Goal: Task Accomplishment & Management: Complete application form

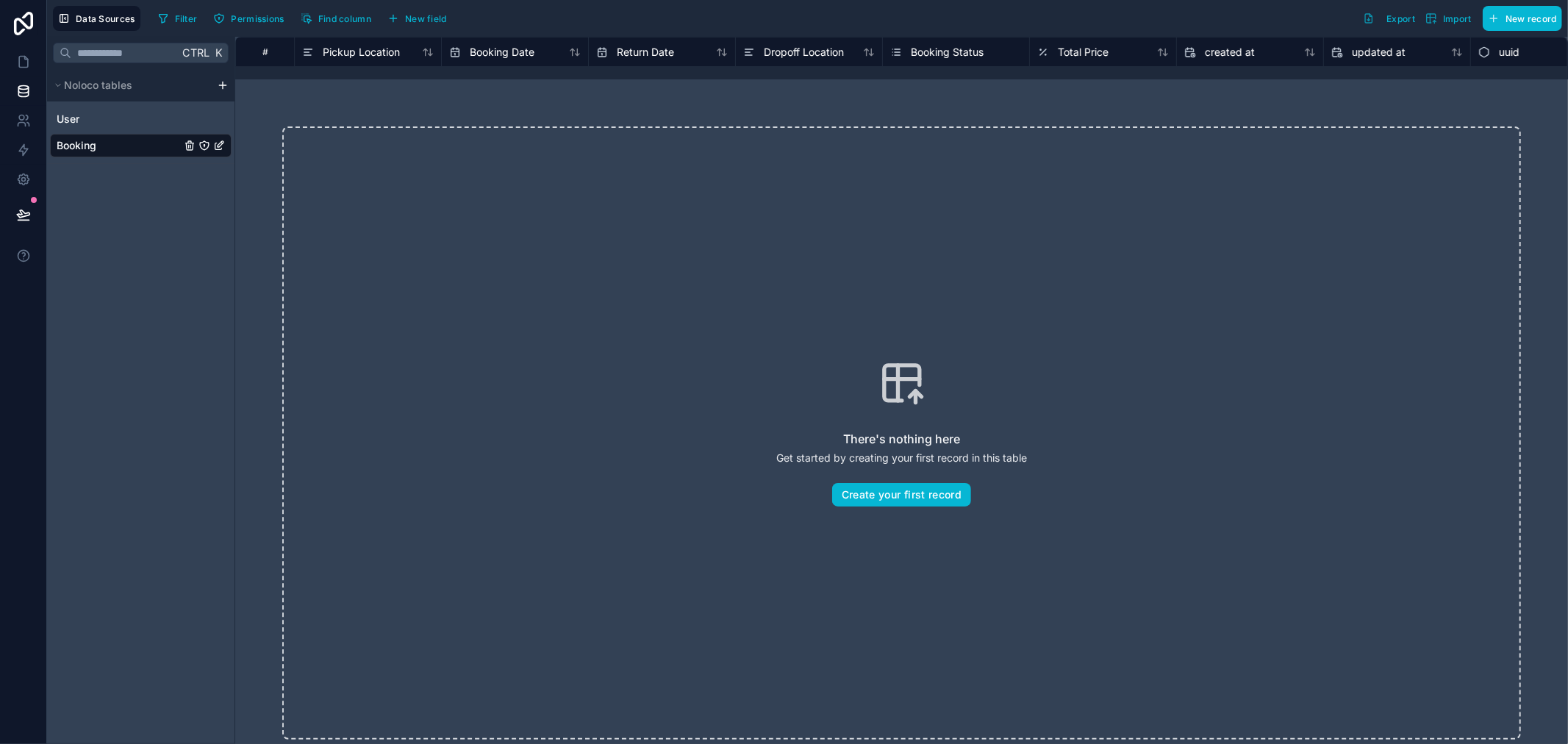
click at [222, 85] on html "Data Sources Filter Permissions Find column New field Export Import New record …" at bounding box center [784, 372] width 1568 height 744
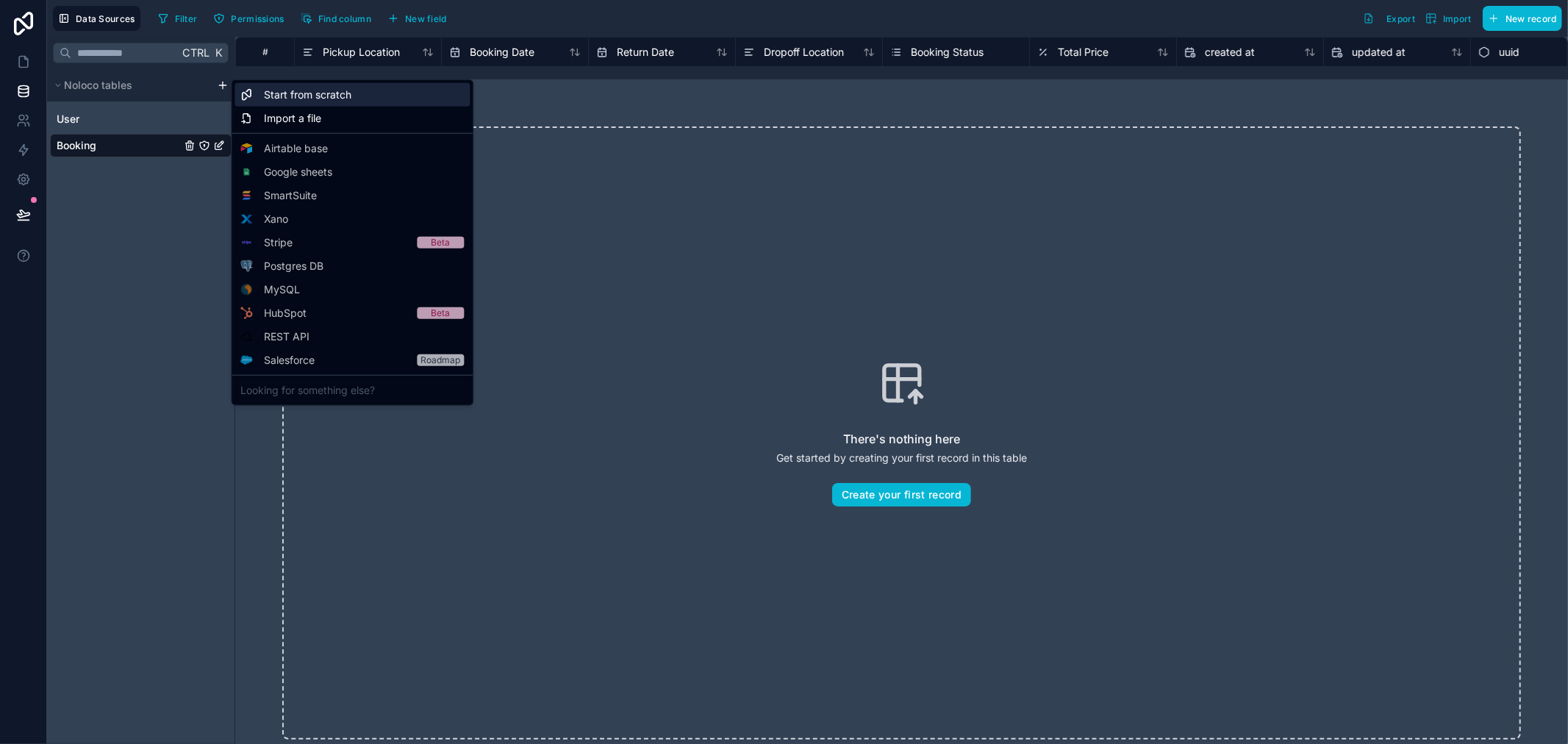
click at [326, 103] on div "Start from scratch" at bounding box center [351, 95] width 235 height 23
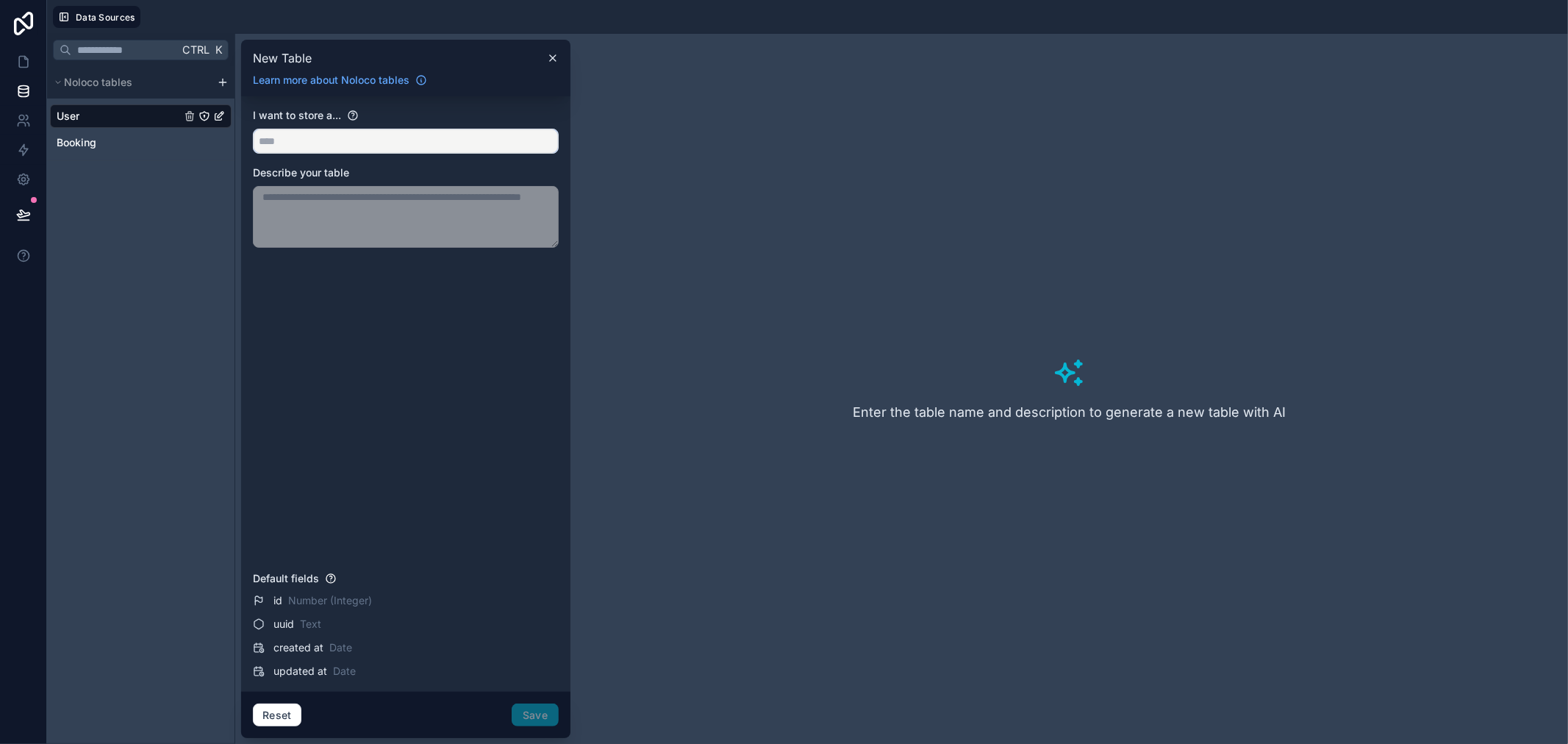
click at [354, 137] on input "text" at bounding box center [405, 141] width 304 height 23
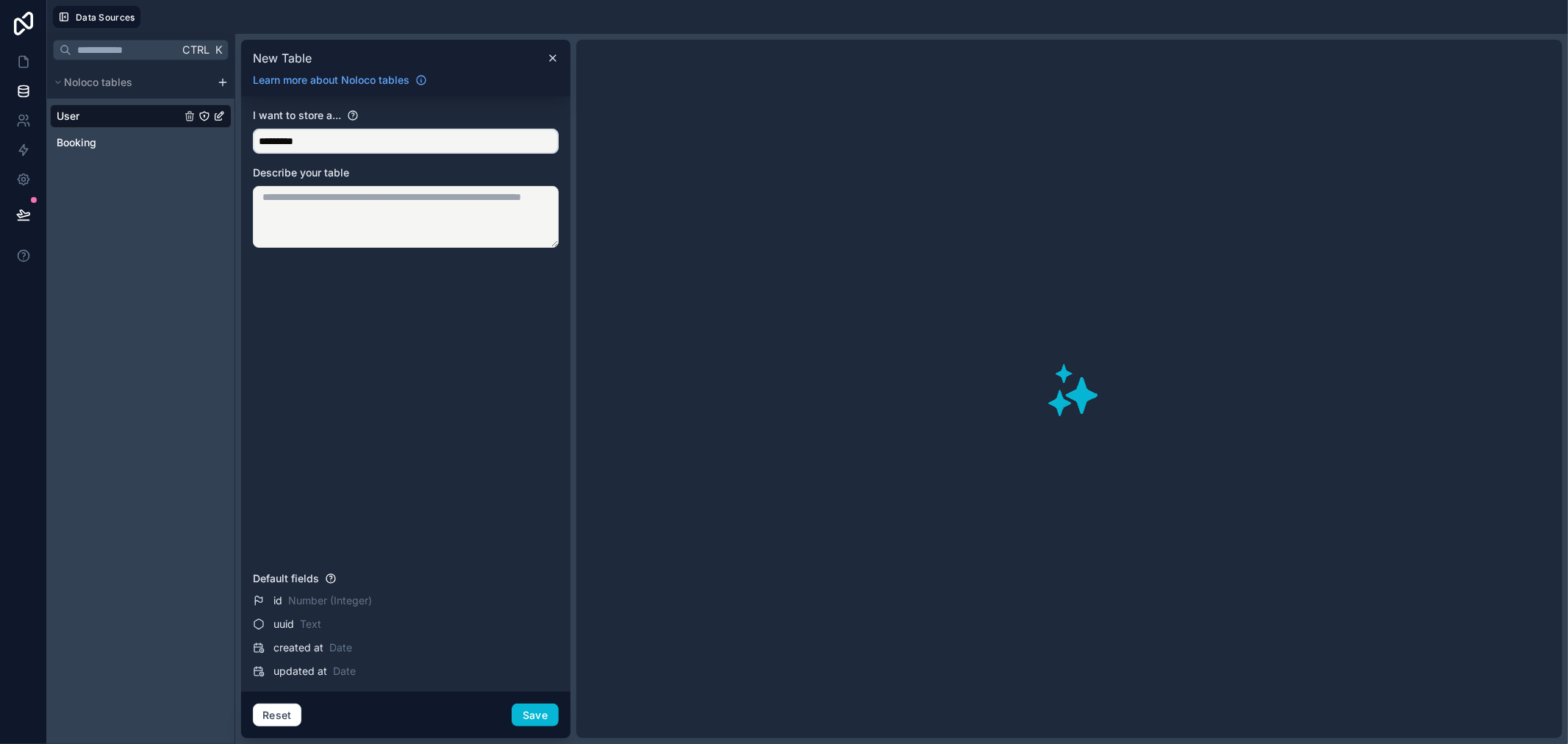
click at [461, 142] on input "*********" at bounding box center [405, 141] width 304 height 23
type input "*********"
click at [414, 204] on textarea at bounding box center [405, 216] width 306 height 61
type textarea "**********"
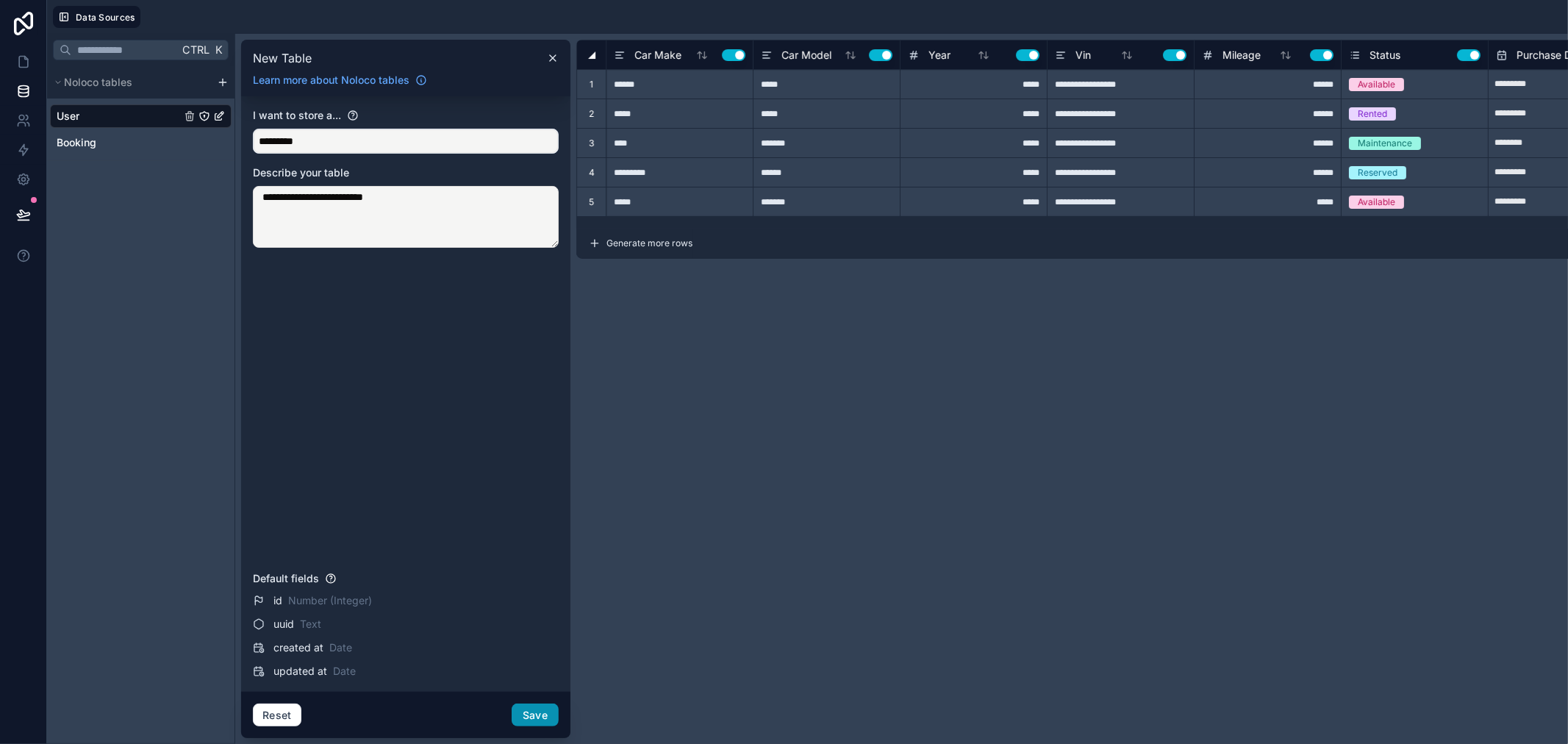
type input "*****"
type input "**********"
type input "******"
type input "**********"
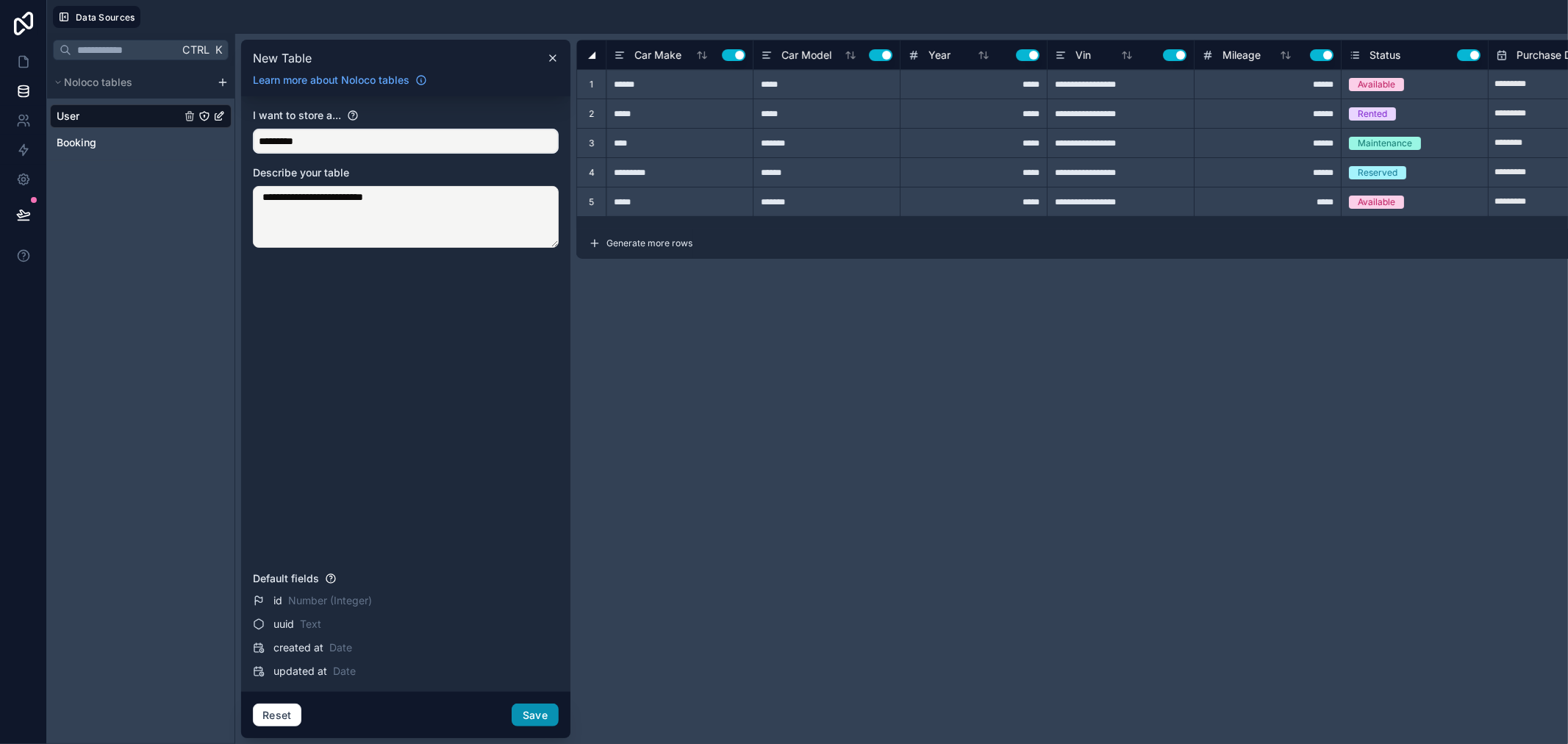
type input "******"
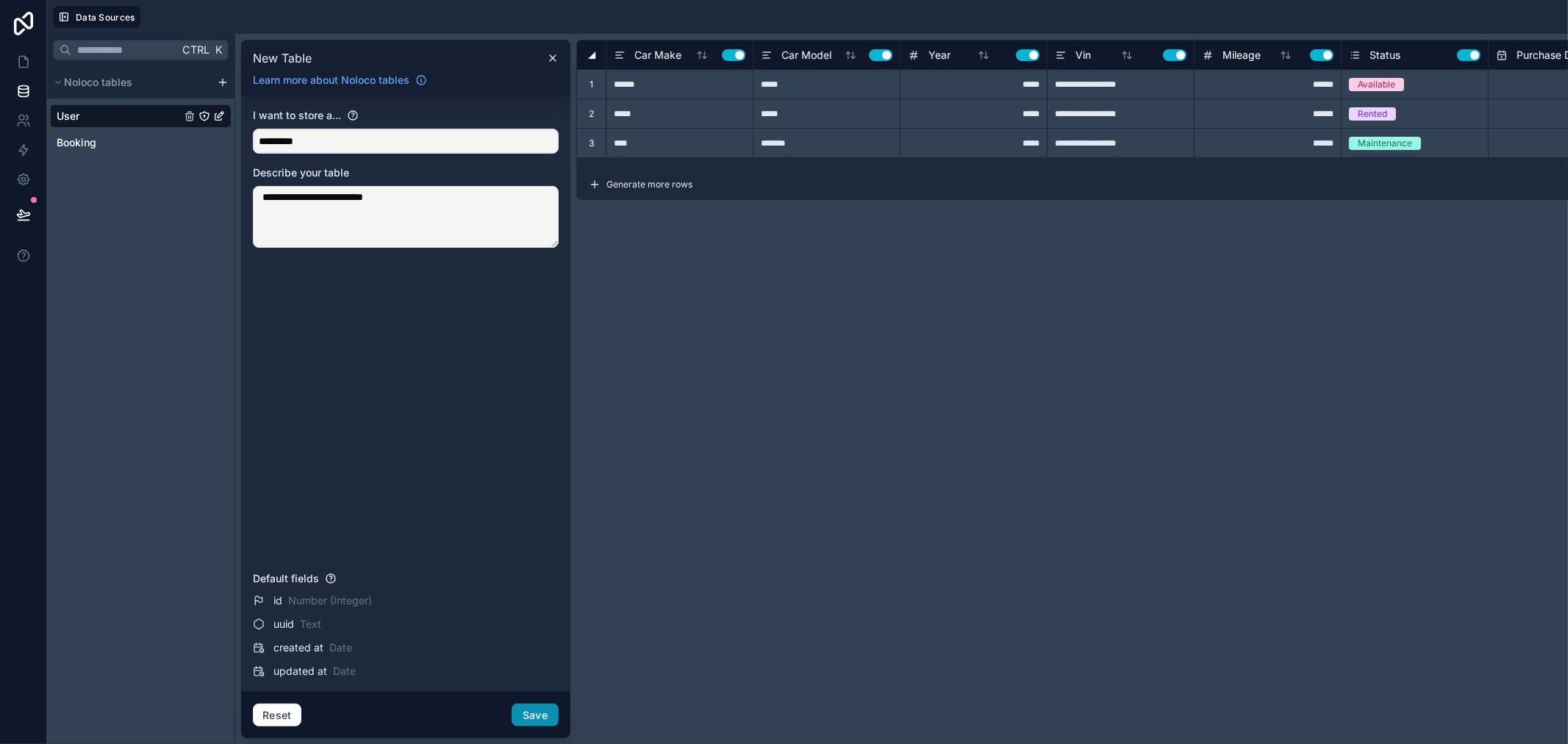
type textarea "**********"
type input "*****"
type input "**********"
type input "*****"
type input "**********"
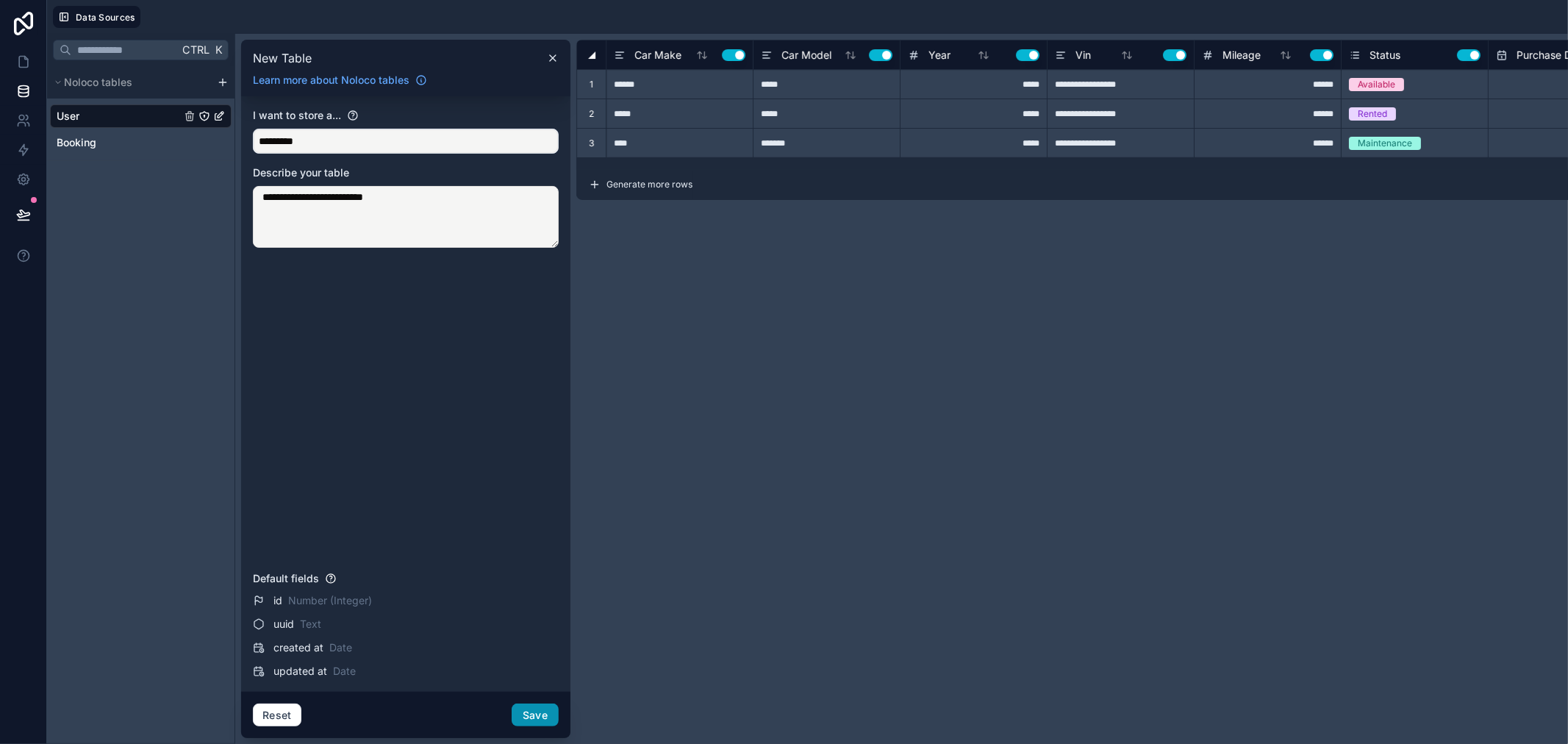
type input "******"
type input "*****"
type input "**********"
click at [542, 708] on button "Save" at bounding box center [535, 715] width 47 height 23
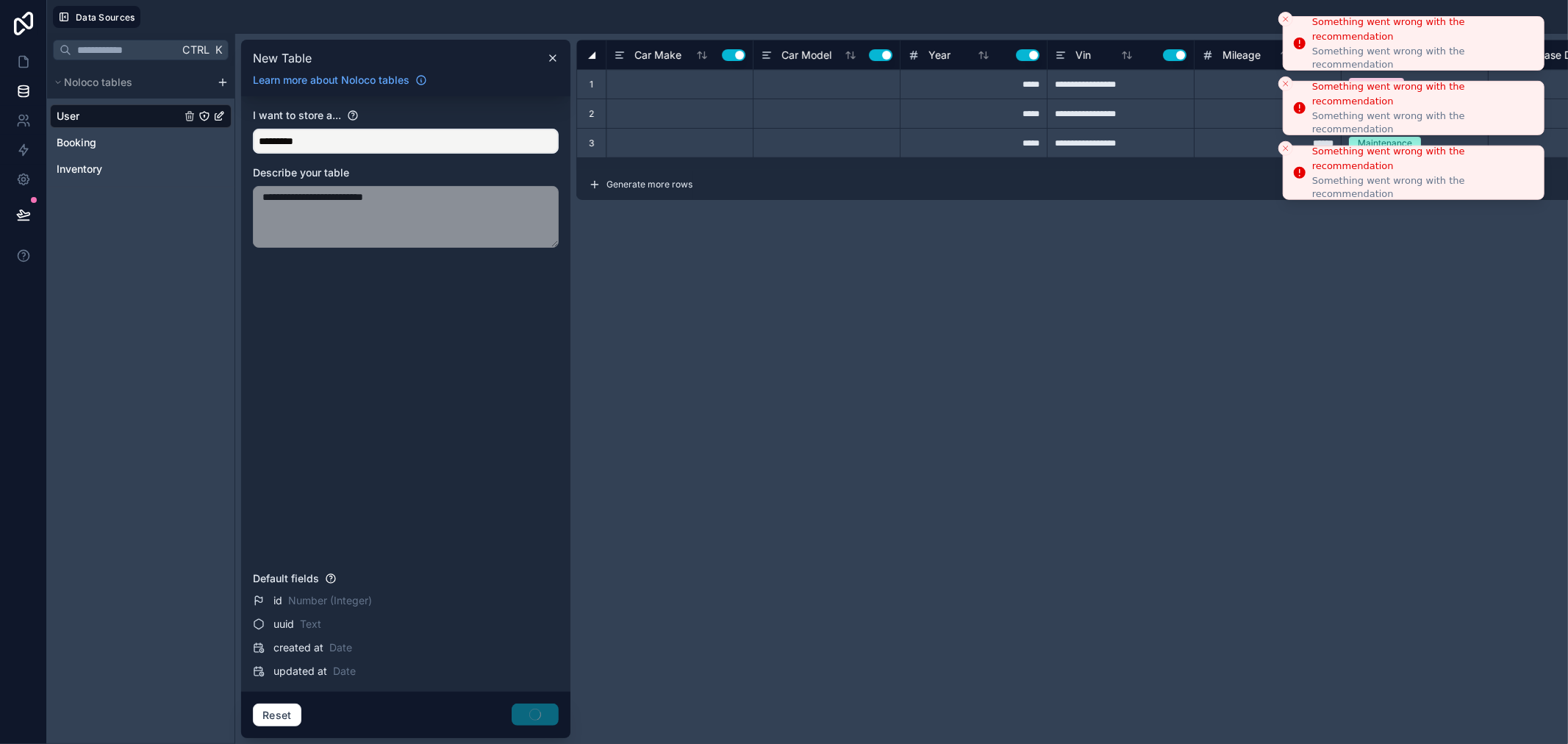
type input "******"
type input "*****"
type input "**********"
type input "*****"
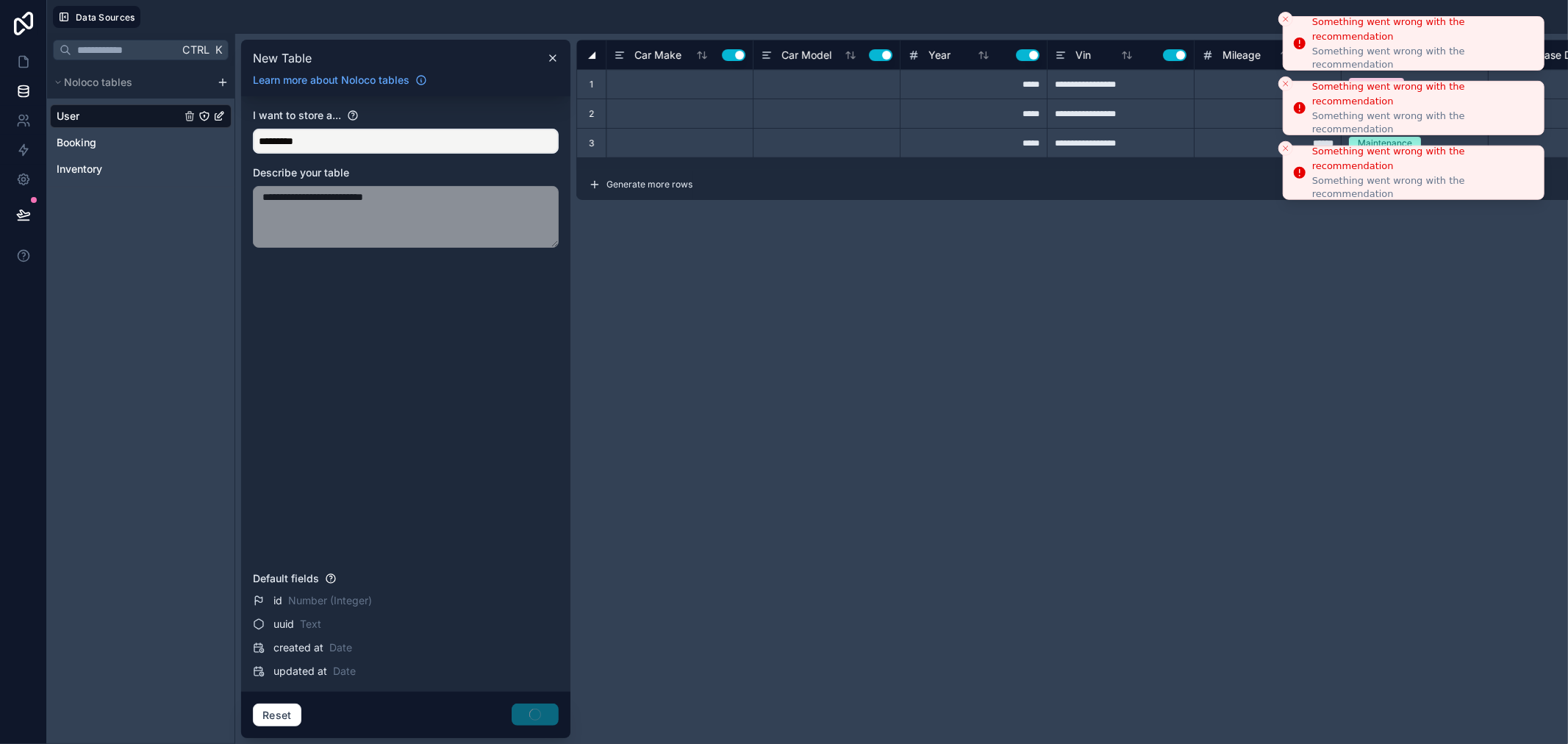
type input "*****"
type input "**********"
type input "****"
type input "*****"
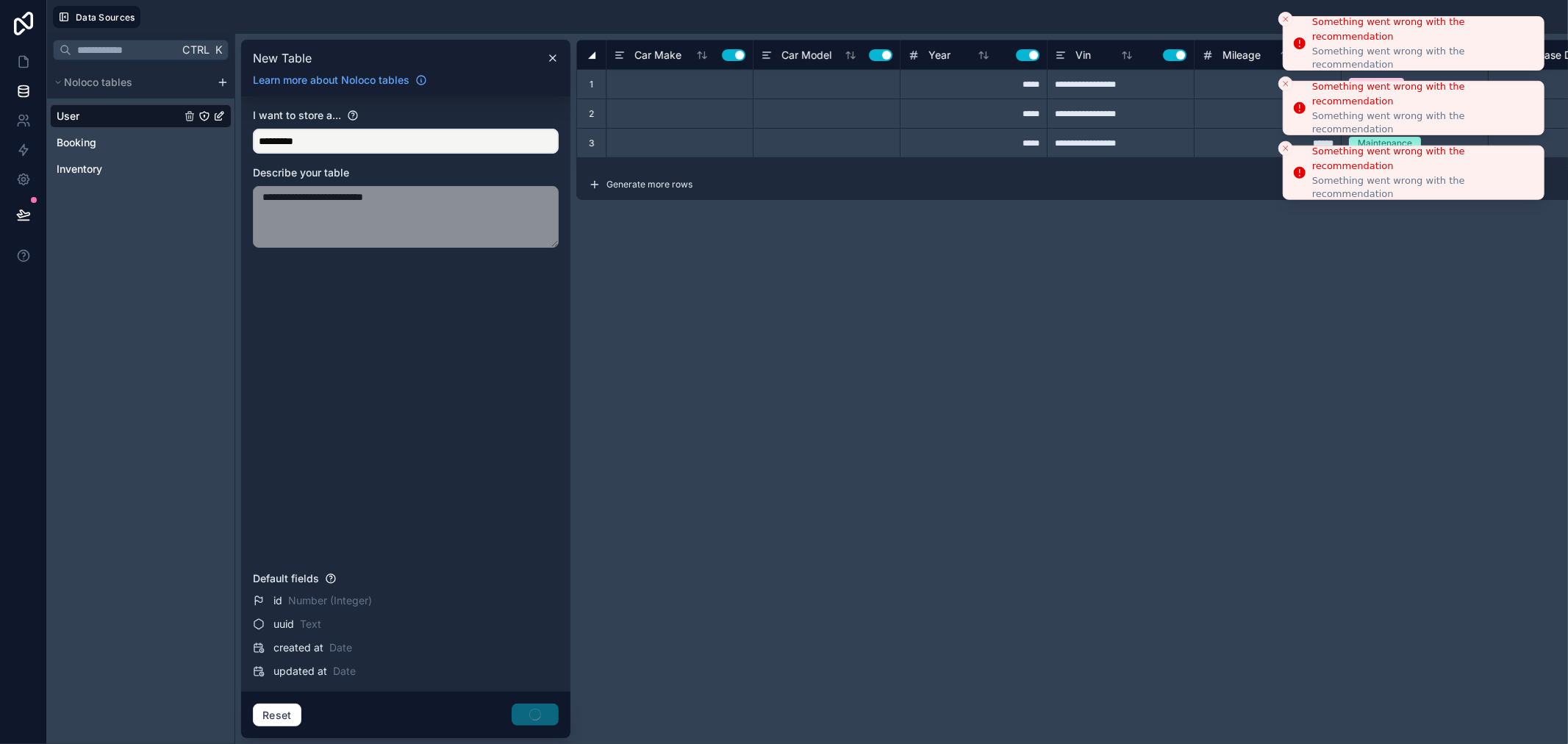
type input "**********"
click at [1285, 19] on line "Close toast" at bounding box center [1285, 19] width 4 height 4
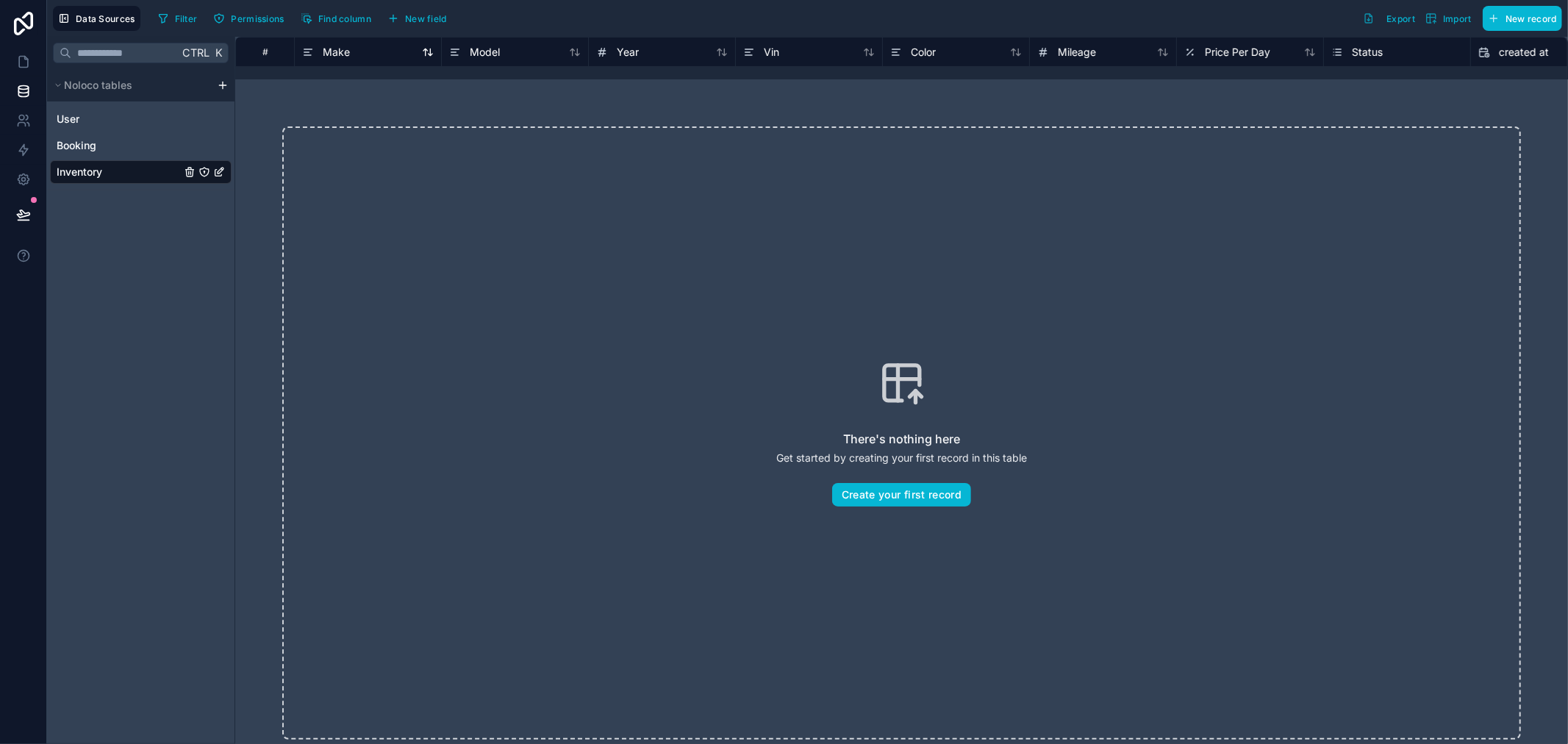
click at [356, 53] on div "Make" at bounding box center [367, 53] width 132 height 18
click at [121, 137] on div "Booking" at bounding box center [140, 145] width 182 height 23
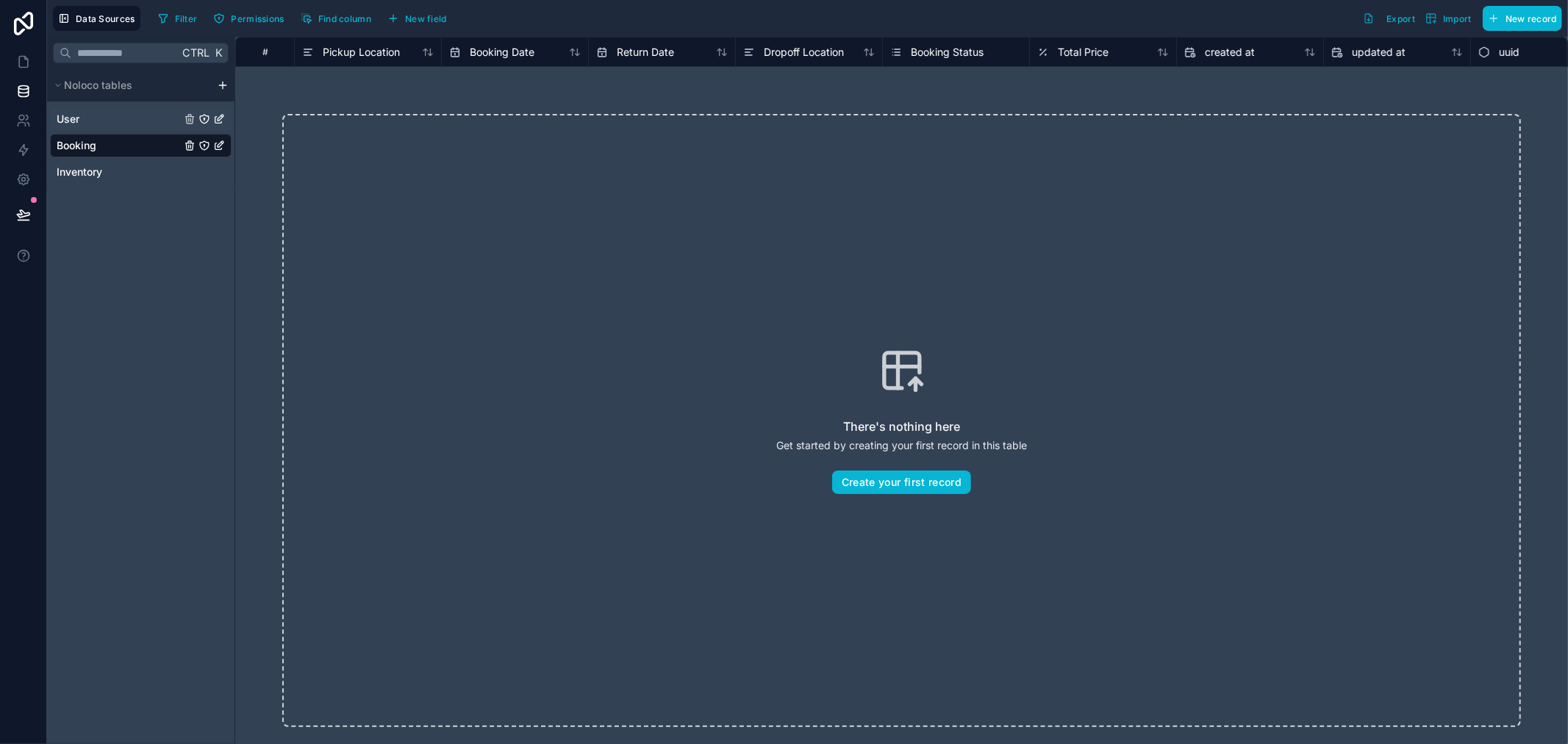
click at [121, 113] on div "User" at bounding box center [140, 119] width 182 height 23
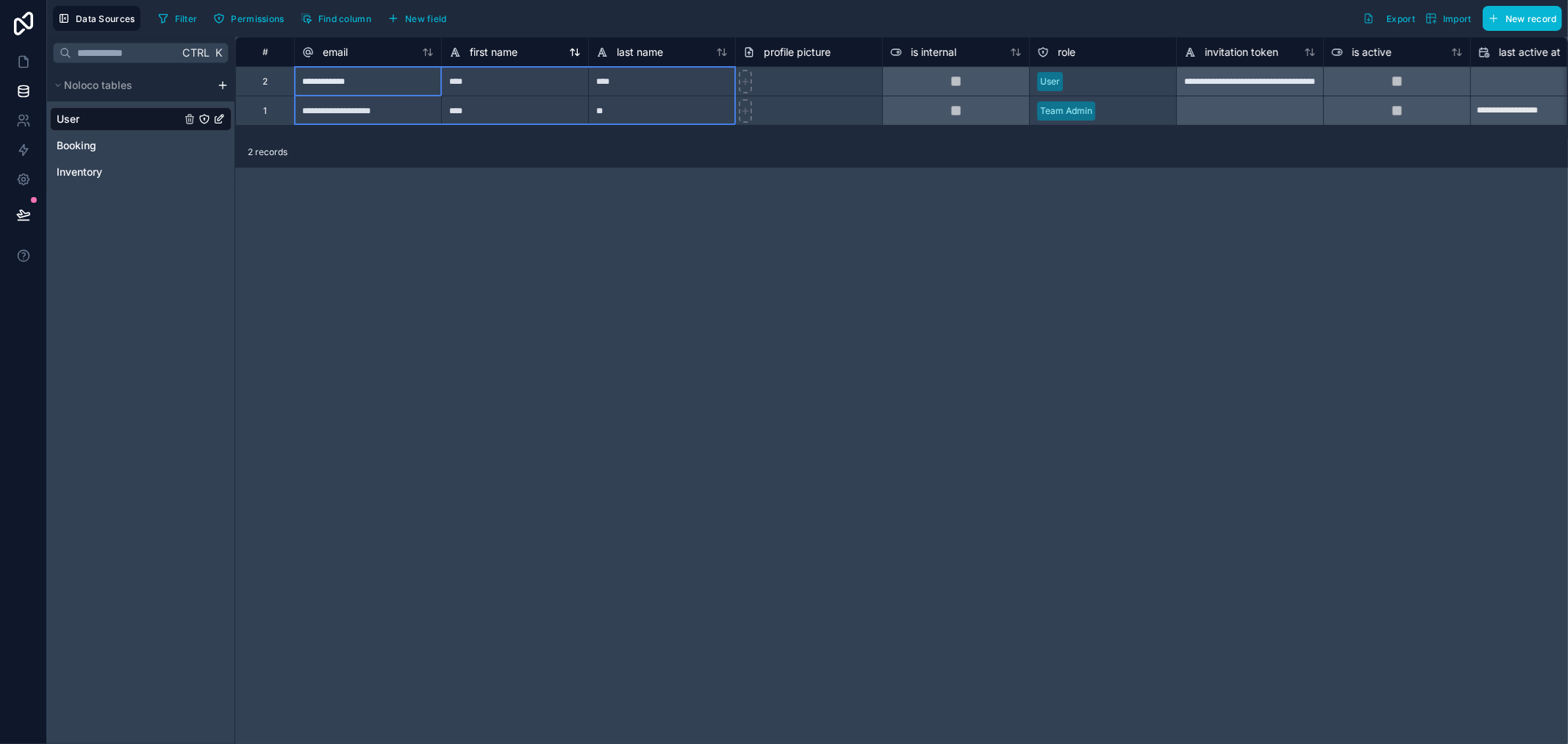
drag, startPoint x: 363, startPoint y: 59, endPoint x: 468, endPoint y: 57, distance: 105.0
click at [476, 57] on div "# email first name last name profile picture is internal role invitation token …" at bounding box center [1220, 52] width 1970 height 29
drag, startPoint x: 380, startPoint y: 50, endPoint x: 541, endPoint y: 32, distance: 162.0
click at [541, 32] on div "**********" at bounding box center [807, 372] width 1521 height 744
click at [360, 47] on div "email" at bounding box center [367, 53] width 132 height 18
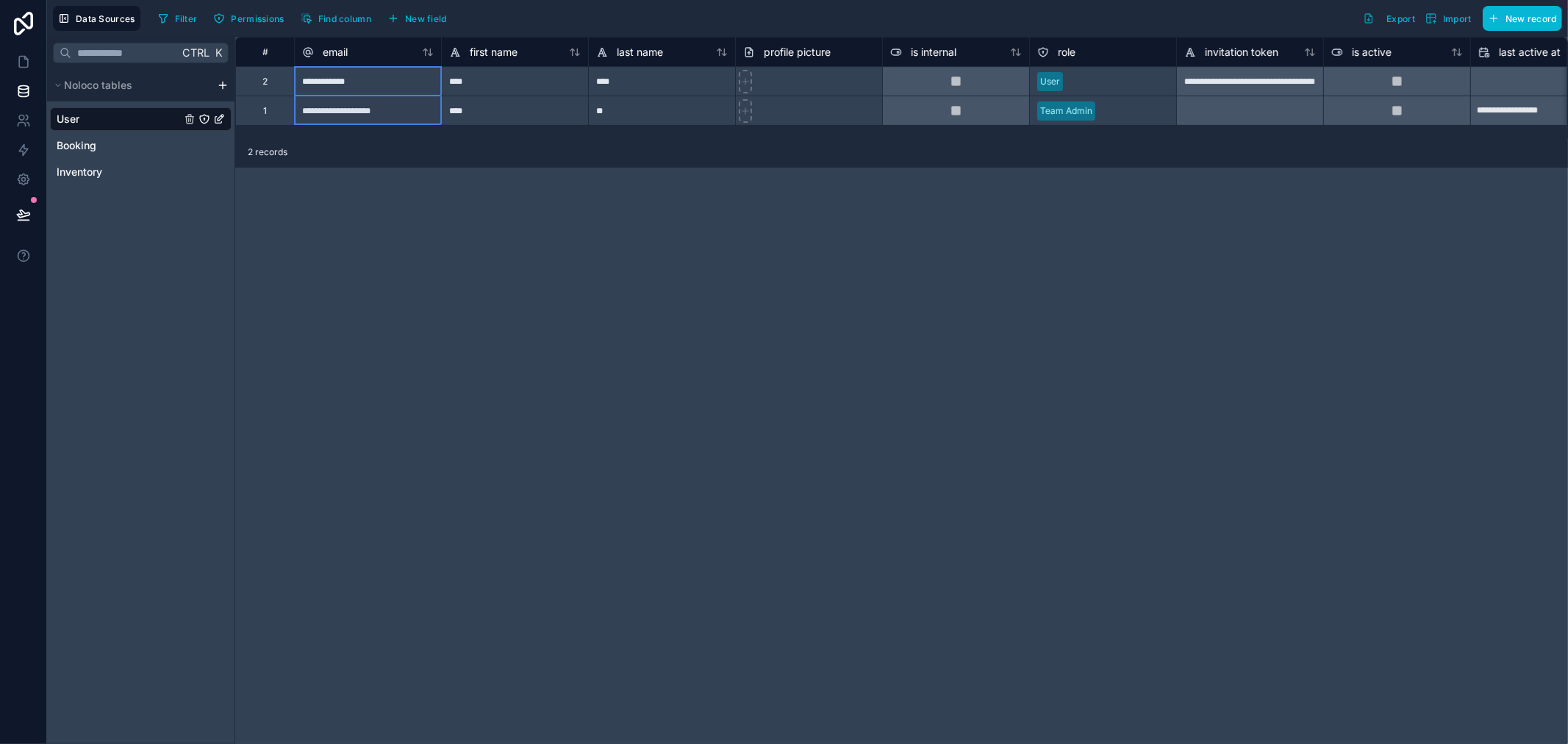
click at [589, 17] on div "Filter Permissions Find column New field Export Import New record" at bounding box center [857, 18] width 1410 height 25
drag, startPoint x: 398, startPoint y: 43, endPoint x: 546, endPoint y: 34, distance: 148.3
click at [546, 34] on div "**********" at bounding box center [807, 372] width 1521 height 744
click at [351, 40] on div "email" at bounding box center [367, 52] width 147 height 29
click at [332, 53] on span "email" at bounding box center [335, 53] width 25 height 15
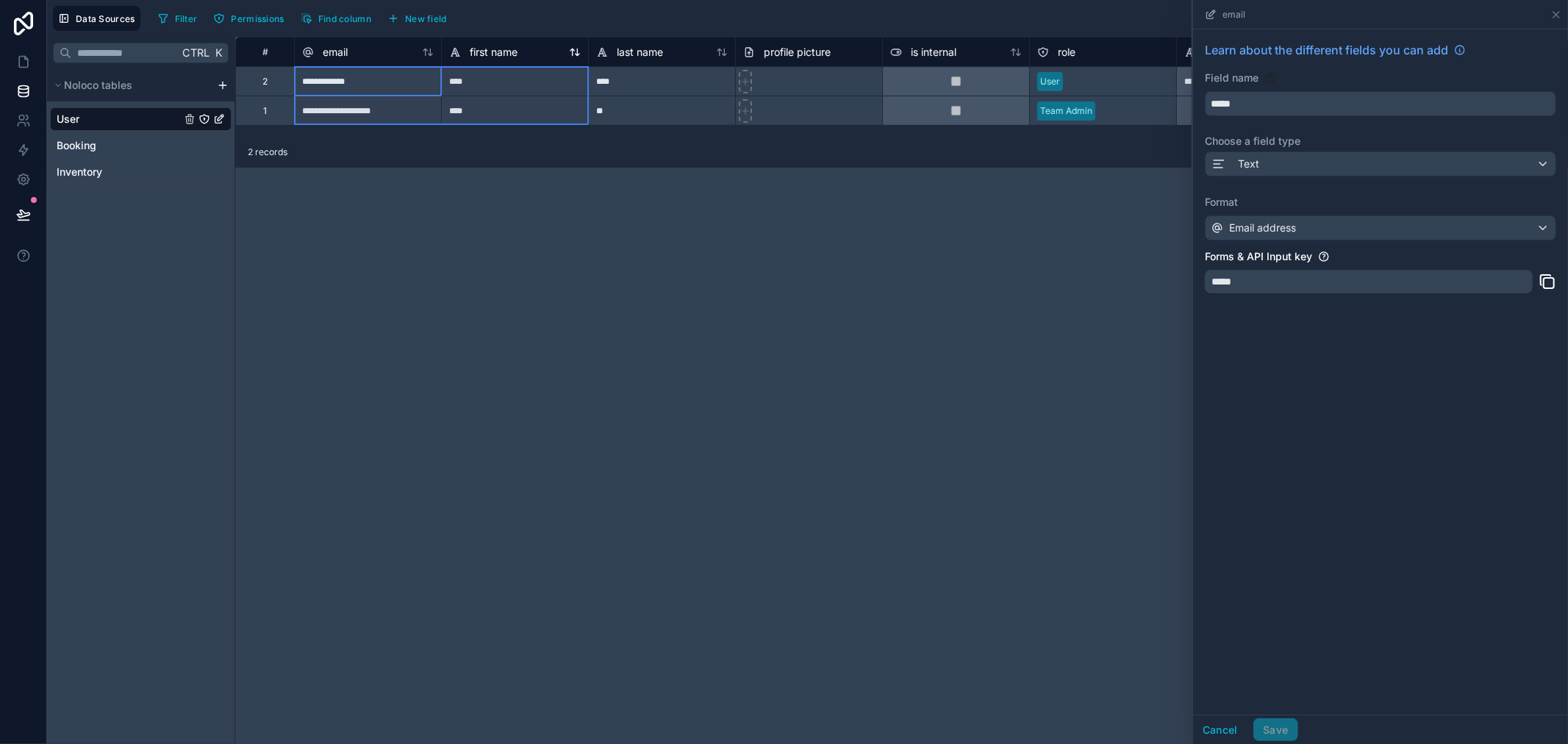
drag, startPoint x: 326, startPoint y: 53, endPoint x: 520, endPoint y: 42, distance: 194.3
click at [520, 42] on div "# email first name last name profile picture is internal role invitation token …" at bounding box center [1220, 52] width 1970 height 29
click at [597, 11] on div "Filter Permissions Find column New field Export Import New record" at bounding box center [857, 18] width 1410 height 25
drag, startPoint x: 414, startPoint y: 45, endPoint x: 459, endPoint y: 40, distance: 45.3
click at [458, 40] on div "# email first name last name profile picture is internal role invitation token …" at bounding box center [1220, 52] width 1970 height 29
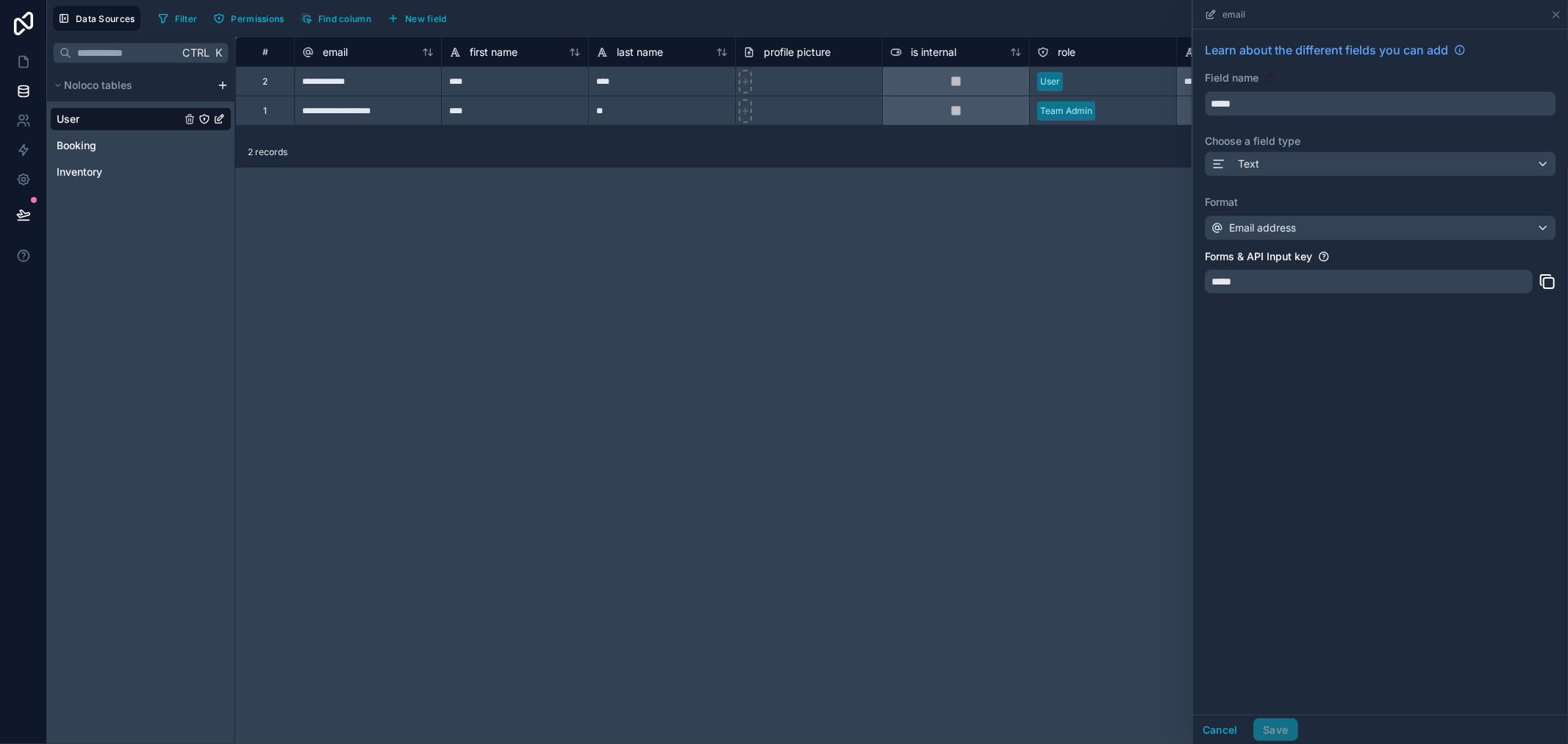
click at [518, 23] on div "Filter Permissions Find column New field Export Import New record" at bounding box center [857, 18] width 1410 height 25
click at [1556, 15] on icon at bounding box center [1556, 15] width 12 height 12
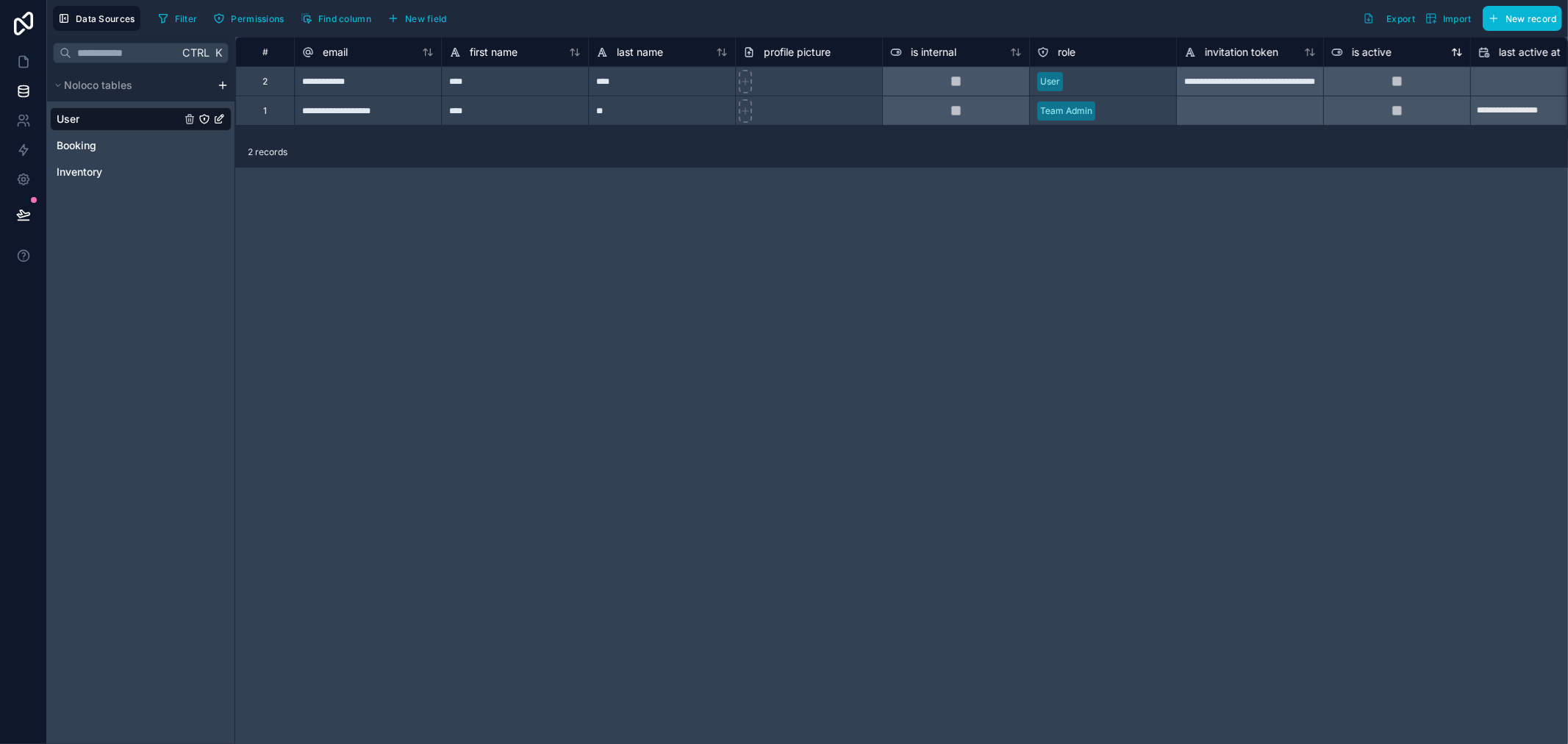
drag, startPoint x: 1384, startPoint y: 47, endPoint x: 1392, endPoint y: 47, distance: 8.0
click at [1390, 47] on span "is active" at bounding box center [1371, 53] width 40 height 15
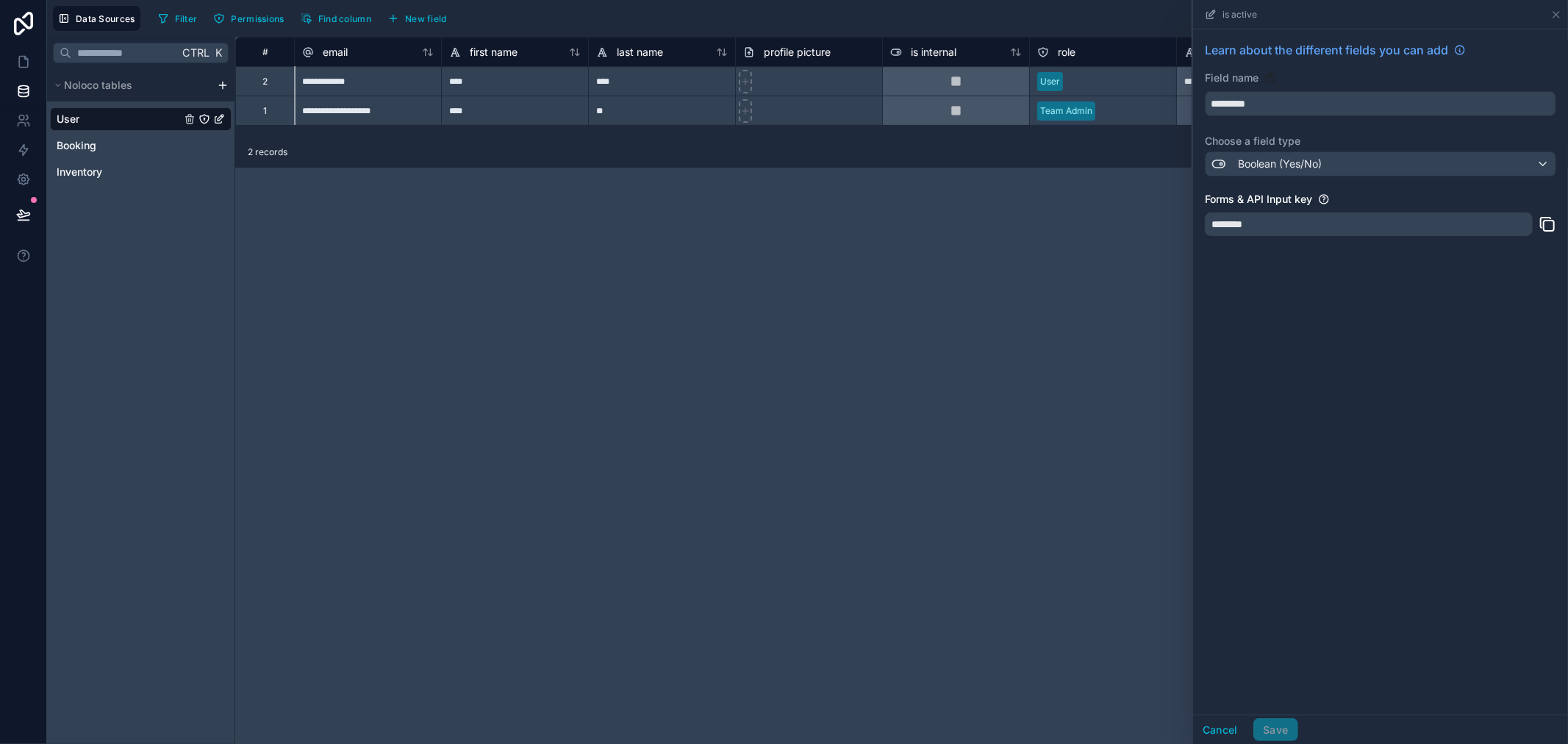
click at [950, 377] on div "**********" at bounding box center [901, 391] width 1333 height 708
click at [962, 368] on div "**********" at bounding box center [901, 391] width 1333 height 708
click at [1556, 13] on icon at bounding box center [1556, 15] width 6 height 6
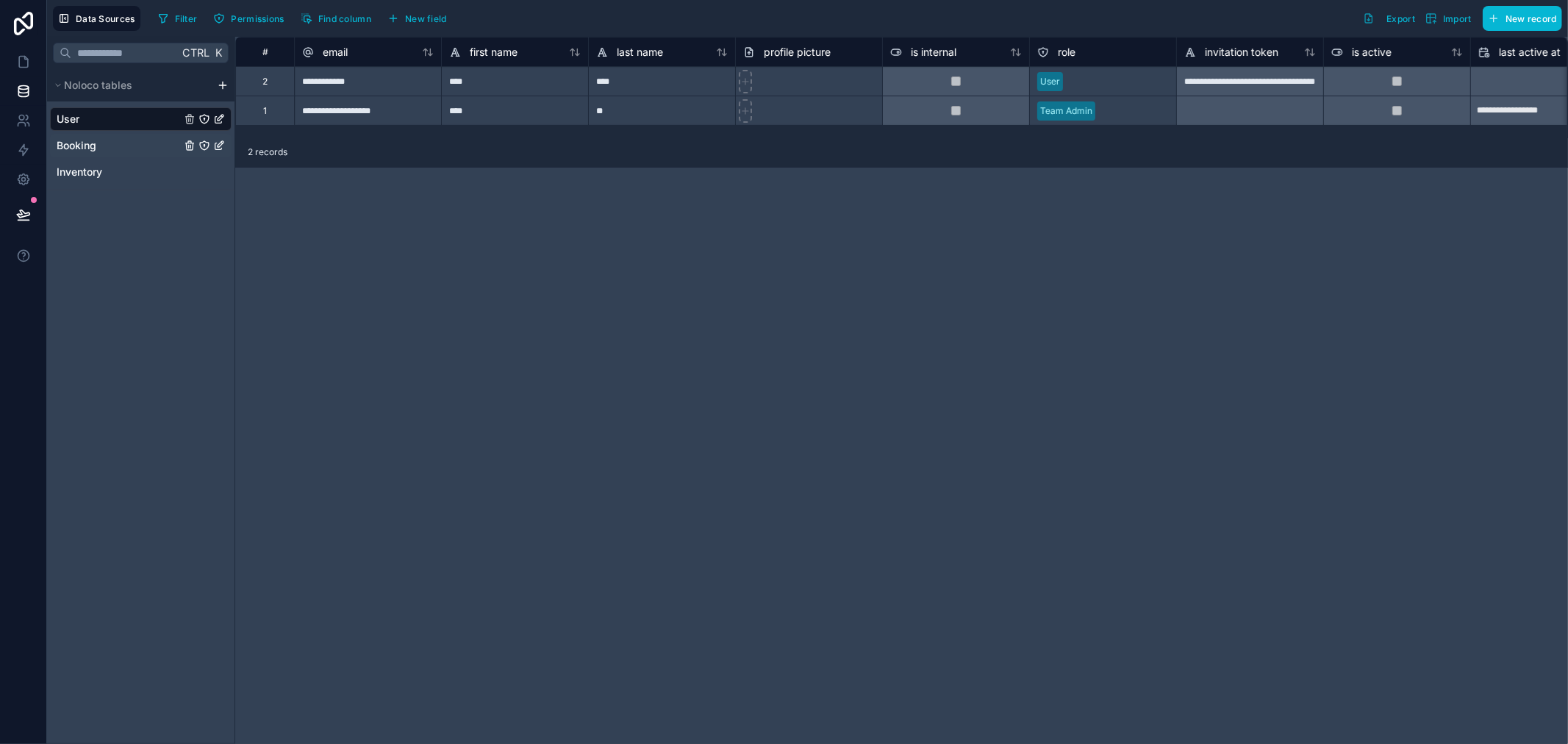
click at [86, 144] on span "Booking" at bounding box center [76, 145] width 40 height 15
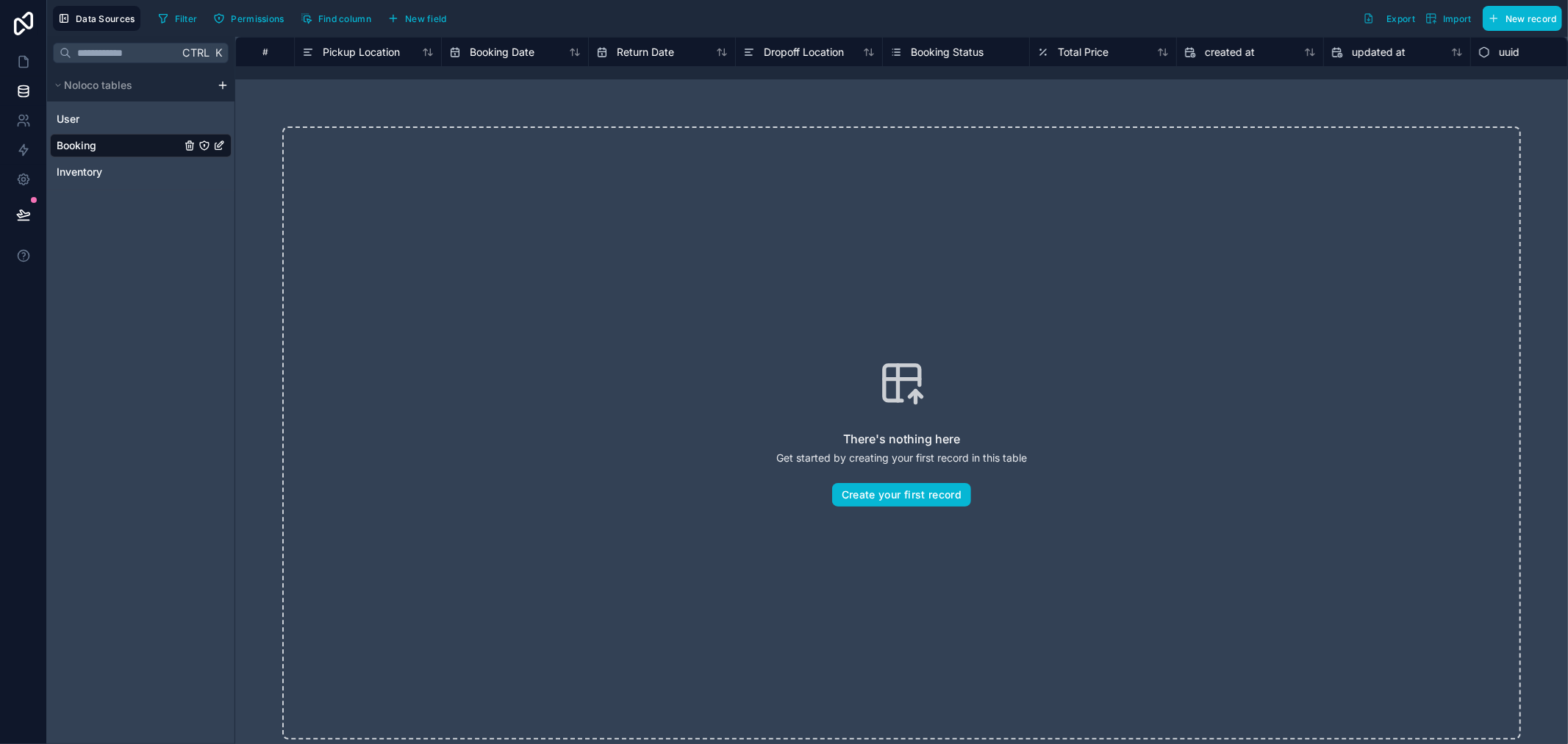
drag, startPoint x: 538, startPoint y: 54, endPoint x: 727, endPoint y: 38, distance: 189.7
click at [727, 38] on div "# Pickup Location Booking Date Return Date Dropoff Location Booking Status Tota…" at bounding box center [926, 52] width 1382 height 29
click at [318, 19] on span "Find column" at bounding box center [345, 19] width 53 height 11
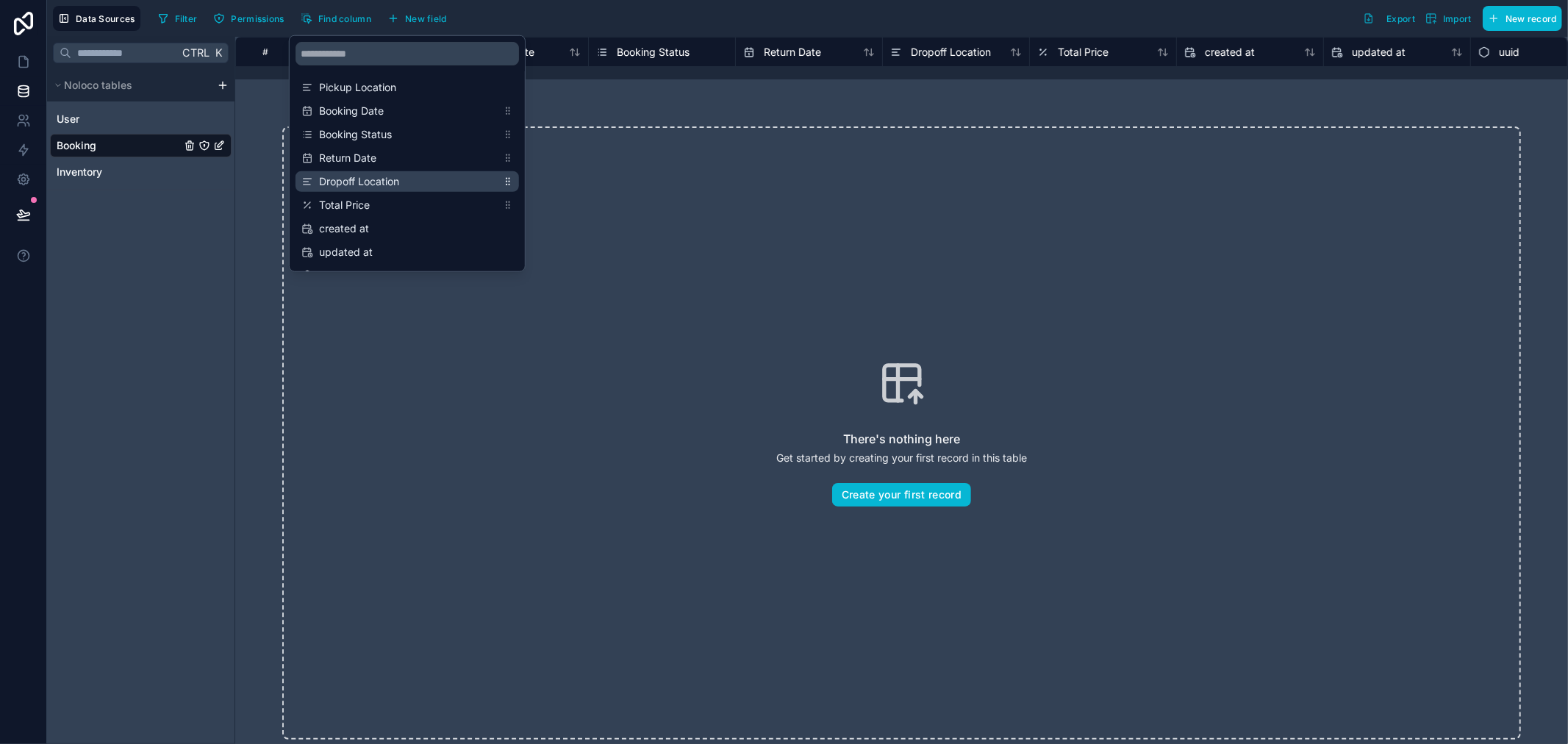
click at [513, 179] on icon "scrollable content" at bounding box center [508, 182] width 10 height 11
click at [509, 179] on icon "scrollable content" at bounding box center [508, 182] width 10 height 11
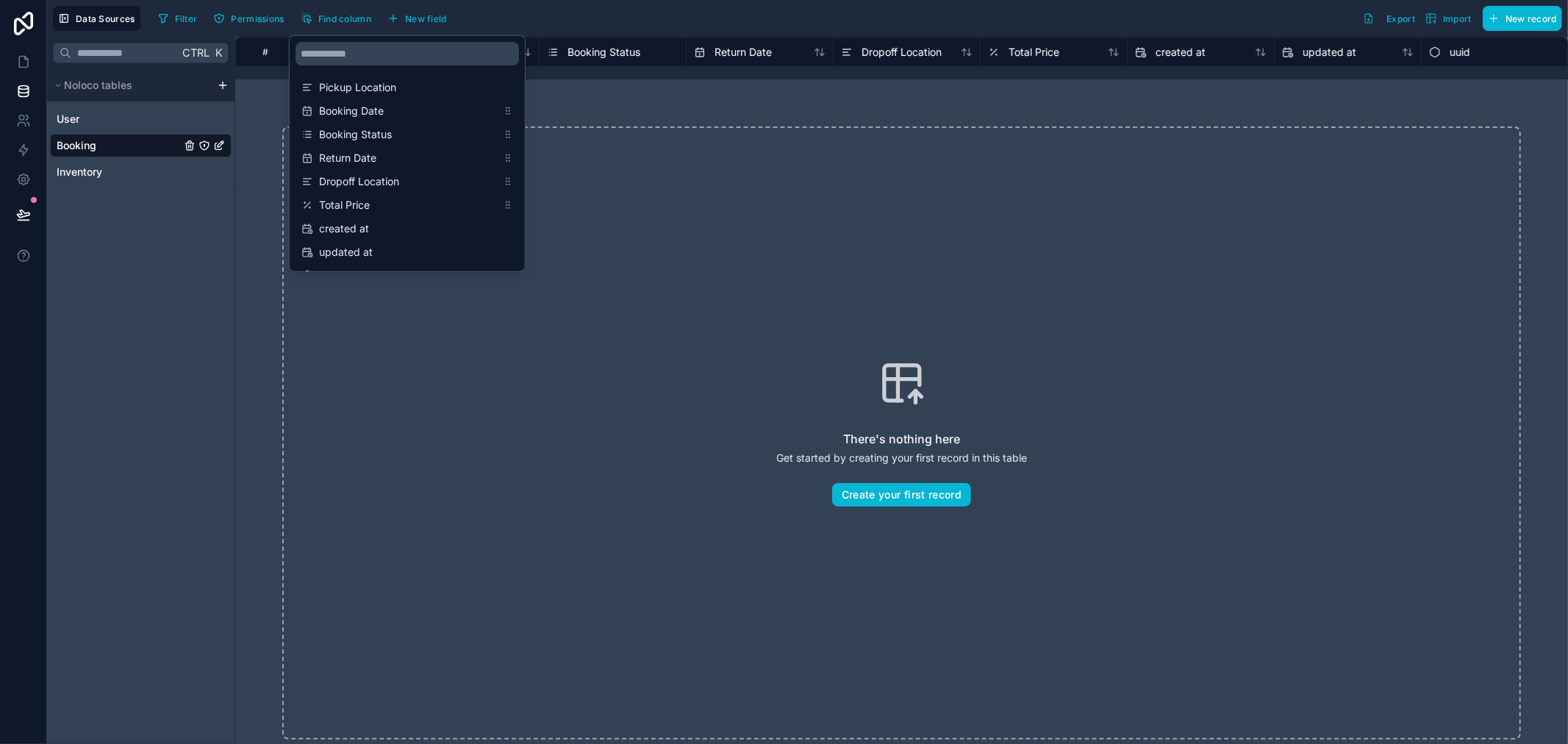
drag, startPoint x: 300, startPoint y: 184, endPoint x: 576, endPoint y: 206, distance: 276.9
click at [576, 206] on div "There's nothing here Get started by creating your first record in this table Cr…" at bounding box center [902, 433] width 1239 height 613
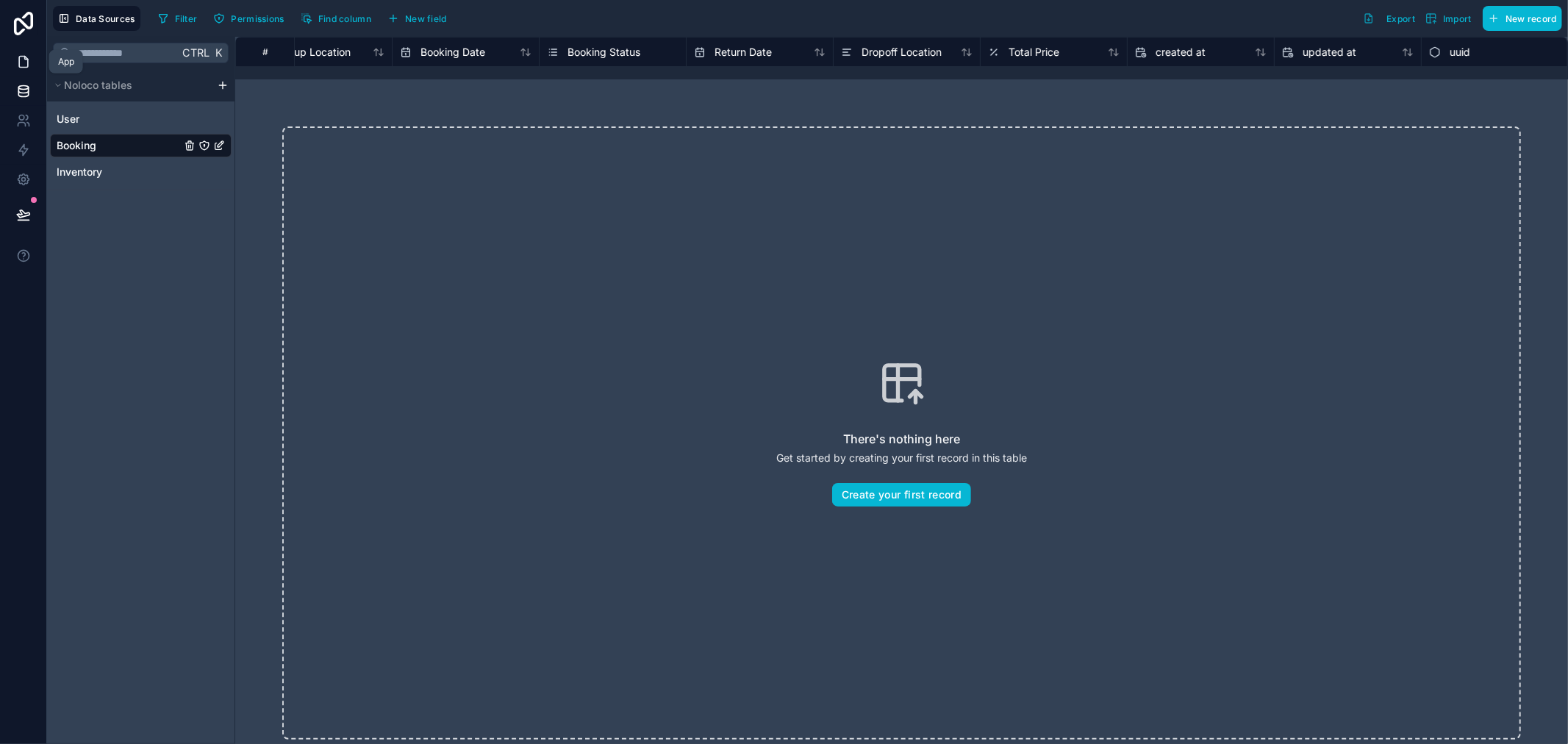
click at [22, 66] on icon at bounding box center [23, 61] width 15 height 15
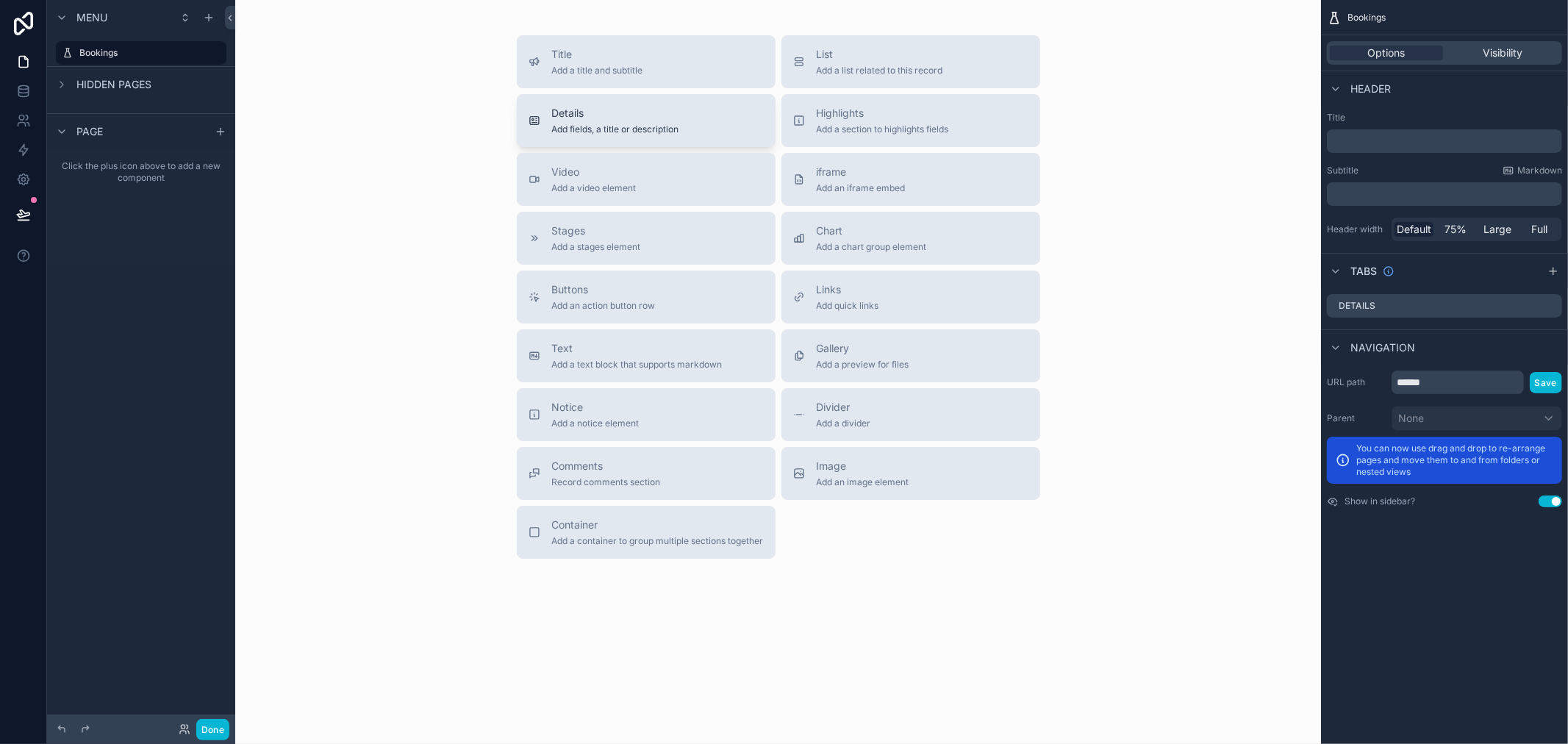
drag, startPoint x: 698, startPoint y: 120, endPoint x: 644, endPoint y: 126, distance: 54.3
click at [644, 126] on div "Details Add fields, a title or description" at bounding box center [646, 120] width 235 height 29
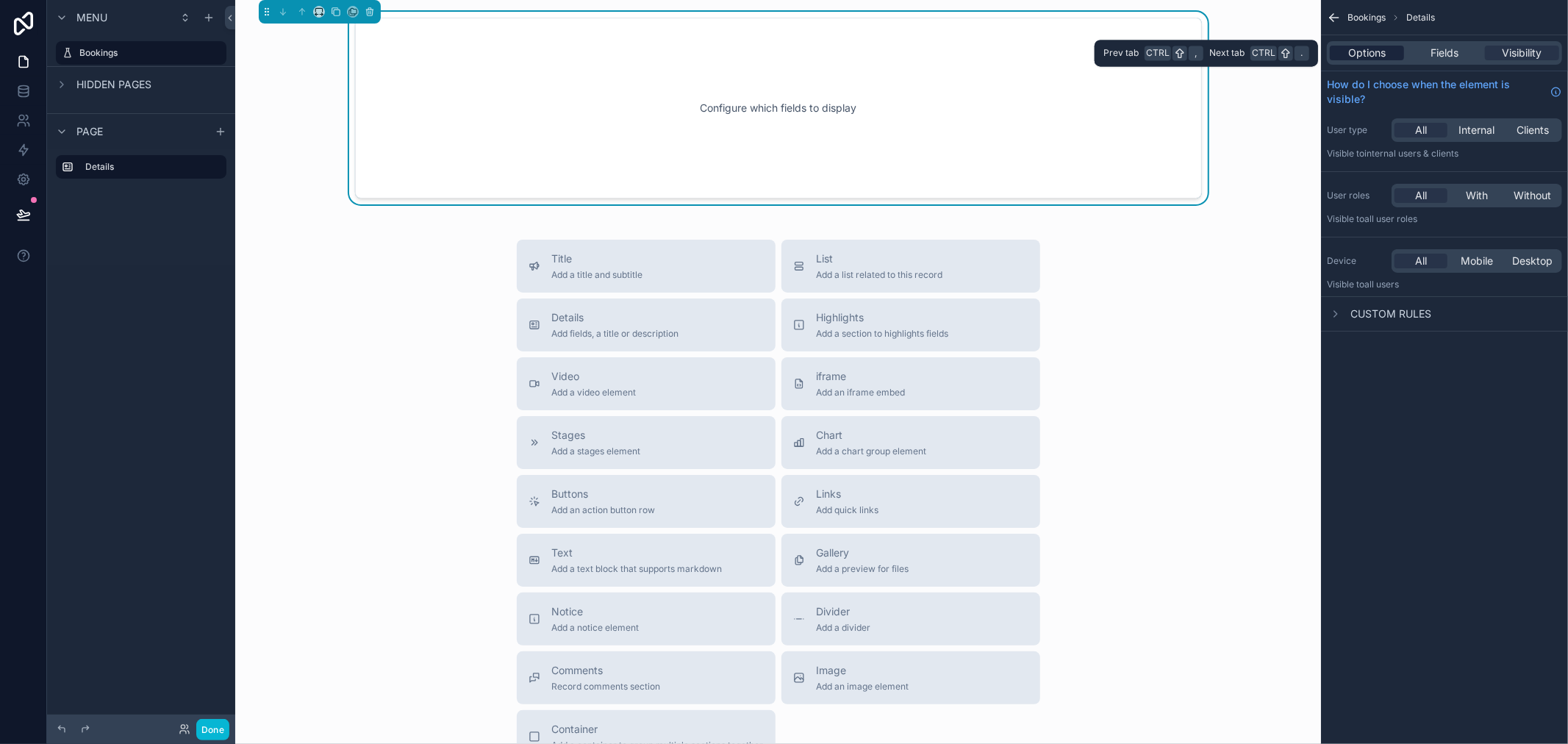
click at [1357, 53] on span "Options" at bounding box center [1367, 53] width 37 height 15
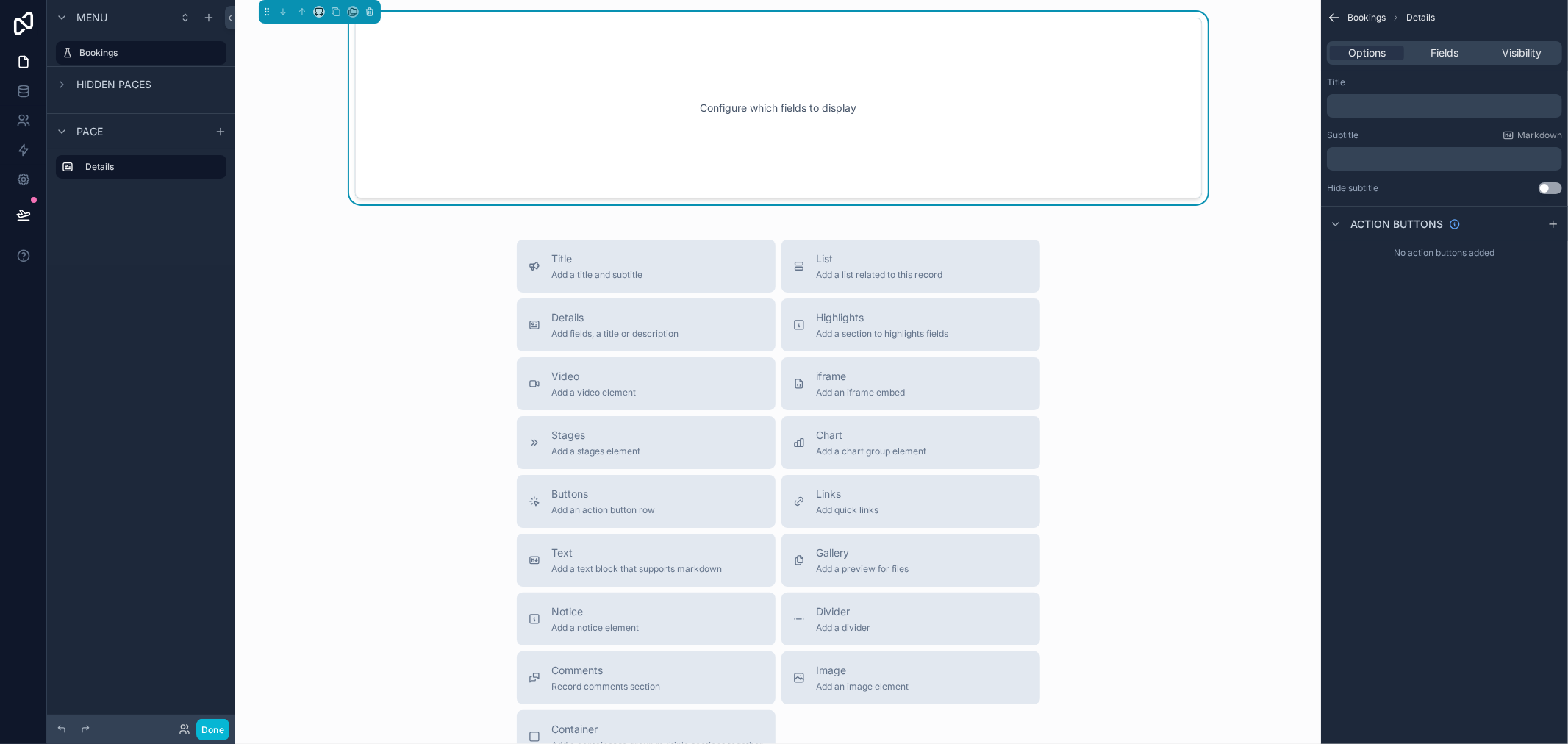
click at [1376, 120] on div "Title ﻿ Subtitle Markdown ﻿ Hide subtitle Use setting" at bounding box center [1444, 135] width 247 height 129
click at [1377, 107] on p "﻿" at bounding box center [1446, 106] width 226 height 12
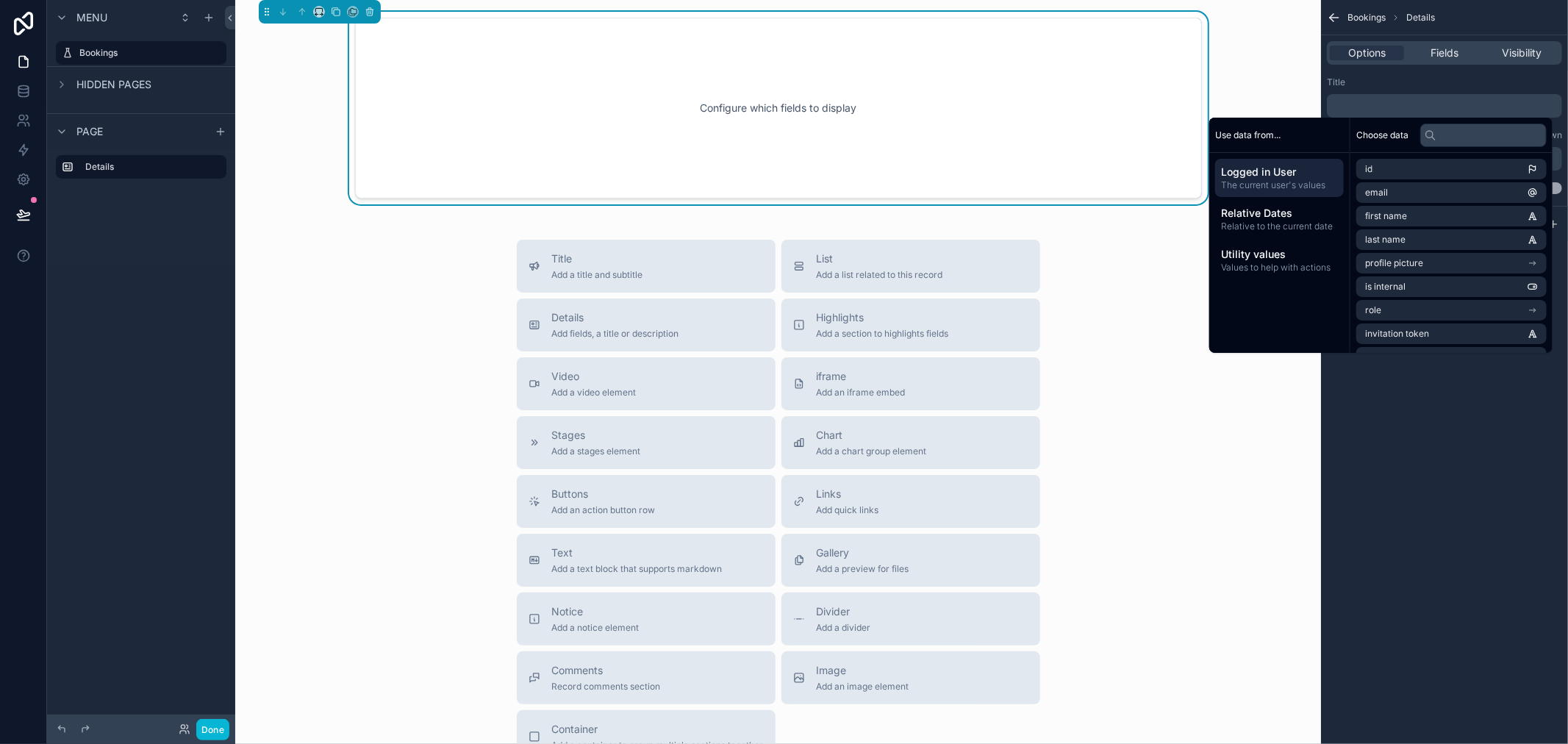
click at [1400, 86] on div "Title" at bounding box center [1444, 82] width 235 height 12
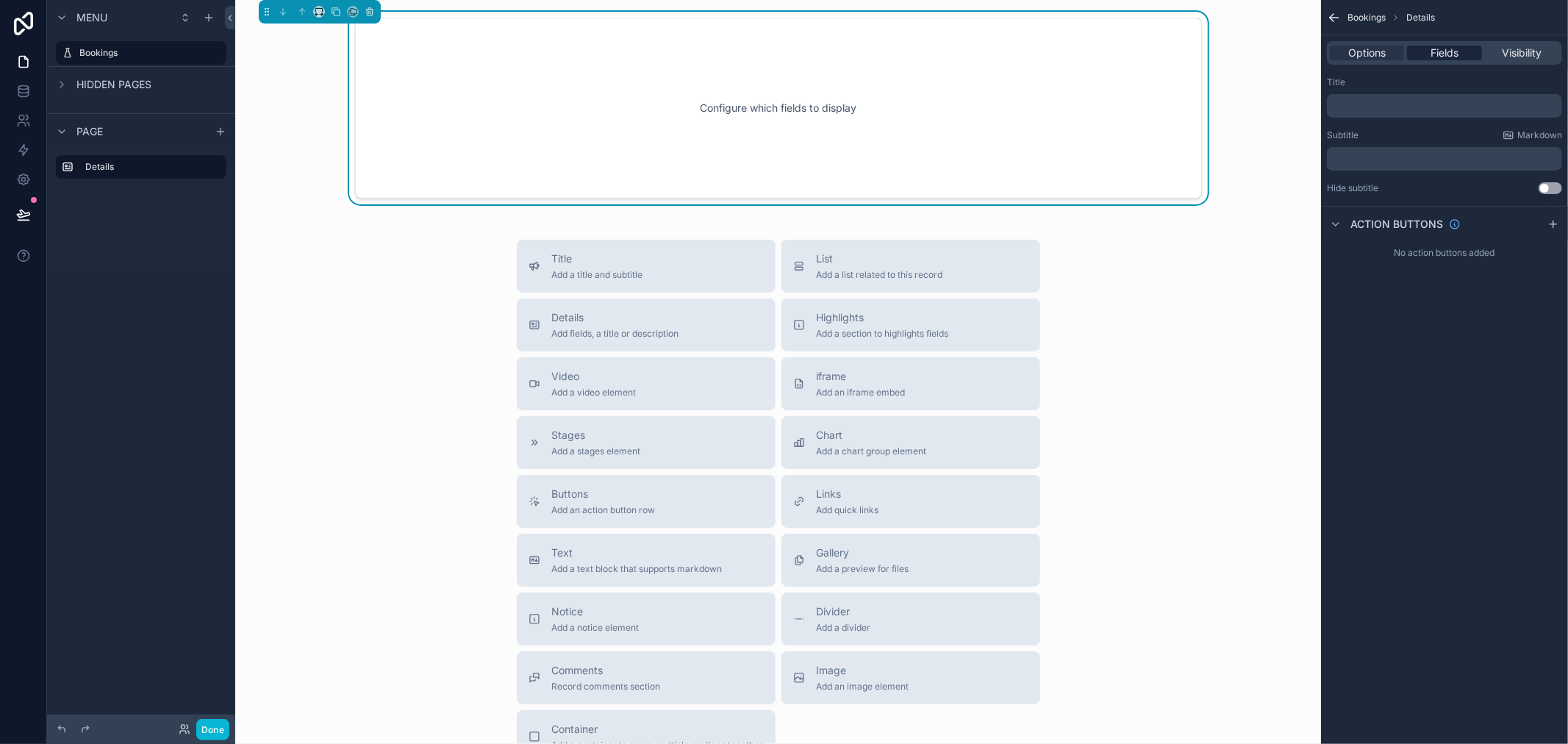
click at [1435, 54] on span "Fields" at bounding box center [1444, 53] width 28 height 15
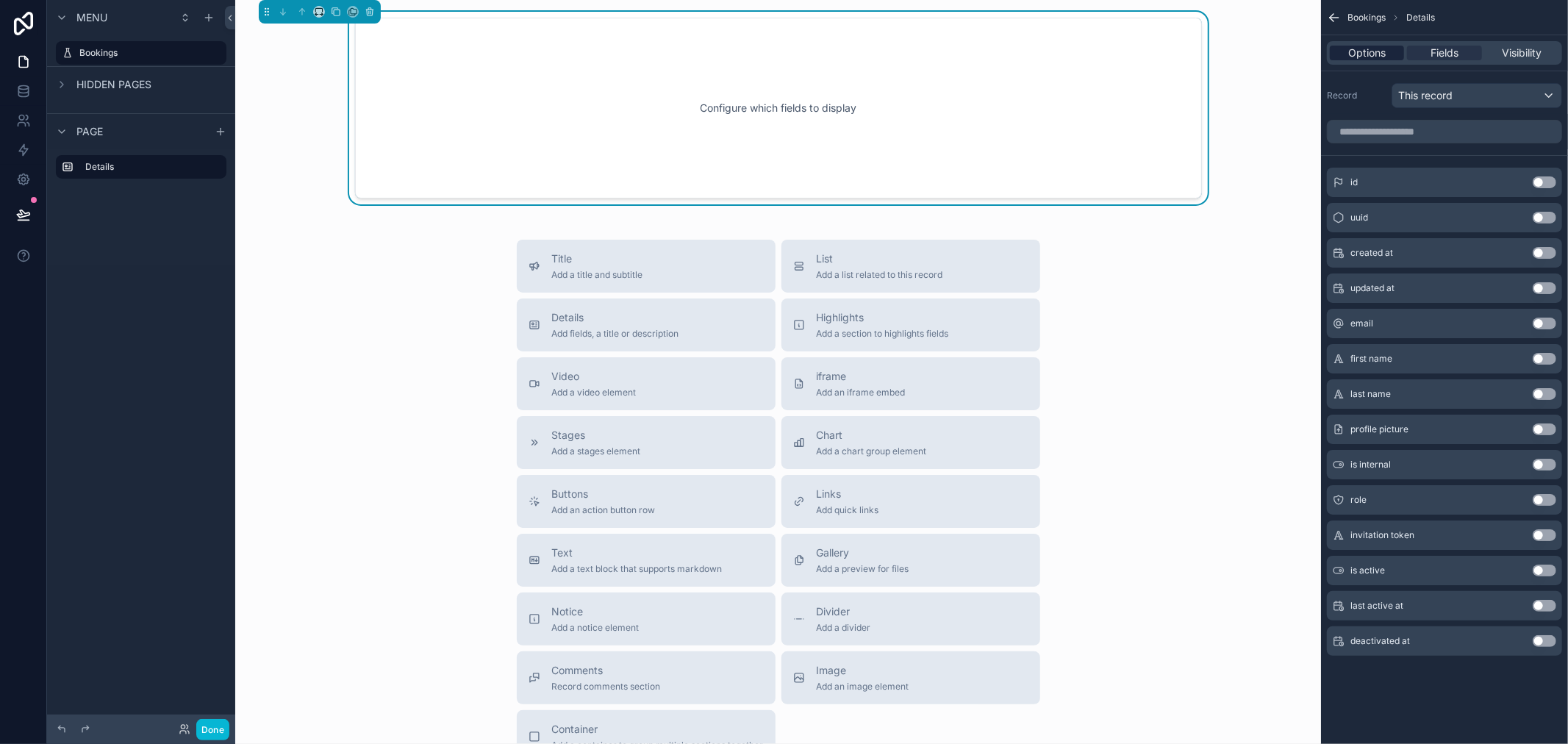
click at [1358, 53] on span "Options" at bounding box center [1367, 53] width 37 height 15
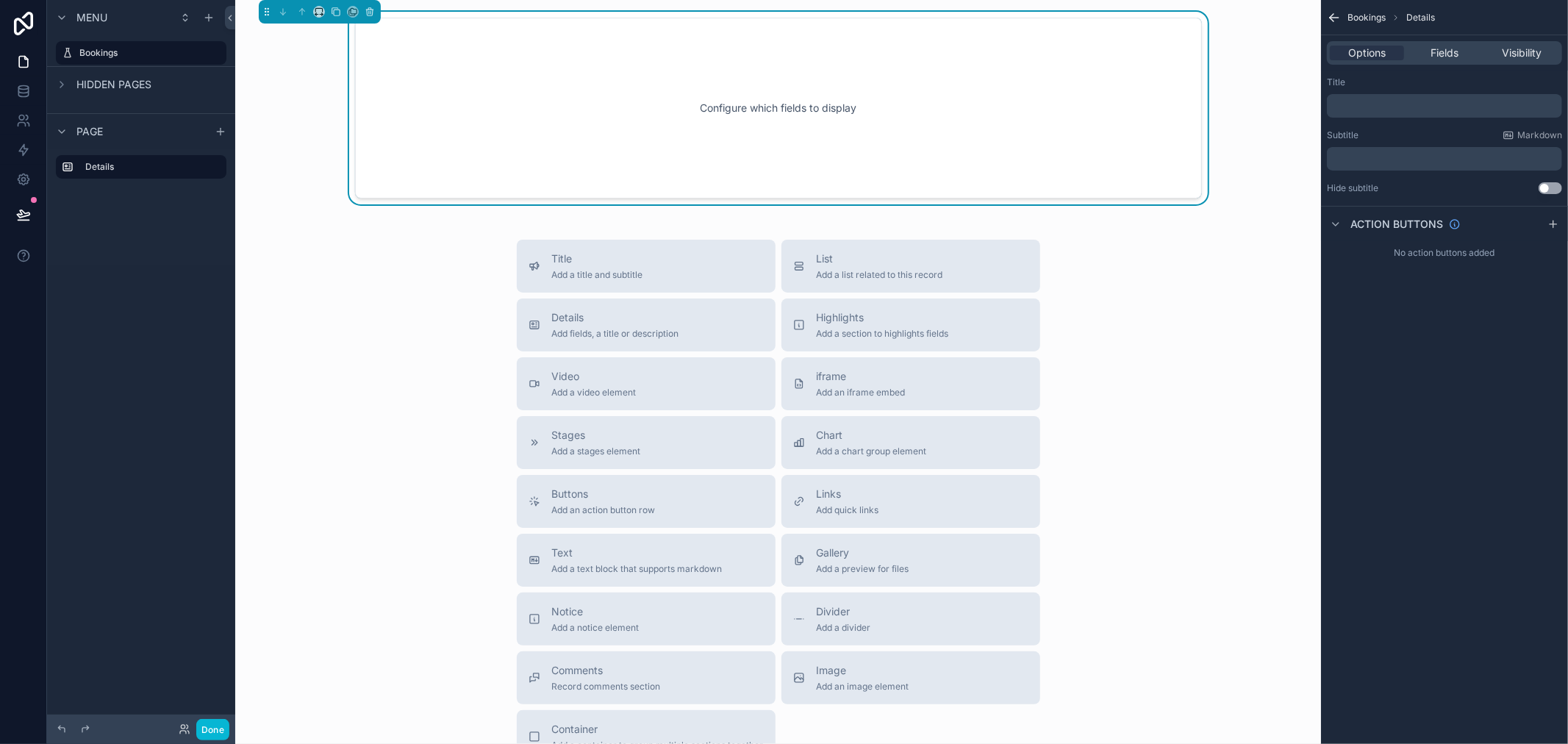
click at [1390, 103] on p "﻿" at bounding box center [1446, 106] width 226 height 12
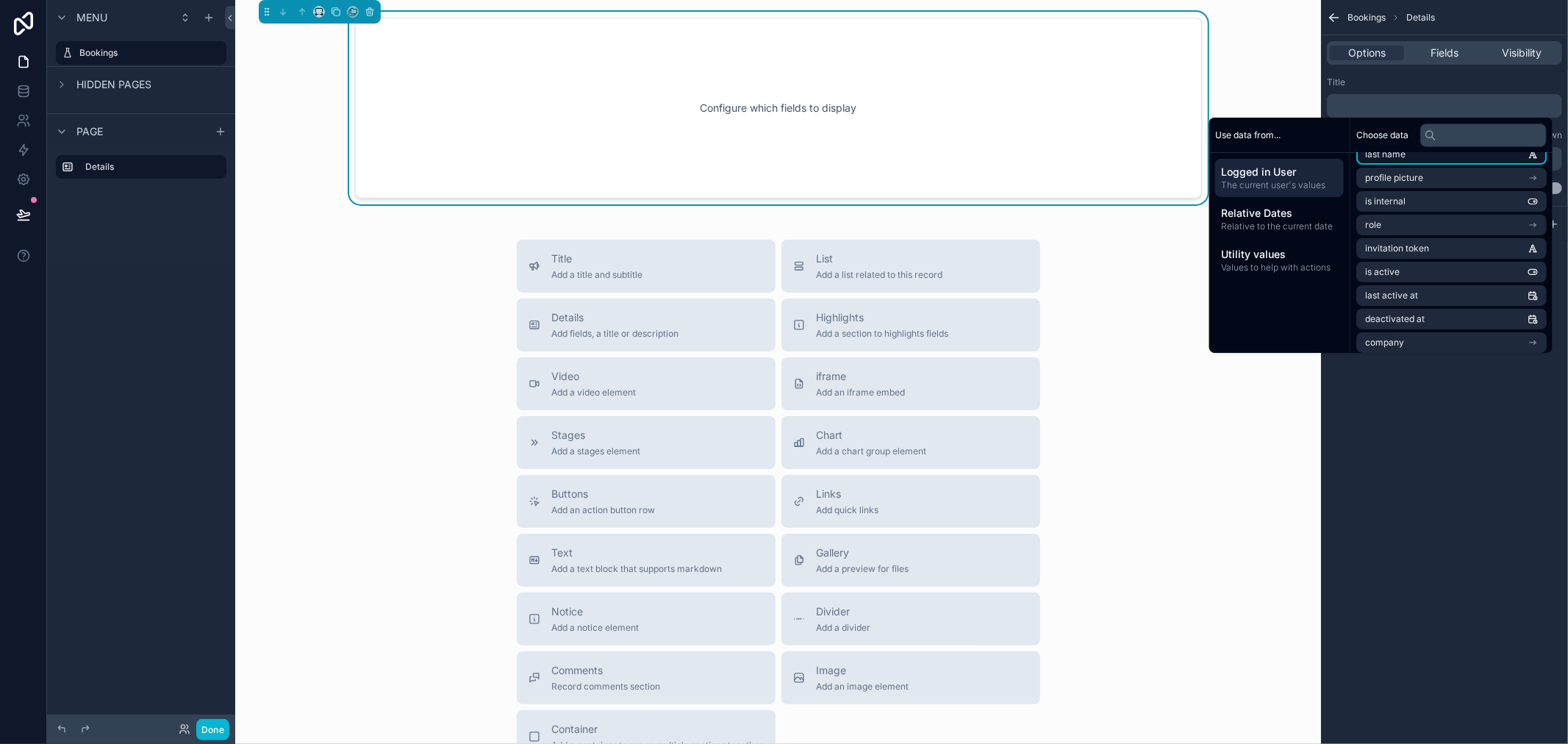
scroll to position [162, 0]
click at [1292, 171] on span "Logged in User" at bounding box center [1279, 172] width 117 height 15
click at [1310, 183] on span "The current user's values" at bounding box center [1279, 185] width 117 height 12
click at [1239, 132] on span "Use data from..." at bounding box center [1247, 135] width 65 height 12
click at [1282, 137] on div "Use data from..." at bounding box center [1280, 136] width 140 height 36
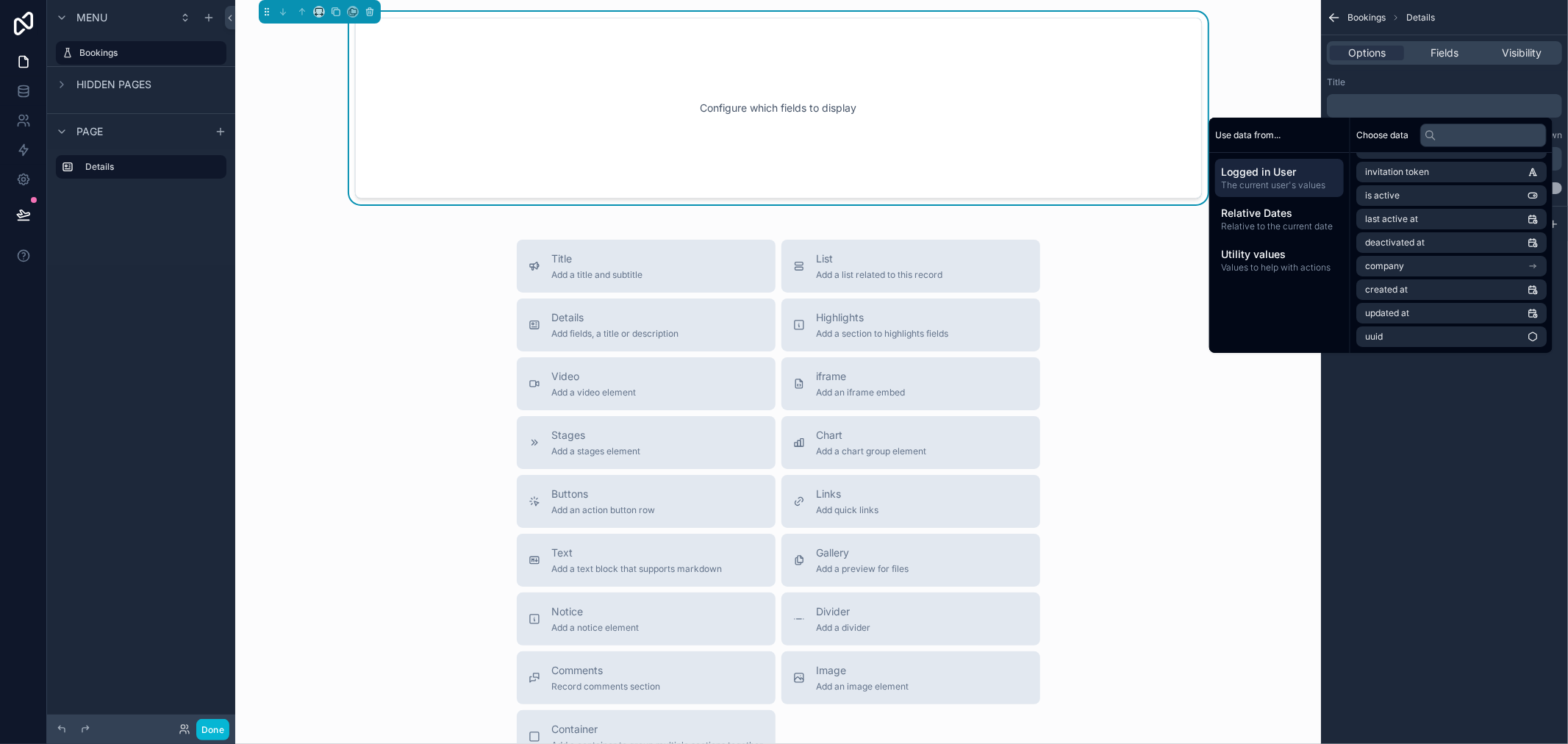
click at [1384, 102] on p "﻿" at bounding box center [1446, 106] width 226 height 12
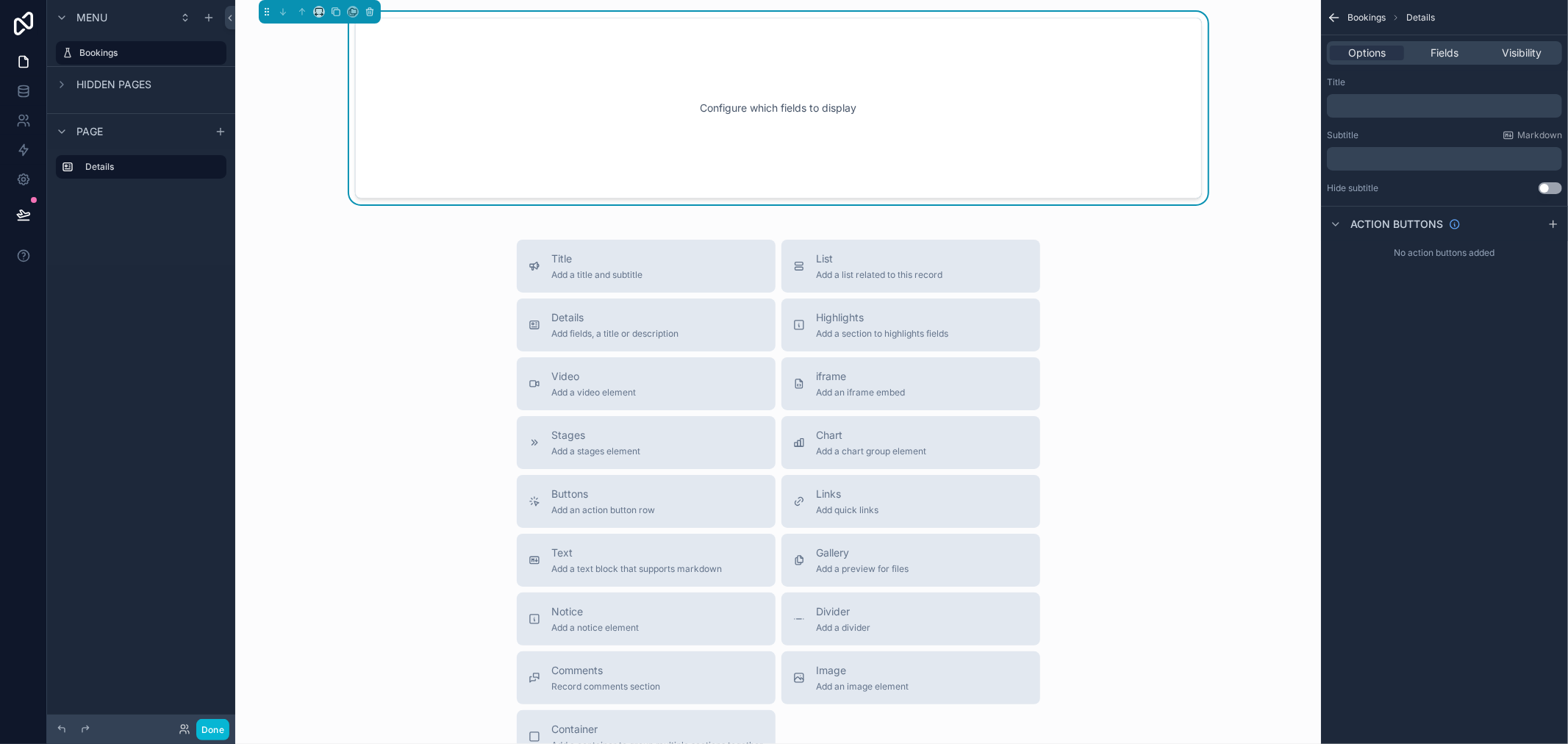
click at [1388, 84] on div "Title" at bounding box center [1444, 82] width 235 height 12
click at [1423, 57] on div "Fields" at bounding box center [1444, 53] width 74 height 15
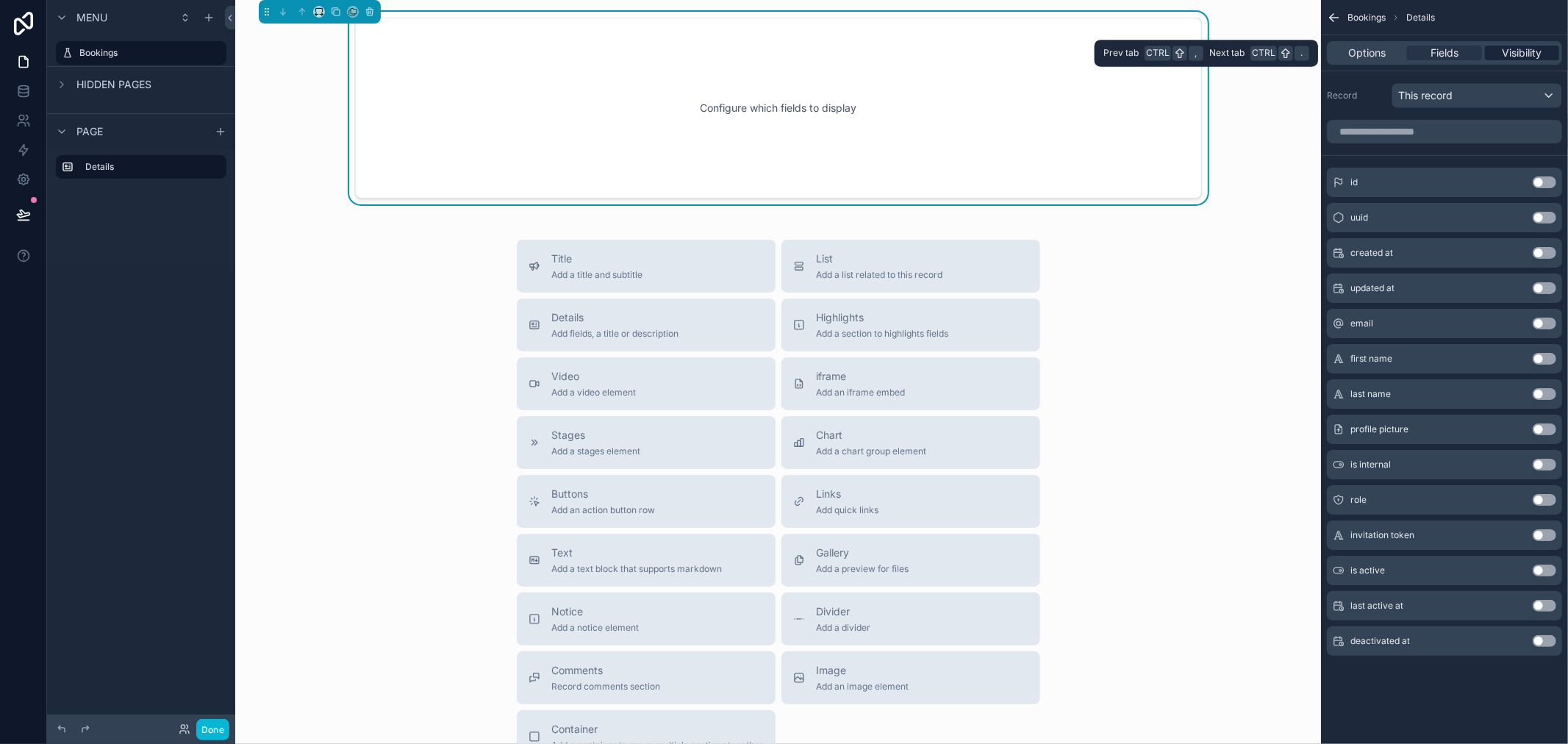
click at [1503, 50] on span "Visibility" at bounding box center [1521, 53] width 40 height 15
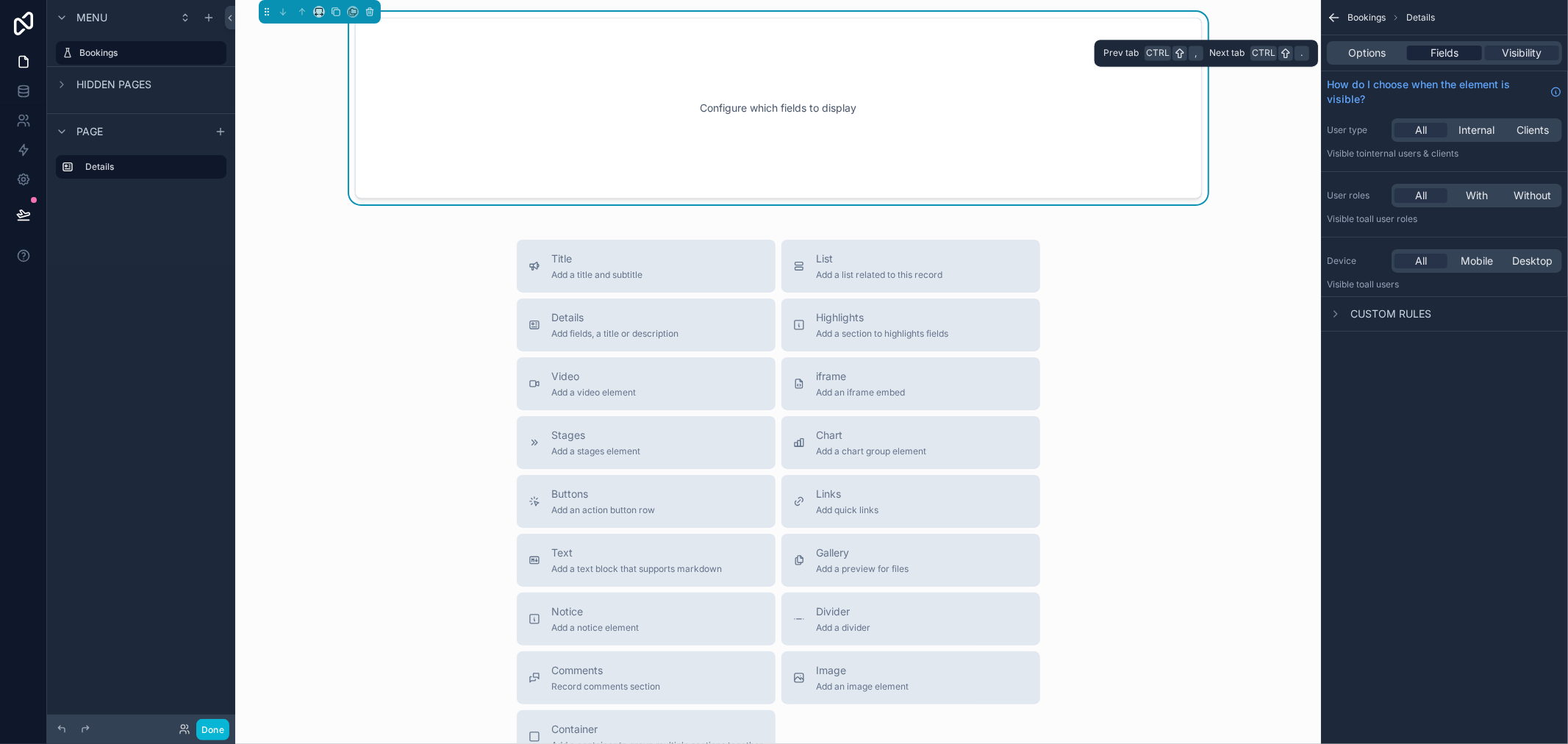
click at [1453, 45] on span "Fields" at bounding box center [1444, 53] width 28 height 15
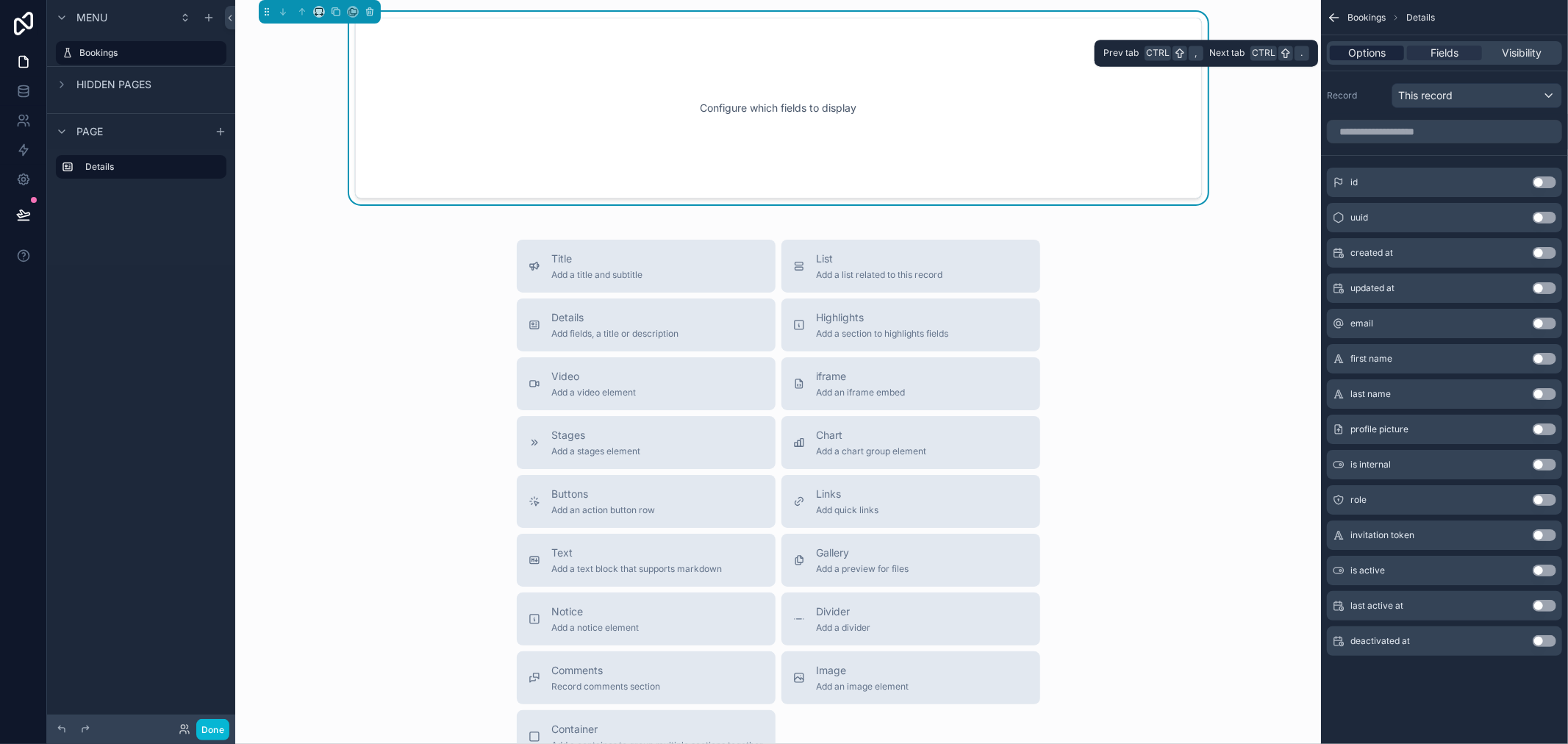
click at [1380, 47] on span "Options" at bounding box center [1367, 53] width 37 height 15
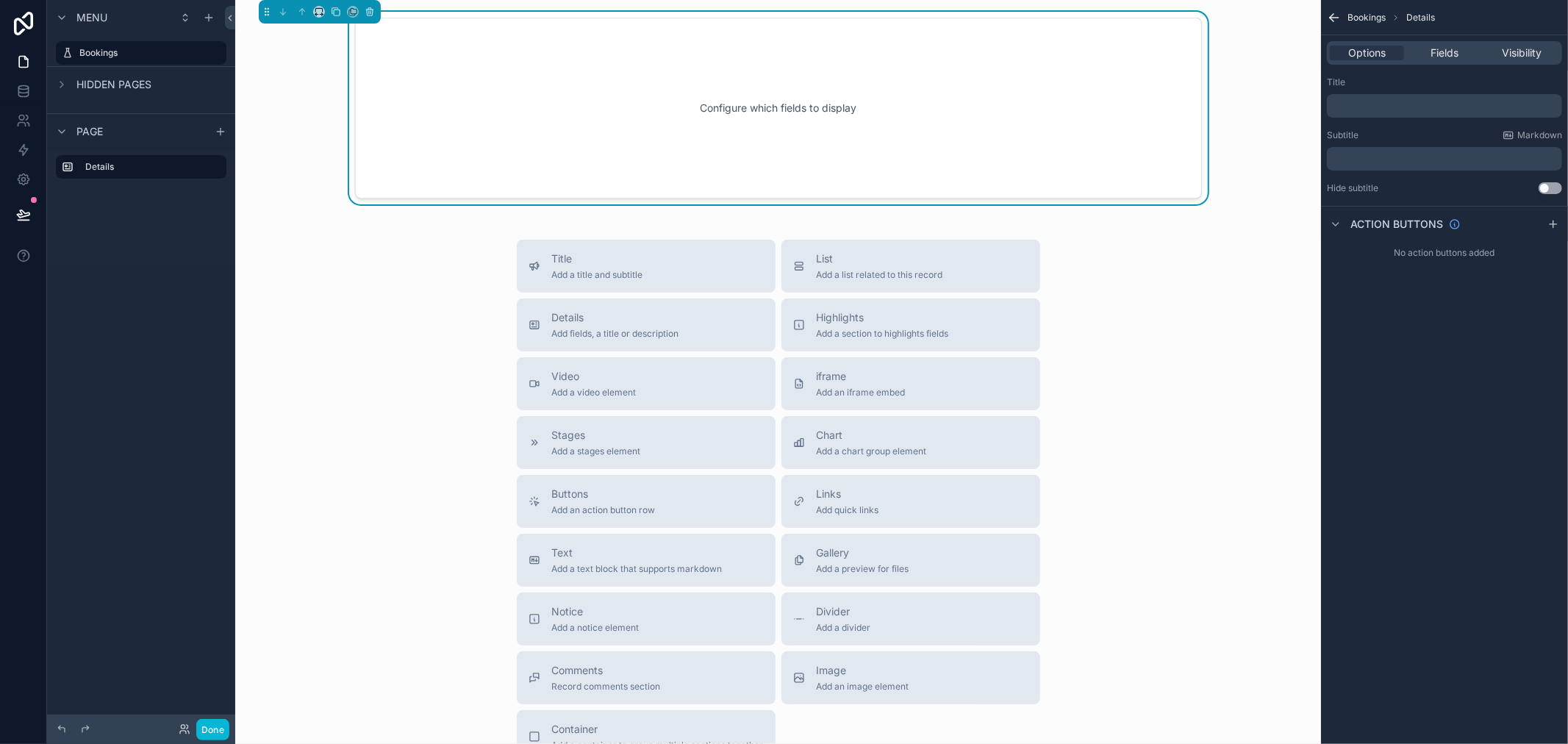
click at [817, 90] on div "Configure which fields to display" at bounding box center [778, 108] width 799 height 132
click at [373, 12] on icon "scrollable content" at bounding box center [370, 11] width 10 height 11
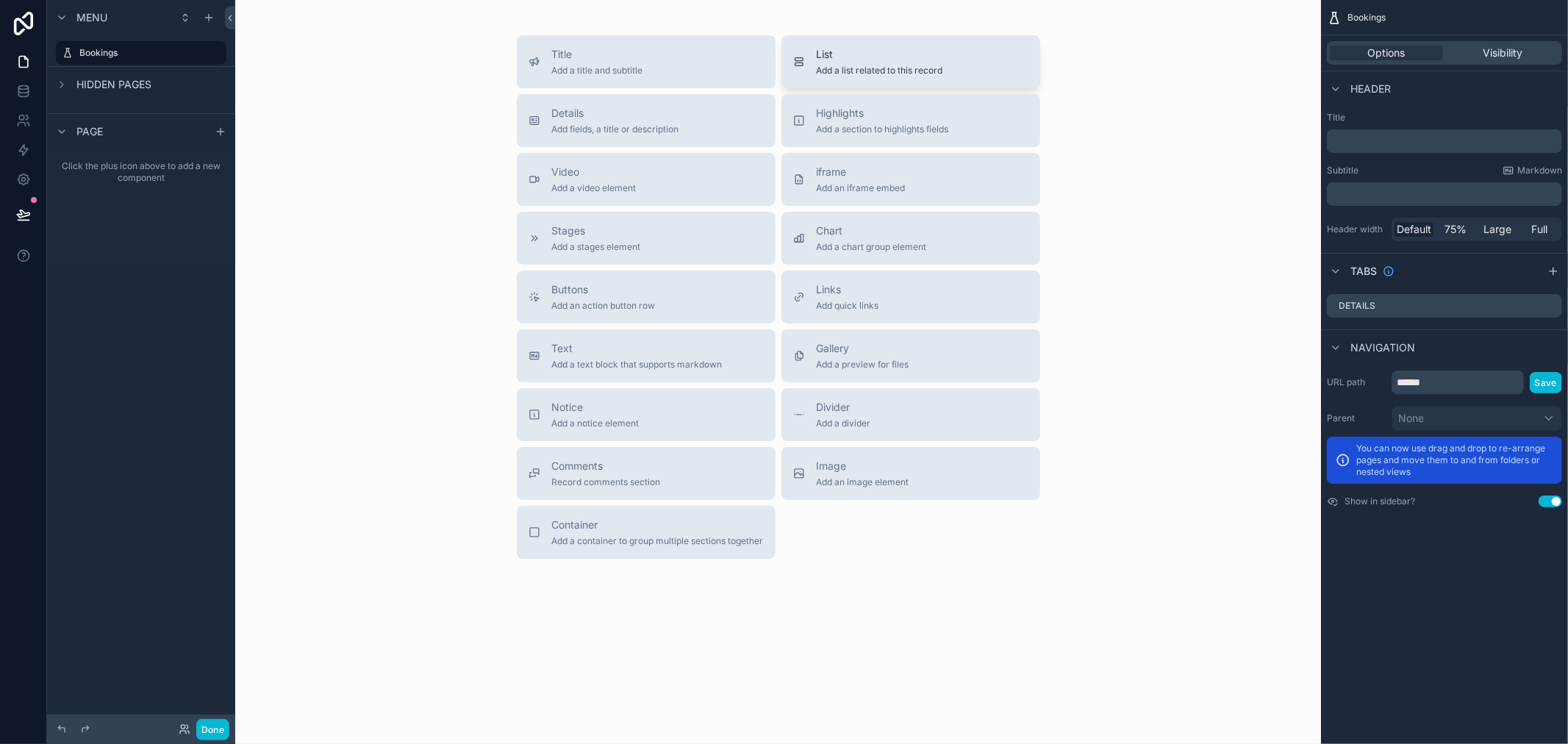
click at [926, 67] on span "Add a list related to this record" at bounding box center [880, 70] width 127 height 12
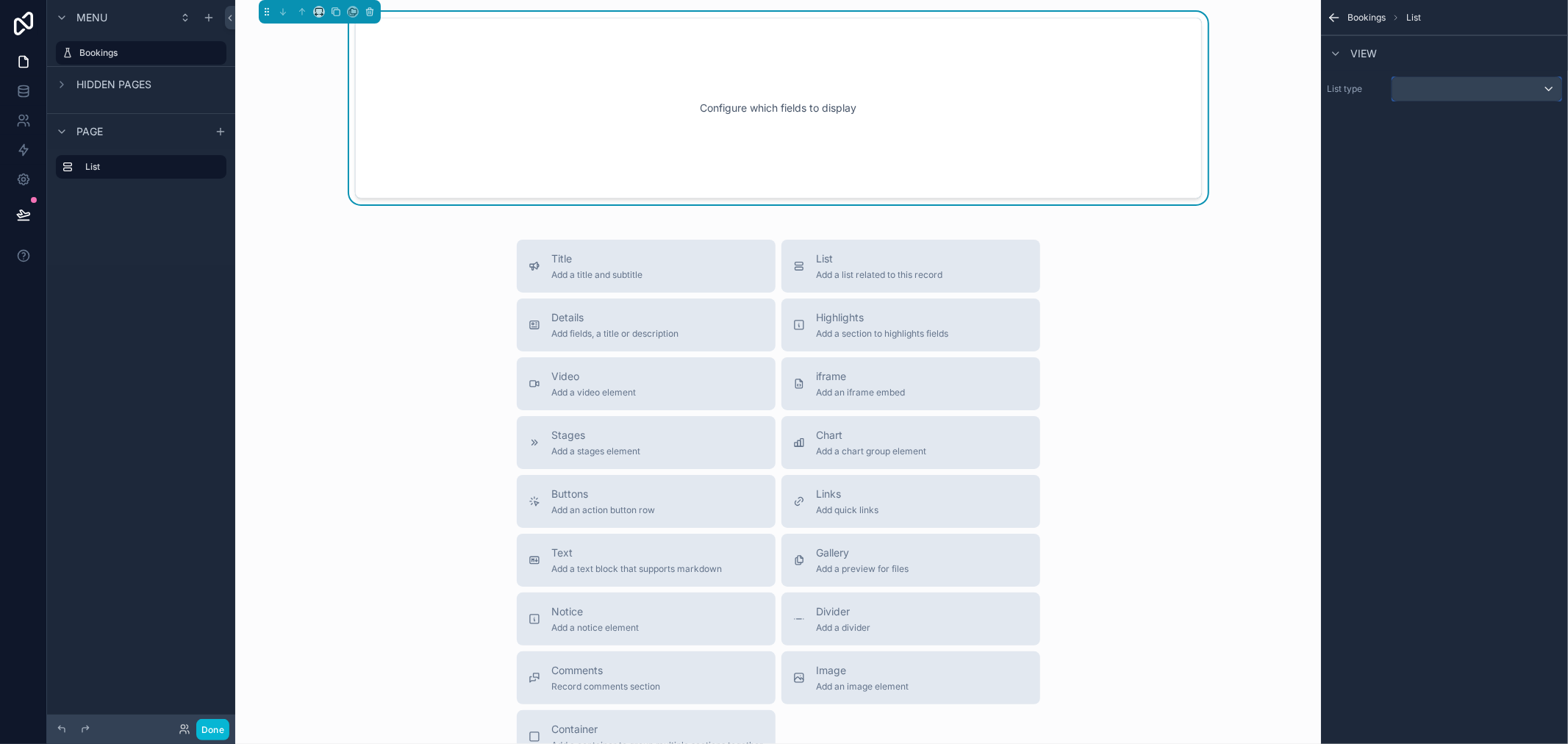
click at [1495, 95] on div "scrollable content" at bounding box center [1476, 89] width 169 height 23
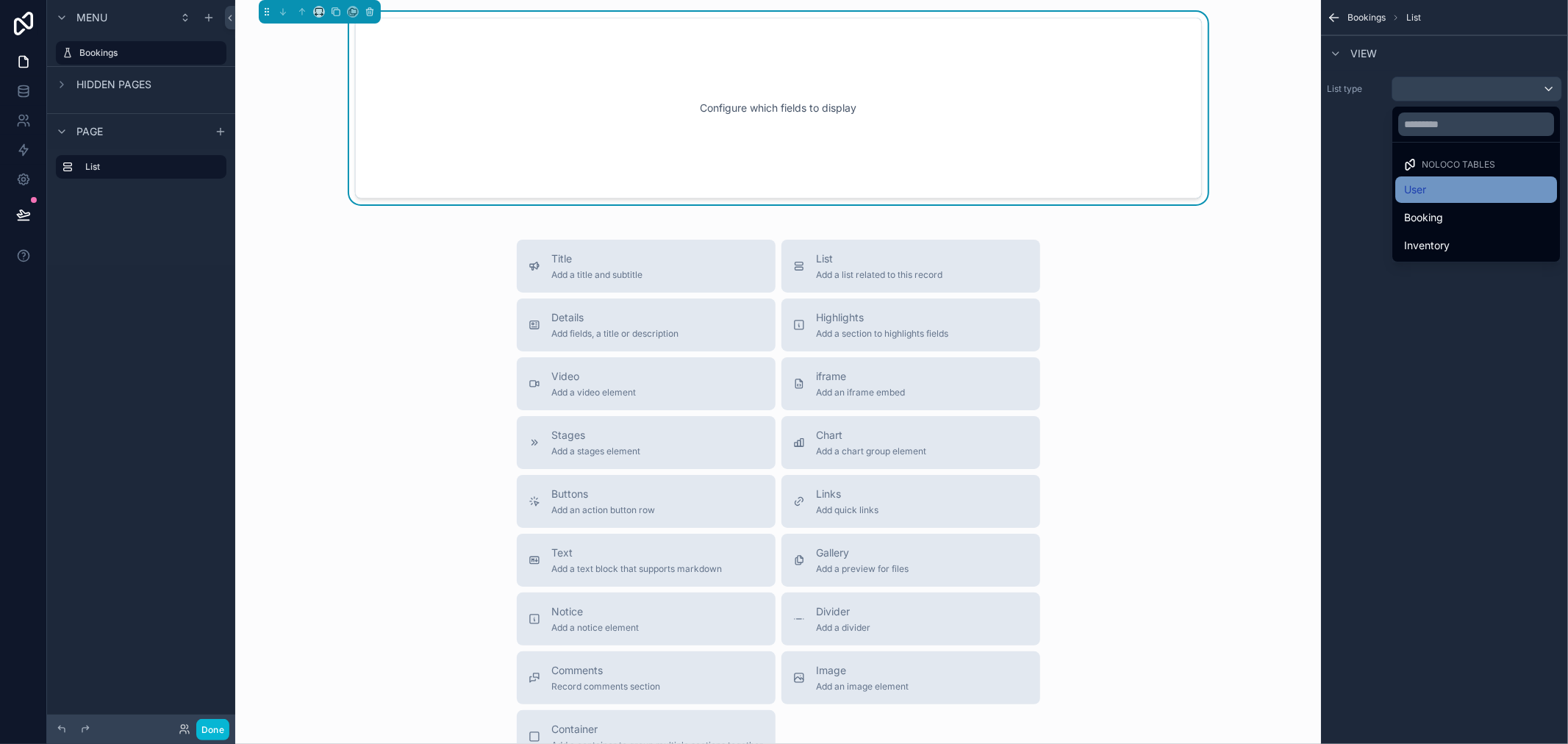
click at [1465, 185] on div "User" at bounding box center [1476, 190] width 144 height 18
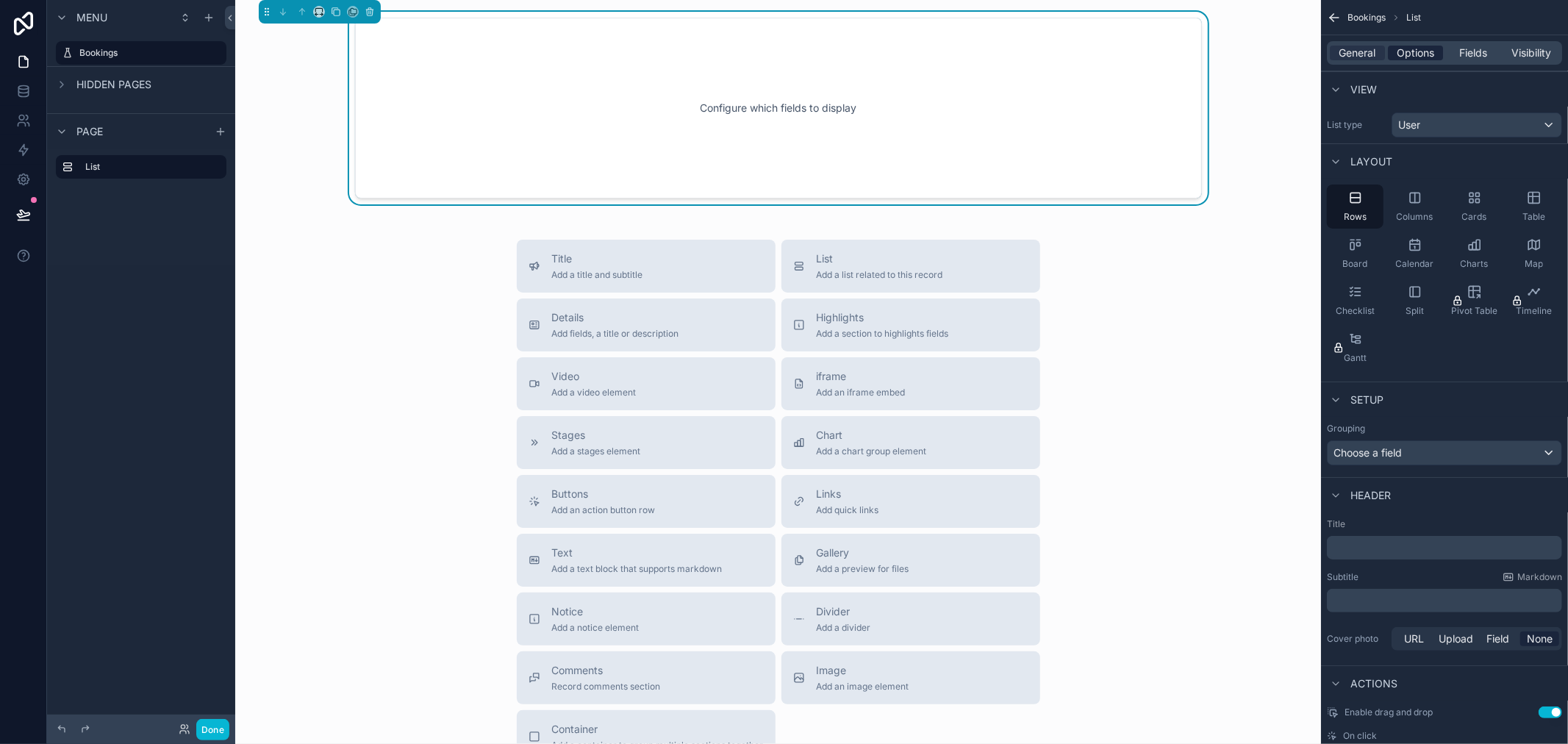
click at [1411, 55] on span "Options" at bounding box center [1415, 53] width 37 height 15
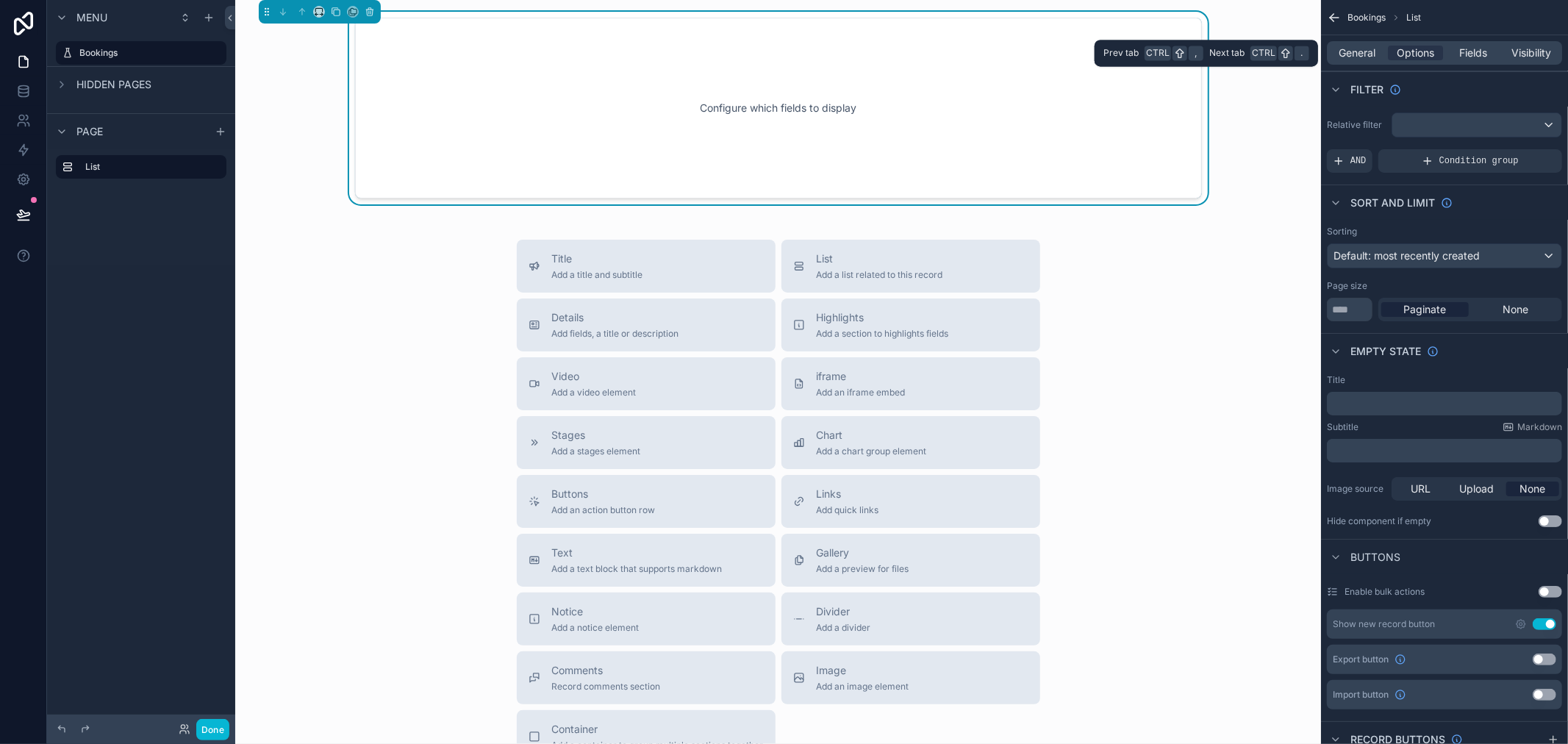
click at [1366, 62] on div "General Options Fields Visibility" at bounding box center [1444, 53] width 235 height 23
click at [1381, 50] on div "General" at bounding box center [1357, 53] width 55 height 15
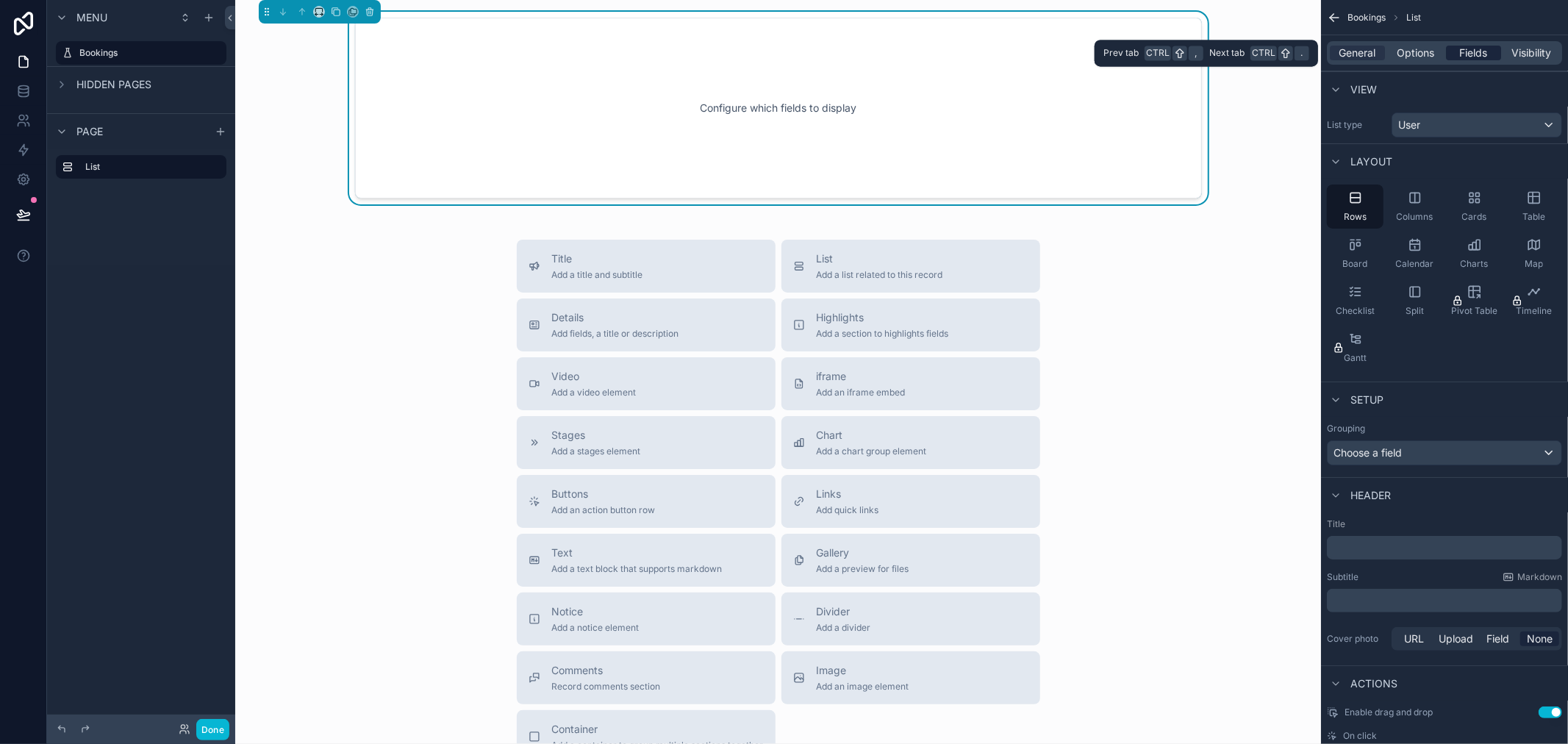
click at [1474, 56] on span "Fields" at bounding box center [1474, 53] width 28 height 15
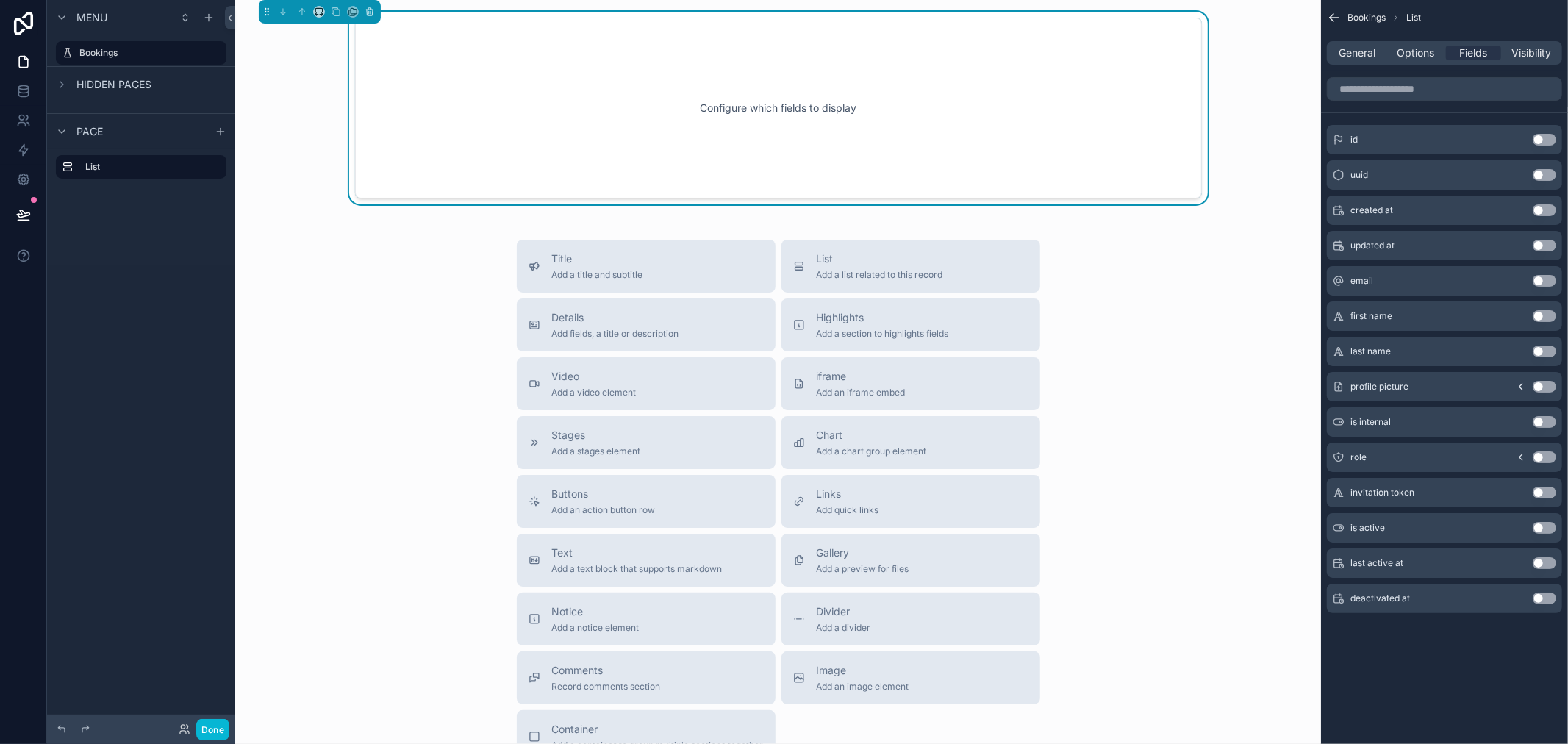
click at [1541, 317] on button "Use setting" at bounding box center [1544, 316] width 23 height 12
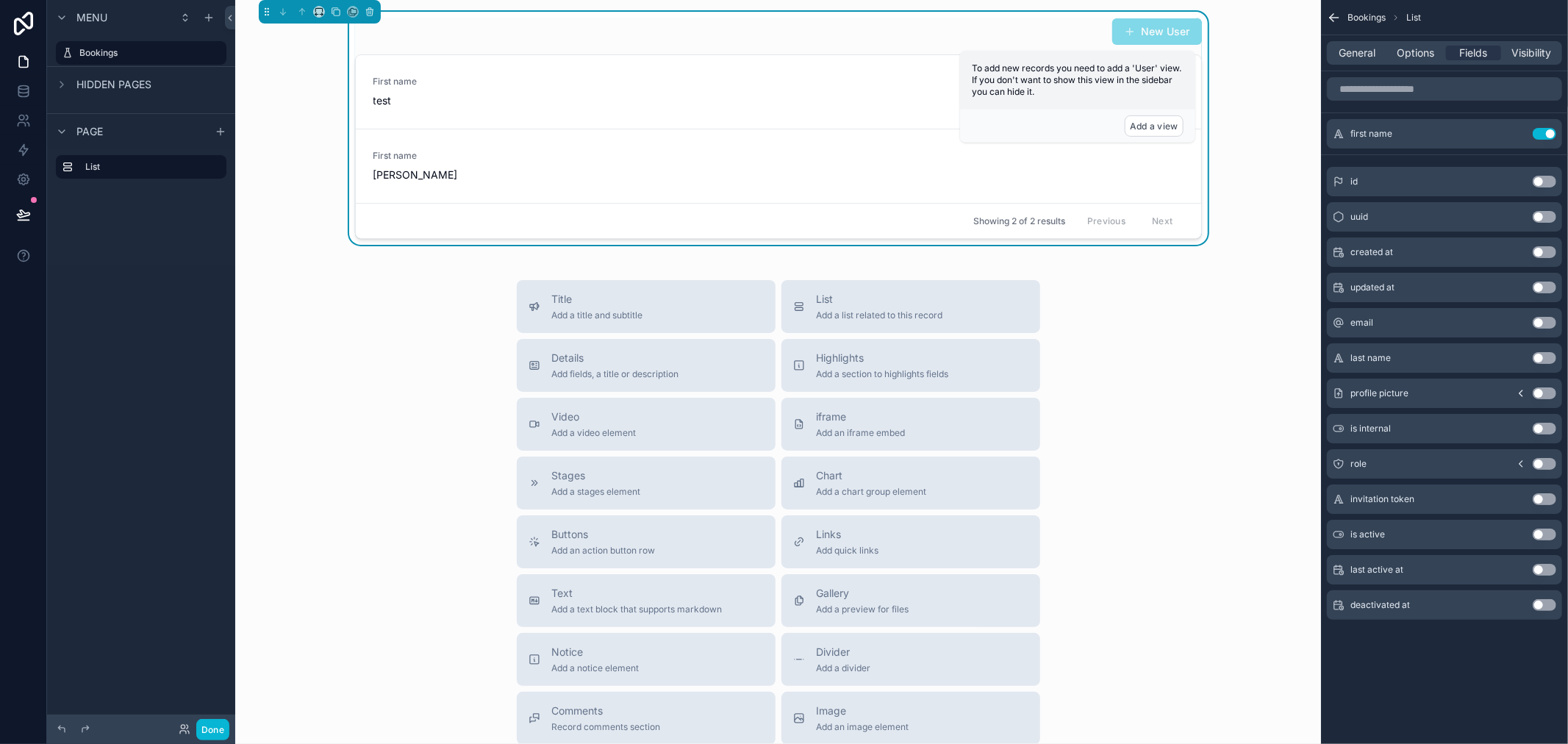
click at [1252, 137] on div "New User First name test First name [PERSON_NAME] Showing 2 of 2 results Previo…" at bounding box center [778, 128] width 1063 height 233
click at [1544, 359] on button "Use setting" at bounding box center [1544, 358] width 23 height 12
click at [1548, 166] on button "Use setting" at bounding box center [1544, 169] width 23 height 12
click at [1547, 187] on div "id Use setting" at bounding box center [1444, 182] width 235 height 29
click at [1547, 179] on button "Use setting" at bounding box center [1544, 182] width 23 height 12
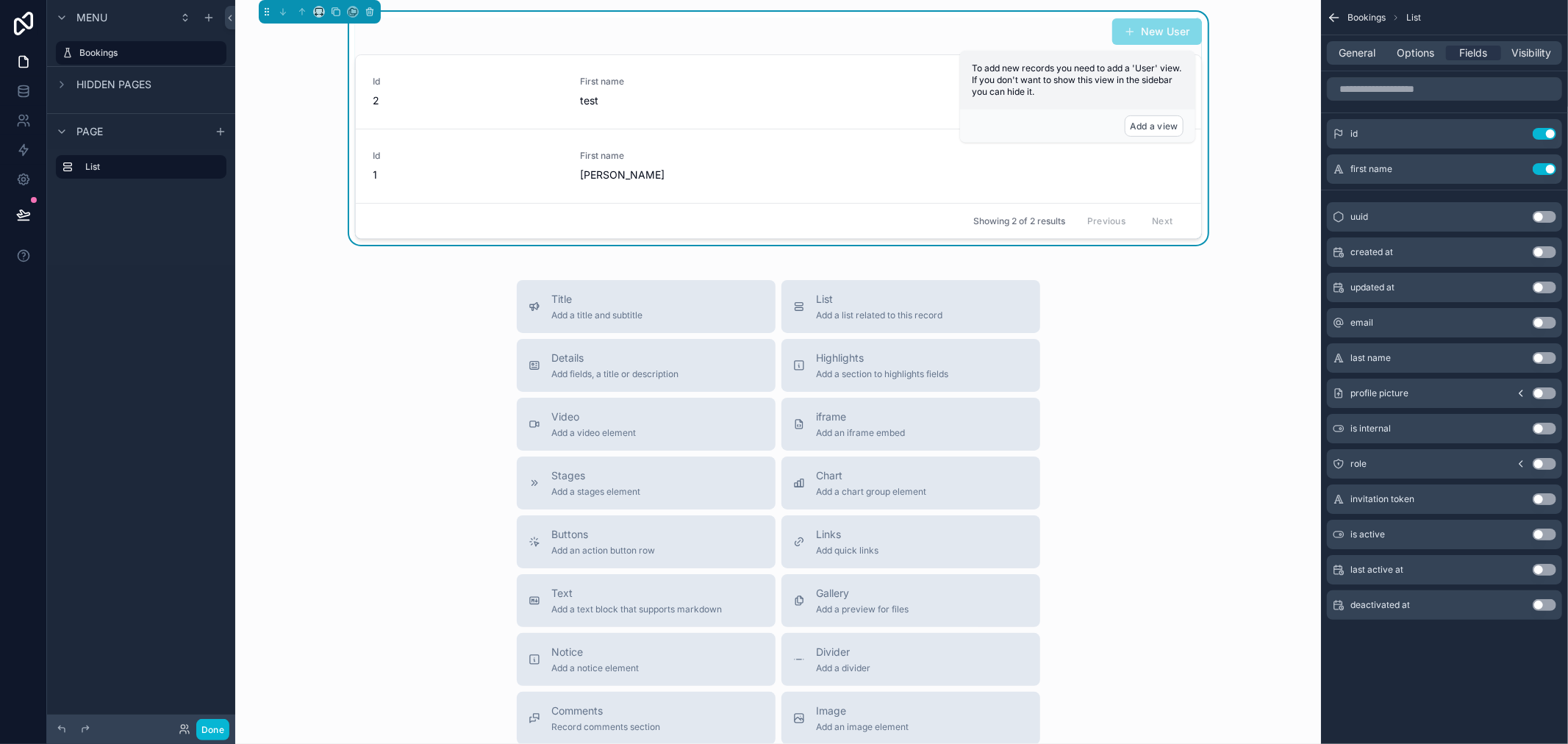
click at [1546, 322] on button "Use setting" at bounding box center [1544, 322] width 23 height 12
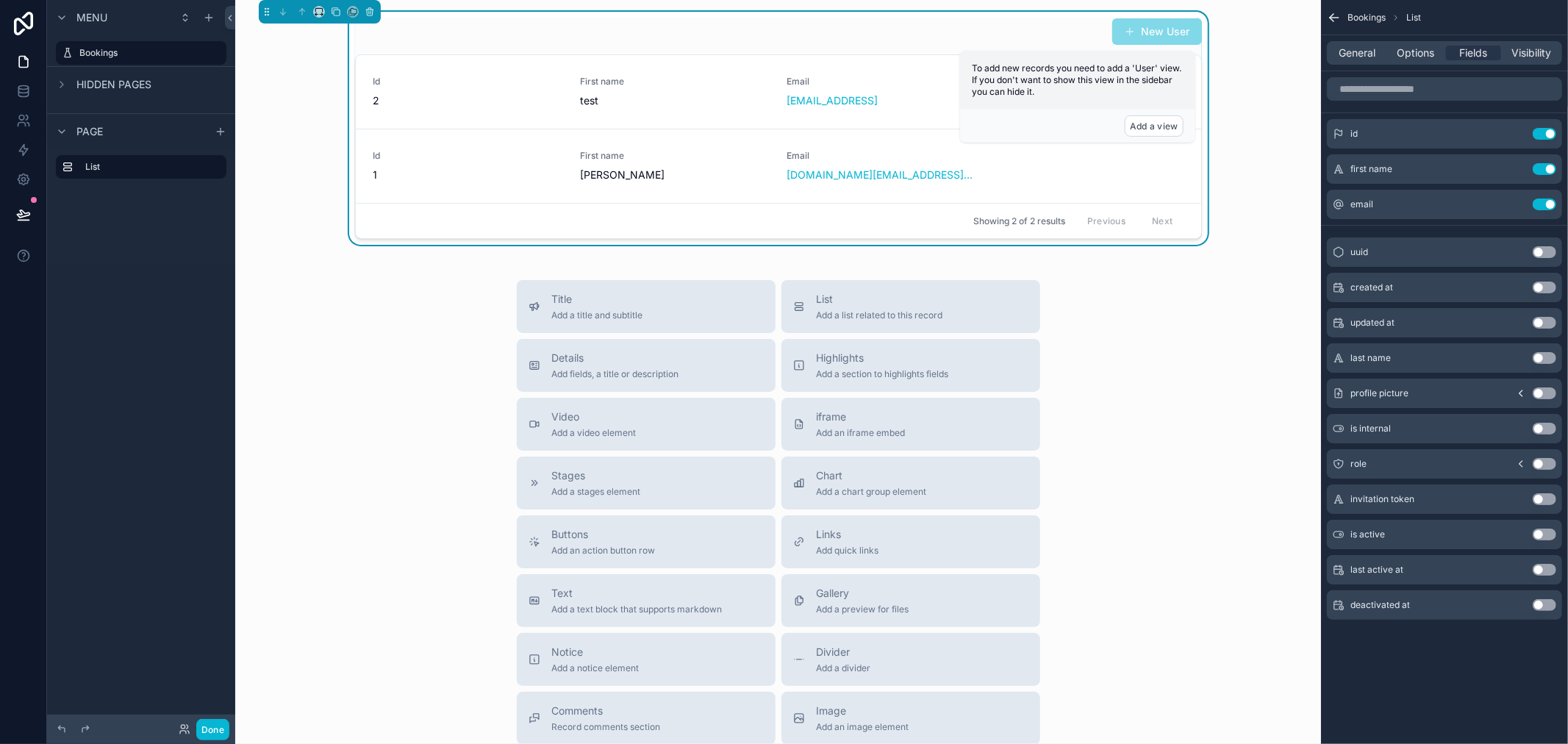
click at [1552, 464] on button "Use setting" at bounding box center [1544, 464] width 23 height 12
click at [1548, 243] on button "Use setting" at bounding box center [1544, 240] width 23 height 12
click at [648, 99] on span "test" at bounding box center [674, 101] width 190 height 15
click at [1328, 20] on icon "scrollable content" at bounding box center [1334, 18] width 15 height 15
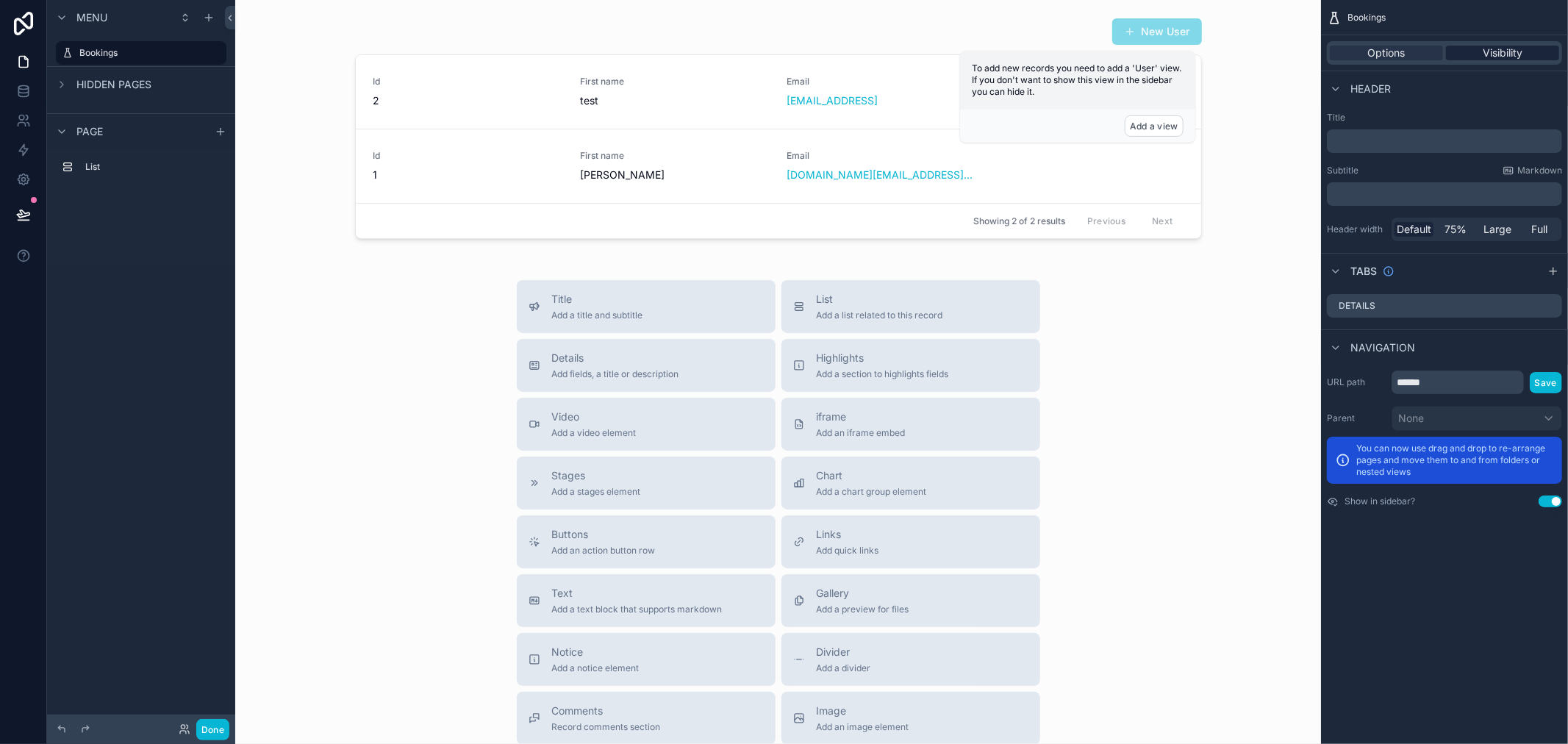
click at [1487, 53] on span "Visibility" at bounding box center [1502, 53] width 40 height 15
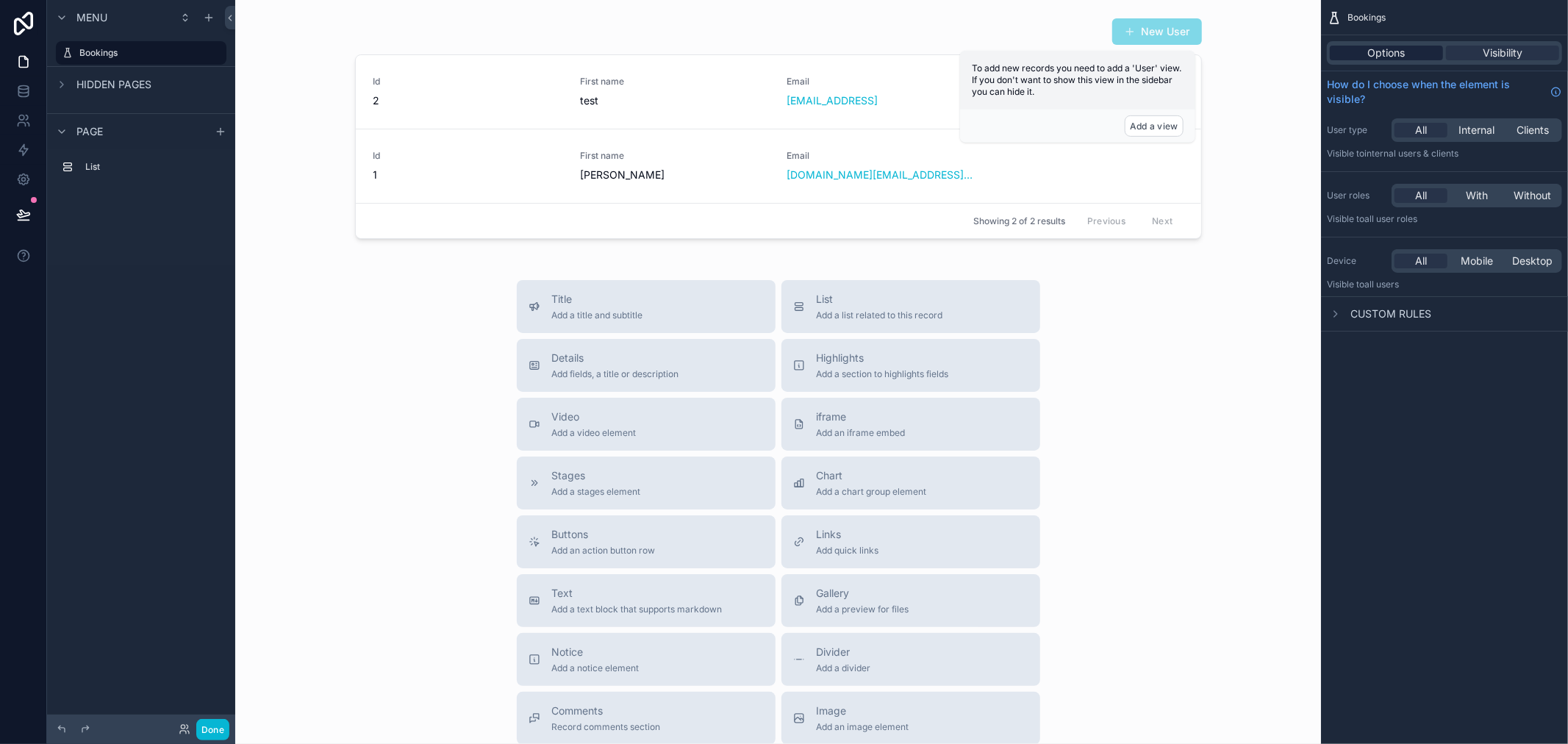
click at [1356, 52] on div "Options" at bounding box center [1386, 53] width 113 height 15
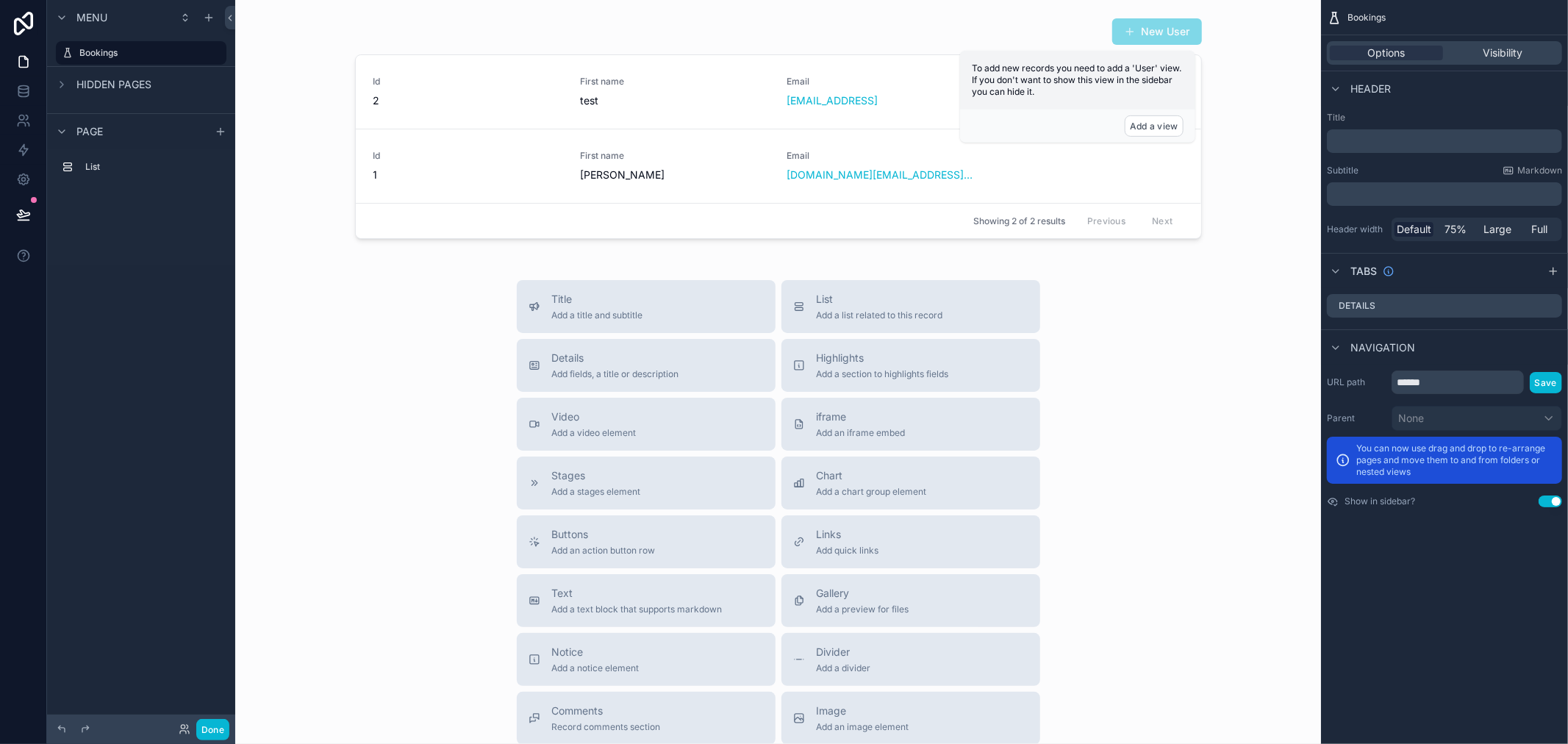
click at [355, 320] on div "Title Add a title and subtitle List Add a list related to this record Details A…" at bounding box center [778, 542] width 1063 height 523
click at [1163, 36] on div "scrollable content" at bounding box center [778, 128] width 1063 height 233
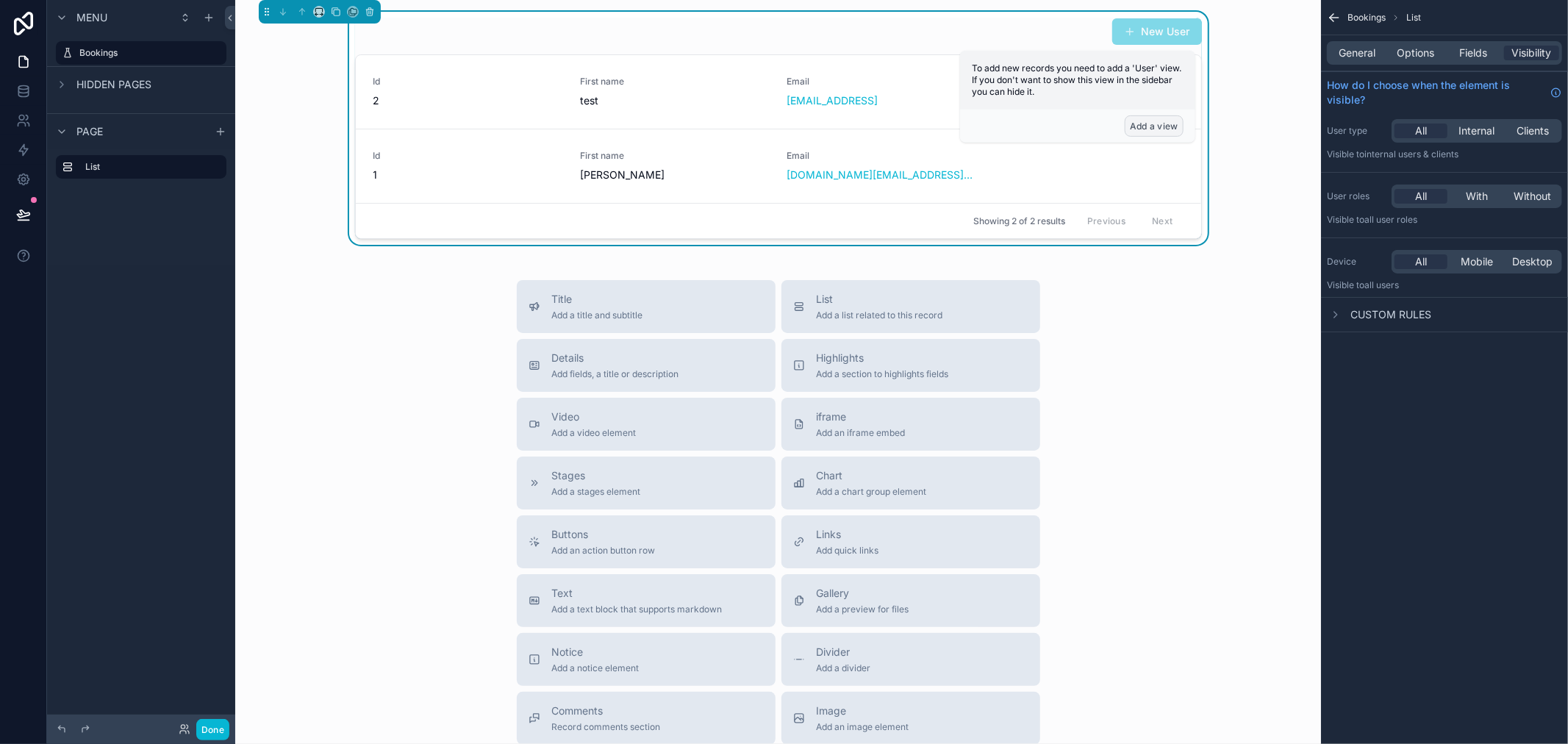
click at [1159, 125] on button "Add a view" at bounding box center [1154, 126] width 59 height 21
click at [1119, 118] on div "Add a view" at bounding box center [1077, 126] width 235 height 33
click at [981, 84] on span "To add new records you need to add a 'User' view. If you don't want to show thi…" at bounding box center [1076, 79] width 209 height 35
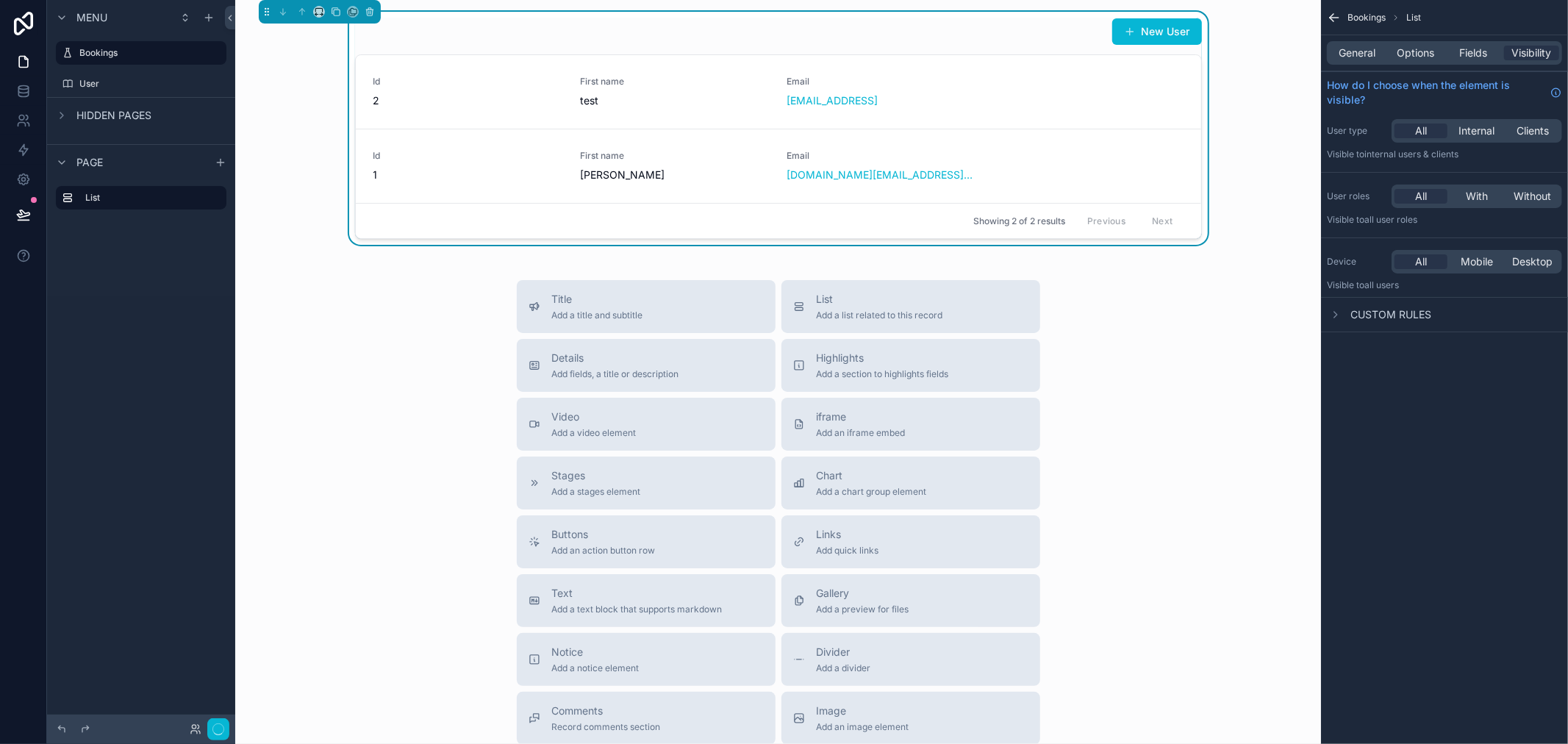
click at [1281, 306] on div "Title Add a title and subtitle List Add a list related to this record Details A…" at bounding box center [778, 542] width 1063 height 523
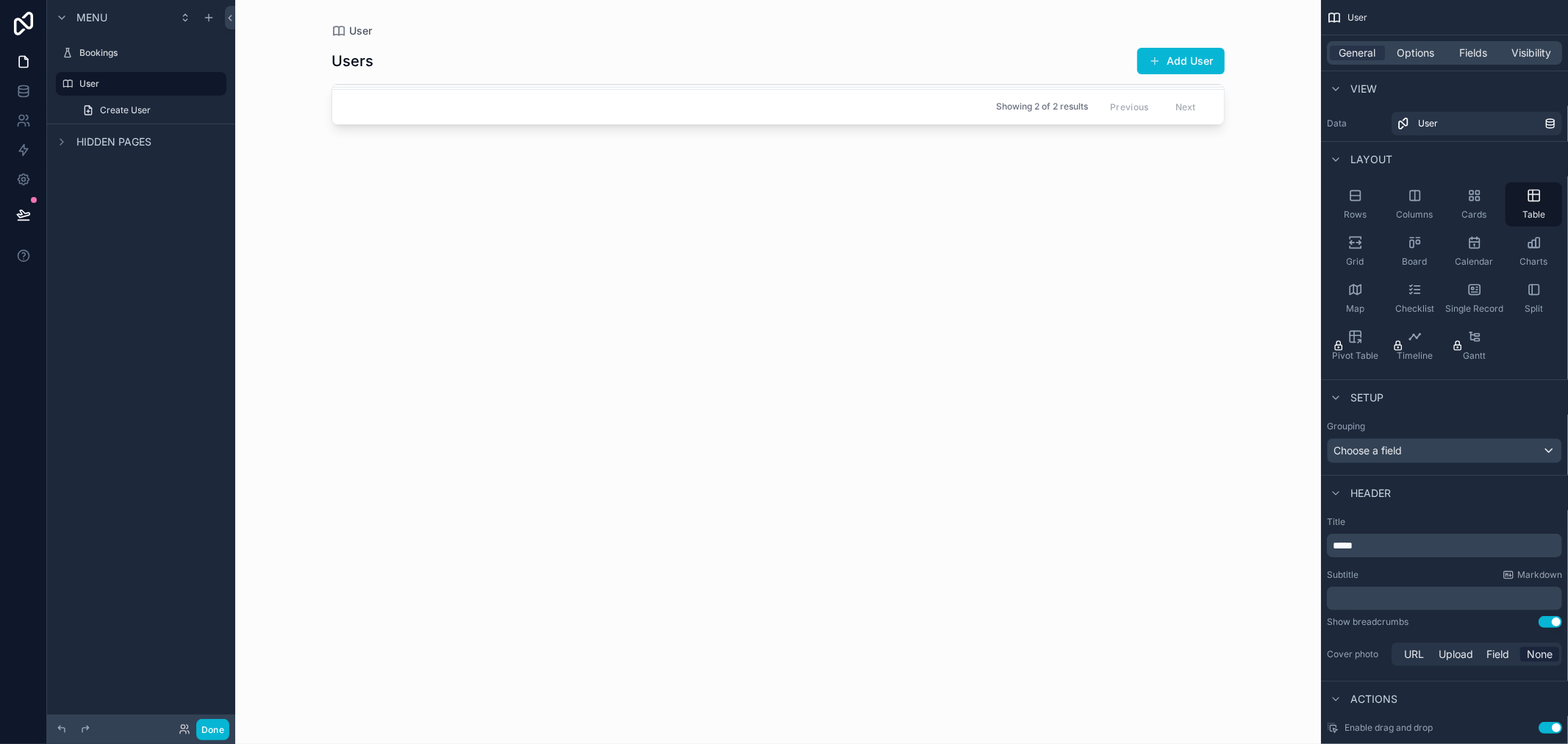
click at [990, 111] on div "Showing 2 of 2 results Previous Next" at bounding box center [778, 107] width 891 height 36
click at [820, 116] on div "Showing 2 of 2 results Previous Next" at bounding box center [778, 107] width 891 height 36
click at [522, 82] on div "Users Add User Showing 2 of 2 results Previous Next" at bounding box center [778, 382] width 893 height 688
click at [144, 78] on label "User" at bounding box center [138, 84] width 118 height 12
click at [140, 107] on span "Create User" at bounding box center [125, 110] width 51 height 12
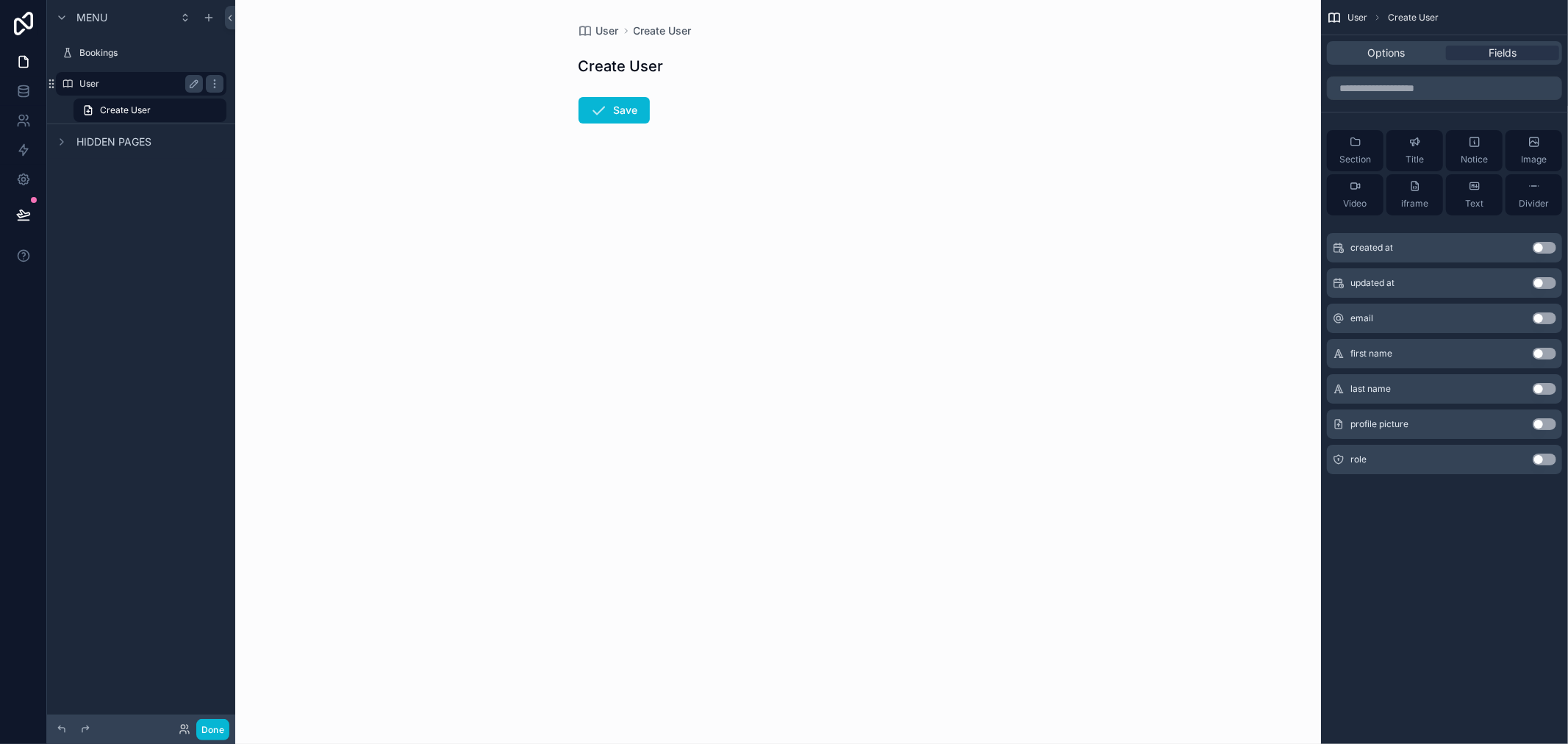
click at [120, 75] on div "User" at bounding box center [140, 84] width 124 height 18
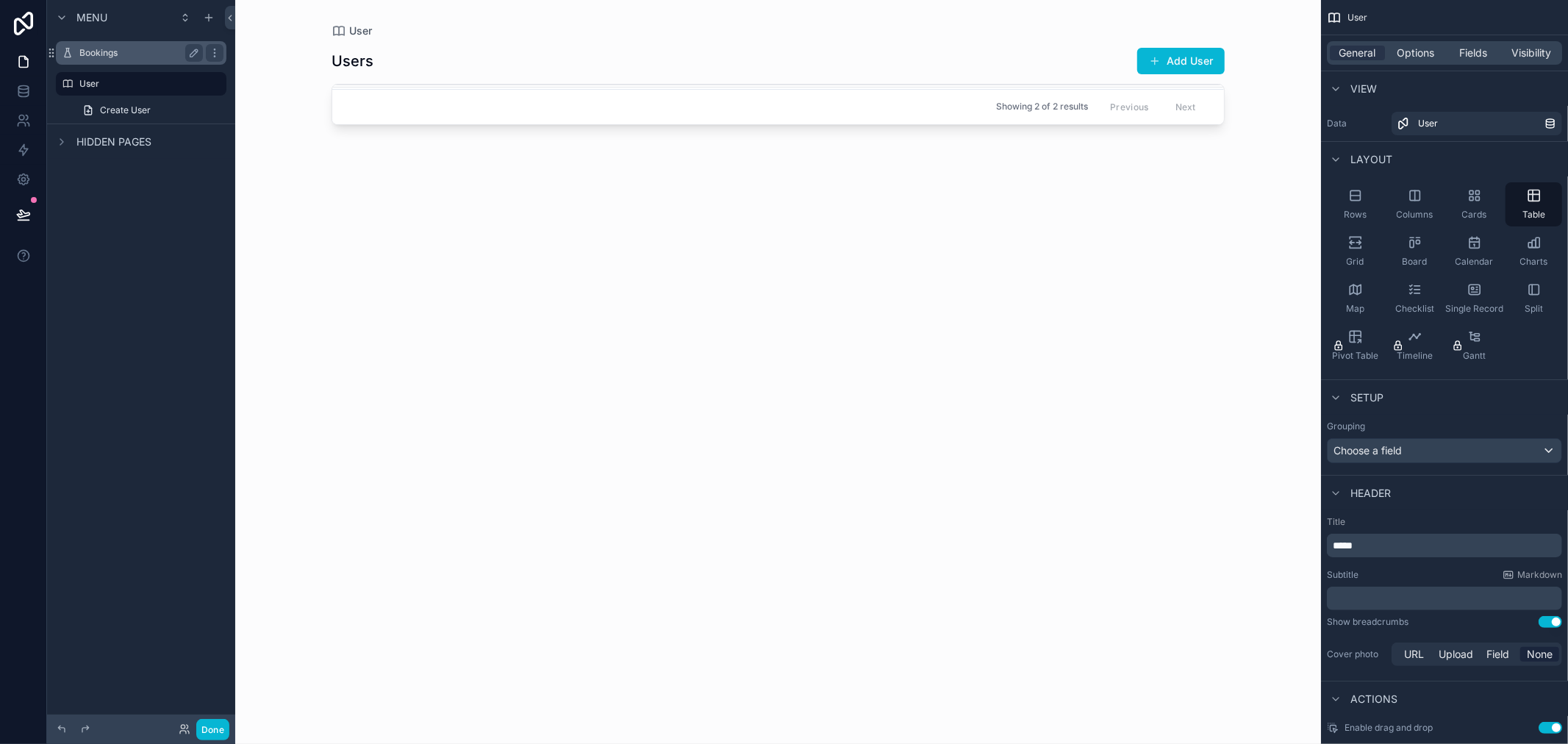
click at [130, 48] on label "Bookings" at bounding box center [138, 53] width 118 height 12
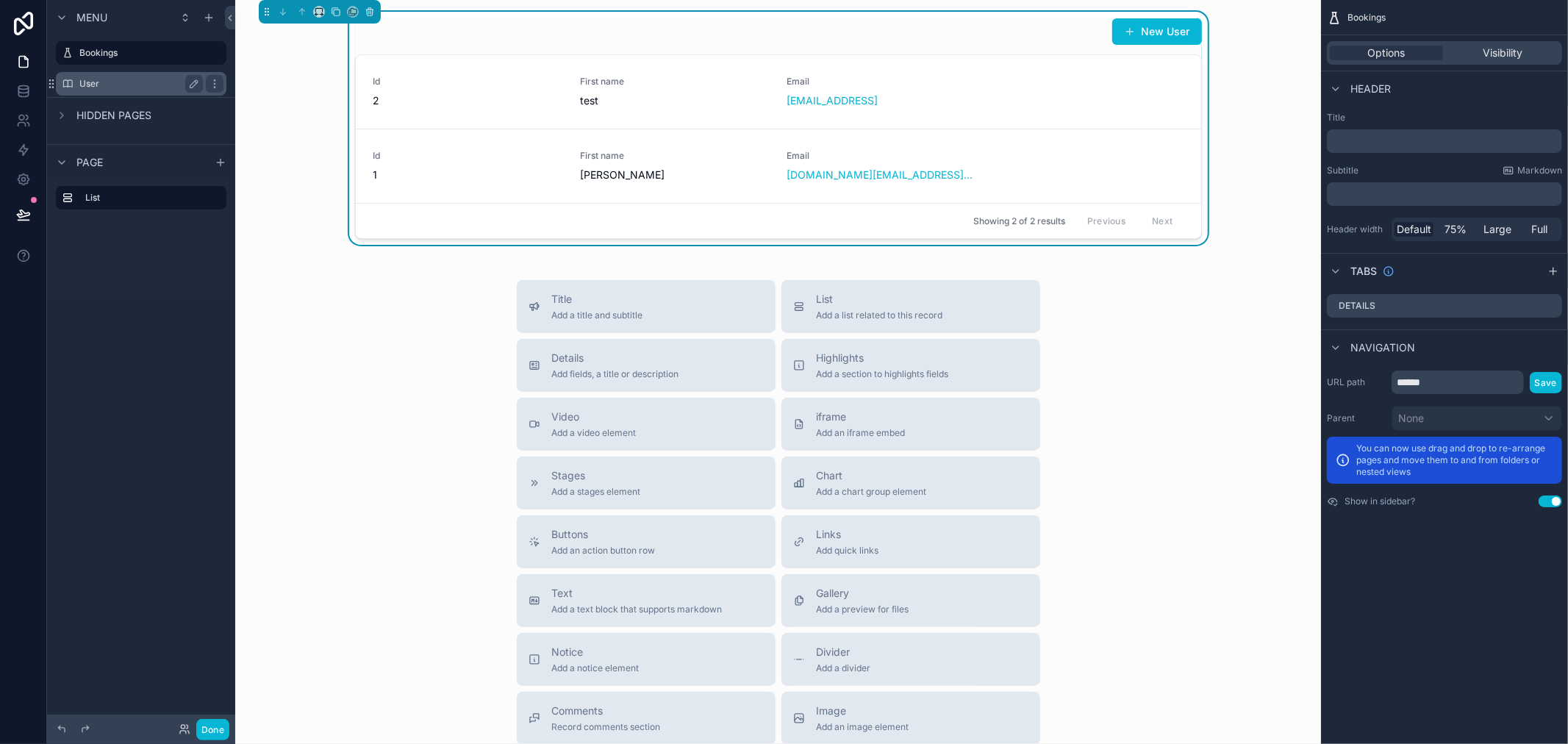
click at [112, 86] on label "User" at bounding box center [138, 84] width 118 height 12
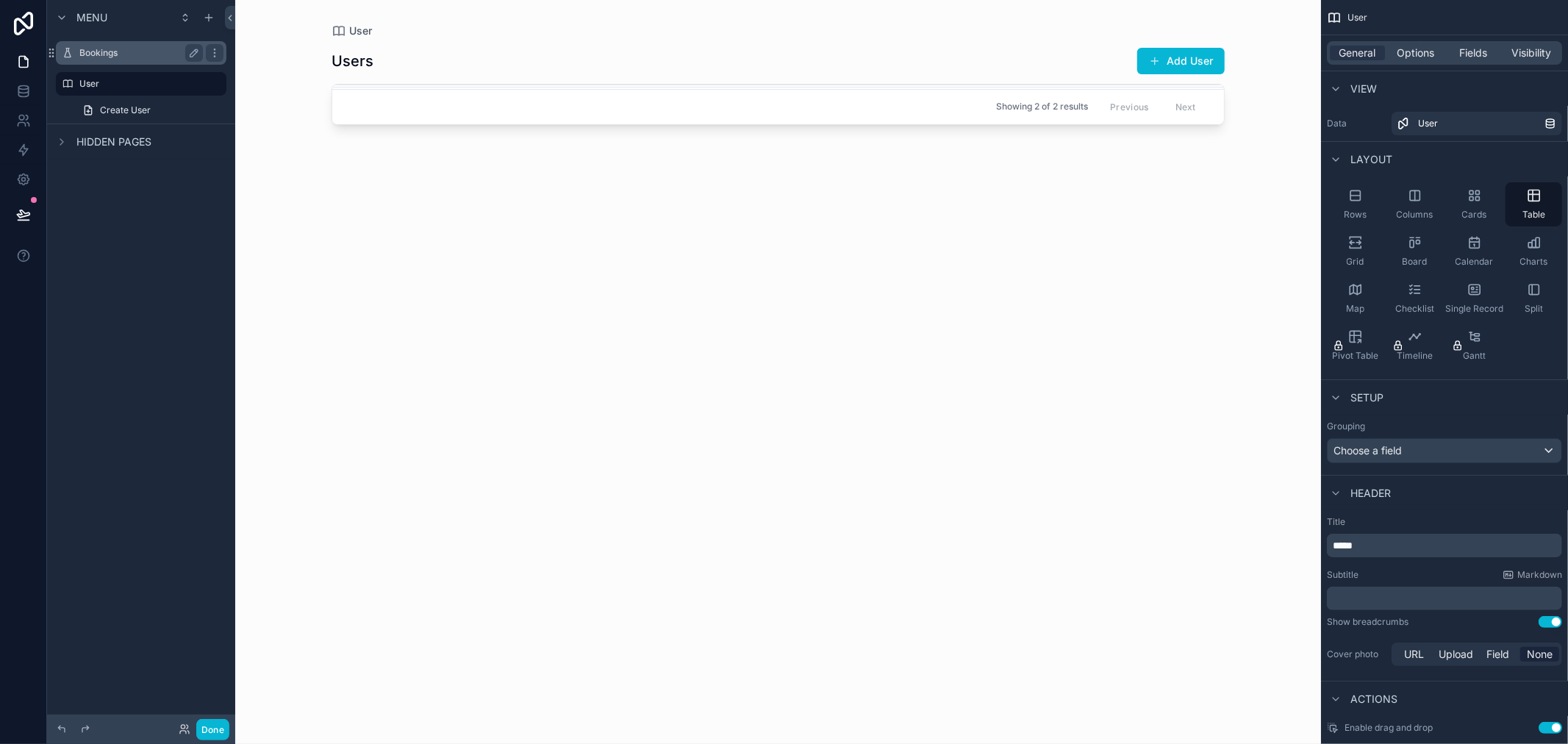
click at [122, 53] on label "Bookings" at bounding box center [138, 53] width 118 height 12
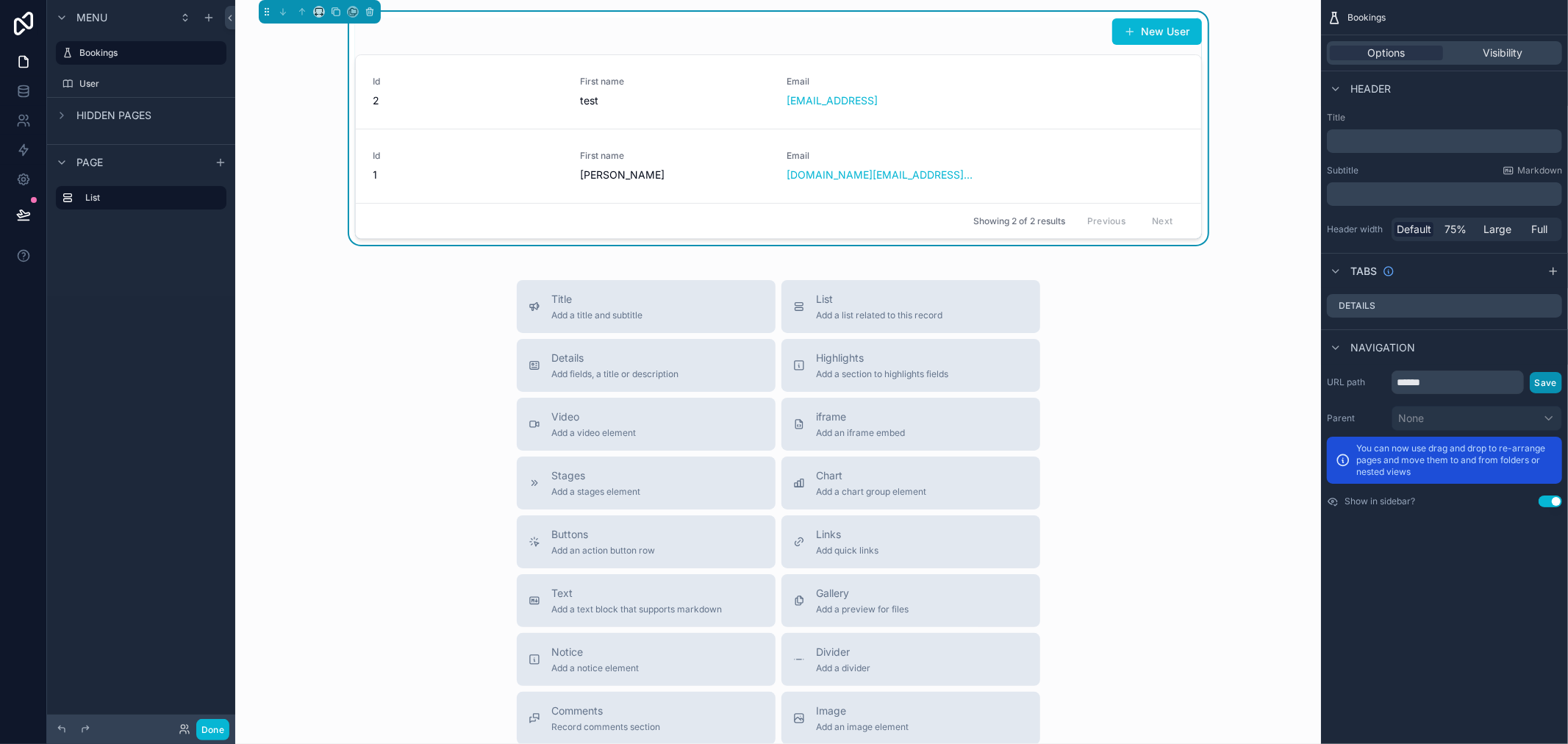
click at [1554, 376] on button "Save" at bounding box center [1546, 383] width 32 height 21
click at [1482, 393] on input "******" at bounding box center [1458, 382] width 132 height 23
click at [1481, 387] on input "******" at bounding box center [1458, 382] width 132 height 23
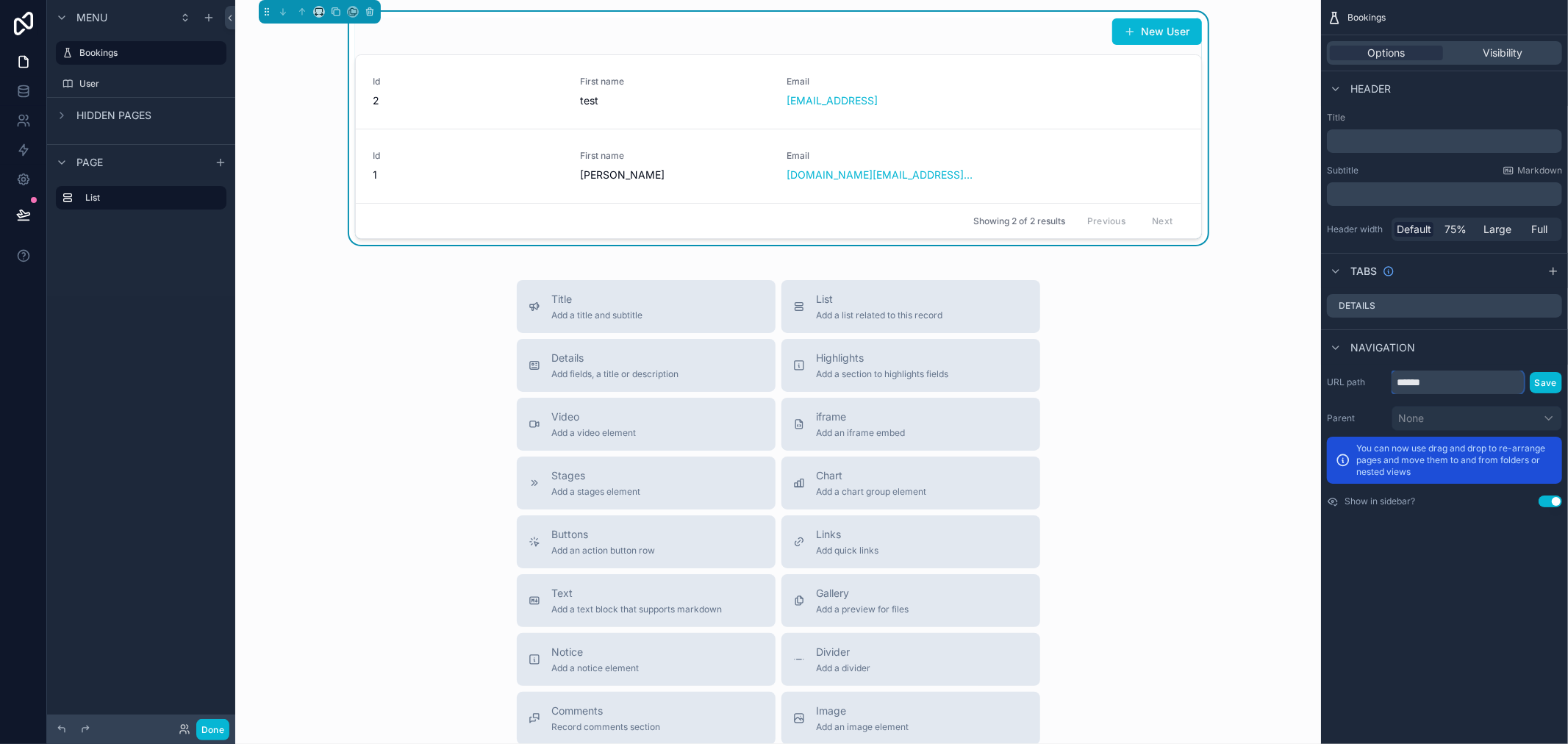
click at [1481, 387] on input "******" at bounding box center [1458, 382] width 132 height 23
type input "******"
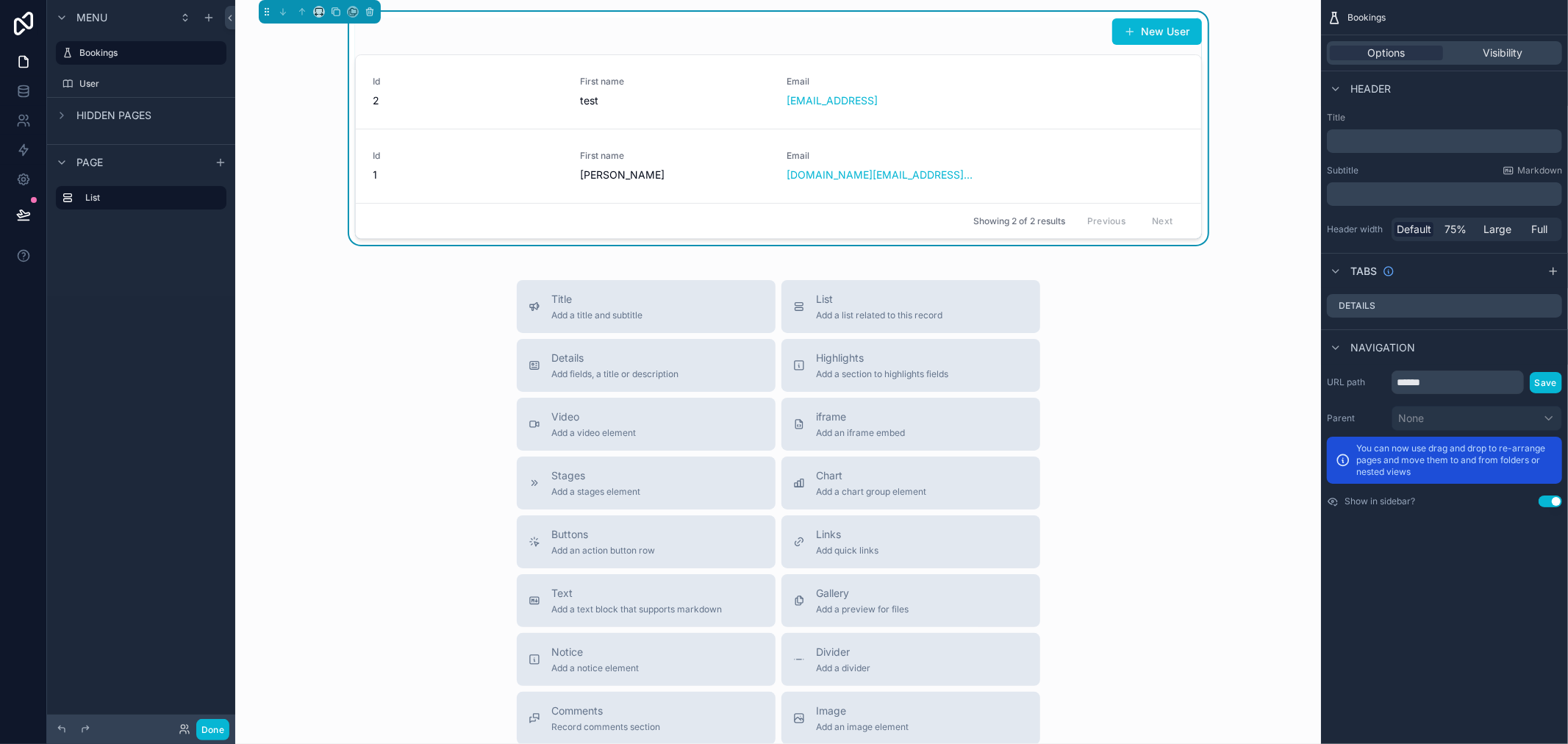
click at [1478, 355] on div "Navigation" at bounding box center [1444, 347] width 247 height 36
click at [1499, 50] on span "Visibility" at bounding box center [1502, 53] width 40 height 15
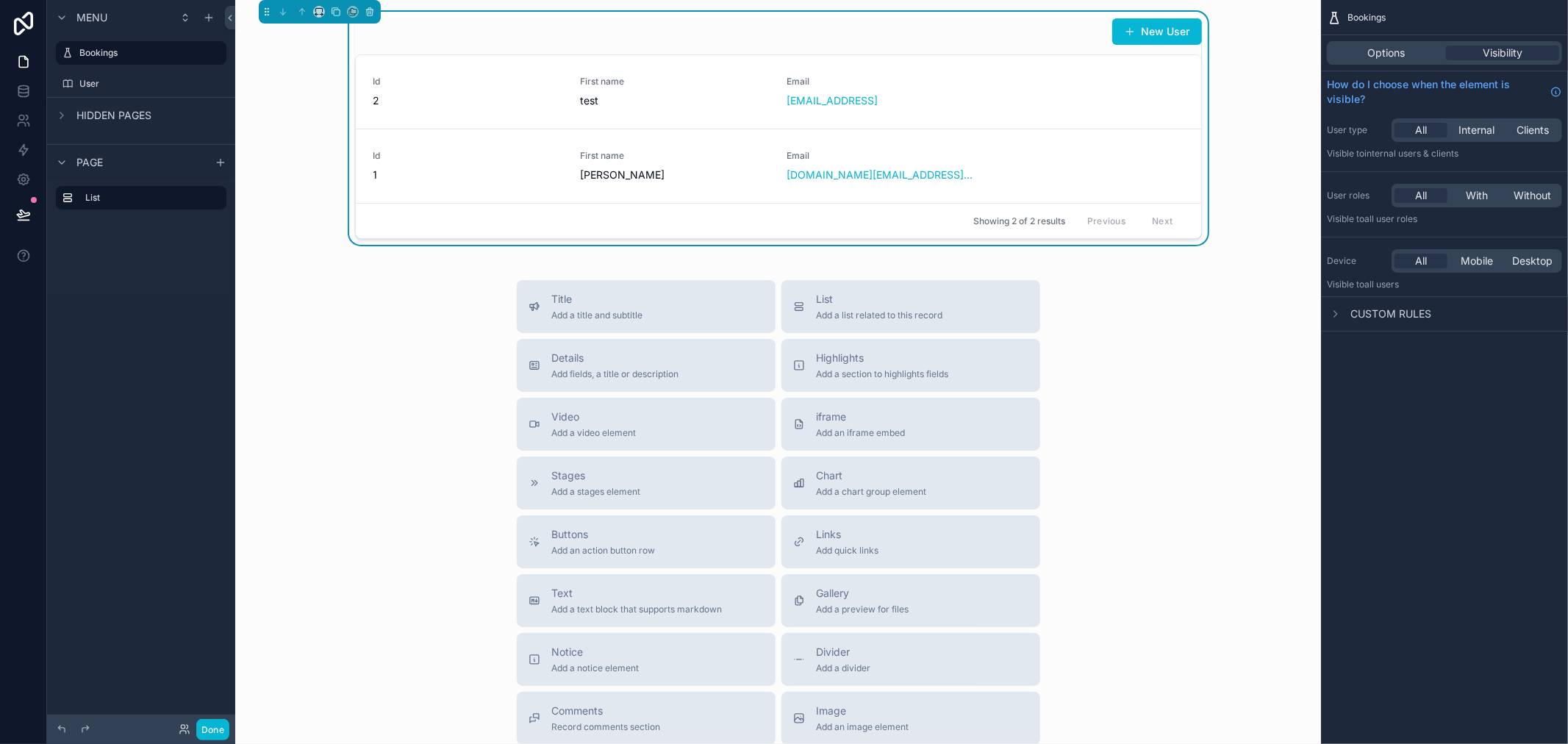
click at [1354, 12] on span "Bookings" at bounding box center [1366, 18] width 38 height 12
click at [27, 213] on icon at bounding box center [23, 213] width 12 height 7
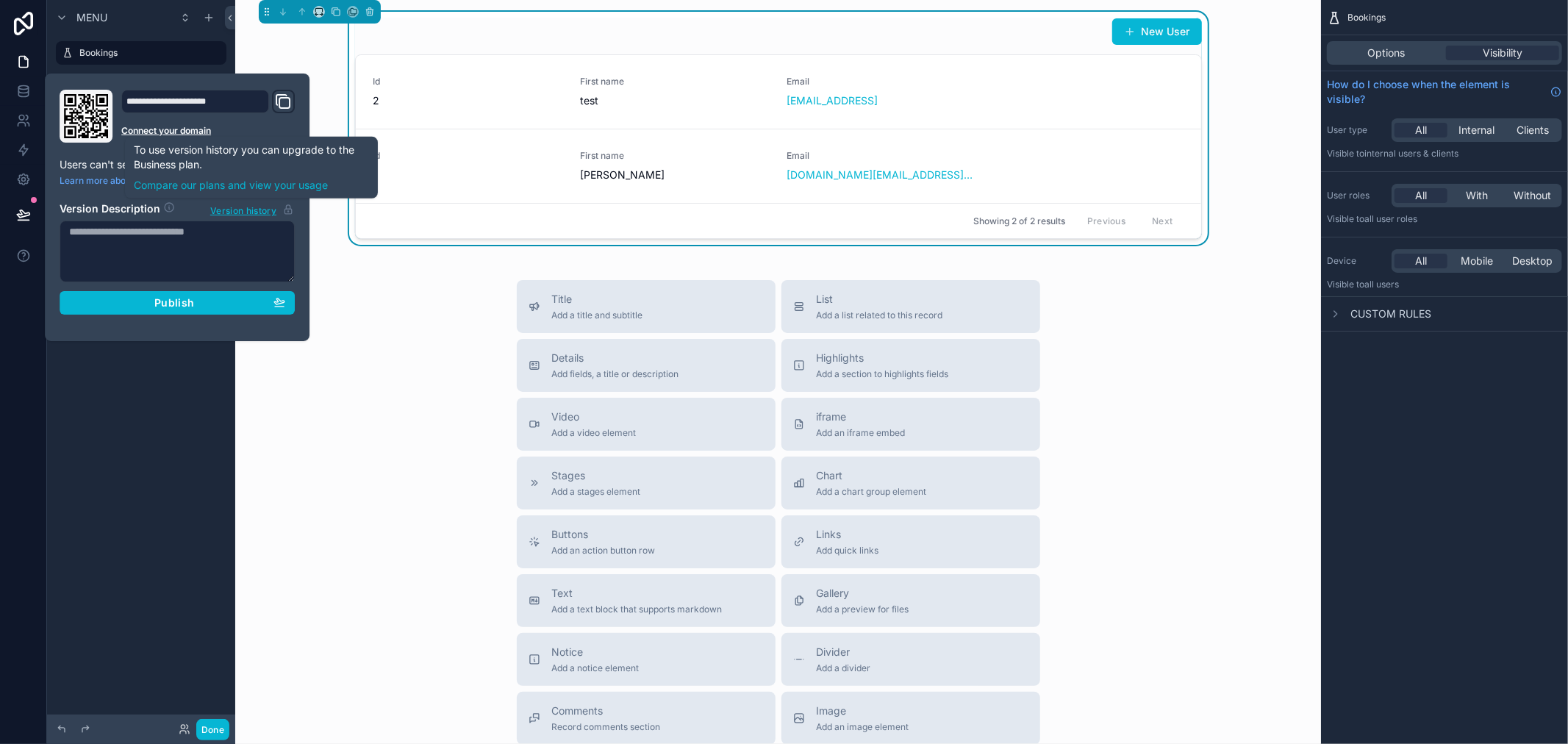
click at [398, 366] on div "Title Add a title and subtitle List Add a list related to this record Details A…" at bounding box center [778, 542] width 1063 height 523
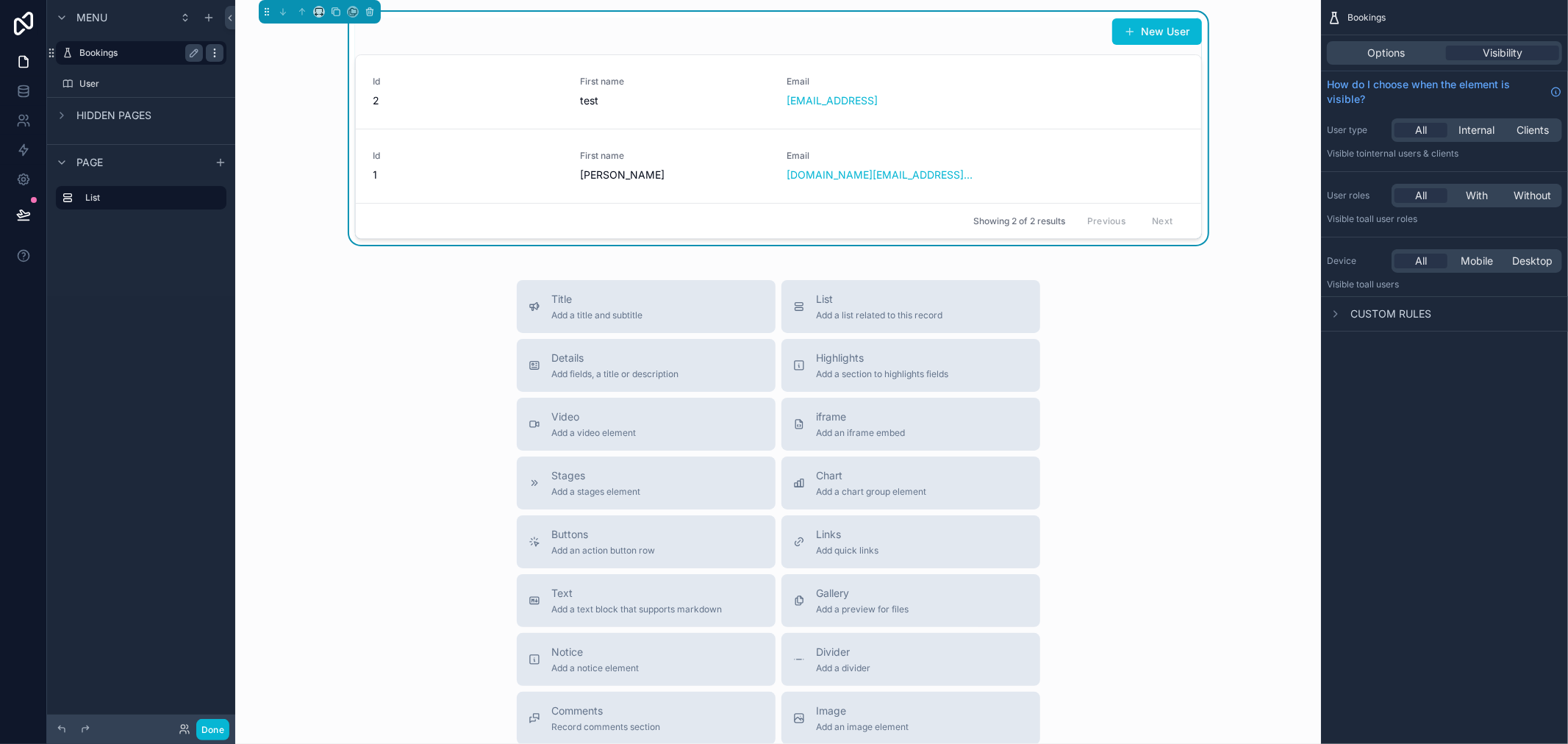
click at [218, 53] on icon "scrollable content" at bounding box center [215, 53] width 12 height 12
click at [317, 165] on div "New User Id 2 First name test Email [EMAIL_ADDRESS] Id 1 First name [PERSON_NAM…" at bounding box center [778, 128] width 1063 height 233
click at [373, 8] on icon "scrollable content" at bounding box center [370, 11] width 10 height 11
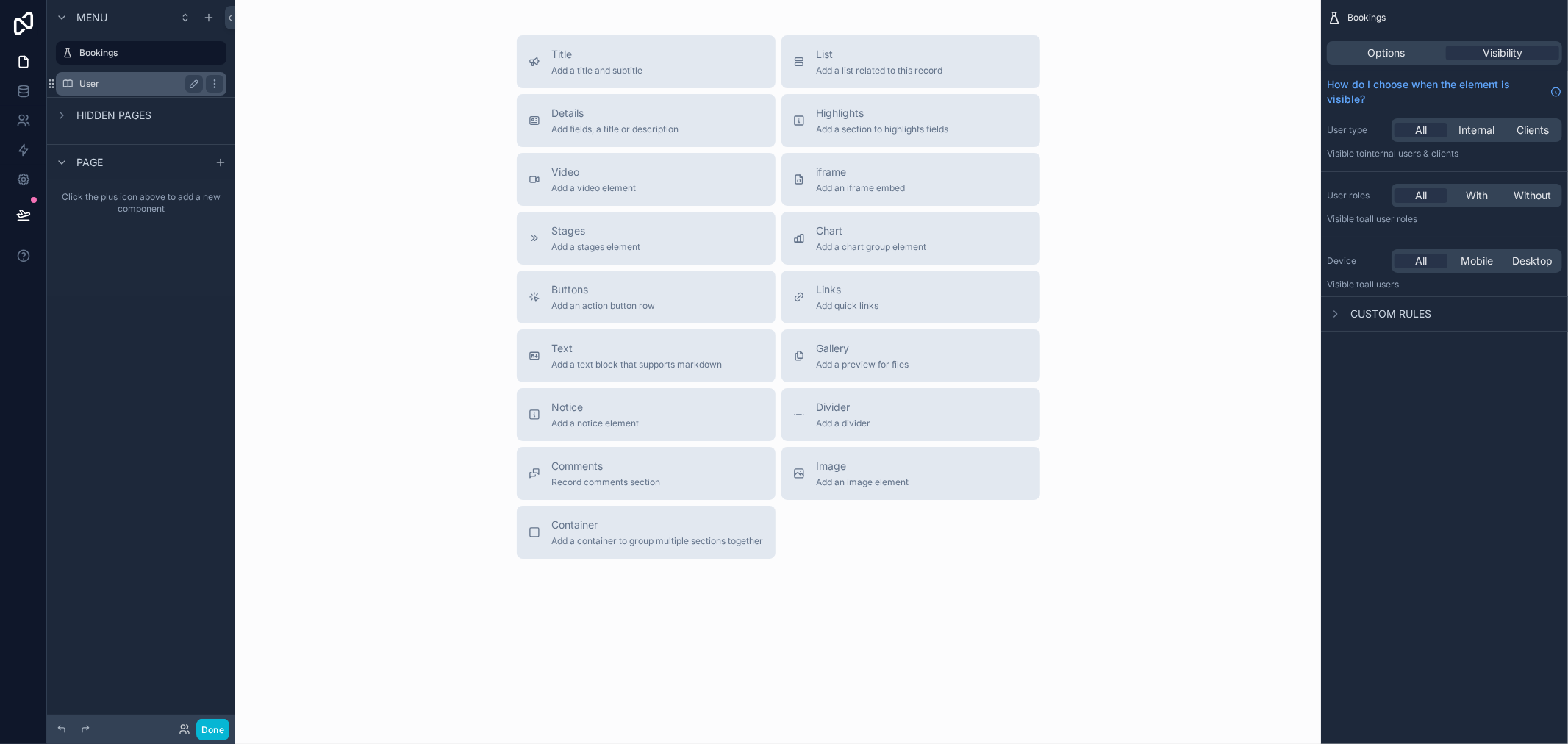
click at [107, 77] on div "User" at bounding box center [140, 84] width 124 height 18
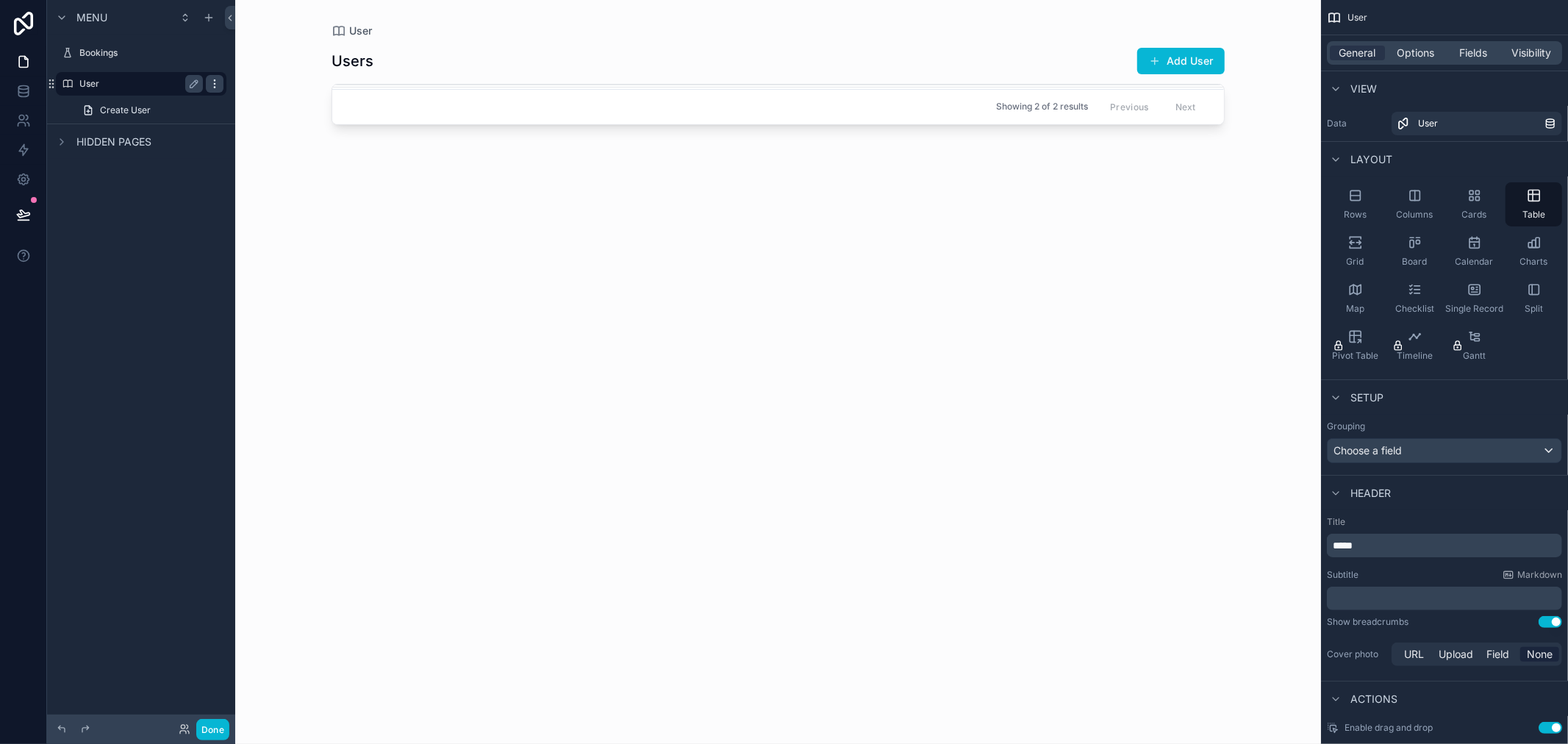
click at [210, 84] on icon "scrollable content" at bounding box center [215, 84] width 12 height 12
click at [265, 107] on span "Remove" at bounding box center [281, 104] width 39 height 15
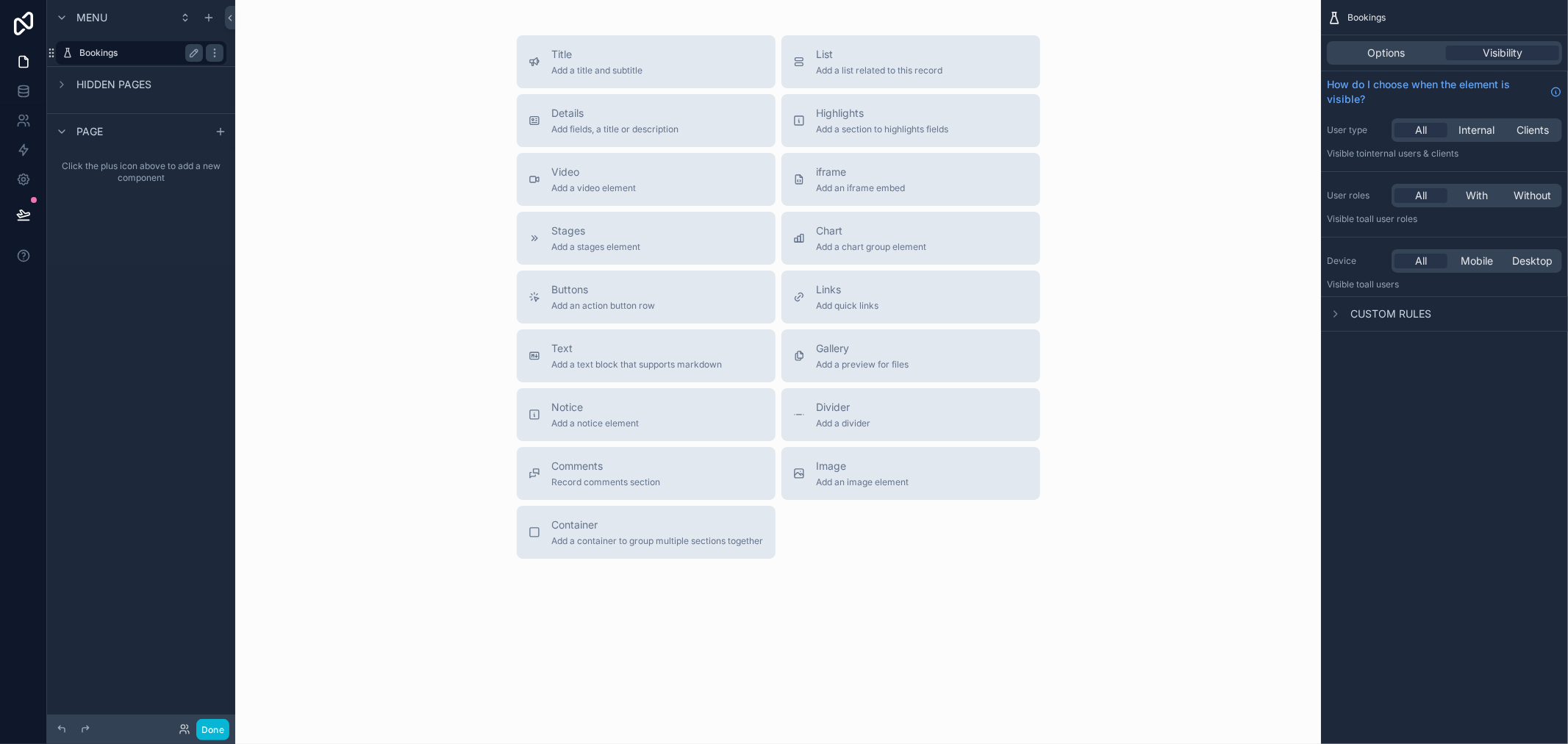
click at [119, 53] on label "Bookings" at bounding box center [138, 53] width 118 height 12
click at [218, 132] on icon "scrollable content" at bounding box center [220, 132] width 12 height 12
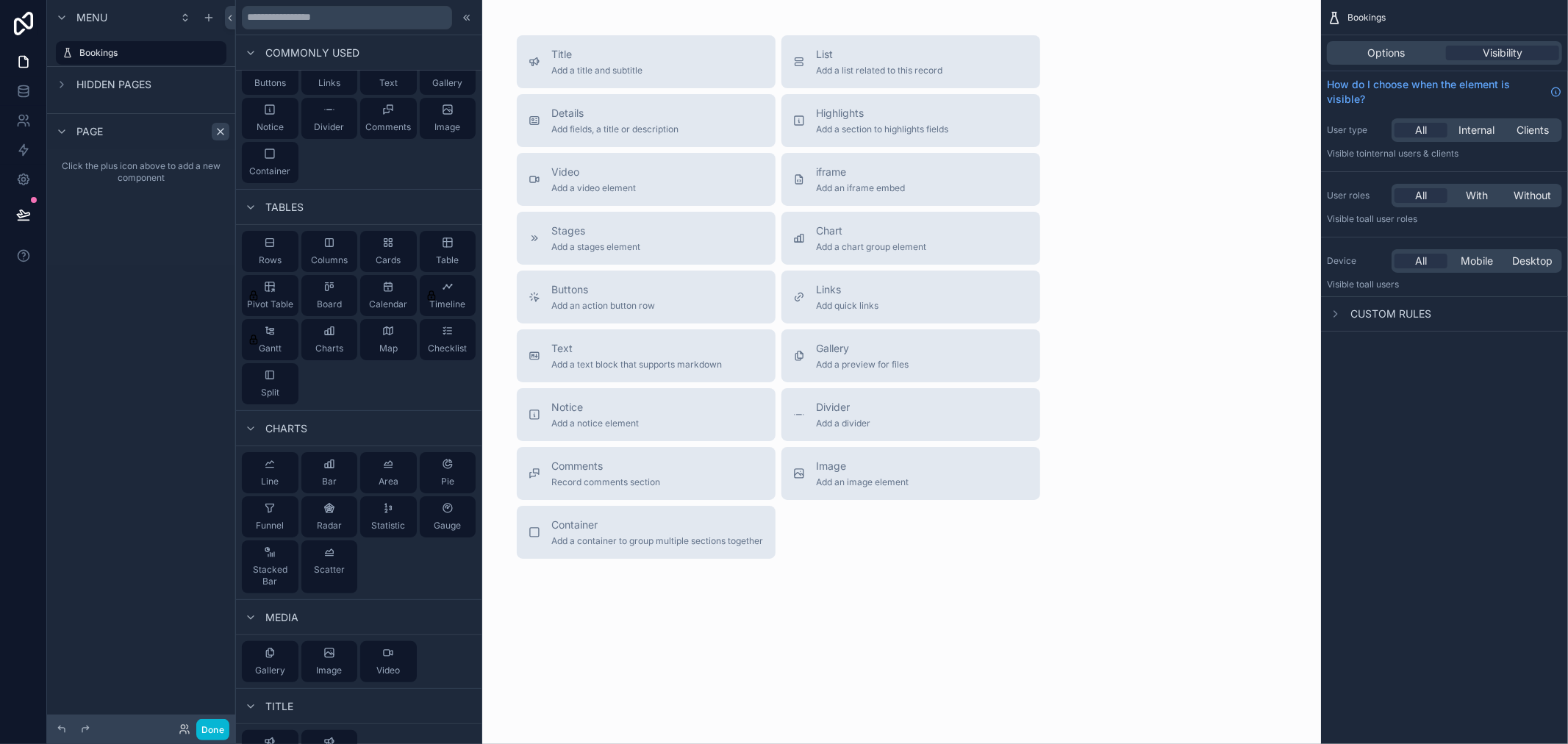
scroll to position [163, 0]
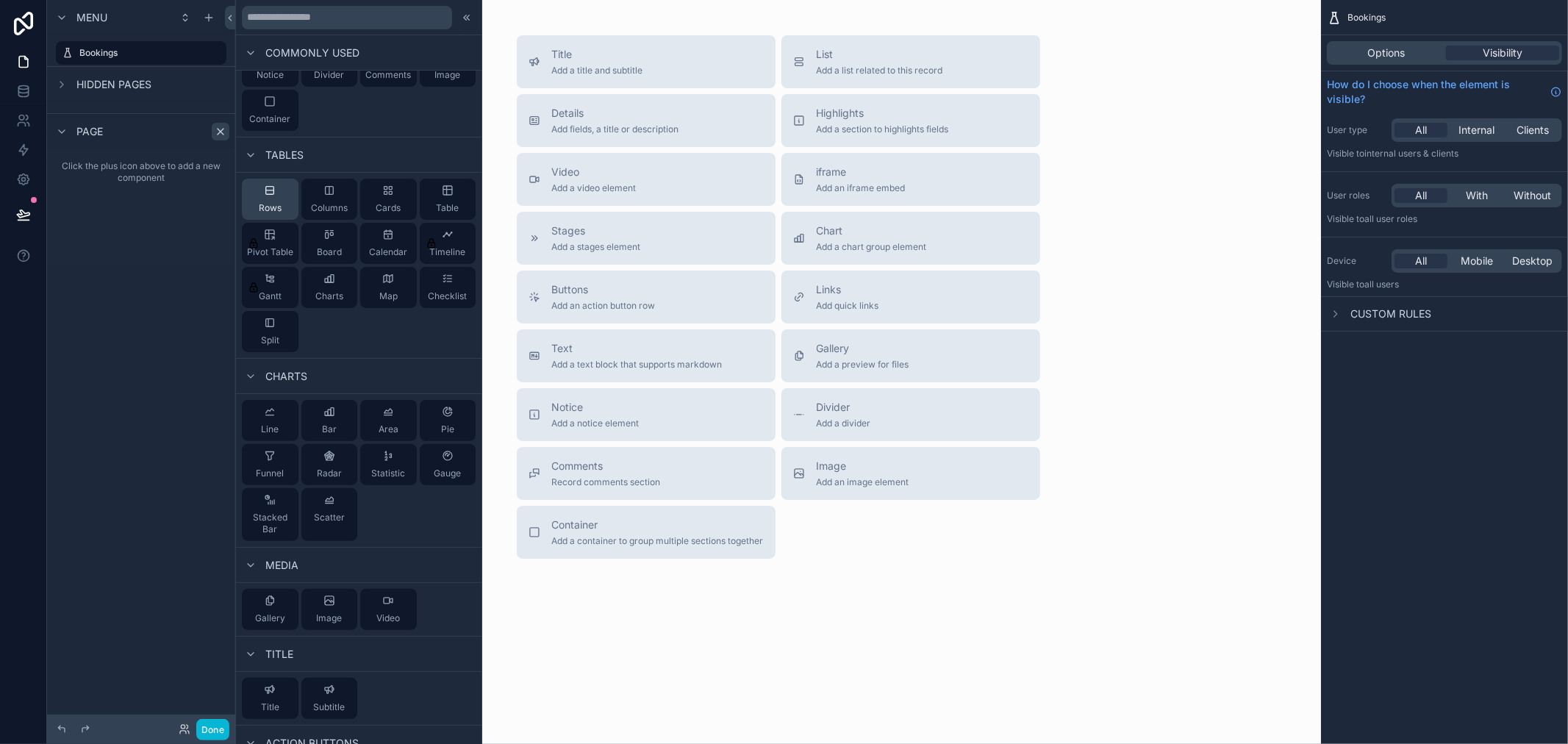
click at [269, 203] on span "Rows" at bounding box center [270, 208] width 23 height 12
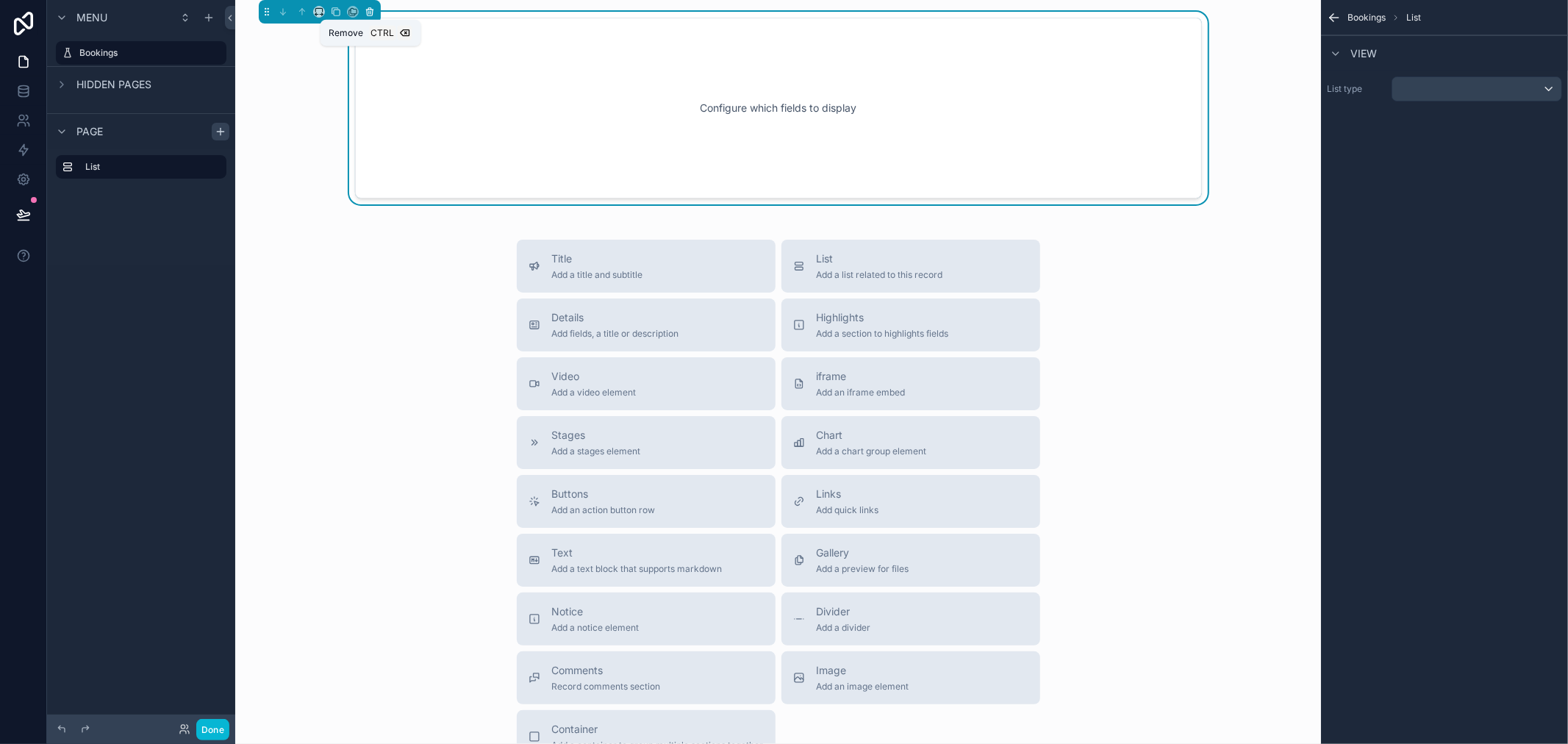
click at [367, 18] on button "scrollable content" at bounding box center [370, 12] width 16 height 16
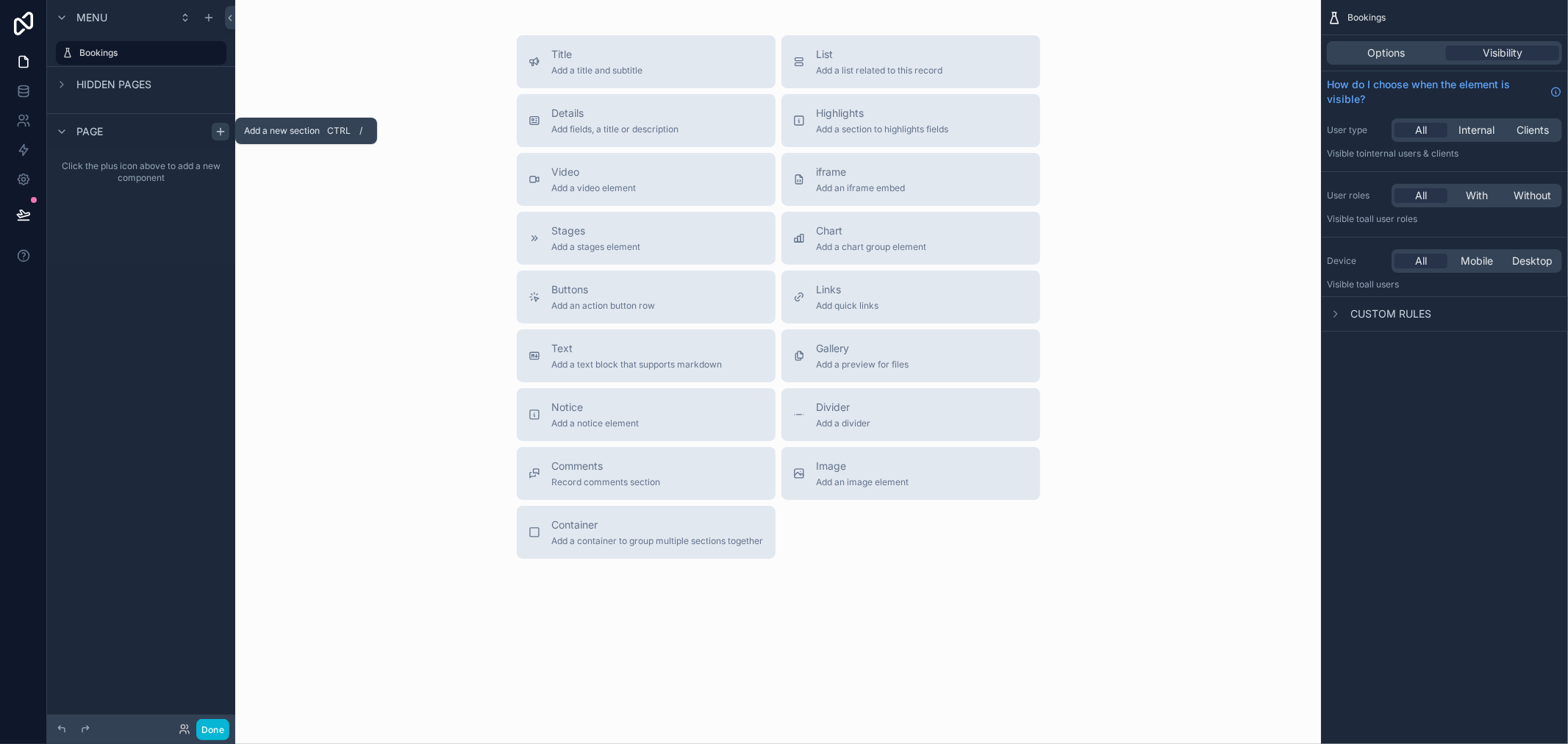
click at [220, 126] on icon "scrollable content" at bounding box center [220, 132] width 12 height 12
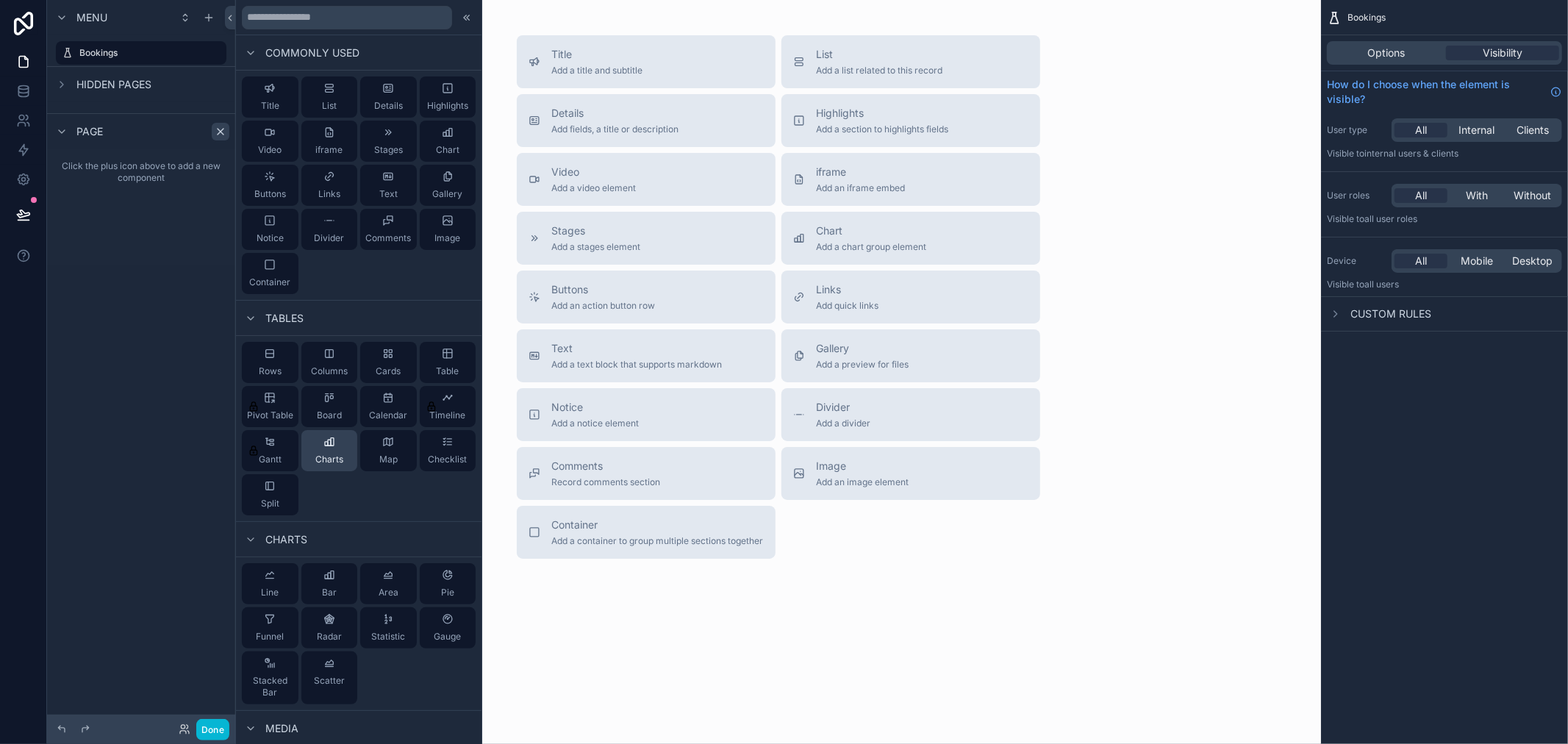
drag, startPoint x: 325, startPoint y: 456, endPoint x: 327, endPoint y: 465, distance: 9.2
click at [327, 465] on div "Charts" at bounding box center [329, 451] width 57 height 41
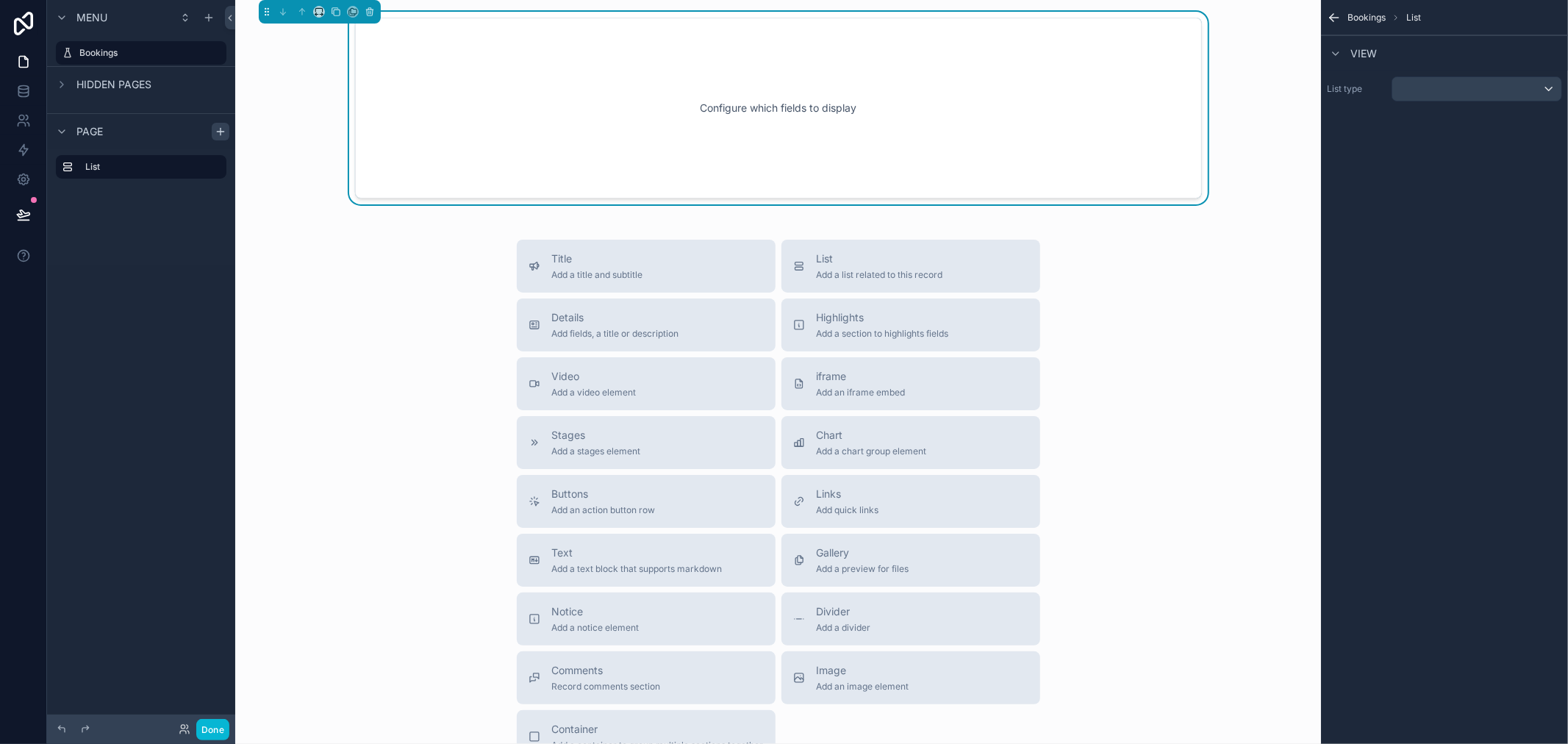
click at [1490, 75] on div "List type" at bounding box center [1444, 89] width 247 height 37
click at [1490, 86] on div "scrollable content" at bounding box center [1476, 89] width 169 height 23
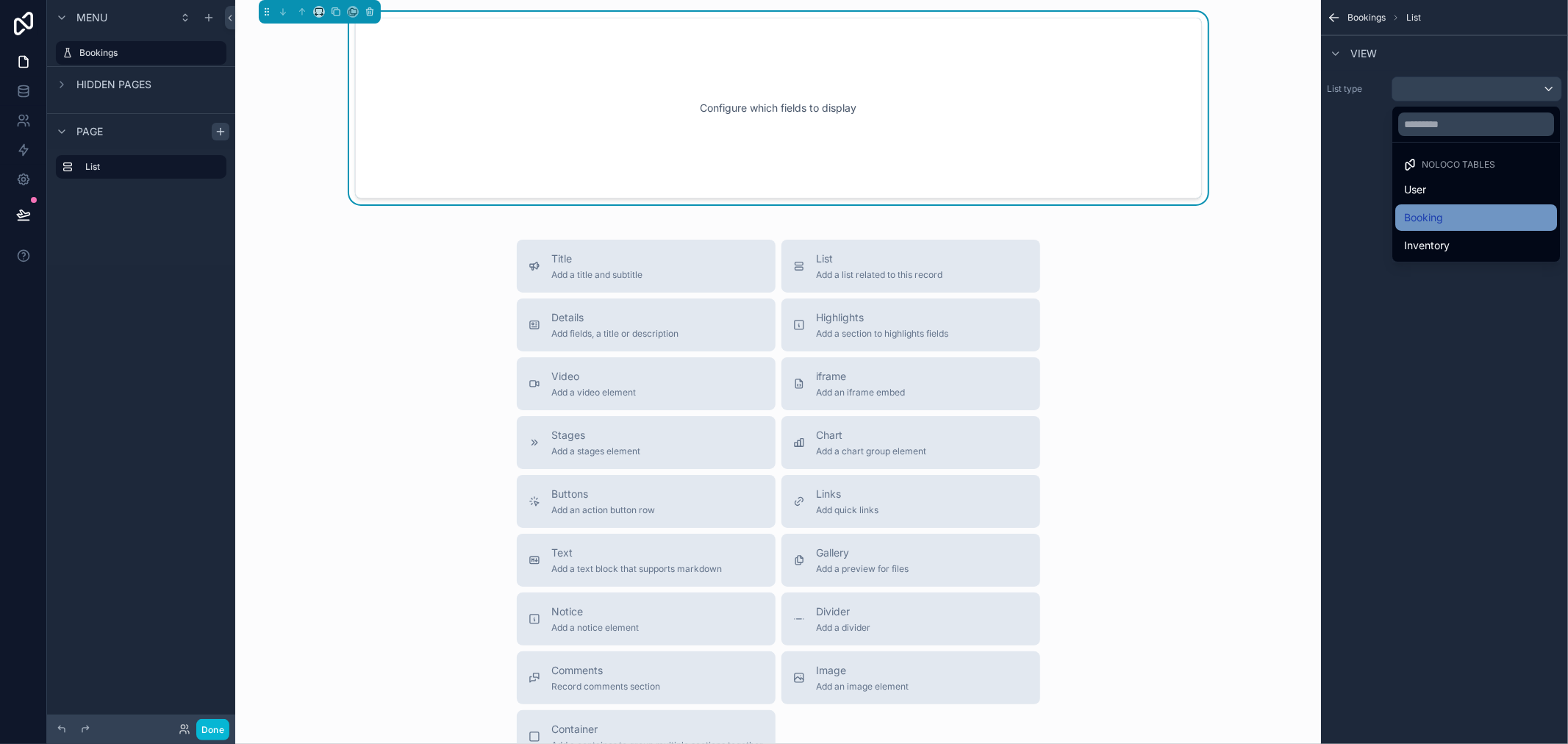
click at [1449, 217] on div "Booking" at bounding box center [1476, 218] width 144 height 18
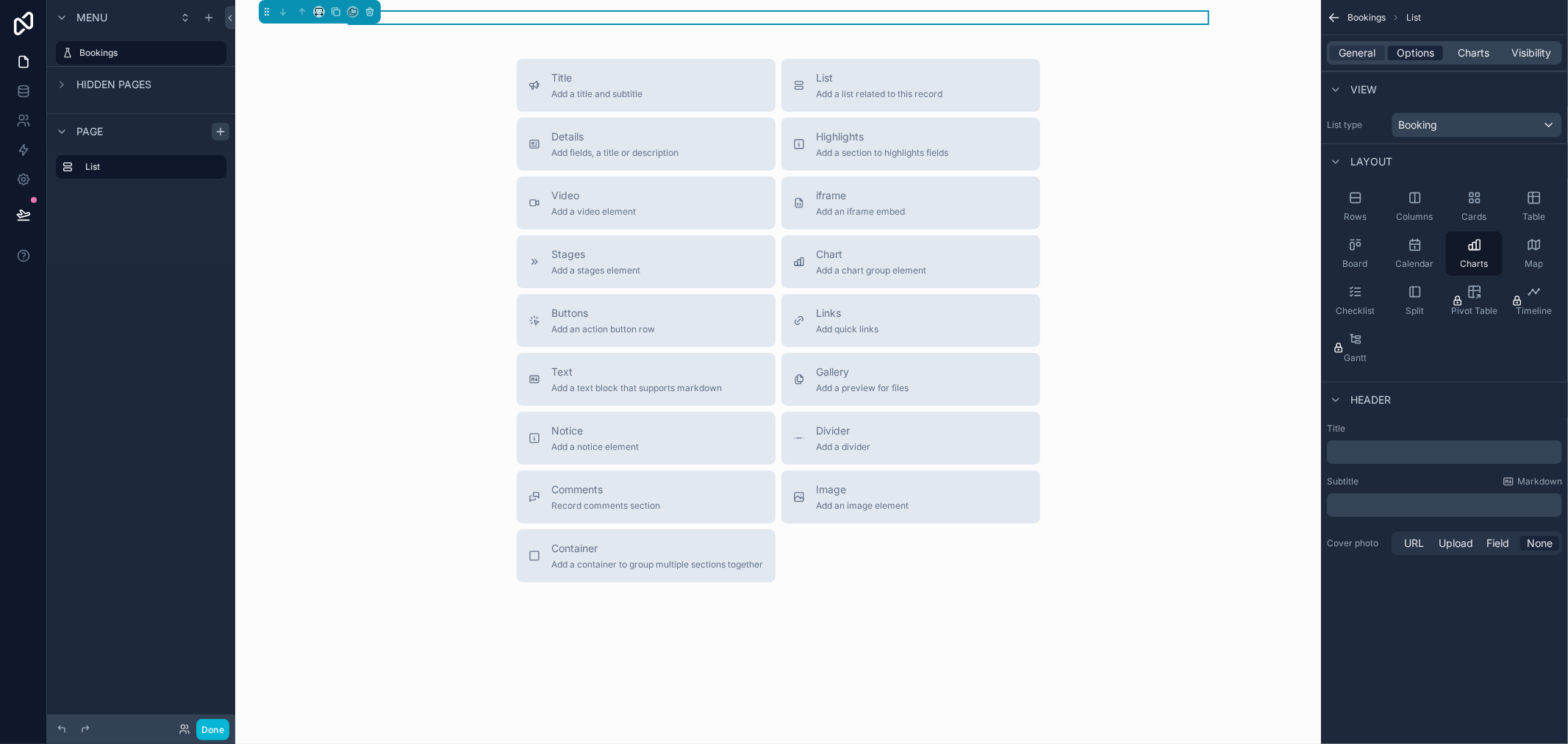
click at [1416, 53] on span "Options" at bounding box center [1415, 53] width 37 height 15
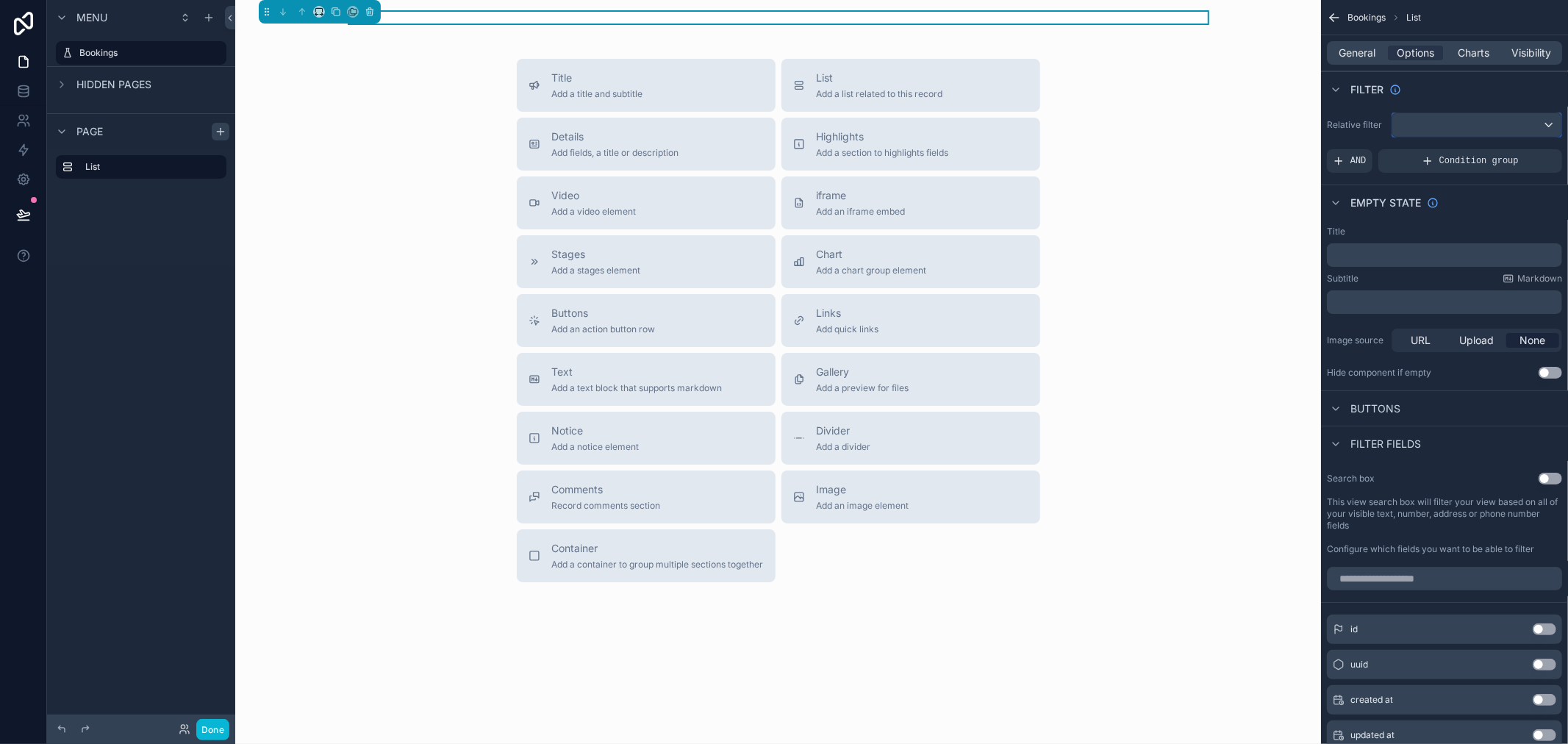
click at [1463, 126] on div "scrollable content" at bounding box center [1476, 124] width 169 height 23
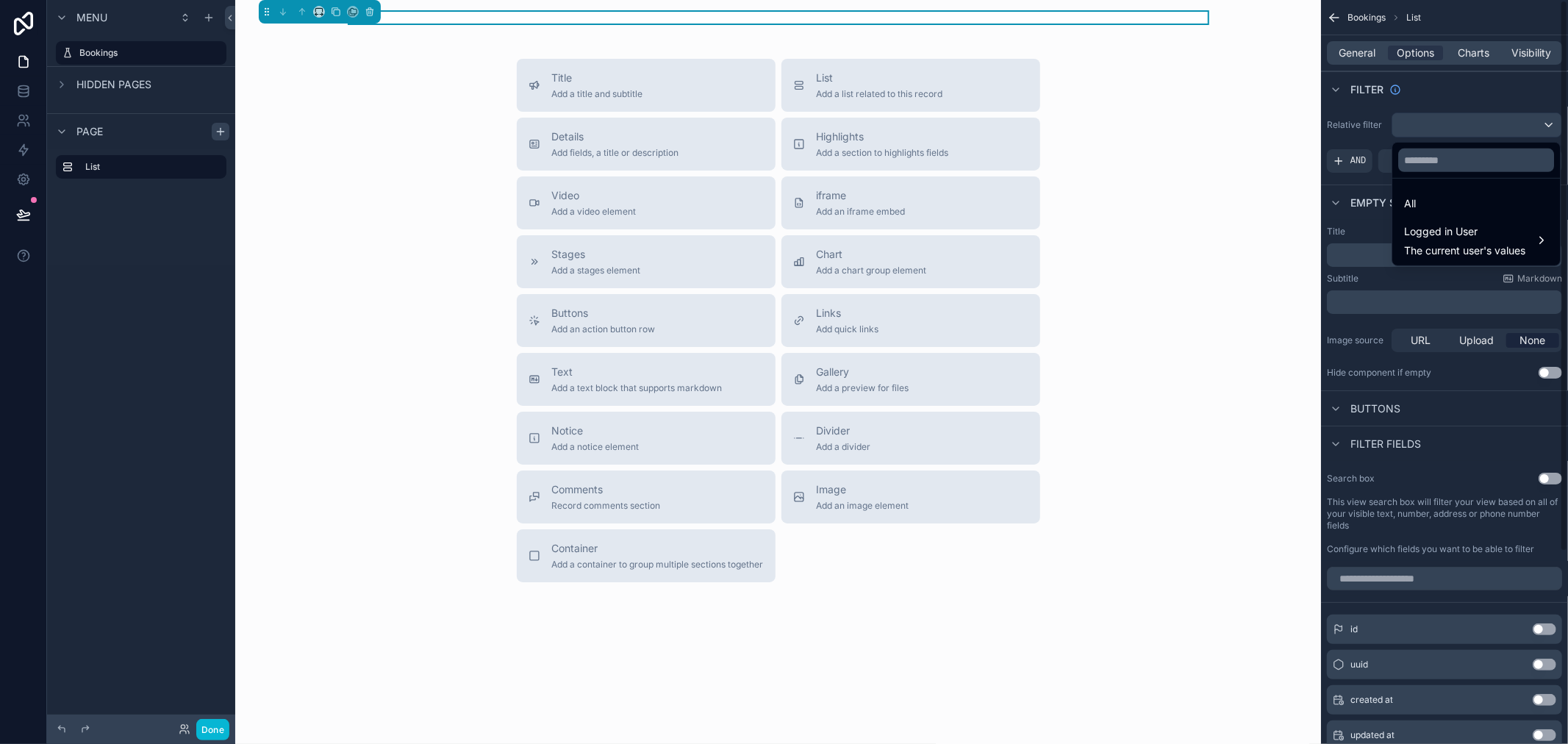
click at [1459, 97] on div "scrollable content" at bounding box center [784, 372] width 1568 height 744
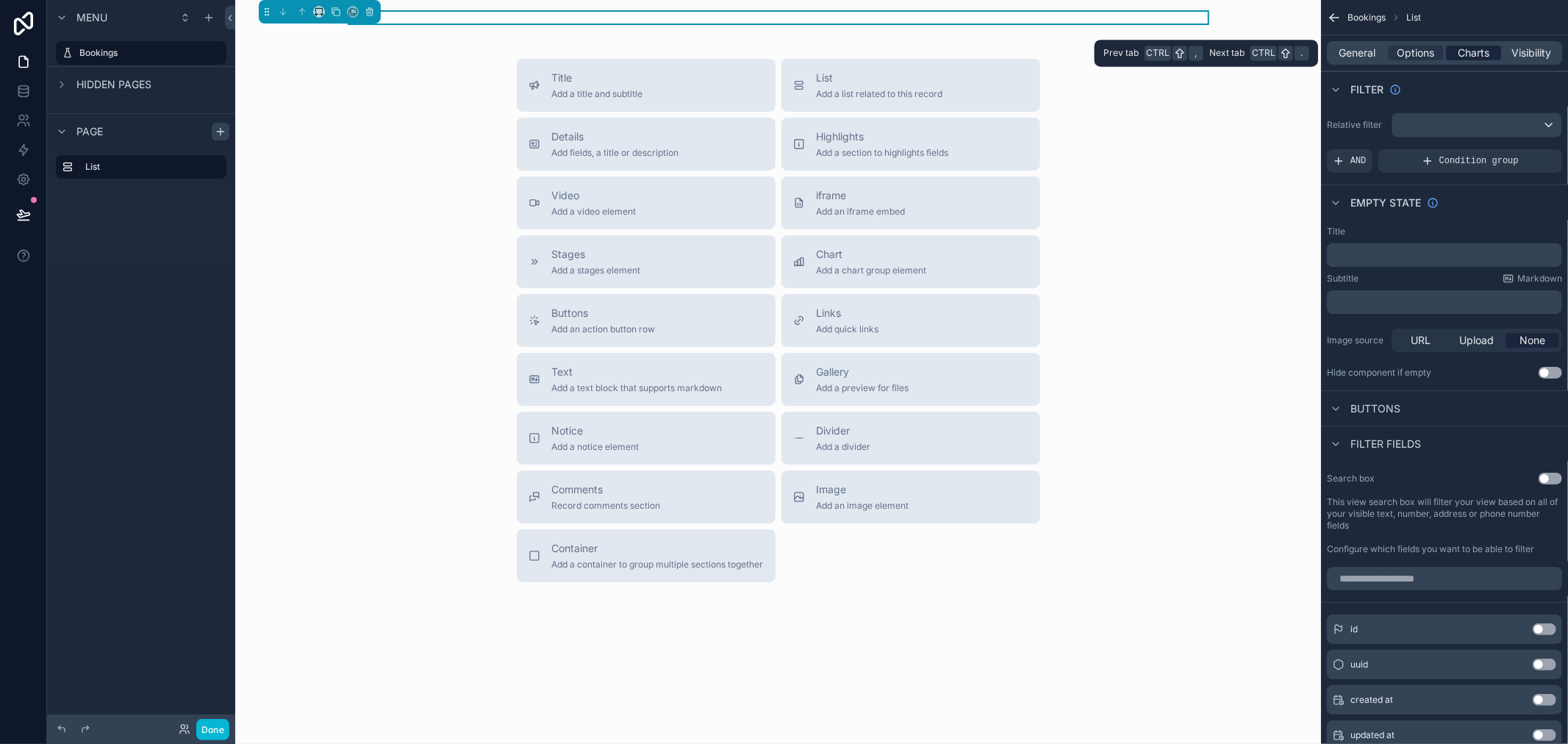
click at [1482, 57] on span "Charts" at bounding box center [1473, 53] width 31 height 15
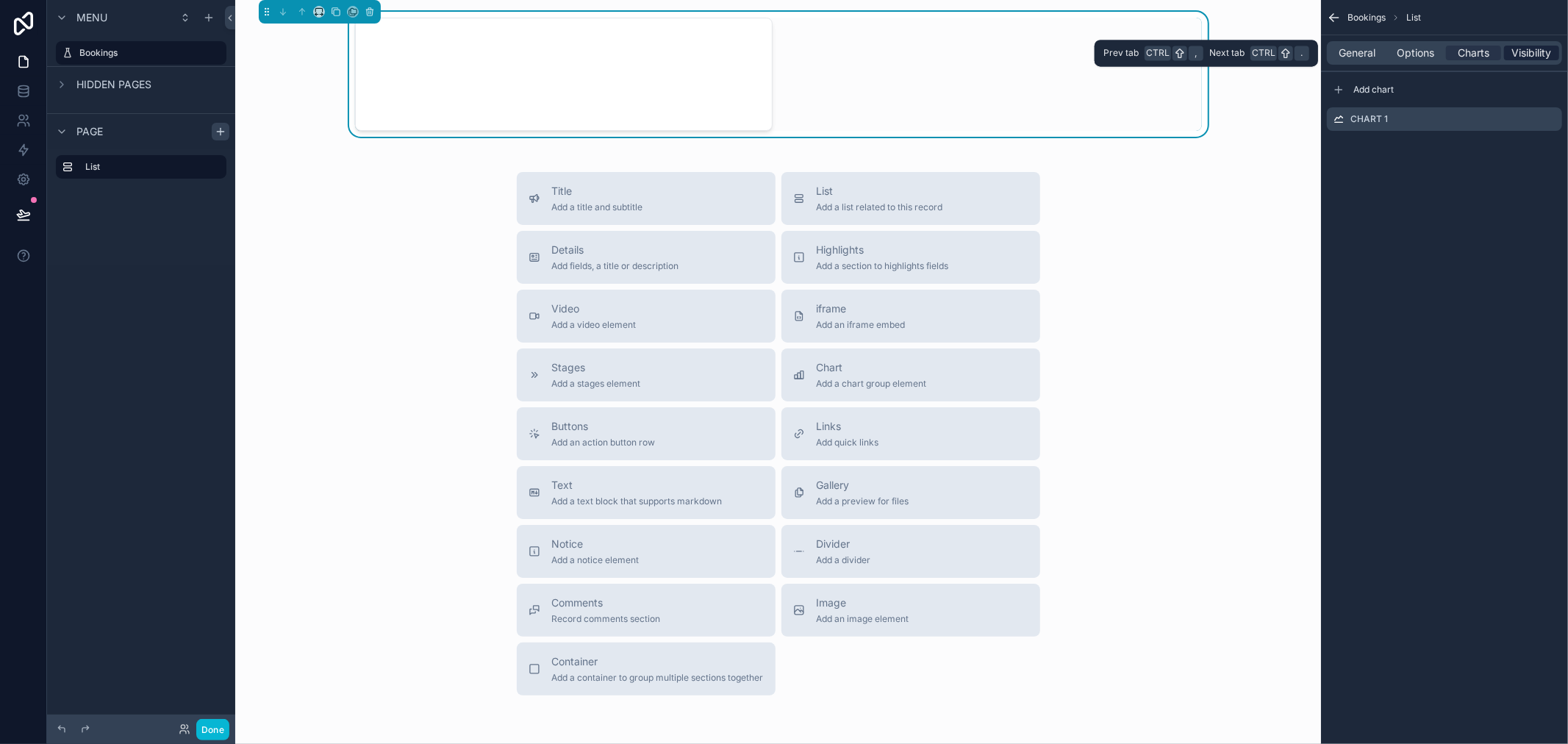
click at [1512, 49] on span "Visibility" at bounding box center [1532, 53] width 40 height 15
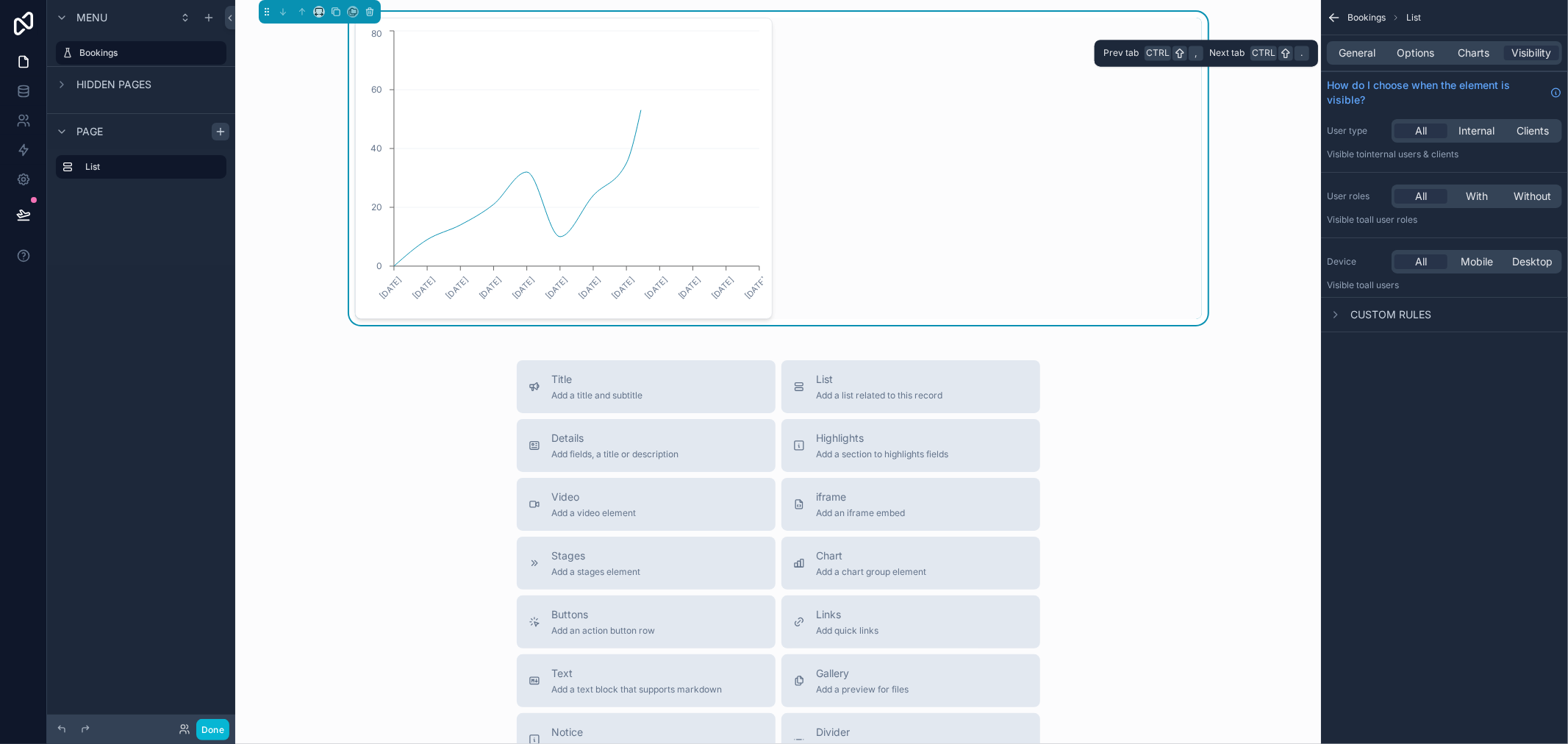
click at [1481, 61] on div "General Options Charts Visibility" at bounding box center [1444, 53] width 235 height 23
click at [1480, 60] on span "Charts" at bounding box center [1473, 53] width 31 height 15
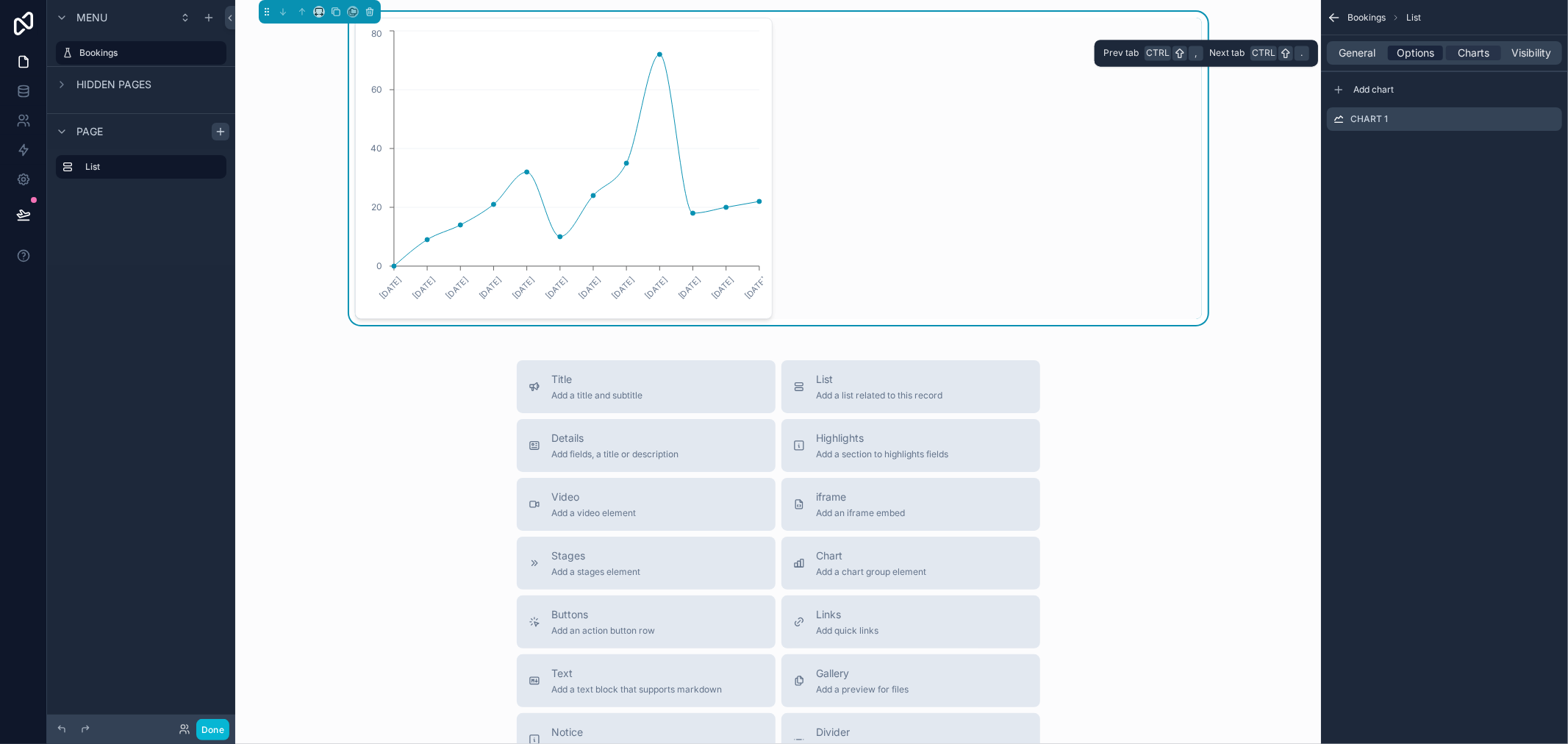
click at [1407, 54] on span "Options" at bounding box center [1415, 53] width 37 height 15
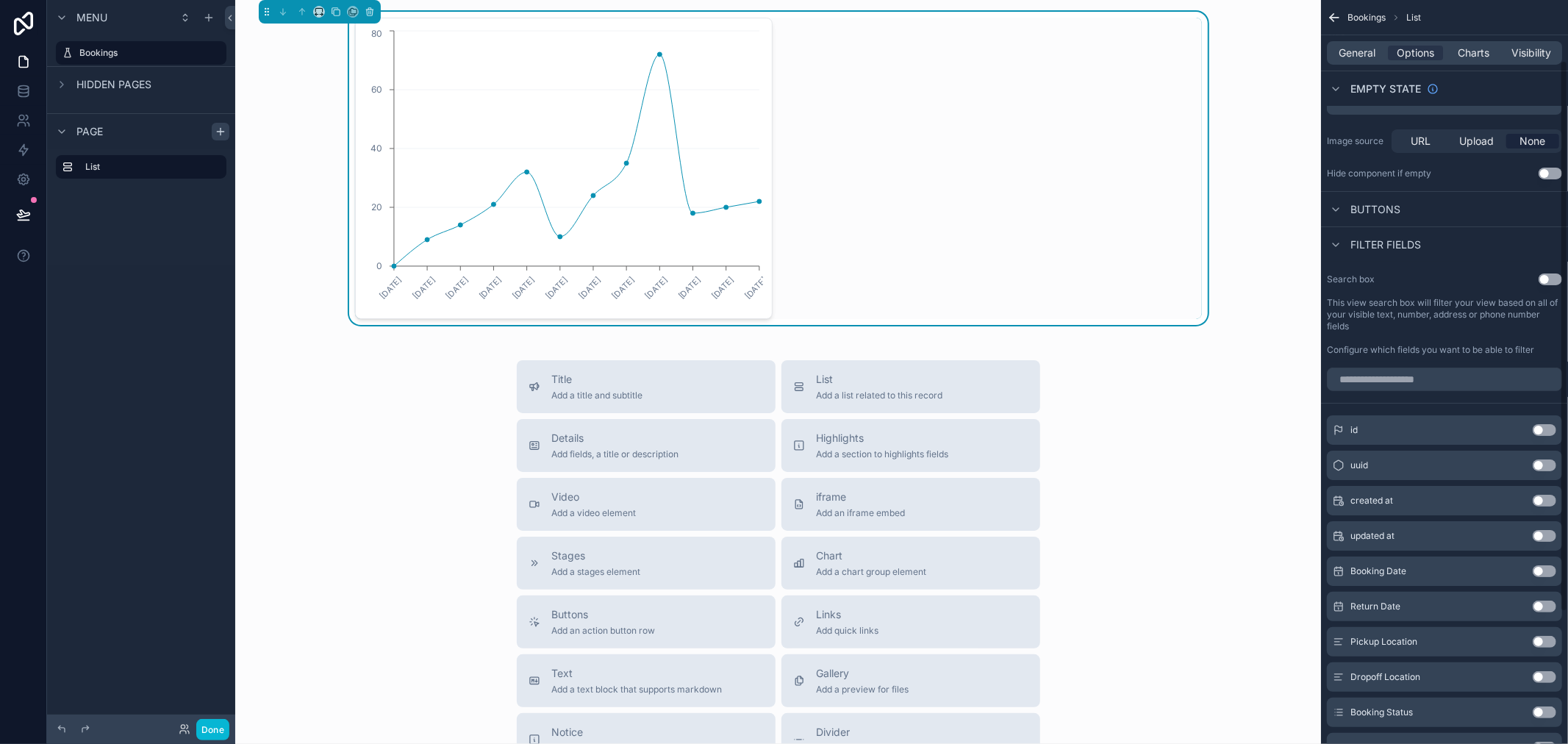
scroll to position [259, 0]
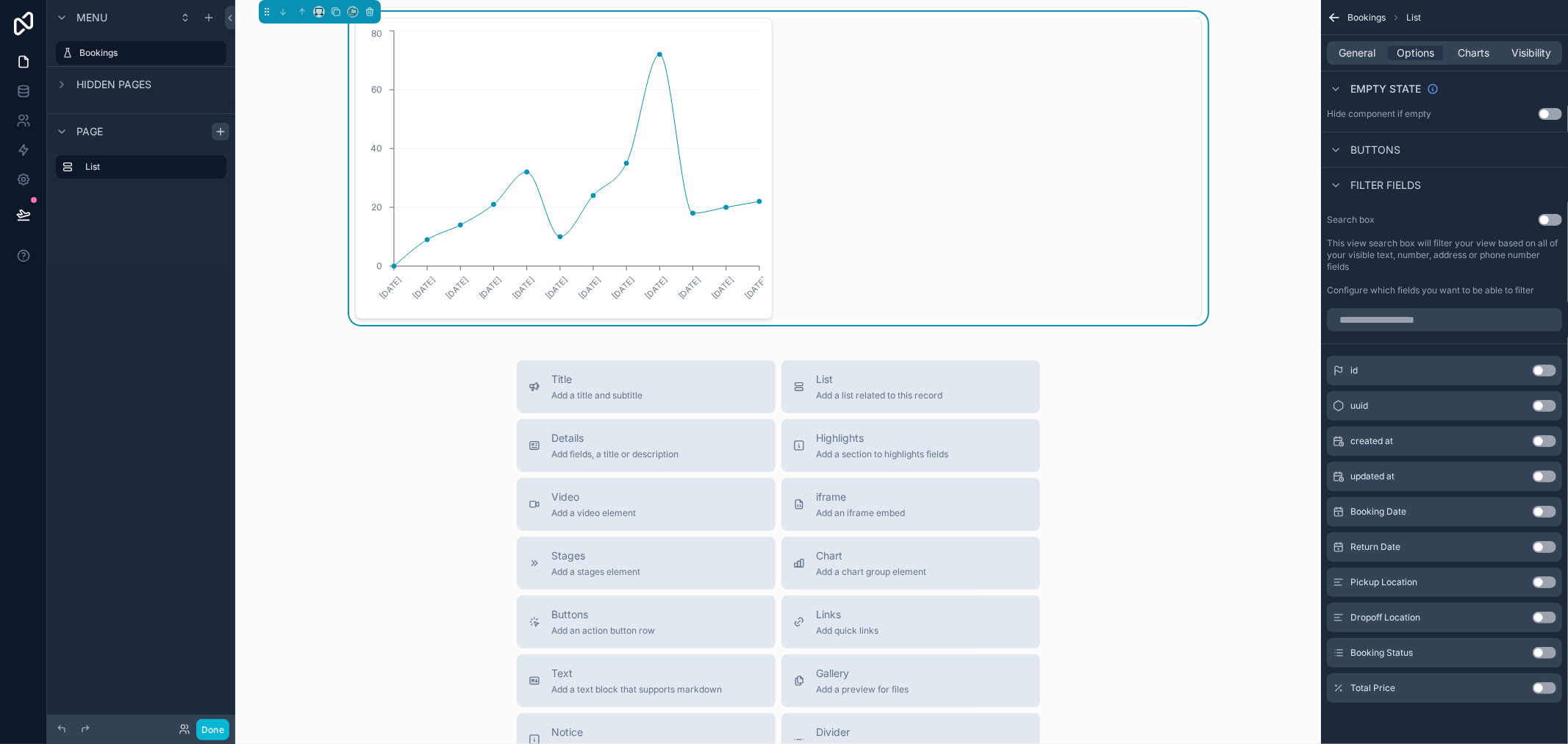
click at [1546, 441] on button "Use setting" at bounding box center [1544, 441] width 23 height 12
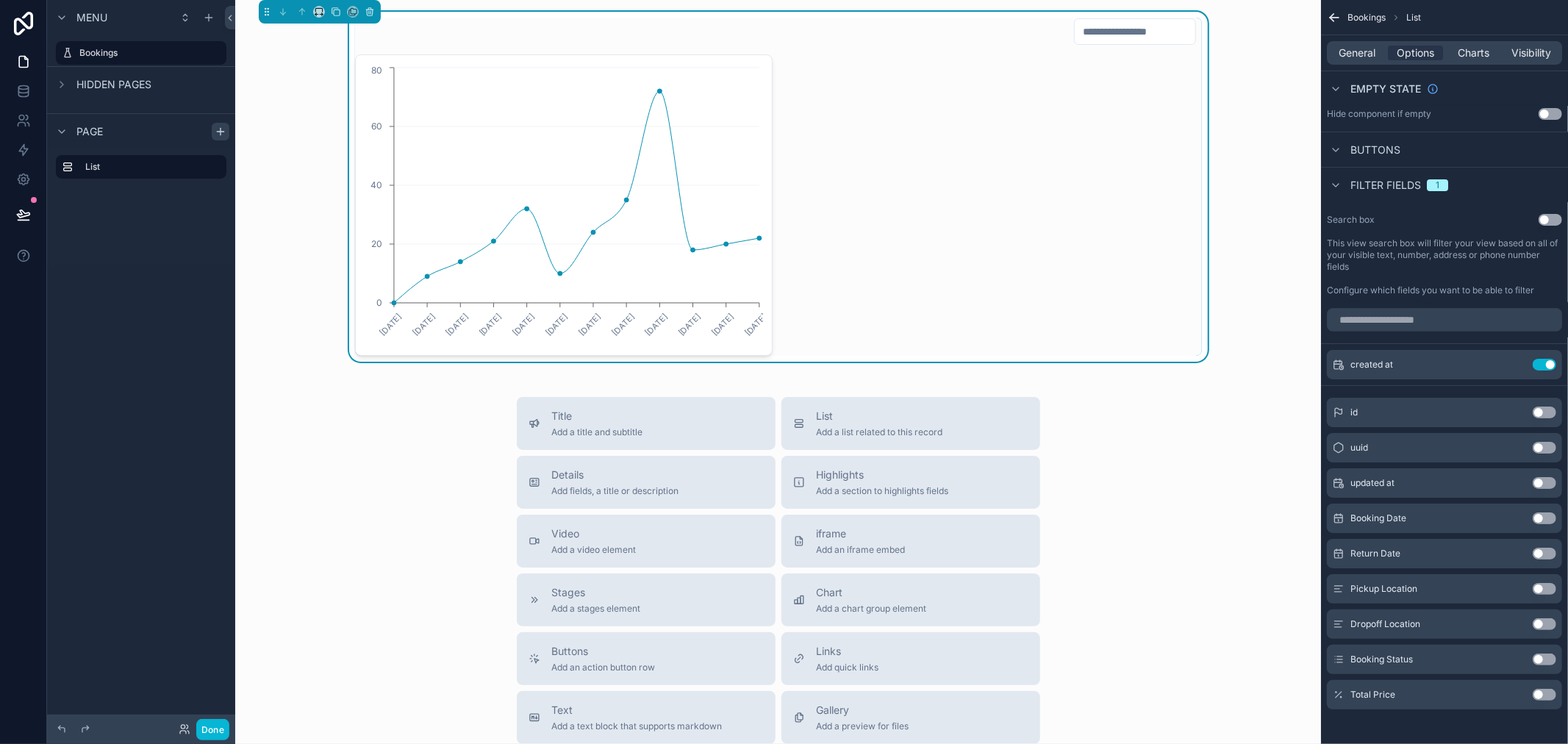
click at [1541, 661] on button "Use setting" at bounding box center [1544, 659] width 23 height 12
click at [799, 246] on div "[DATE] [DATE] [DATE] [DATE] [DATE] [DATE] [DATE] [DATE] [DATE] [DATE] [DATE] [D…" at bounding box center [778, 206] width 847 height 301
click at [1210, 170] on div "Filter Booking Status [DATE] [DATE] [DATE] [DATE] [DATE] [DATE] [DATE] [DATE] […" at bounding box center [778, 187] width 1063 height 351
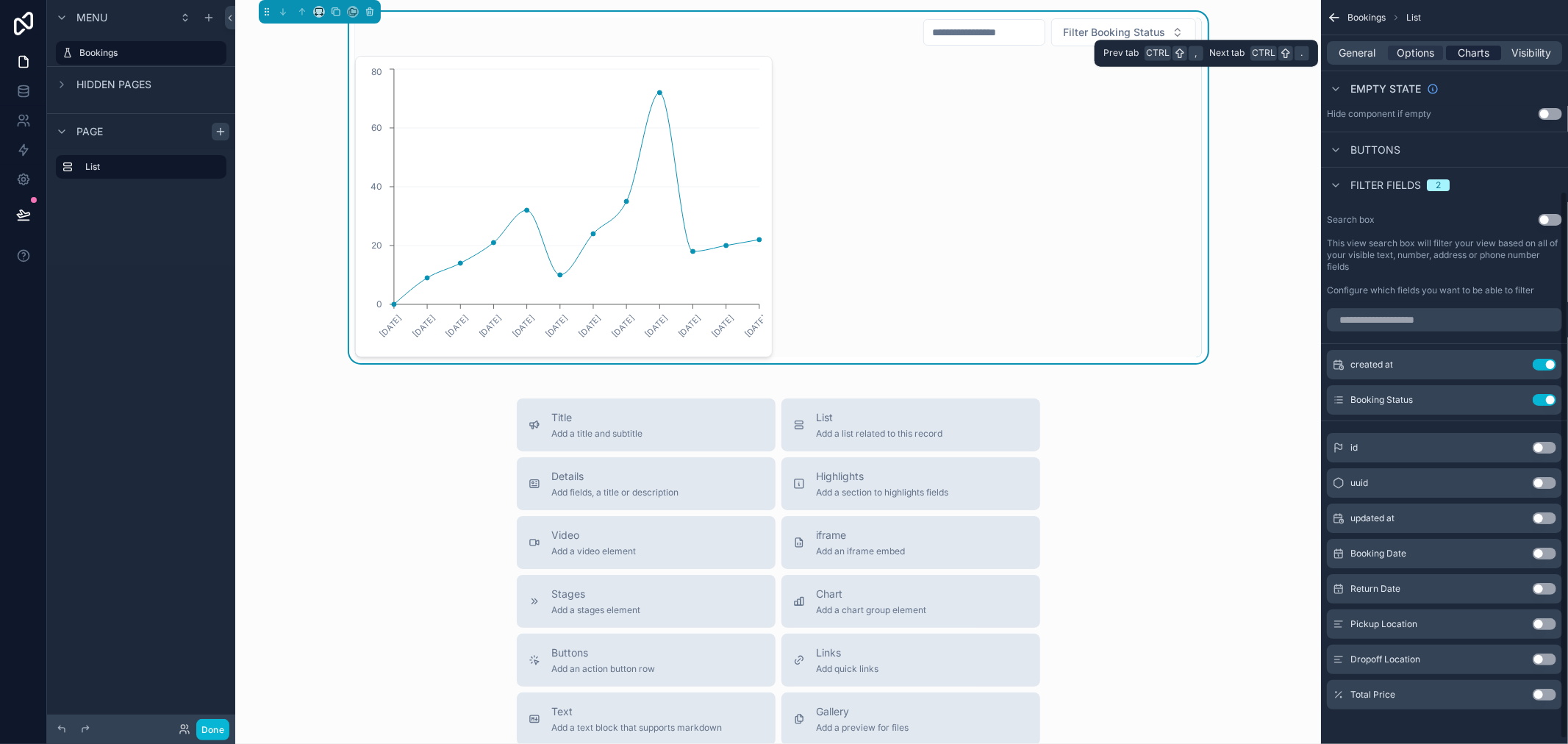
click at [1466, 53] on span "Charts" at bounding box center [1473, 53] width 31 height 15
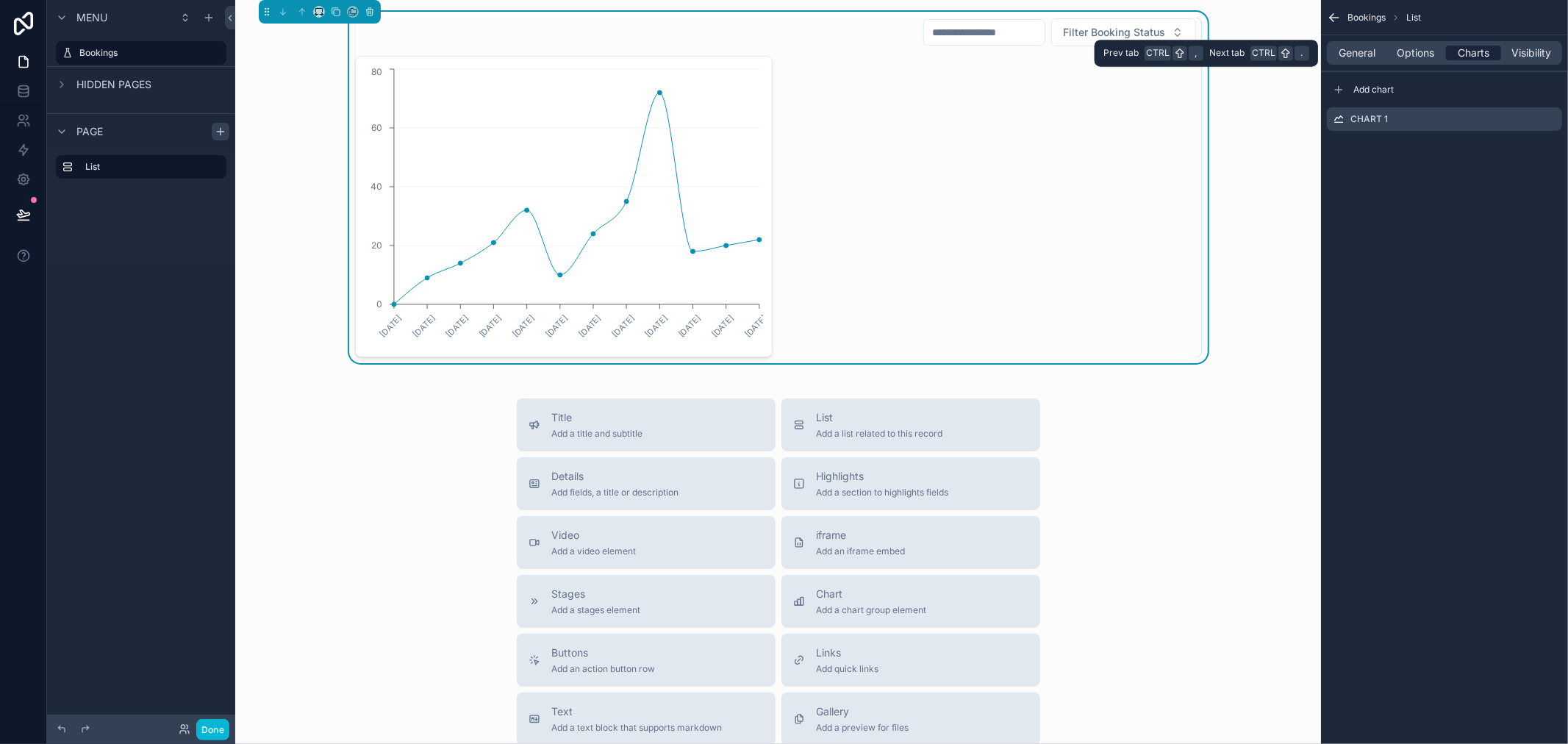
scroll to position [0, 0]
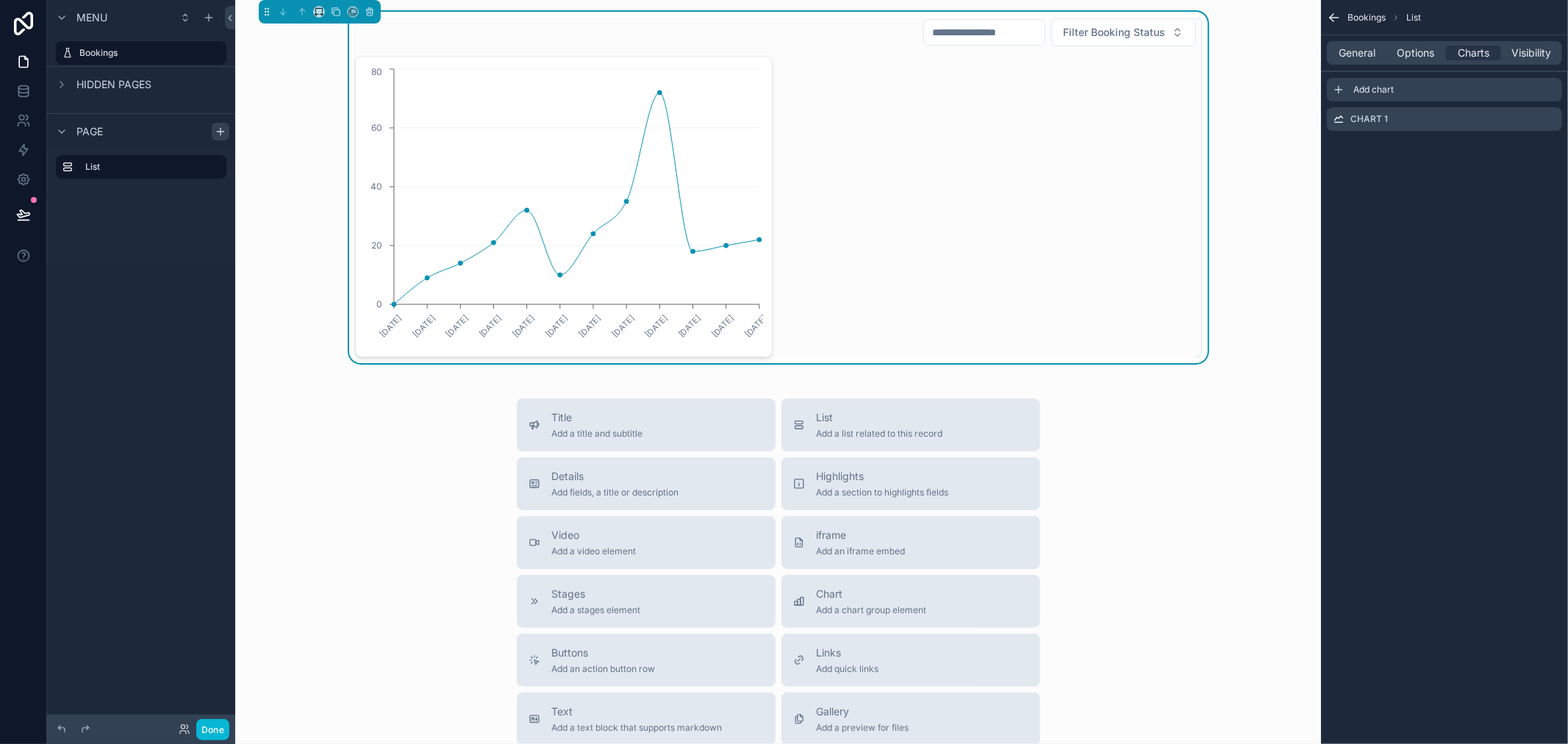
click at [1343, 90] on icon "scrollable content" at bounding box center [1339, 90] width 12 height 12
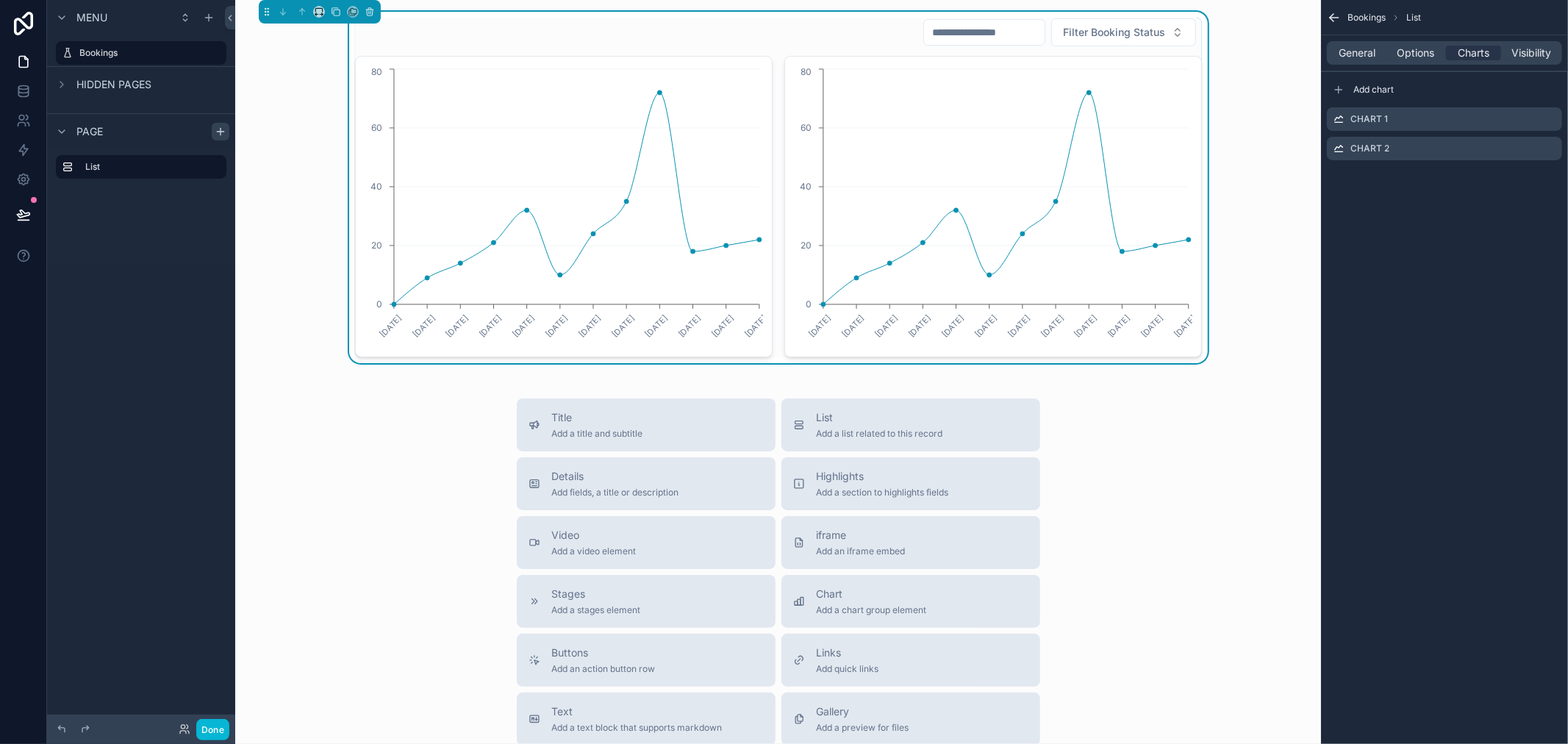
click at [1130, 184] on icon "[DATE] [DATE] [DATE] [DATE] [DATE] [DATE] [DATE] [DATE] [DATE] [DATE] [DATE] [D…" at bounding box center [992, 207] width 398 height 283
click at [1325, 92] on div "Add chart Chart 1 Chart 2" at bounding box center [1444, 118] width 247 height 95
click at [1335, 90] on icon "scrollable content" at bounding box center [1339, 90] width 12 height 12
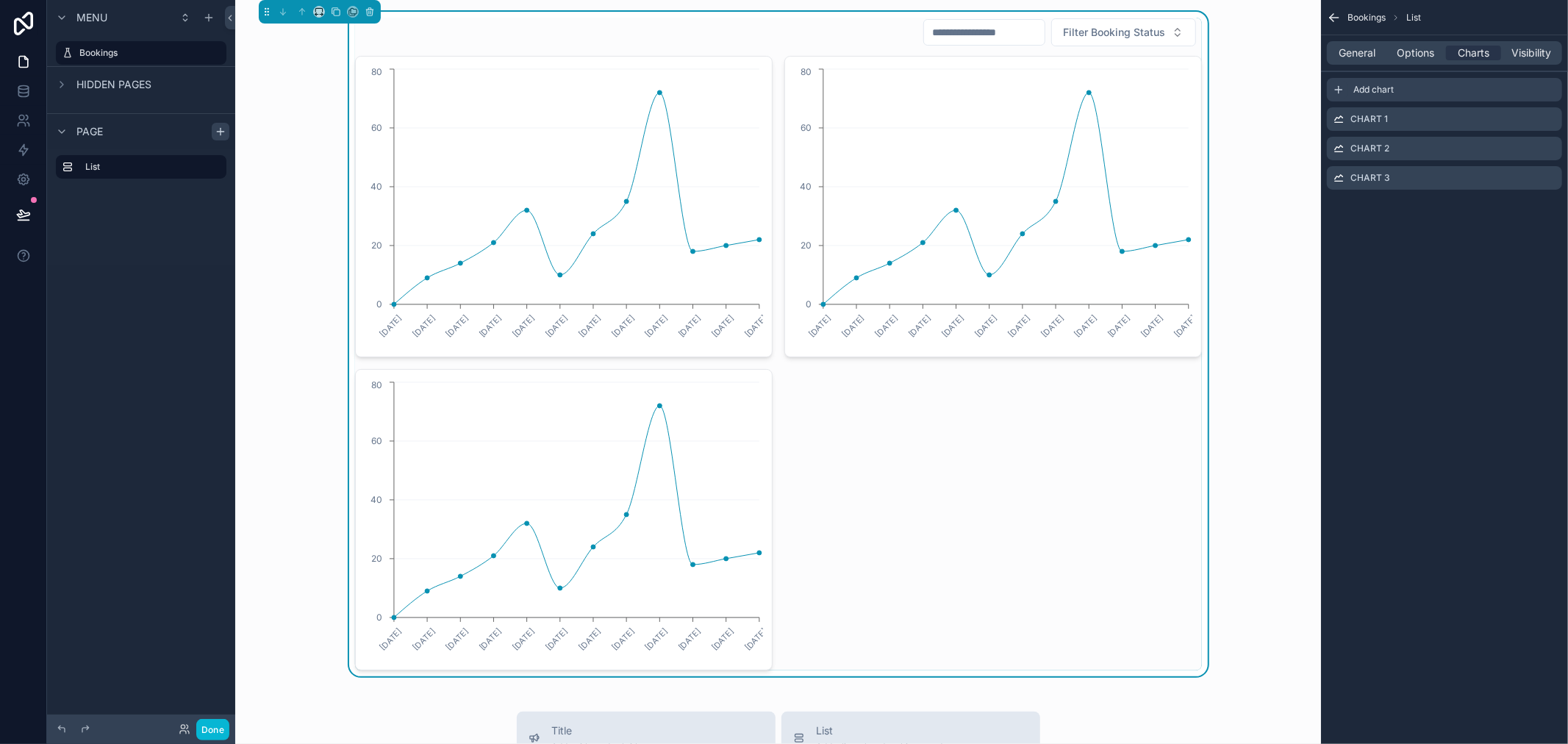
click at [1335, 90] on icon "scrollable content" at bounding box center [1339, 90] width 12 height 12
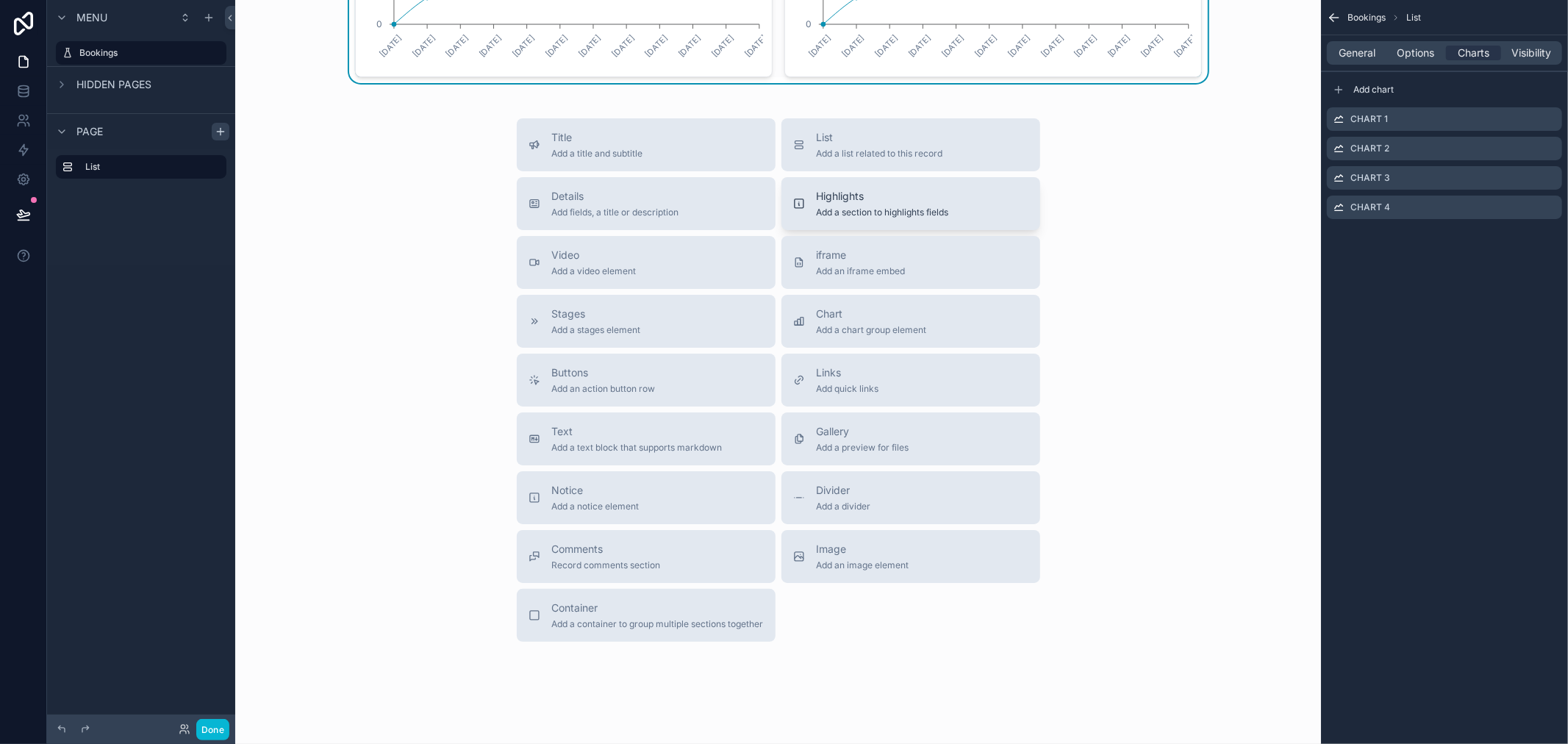
scroll to position [142, 0]
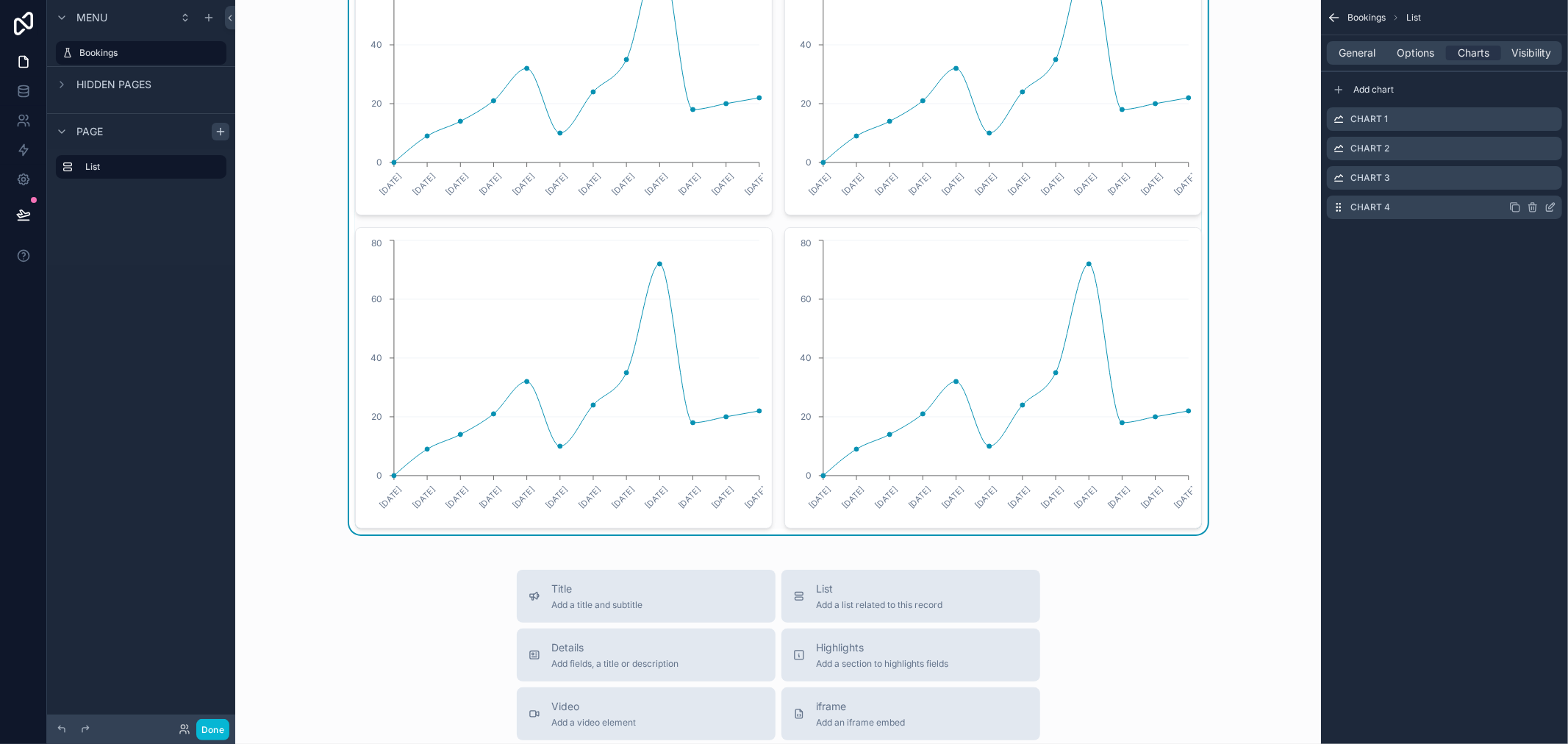
click at [1538, 208] on icon "scrollable content" at bounding box center [1532, 207] width 12 height 12
click at [1530, 183] on icon at bounding box center [1527, 184] width 6 height 6
click at [1534, 179] on icon "scrollable content" at bounding box center [1532, 178] width 12 height 12
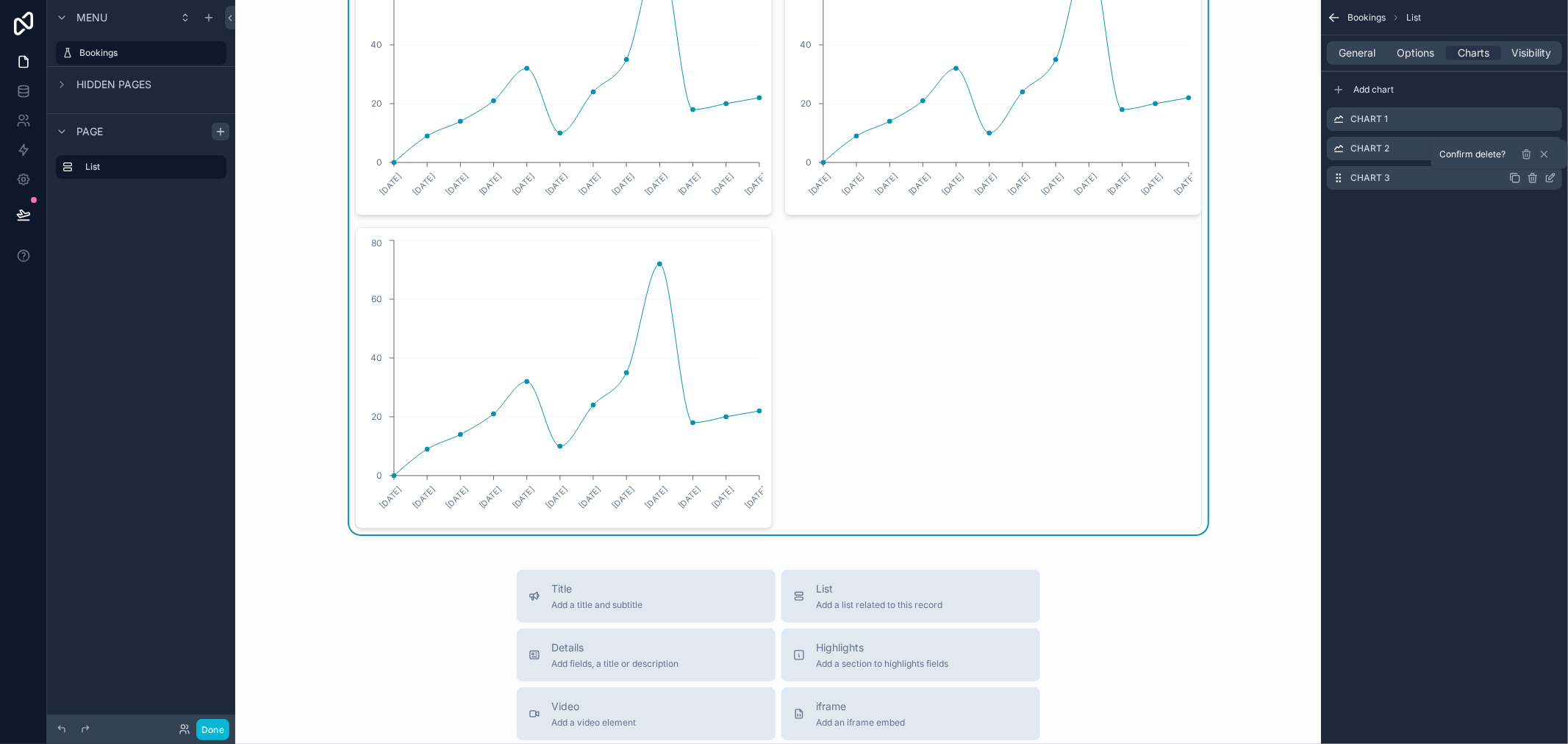
click at [1532, 174] on icon "scrollable content" at bounding box center [1532, 178] width 12 height 12
click at [1524, 157] on icon at bounding box center [1527, 154] width 12 height 12
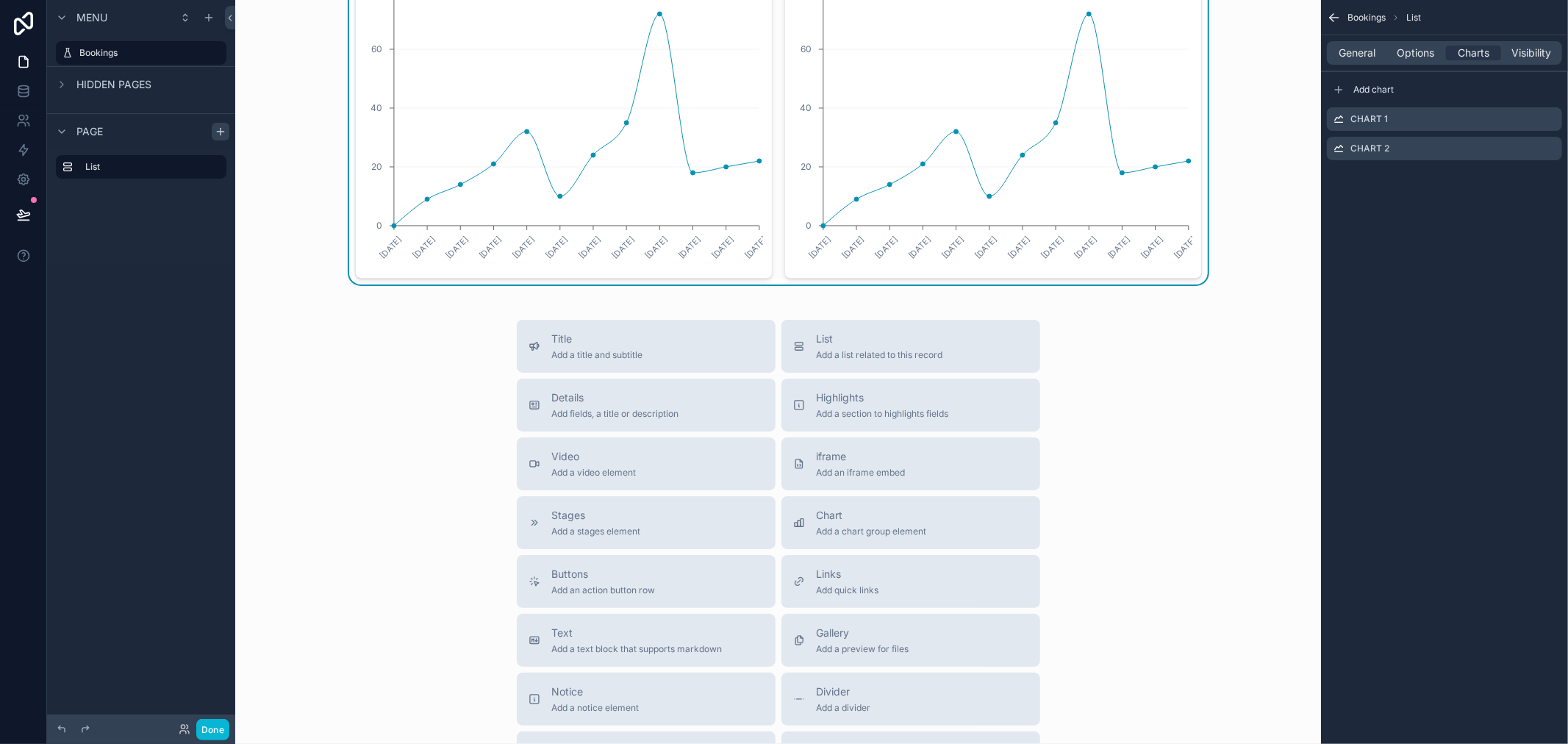
scroll to position [0, 0]
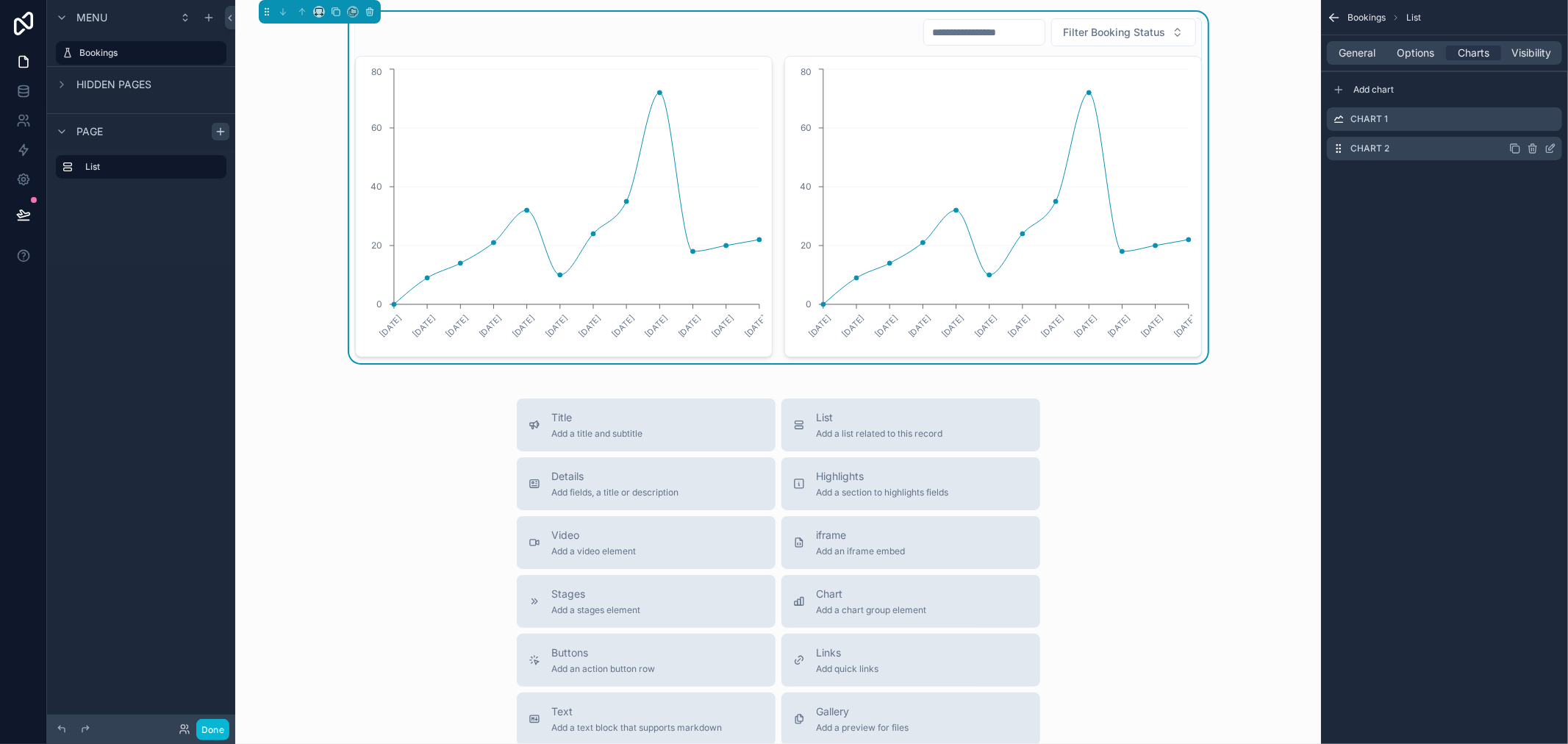
click at [1534, 151] on icon "scrollable content" at bounding box center [1532, 149] width 12 height 12
click at [1524, 120] on icon at bounding box center [1527, 124] width 12 height 12
click at [377, 13] on button "scrollable content" at bounding box center [370, 12] width 16 height 16
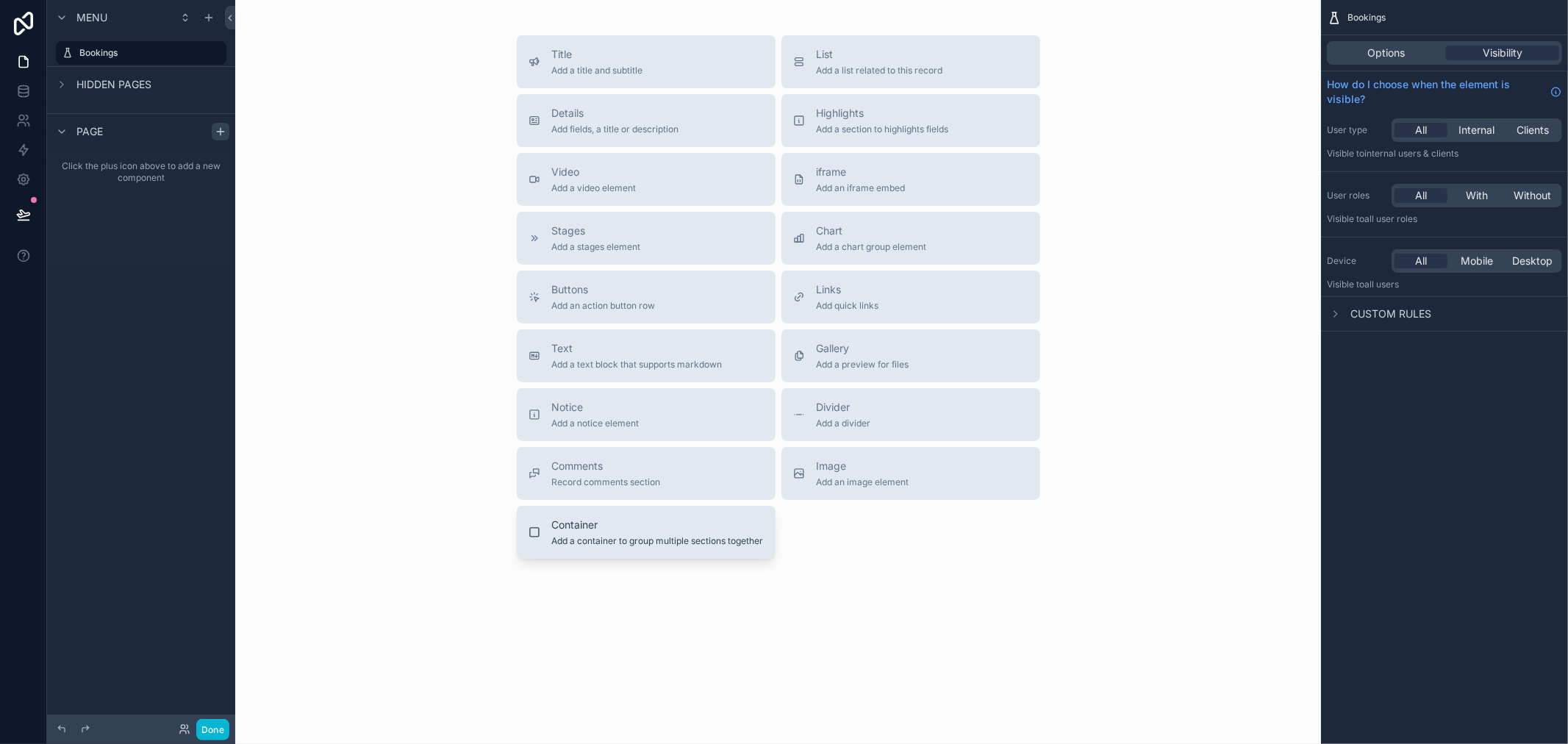
drag, startPoint x: 680, startPoint y: 536, endPoint x: 689, endPoint y: 530, distance: 10.8
click at [689, 530] on div "Container Add a container to group multiple sections together" at bounding box center [658, 532] width 212 height 29
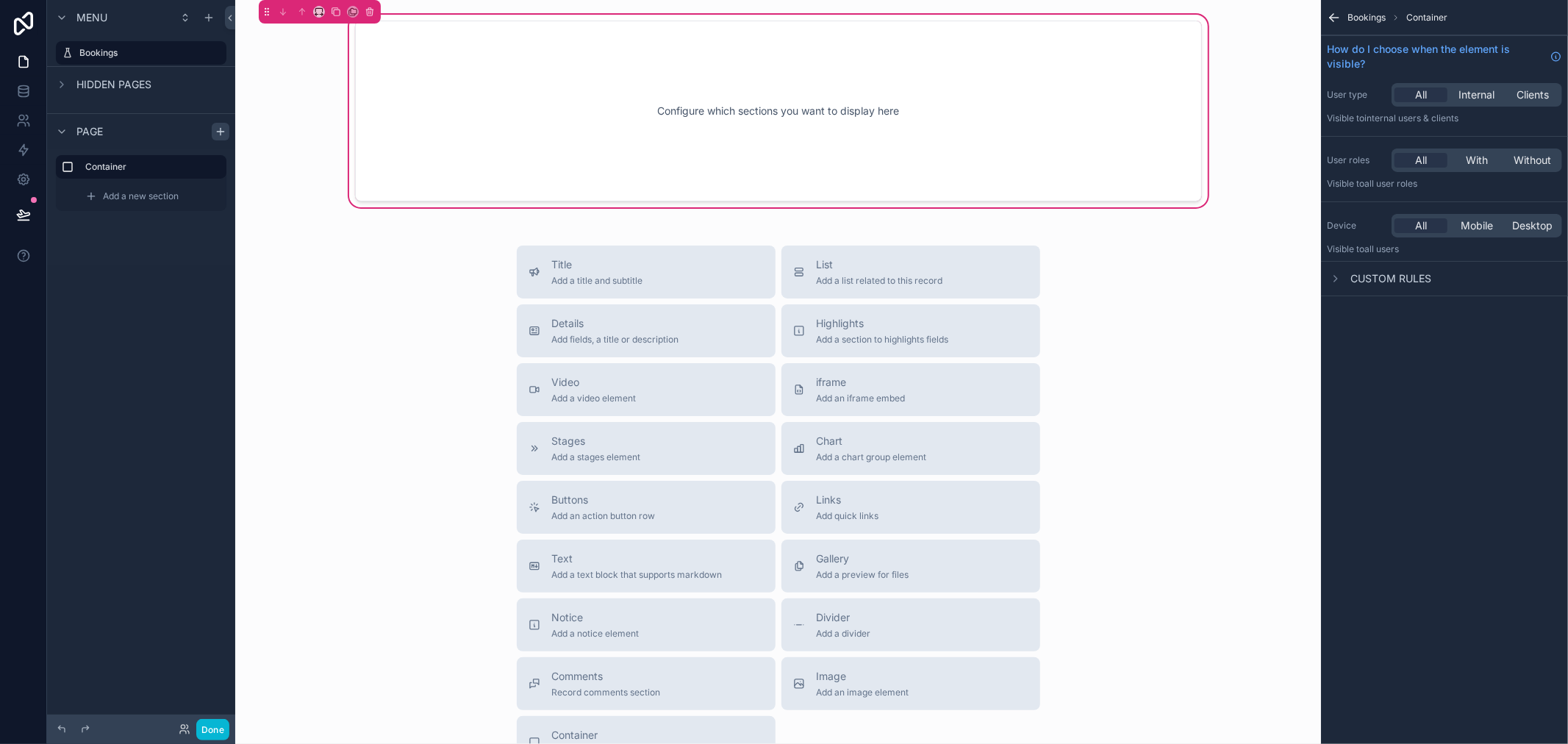
click at [906, 101] on div "Configure which sections you want to display here" at bounding box center [778, 111] width 799 height 132
click at [740, 104] on div "Configure which sections you want to display here" at bounding box center [778, 111] width 799 height 132
click at [898, 63] on div "Configure which sections you want to display here" at bounding box center [778, 111] width 799 height 132
click at [784, 138] on div "Configure which sections you want to display here" at bounding box center [778, 111] width 799 height 132
click at [1372, 282] on span "Custom rules" at bounding box center [1391, 279] width 81 height 15
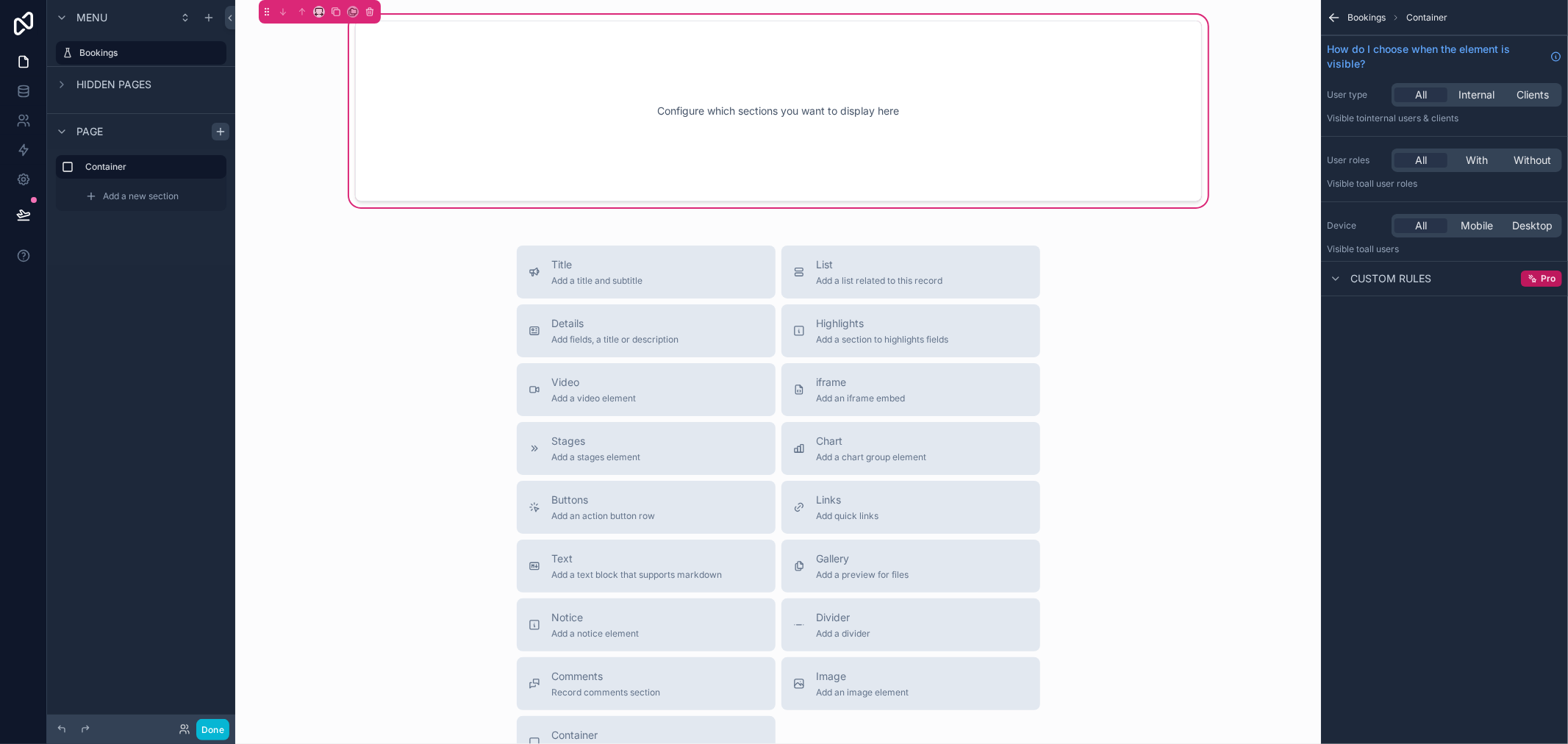
click at [1372, 282] on span "Custom rules" at bounding box center [1391, 279] width 81 height 15
click at [1335, 12] on icon "scrollable content" at bounding box center [1334, 18] width 15 height 15
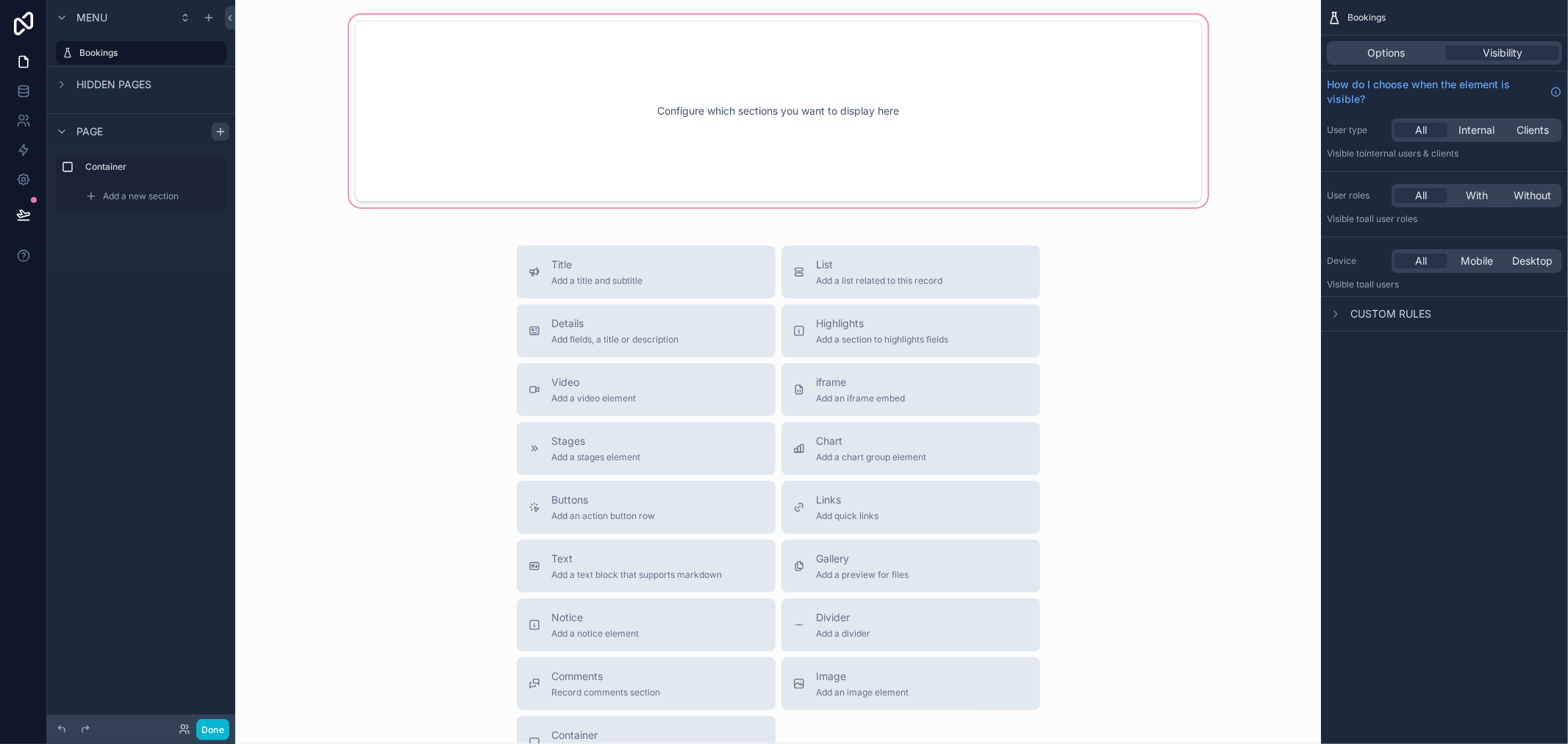
click at [1086, 114] on div "scrollable content" at bounding box center [778, 111] width 1063 height 199
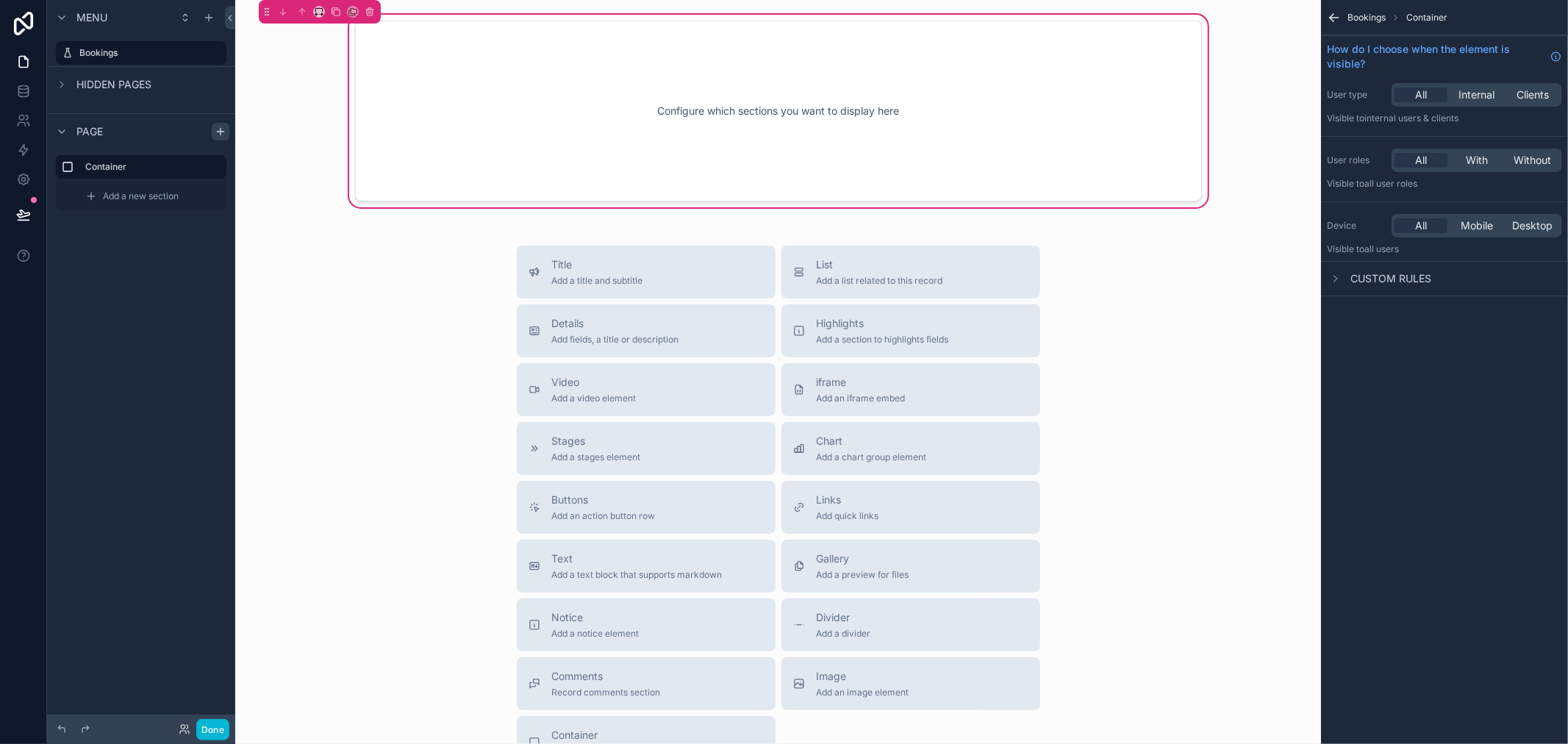
click at [1086, 114] on div "Configure which sections you want to display here" at bounding box center [778, 111] width 799 height 132
drag, startPoint x: 671, startPoint y: 270, endPoint x: 497, endPoint y: 98, distance: 244.7
click at [505, 111] on div "Configure which sections you want to display here Title Add a title and subtitl…" at bounding box center [778, 443] width 1086 height 887
click at [501, 105] on div "Configure which sections you want to display here" at bounding box center [778, 111] width 799 height 132
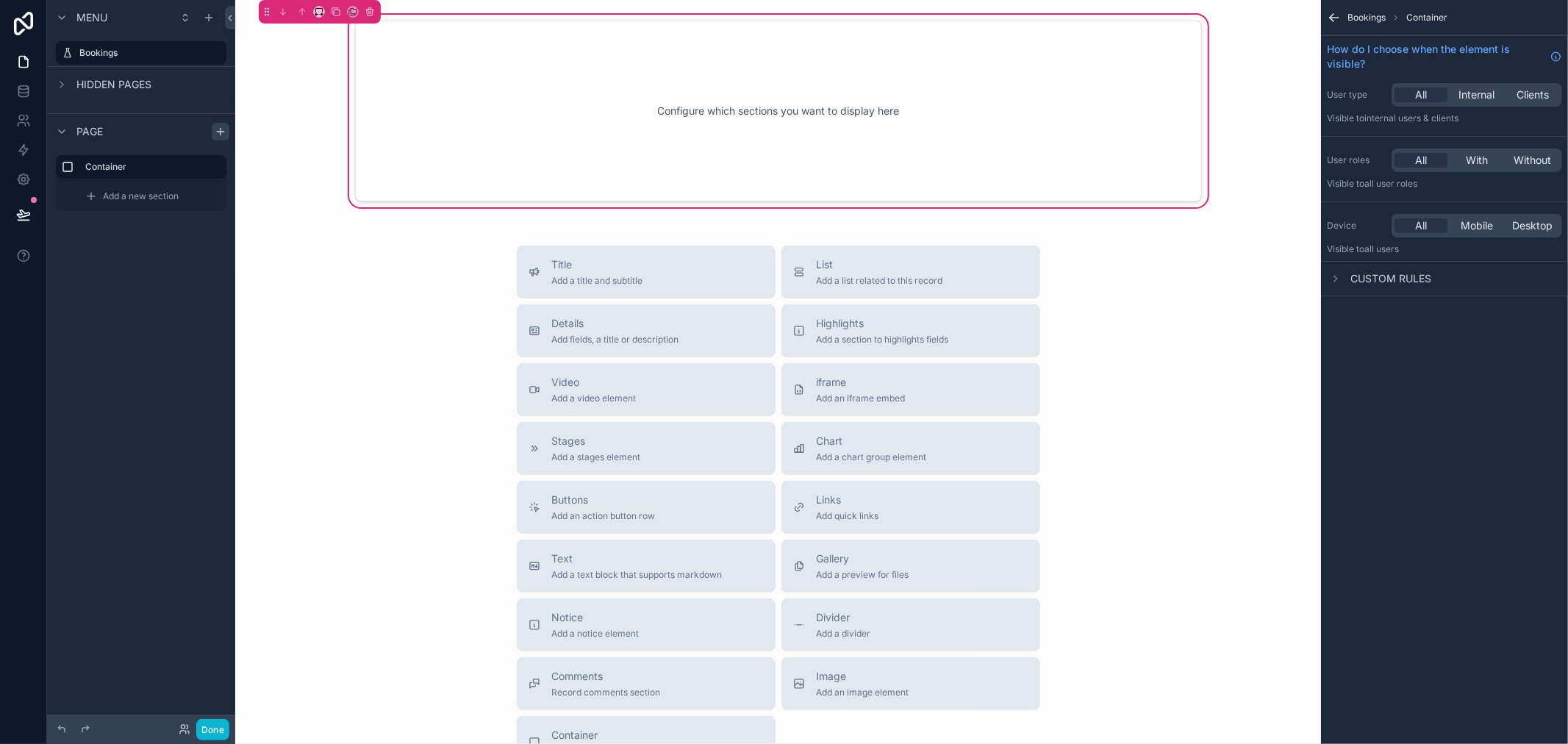
click at [493, 81] on div "Configure which sections you want to display here" at bounding box center [778, 111] width 799 height 132
click at [1490, 91] on span "Internal" at bounding box center [1477, 95] width 36 height 15
click at [1423, 92] on span "All" at bounding box center [1421, 95] width 12 height 15
click at [981, 102] on div "Configure which sections you want to display here" at bounding box center [778, 111] width 799 height 132
click at [455, 78] on div "Configure which sections you want to display here" at bounding box center [778, 111] width 799 height 132
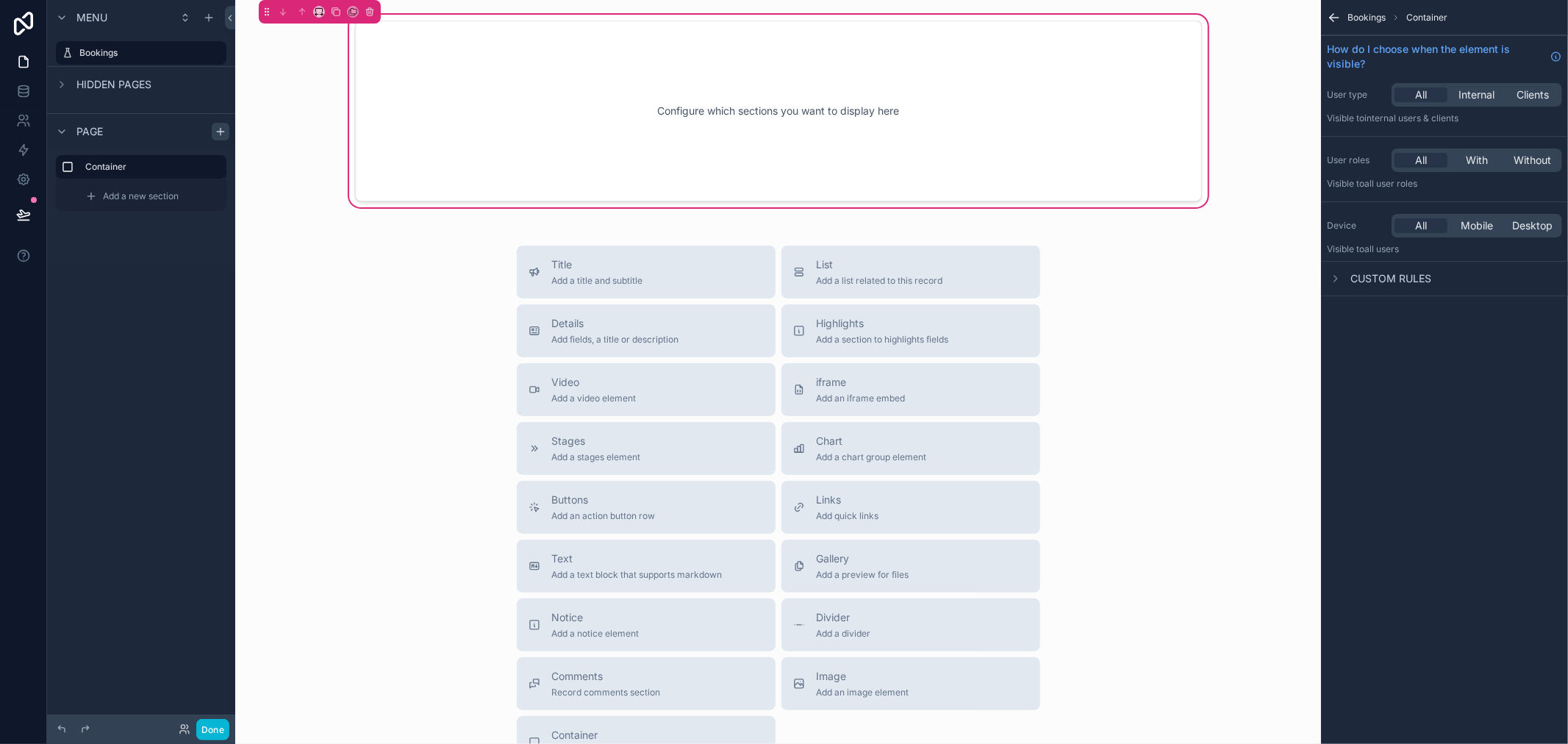
click at [587, 100] on div "Configure which sections you want to display here" at bounding box center [778, 111] width 799 height 132
click at [1470, 89] on span "Internal" at bounding box center [1477, 95] width 36 height 15
click at [1511, 86] on div "All Internal Clients" at bounding box center [1477, 95] width 170 height 23
click at [1526, 90] on span "Clients" at bounding box center [1532, 95] width 32 height 15
click at [1451, 95] on div "Internal" at bounding box center [1477, 95] width 53 height 15
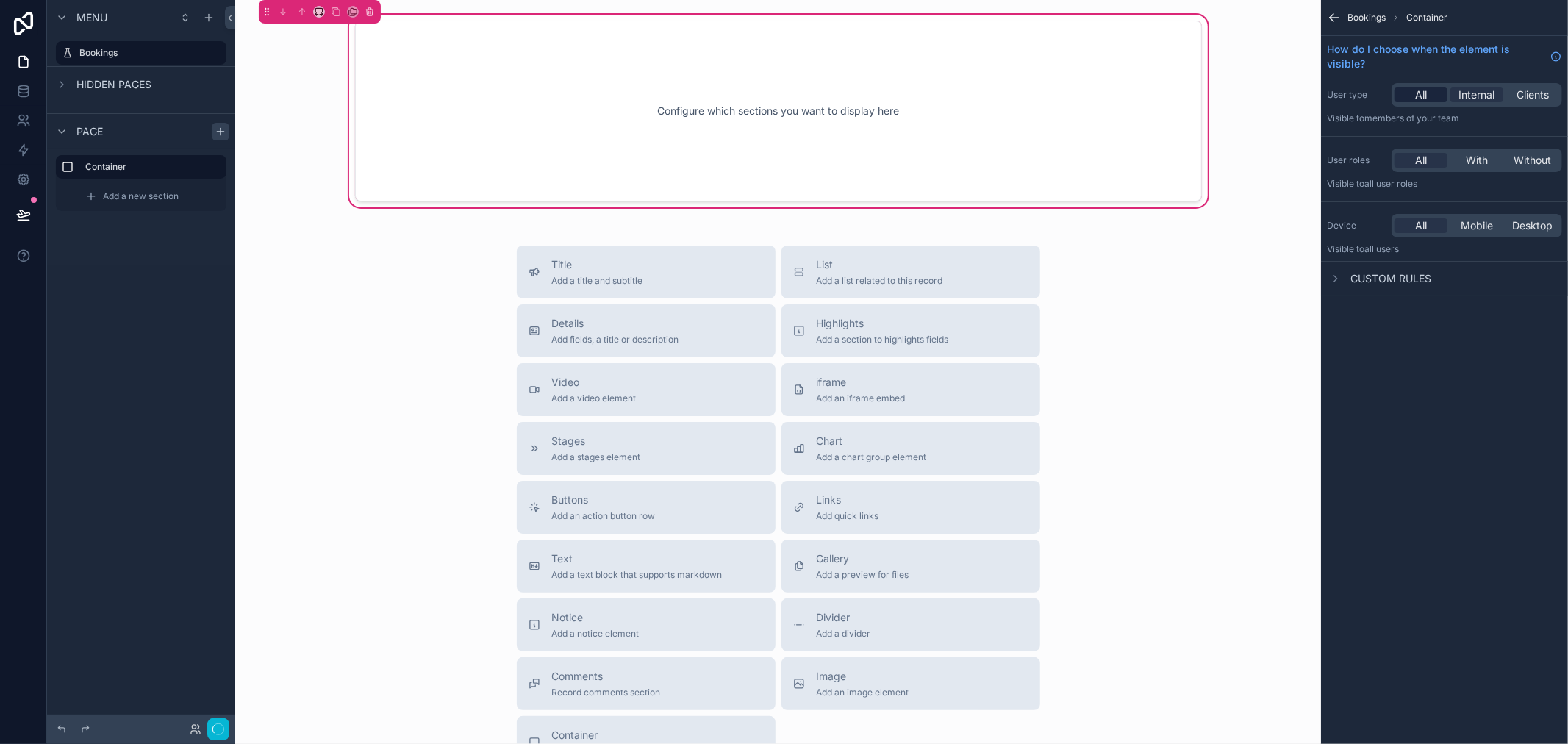
click at [1419, 95] on span "All" at bounding box center [1421, 95] width 12 height 15
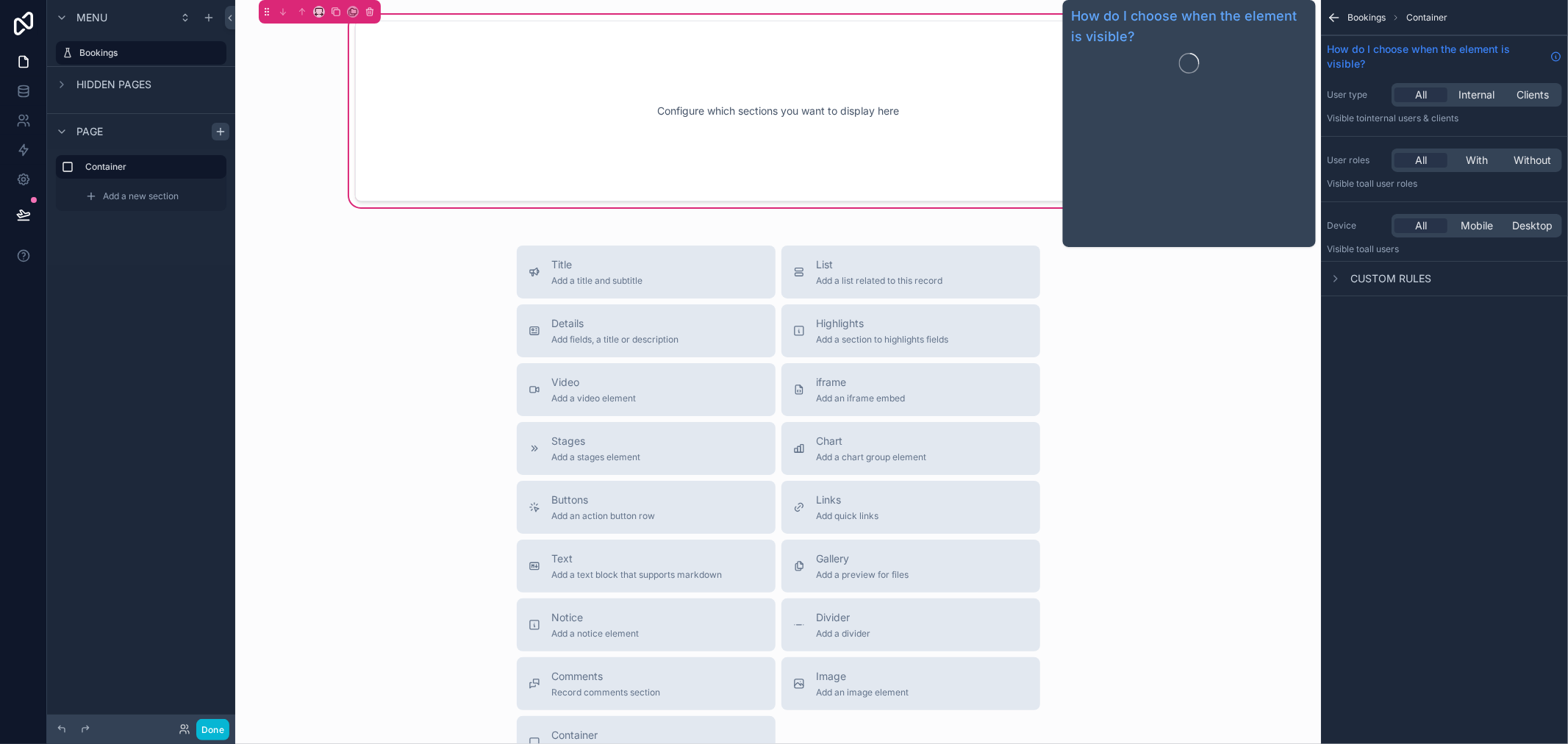
click at [1432, 44] on span "How do I choose when the element is visible?" at bounding box center [1436, 57] width 218 height 29
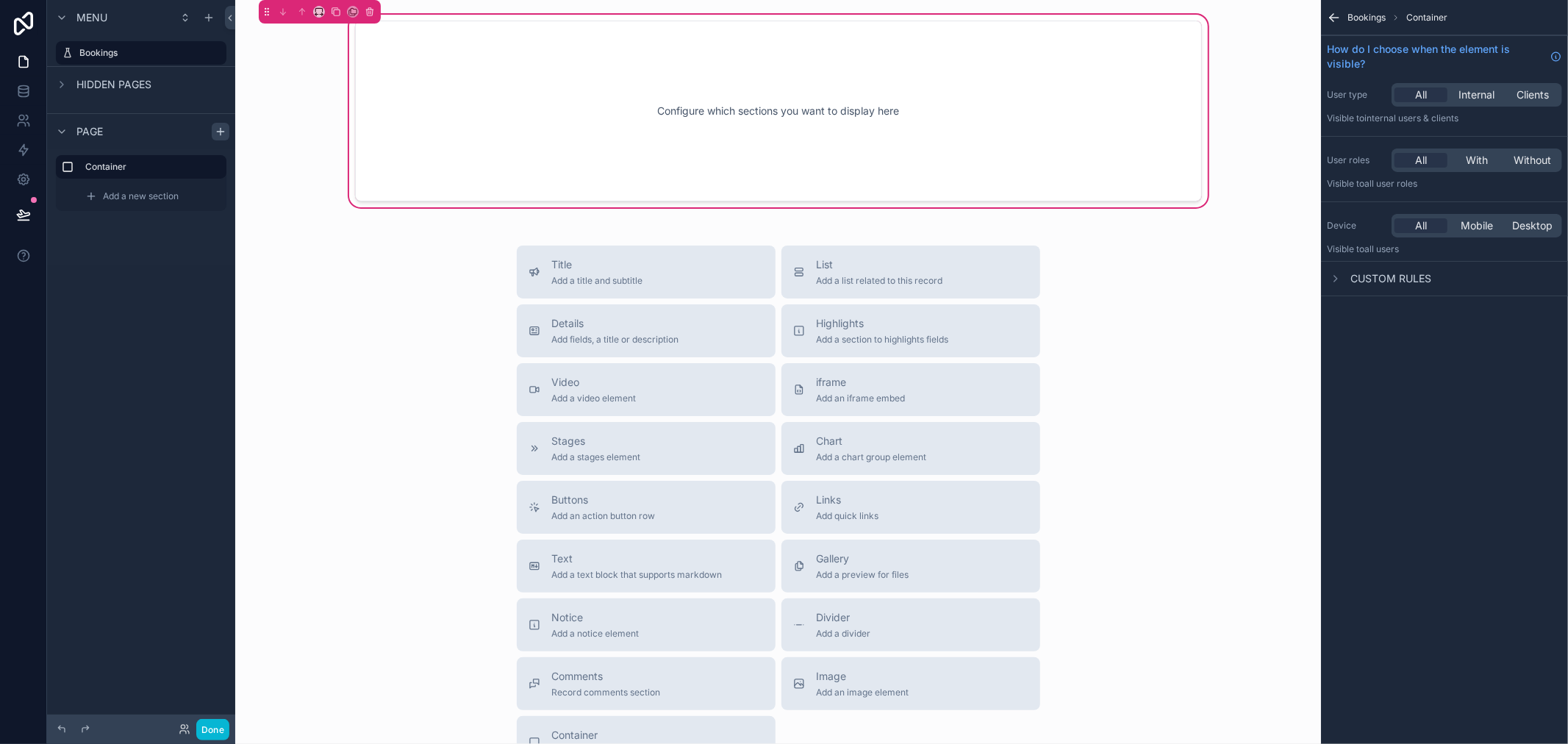
click at [1413, 15] on span "Container" at bounding box center [1427, 18] width 41 height 12
click at [1422, 16] on span "Container" at bounding box center [1427, 18] width 41 height 12
click at [1364, 15] on span "Bookings" at bounding box center [1366, 18] width 38 height 12
click at [1329, 12] on icon "scrollable content" at bounding box center [1334, 18] width 15 height 15
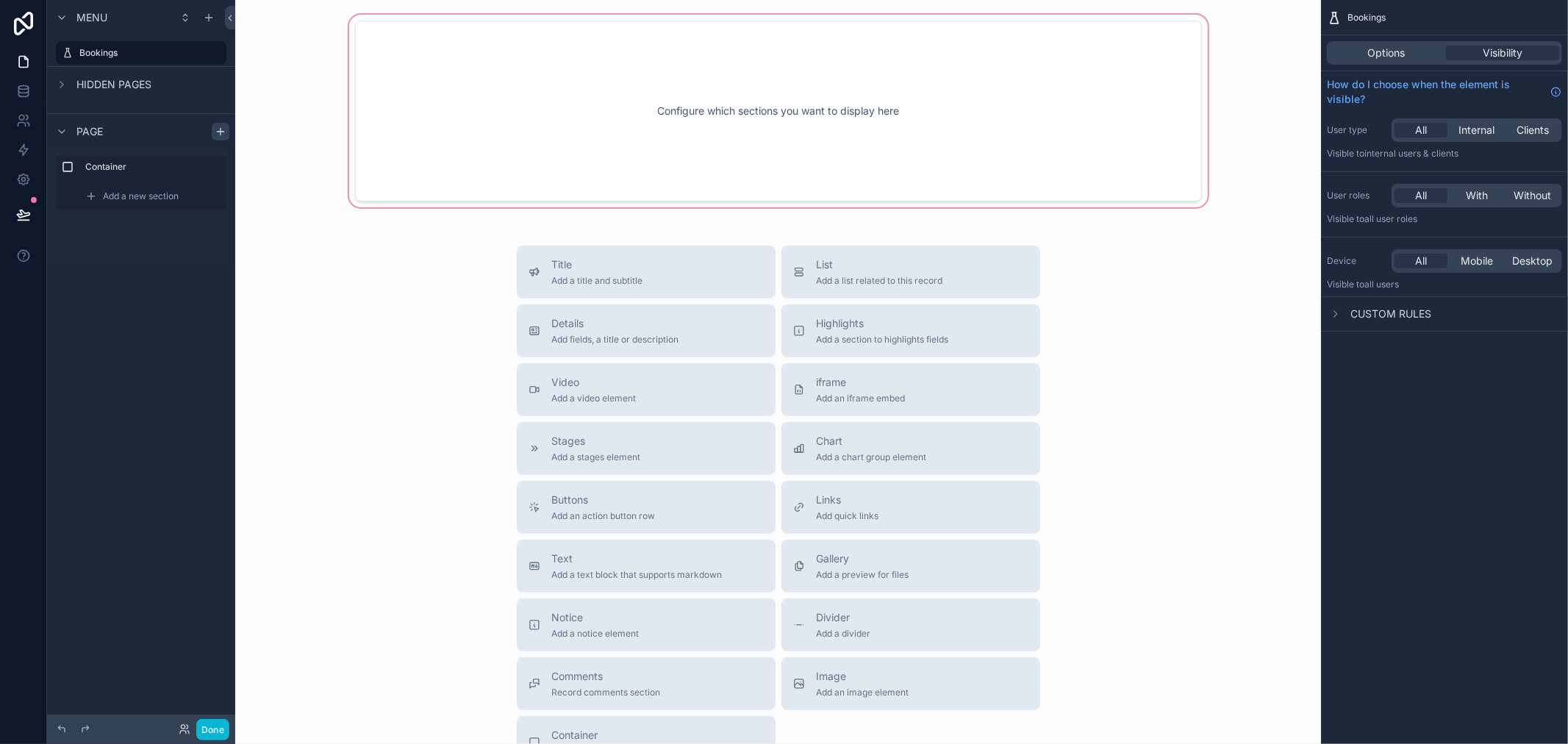
click at [1130, 103] on div "scrollable content" at bounding box center [778, 111] width 1063 height 199
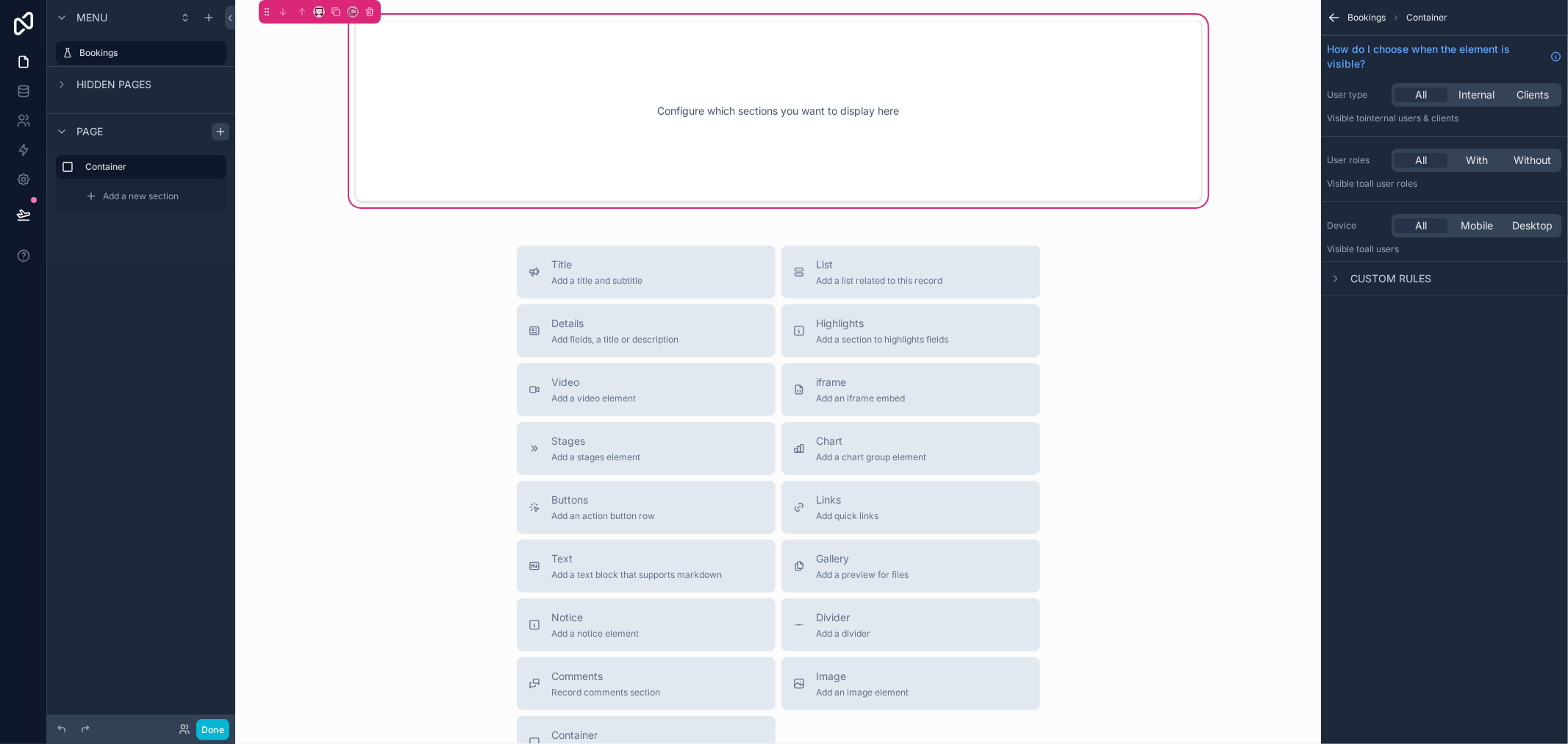
click at [1356, 280] on span "Custom rules" at bounding box center [1391, 279] width 81 height 15
click at [1535, 276] on icon "scrollable content" at bounding box center [1532, 279] width 10 height 11
click at [1362, 276] on span "Custom rules" at bounding box center [1391, 279] width 81 height 15
click at [371, 12] on icon "scrollable content" at bounding box center [370, 11] width 10 height 11
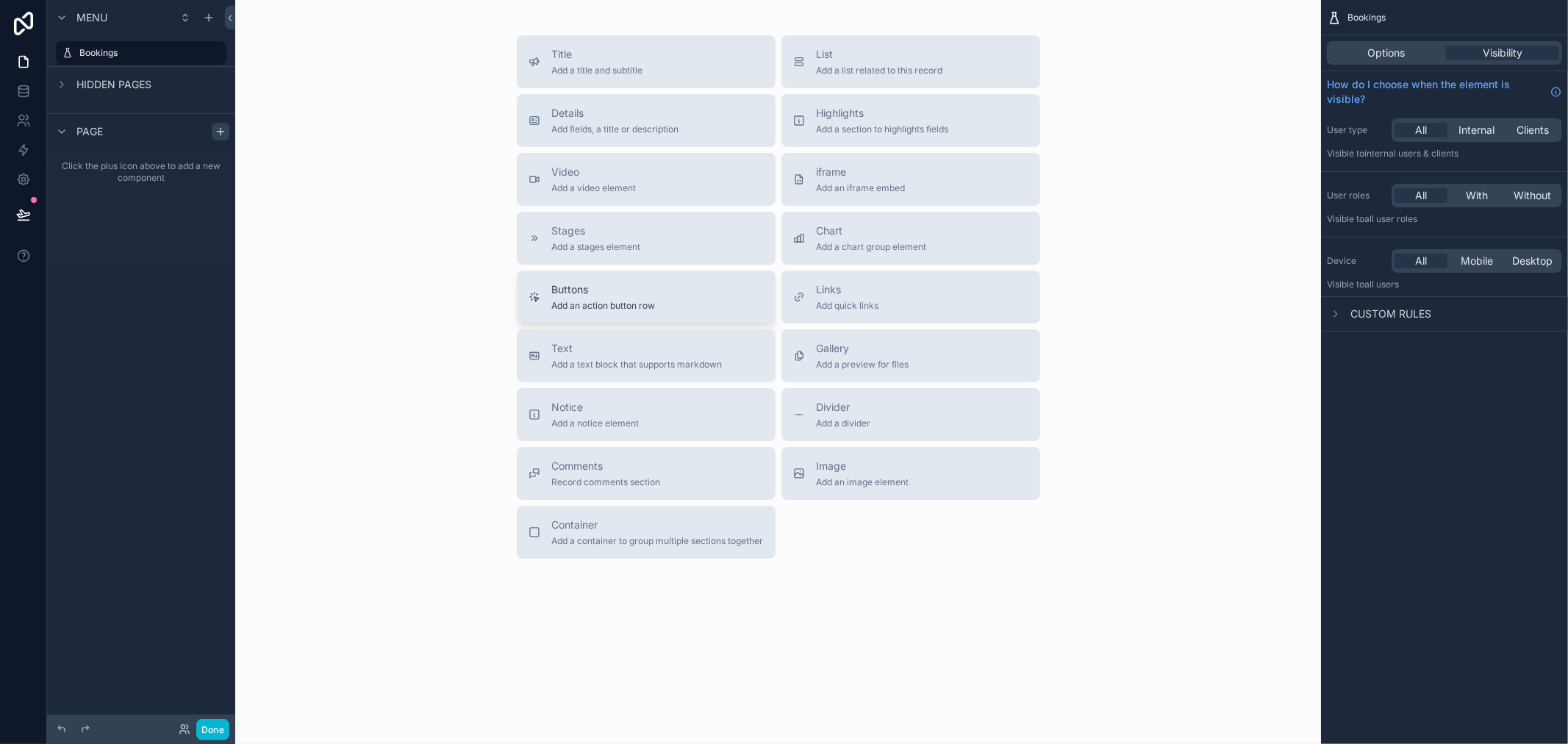
click at [581, 292] on span "Buttons" at bounding box center [604, 290] width 103 height 15
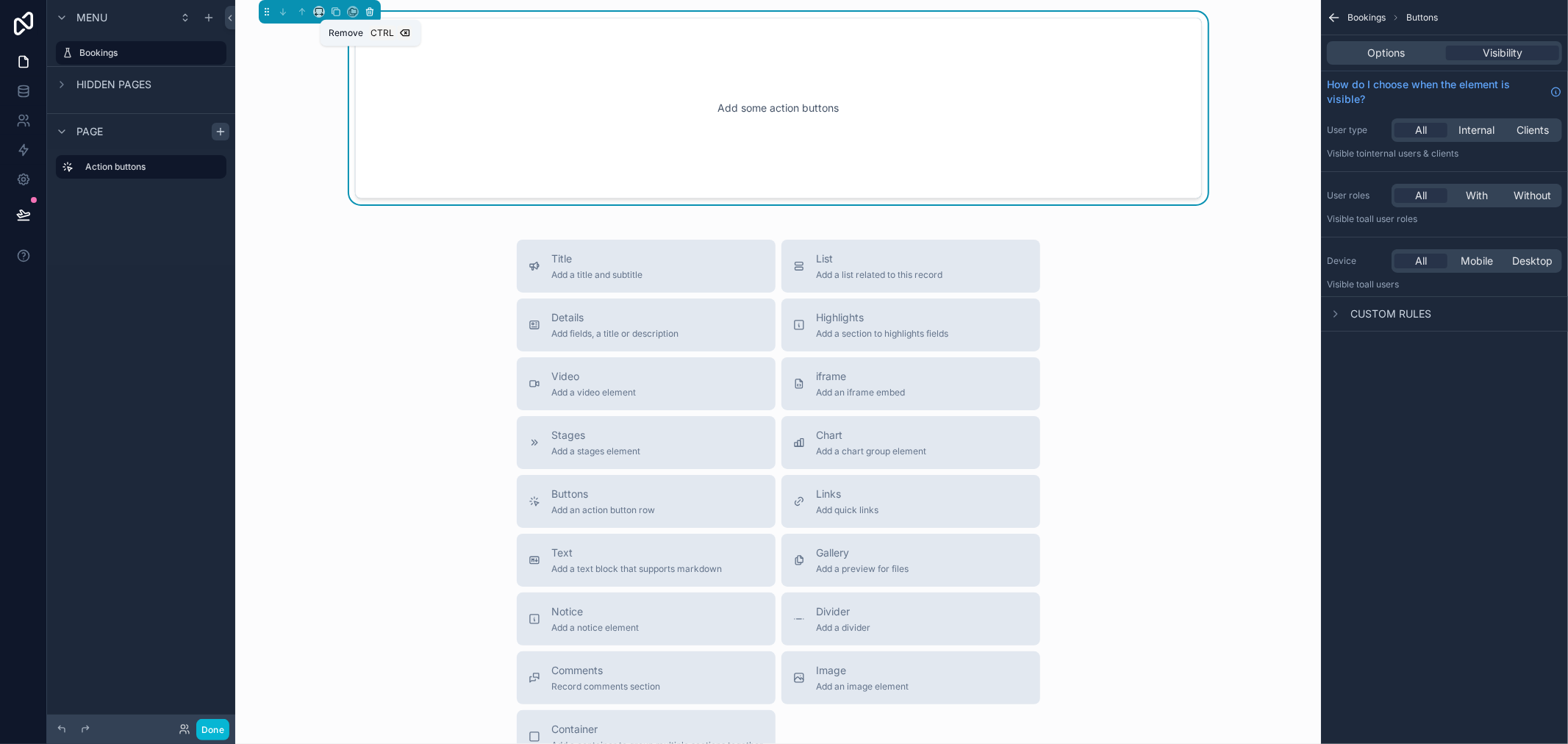
click at [363, 8] on button "scrollable content" at bounding box center [370, 12] width 16 height 16
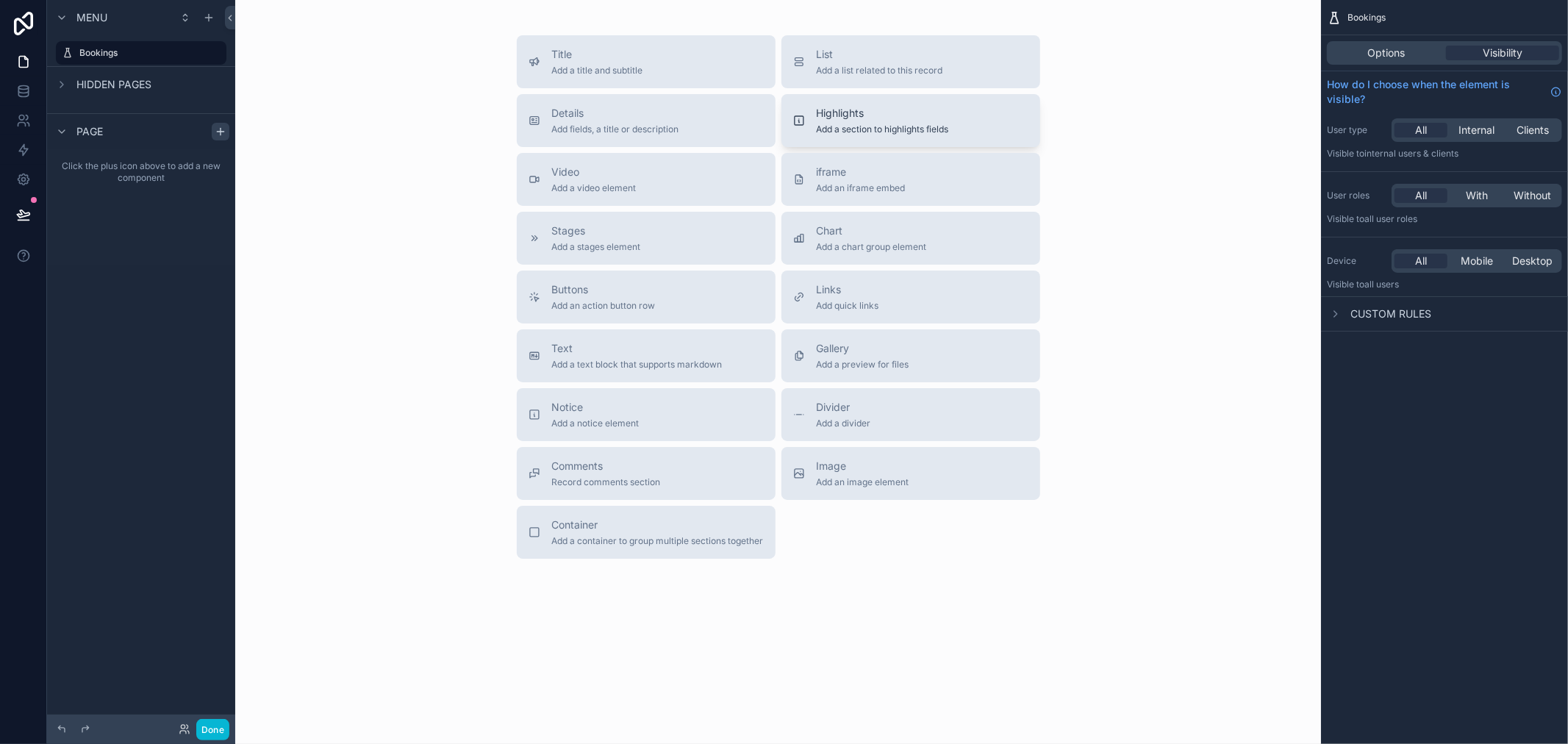
click at [869, 125] on span "Add a section to highlights fields" at bounding box center [883, 129] width 132 height 12
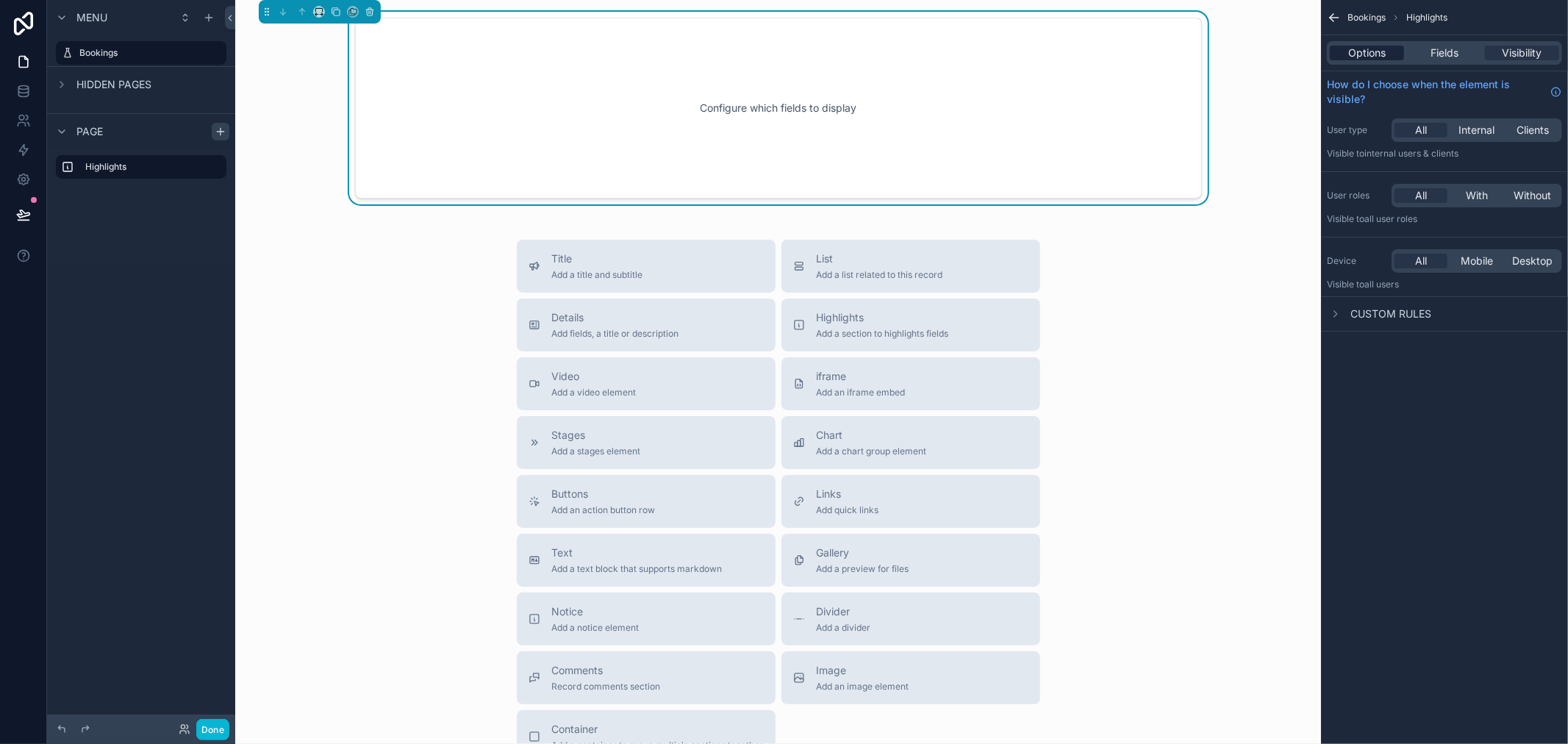
click at [1365, 53] on span "Options" at bounding box center [1367, 53] width 37 height 15
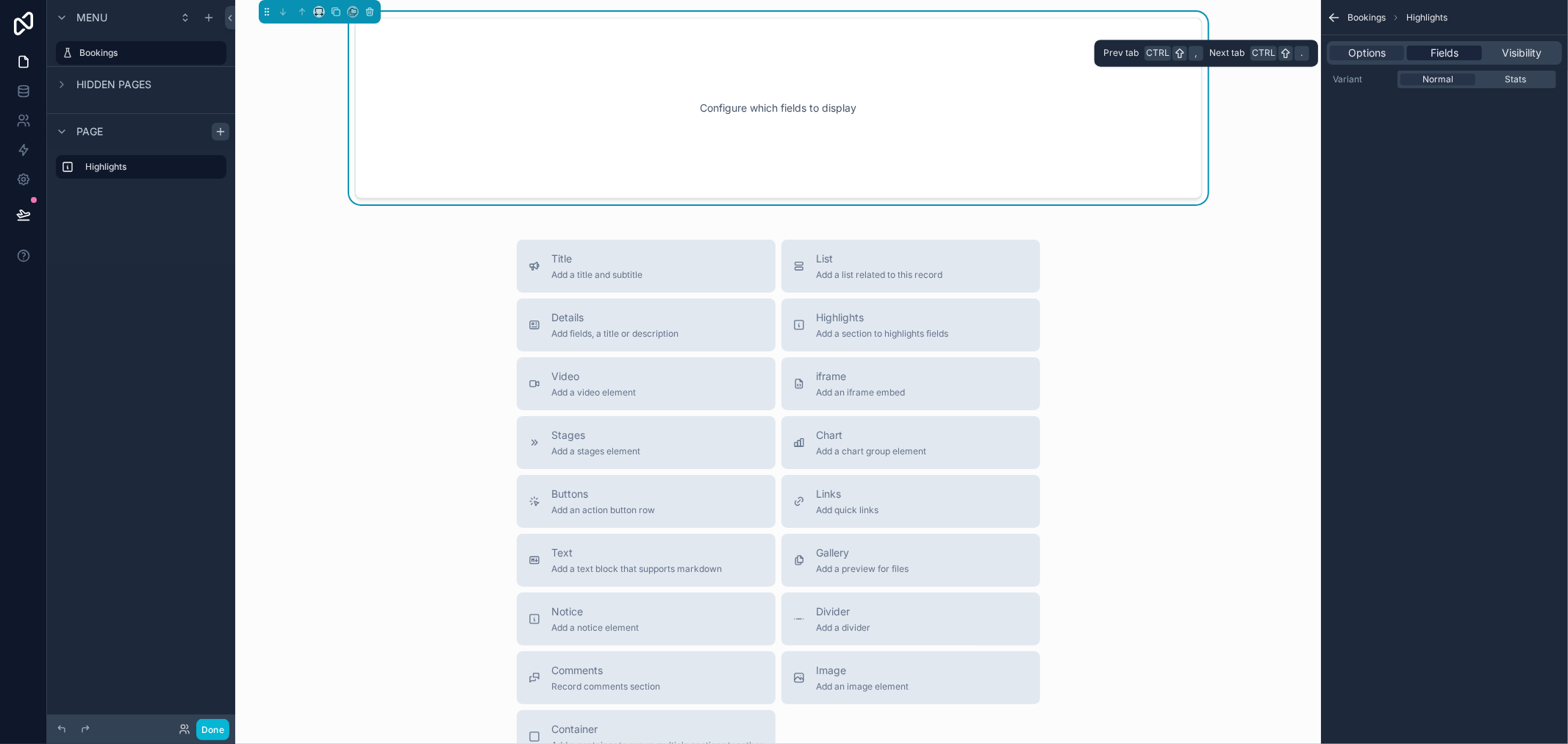
click at [1441, 55] on span "Fields" at bounding box center [1444, 53] width 28 height 15
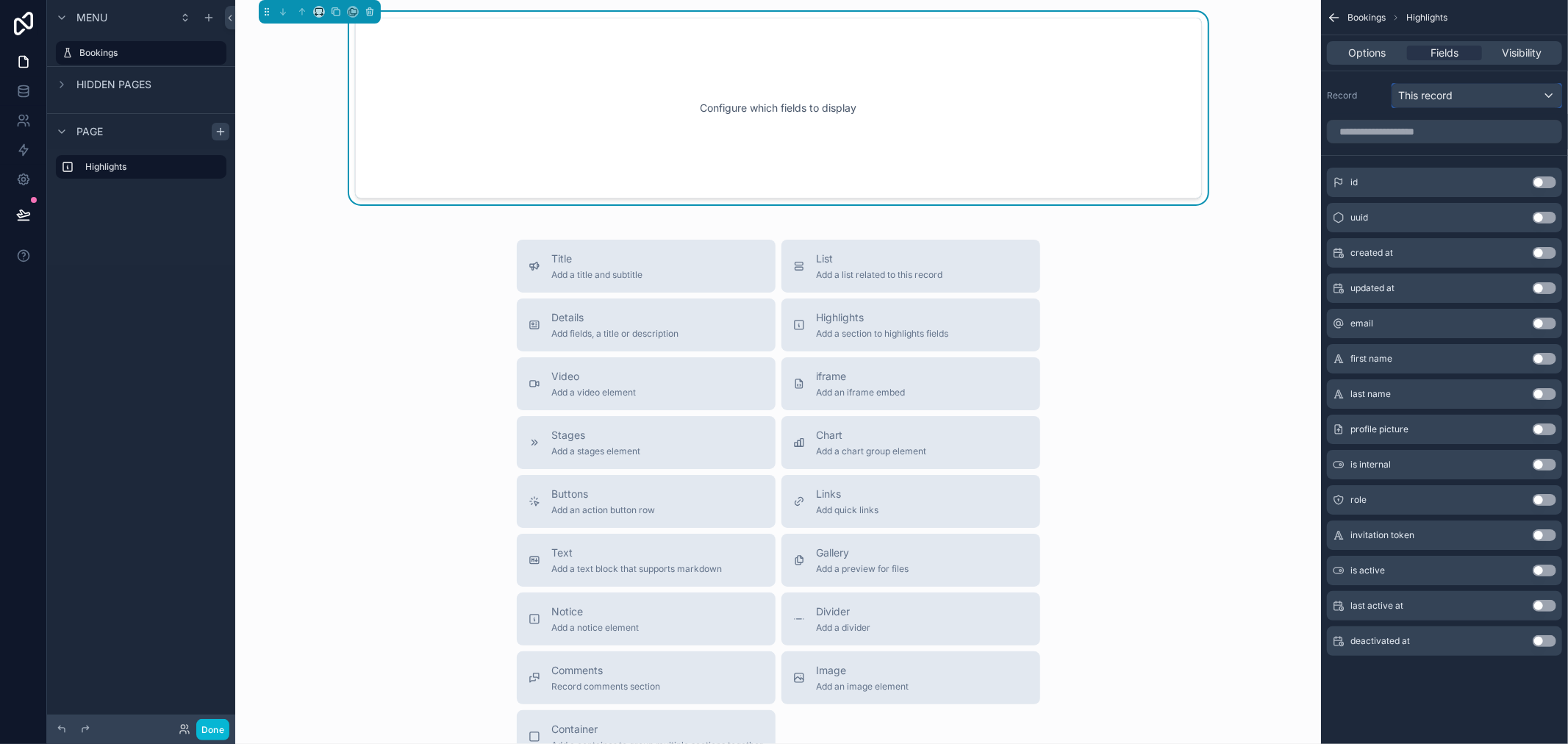
click at [1456, 97] on div "This record" at bounding box center [1476, 95] width 169 height 23
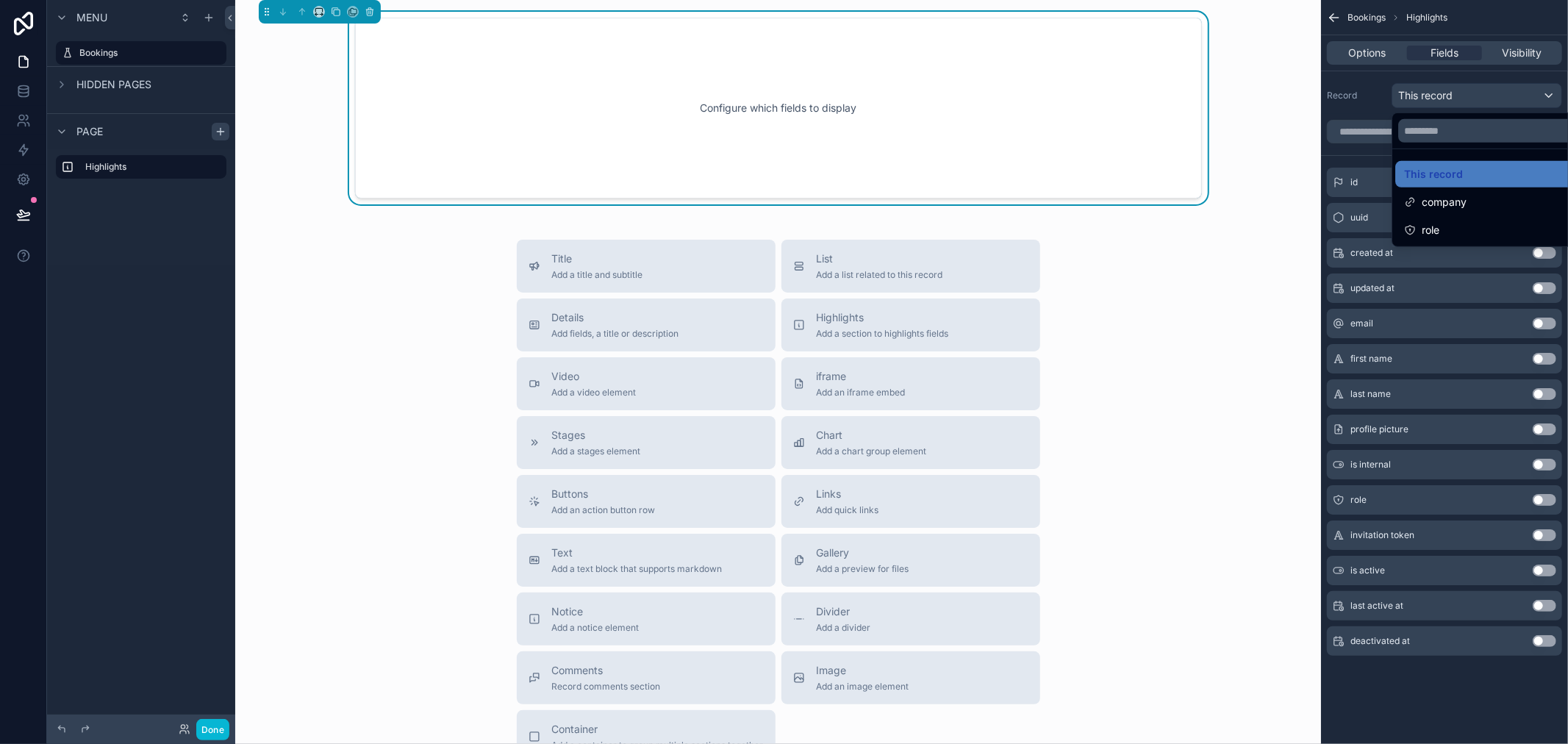
click at [1365, 101] on div "scrollable content" at bounding box center [784, 372] width 1568 height 744
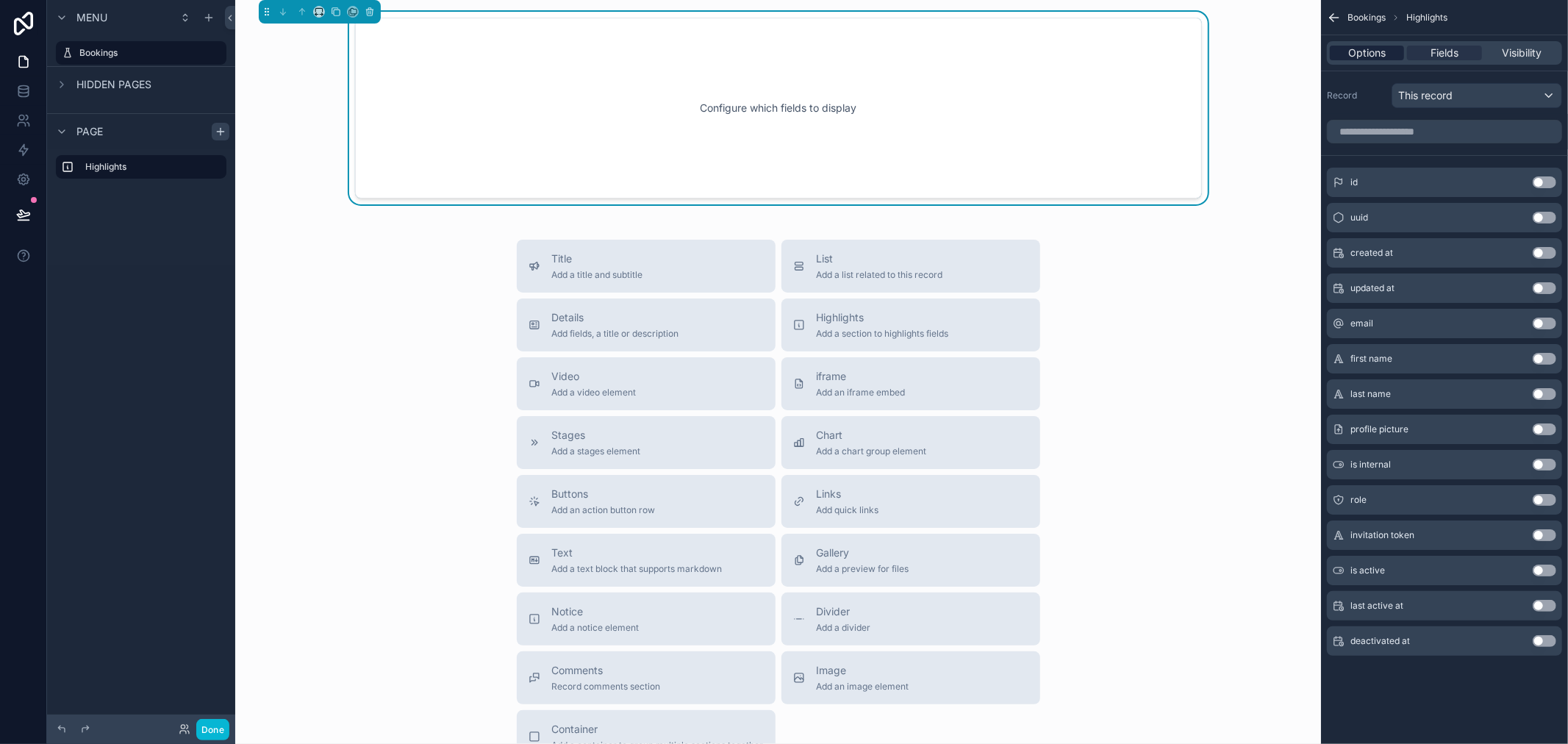
click at [1367, 53] on span "Options" at bounding box center [1367, 53] width 37 height 15
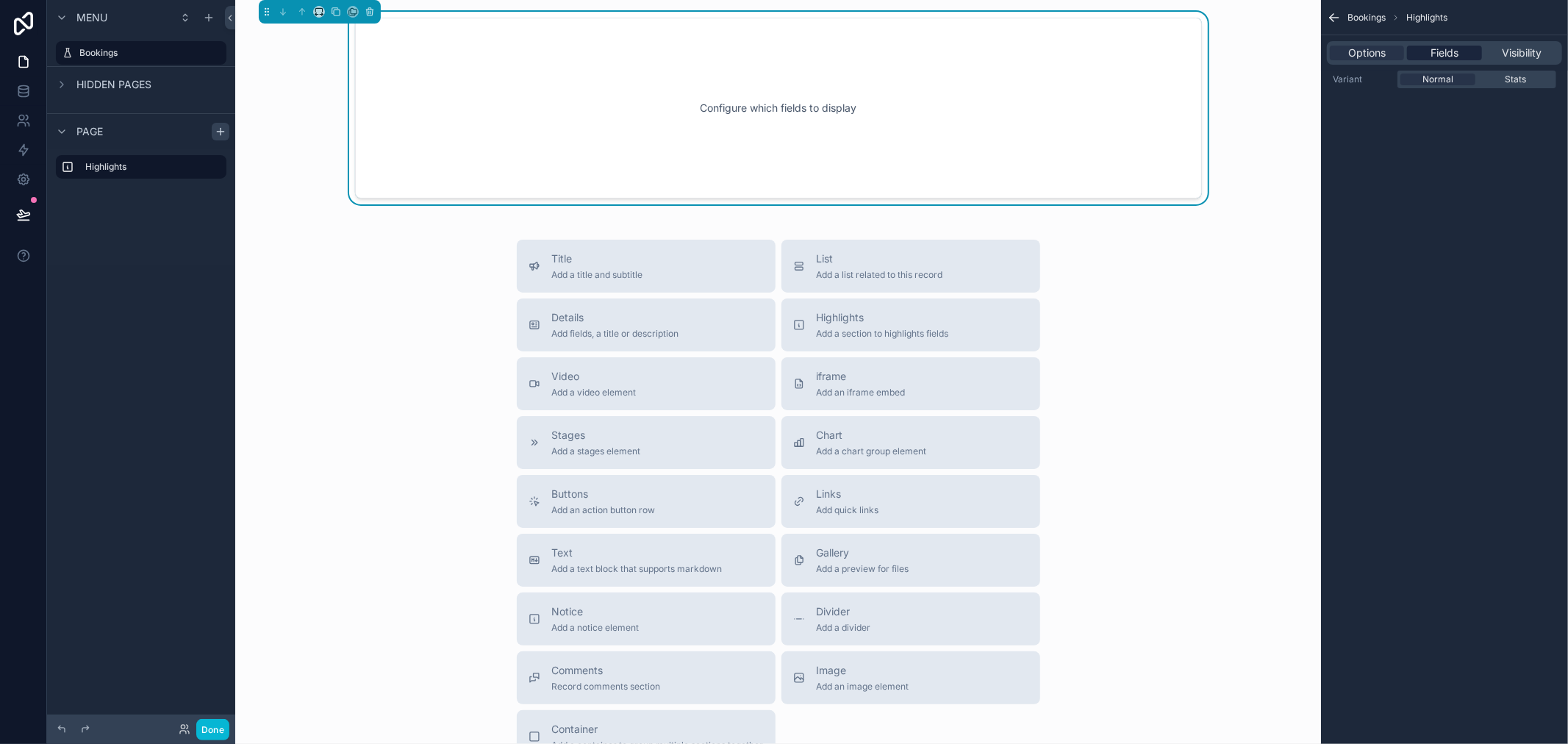
click at [1451, 56] on span "Fields" at bounding box center [1444, 53] width 28 height 15
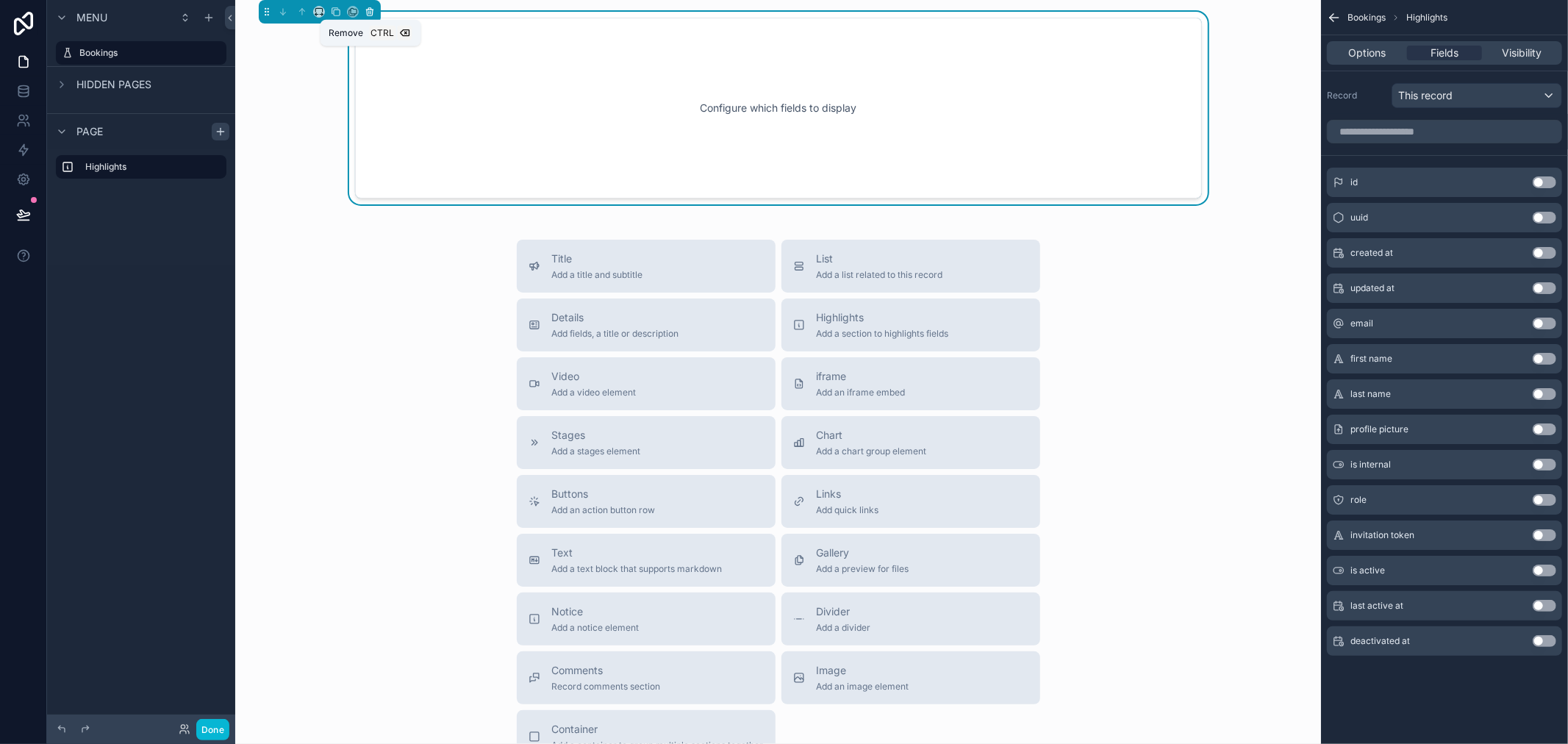
click at [375, 16] on icon "scrollable content" at bounding box center [370, 11] width 10 height 11
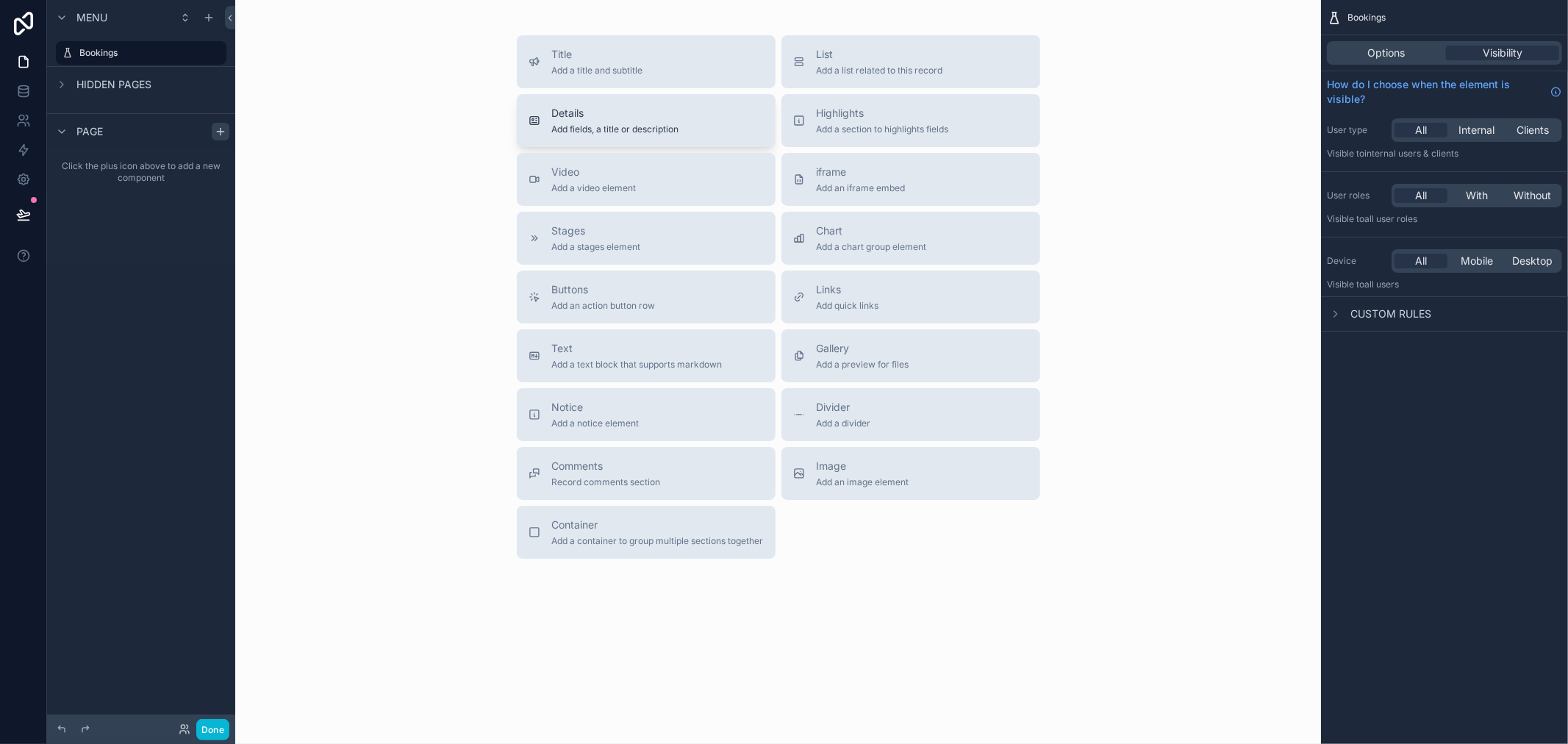
click at [647, 119] on span "Details" at bounding box center [616, 113] width 128 height 15
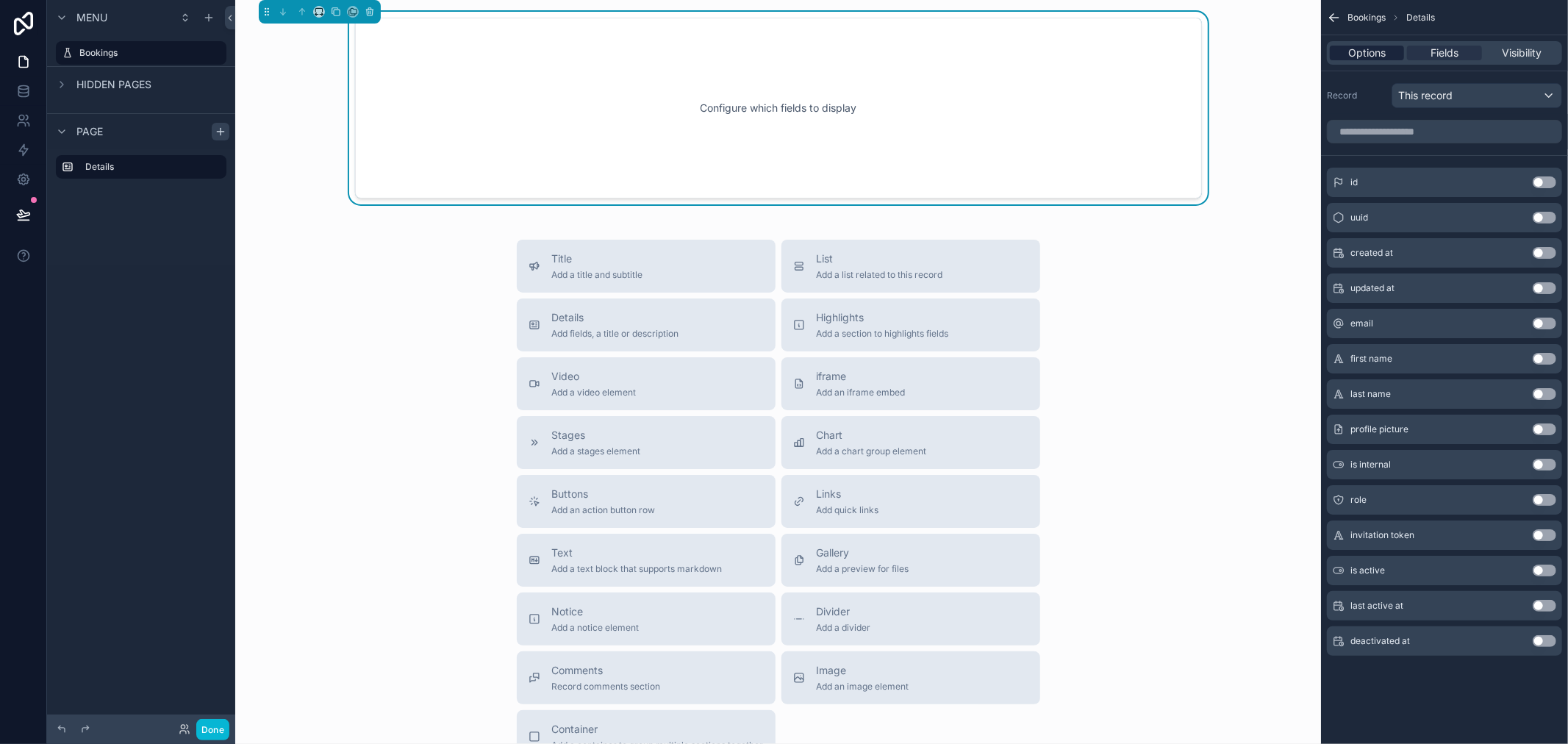
click at [1382, 48] on span "Options" at bounding box center [1367, 53] width 37 height 15
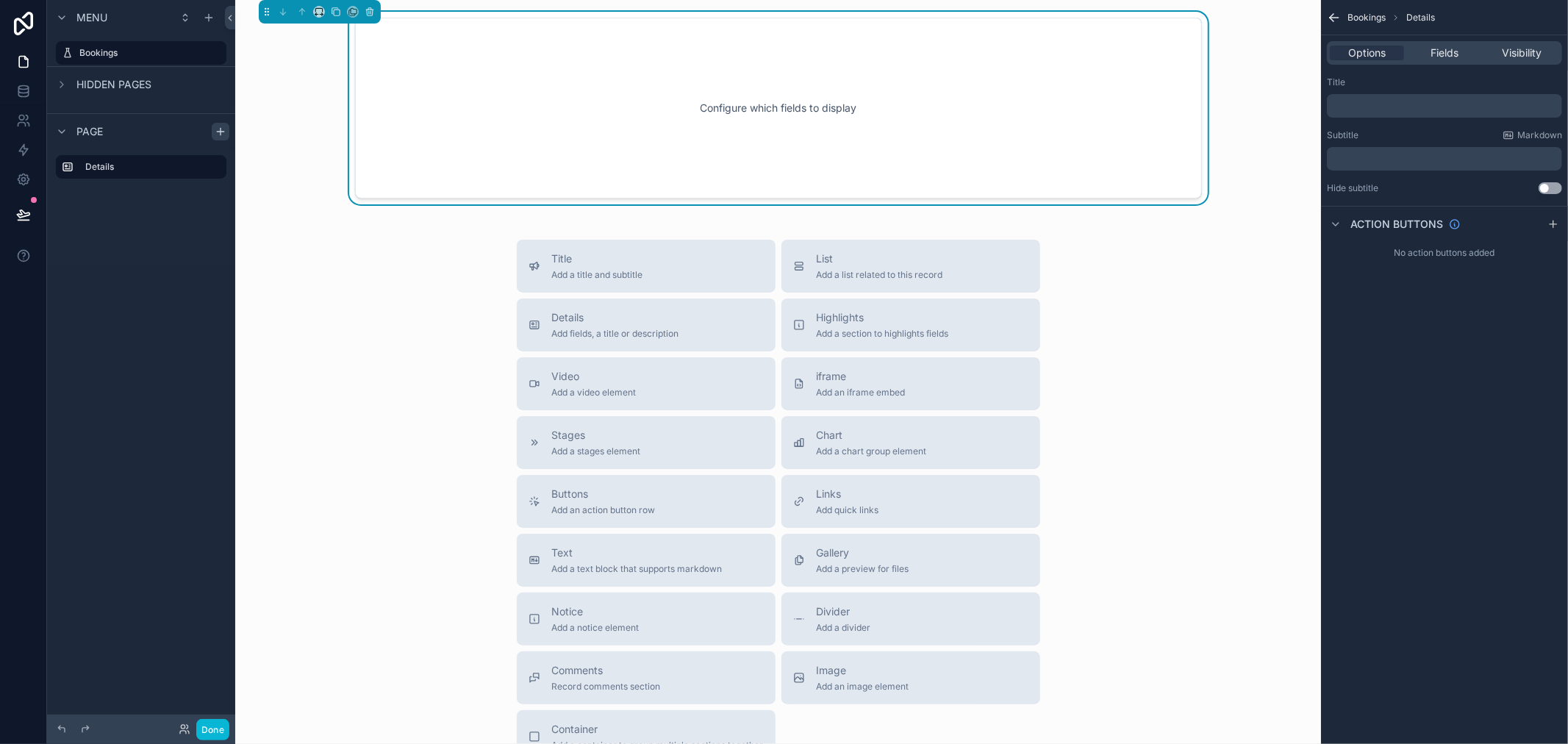
click at [1438, 107] on p "﻿" at bounding box center [1446, 106] width 226 height 12
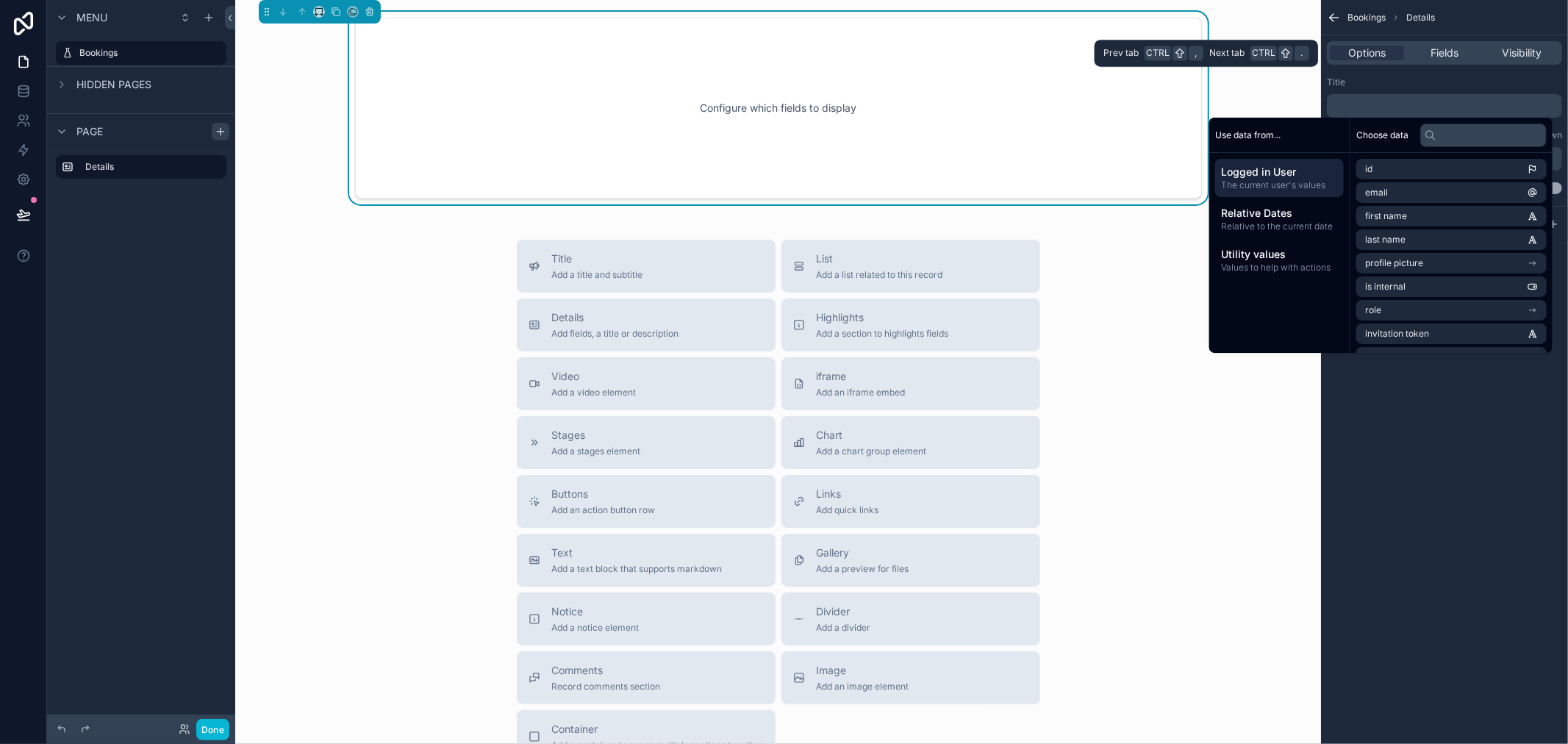
click at [1411, 69] on div "Options Fields Visibility" at bounding box center [1444, 53] width 247 height 36
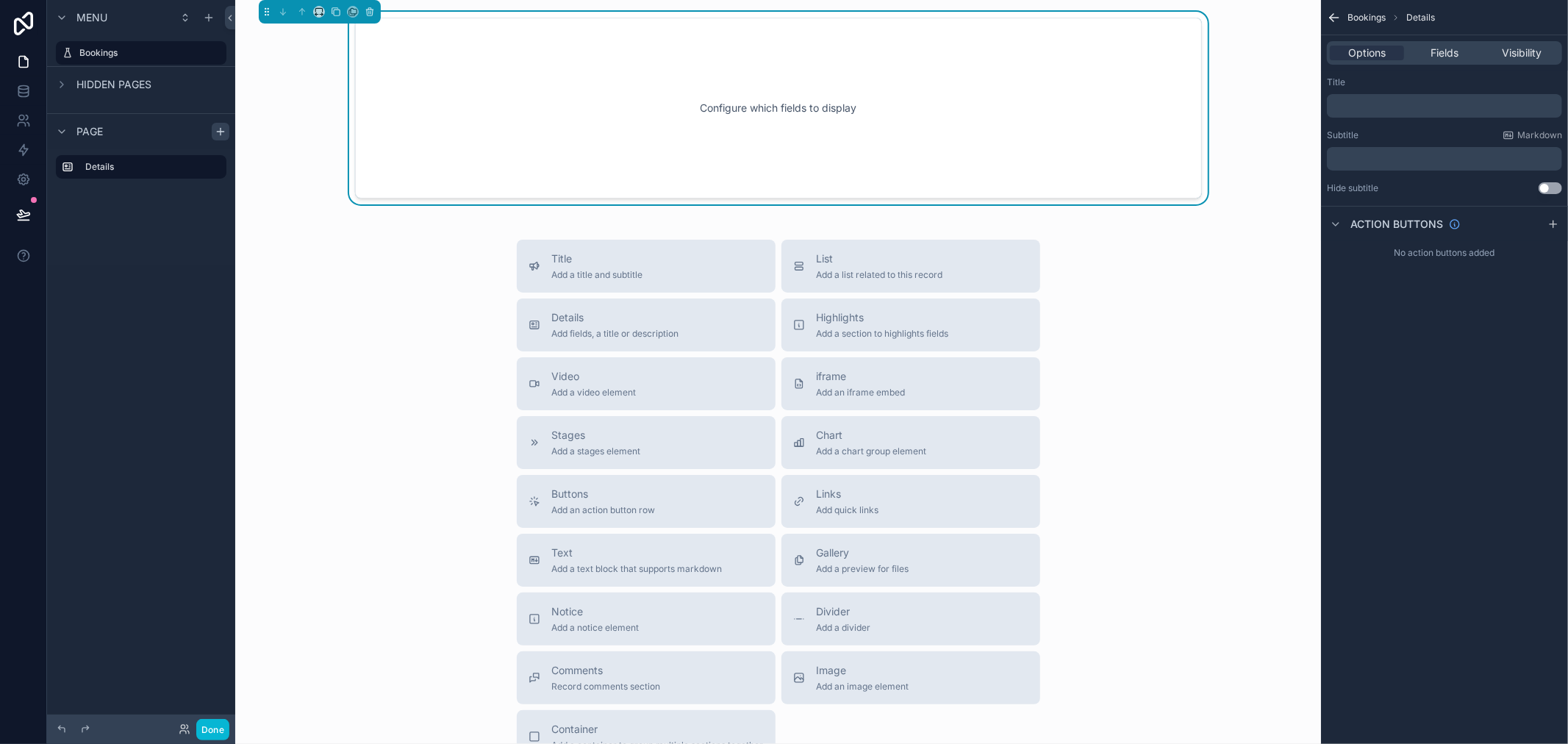
click at [1421, 107] on p "﻿" at bounding box center [1446, 106] width 226 height 12
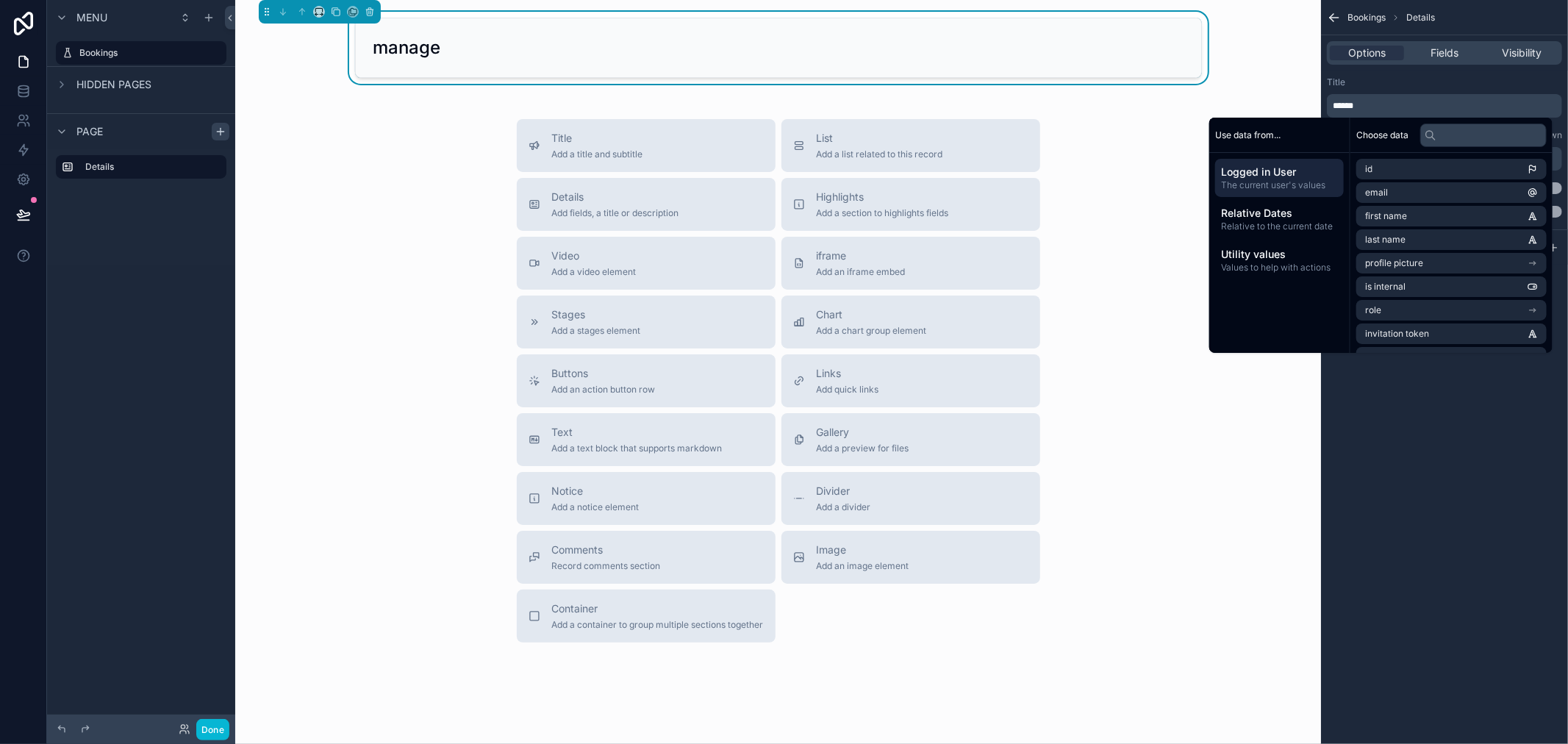
click at [1392, 92] on div "Title ******" at bounding box center [1444, 97] width 235 height 41
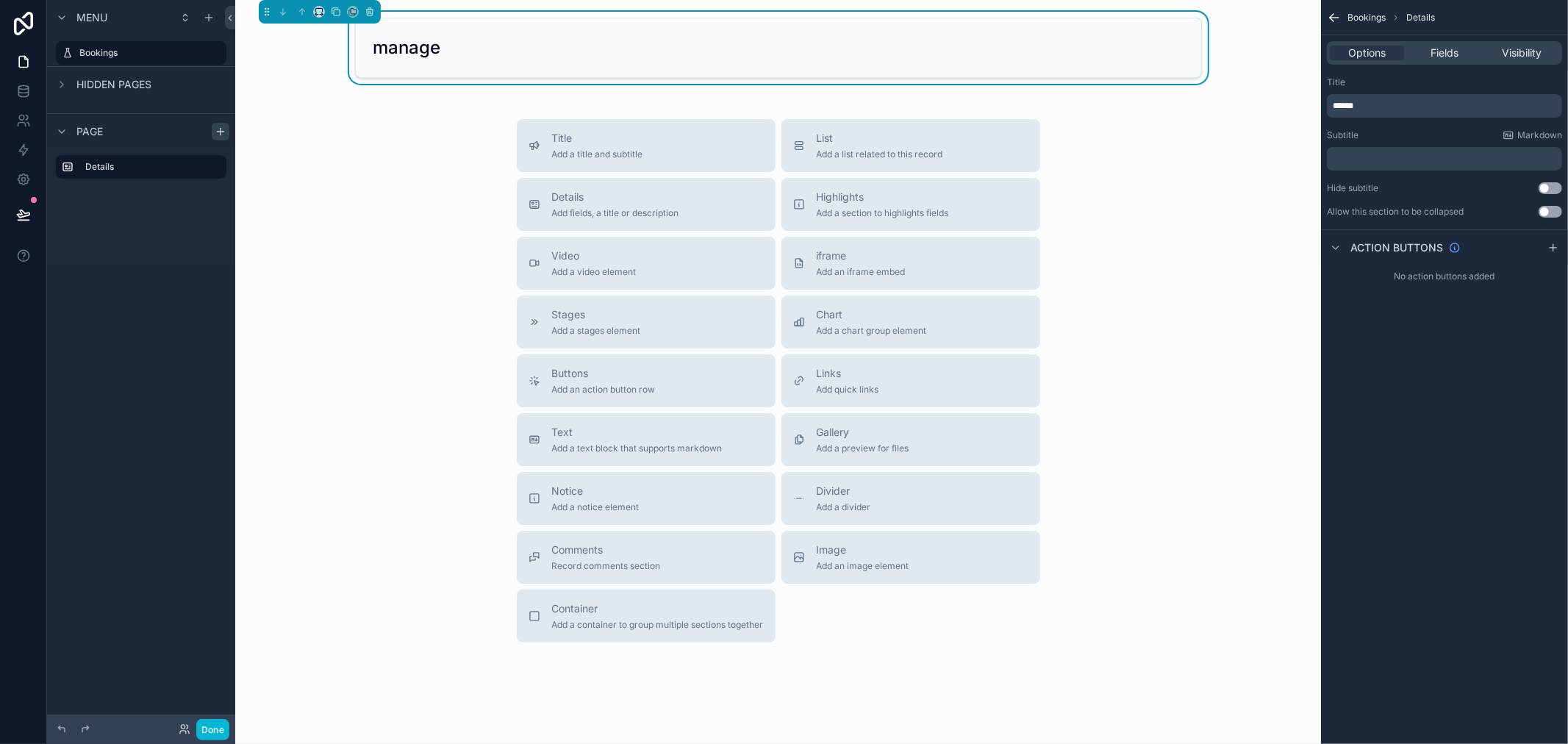
click at [1549, 213] on button "Use setting" at bounding box center [1550, 212] width 23 height 12
click at [1438, 48] on span "Fields" at bounding box center [1444, 53] width 28 height 15
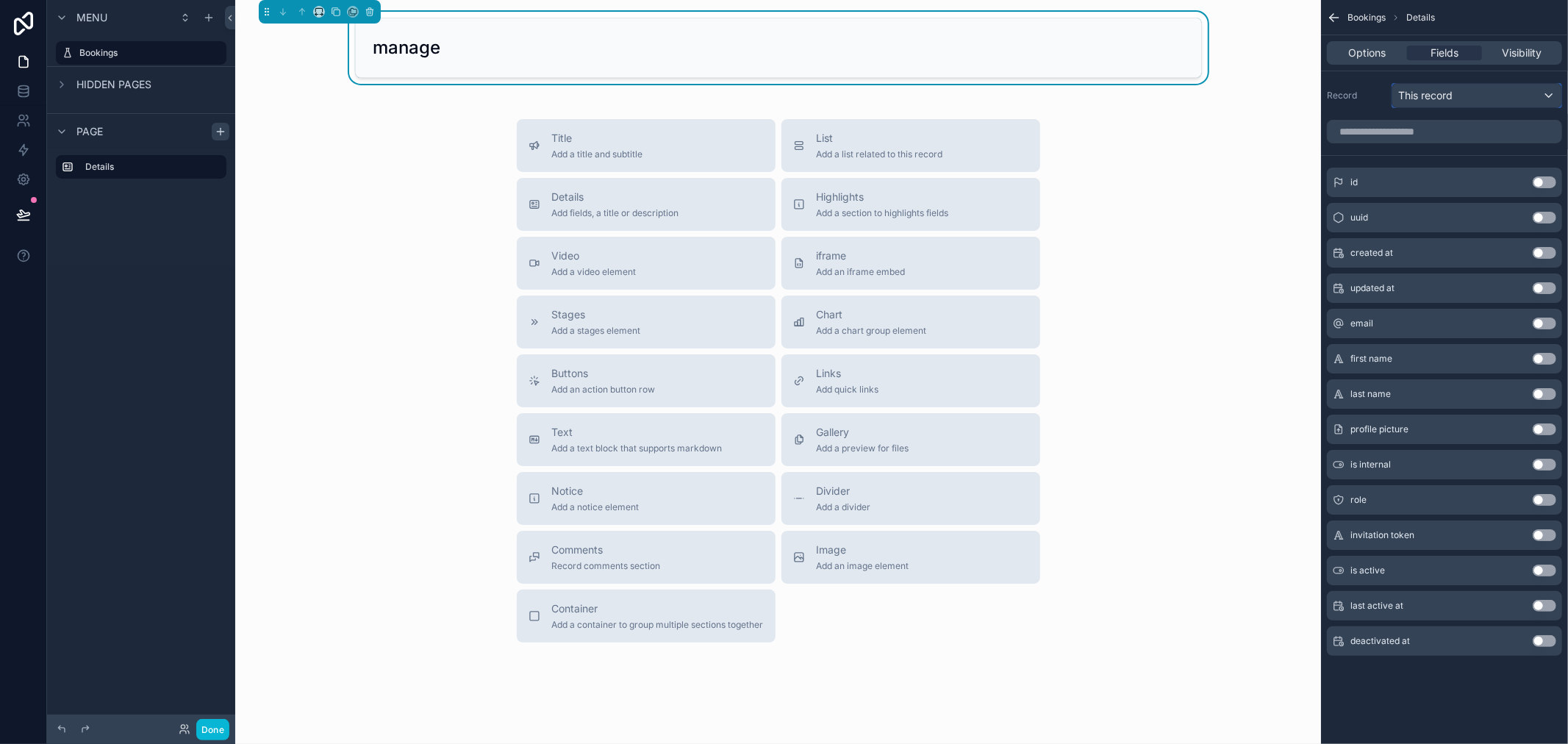
click at [1435, 91] on span "This record" at bounding box center [1425, 95] width 54 height 15
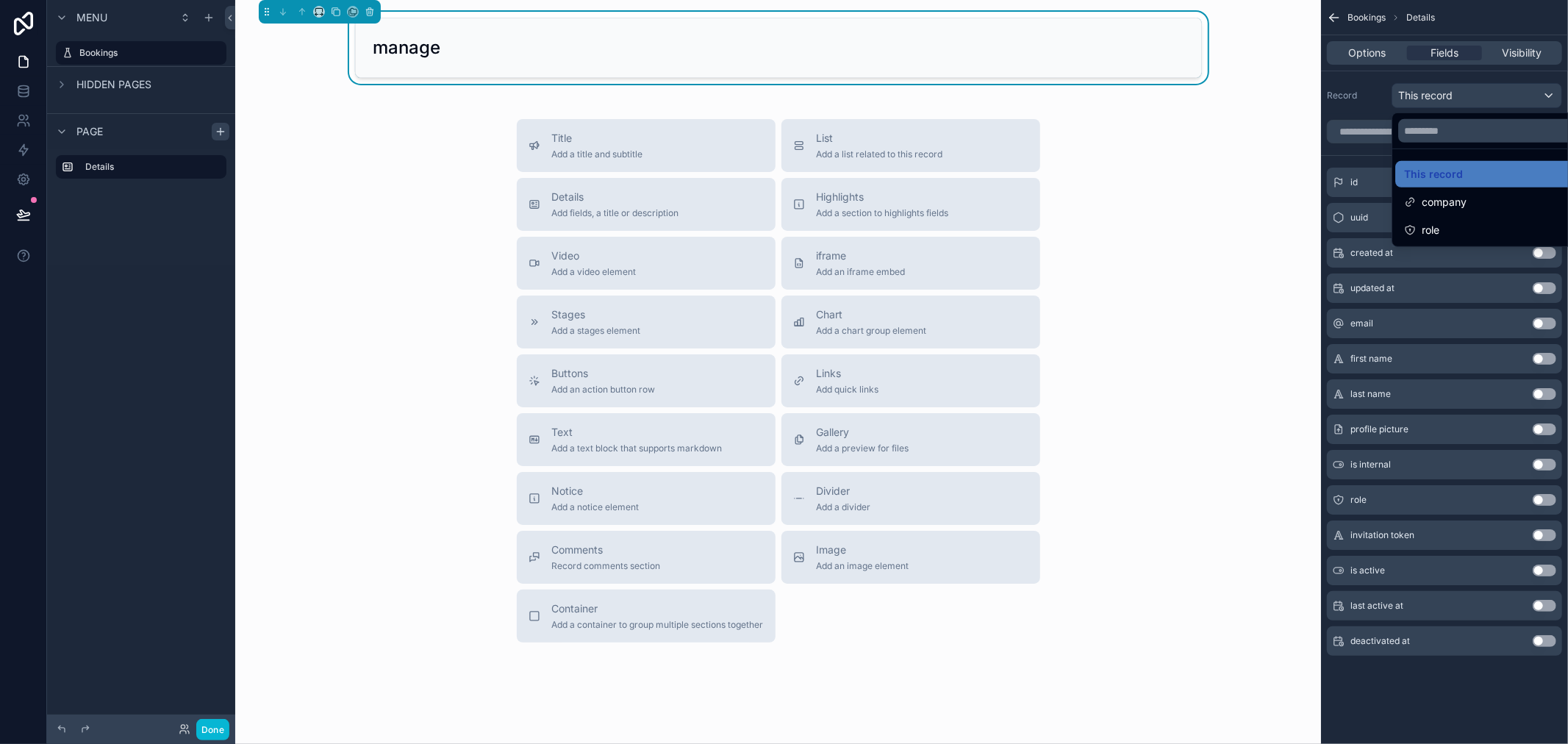
click at [1444, 195] on span "company" at bounding box center [1444, 202] width 45 height 18
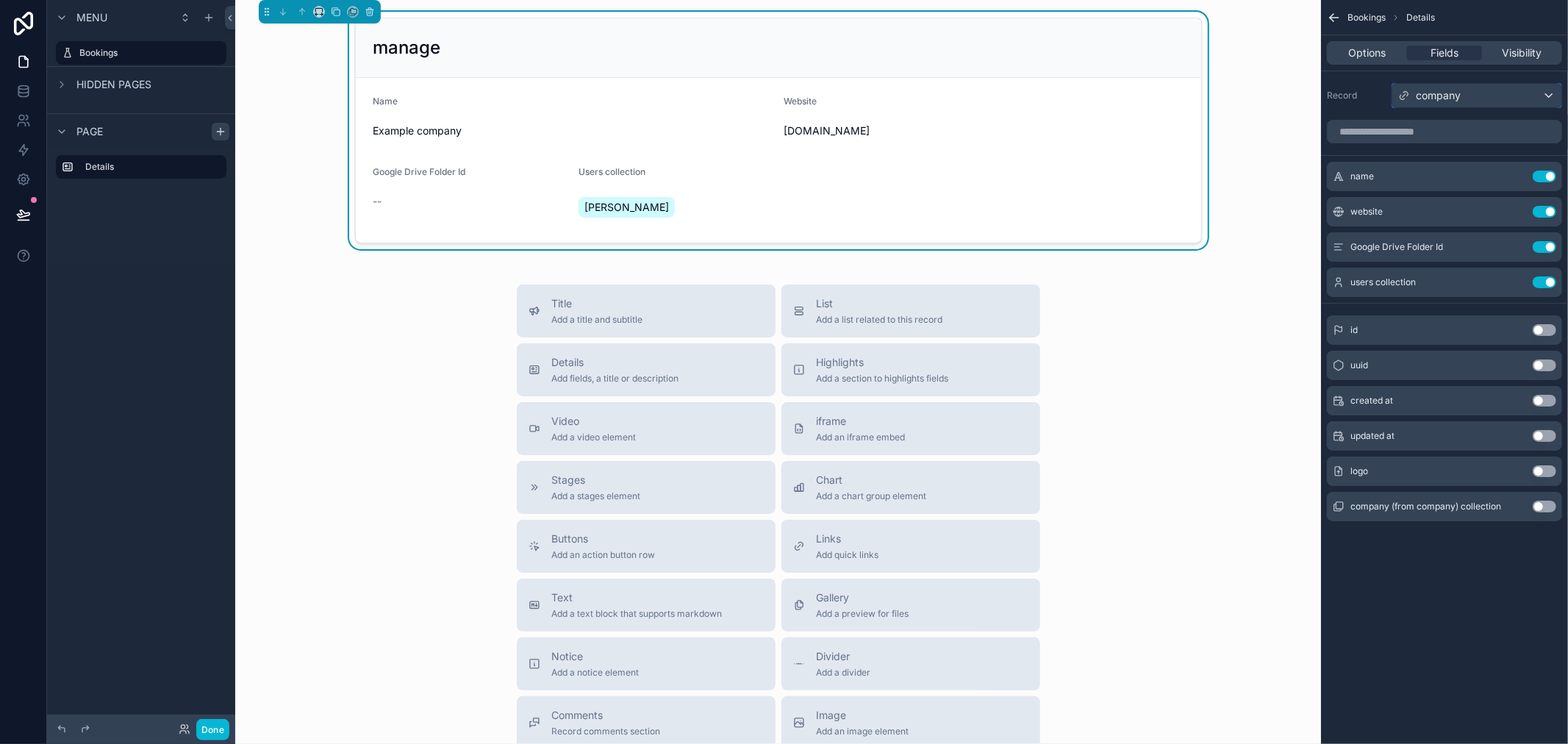
click at [1465, 95] on div "company" at bounding box center [1476, 95] width 169 height 23
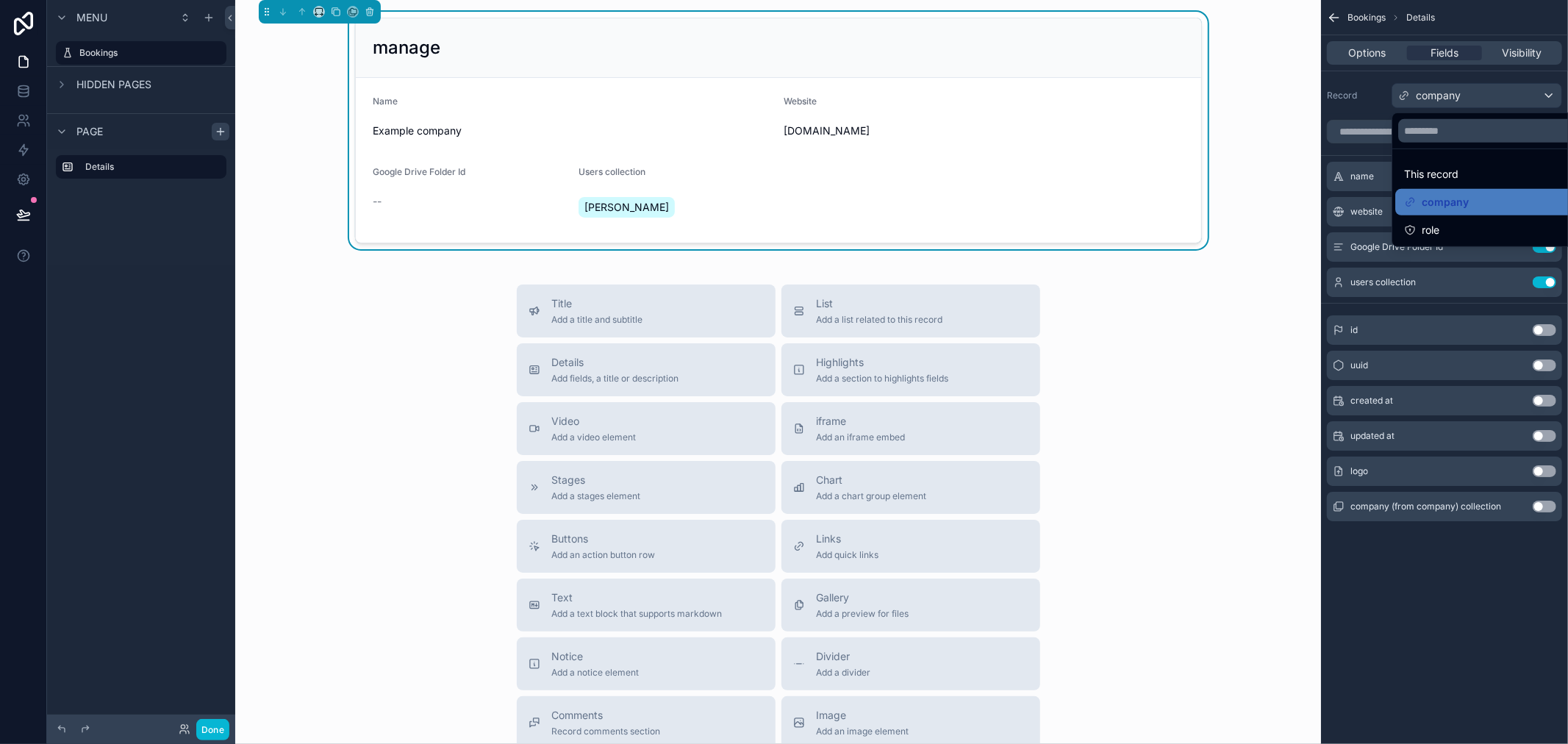
click at [1446, 229] on div "role" at bounding box center [1494, 230] width 179 height 18
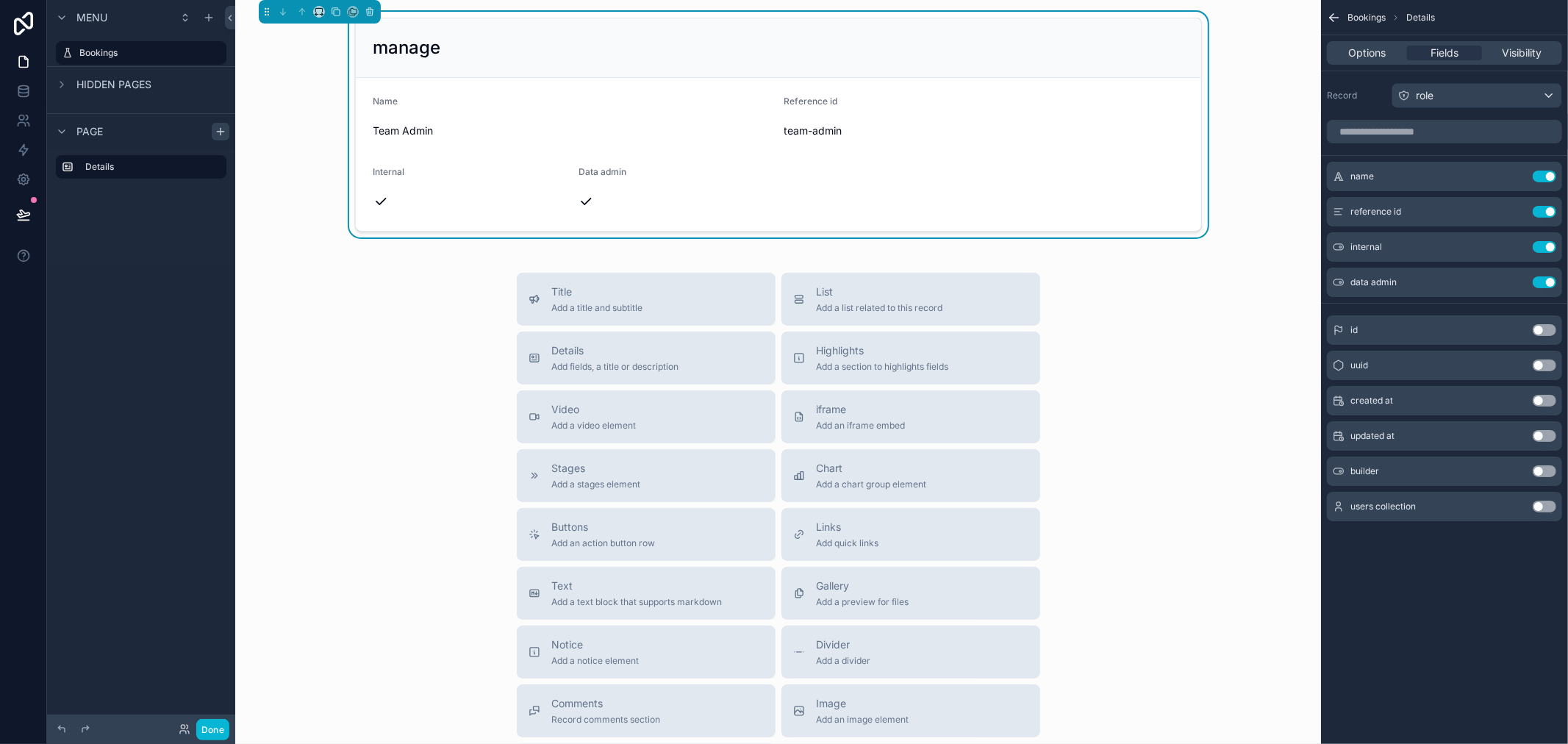
click at [1529, 44] on div "Options Fields Visibility" at bounding box center [1444, 53] width 235 height 23
click at [1523, 53] on span "Visibility" at bounding box center [1521, 53] width 40 height 15
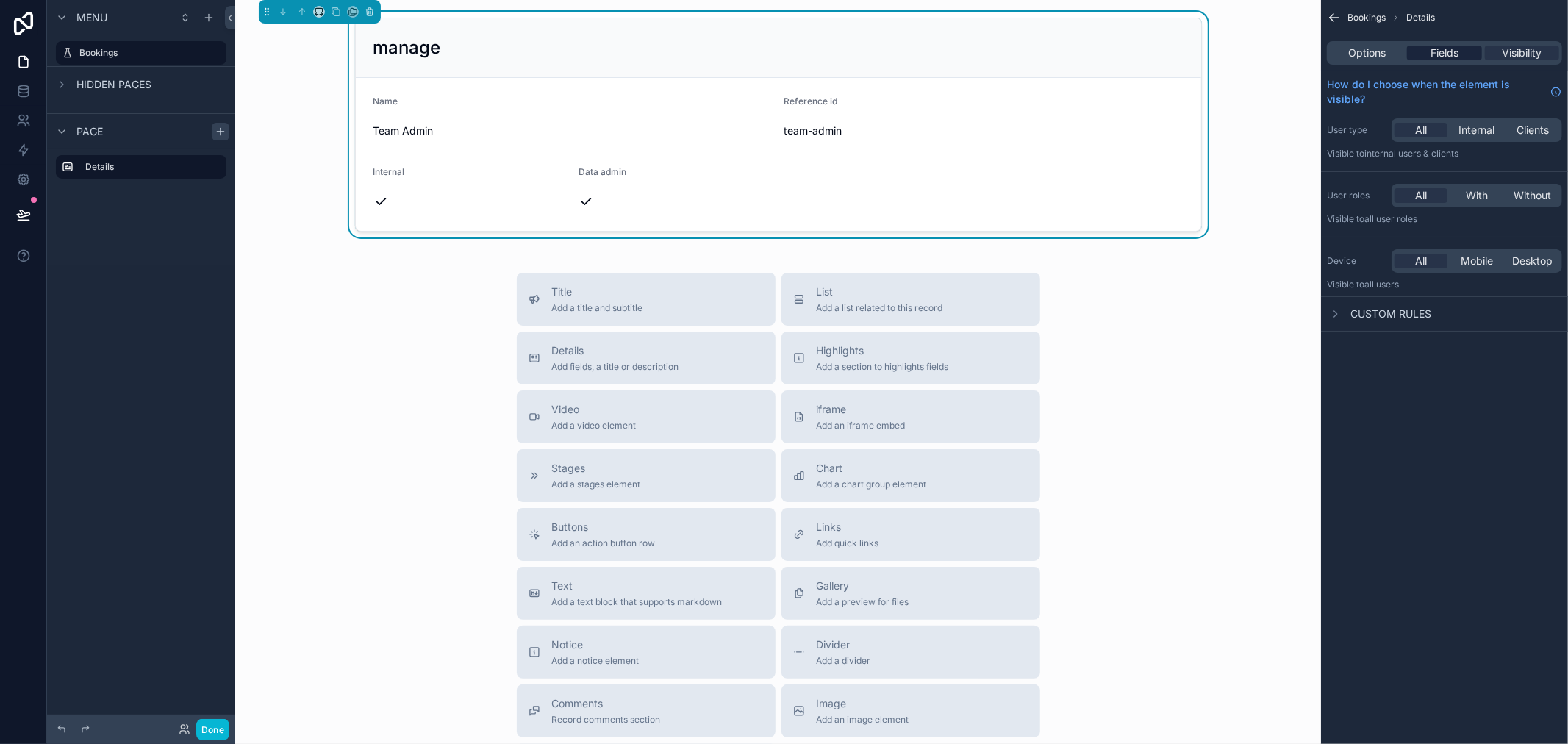
click at [1457, 54] on span "Fields" at bounding box center [1444, 53] width 28 height 15
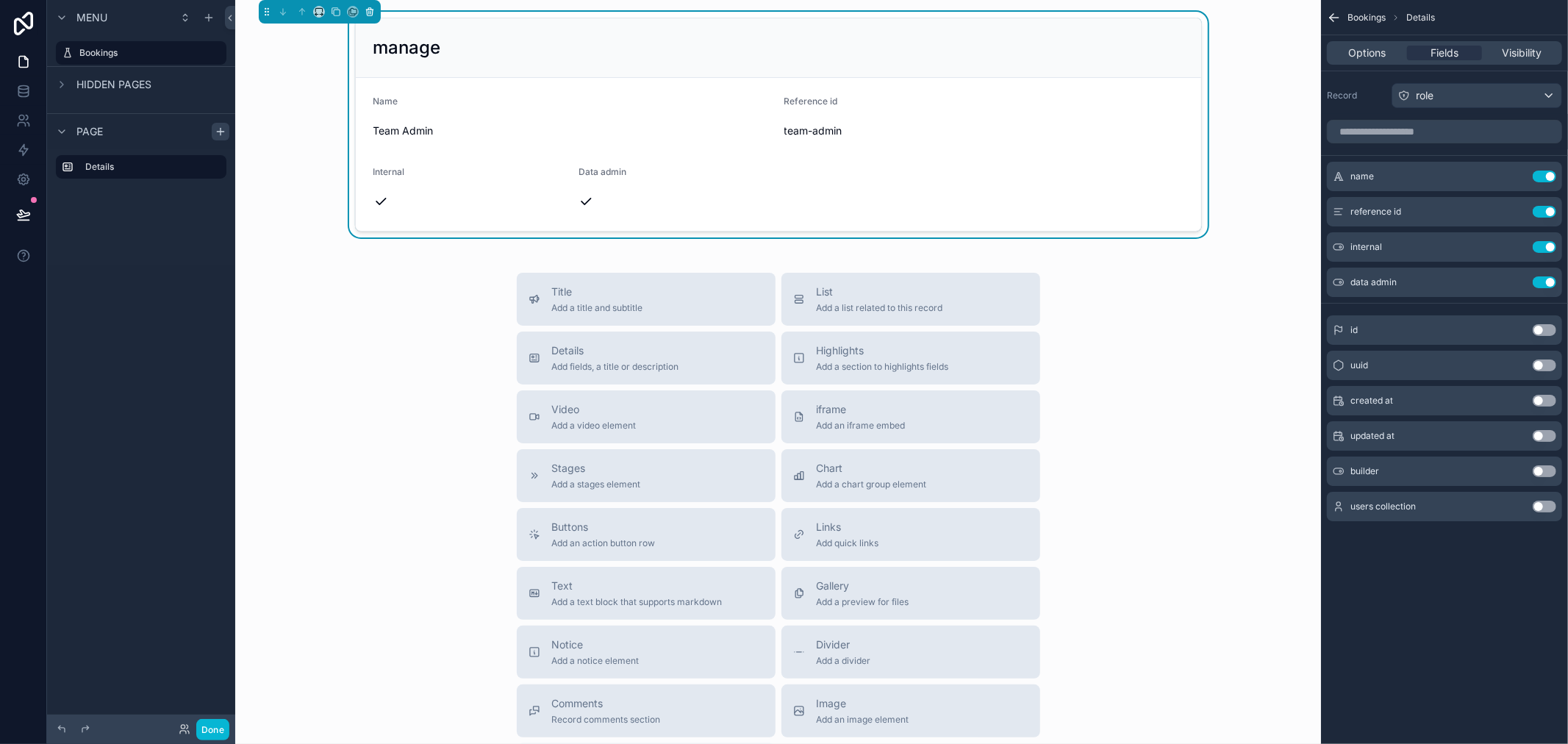
click at [371, 15] on icon "scrollable content" at bounding box center [369, 12] width 6 height 6
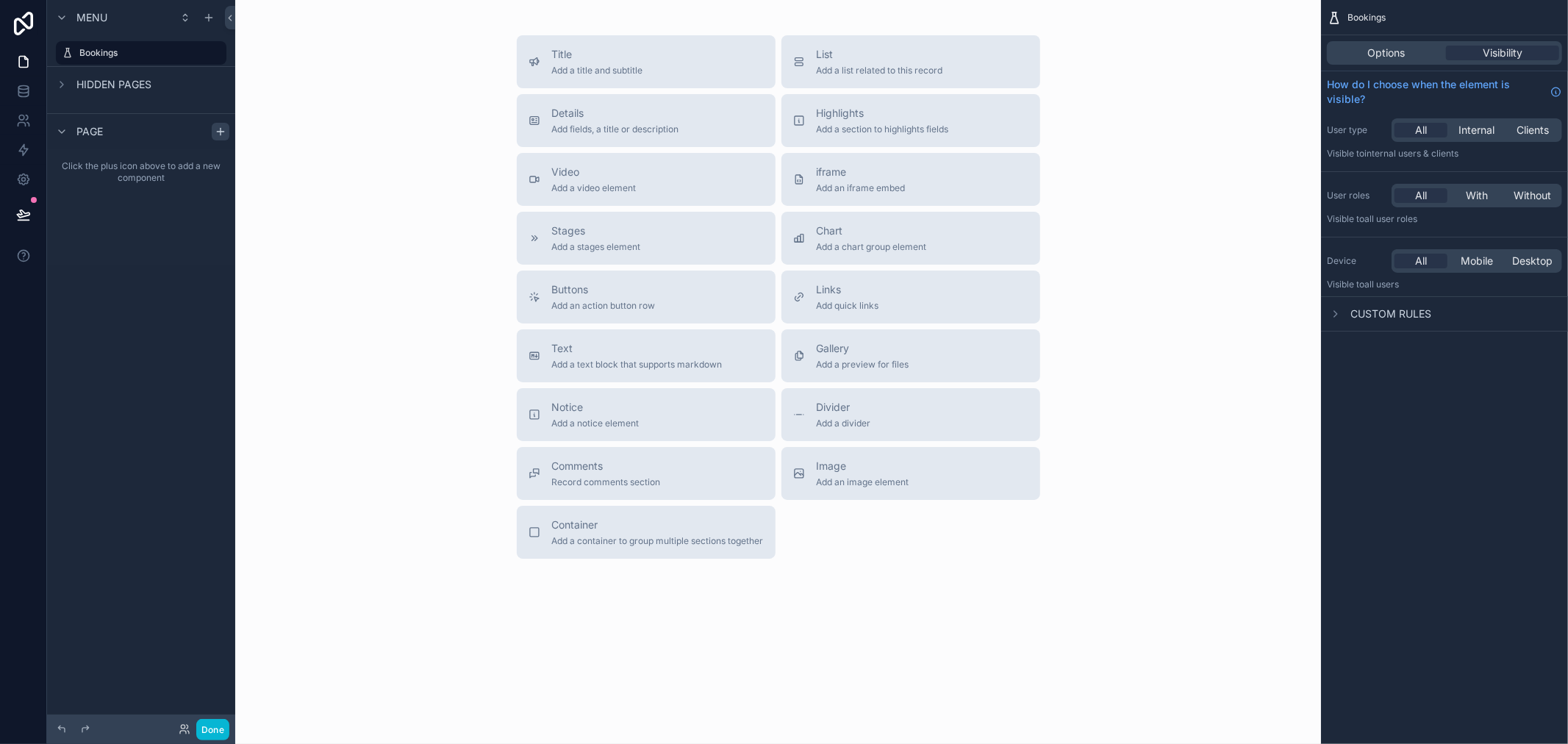
click at [86, 129] on span "Page" at bounding box center [90, 132] width 27 height 15
click at [78, 128] on span "Page" at bounding box center [90, 132] width 27 height 15
click at [220, 134] on icon "scrollable content" at bounding box center [220, 131] width 0 height 6
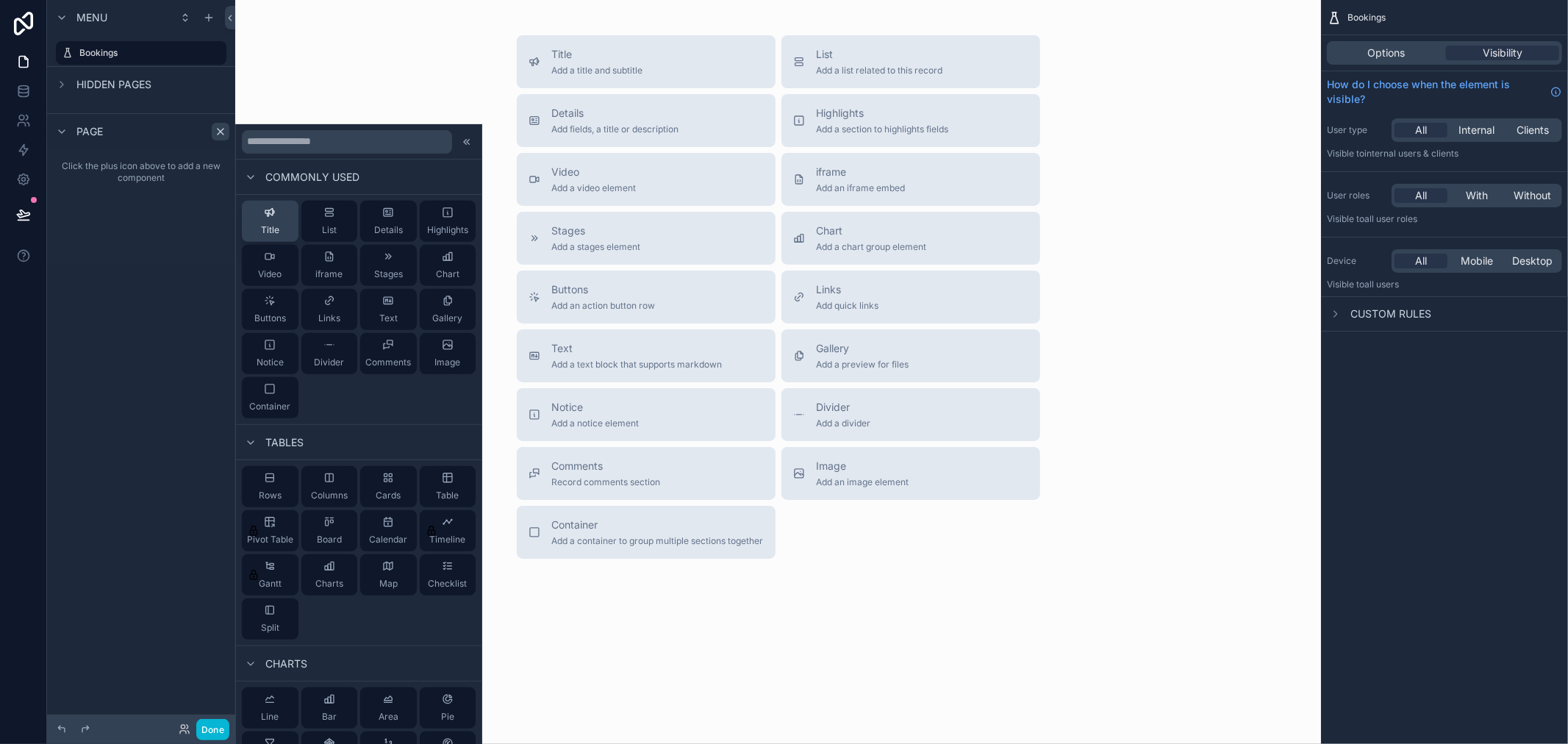
click at [261, 218] on div "Title" at bounding box center [270, 221] width 19 height 29
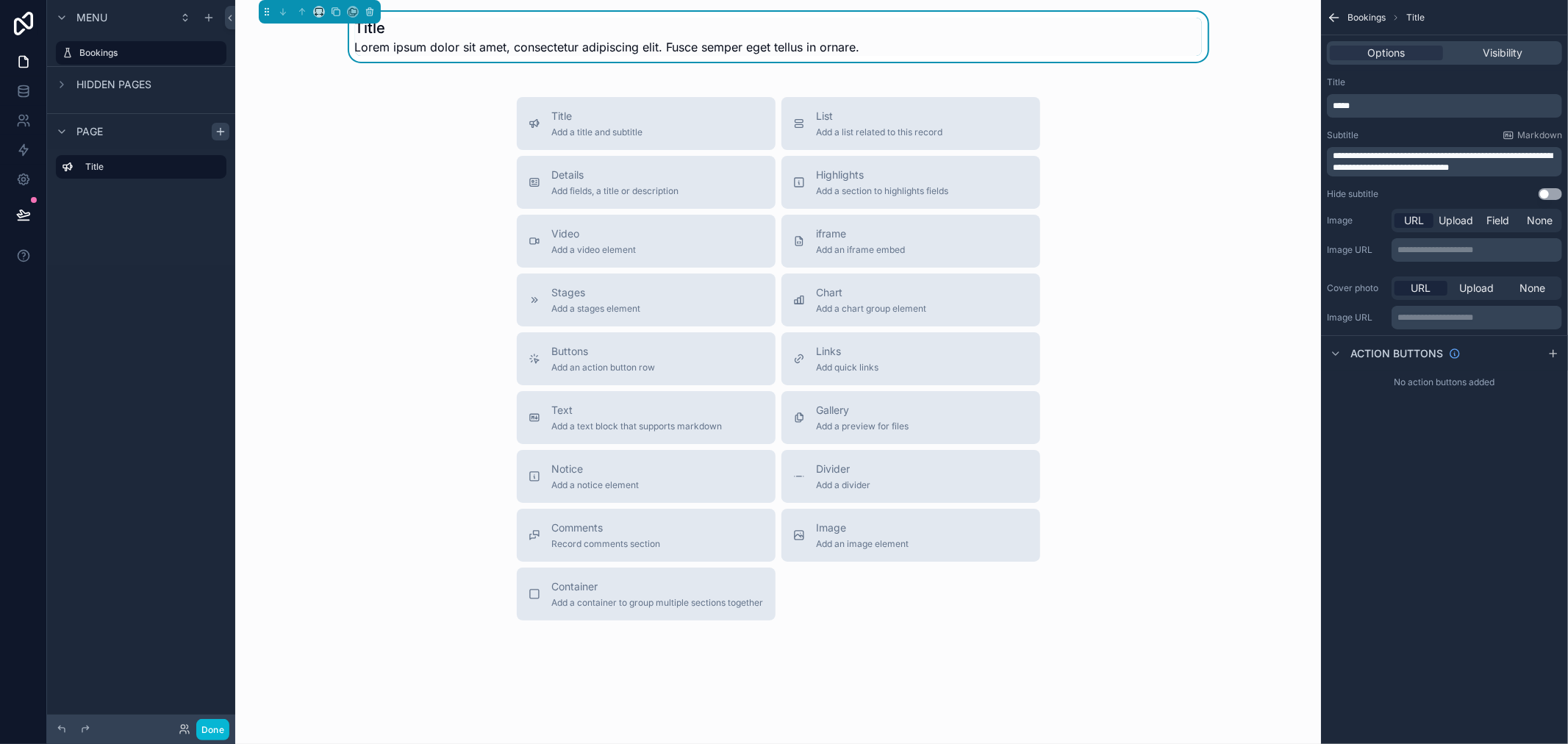
click at [1414, 104] on p "*****" at bounding box center [1446, 106] width 226 height 12
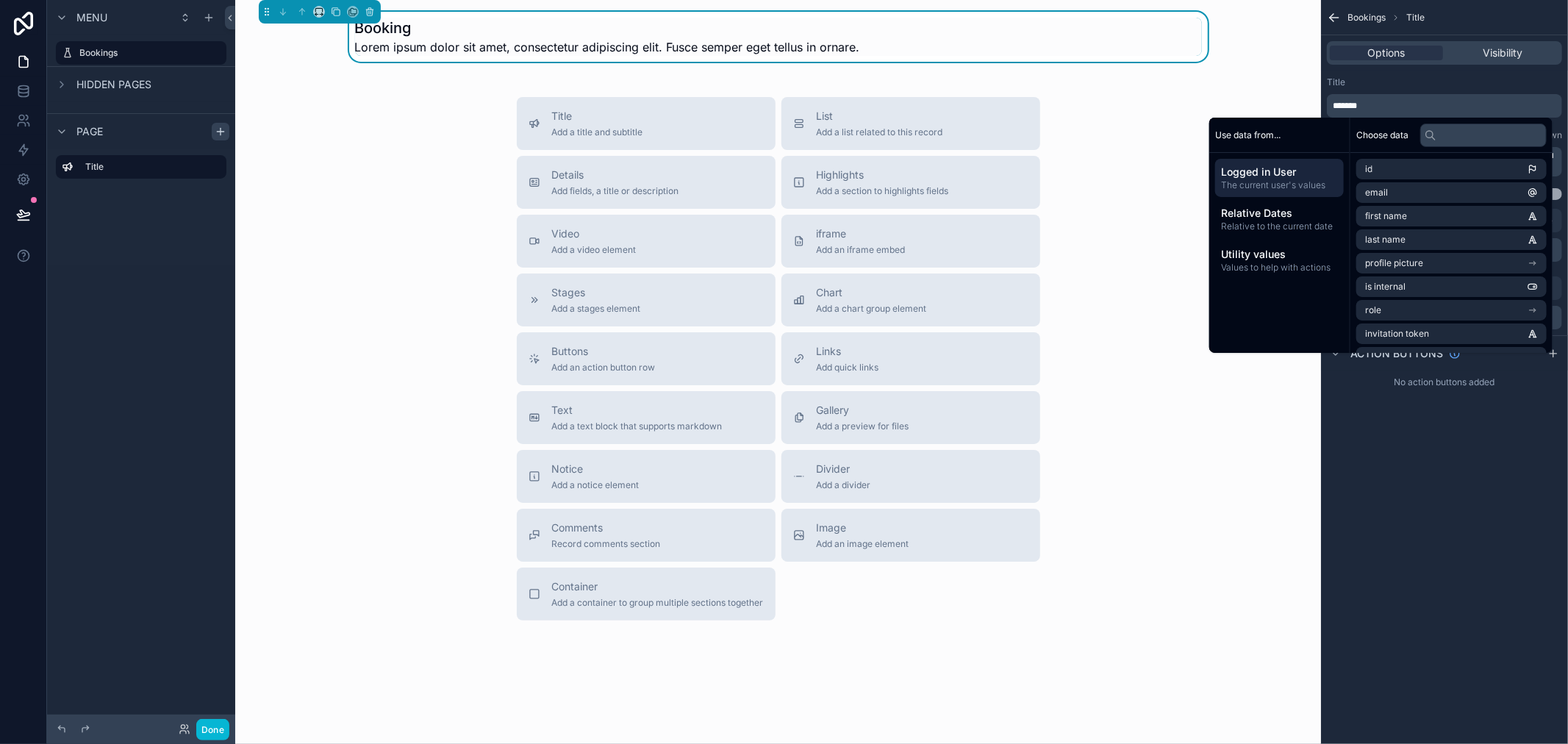
drag, startPoint x: 1423, startPoint y: 63, endPoint x: 1423, endPoint y: 86, distance: 23.0
click at [1423, 66] on div "Options Visibility" at bounding box center [1444, 53] width 247 height 36
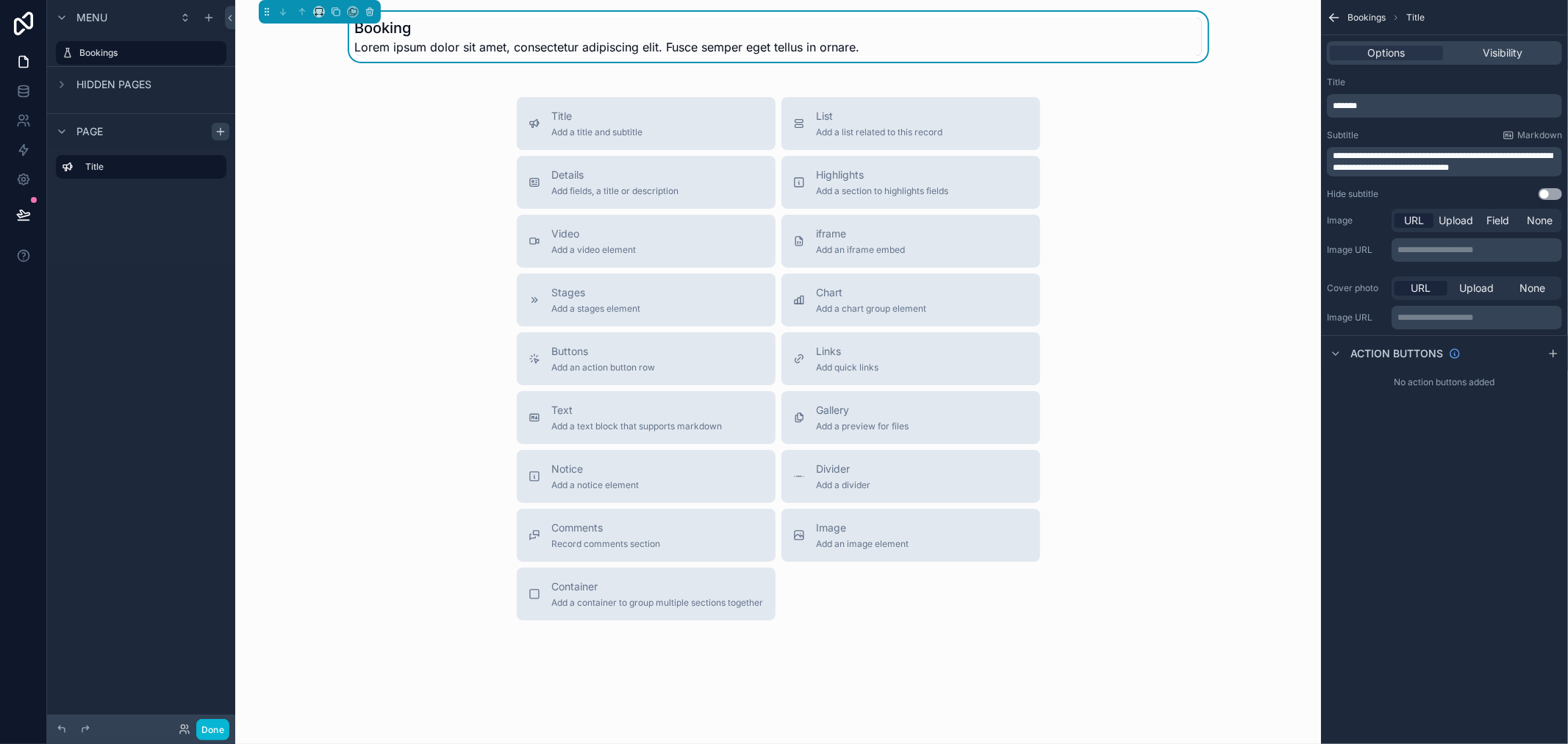
click at [1423, 86] on div "Title" at bounding box center [1444, 82] width 235 height 12
click at [1449, 152] on span "**********" at bounding box center [1443, 162] width 220 height 20
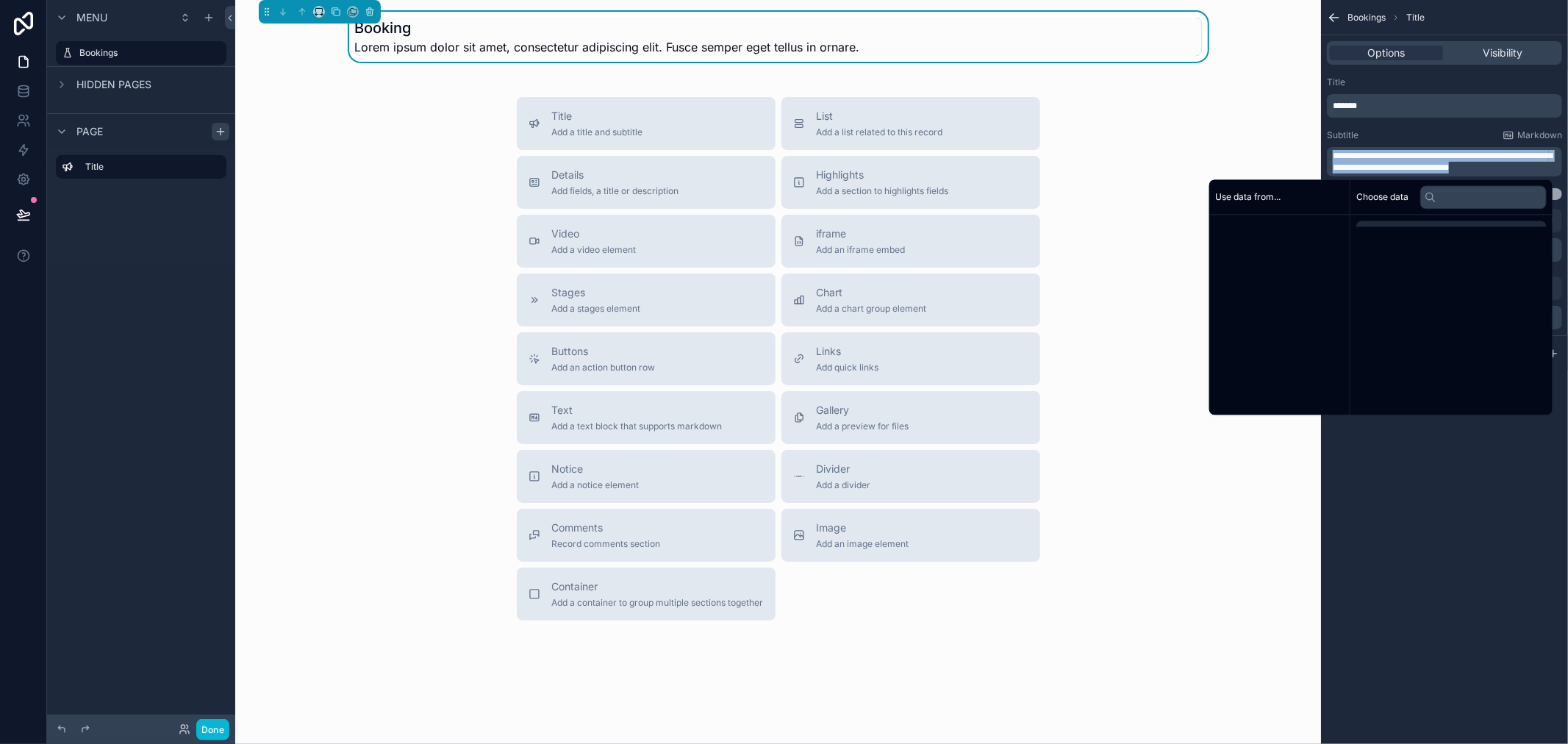
click at [1449, 152] on span "**********" at bounding box center [1443, 162] width 220 height 20
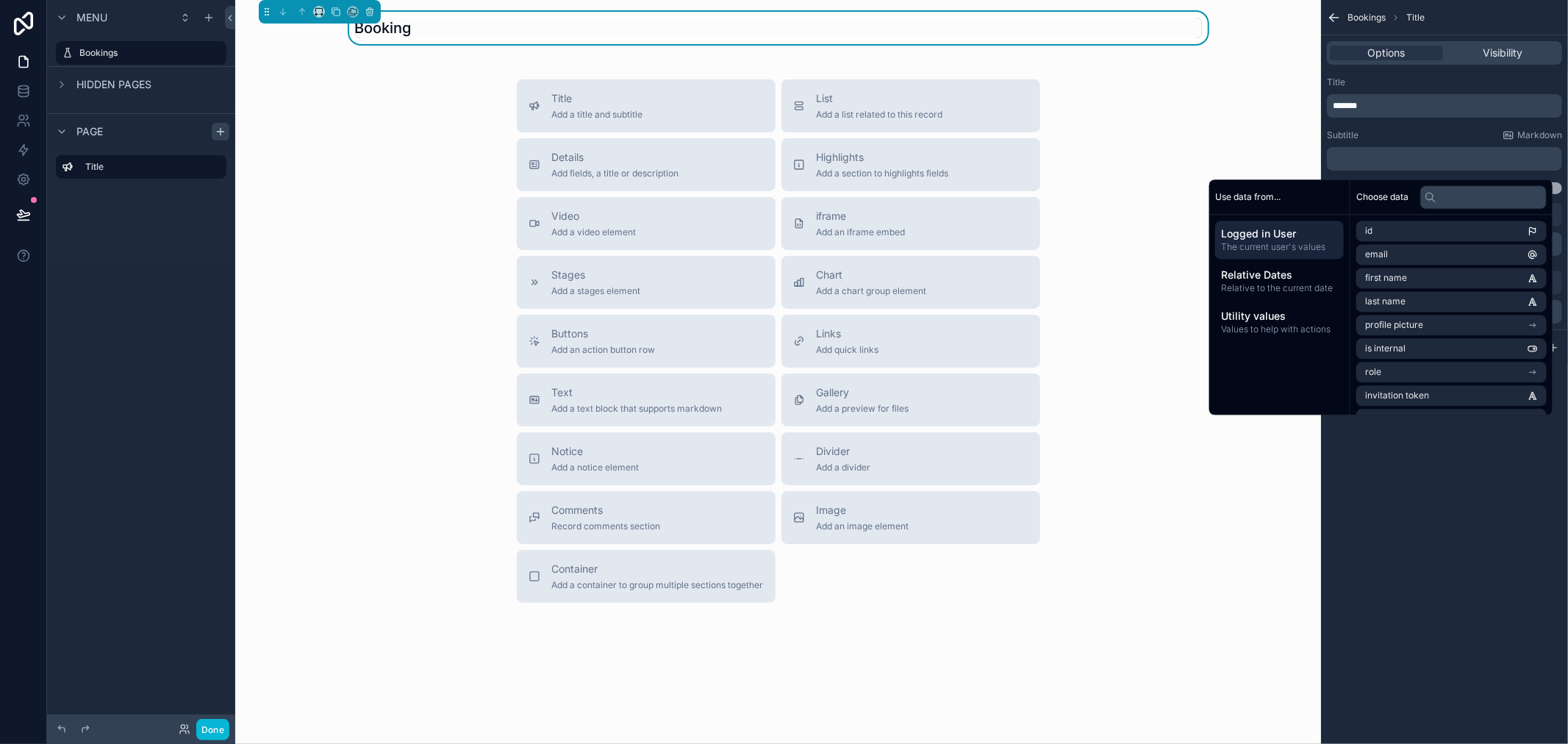
click at [1458, 131] on div "Subtitle Markdown" at bounding box center [1444, 135] width 235 height 12
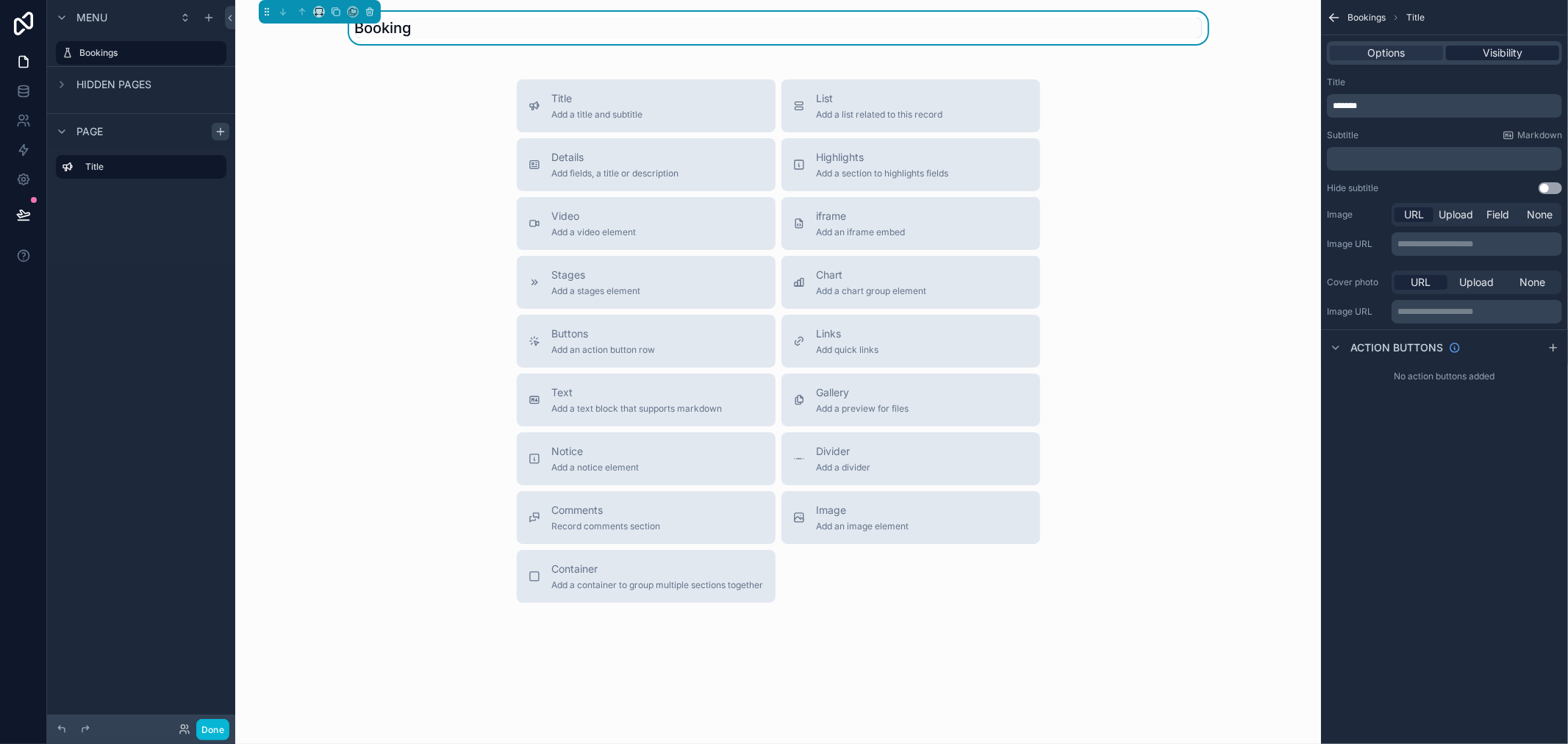
click at [1519, 47] on span "Visibility" at bounding box center [1502, 53] width 40 height 15
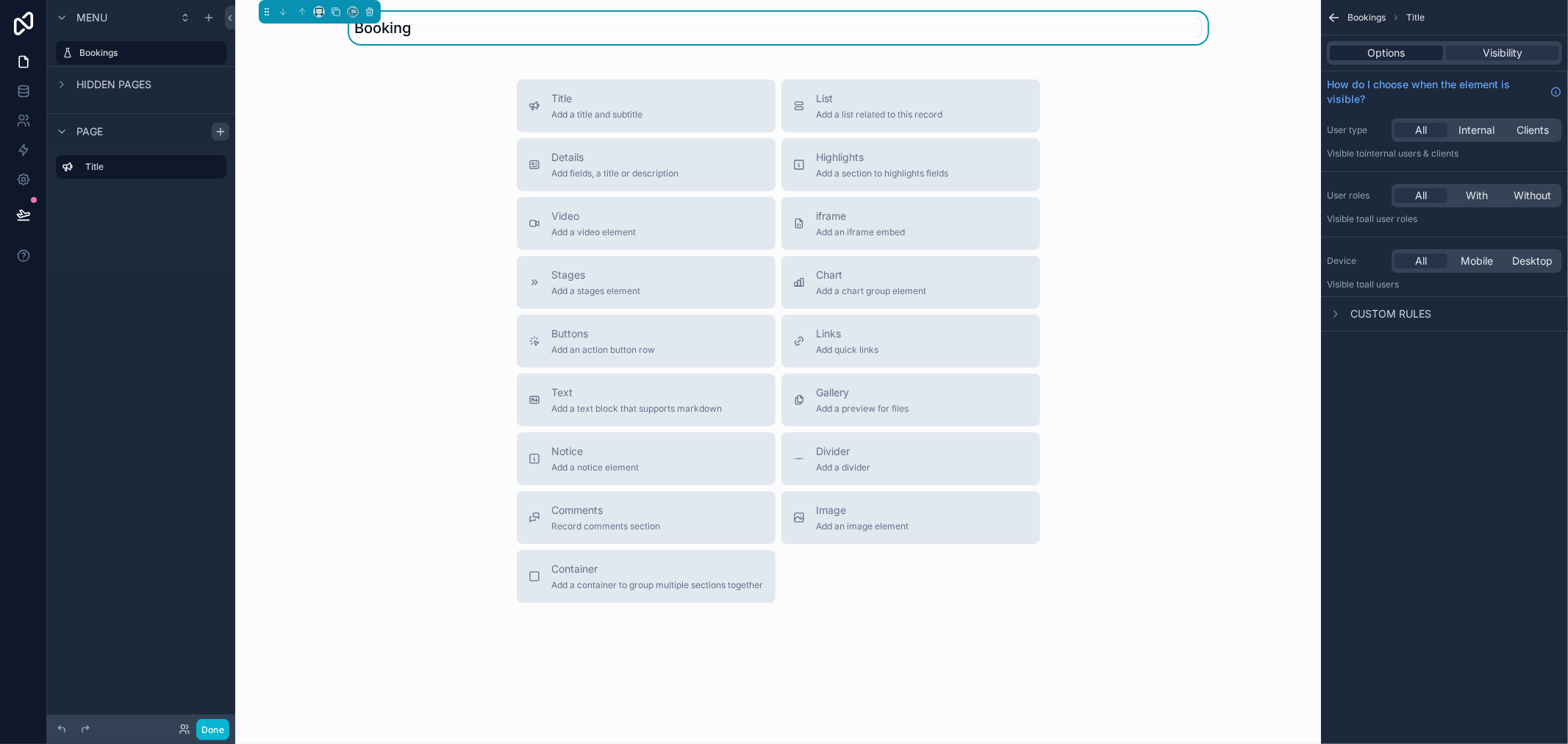
click at [1372, 47] on span "Options" at bounding box center [1386, 53] width 37 height 15
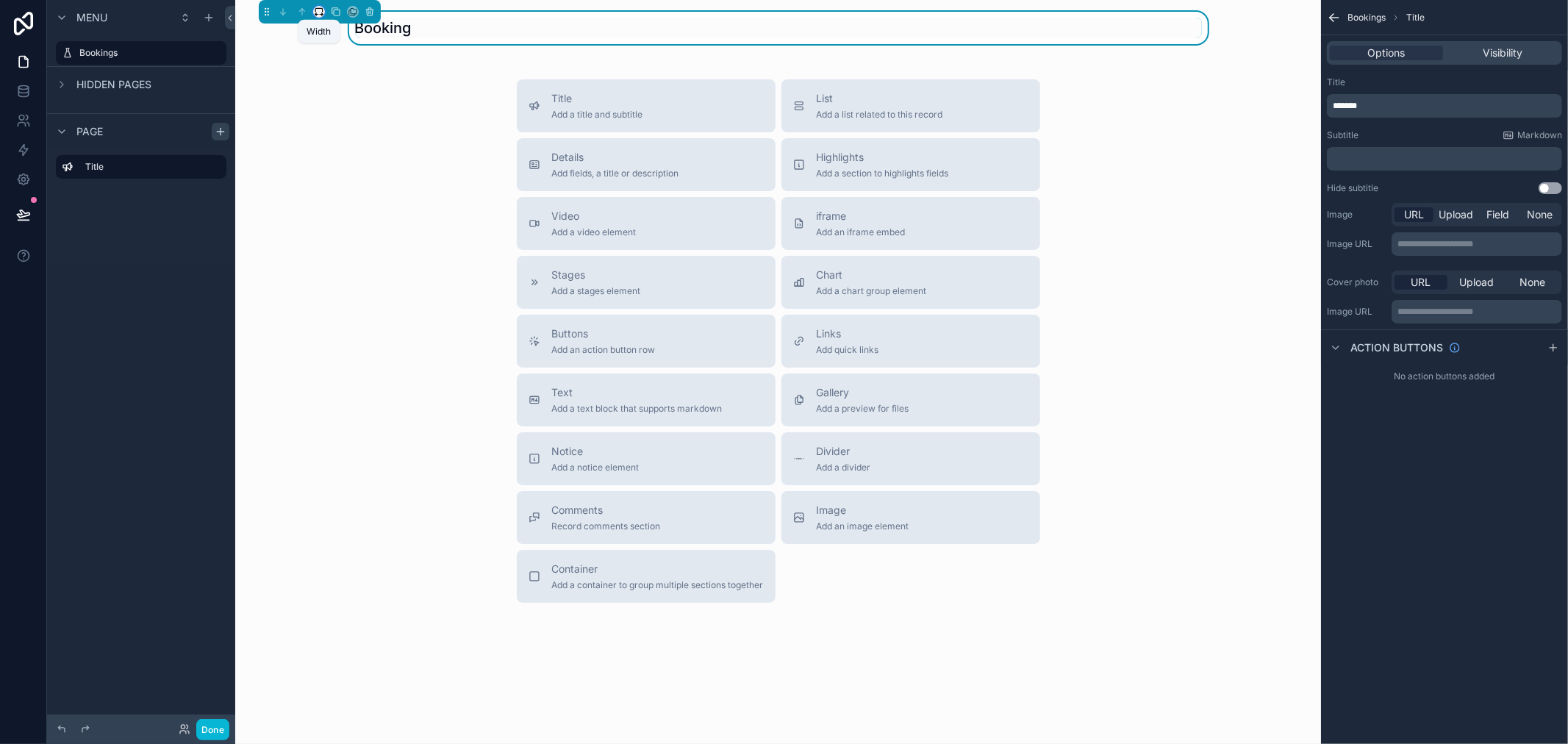
click at [319, 12] on icon "scrollable content" at bounding box center [319, 11] width 10 height 11
click at [331, 65] on span "25%" at bounding box center [337, 67] width 23 height 18
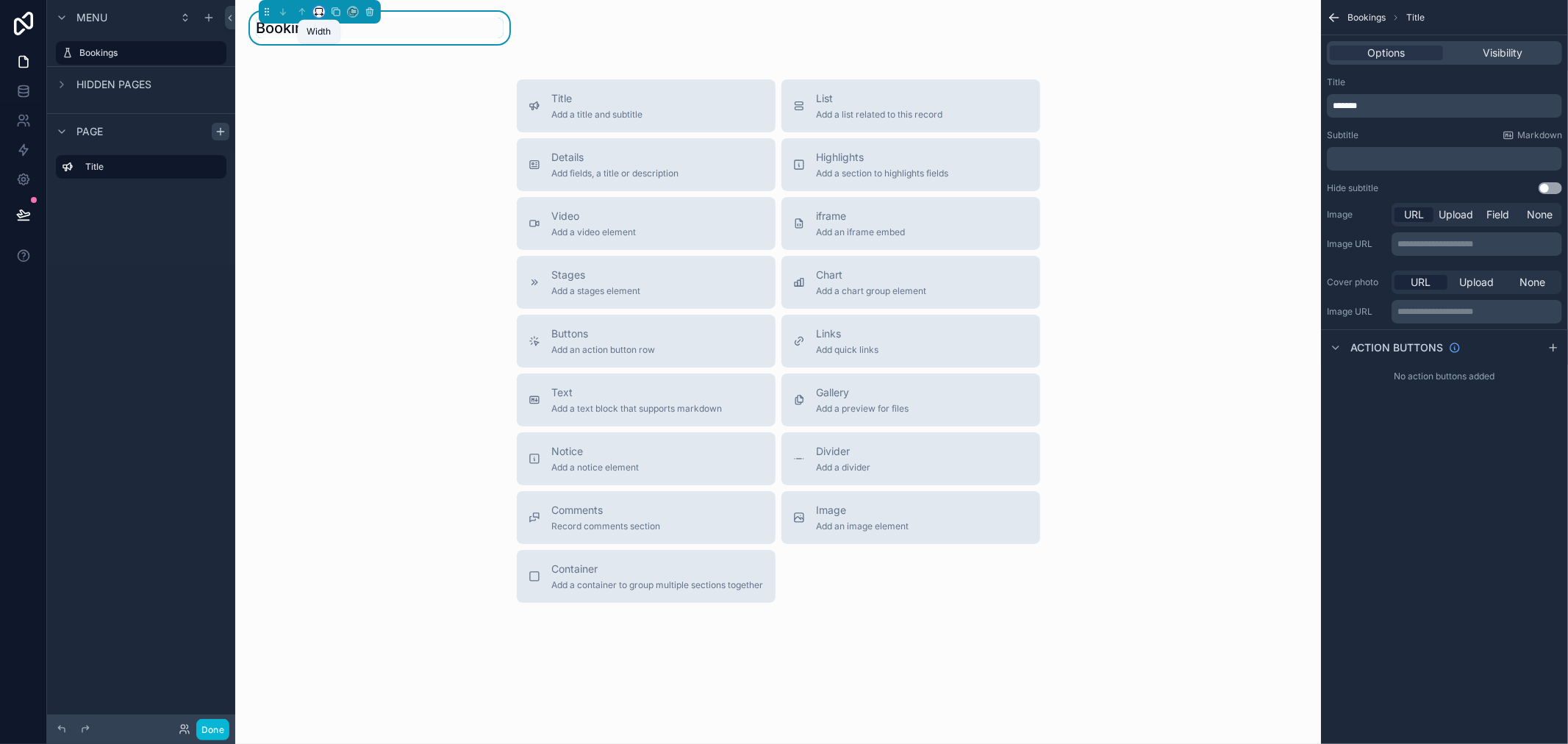
click at [321, 9] on icon "scrollable content" at bounding box center [319, 11] width 10 height 11
click at [343, 185] on span "75%" at bounding box center [336, 179] width 22 height 18
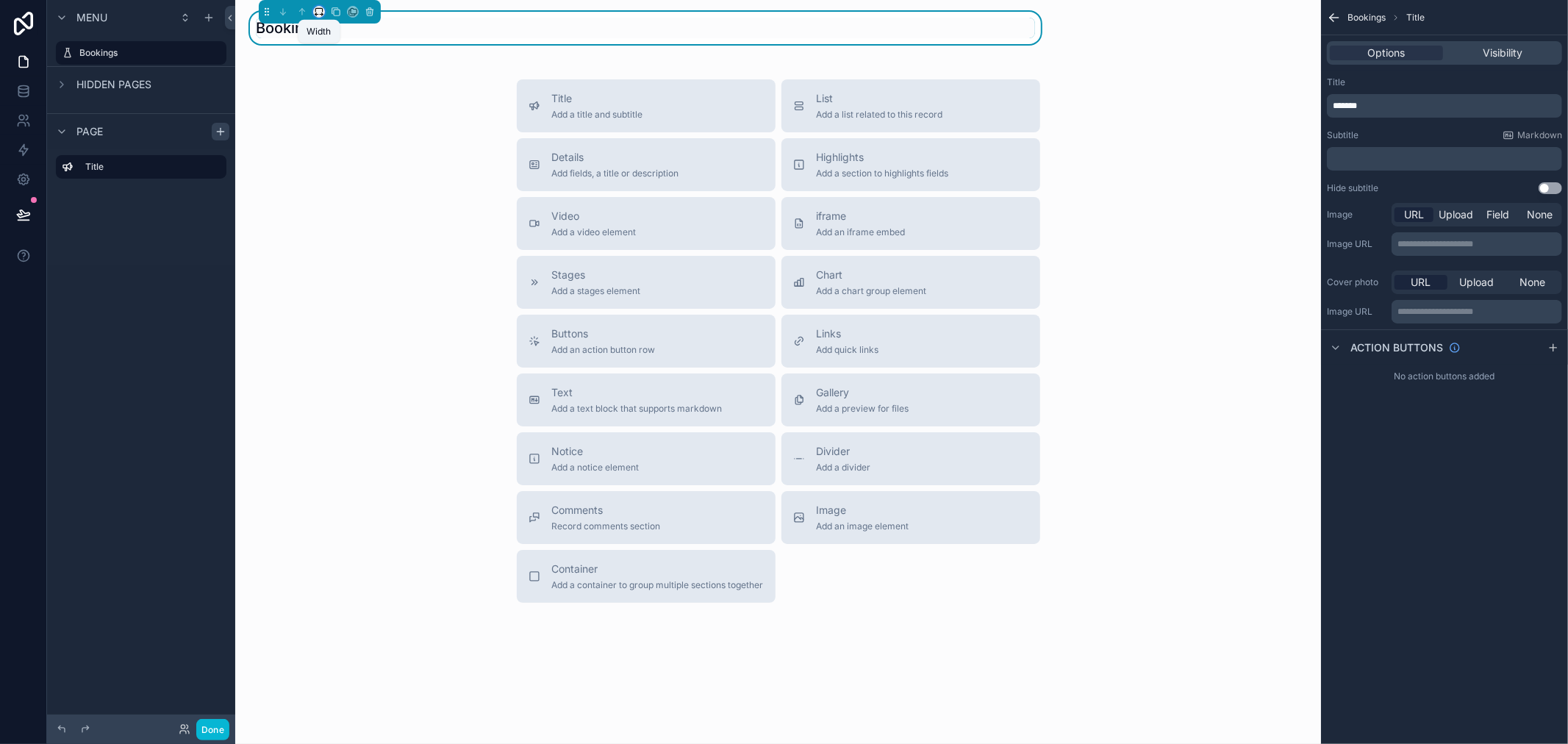
click at [321, 10] on icon "scrollable content" at bounding box center [319, 11] width 10 height 11
click at [335, 201] on span "Full width" at bounding box center [348, 207] width 45 height 18
click at [606, 20] on div "Booking" at bounding box center [778, 27] width 1045 height 20
click at [320, 15] on icon "scrollable content" at bounding box center [319, 11] width 10 height 11
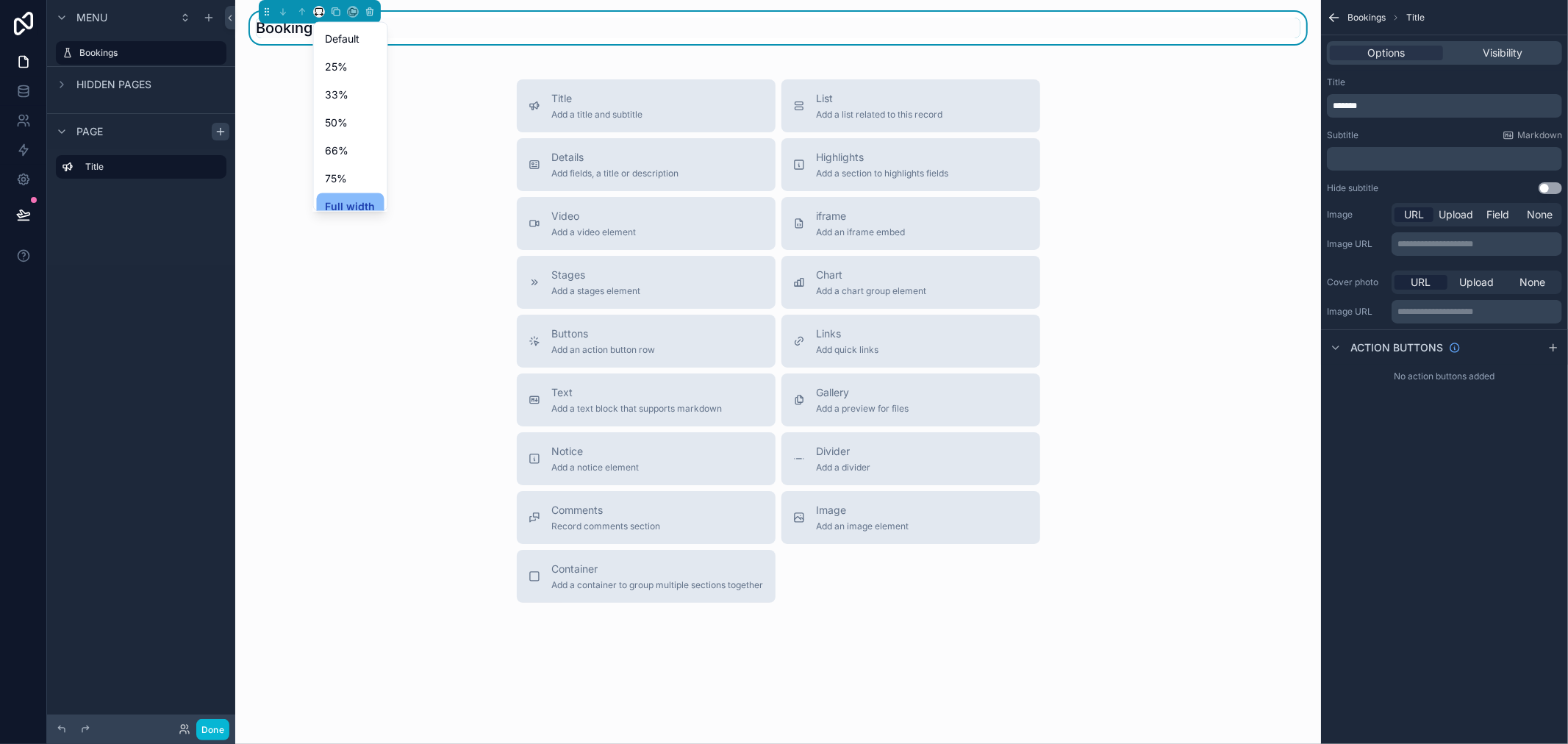
click at [1250, 177] on div "scrollable content" at bounding box center [784, 372] width 1568 height 744
click at [1382, 48] on span "Options" at bounding box center [1386, 53] width 37 height 15
click at [1433, 311] on p "**********" at bounding box center [1478, 312] width 161 height 12
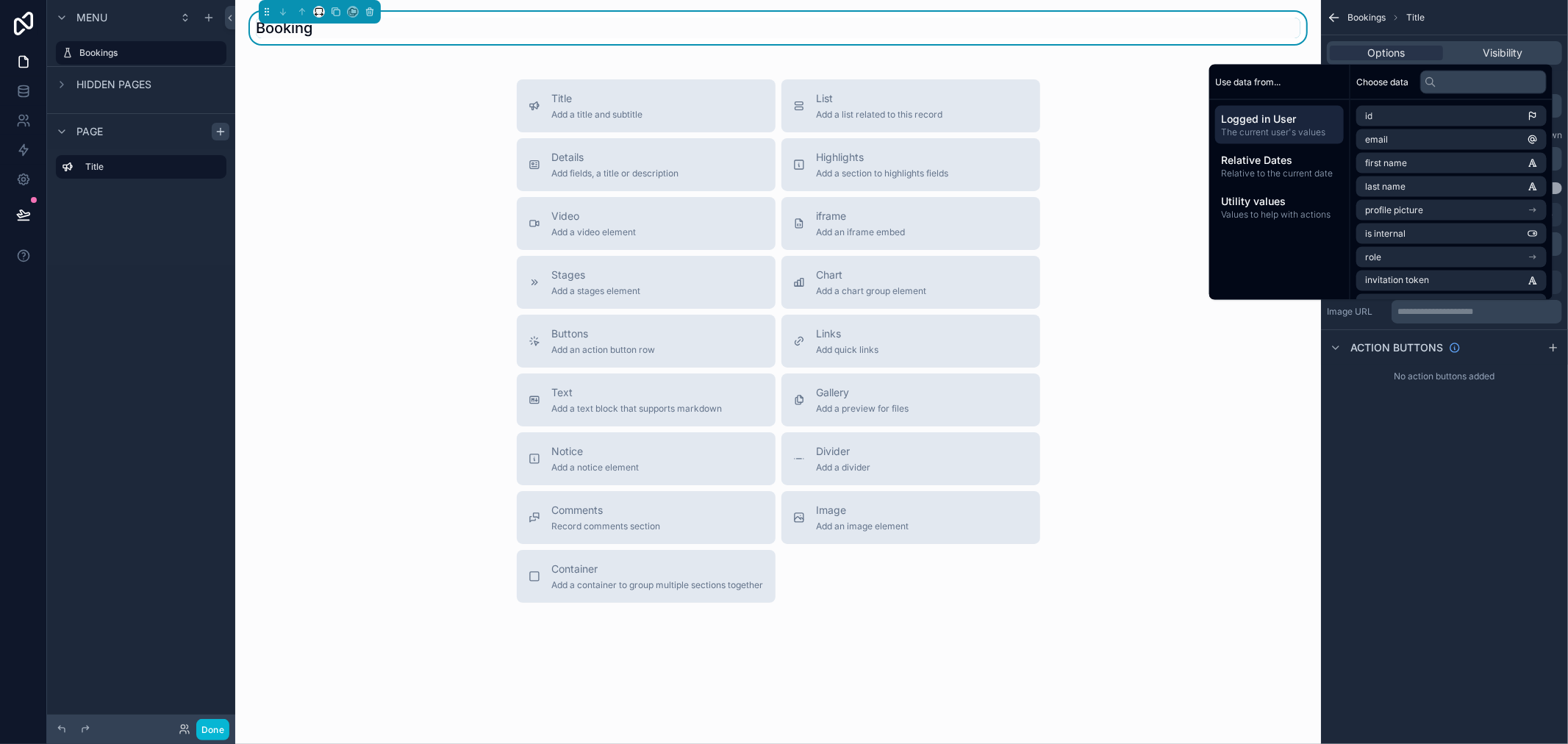
click at [103, 147] on div "Page" at bounding box center [140, 131] width 188 height 36
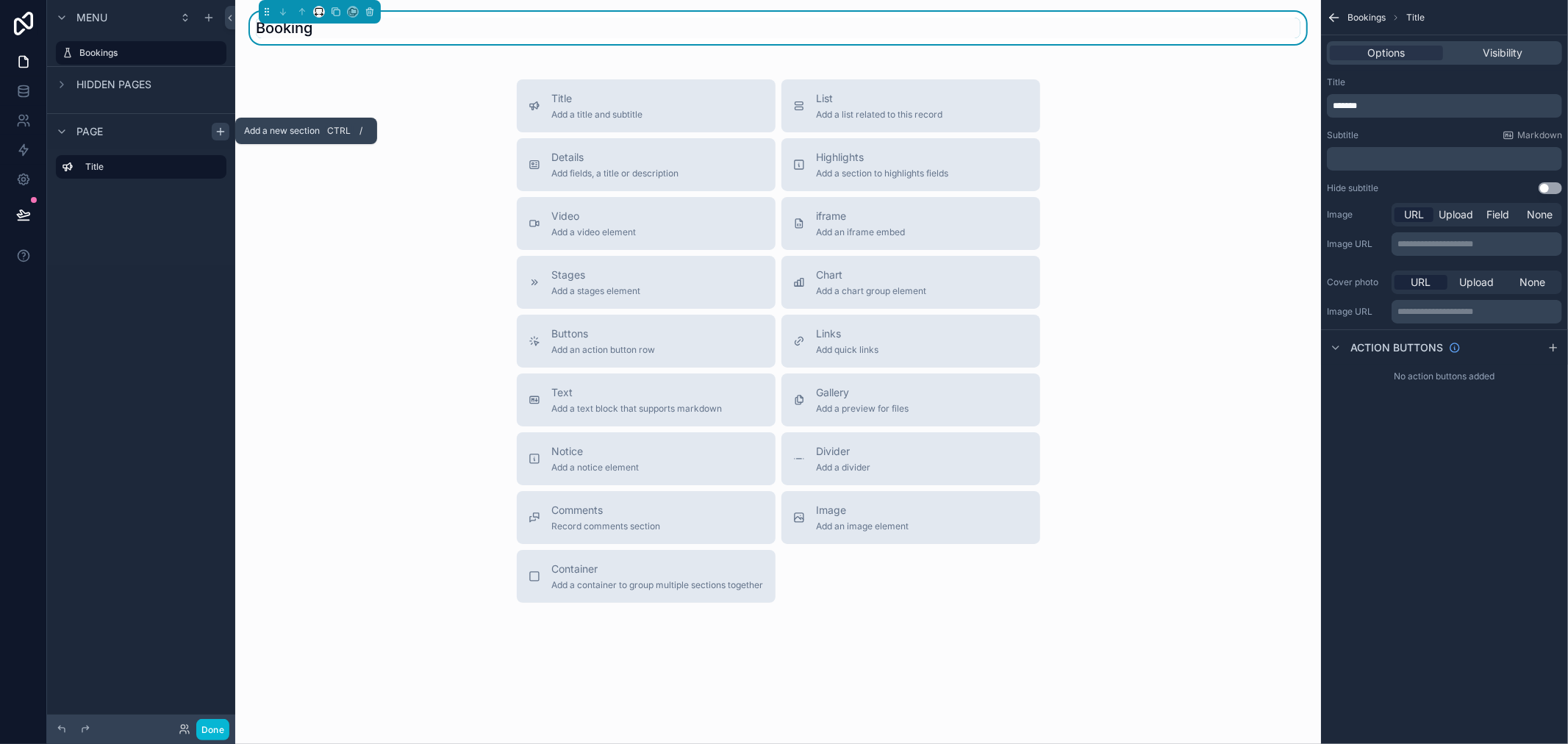
click at [223, 128] on icon "scrollable content" at bounding box center [220, 132] width 12 height 12
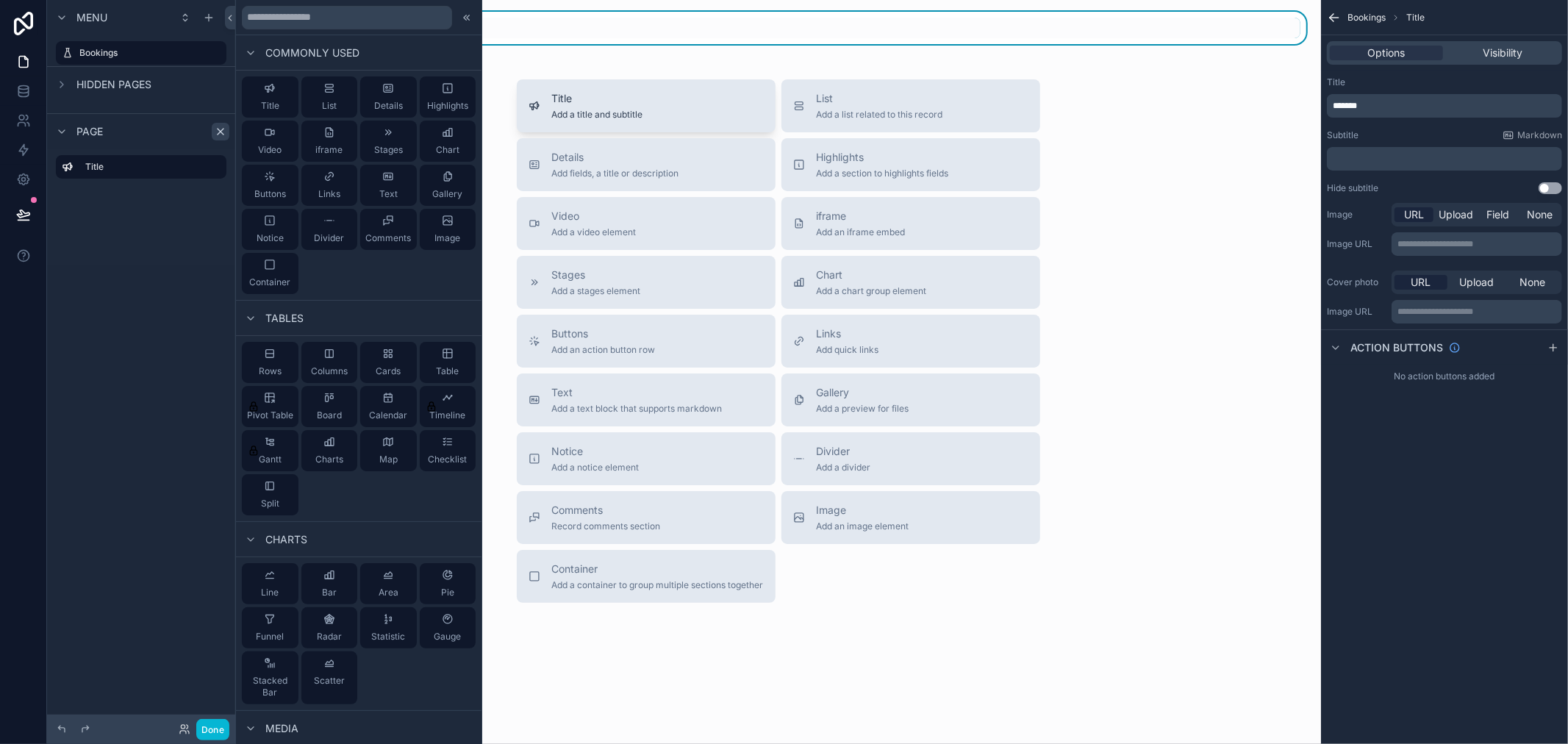
click at [596, 78] on div "Commonly used Title List Details Highlights Video iframe Stages Chart Buttons L…" at bounding box center [784, 372] width 1568 height 744
drag, startPoint x: 849, startPoint y: 111, endPoint x: 732, endPoint y: 69, distance: 124.3
click at [732, 69] on div "Booking Title Add a title and subtitle List Add a list related to this record D…" at bounding box center [778, 360] width 1086 height 721
click at [870, 90] on button "List Add a list related to this record" at bounding box center [911, 106] width 258 height 53
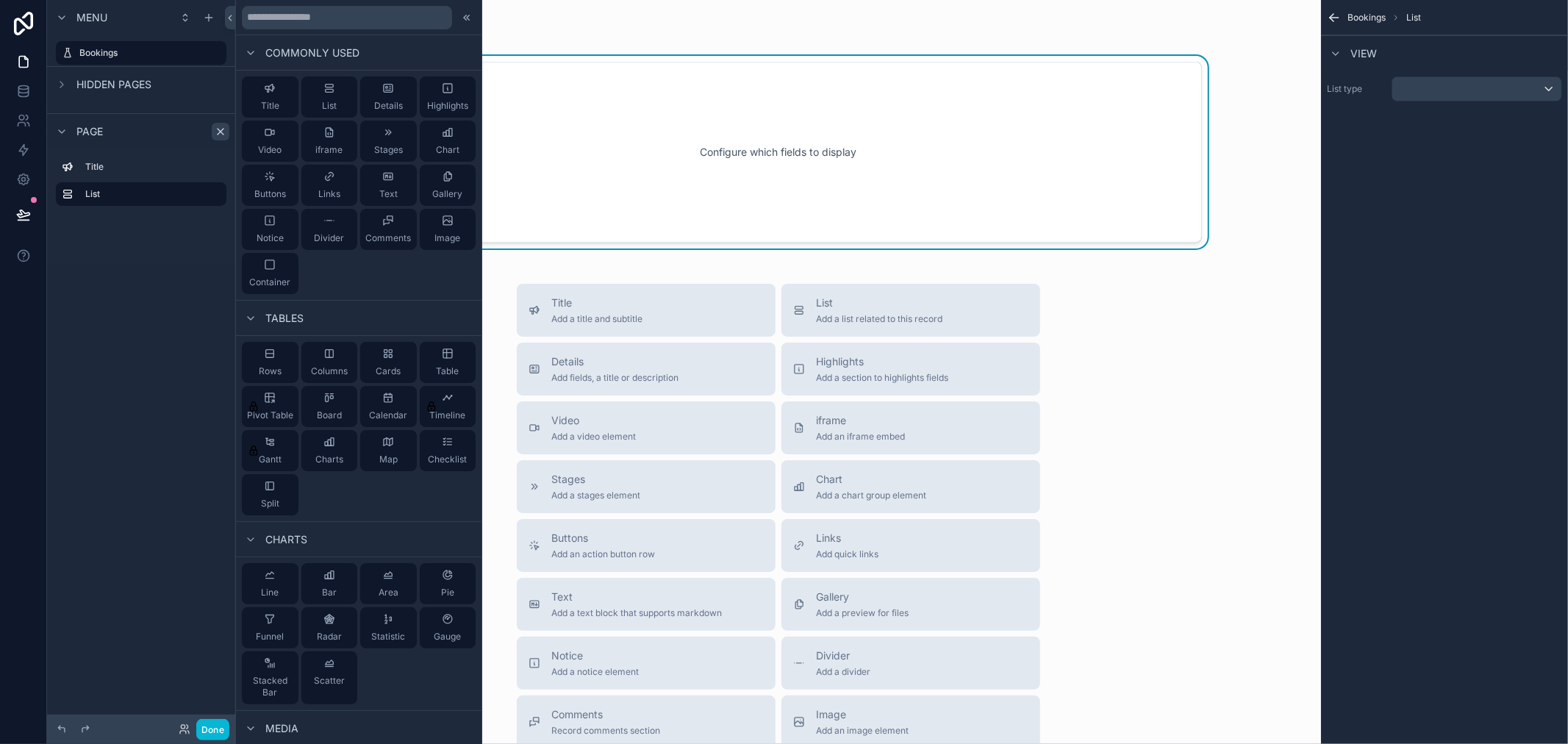
click at [1118, 221] on div "Configure which fields to display" at bounding box center [778, 152] width 847 height 181
click at [1163, 348] on div "Title Add a title and subtitle List Add a list related to this record Details A…" at bounding box center [778, 545] width 1063 height 523
drag, startPoint x: 1137, startPoint y: 347, endPoint x: 961, endPoint y: 290, distance: 185.0
click at [1121, 347] on div "Title Add a title and subtitle List Add a list related to this record Details A…" at bounding box center [778, 545] width 1063 height 523
click at [461, 12] on icon at bounding box center [467, 18] width 12 height 12
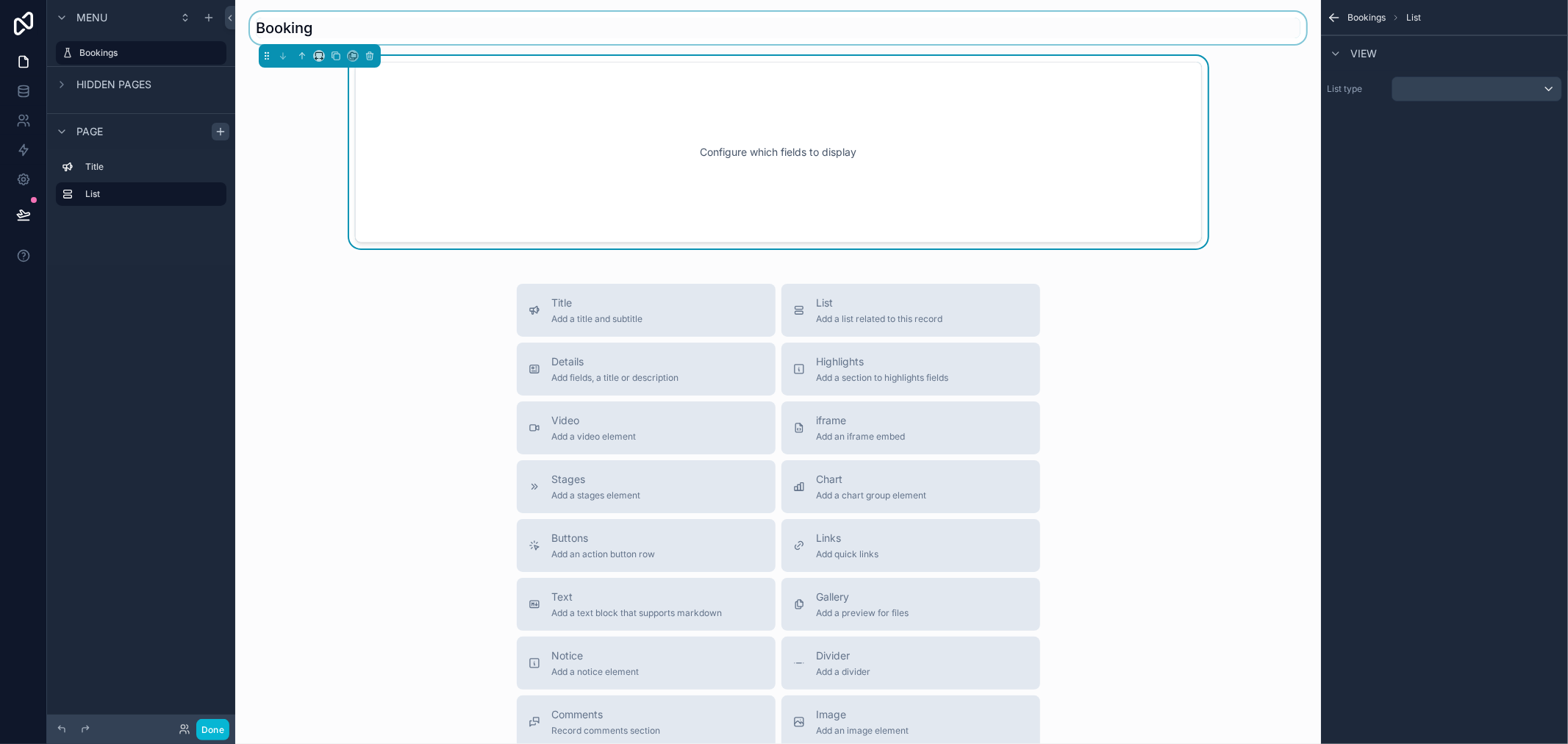
click at [441, 25] on div "scrollable content" at bounding box center [778, 28] width 1063 height 32
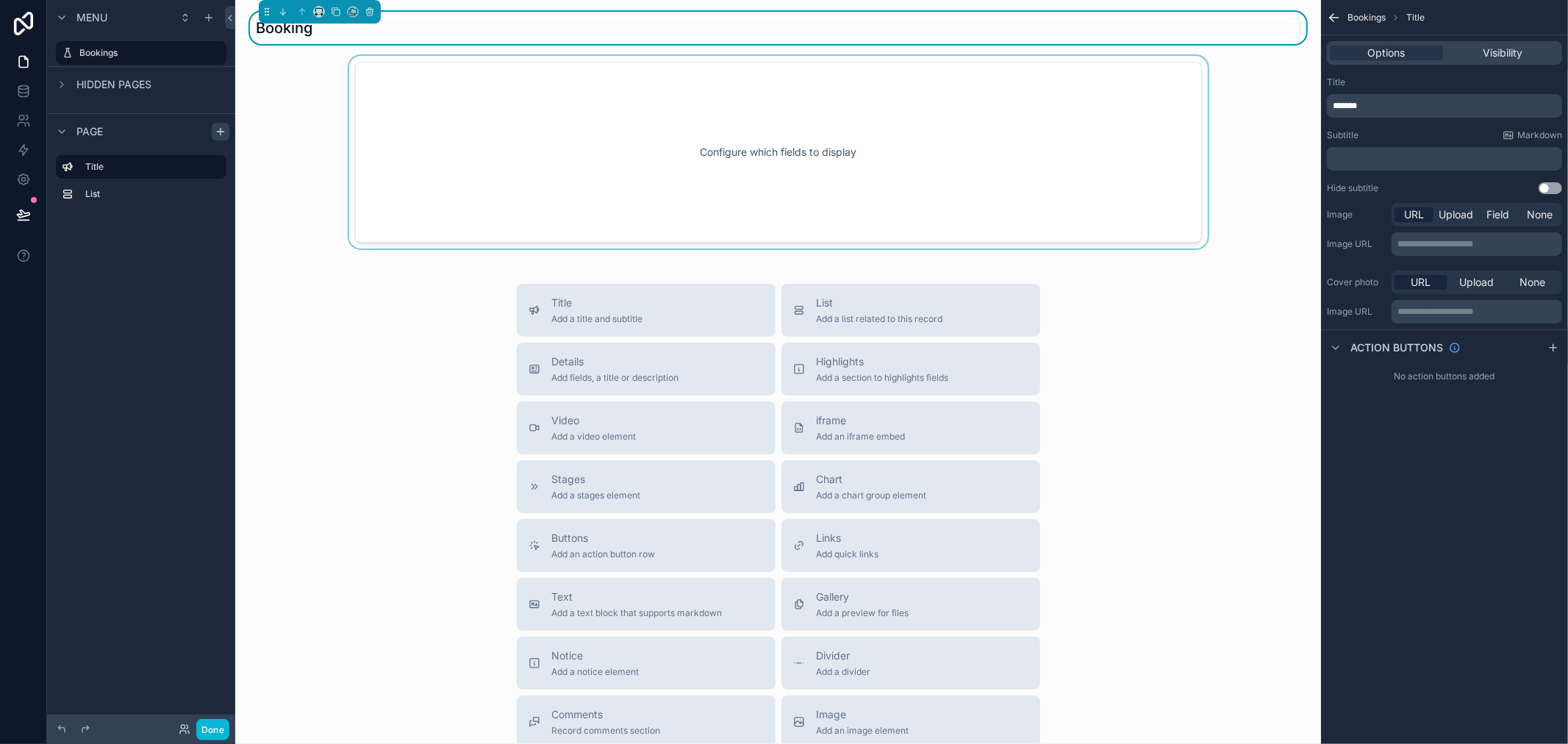
click at [550, 165] on div "scrollable content" at bounding box center [778, 152] width 1063 height 193
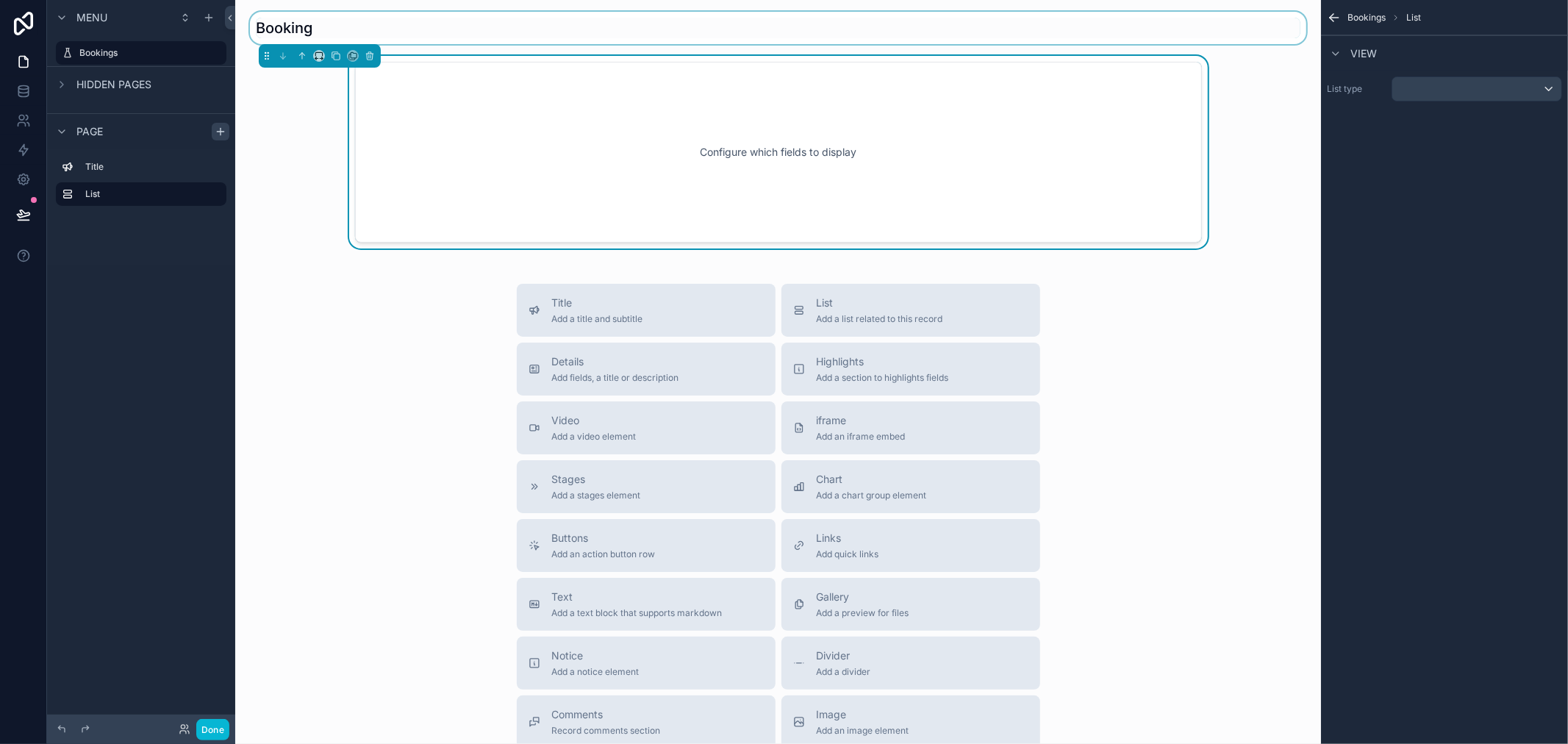
click at [563, 30] on div "scrollable content" at bounding box center [778, 28] width 1063 height 32
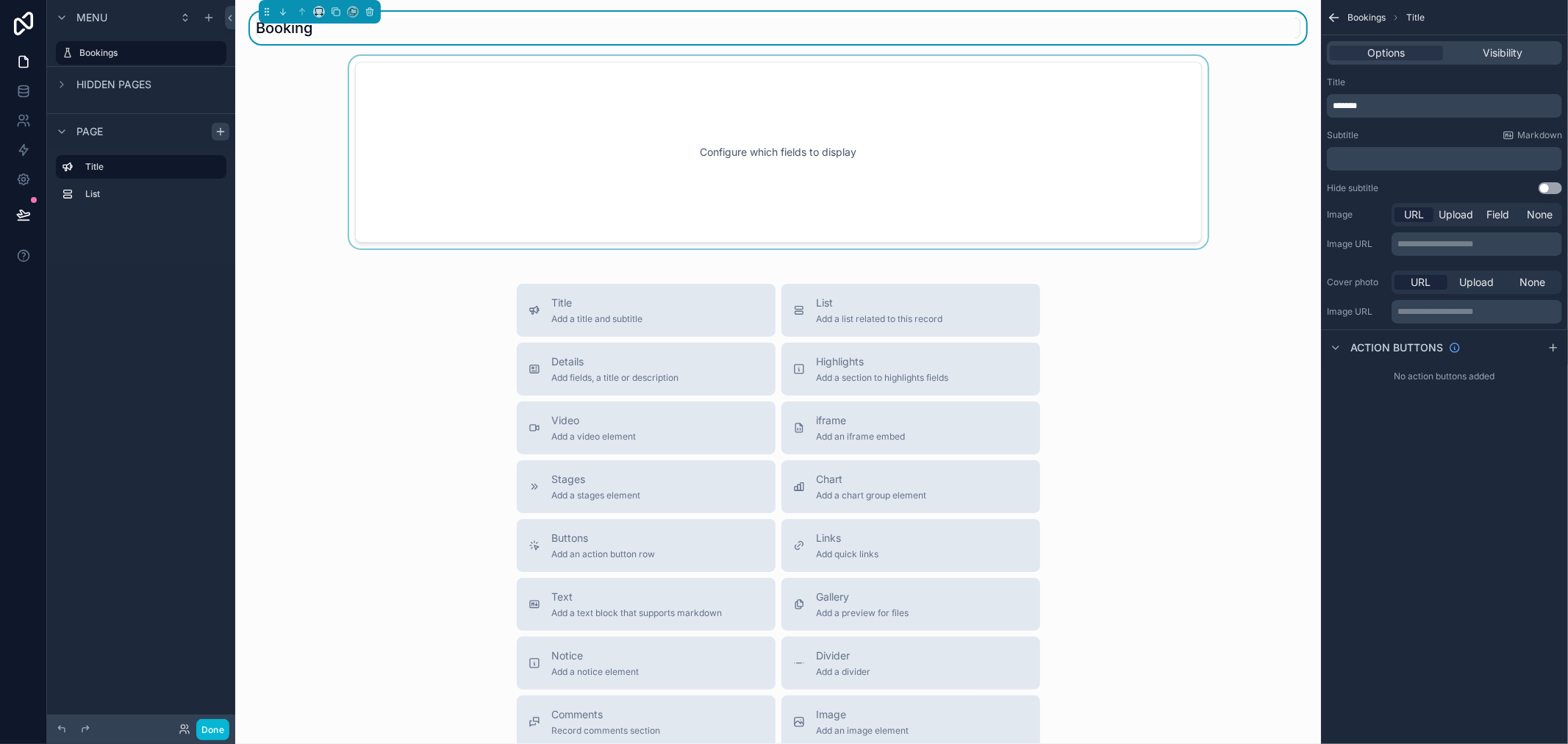
click at [689, 166] on div "scrollable content" at bounding box center [778, 152] width 1063 height 193
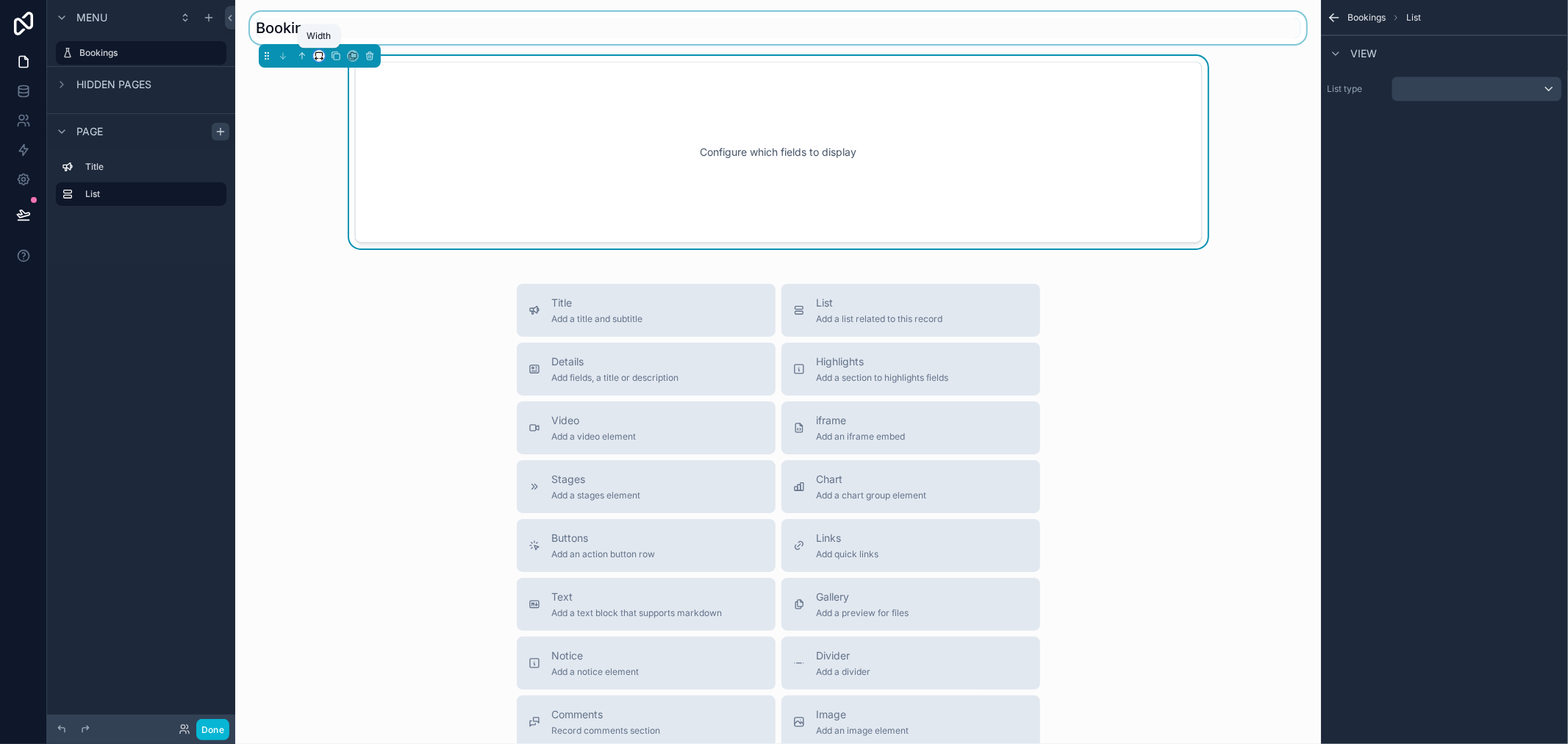
click at [319, 55] on icon "scrollable content" at bounding box center [319, 56] width 10 height 11
click at [351, 226] on div "75%" at bounding box center [348, 223] width 45 height 18
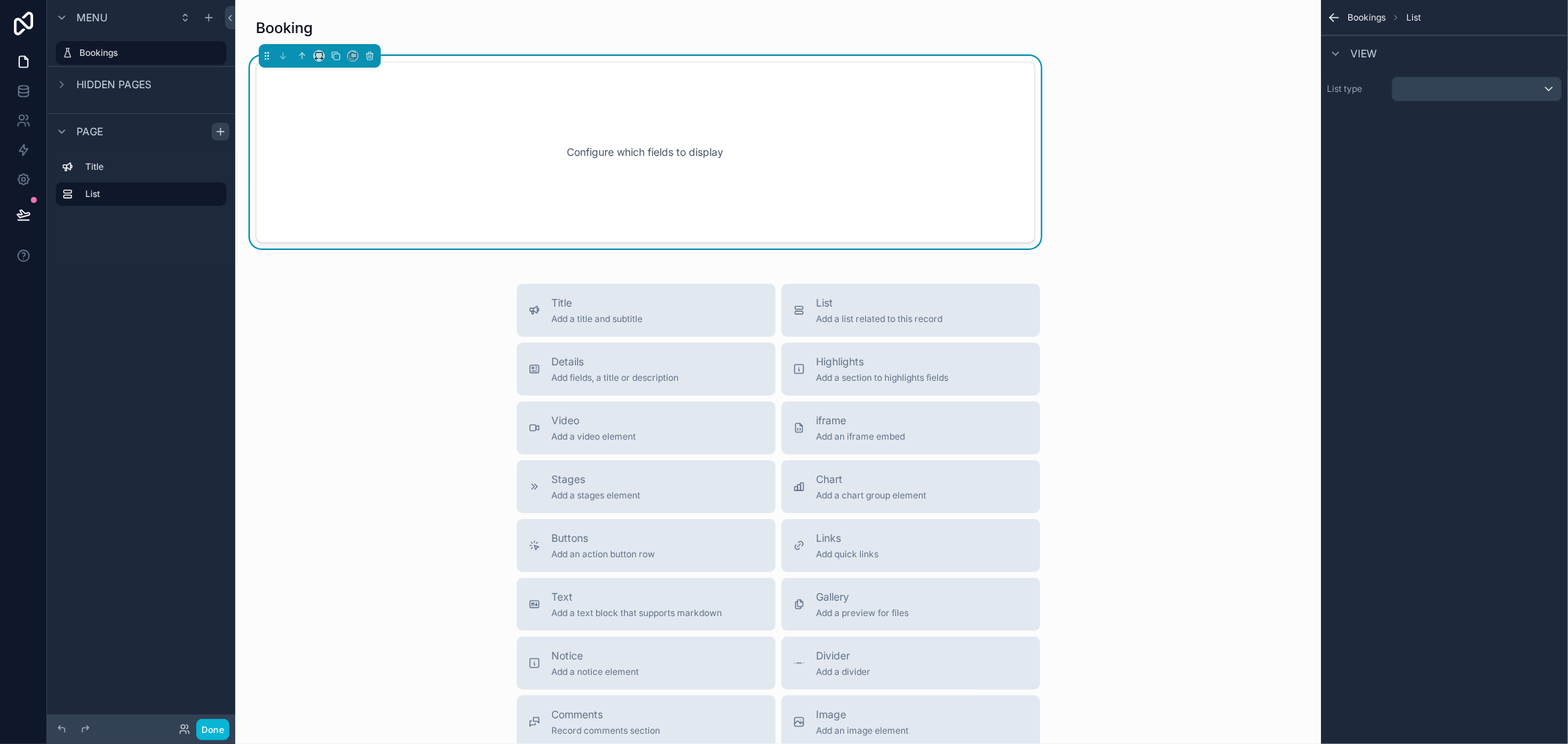
click at [317, 48] on div "scrollable content" at bounding box center [319, 56] width 122 height 23
click at [317, 59] on icon "scrollable content" at bounding box center [317, 59] width 3 height 0
click at [337, 245] on span "Full width" at bounding box center [348, 251] width 45 height 18
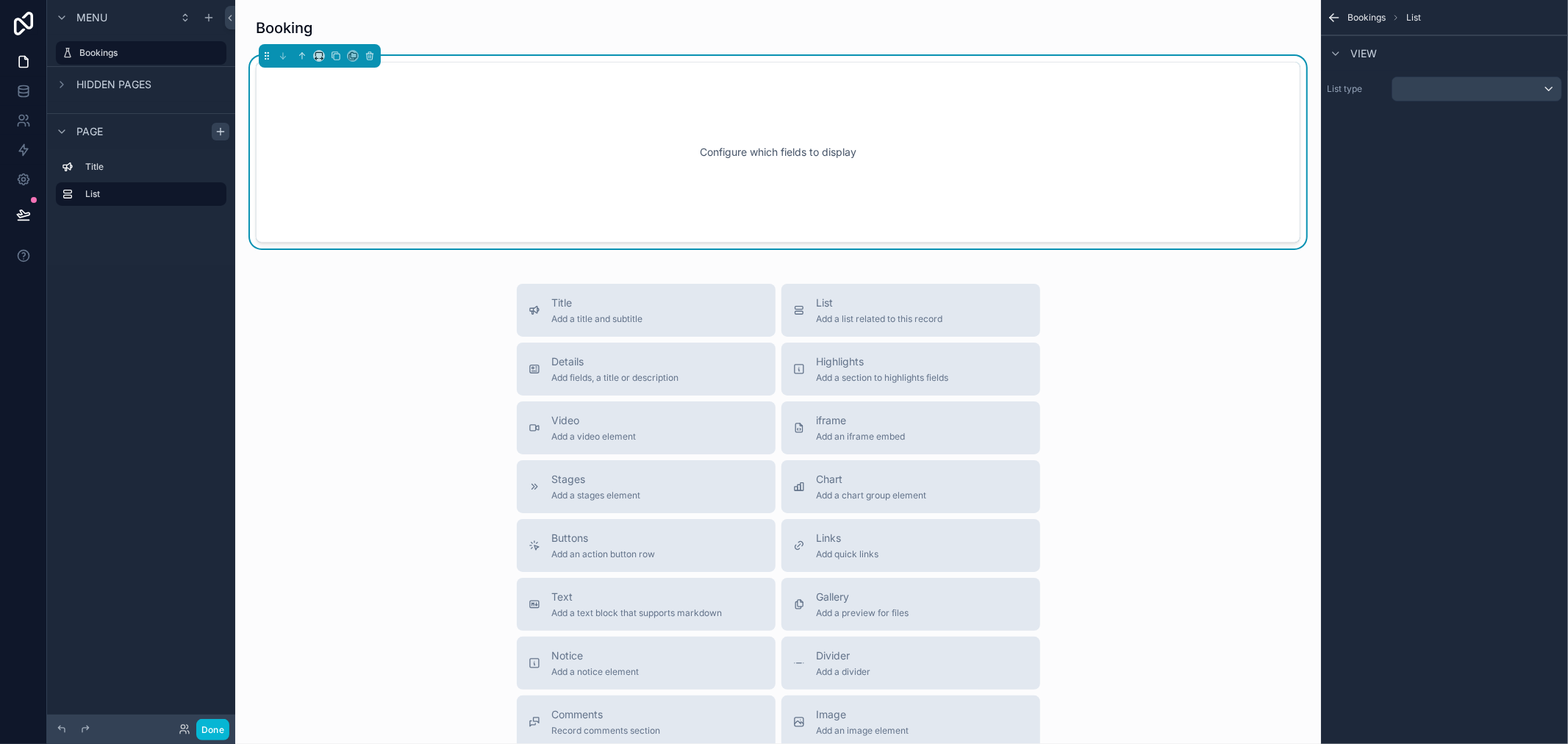
click at [661, 200] on div "Configure which fields to display" at bounding box center [778, 153] width 996 height 132
click at [1439, 90] on div "scrollable content" at bounding box center [1476, 89] width 169 height 23
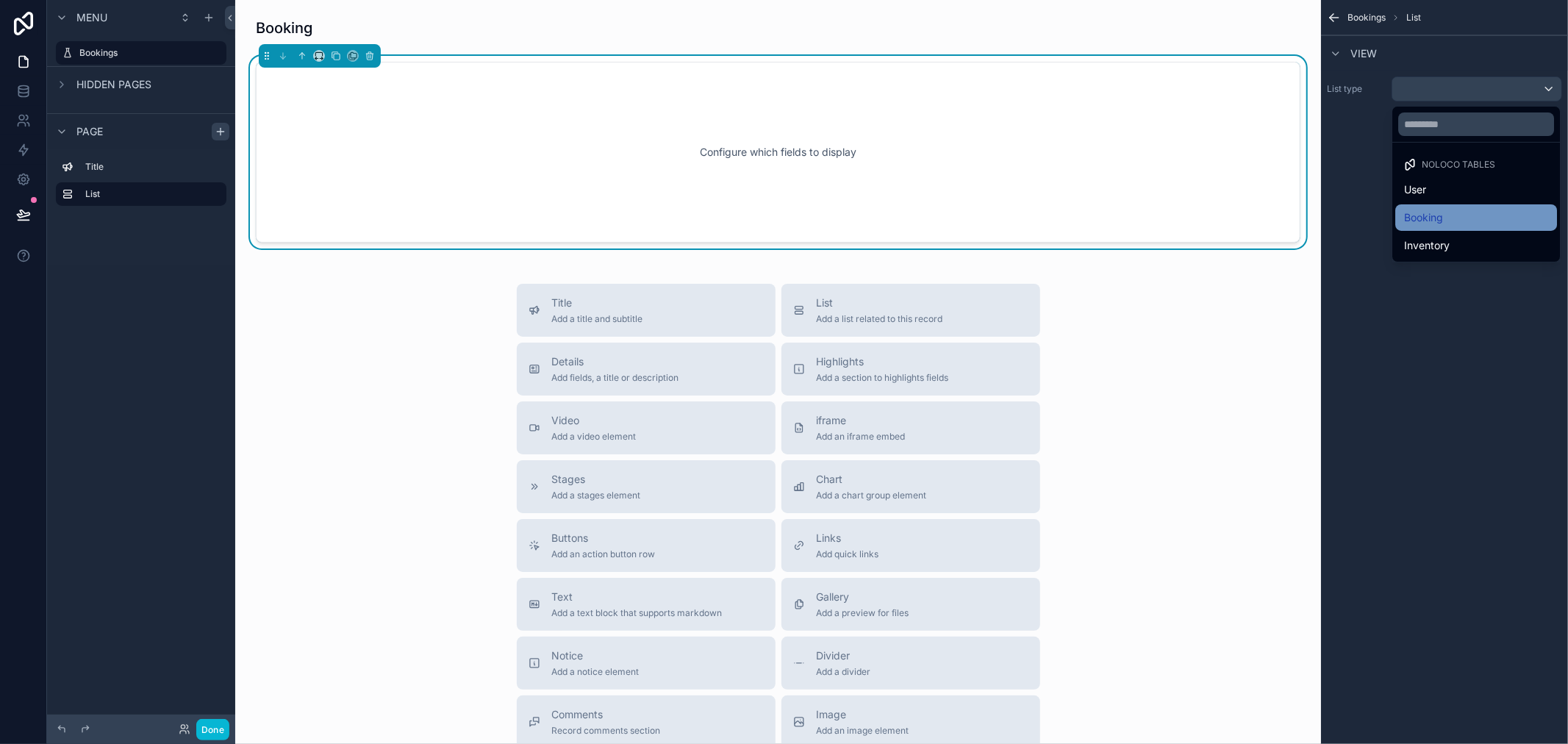
click at [1459, 217] on div "Booking" at bounding box center [1476, 218] width 144 height 18
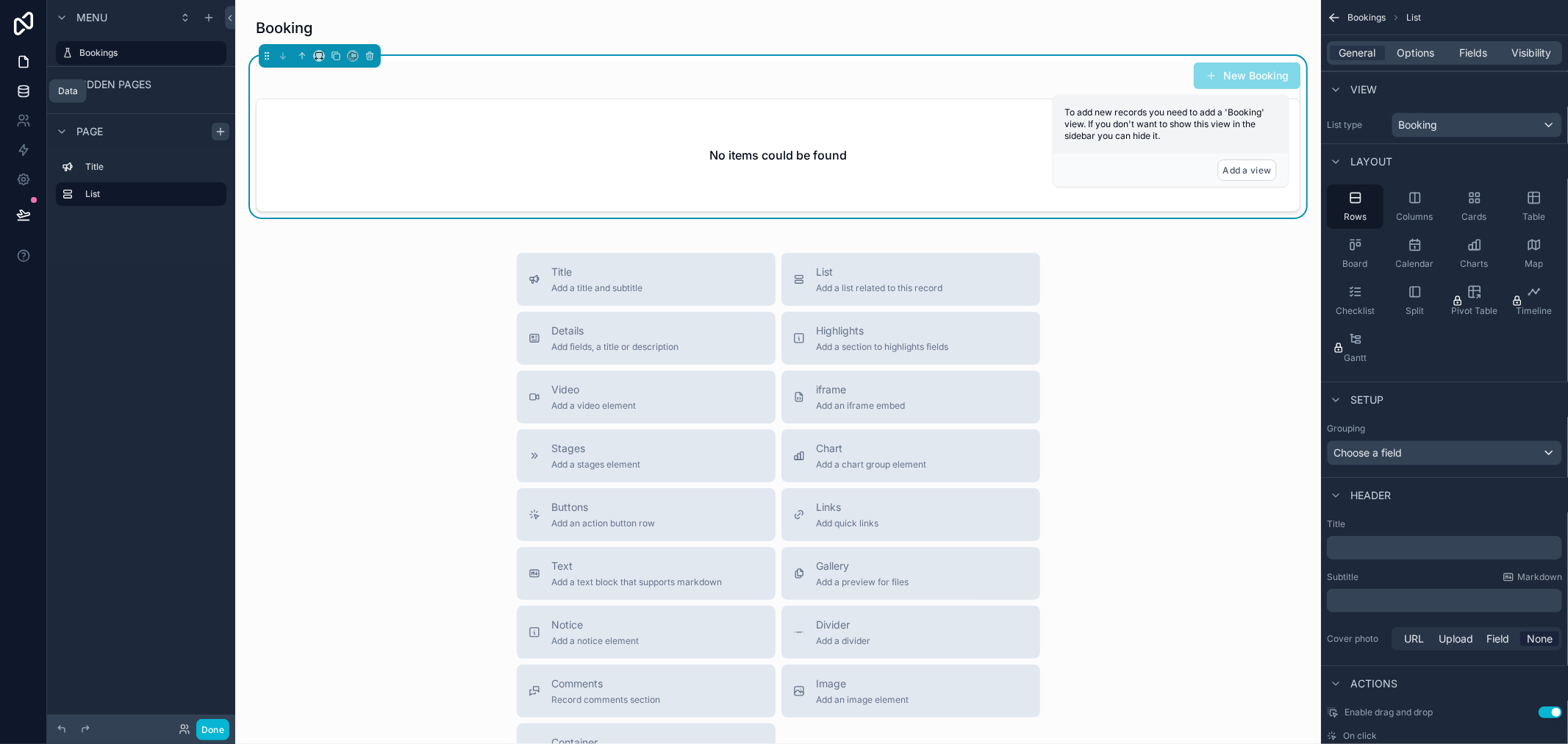
click at [20, 89] on icon at bounding box center [23, 88] width 10 height 4
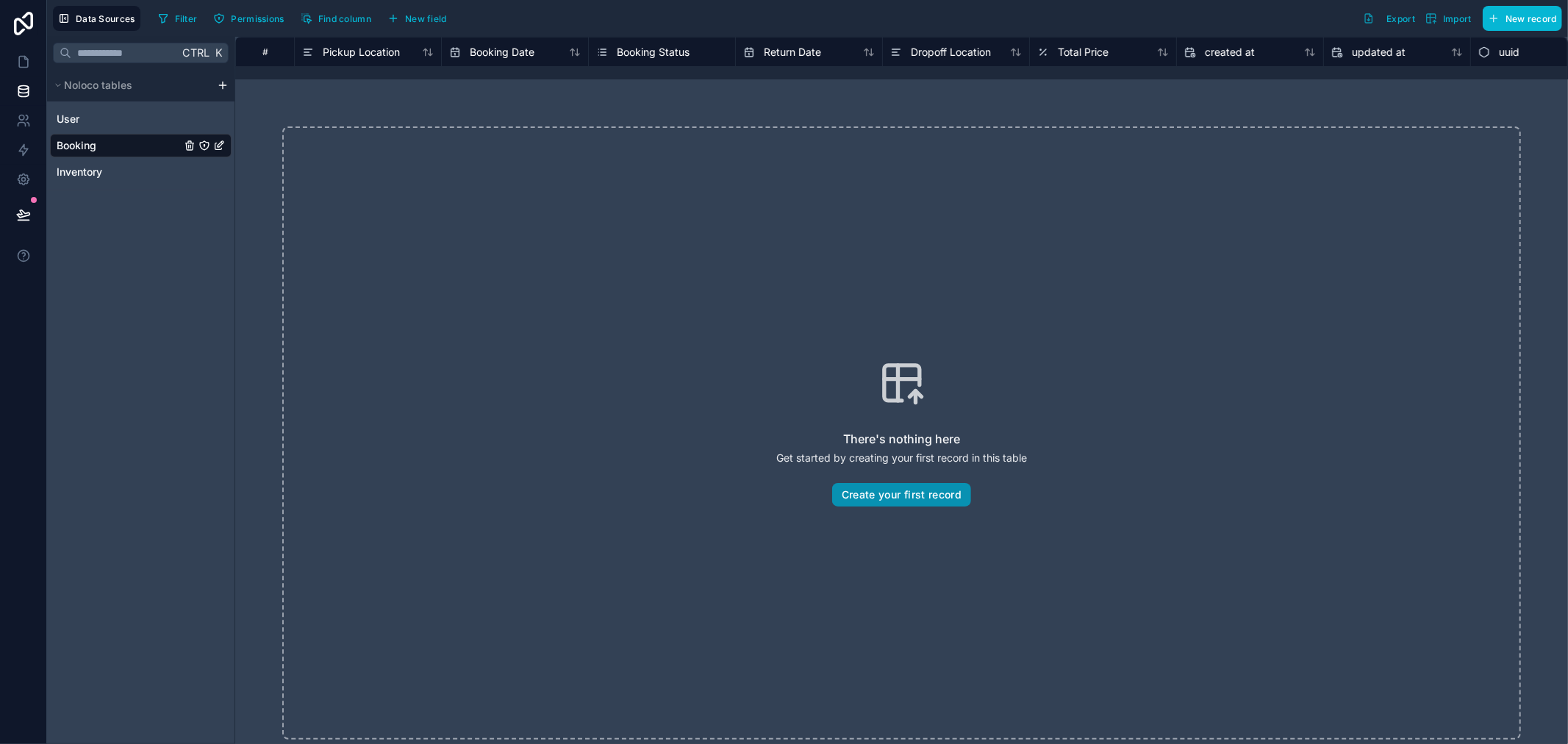
click at [849, 486] on button "Create your first record" at bounding box center [902, 494] width 139 height 23
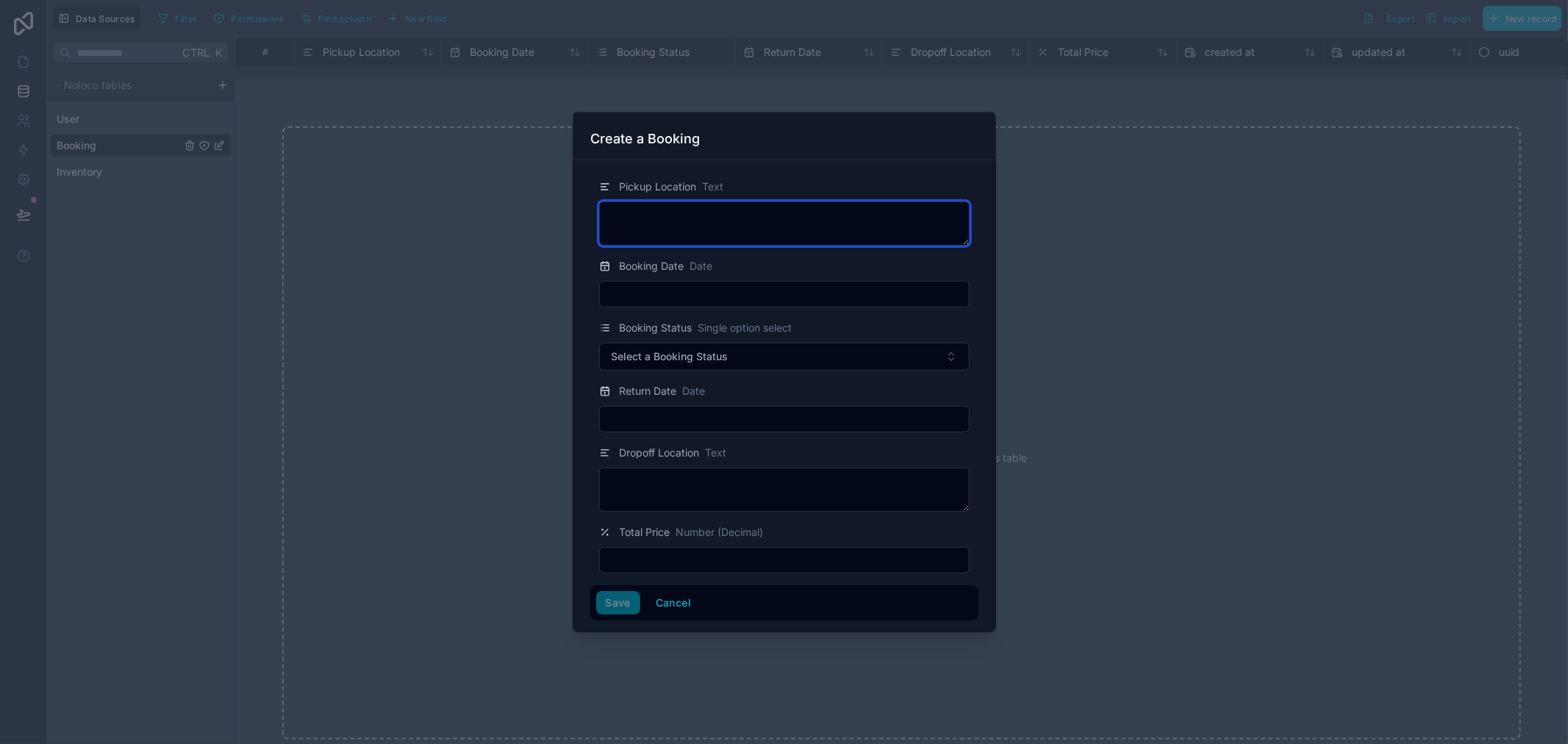
click at [677, 225] on textarea at bounding box center [784, 223] width 371 height 44
click at [817, 226] on textarea at bounding box center [784, 223] width 371 height 44
type textarea "*"
type textarea "****"
click at [790, 275] on div "Booking Date Date" at bounding box center [784, 283] width 388 height 50
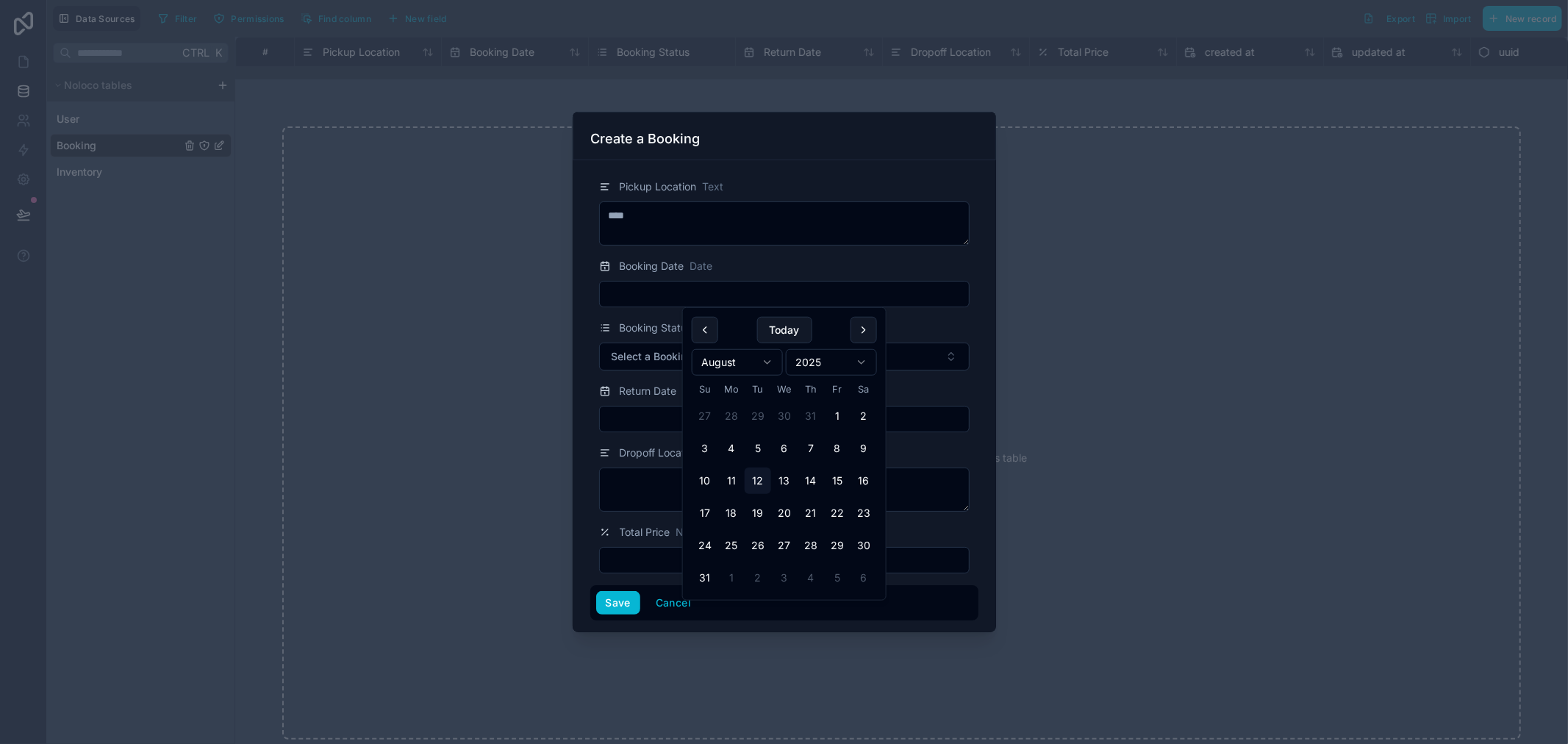
click at [778, 304] on input "text" at bounding box center [784, 293] width 369 height 20
click at [777, 484] on button "13" at bounding box center [784, 481] width 27 height 27
click at [634, 362] on span "Select a Booking Status" at bounding box center [670, 356] width 117 height 15
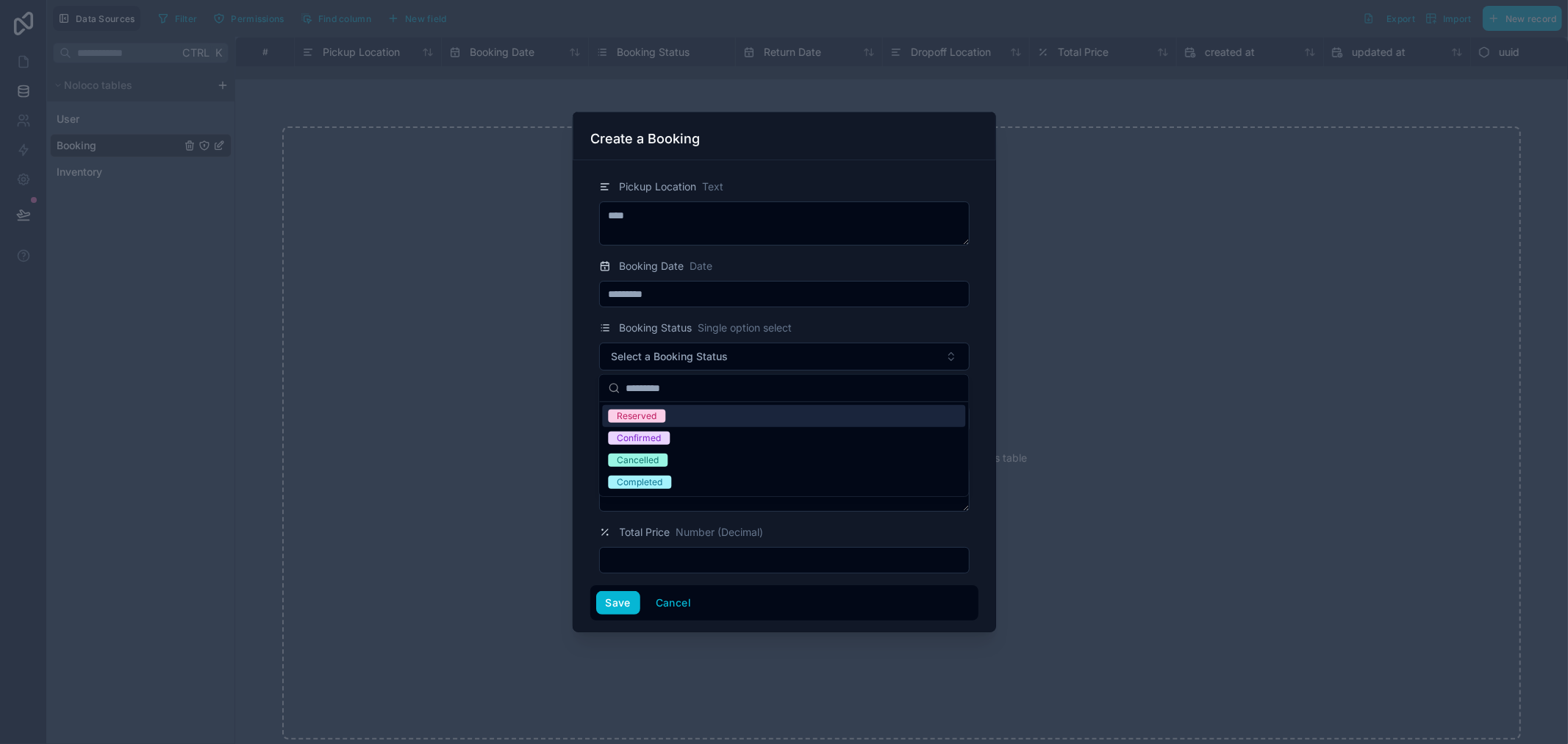
click at [662, 305] on div "*********" at bounding box center [784, 294] width 371 height 27
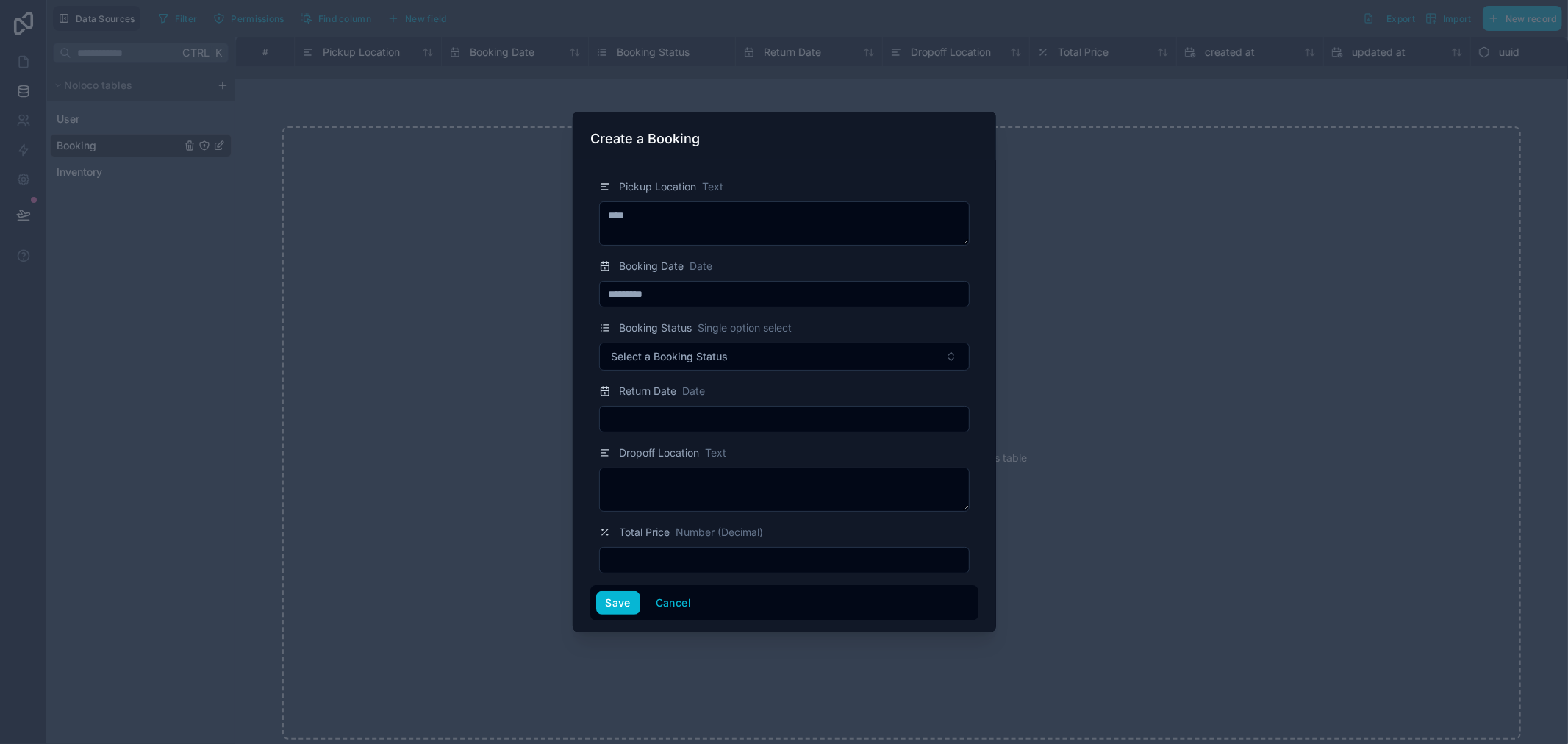
click at [663, 297] on input "*********" at bounding box center [784, 293] width 369 height 20
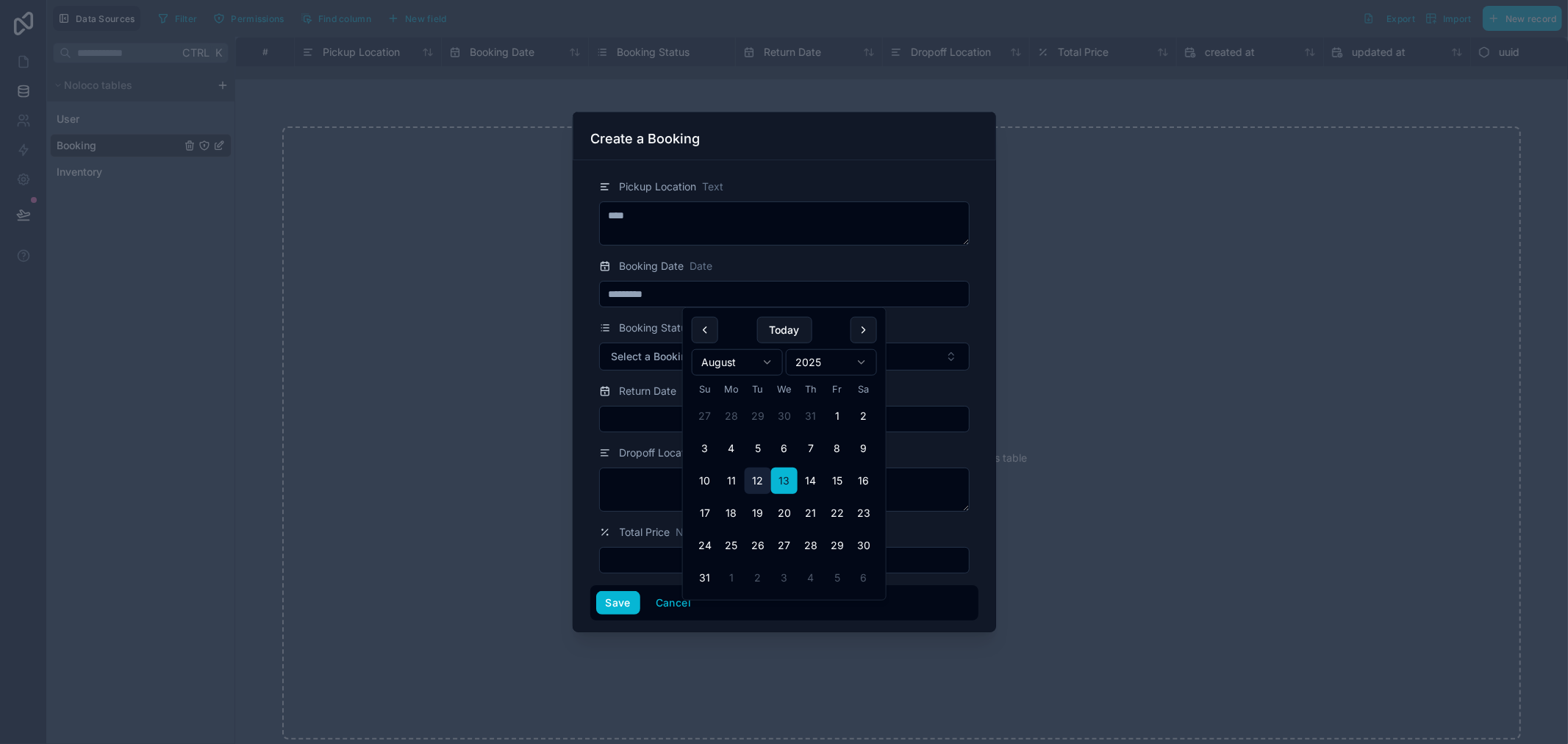
click at [761, 486] on button "12" at bounding box center [757, 481] width 27 height 27
type input "*********"
click at [643, 366] on button "Select a Booking Status" at bounding box center [784, 356] width 371 height 28
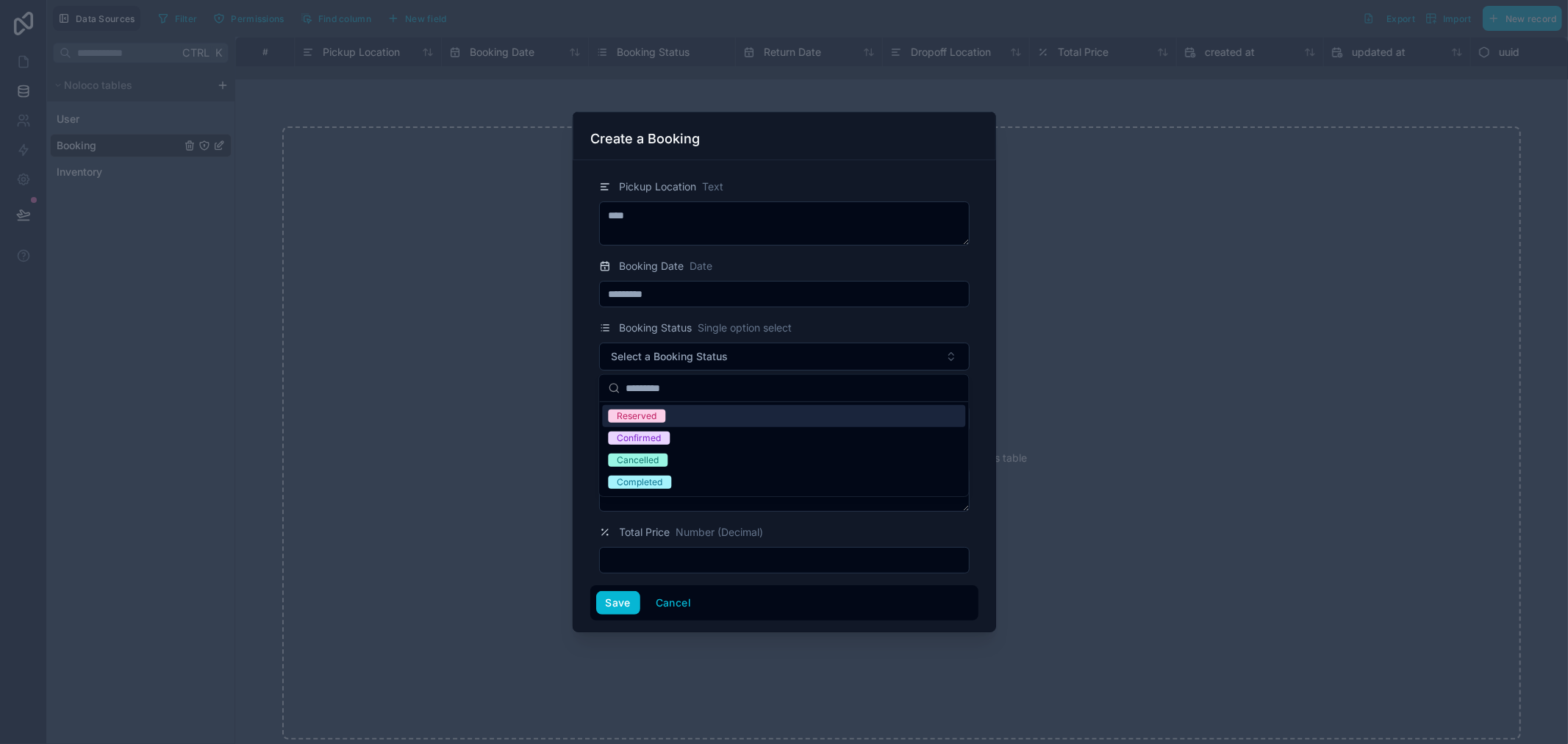
click at [641, 414] on div "Reserved" at bounding box center [636, 416] width 40 height 13
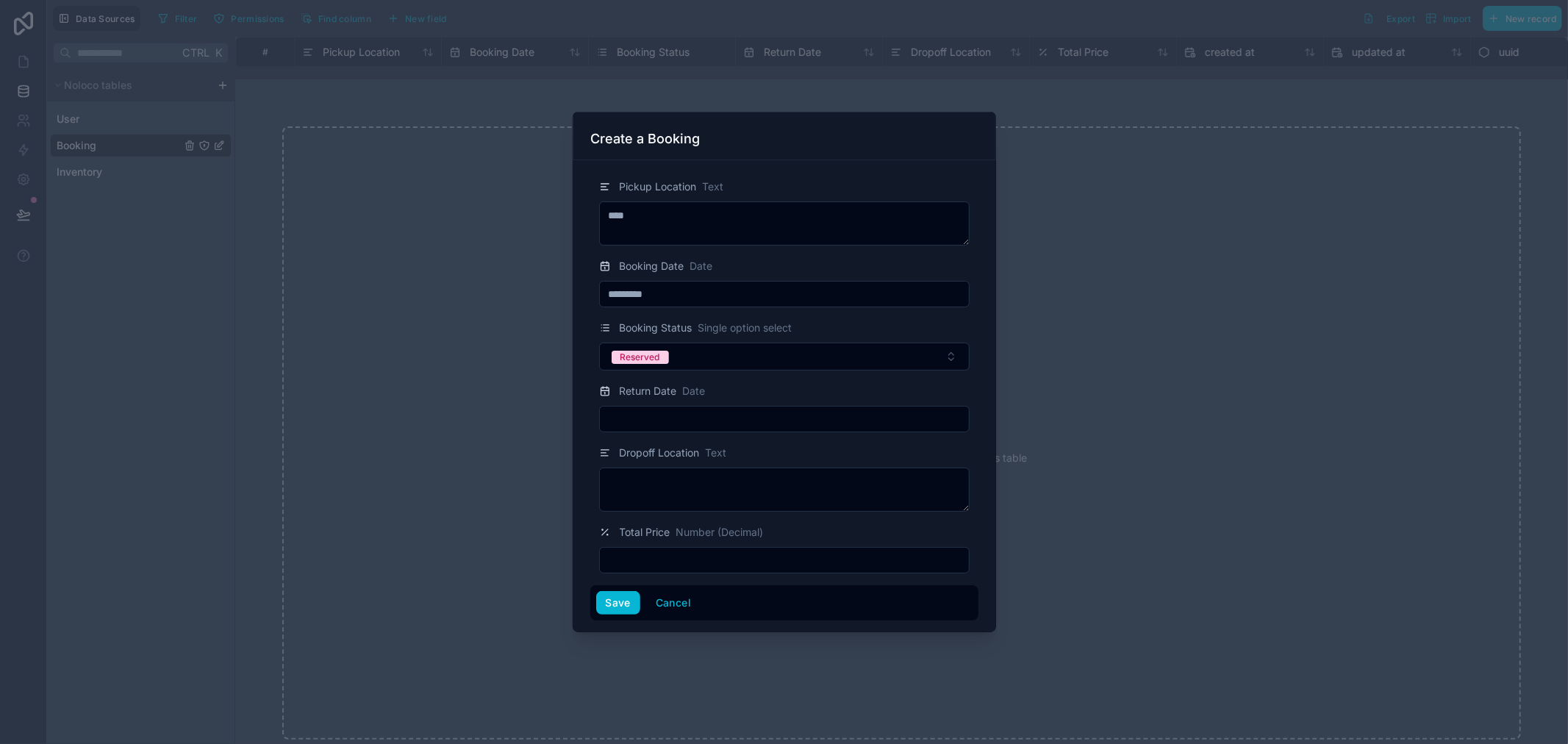
click at [685, 431] on div at bounding box center [784, 419] width 371 height 27
click at [682, 423] on input "text" at bounding box center [784, 418] width 369 height 20
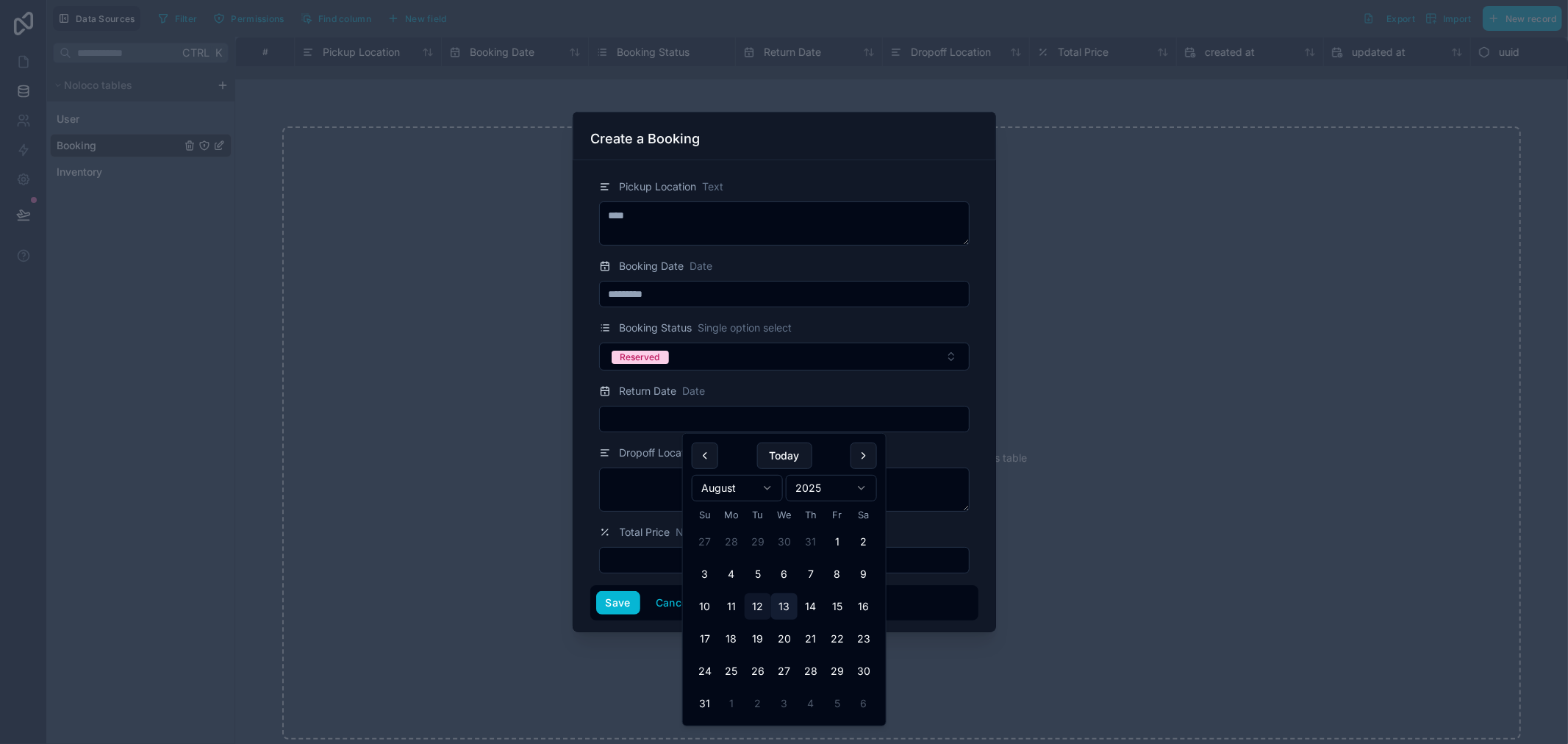
click at [777, 612] on button "13" at bounding box center [784, 607] width 27 height 27
type input "*********"
click at [634, 497] on textarea at bounding box center [784, 490] width 371 height 44
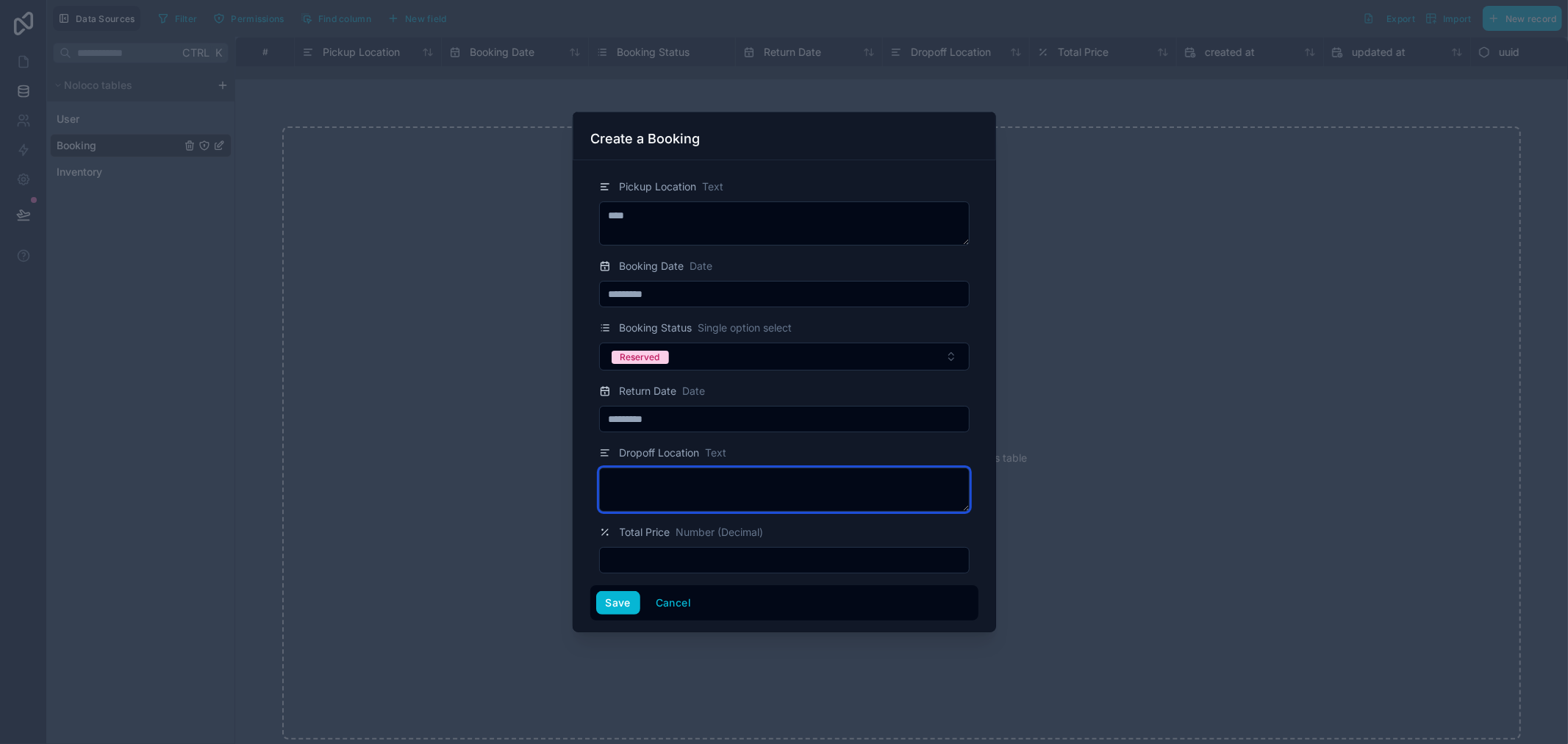
click at [635, 495] on textarea at bounding box center [784, 490] width 371 height 44
type textarea "****"
click at [630, 552] on input "text" at bounding box center [784, 560] width 369 height 20
type input "*******"
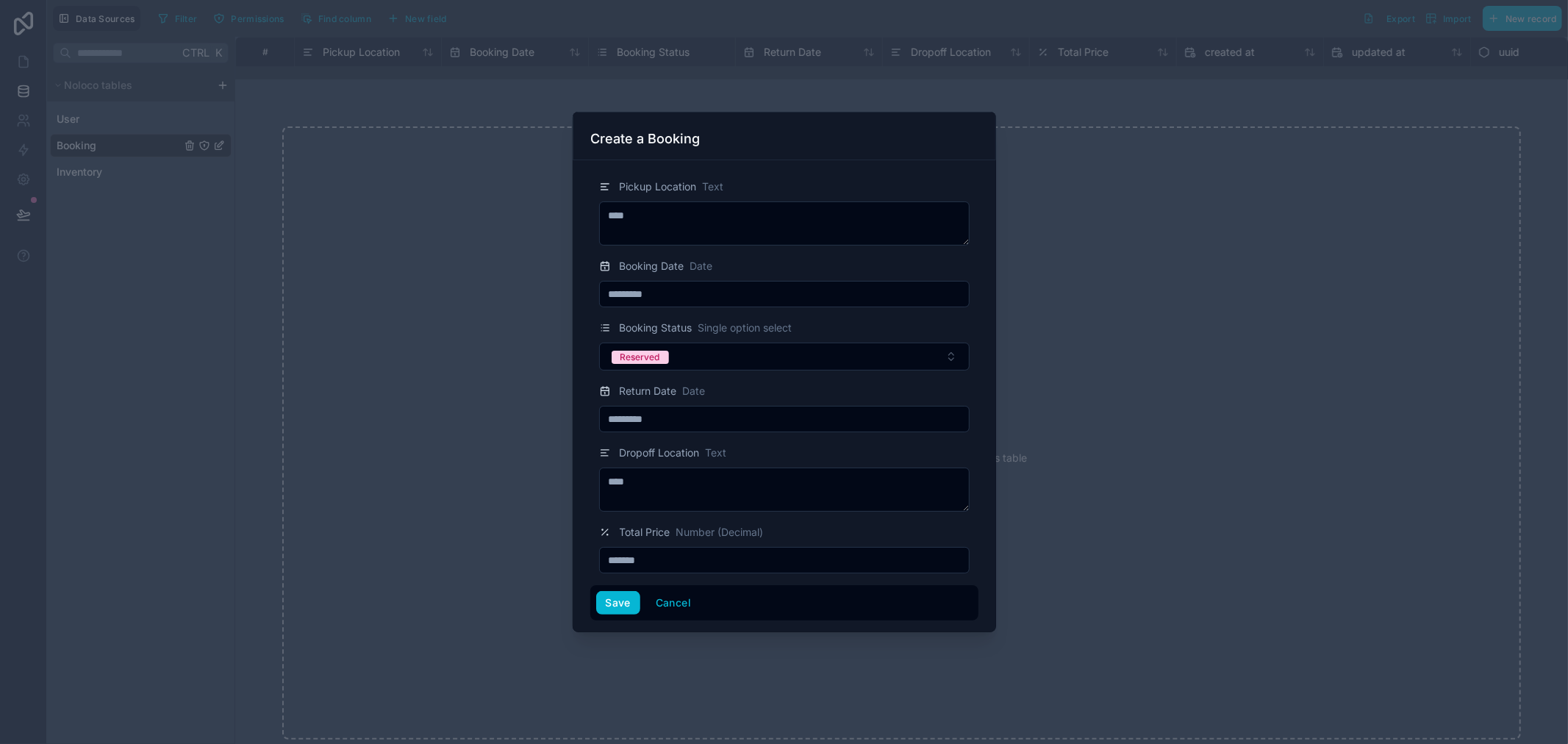
click at [607, 616] on div "Save Cancel" at bounding box center [784, 603] width 388 height 36
click at [606, 608] on button "Save" at bounding box center [618, 603] width 44 height 23
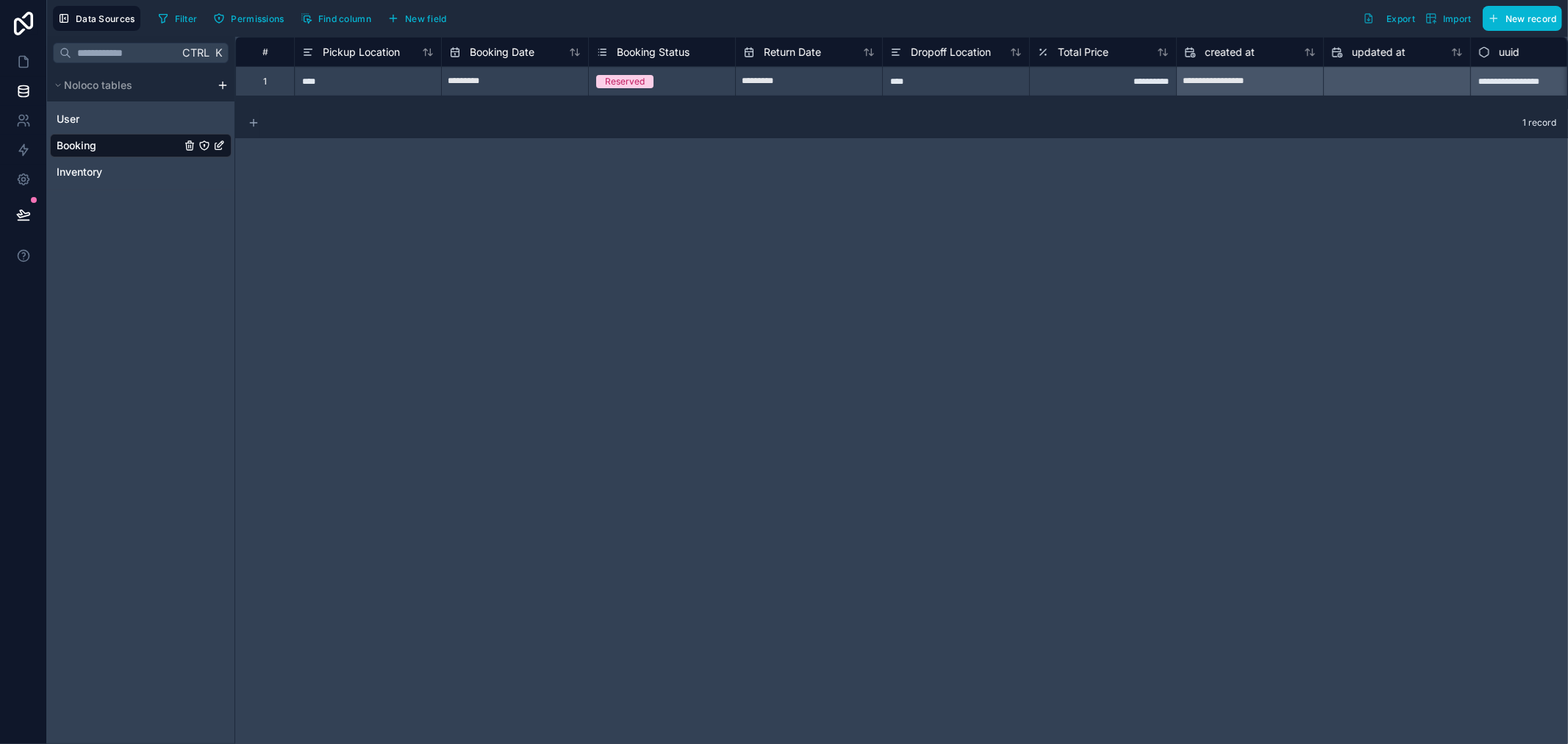
click at [252, 118] on icon at bounding box center [254, 123] width 12 height 12
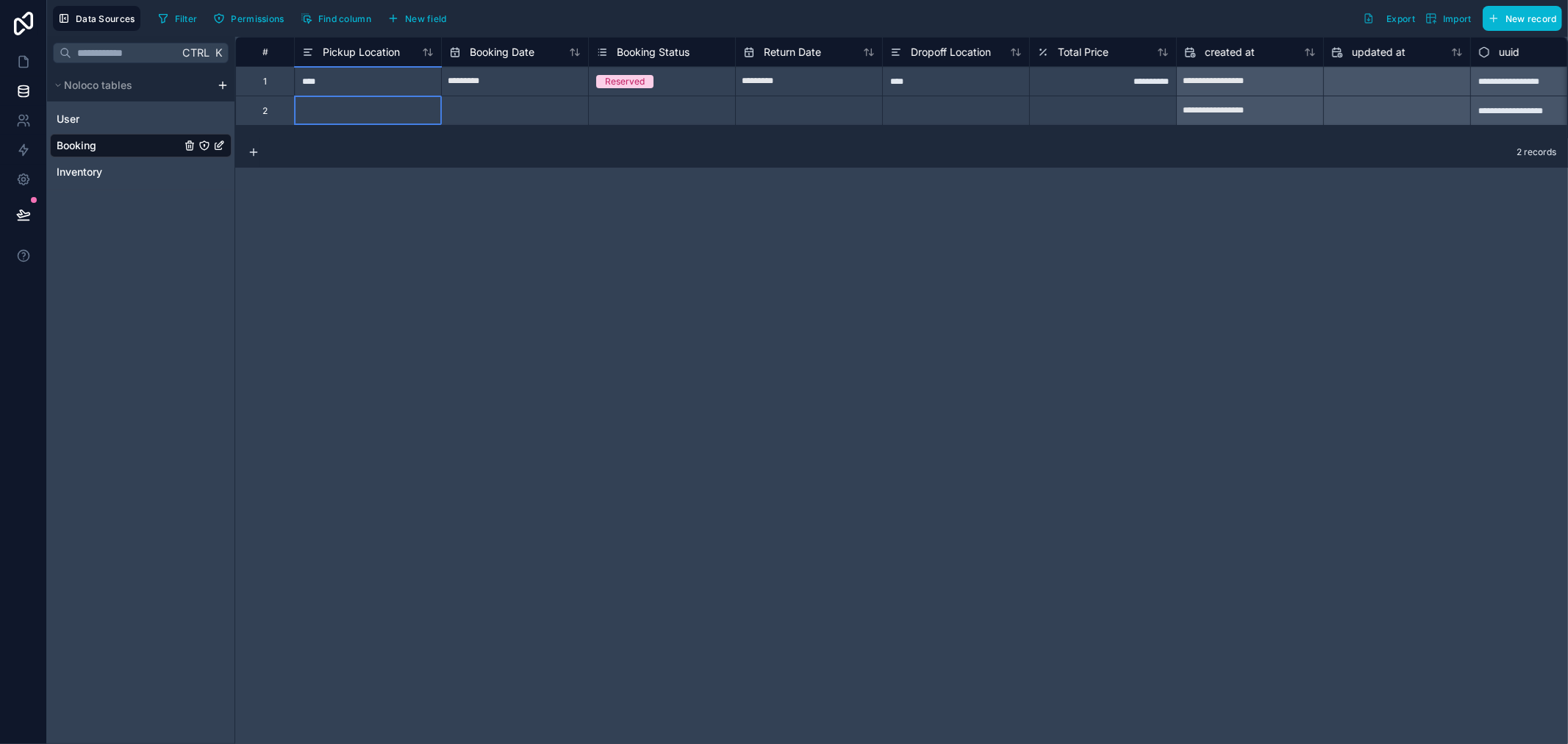
click at [346, 111] on div at bounding box center [367, 110] width 147 height 29
click at [346, 111] on input at bounding box center [367, 111] width 146 height 29
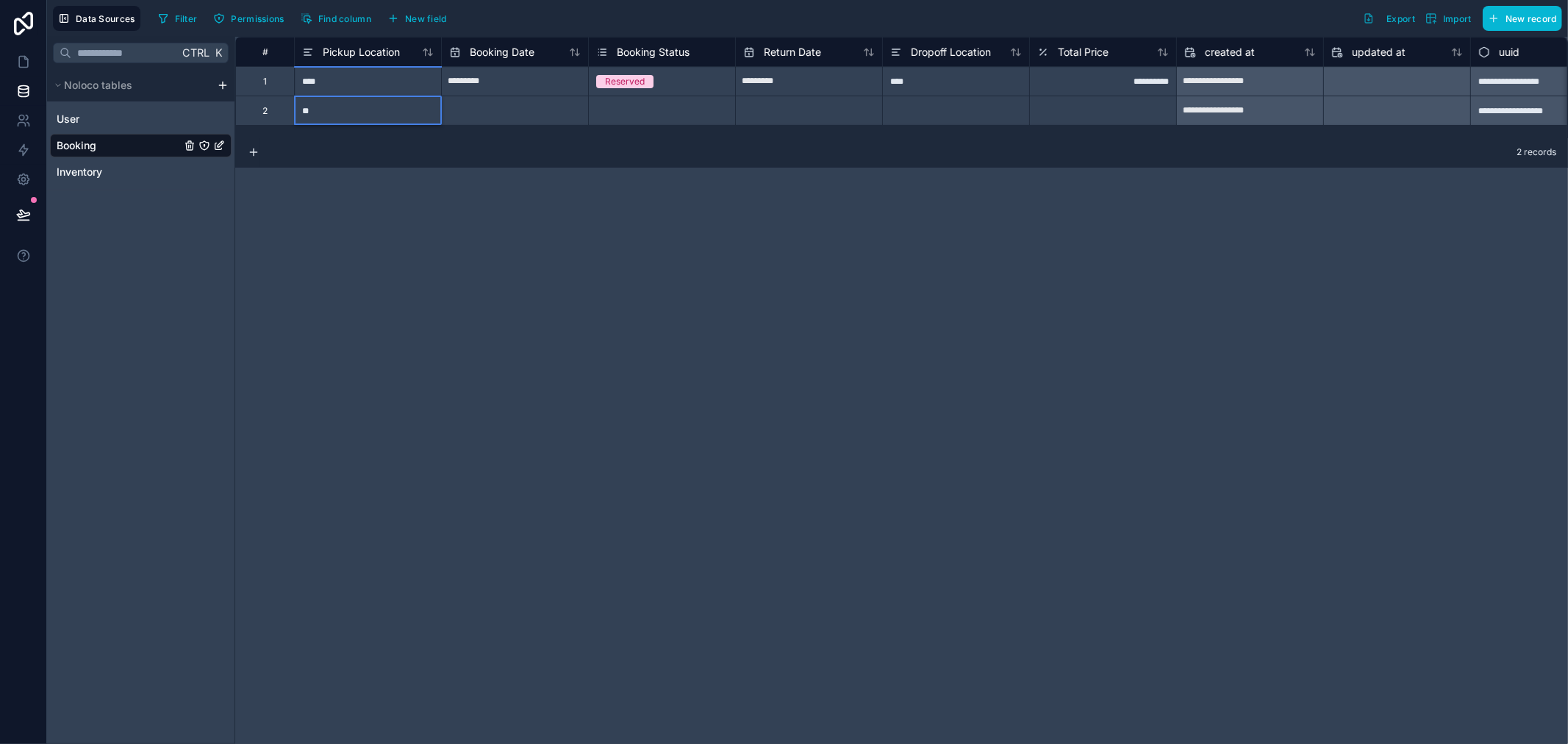
type input "***"
click at [534, 94] on input "text" at bounding box center [514, 81] width 146 height 23
select select "****"
select select "*"
click at [514, 94] on input "text" at bounding box center [514, 81] width 146 height 23
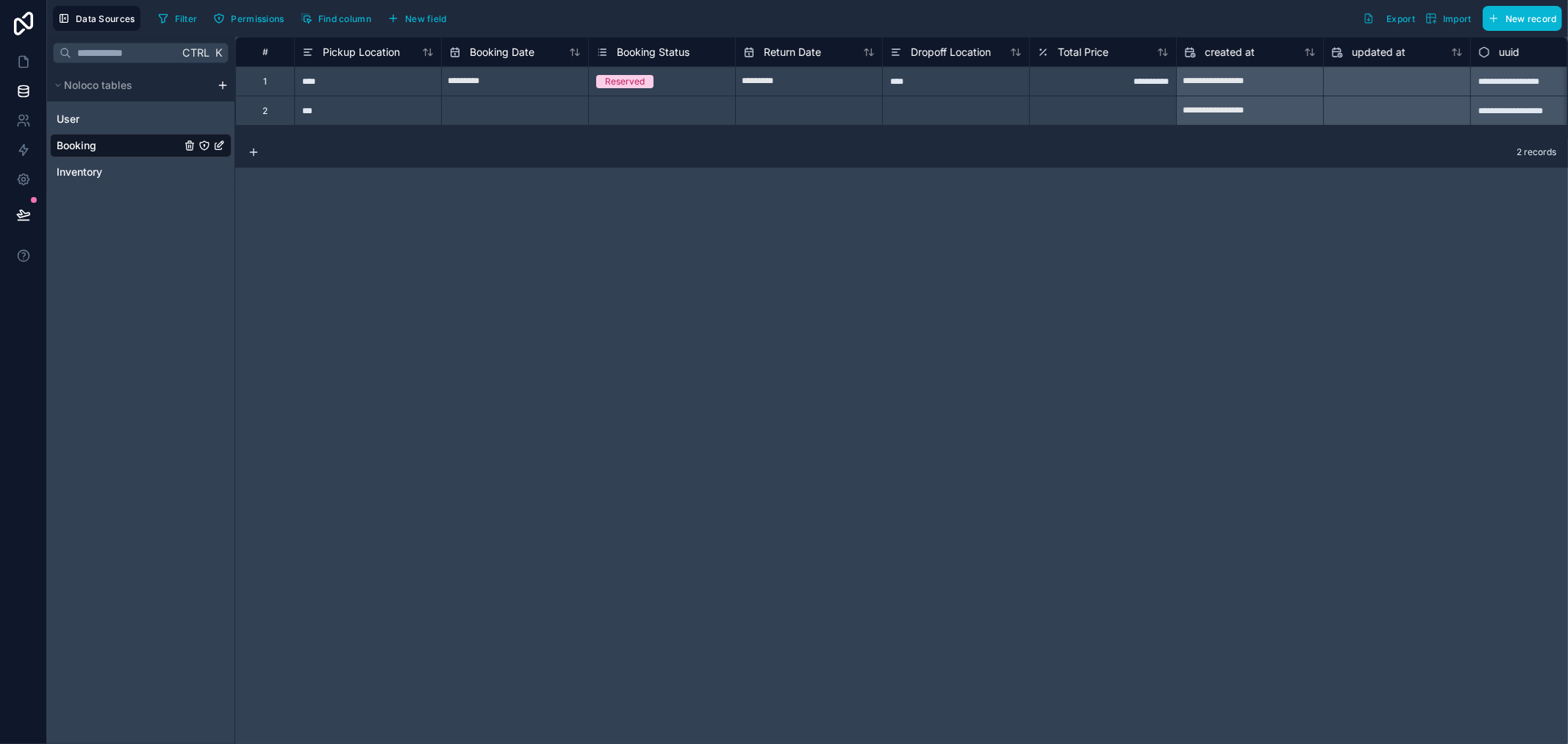
select select "****"
select select "*"
click at [541, 243] on div "13" at bounding box center [539, 245] width 20 height 20
type input "*********"
click at [664, 105] on div "Select a Booking Status" at bounding box center [645, 111] width 99 height 12
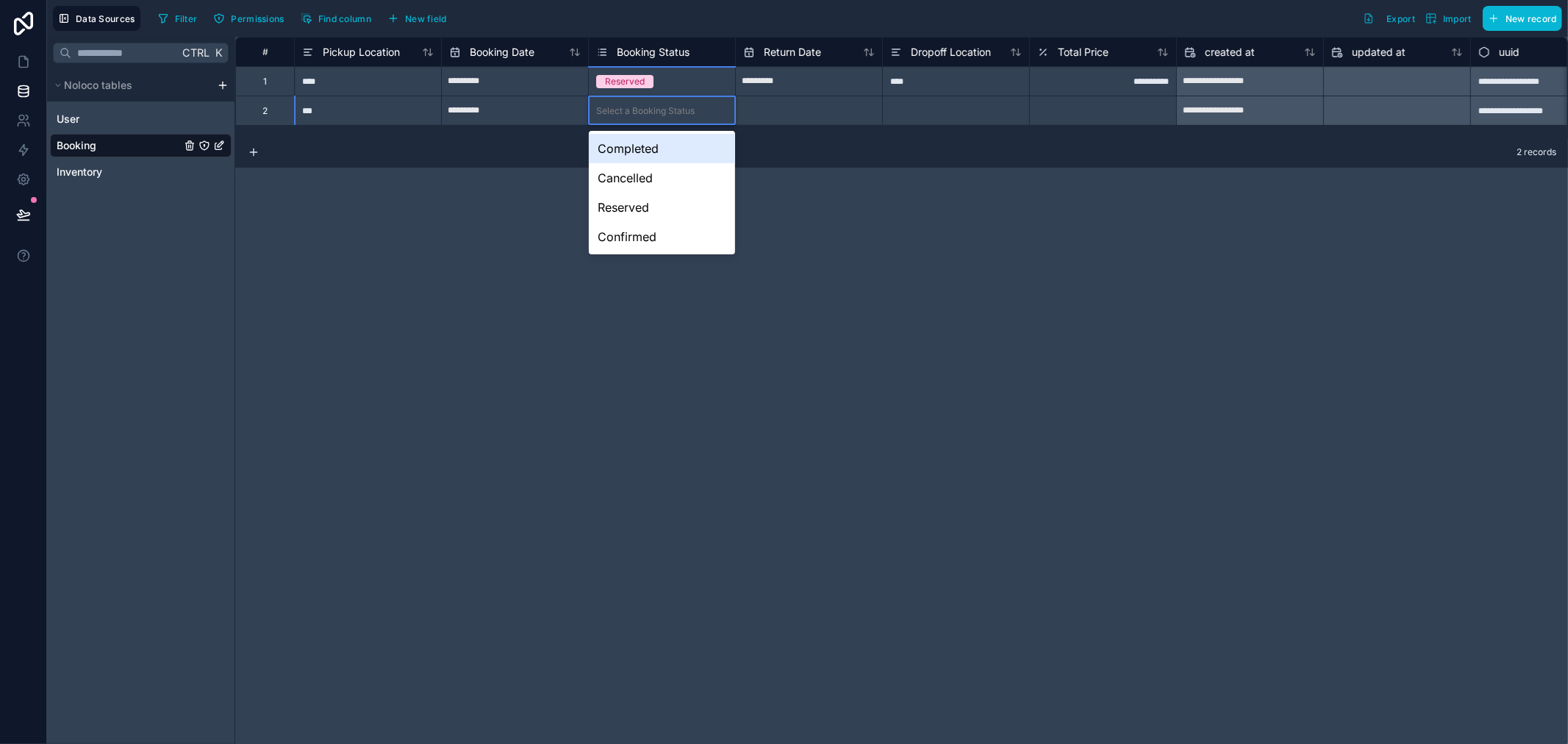
click at [664, 105] on div "Select a Booking Status" at bounding box center [645, 111] width 99 height 12
click at [643, 239] on div "Confirmed" at bounding box center [661, 237] width 146 height 29
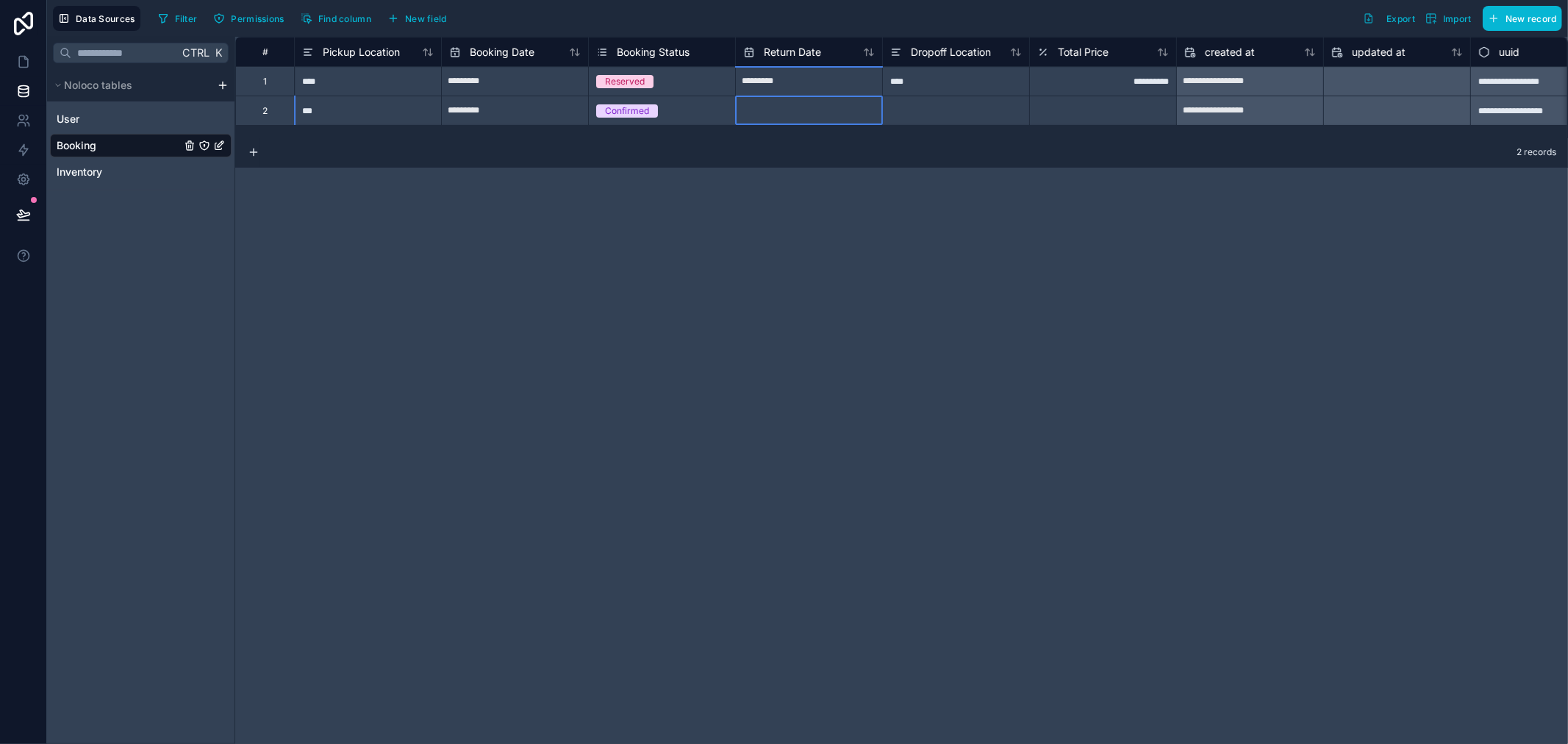
click at [588, 94] on input "text" at bounding box center [514, 81] width 146 height 23
select select "****"
select select "*"
click at [588, 94] on input "text" at bounding box center [514, 81] width 146 height 23
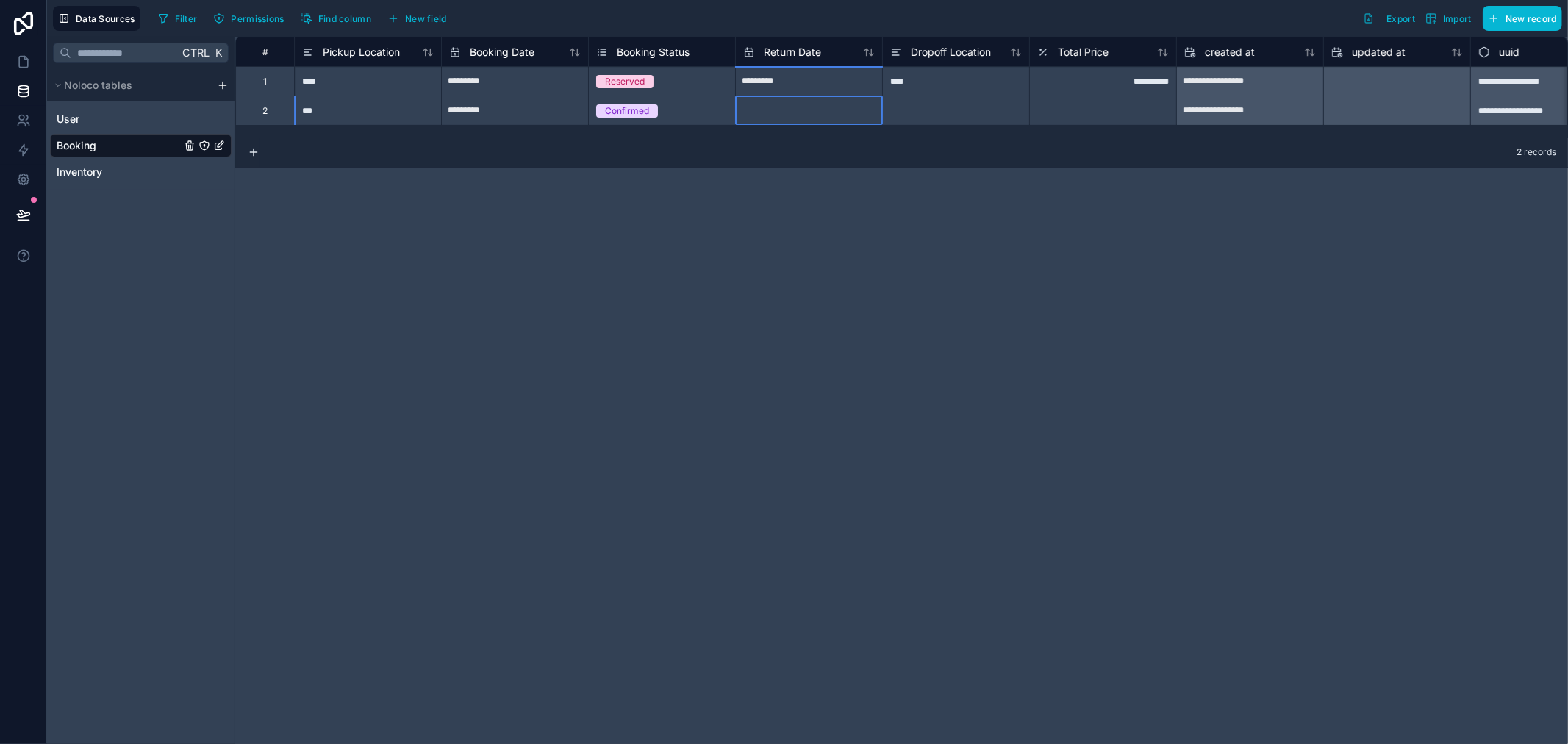
select select "****"
select select "*"
click at [588, 94] on input "text" at bounding box center [514, 81] width 146 height 23
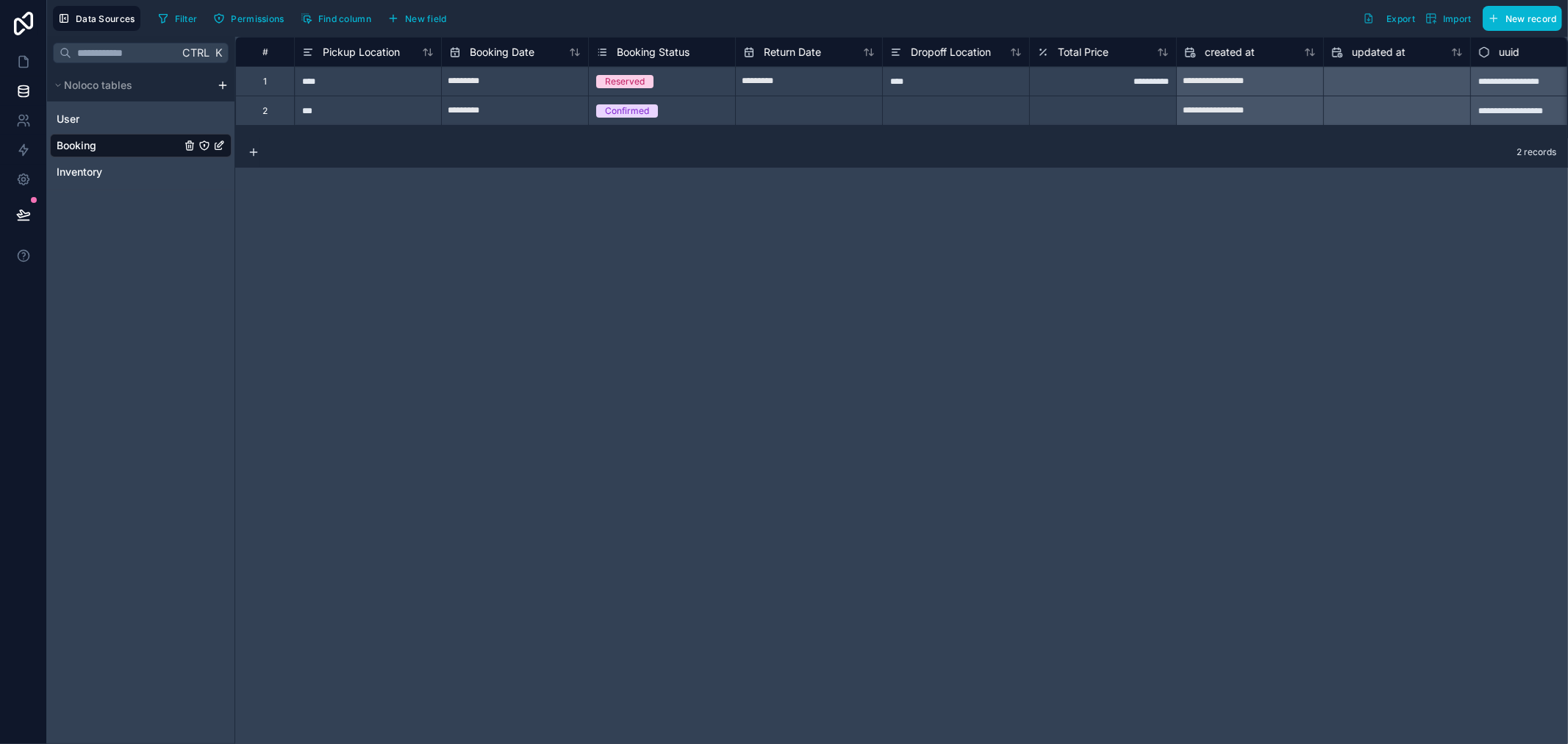
select select "****"
select select "*"
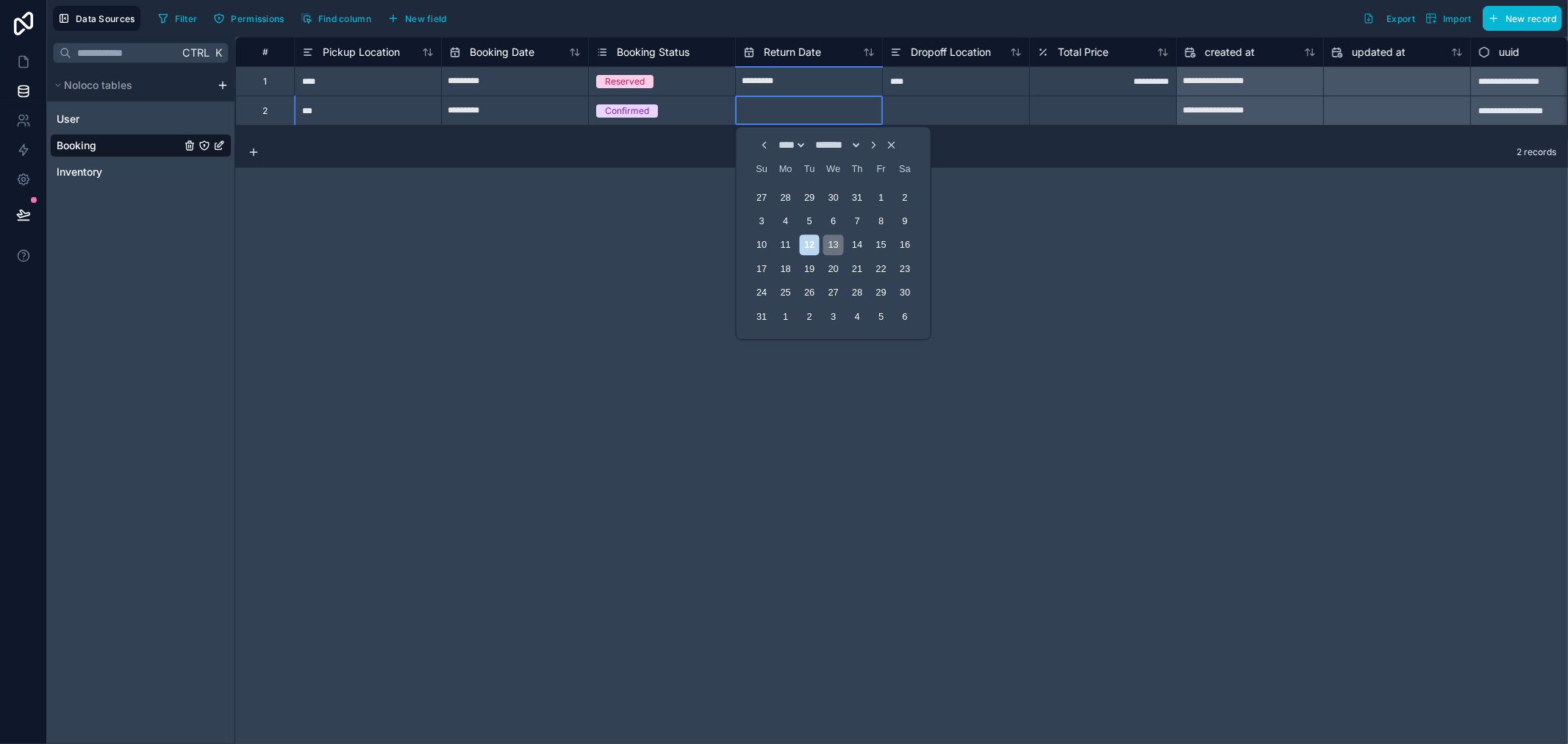
click at [831, 243] on div "13" at bounding box center [833, 245] width 20 height 20
type input "*********"
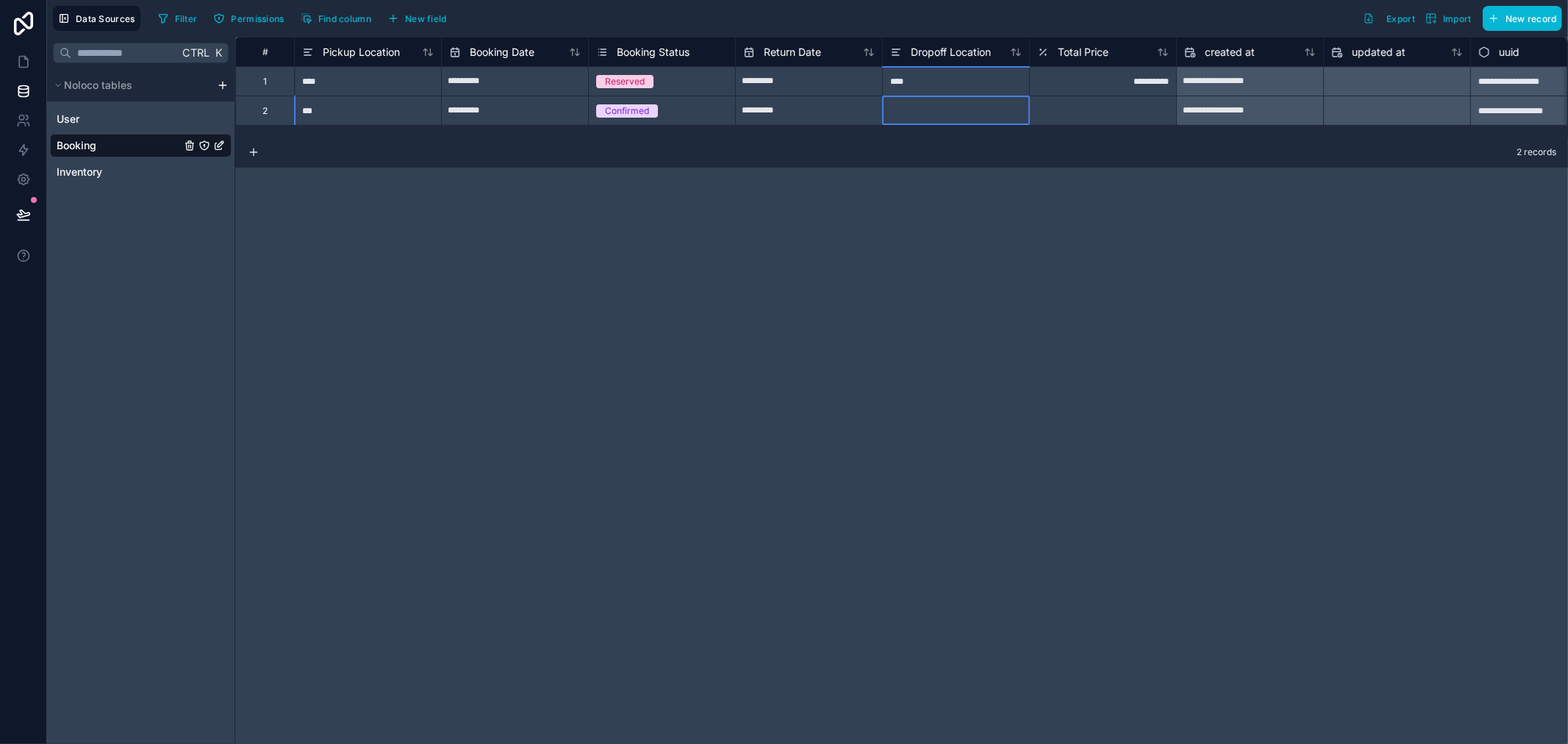
click at [965, 106] on div at bounding box center [956, 110] width 147 height 29
click at [960, 109] on div at bounding box center [956, 110] width 147 height 29
click at [960, 109] on input at bounding box center [955, 111] width 146 height 29
click at [960, 112] on input at bounding box center [955, 111] width 146 height 29
type input "***"
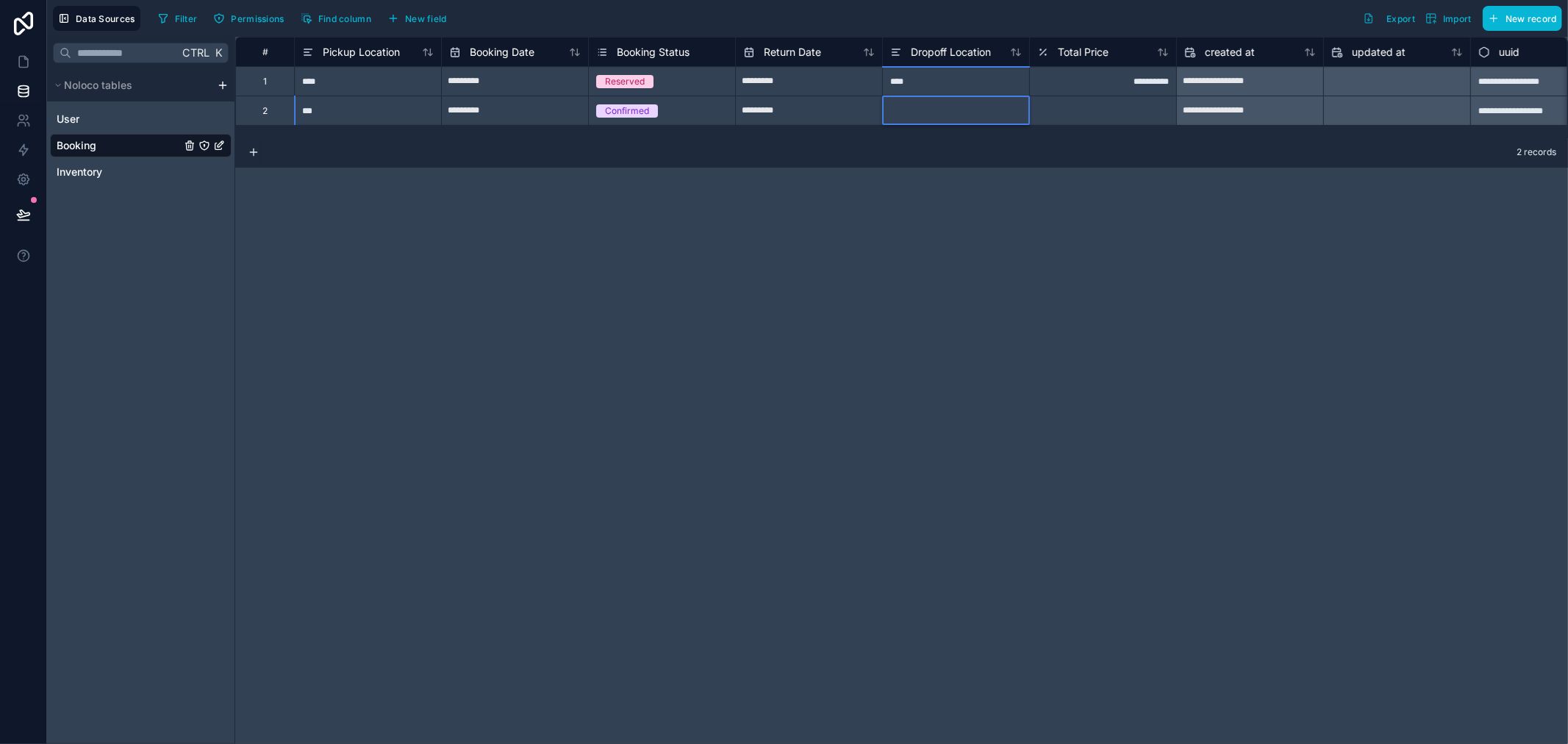
click at [1155, 105] on div at bounding box center [1103, 110] width 147 height 29
type input "******"
click at [1182, 179] on div "**********" at bounding box center [901, 391] width 1333 height 708
drag, startPoint x: 328, startPoint y: 120, endPoint x: 291, endPoint y: 141, distance: 42.5
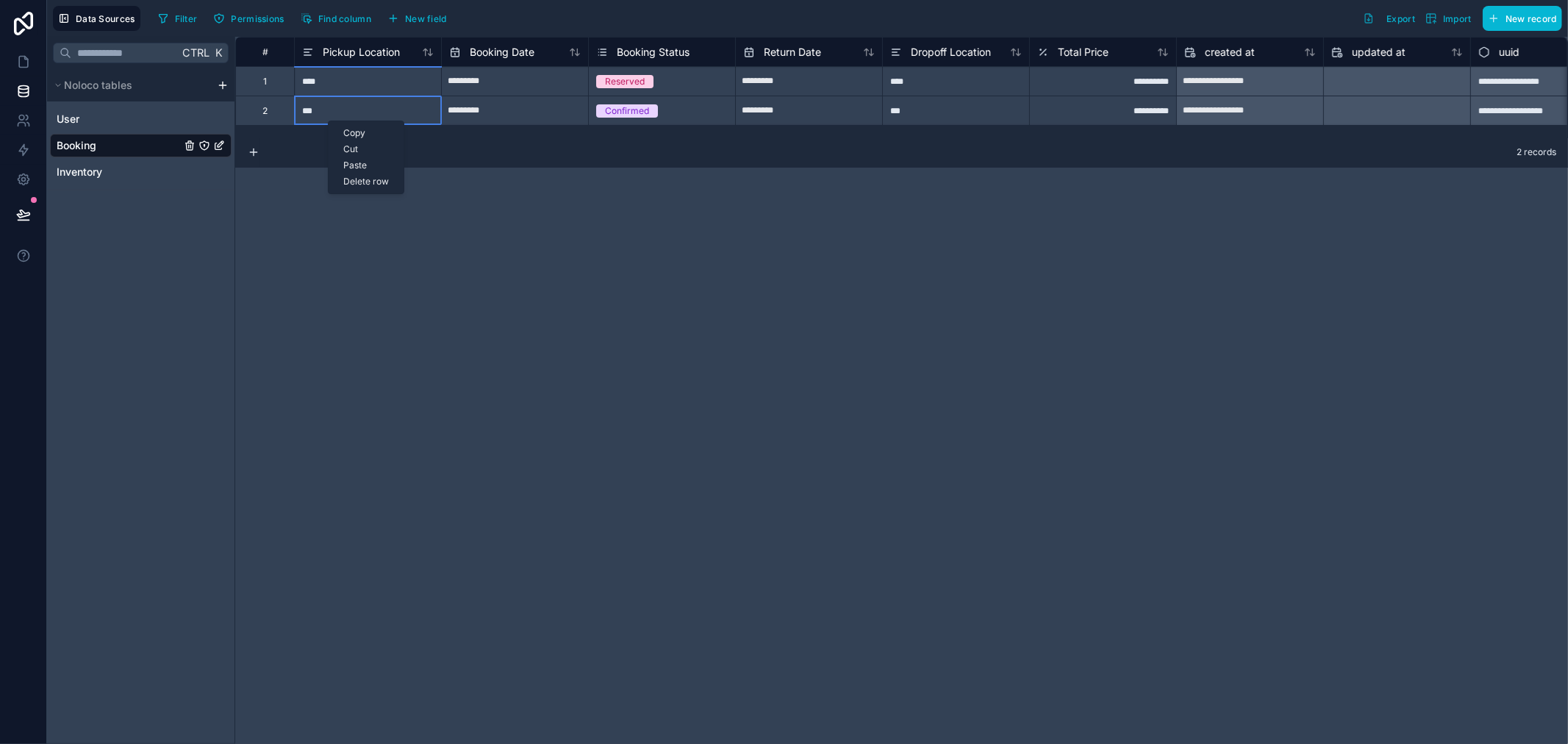
drag, startPoint x: 291, startPoint y: 141, endPoint x: 807, endPoint y: 224, distance: 522.6
click at [848, 224] on div "**********" at bounding box center [901, 391] width 1333 height 708
click at [20, 95] on icon at bounding box center [23, 91] width 15 height 15
click at [20, 61] on icon at bounding box center [23, 61] width 15 height 15
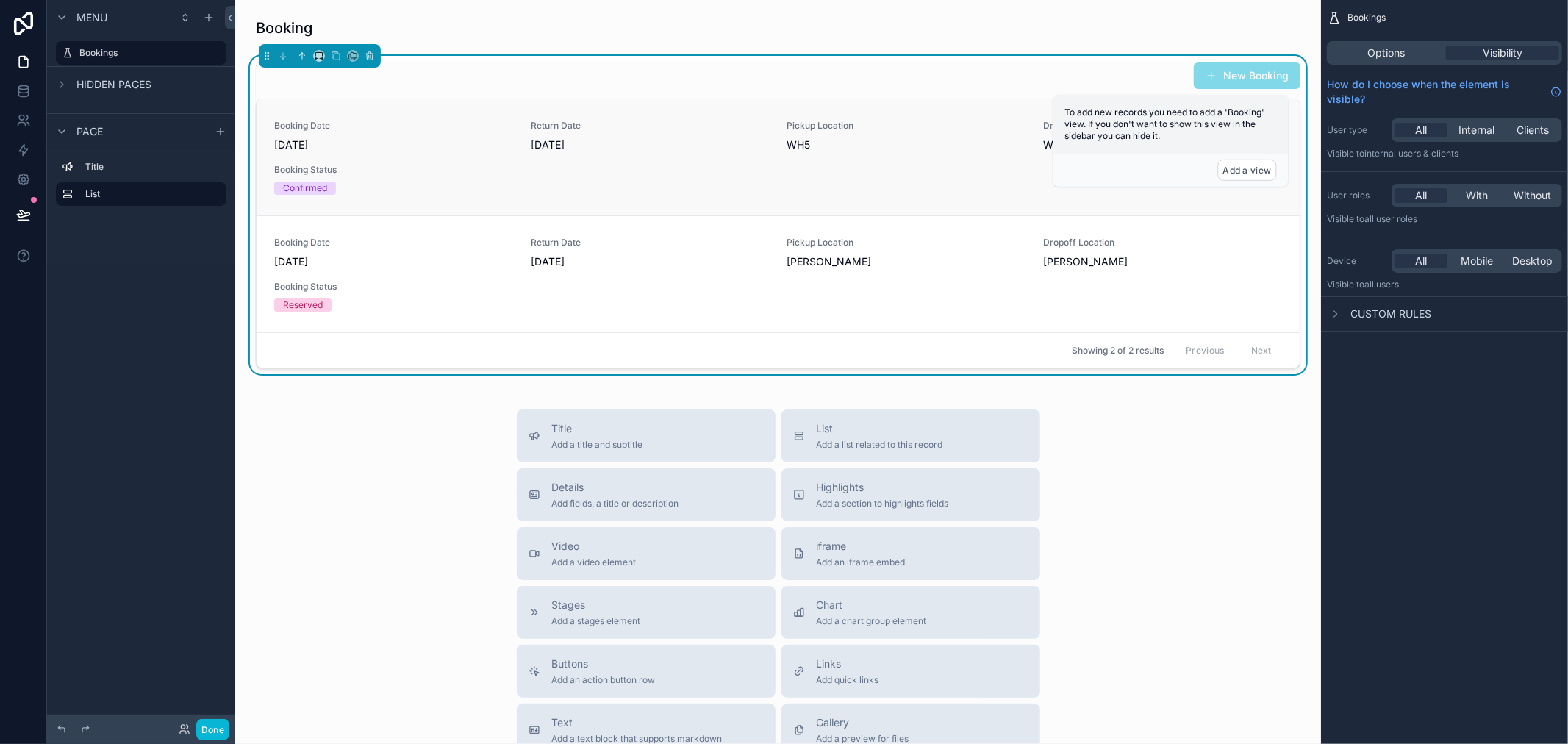
click at [556, 144] on span "[DATE]" at bounding box center [650, 145] width 239 height 15
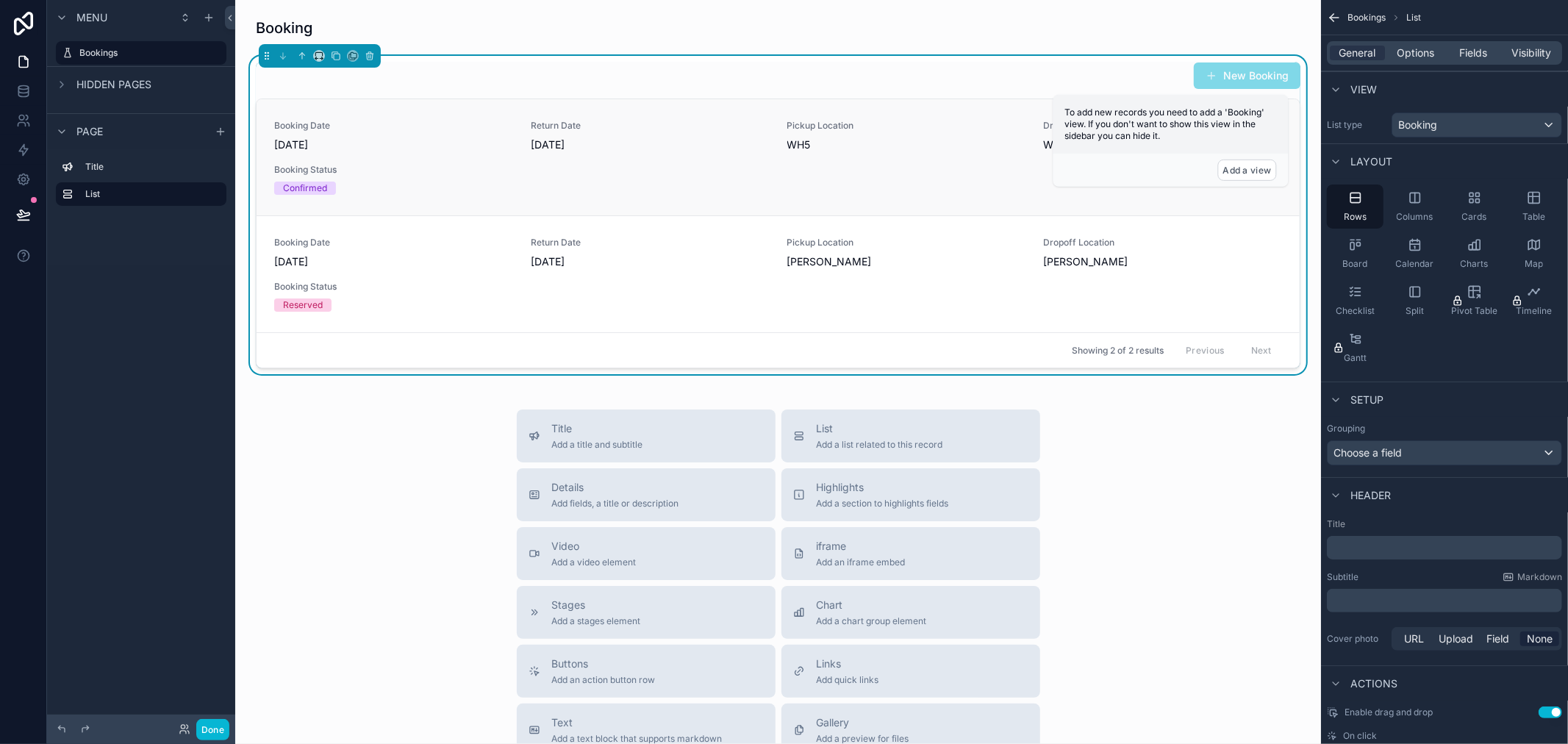
click at [574, 112] on div "Booking Date [DATE] Return Date [DATE] Pickup Location WH5 Dropoff Location WH5…" at bounding box center [778, 158] width 1043 height 116
click at [1335, 16] on icon "scrollable content" at bounding box center [1334, 18] width 15 height 15
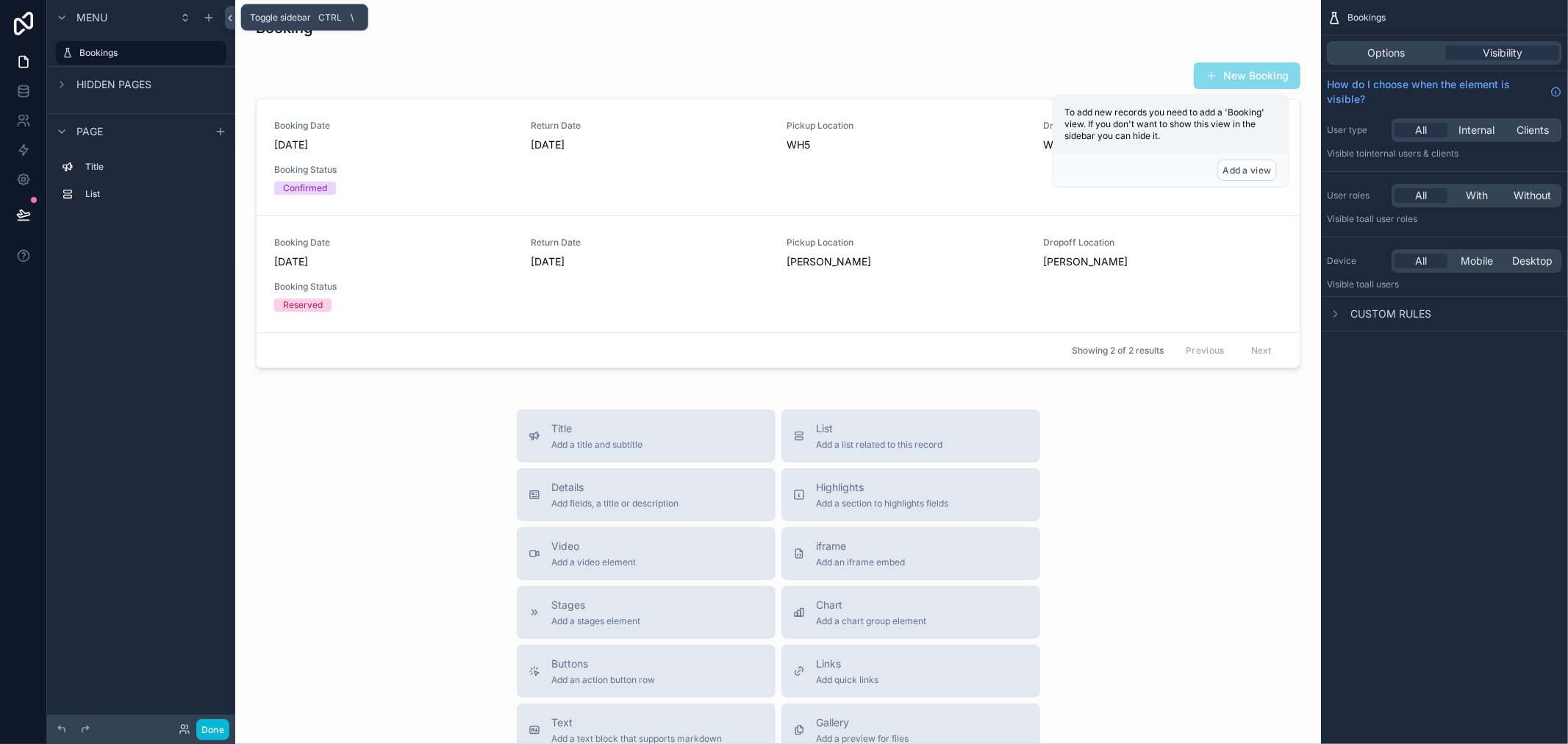
click at [234, 13] on icon at bounding box center [230, 18] width 10 height 11
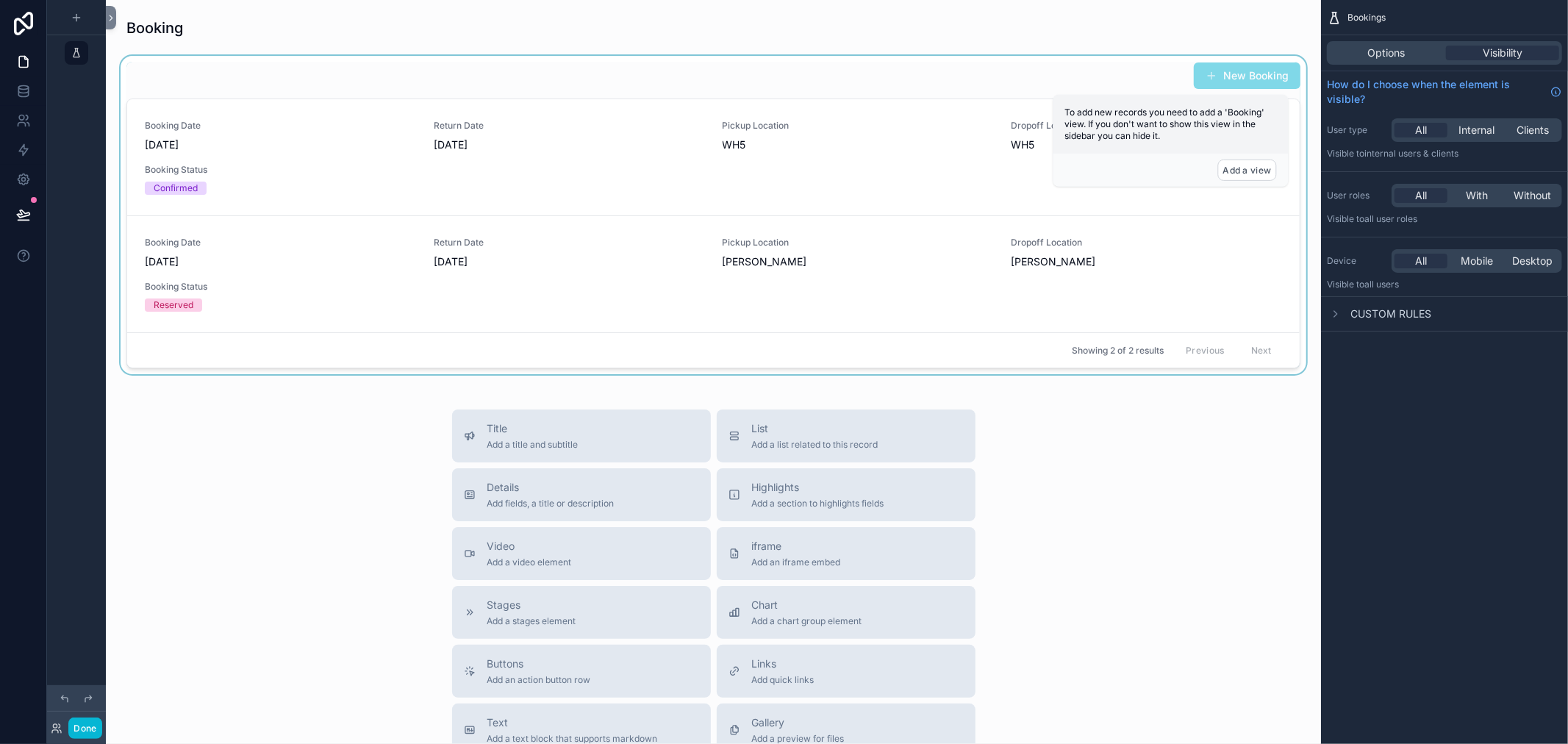
click at [346, 174] on div "scrollable content" at bounding box center [714, 215] width 1192 height 318
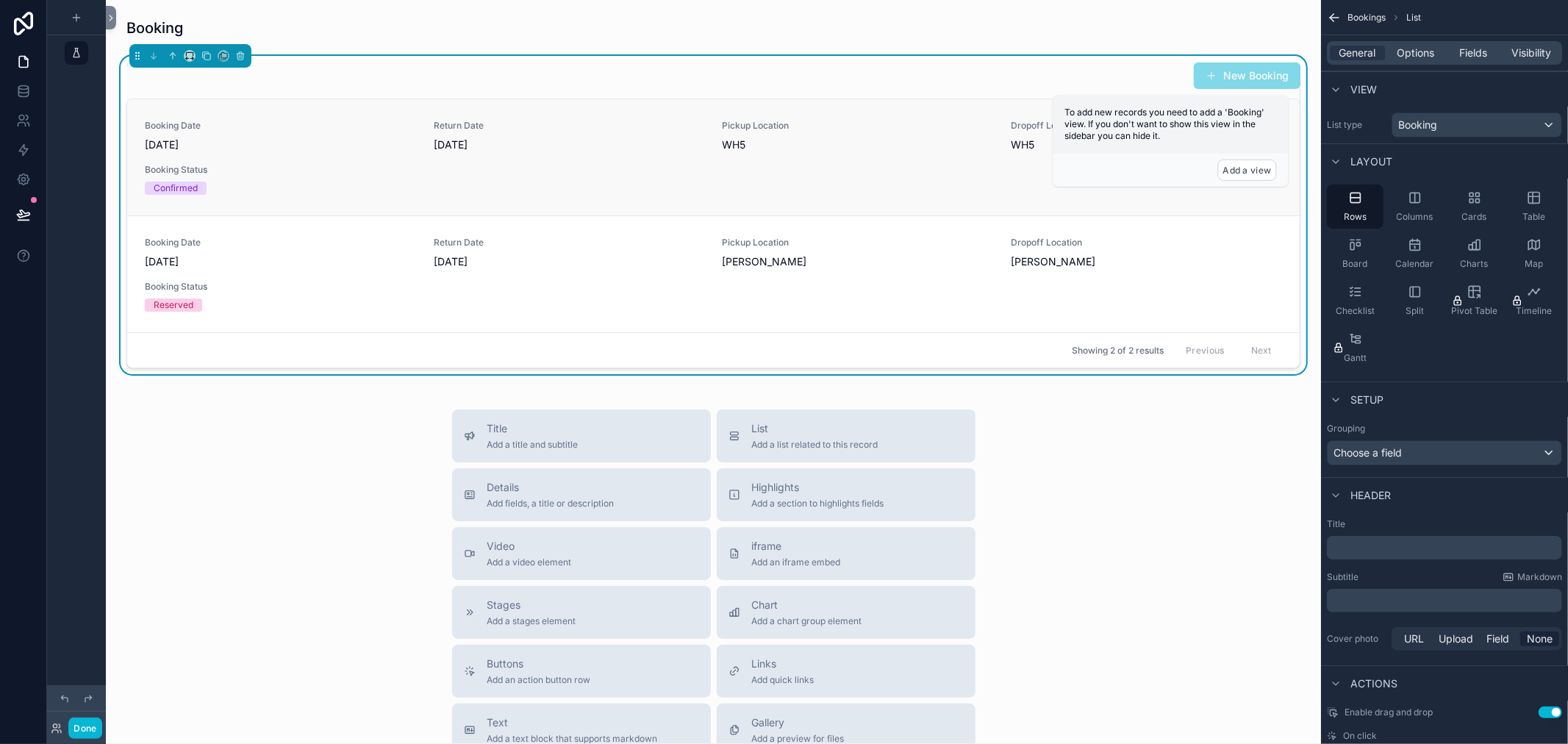
click at [346, 174] on span "Booking Status" at bounding box center [280, 170] width 271 height 12
click at [1372, 22] on span "Bookings" at bounding box center [1366, 18] width 38 height 12
drag, startPoint x: 1357, startPoint y: 11, endPoint x: 1342, endPoint y: 18, distance: 16.6
click at [1356, 12] on span "Bookings" at bounding box center [1366, 18] width 38 height 12
click at [1335, 18] on icon "scrollable content" at bounding box center [1334, 18] width 9 height 0
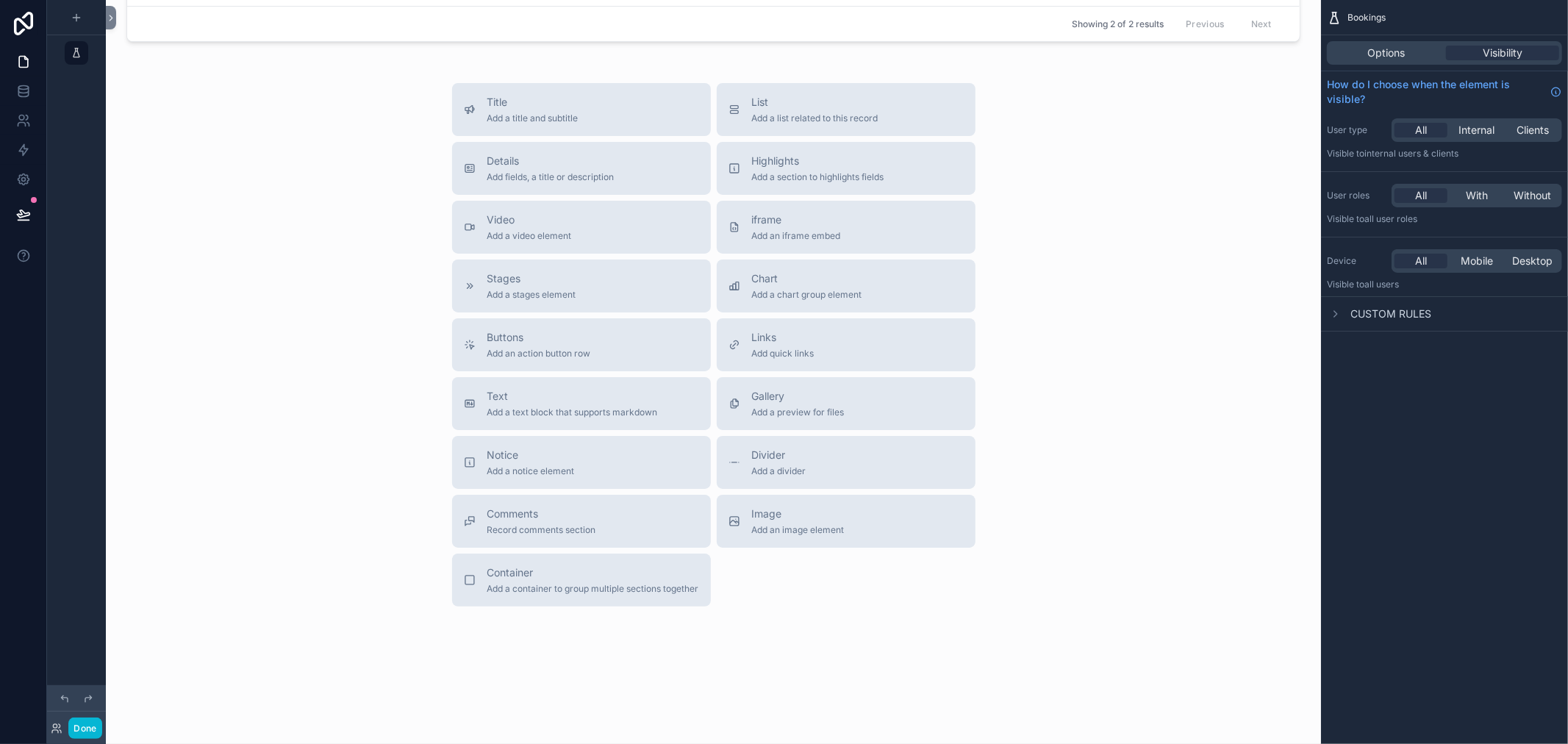
scroll to position [328, 0]
click at [85, 727] on button "Done" at bounding box center [85, 729] width 33 height 21
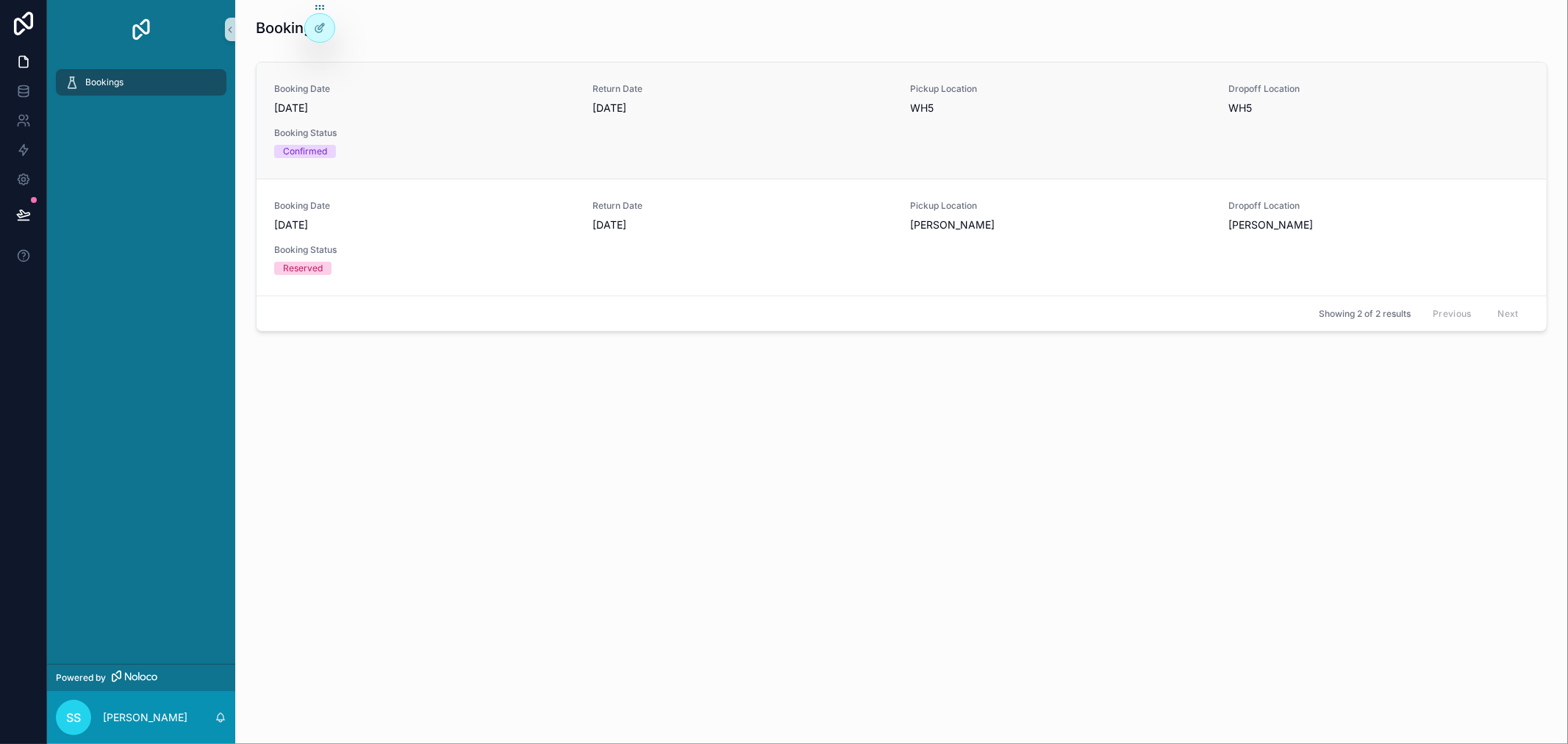
click at [856, 136] on div "Booking Date [DATE] Return Date [DATE] Pickup Location WH5 Dropoff Location WH5…" at bounding box center [902, 120] width 1255 height 75
click at [857, 135] on div "Booking Date [DATE] Return Date [DATE] Pickup Location WH5 Dropoff Location WH5…" at bounding box center [902, 120] width 1255 height 75
click at [983, 94] on span "Pickup Location" at bounding box center [1061, 89] width 300 height 12
click at [982, 94] on span "Pickup Location" at bounding box center [1061, 89] width 300 height 12
click at [733, 129] on div "Booking Date [DATE] Return Date [DATE] Pickup Location WH5 Dropoff Location WH5…" at bounding box center [902, 120] width 1255 height 75
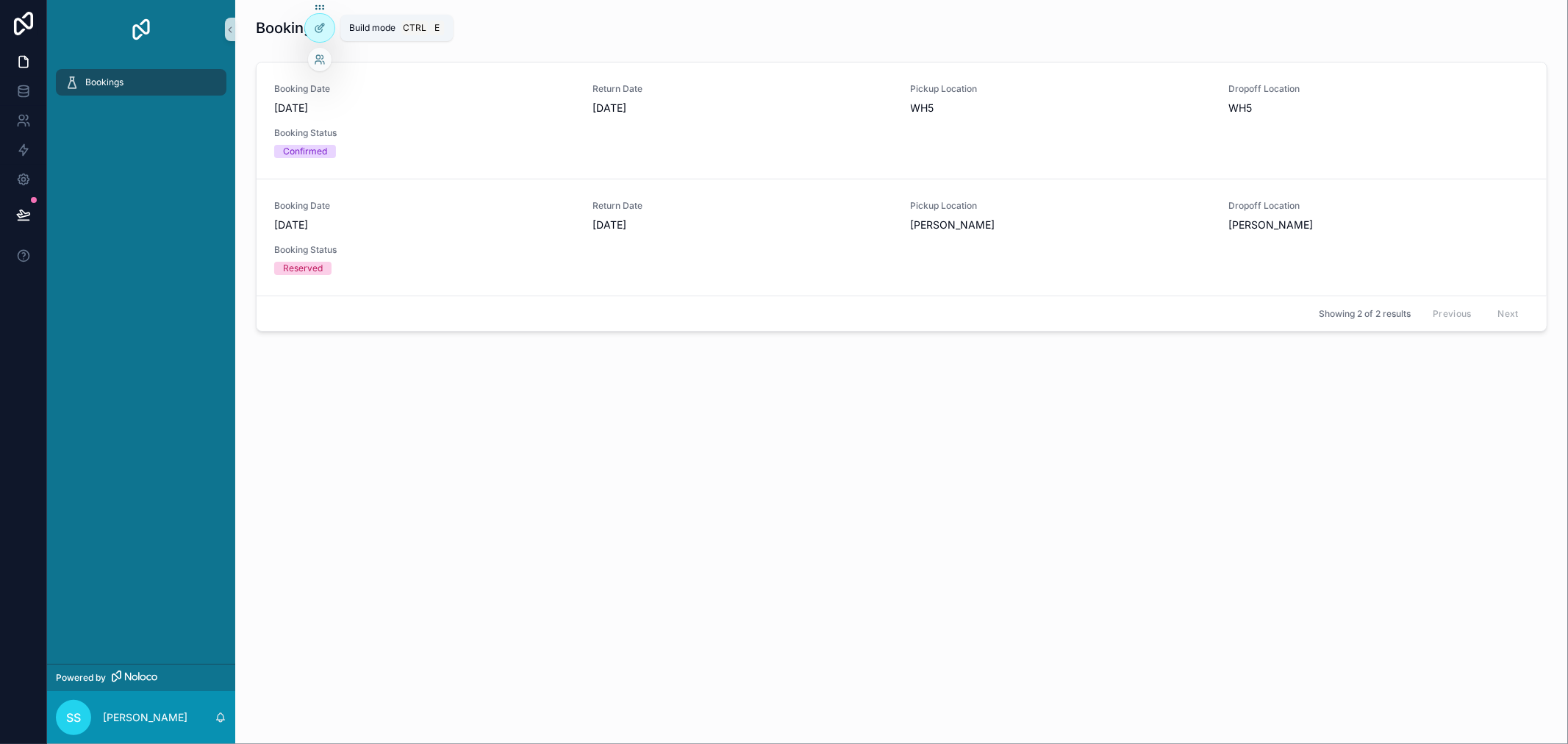
drag, startPoint x: 312, startPoint y: 19, endPoint x: 334, endPoint y: 40, distance: 30.4
click at [334, 40] on div at bounding box center [320, 22] width 31 height 41
click at [327, 29] on div at bounding box center [320, 27] width 29 height 28
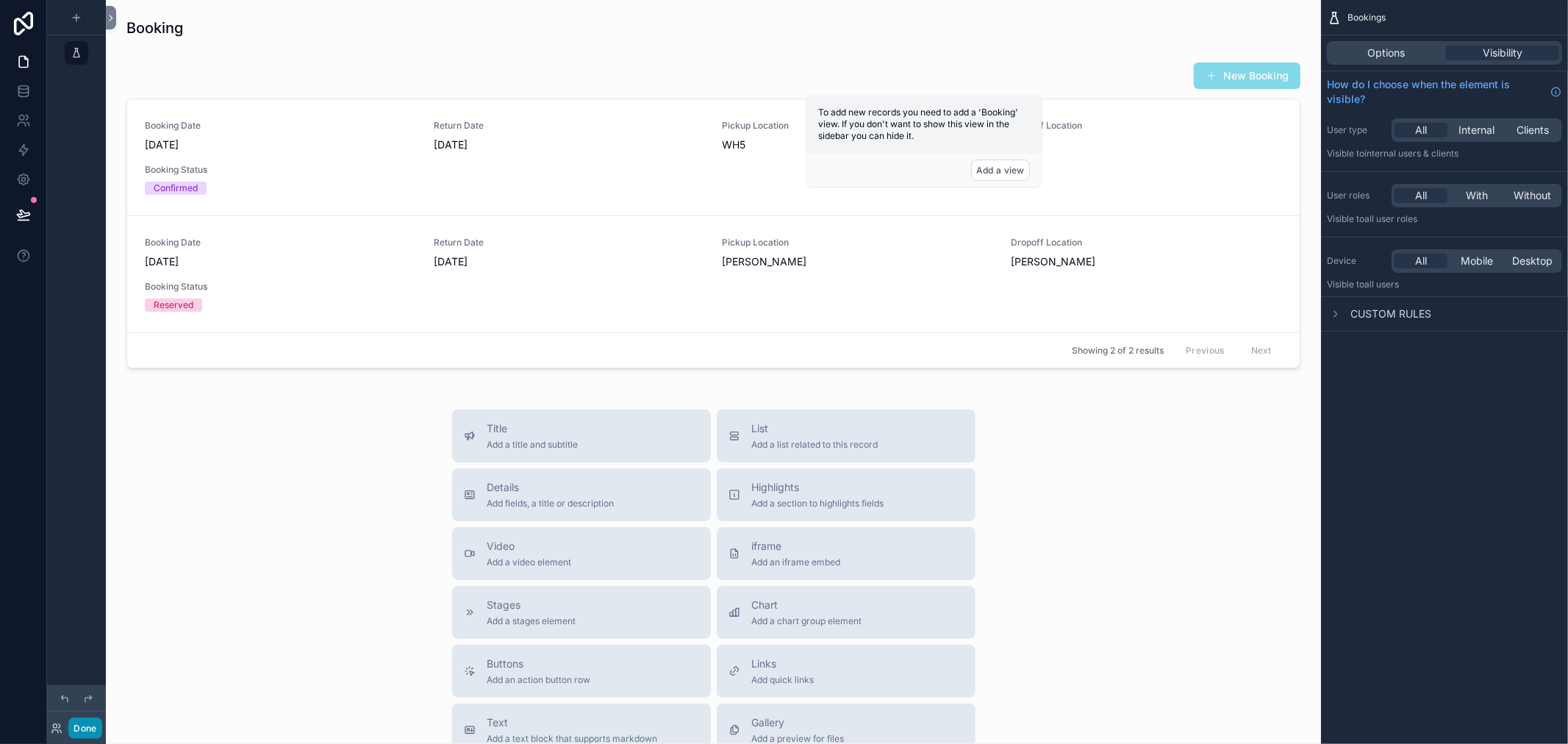
click at [97, 726] on button "Done" at bounding box center [85, 729] width 33 height 21
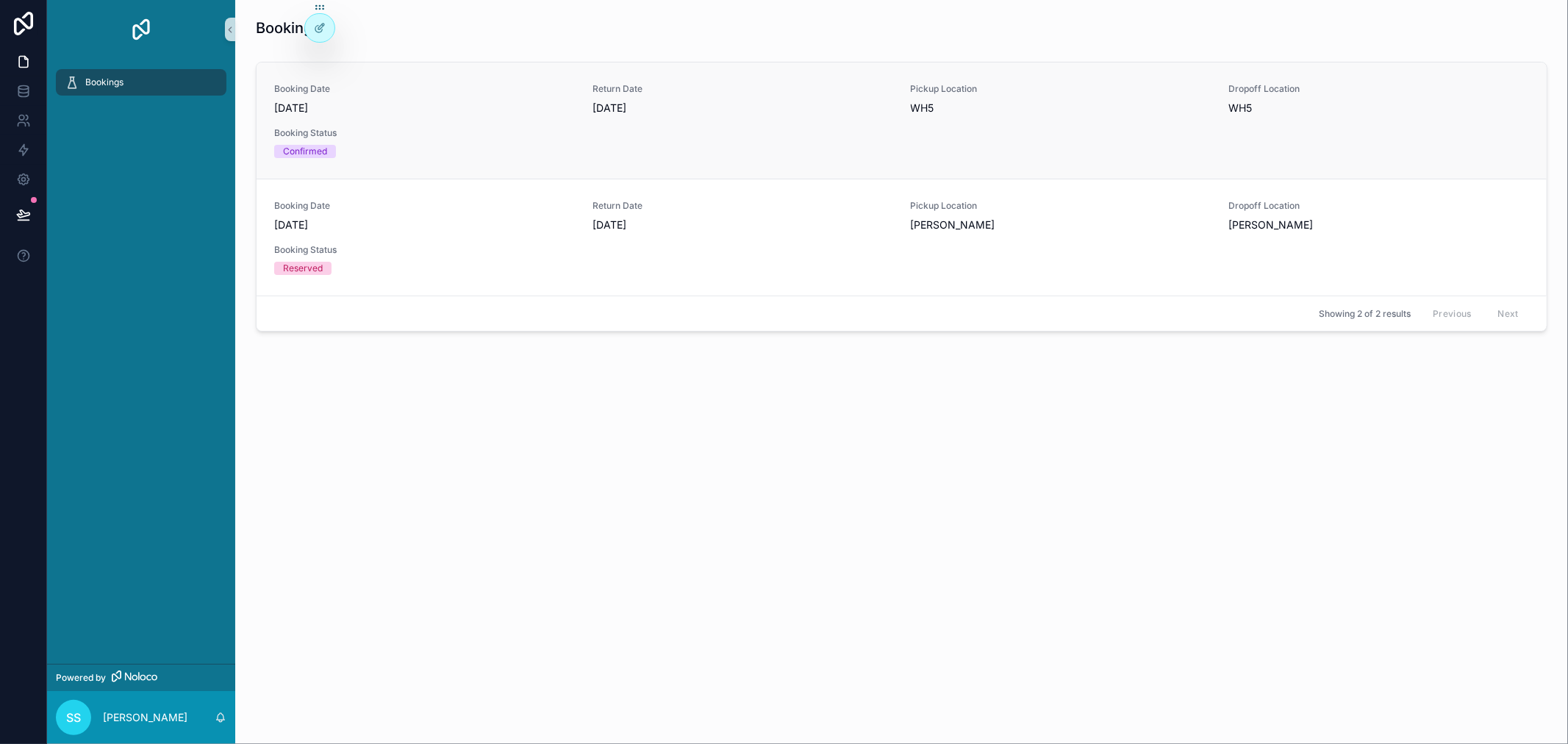
click at [1022, 164] on div "Booking Date [DATE] Return Date [DATE] Pickup Location WH5 Dropoff Location WH5…" at bounding box center [902, 120] width 1290 height 116
click at [1024, 162] on div "Booking Date [DATE] Return Date [DATE] Pickup Location WH5 Dropoff Location WH5…" at bounding box center [902, 120] width 1290 height 116
drag, startPoint x: 1023, startPoint y: 162, endPoint x: 1059, endPoint y: 160, distance: 36.1
click at [1024, 160] on div "Booking Date [DATE] Return Date [DATE] Pickup Location WH5 Dropoff Location WH5…" at bounding box center [902, 120] width 1290 height 116
click at [1269, 294] on div "Booking Date [DATE] Return Date [DATE] Pickup Location [GEOGRAPHIC_DATA] Dropof…" at bounding box center [902, 237] width 1290 height 117
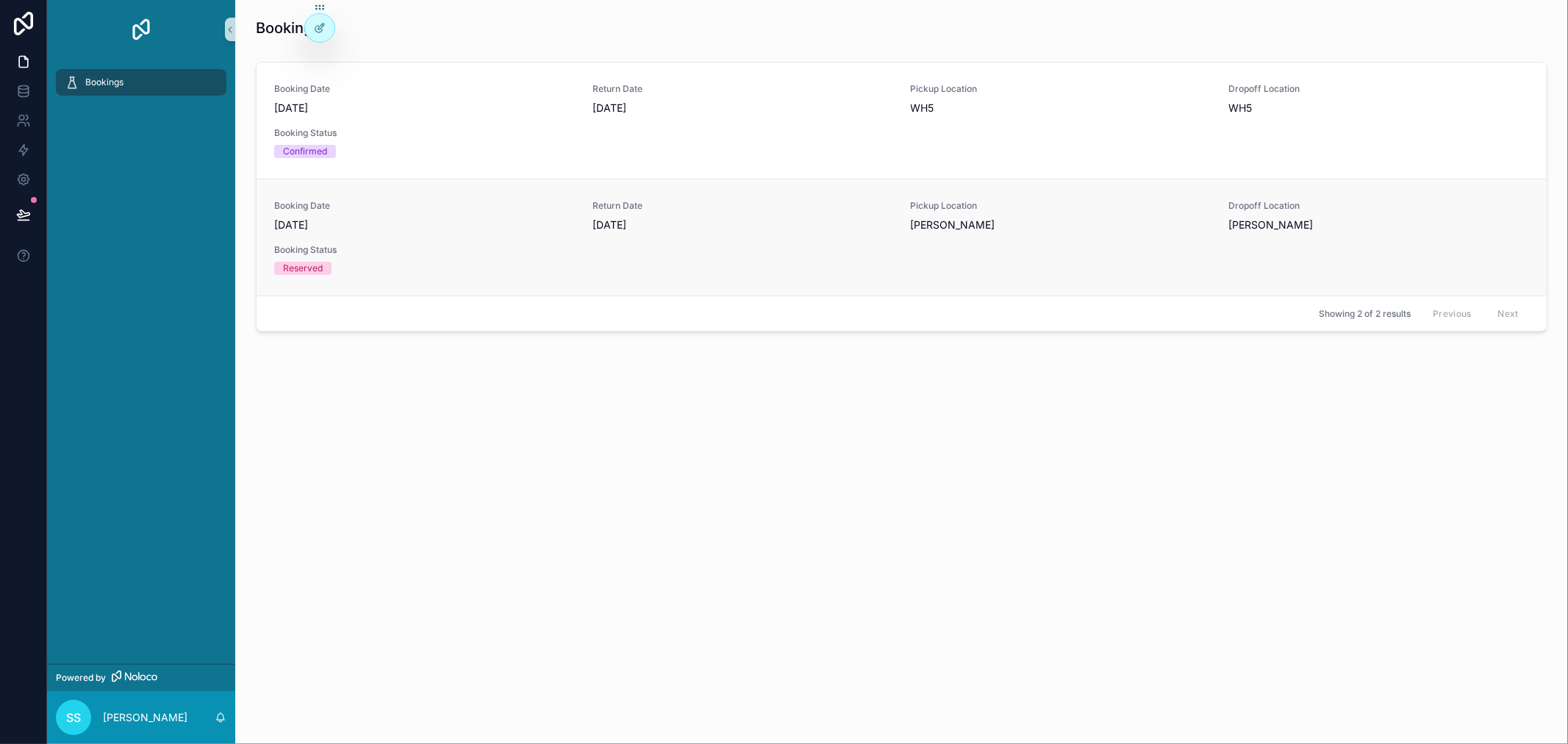
click at [1258, 265] on div "Booking Date [DATE] Return Date [DATE] Pickup Location [GEOGRAPHIC_DATA] Dropof…" at bounding box center [902, 237] width 1255 height 75
click at [619, 288] on div "Booking Date [DATE] Return Date [DATE] Pickup Location [GEOGRAPHIC_DATA] Dropof…" at bounding box center [902, 237] width 1290 height 117
click at [614, 287] on div "Booking Date [DATE] Return Date [DATE] Pickup Location [GEOGRAPHIC_DATA] Dropof…" at bounding box center [902, 237] width 1290 height 117
click at [414, 128] on span "Booking Status" at bounding box center [425, 133] width 300 height 12
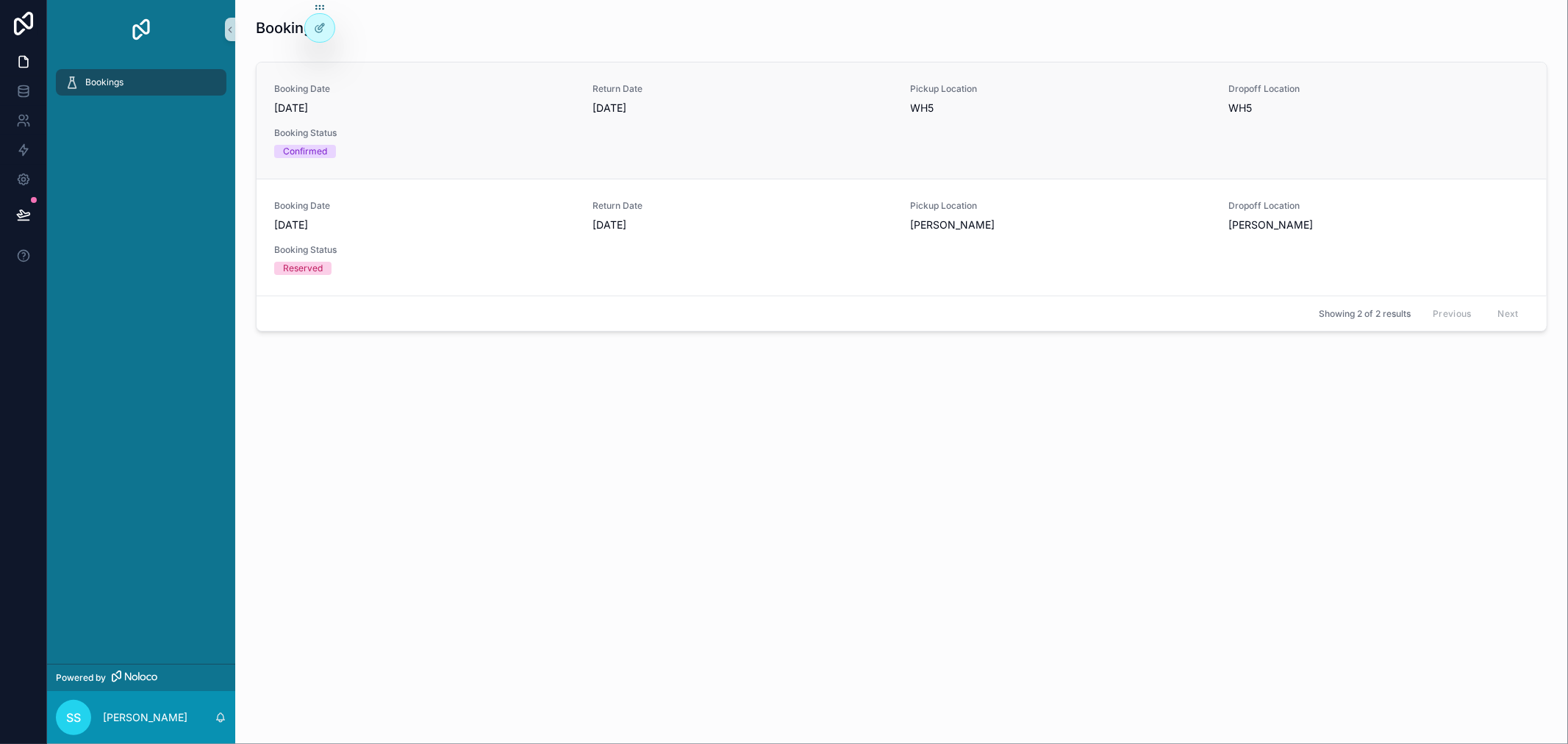
click at [567, 136] on span "Booking Status" at bounding box center [425, 133] width 300 height 12
click at [309, 30] on div at bounding box center [320, 27] width 29 height 28
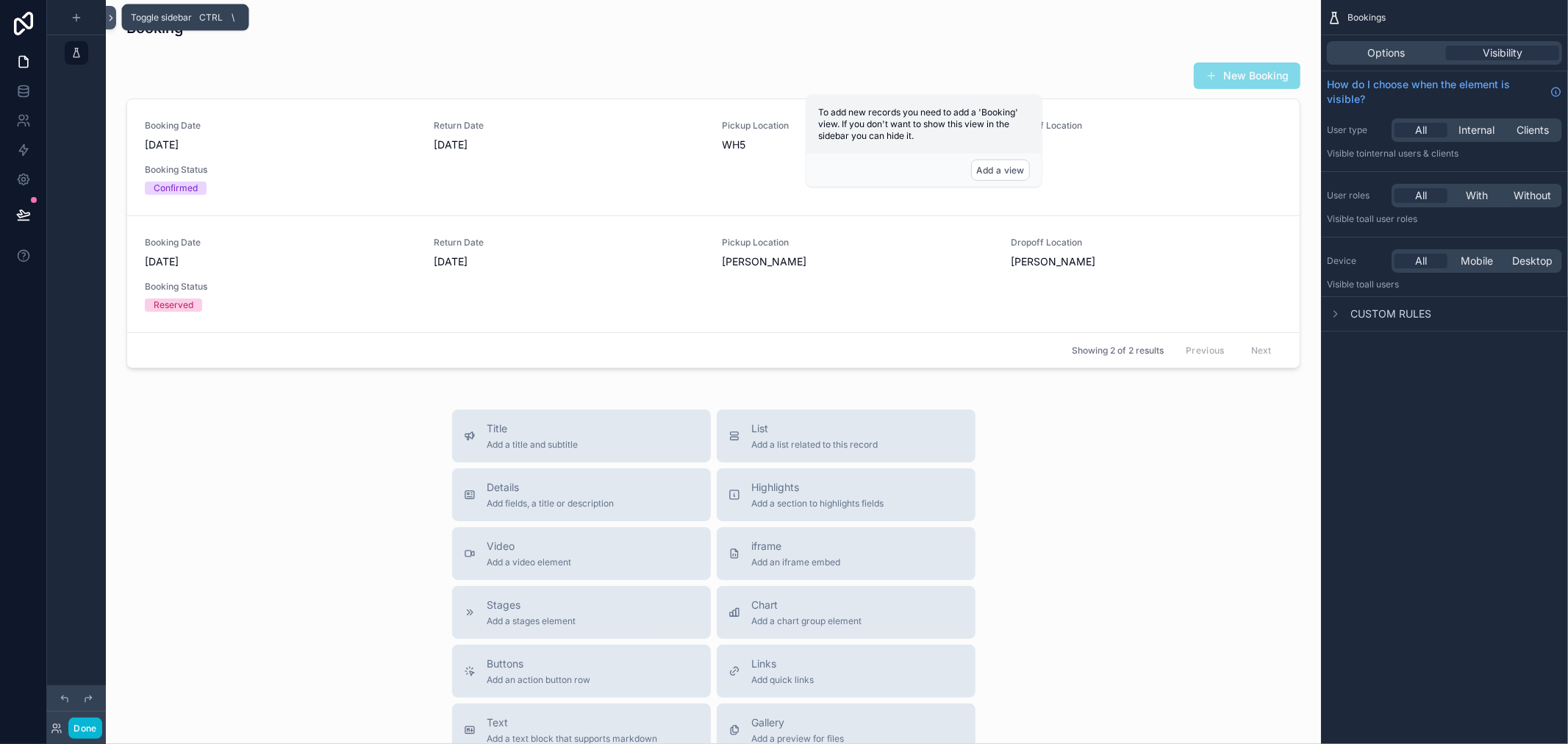
click at [109, 15] on icon at bounding box center [111, 18] width 10 height 11
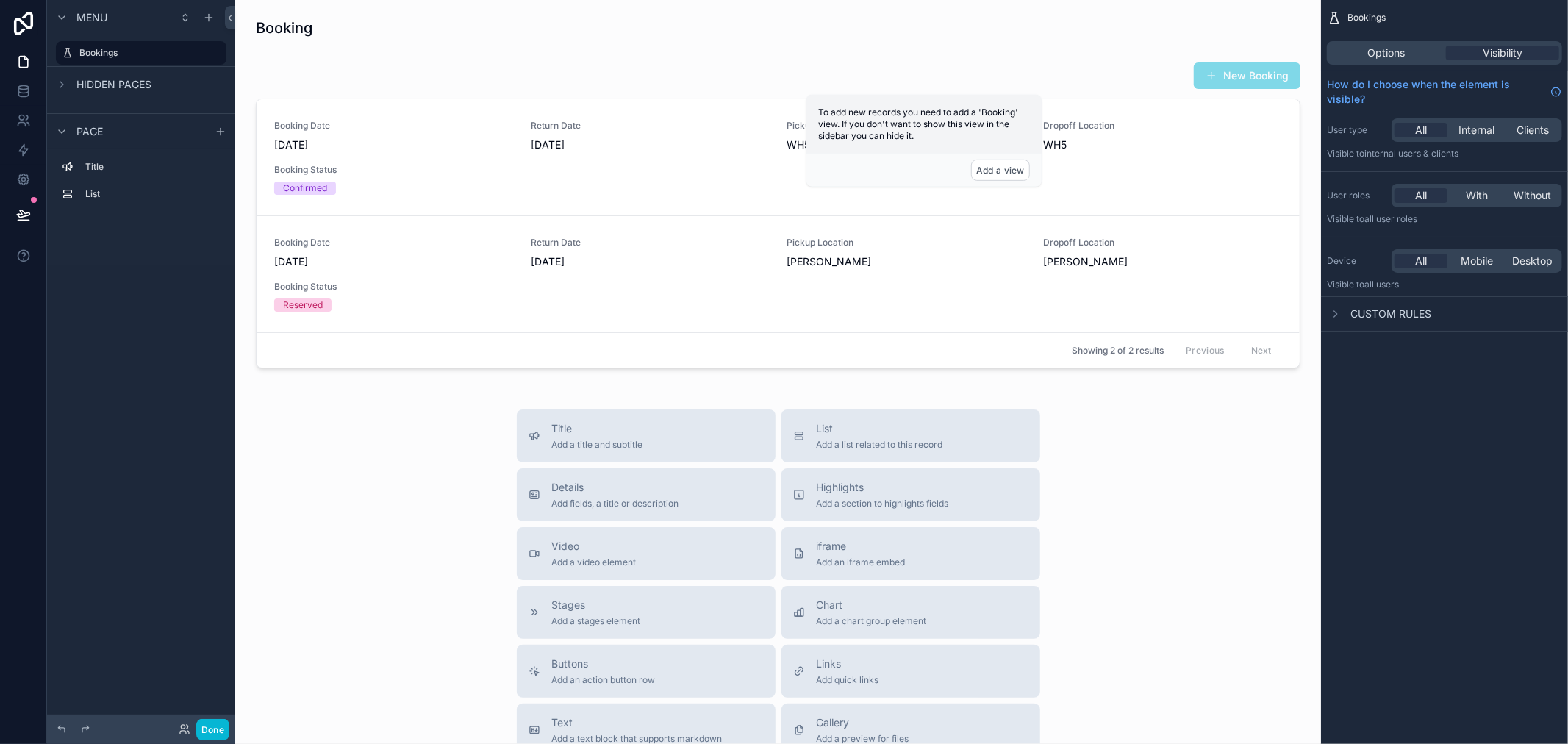
click at [464, 47] on div "Booking New Booking Booking Date [DATE] Return Date [DATE] Pickup Location WH5 …" at bounding box center [778, 525] width 1086 height 1051
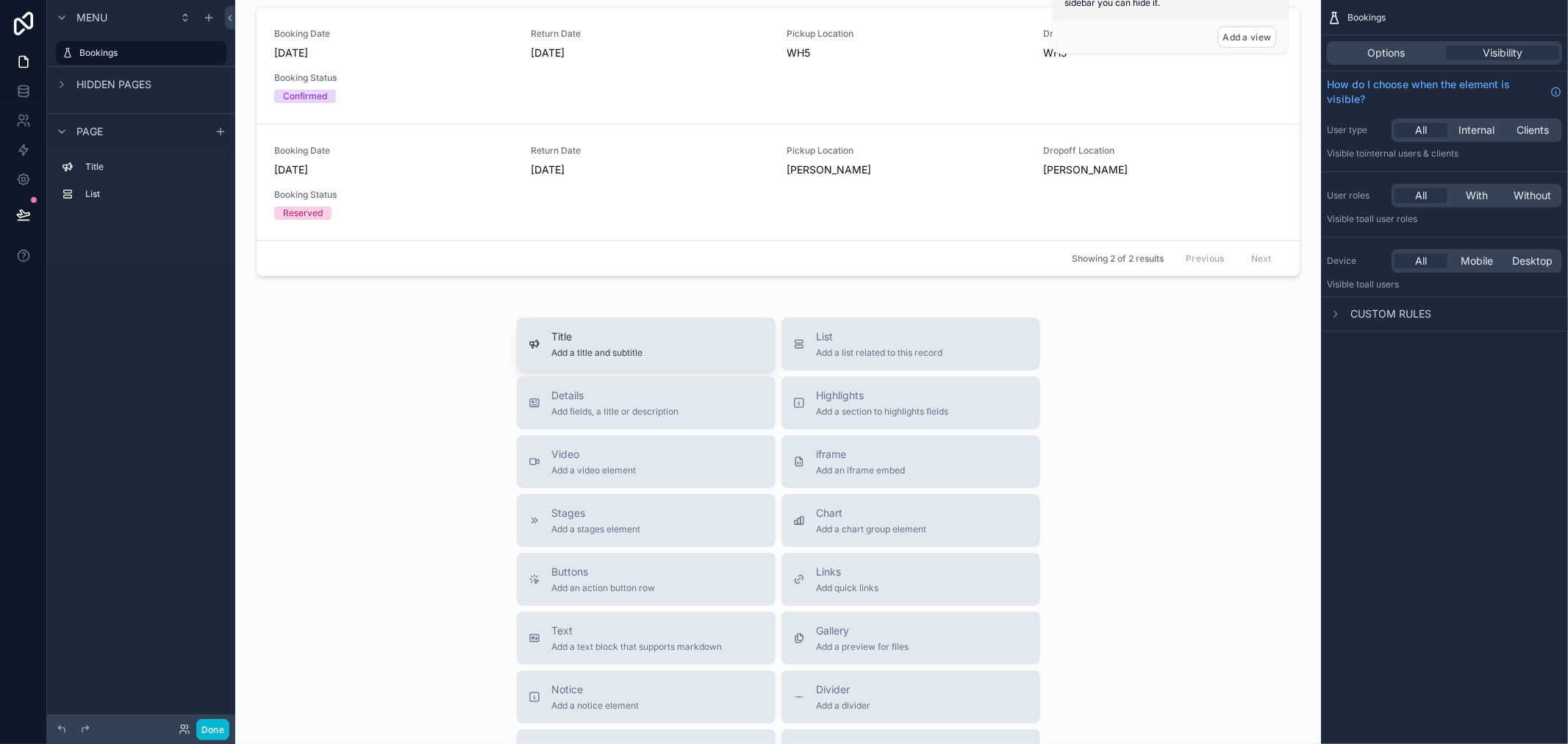
scroll to position [163, 0]
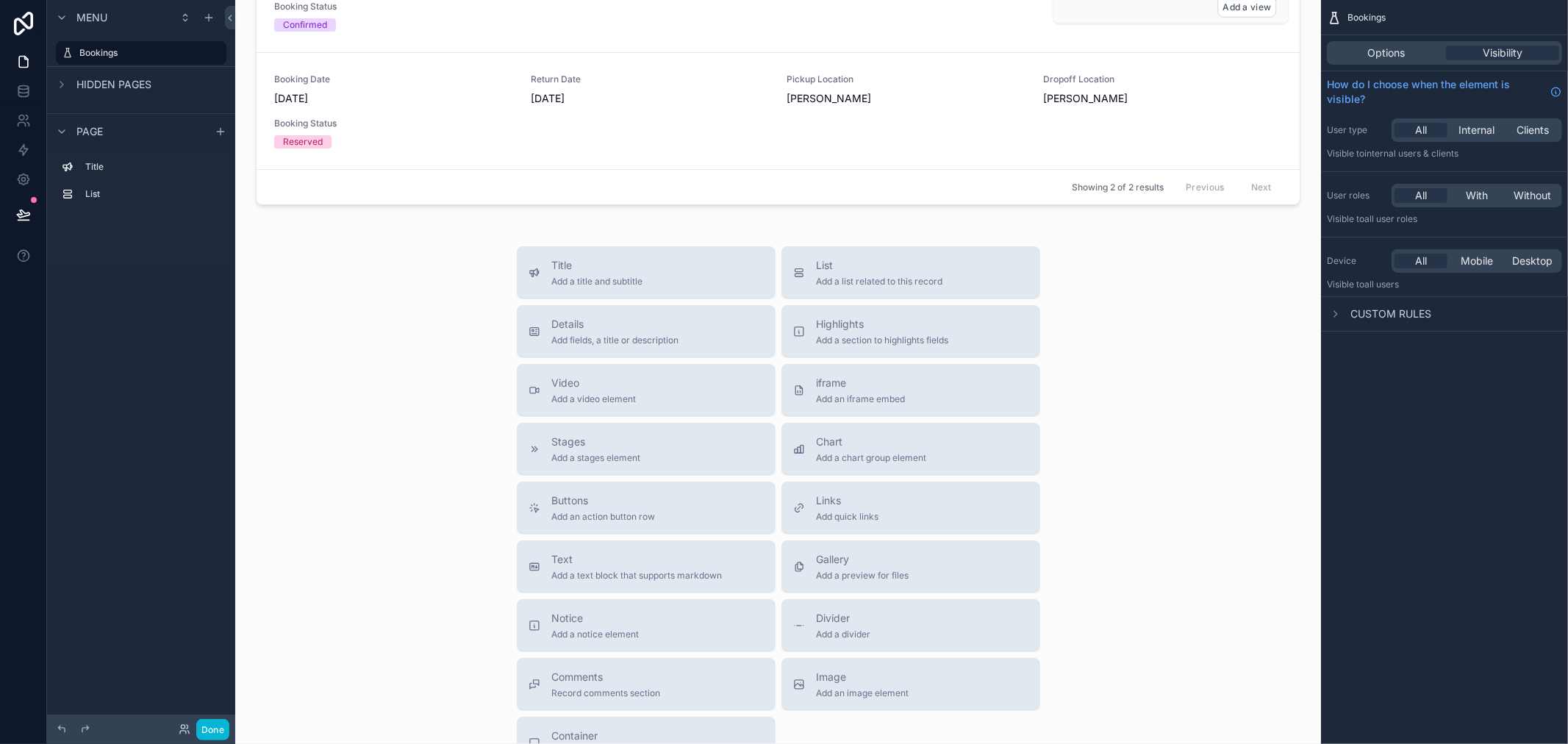
drag, startPoint x: 592, startPoint y: 266, endPoint x: 1181, endPoint y: 474, distance: 624.6
click at [1181, 474] on div "Title Add a title and subtitle List Add a list related to this record Details A…" at bounding box center [778, 508] width 1063 height 523
click at [674, 136] on div "scrollable content" at bounding box center [778, 52] width 1063 height 318
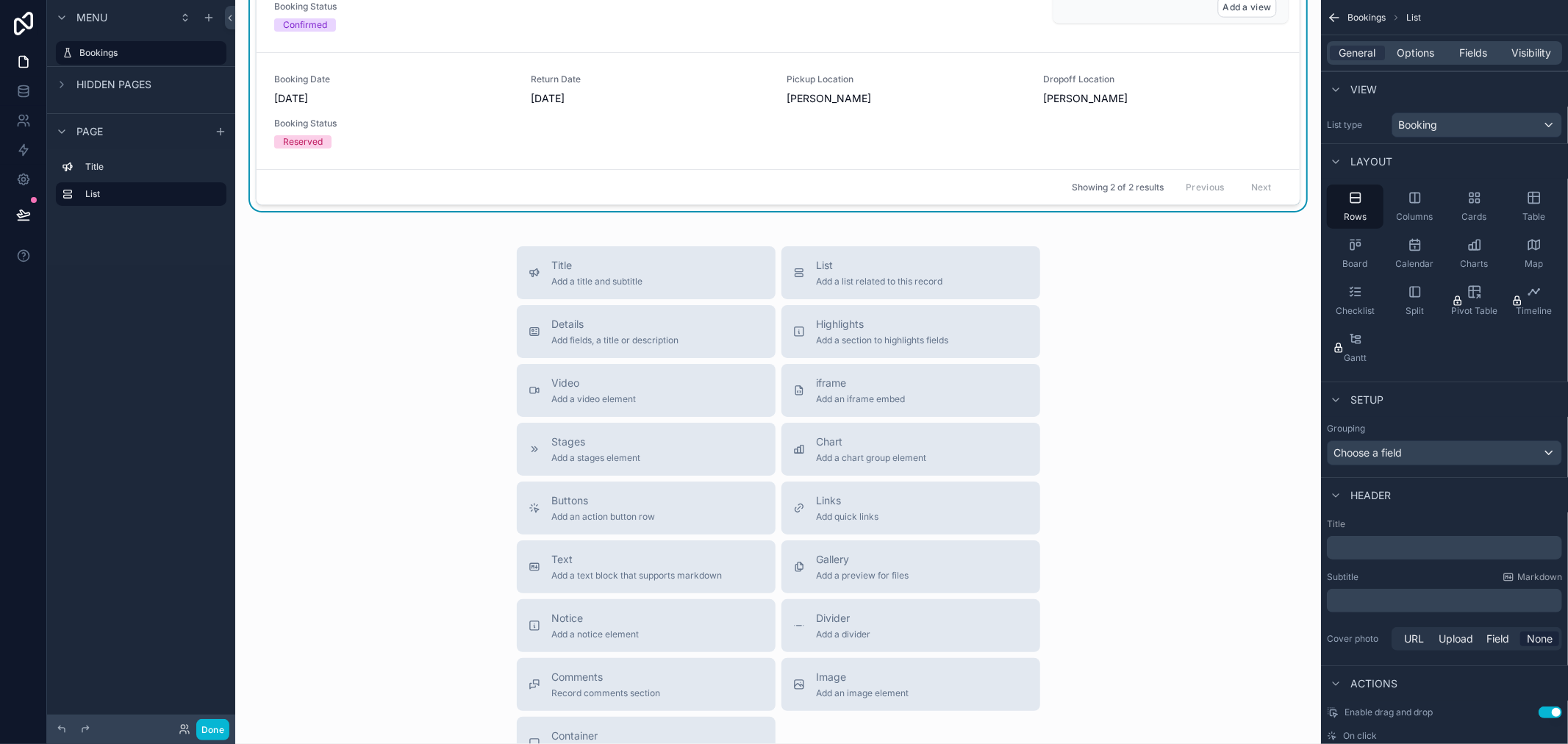
click at [674, 136] on div "Booking Date [DATE] Return Date [DATE] Pickup Location [GEOGRAPHIC_DATA] Dropof…" at bounding box center [778, 111] width 1008 height 75
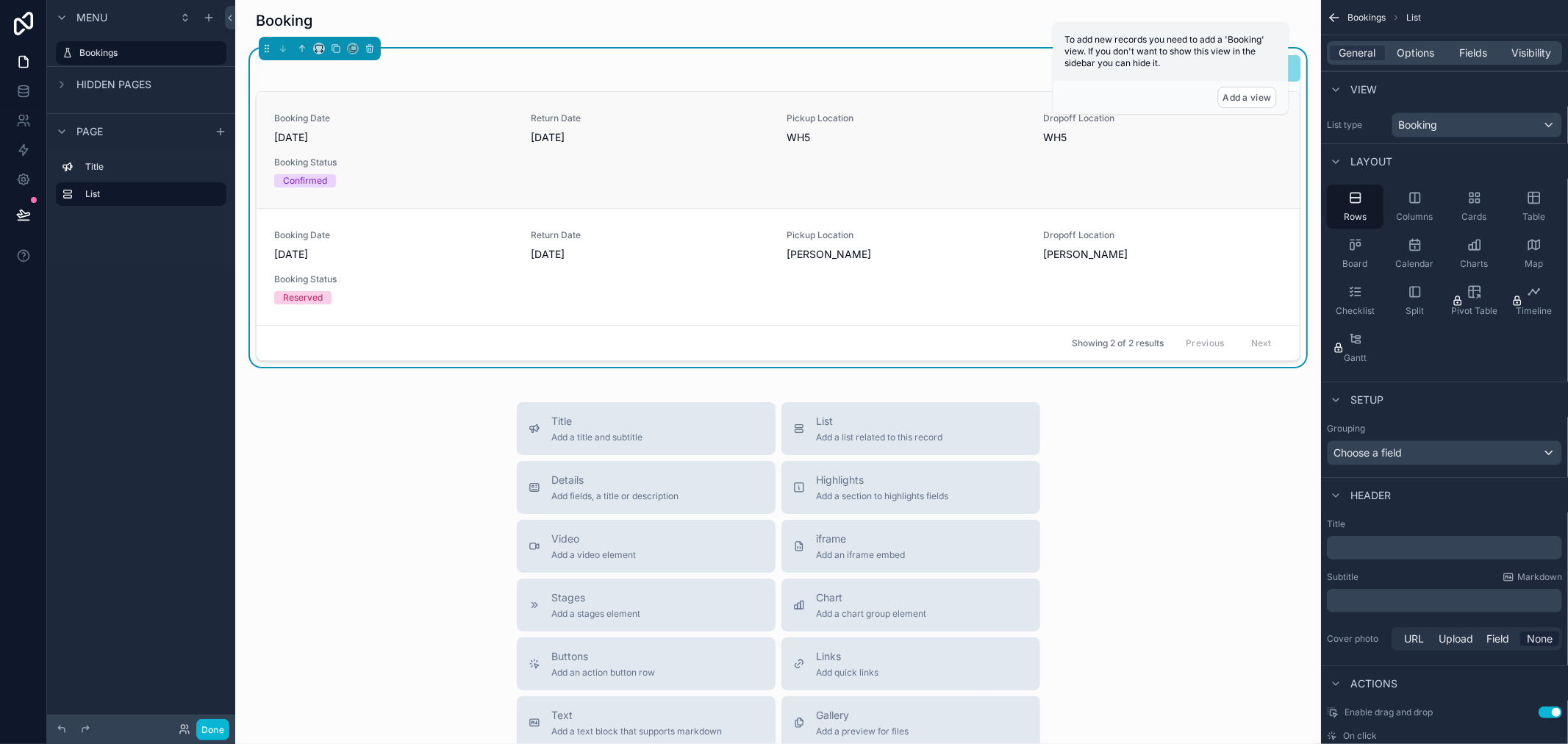
scroll to position [0, 0]
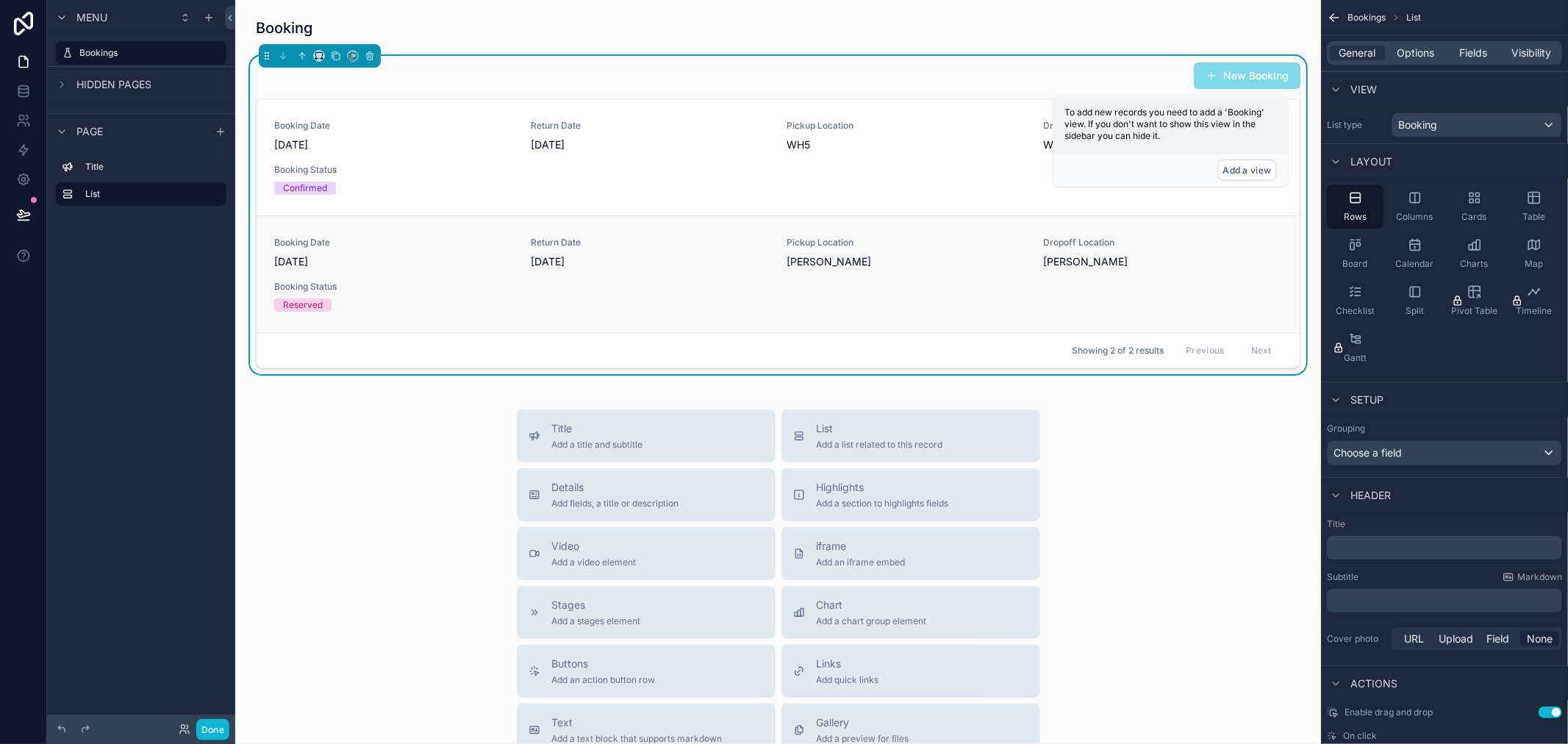
click at [703, 229] on div "Booking Date [DATE] Return Date [DATE] Pickup Location [GEOGRAPHIC_DATA] Dropof…" at bounding box center [778, 274] width 1043 height 117
click at [591, 435] on div "Title Add a title and subtitle" at bounding box center [597, 436] width 91 height 29
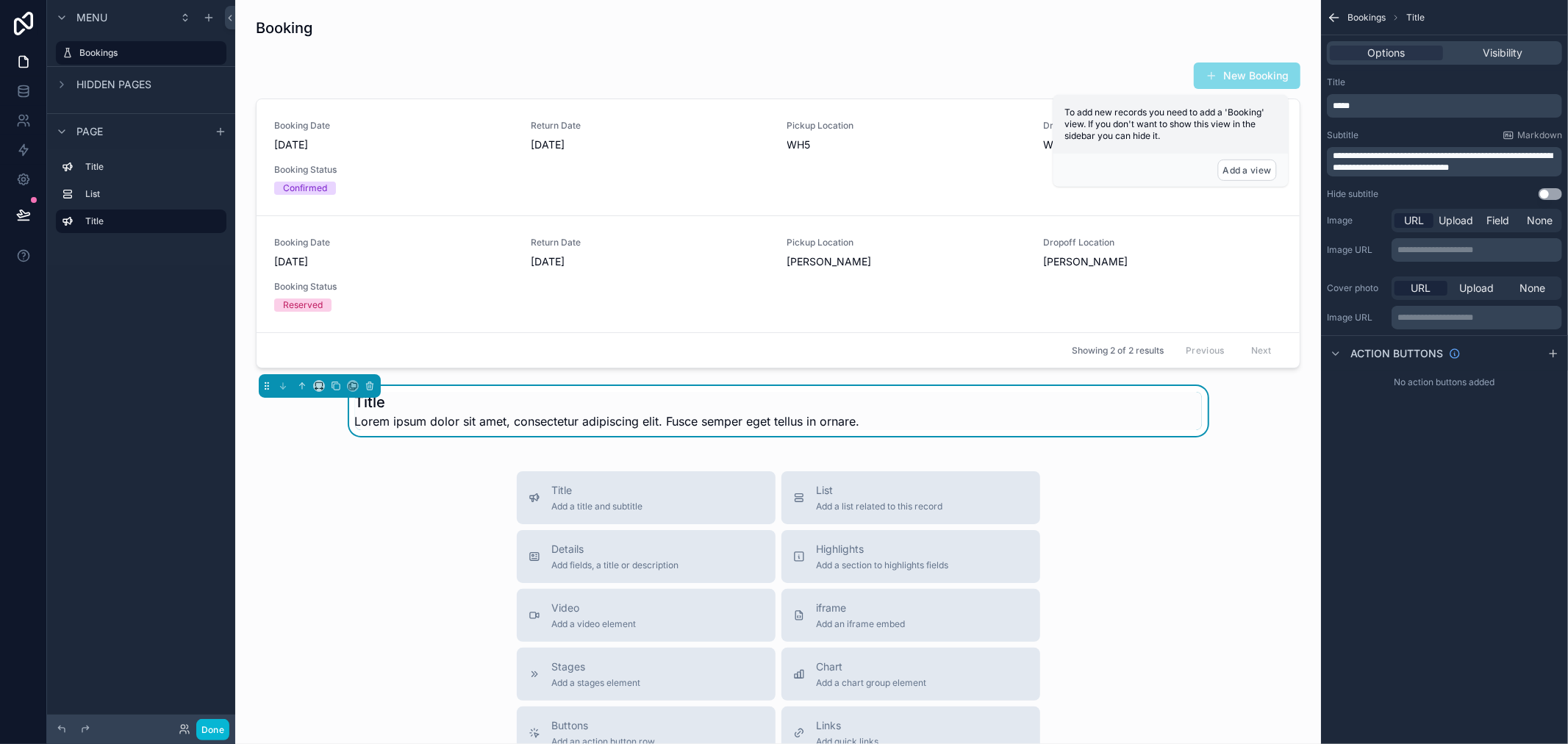
scroll to position [37, 0]
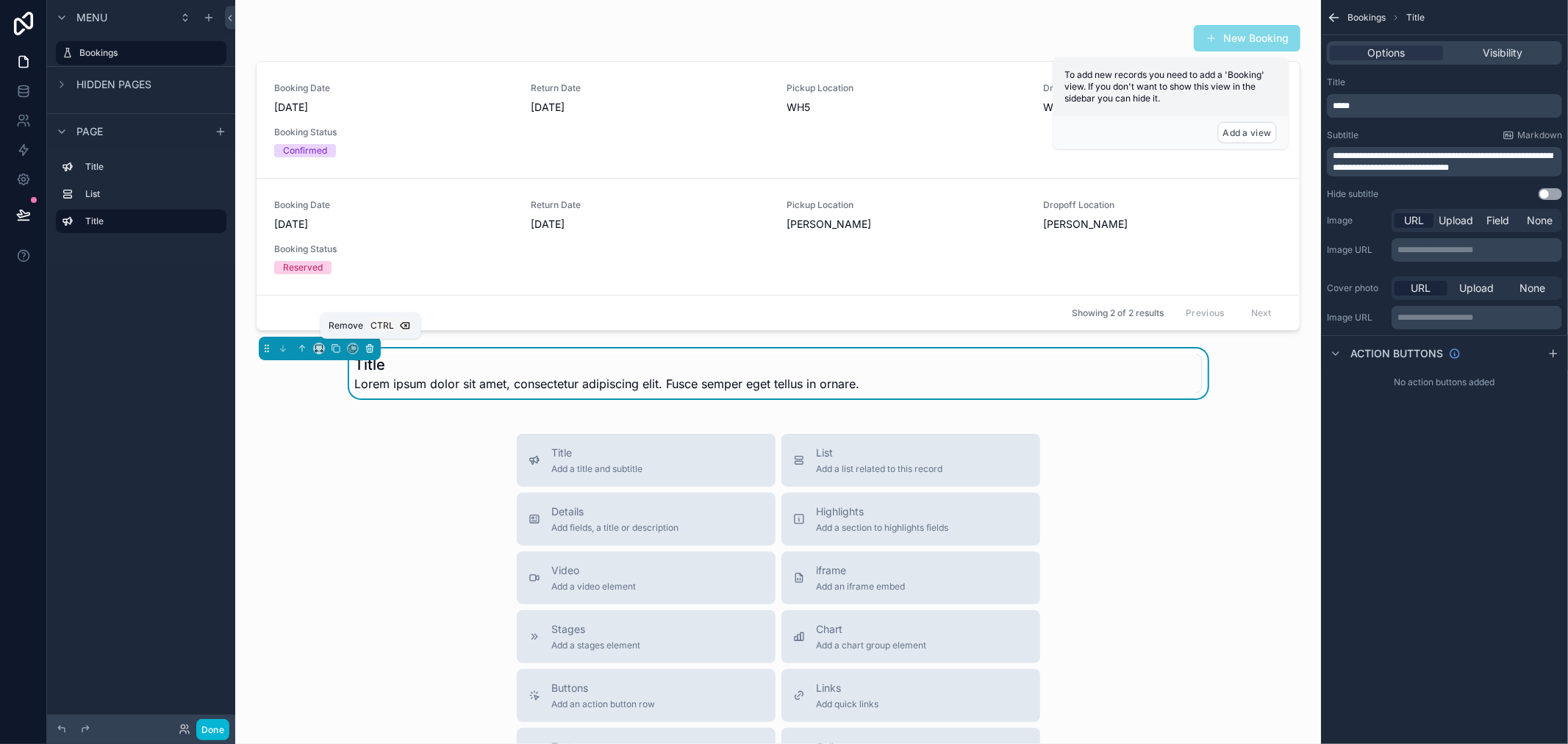
click at [375, 349] on icon "scrollable content" at bounding box center [370, 348] width 10 height 11
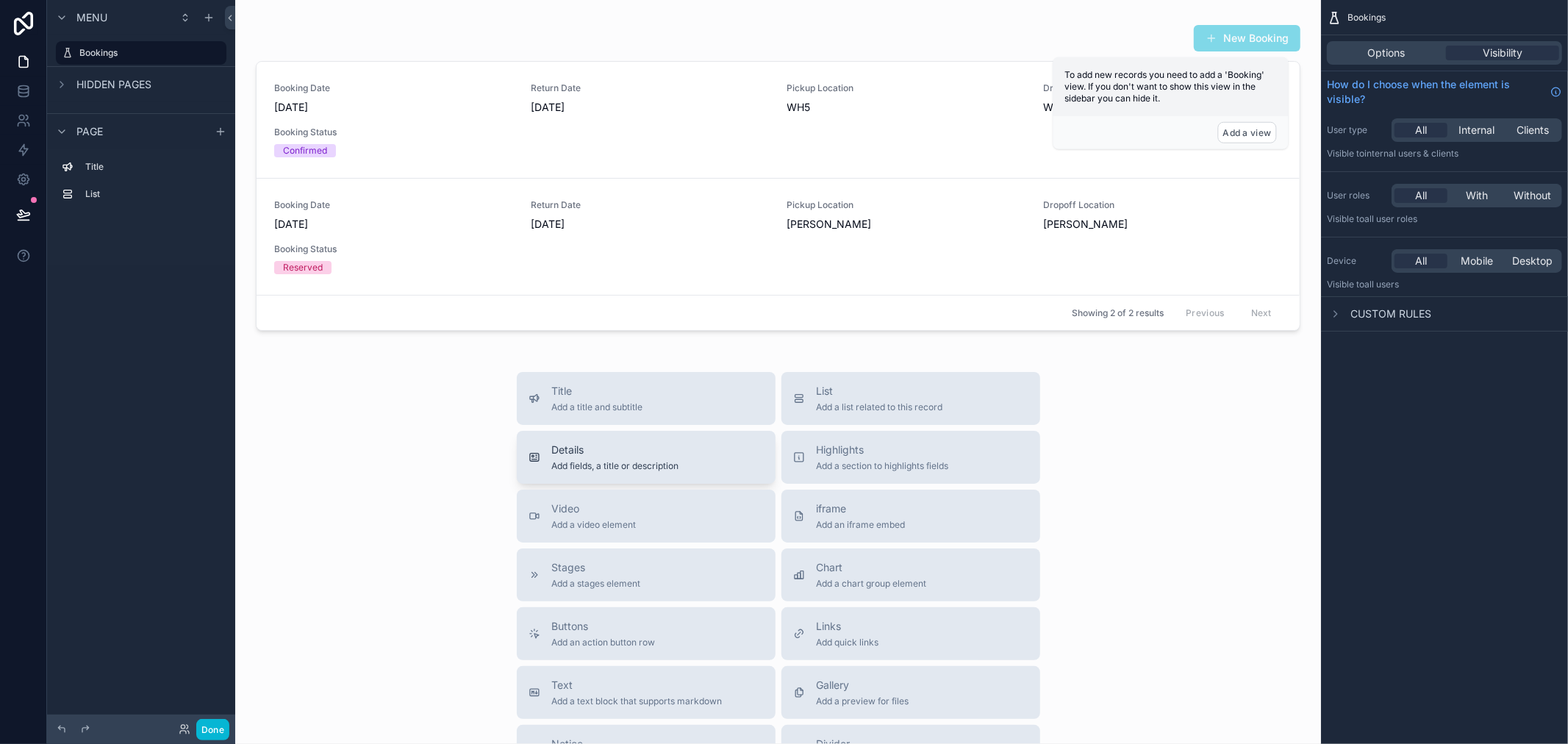
click at [607, 460] on span "Add fields, a title or description" at bounding box center [616, 466] width 128 height 12
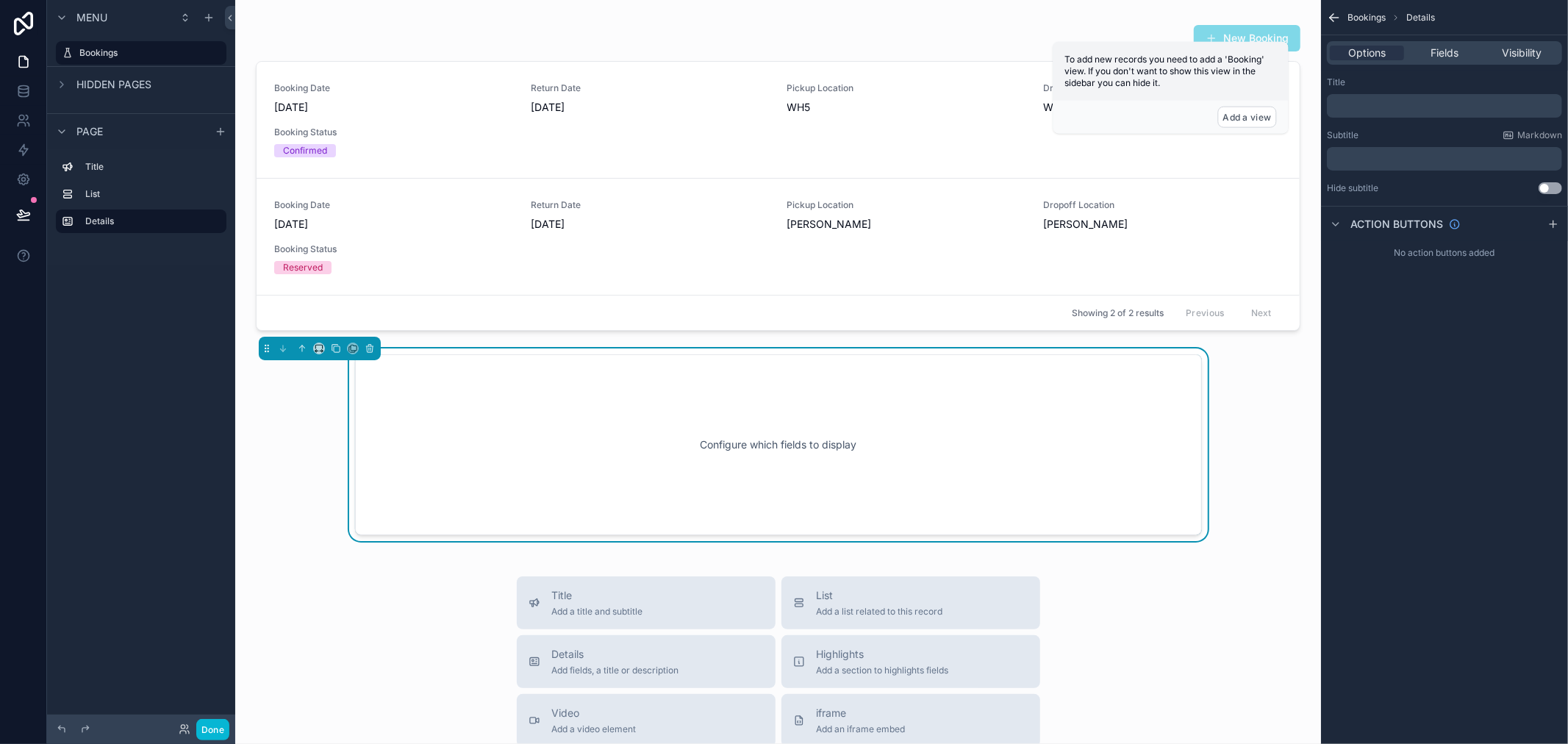
scroll to position [109, 0]
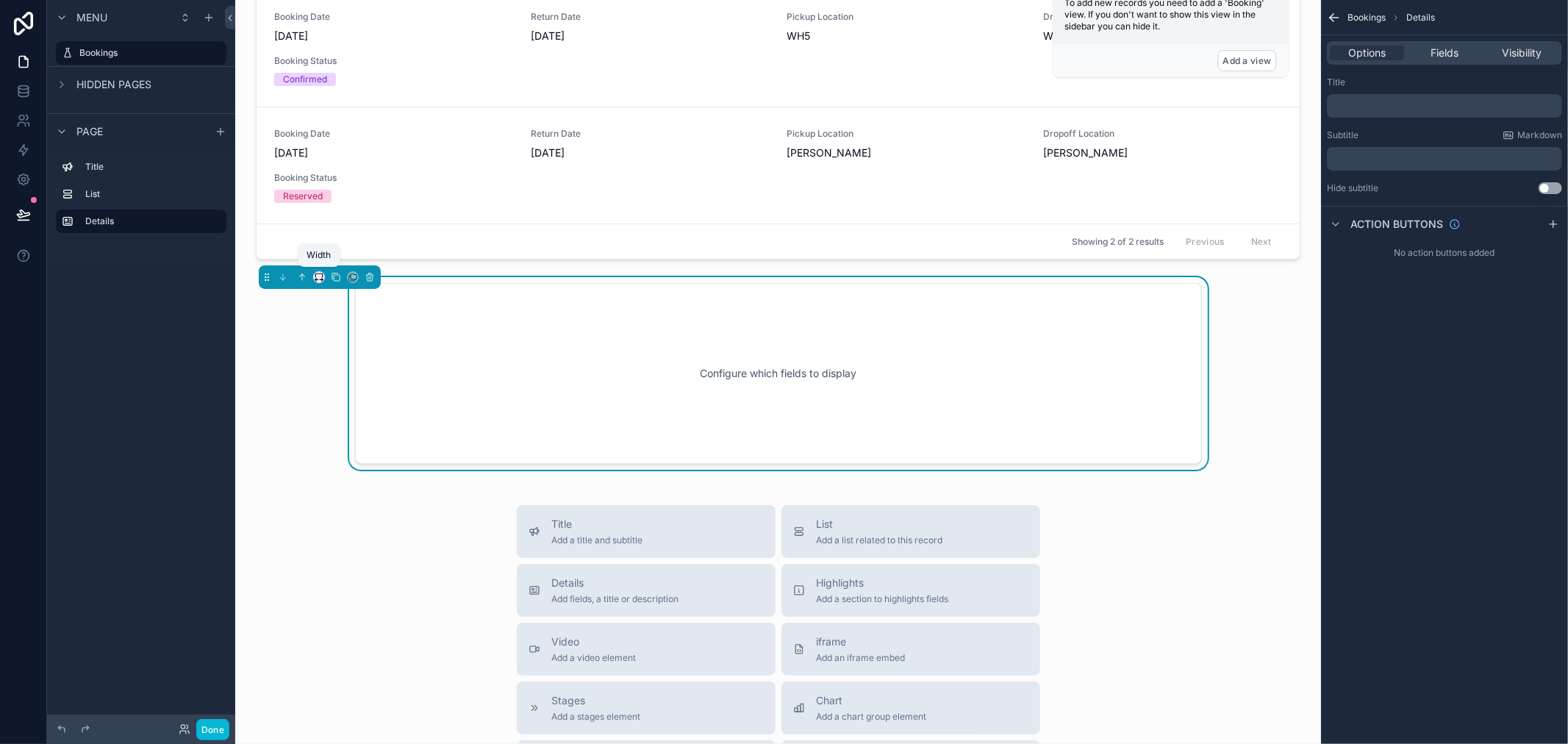
click at [318, 273] on icon "scrollable content" at bounding box center [319, 277] width 10 height 11
click at [356, 478] on div "scrollable content" at bounding box center [784, 372] width 1568 height 744
click at [317, 280] on icon "scrollable content" at bounding box center [317, 280] width 2 height 3
click at [339, 464] on span "Full width" at bounding box center [348, 470] width 45 height 18
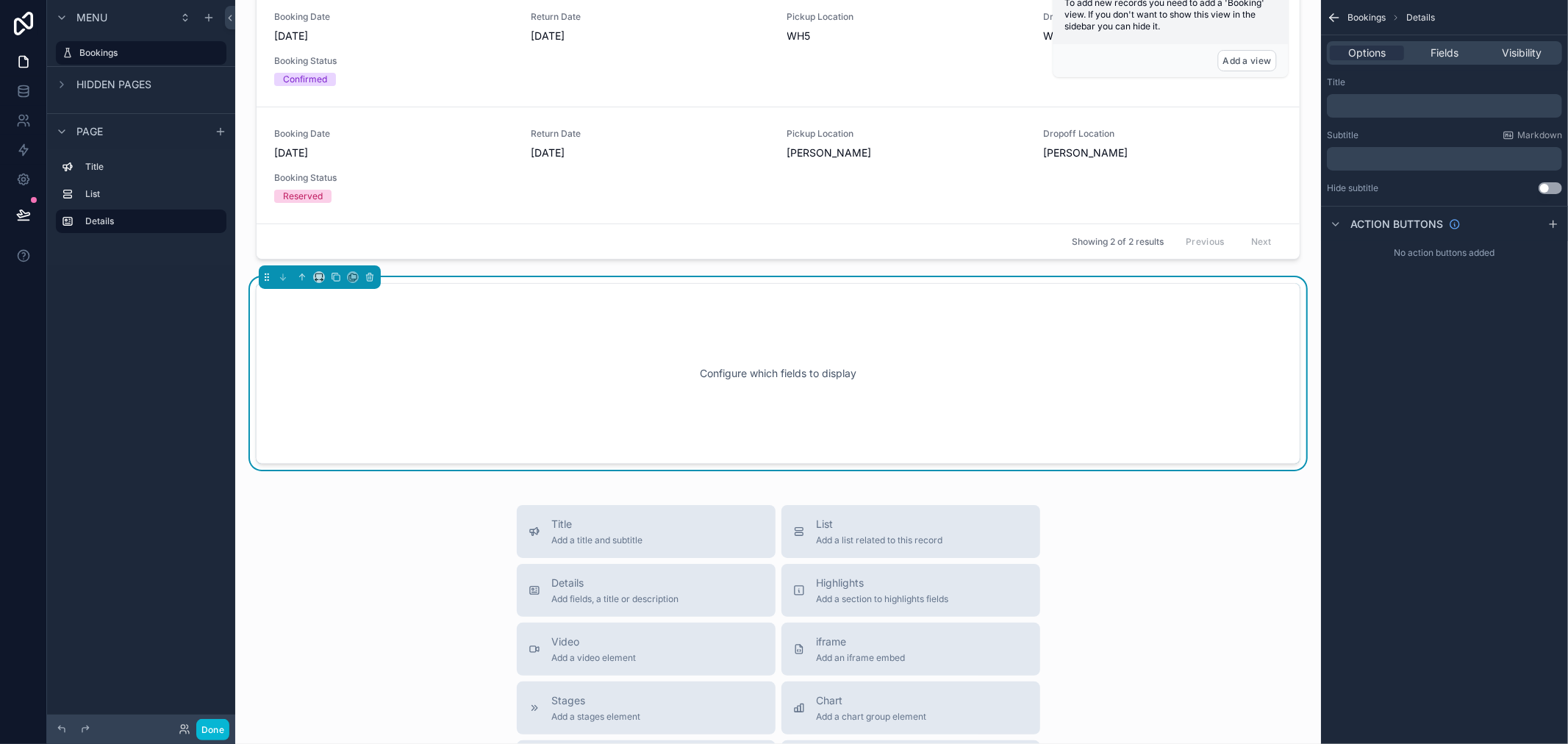
click at [677, 410] on div "Configure which fields to display" at bounding box center [778, 374] width 996 height 132
click at [1367, 216] on div "Action buttons" at bounding box center [1394, 225] width 134 height 18
click at [1362, 225] on span "Action buttons" at bounding box center [1397, 225] width 93 height 15
click at [1404, 252] on div "No action buttons added" at bounding box center [1444, 253] width 247 height 23
click at [1447, 52] on span "Fields" at bounding box center [1444, 53] width 28 height 15
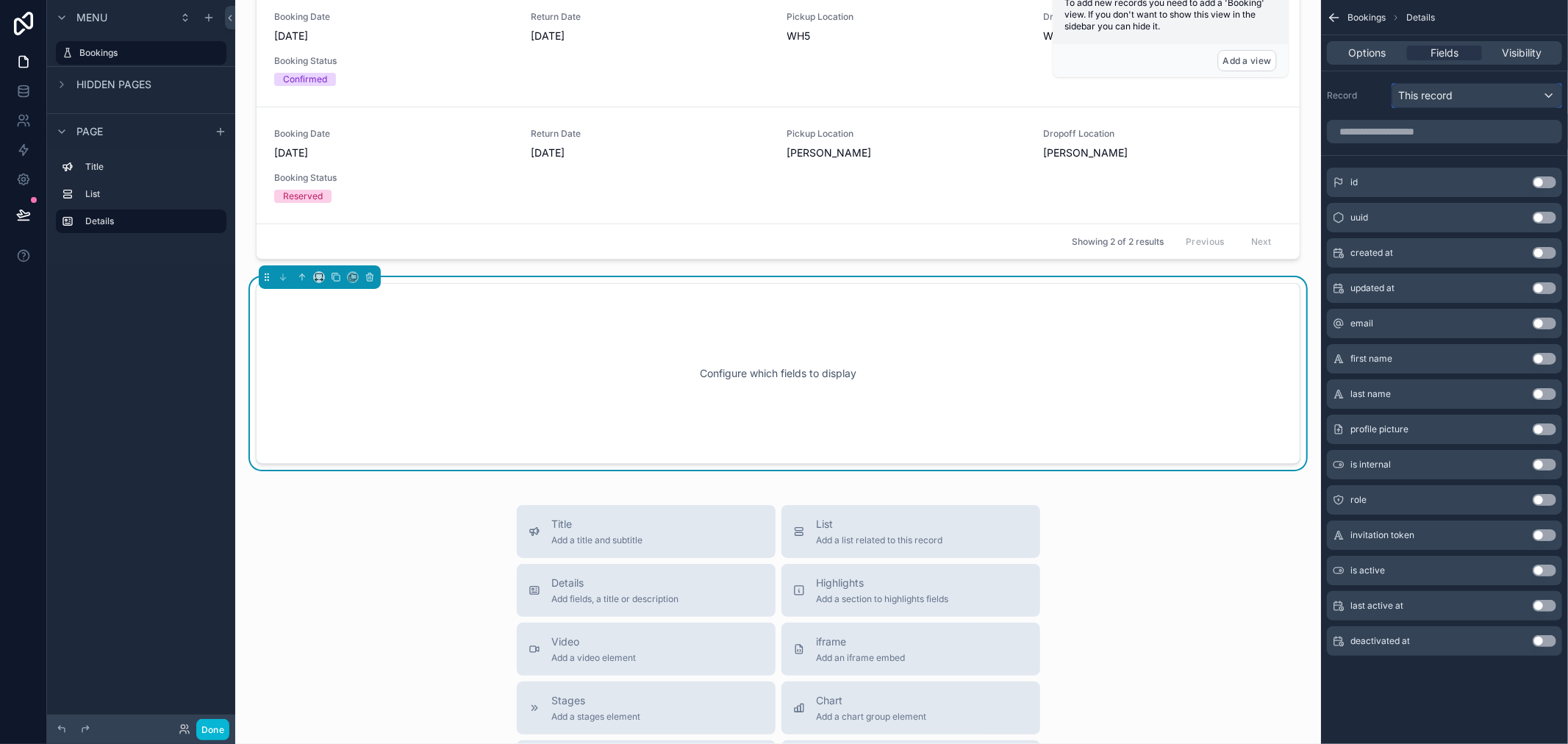
click at [1439, 93] on span "This record" at bounding box center [1425, 95] width 54 height 15
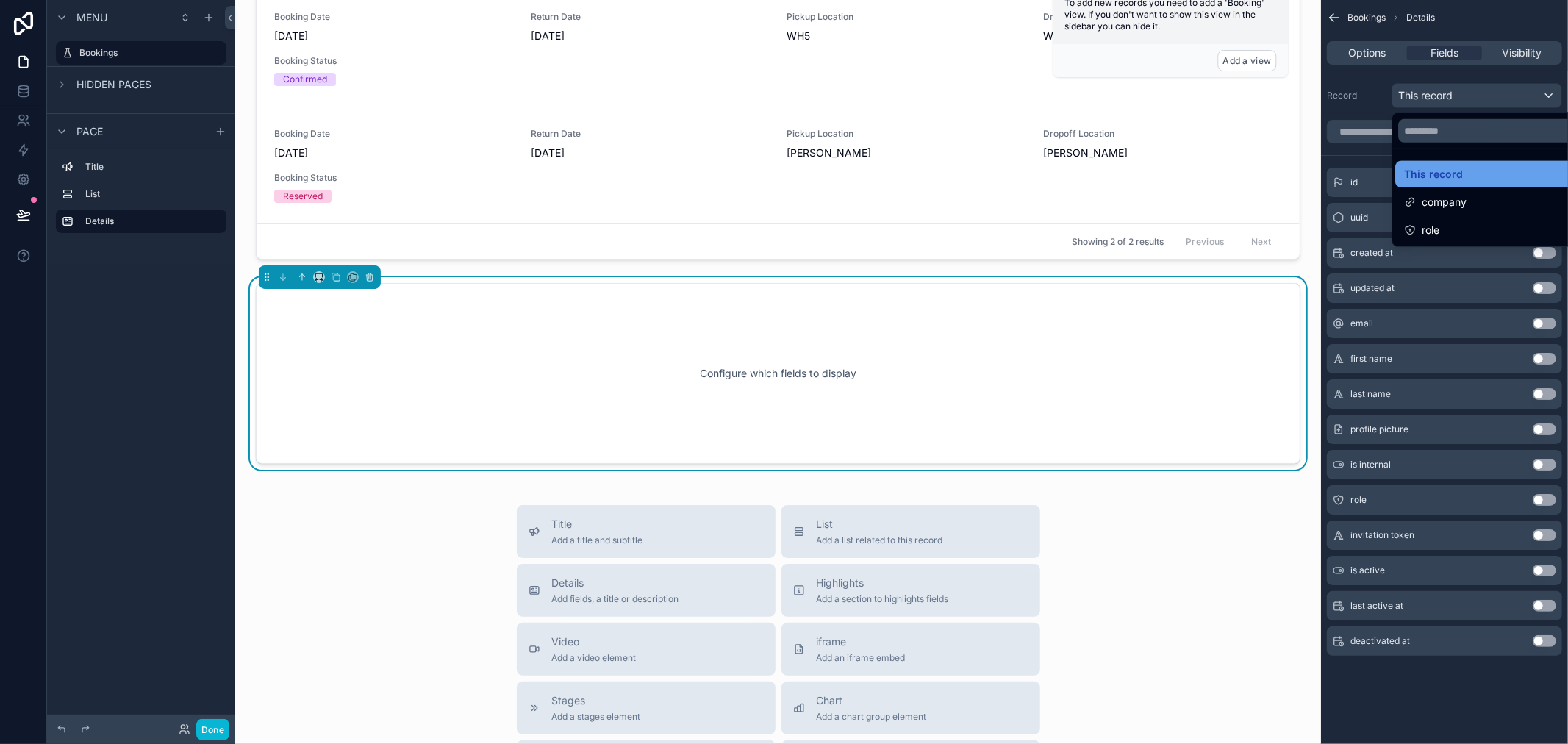
click at [1425, 171] on span "This record" at bounding box center [1433, 174] width 59 height 18
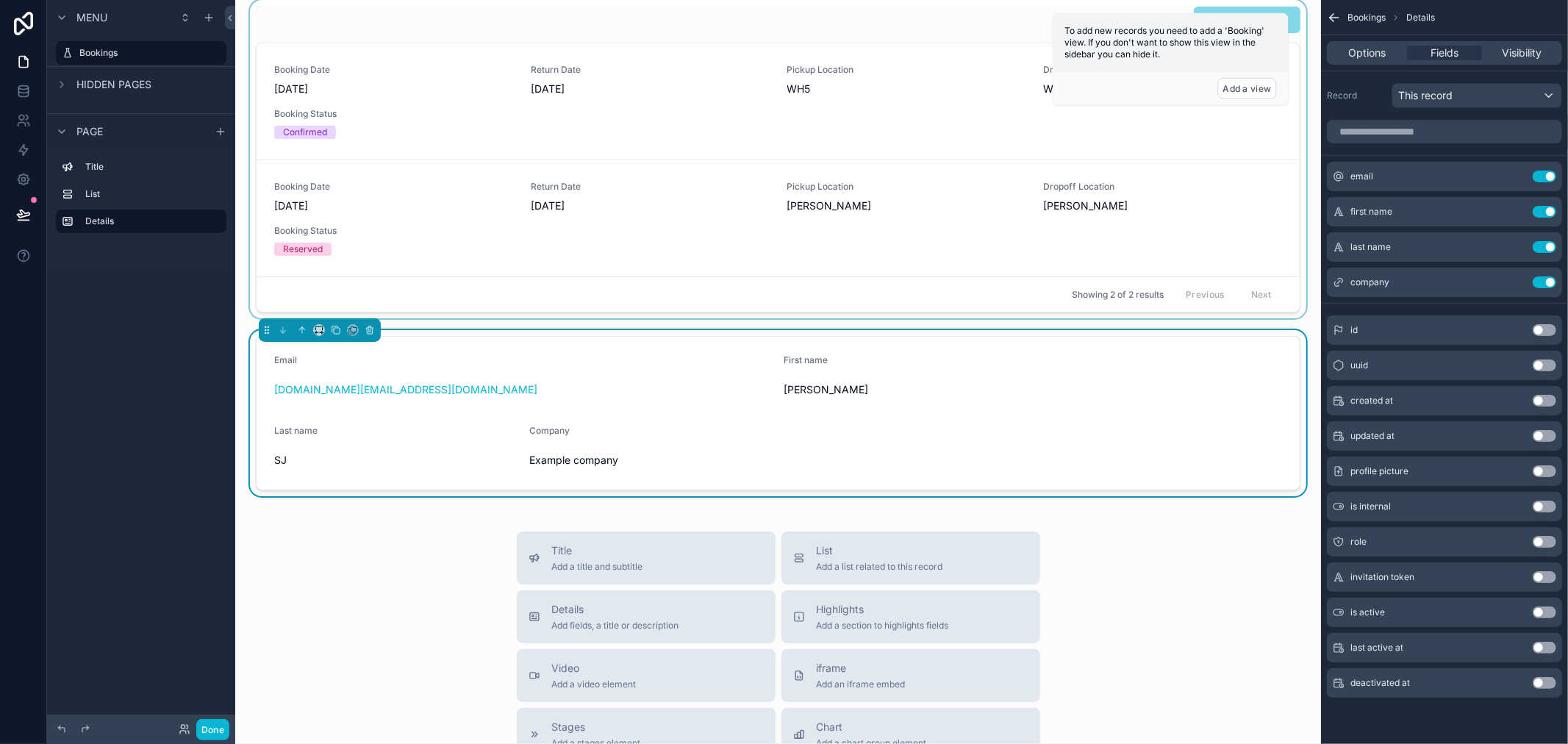
scroll to position [82, 0]
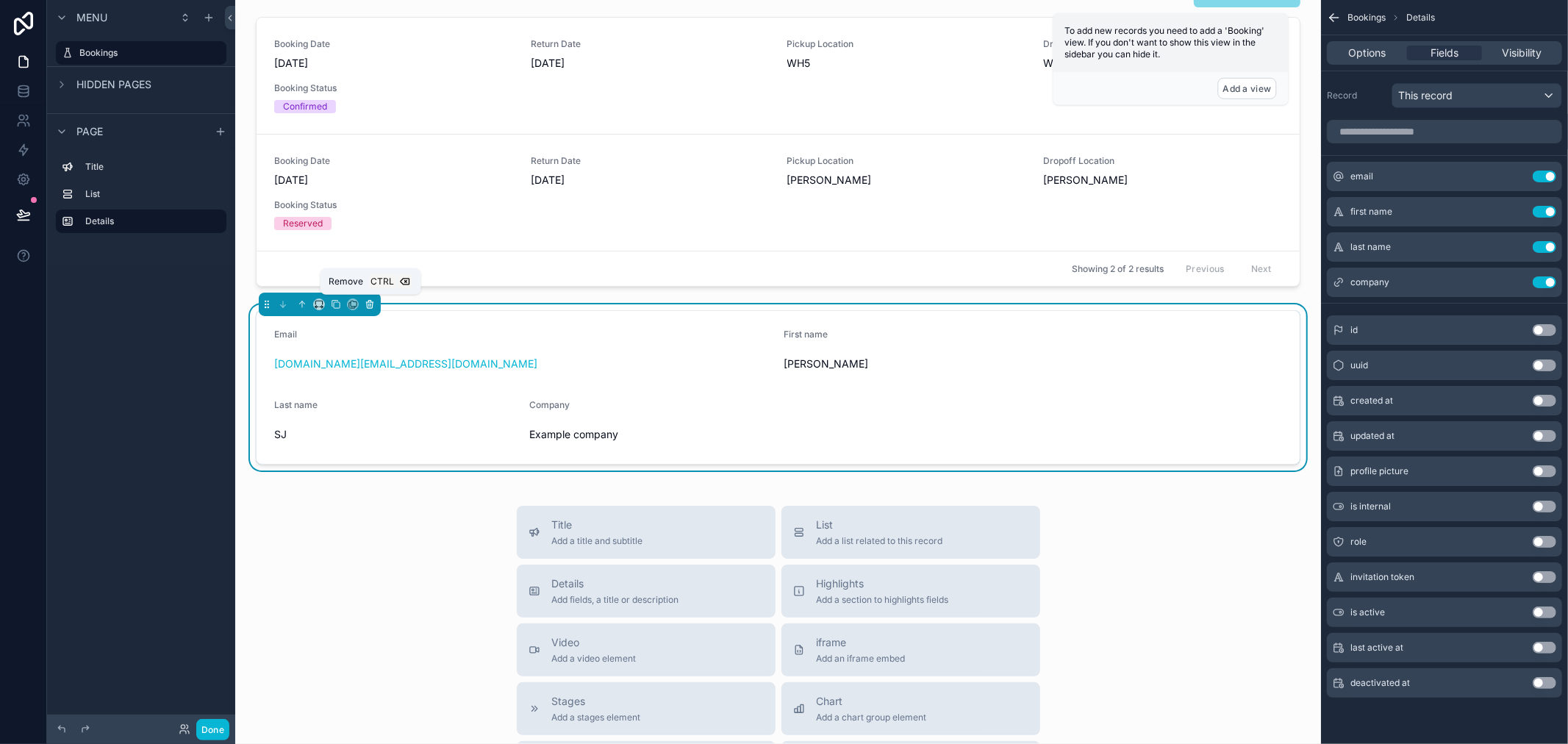
click at [367, 307] on icon "scrollable content" at bounding box center [369, 305] width 6 height 6
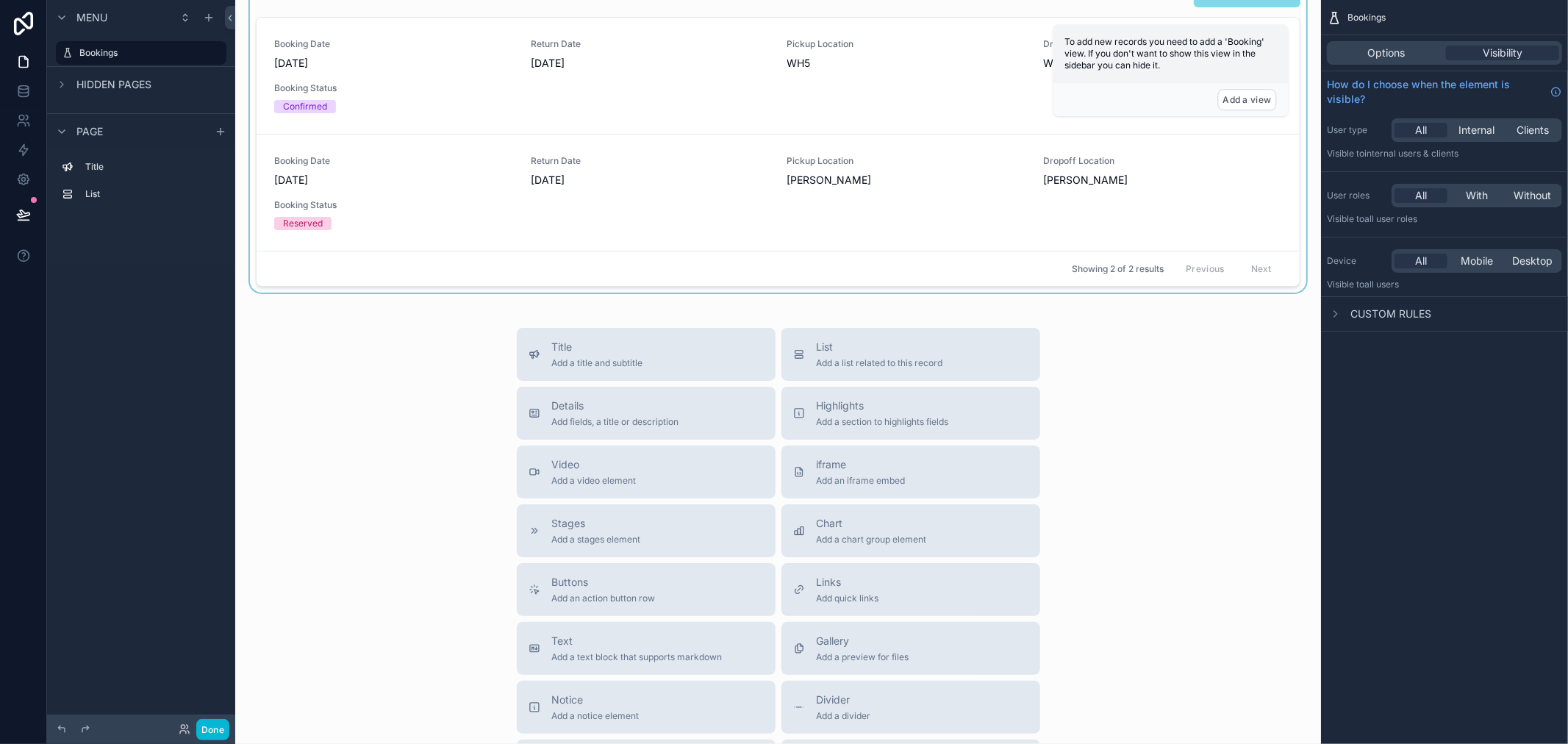
scroll to position [0, 0]
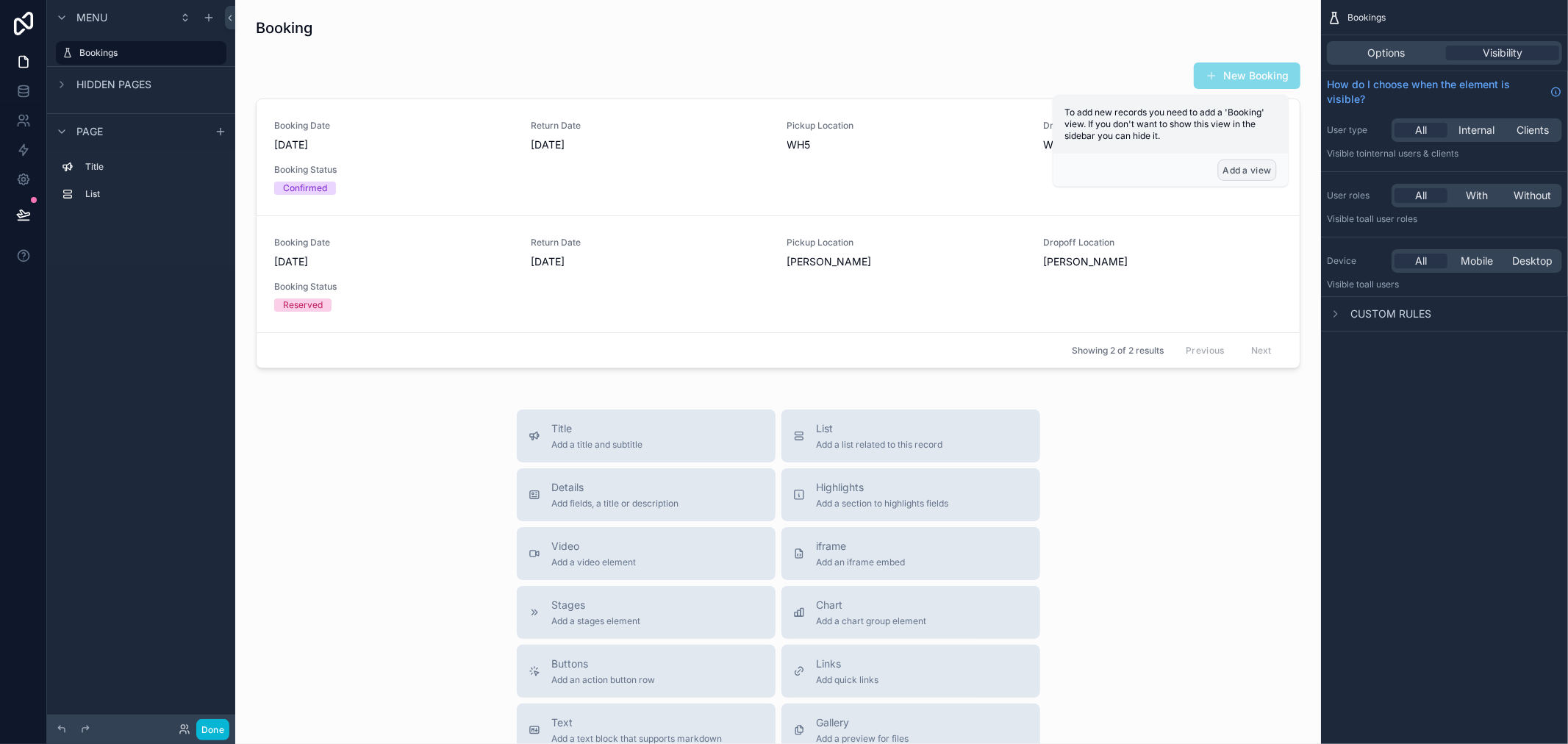
click at [1246, 174] on button "Add a view" at bounding box center [1247, 170] width 59 height 21
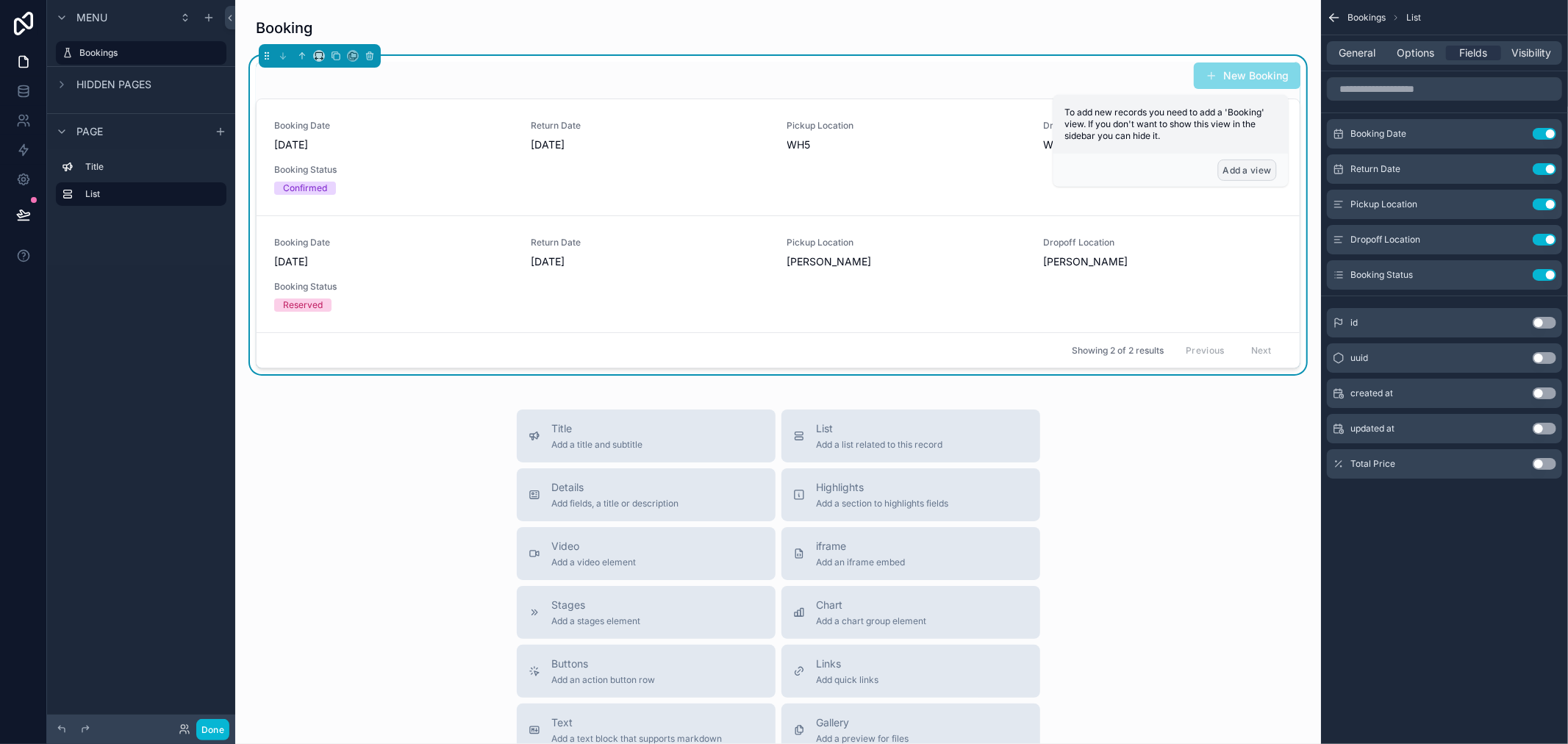
click at [1246, 174] on button "Add a view" at bounding box center [1247, 170] width 59 height 21
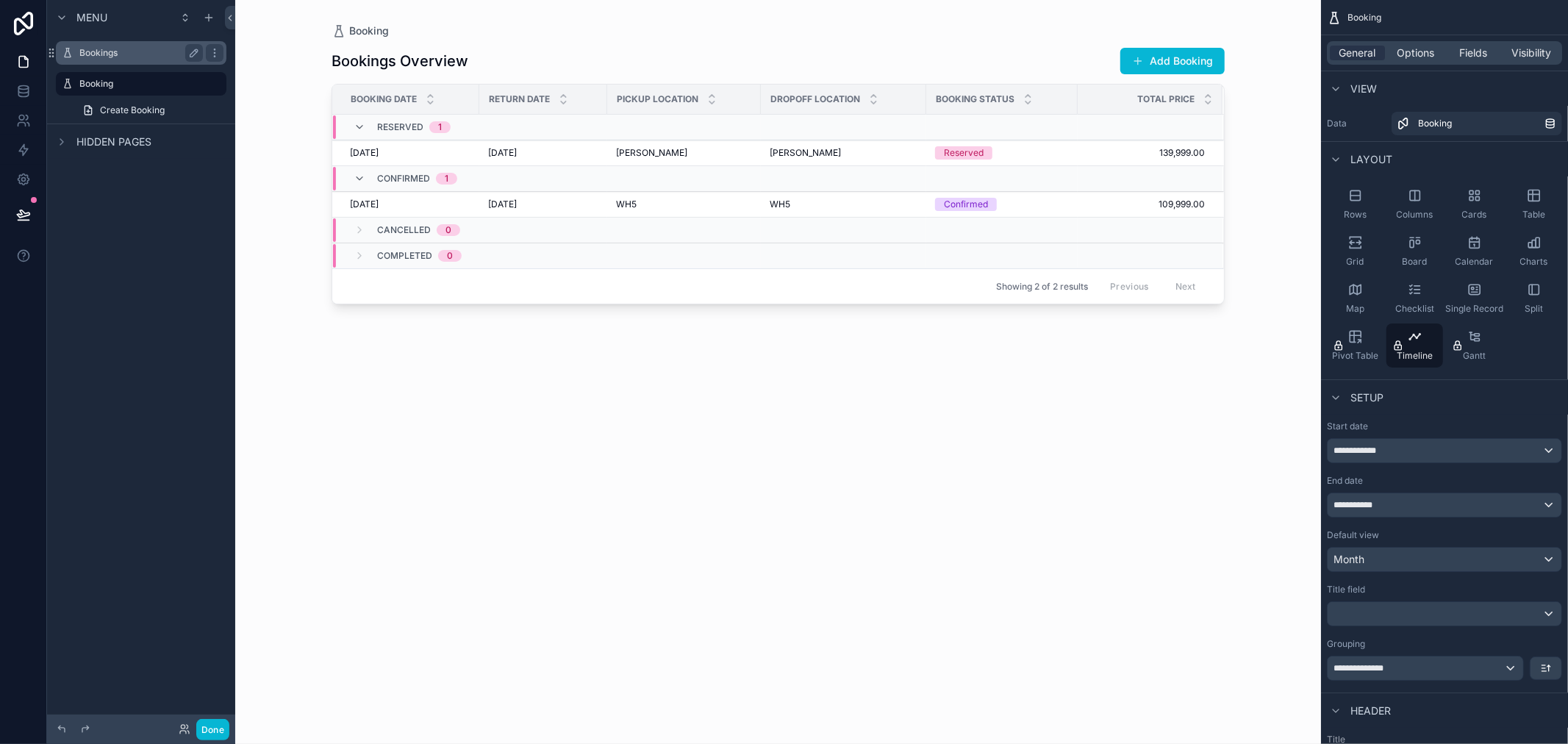
click at [121, 53] on label "Bookings" at bounding box center [138, 53] width 118 height 12
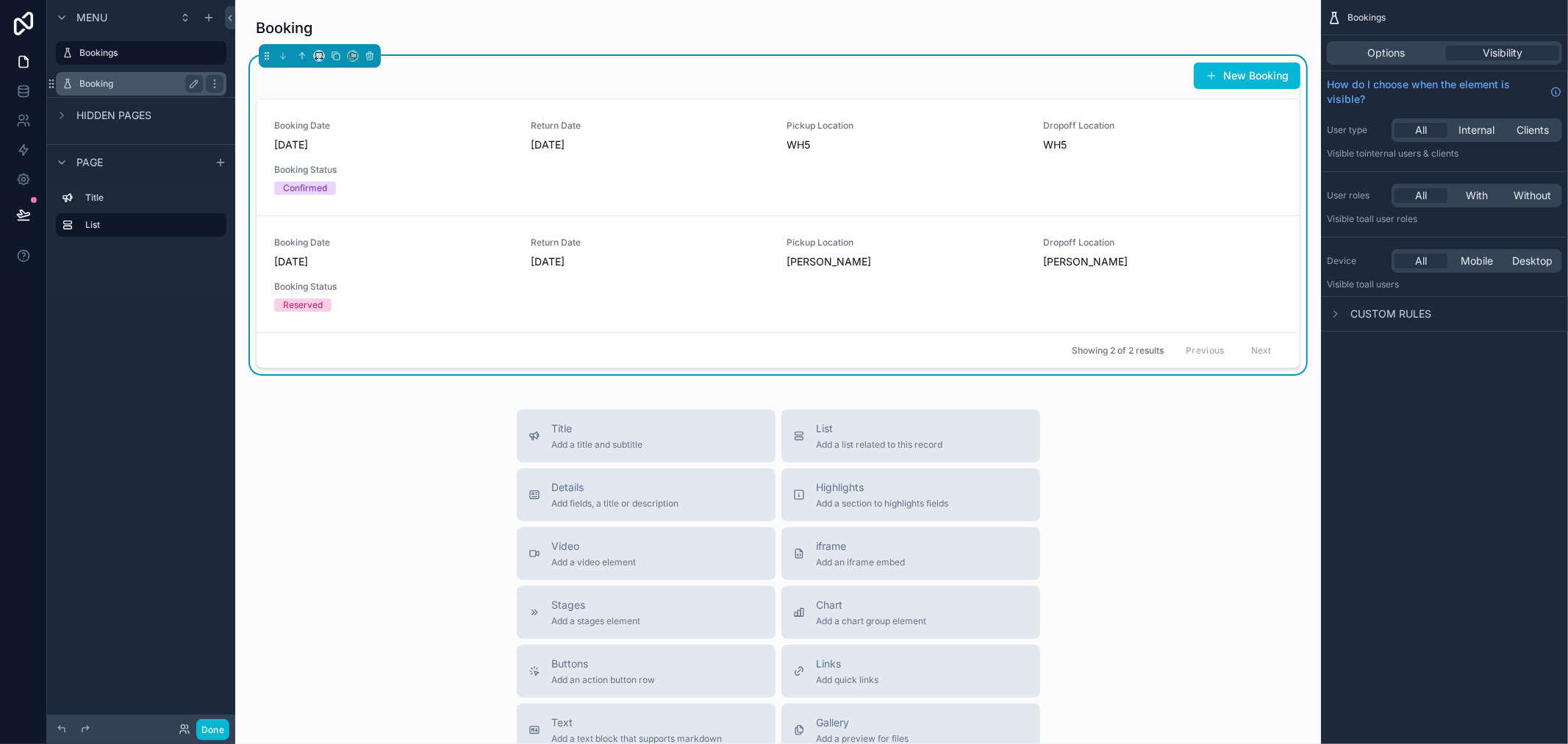
click at [128, 94] on div "Booking" at bounding box center [141, 83] width 165 height 23
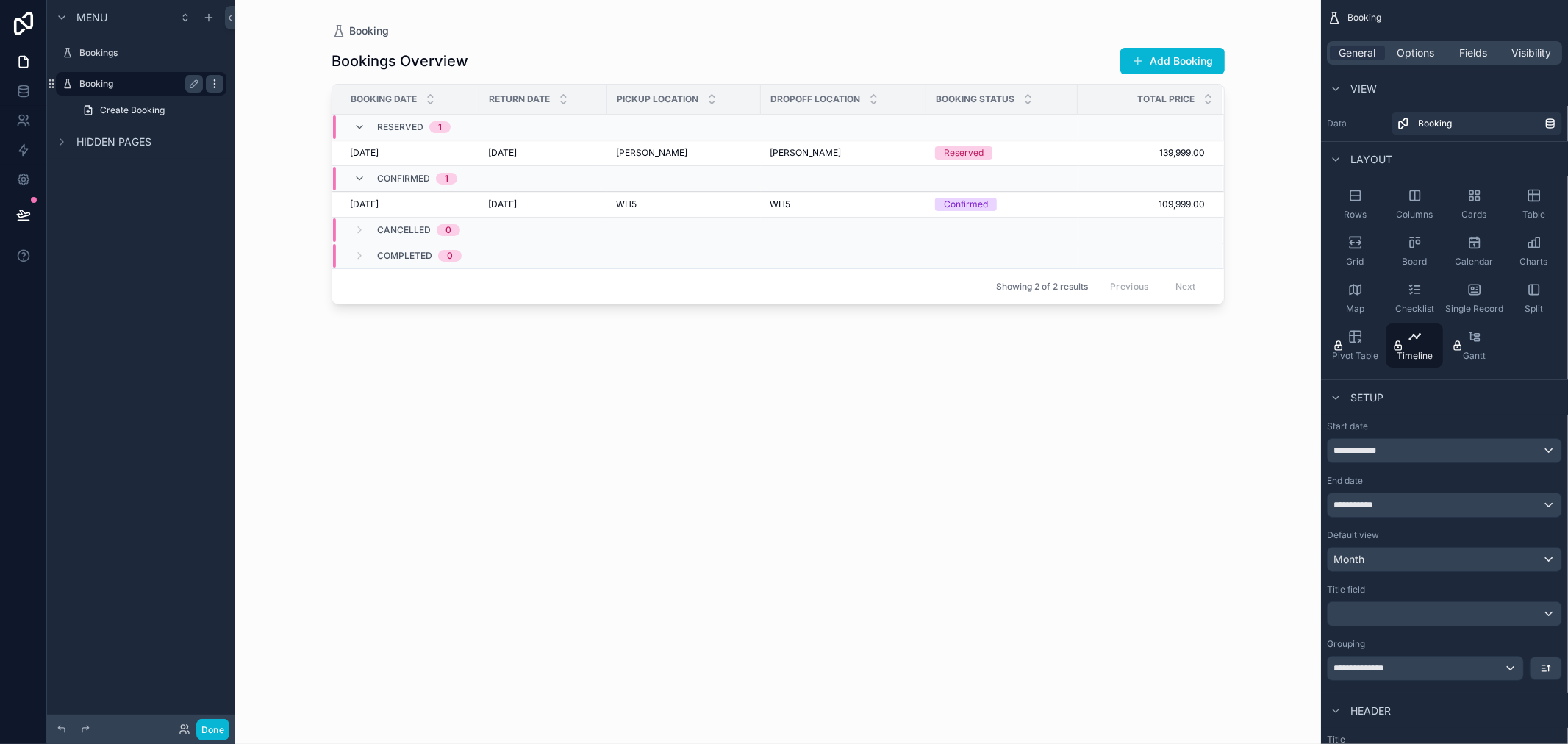
click at [211, 84] on icon "scrollable content" at bounding box center [215, 84] width 12 height 12
click at [275, 111] on span "Remove" at bounding box center [281, 104] width 39 height 15
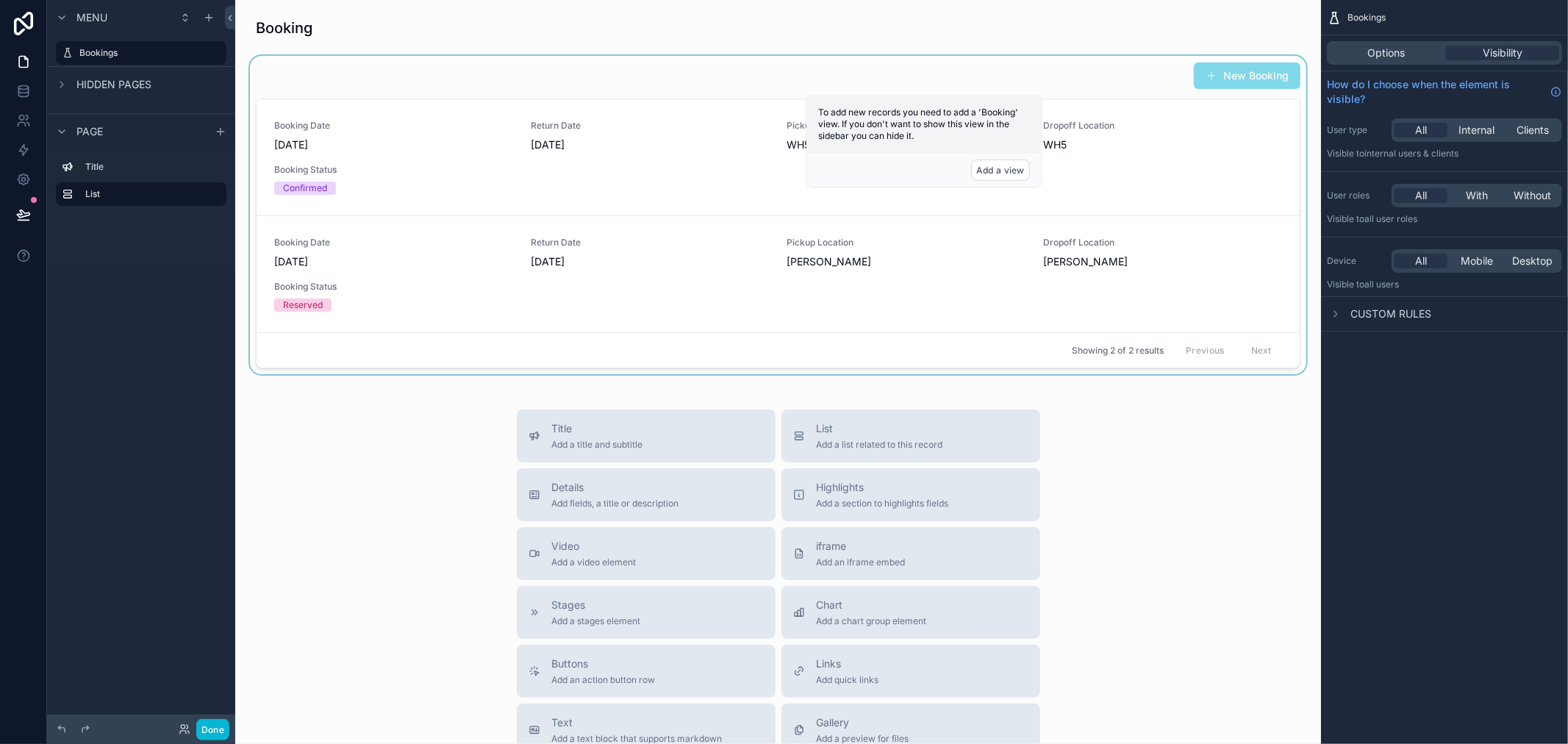
click at [1255, 82] on div "scrollable content" at bounding box center [778, 215] width 1063 height 318
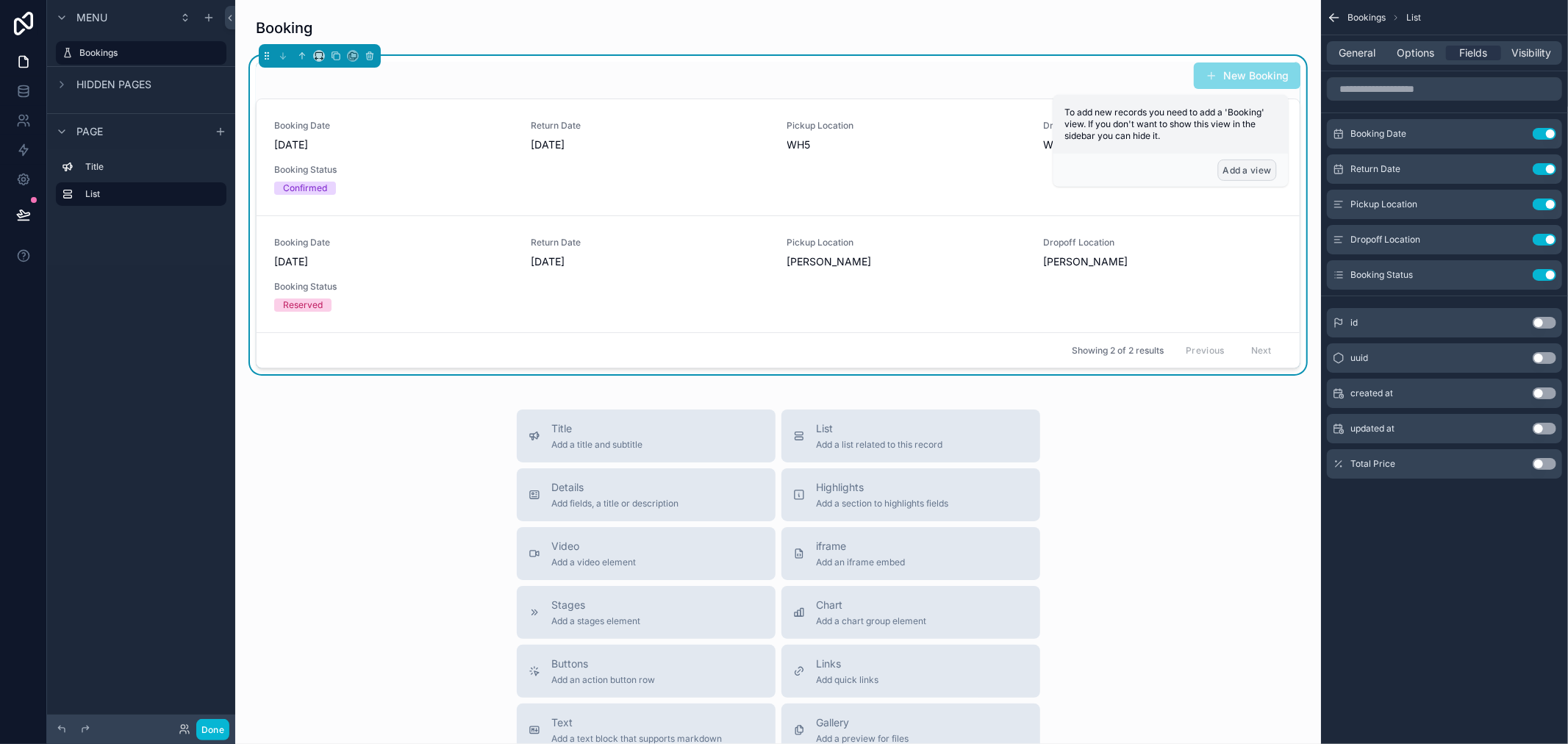
click at [1252, 173] on button "Add a view" at bounding box center [1247, 170] width 59 height 21
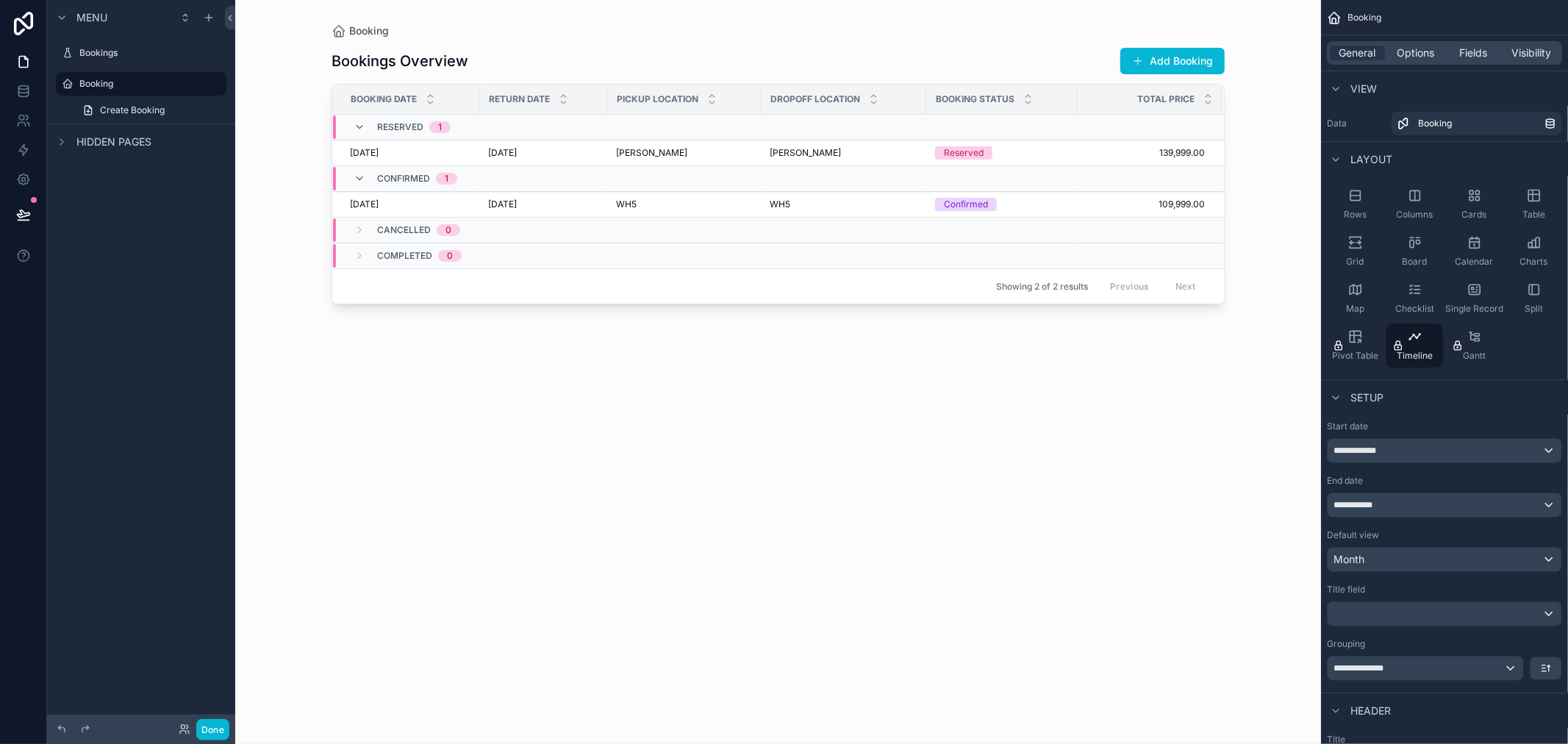
click at [570, 111] on div "Return Date" at bounding box center [543, 99] width 127 height 28
click at [571, 128] on div "Reserved 1" at bounding box center [546, 127] width 427 height 23
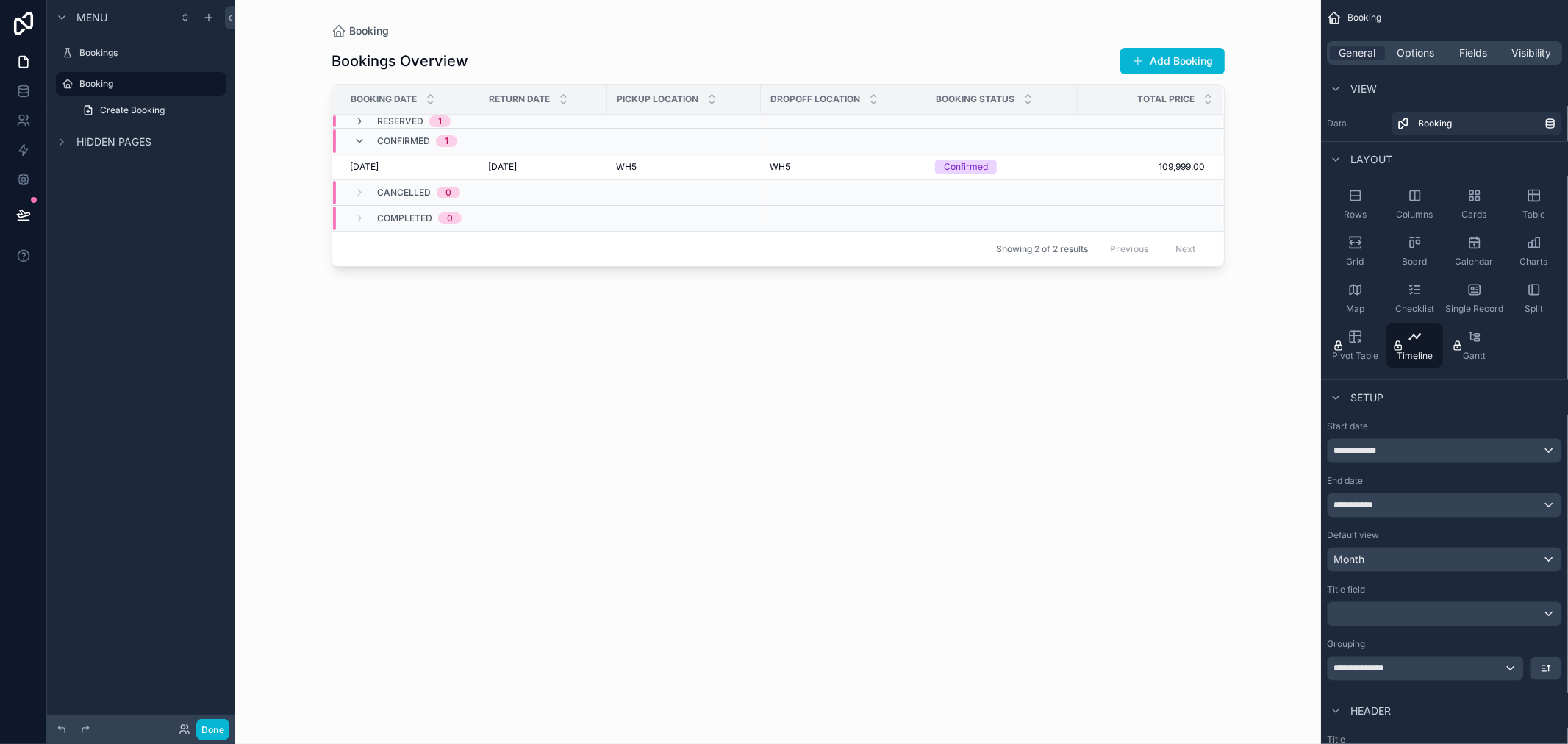
click at [533, 126] on div "Reserved 1" at bounding box center [546, 121] width 427 height 12
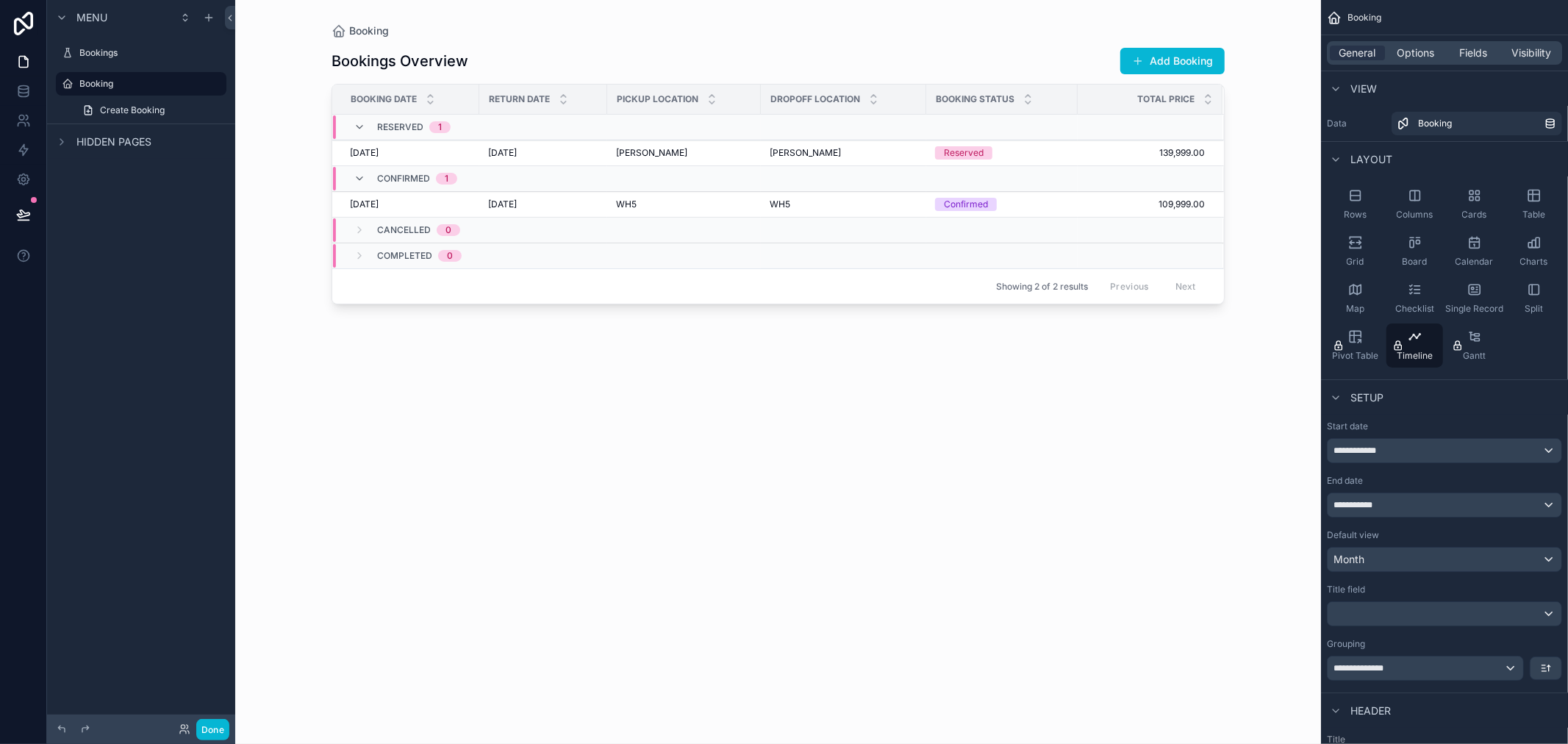
click at [510, 128] on div "Reserved 1" at bounding box center [546, 127] width 427 height 23
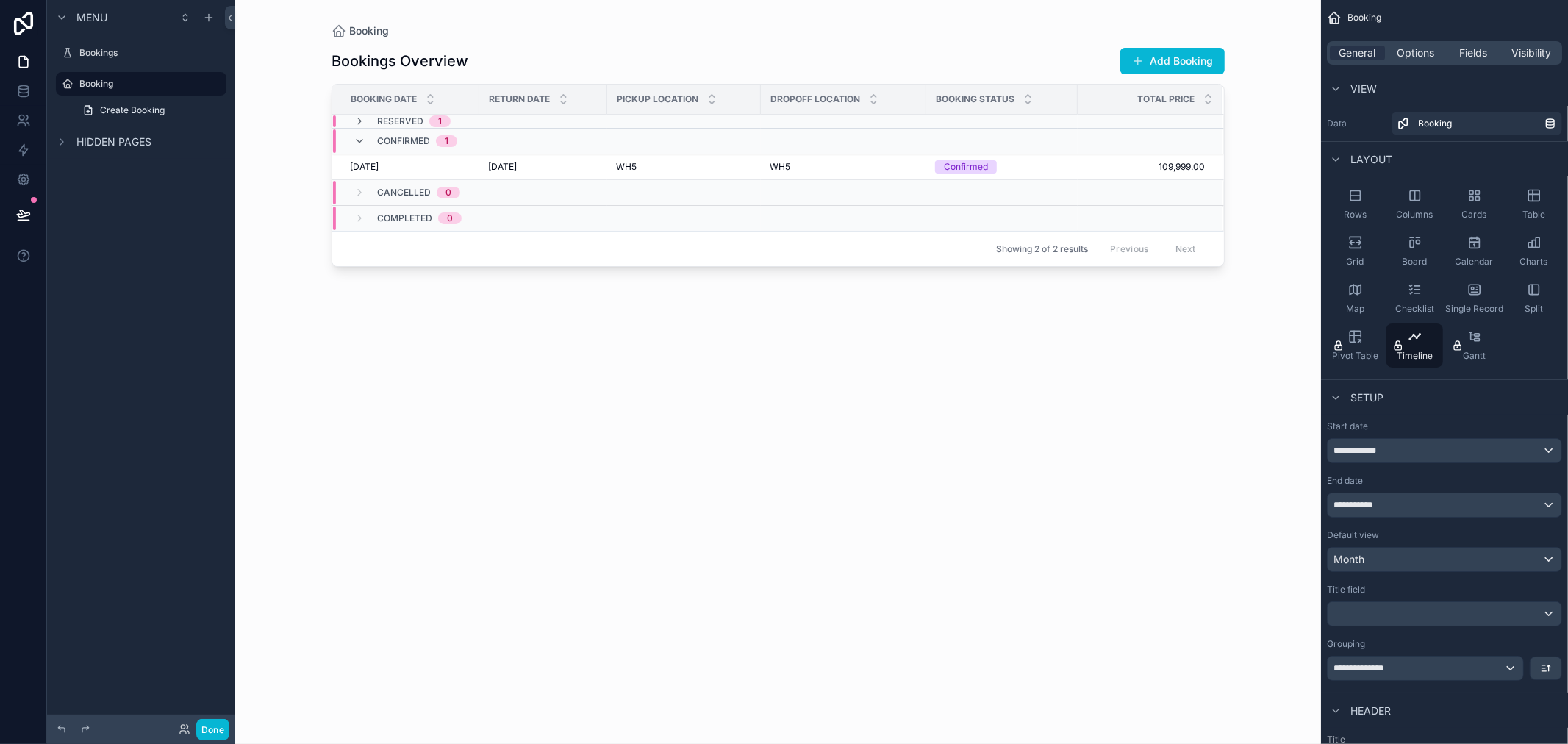
click at [508, 128] on td "Confirmed 1" at bounding box center [547, 141] width 429 height 26
click at [385, 119] on span "Reserved" at bounding box center [400, 121] width 46 height 12
click at [987, 89] on div "Booking Status" at bounding box center [1002, 99] width 150 height 28
click at [1364, 193] on div "Rows" at bounding box center [1355, 204] width 57 height 44
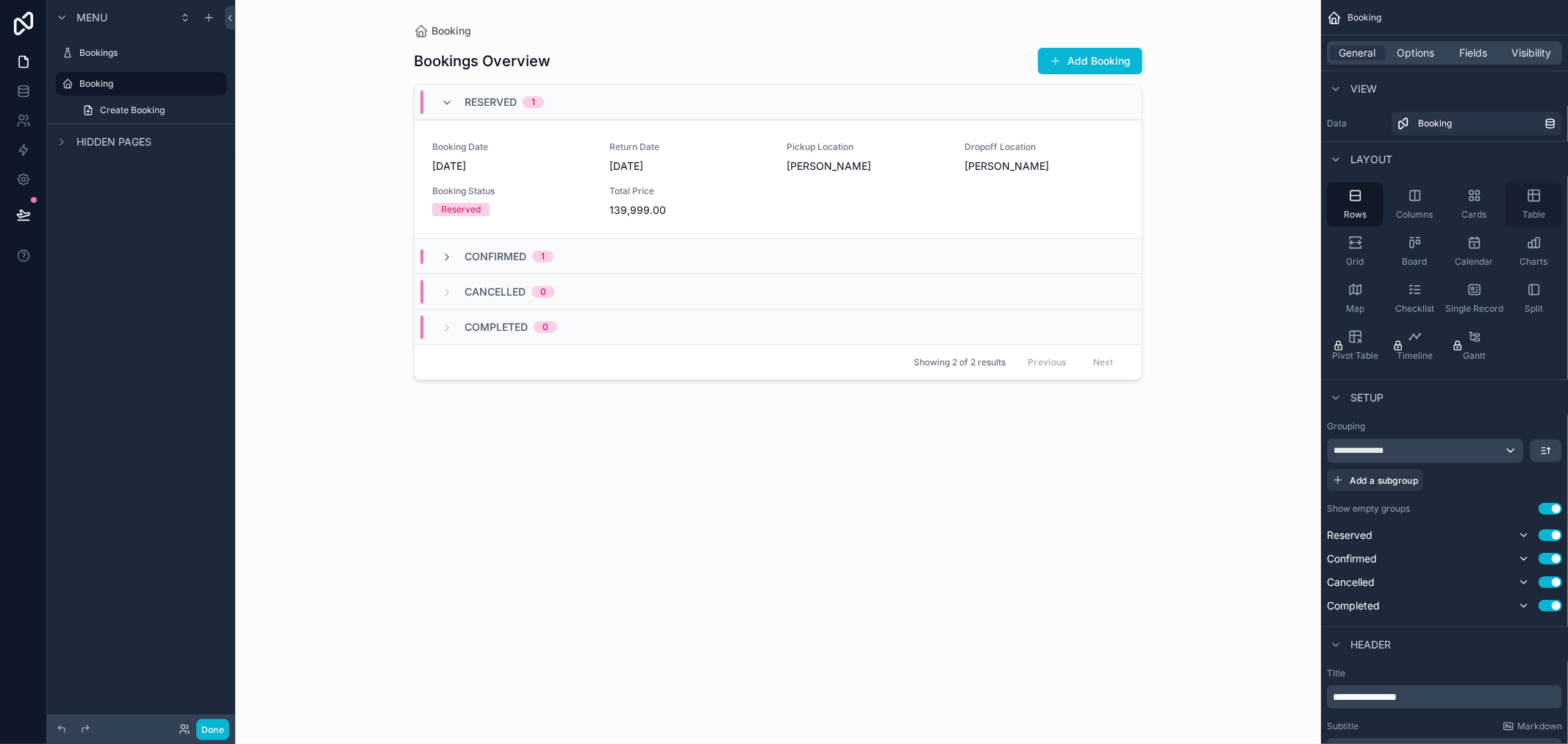
click at [1524, 202] on div "Table" at bounding box center [1534, 204] width 57 height 44
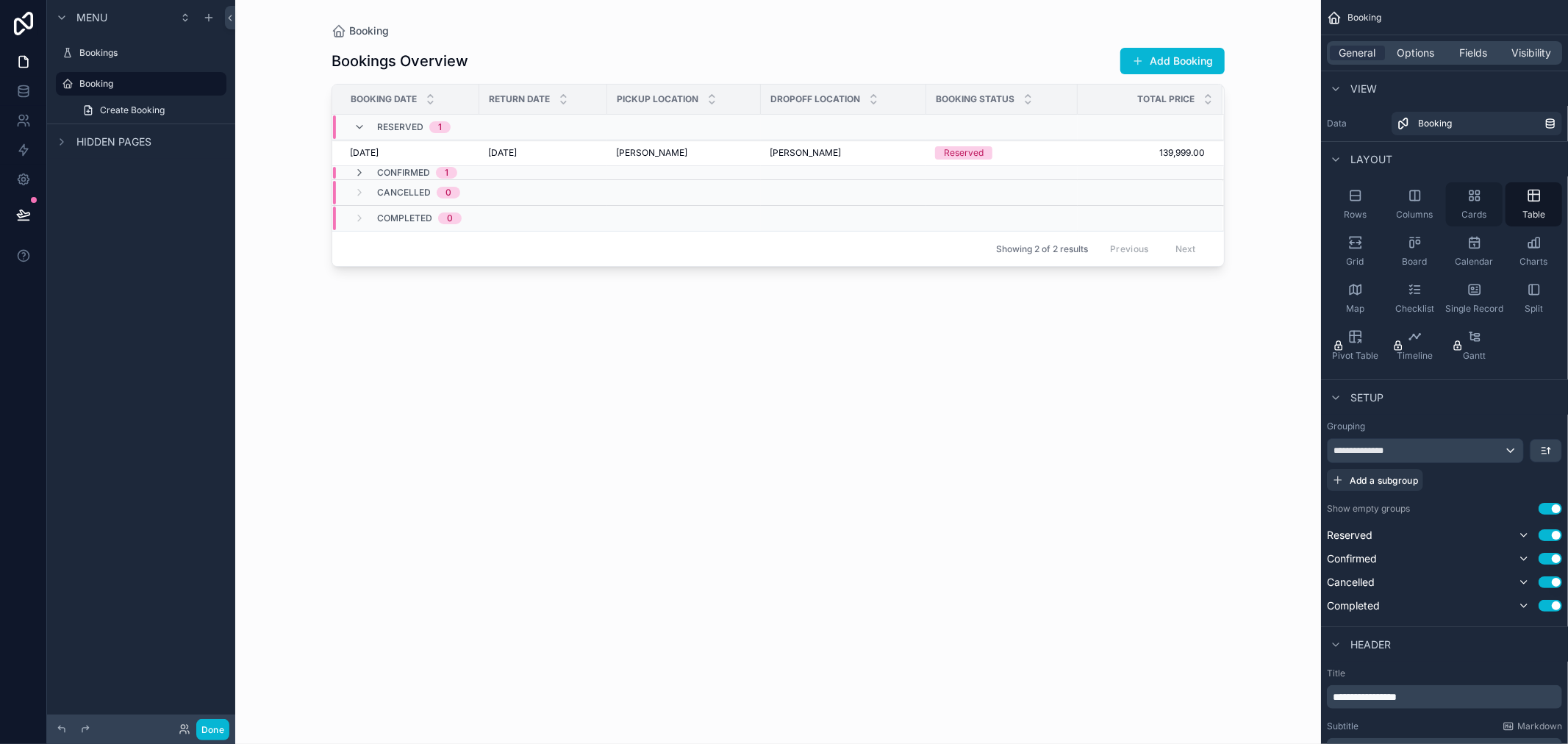
click at [1473, 201] on icon "scrollable content" at bounding box center [1474, 195] width 15 height 15
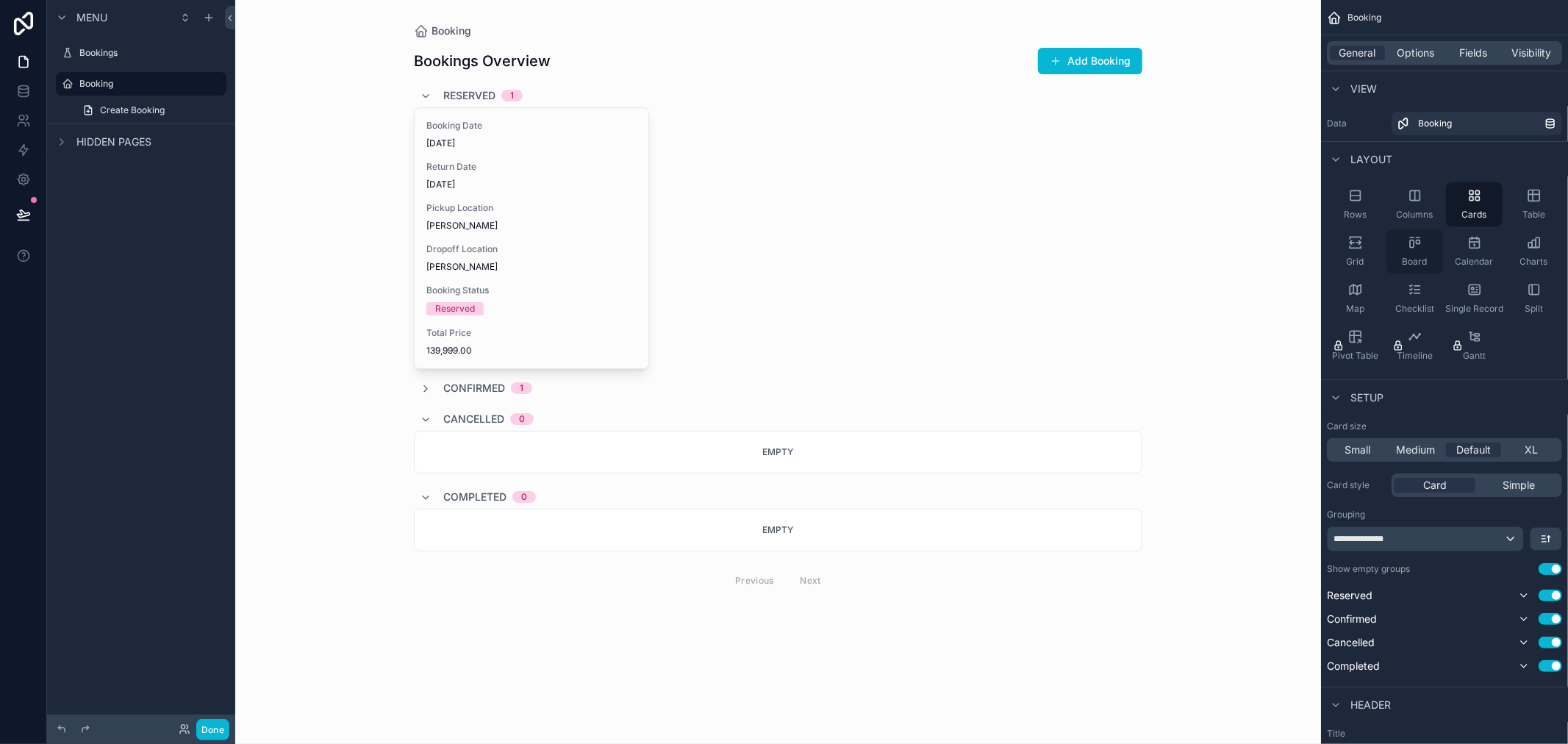
click at [1423, 254] on div "Board" at bounding box center [1415, 251] width 57 height 44
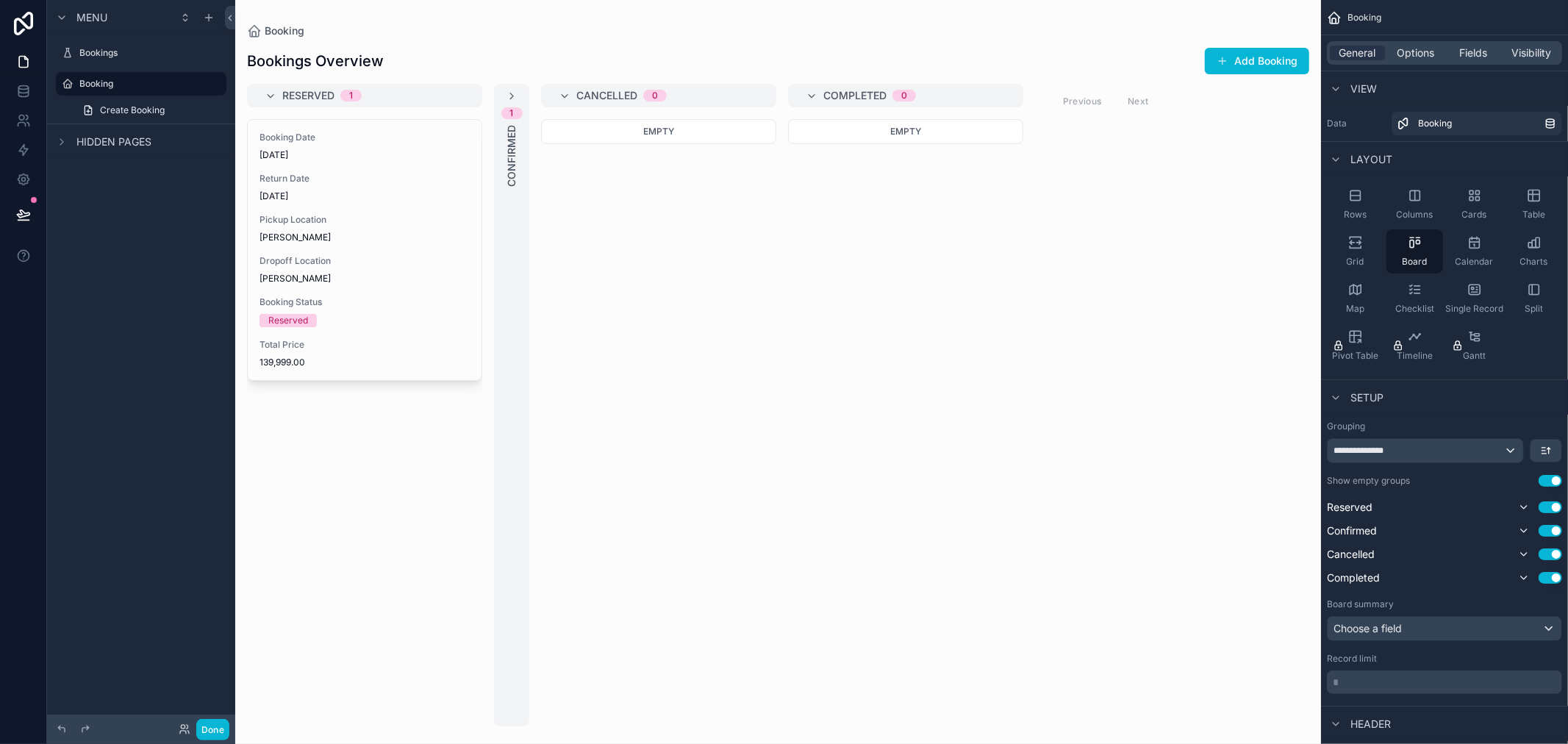
click at [515, 84] on div "1 Confirmed" at bounding box center [512, 406] width 36 height 643
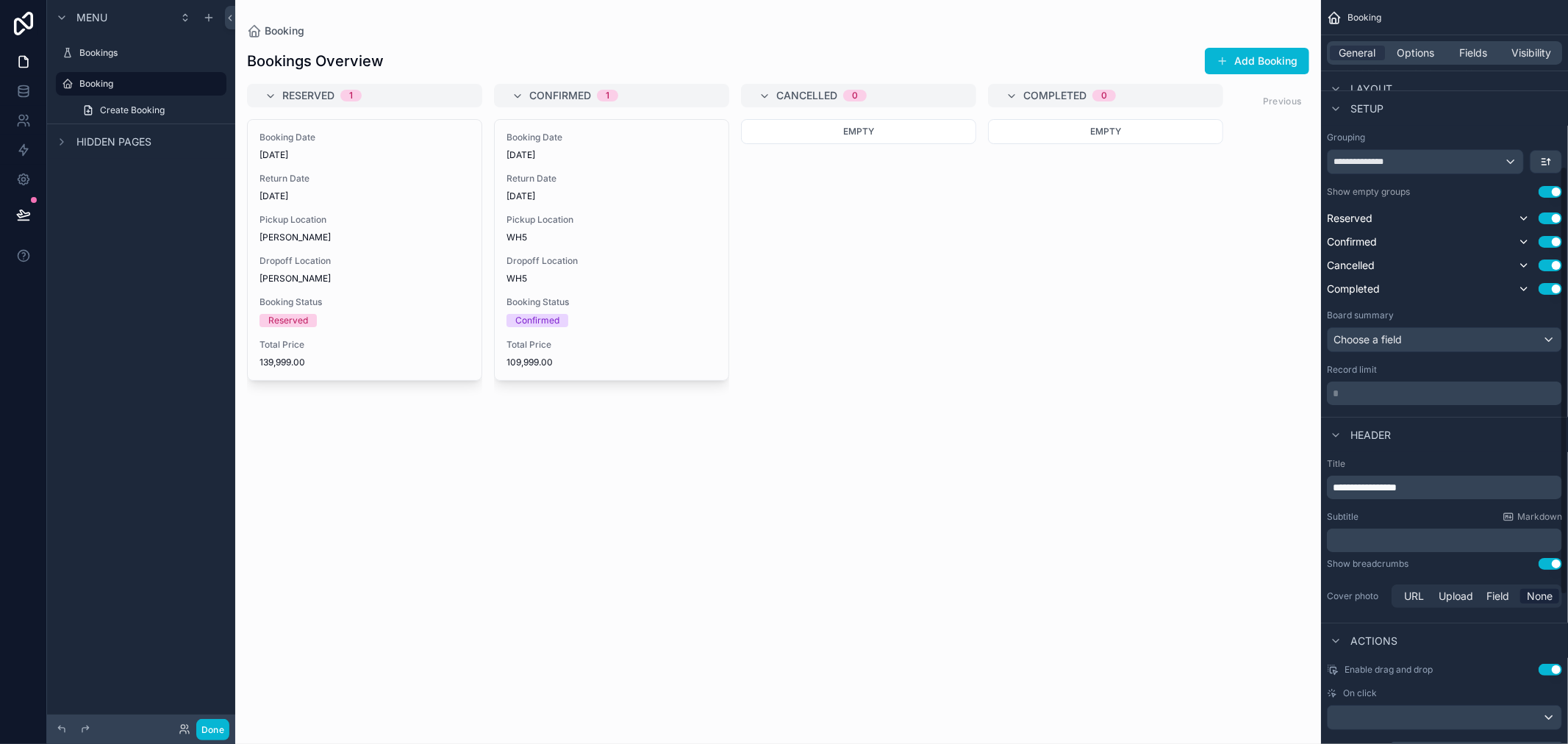
scroll to position [326, 0]
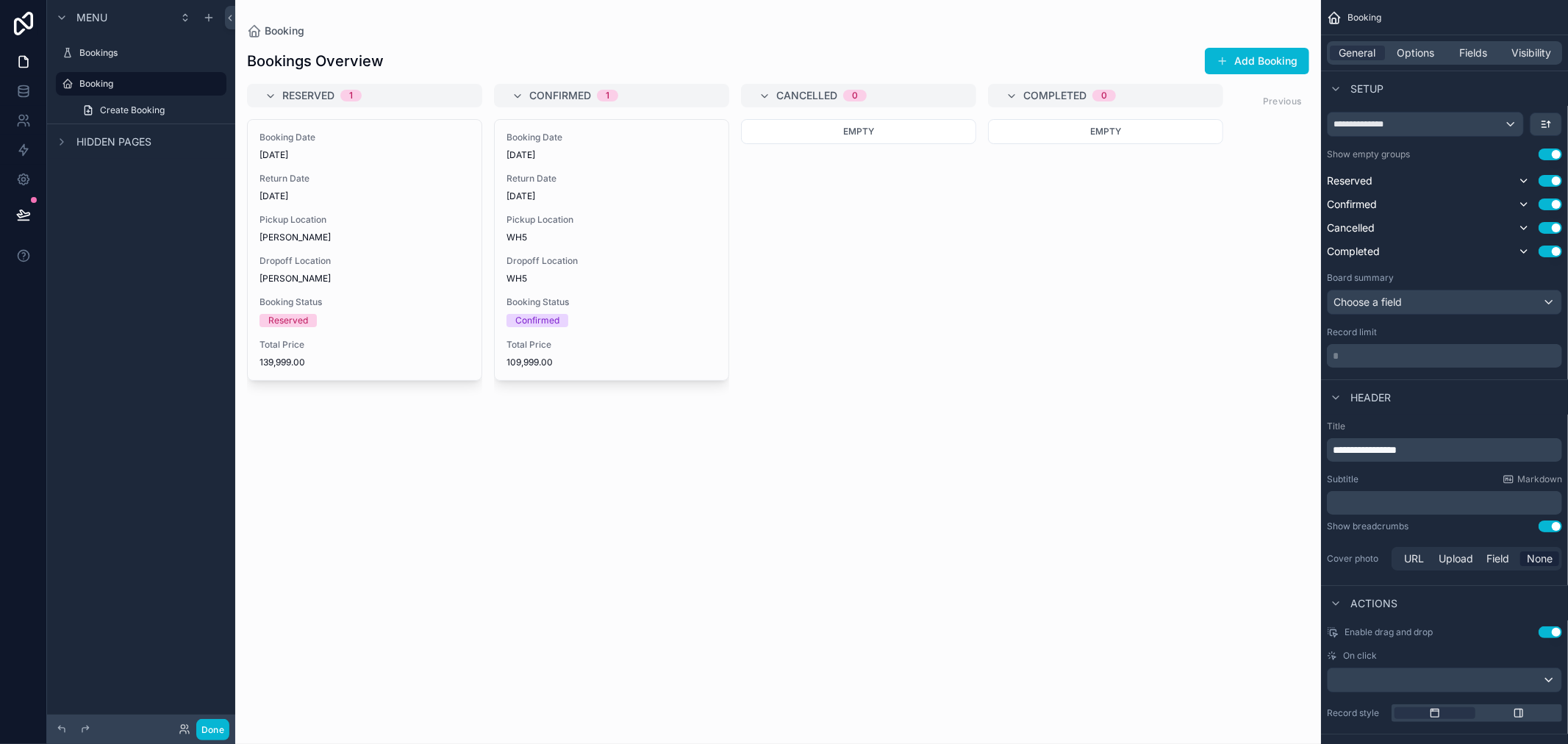
click at [920, 310] on div "Empty" at bounding box center [858, 422] width 235 height 607
click at [1092, 305] on div "Empty" at bounding box center [1105, 422] width 235 height 607
click at [160, 57] on label "Bookings" at bounding box center [138, 53] width 118 height 12
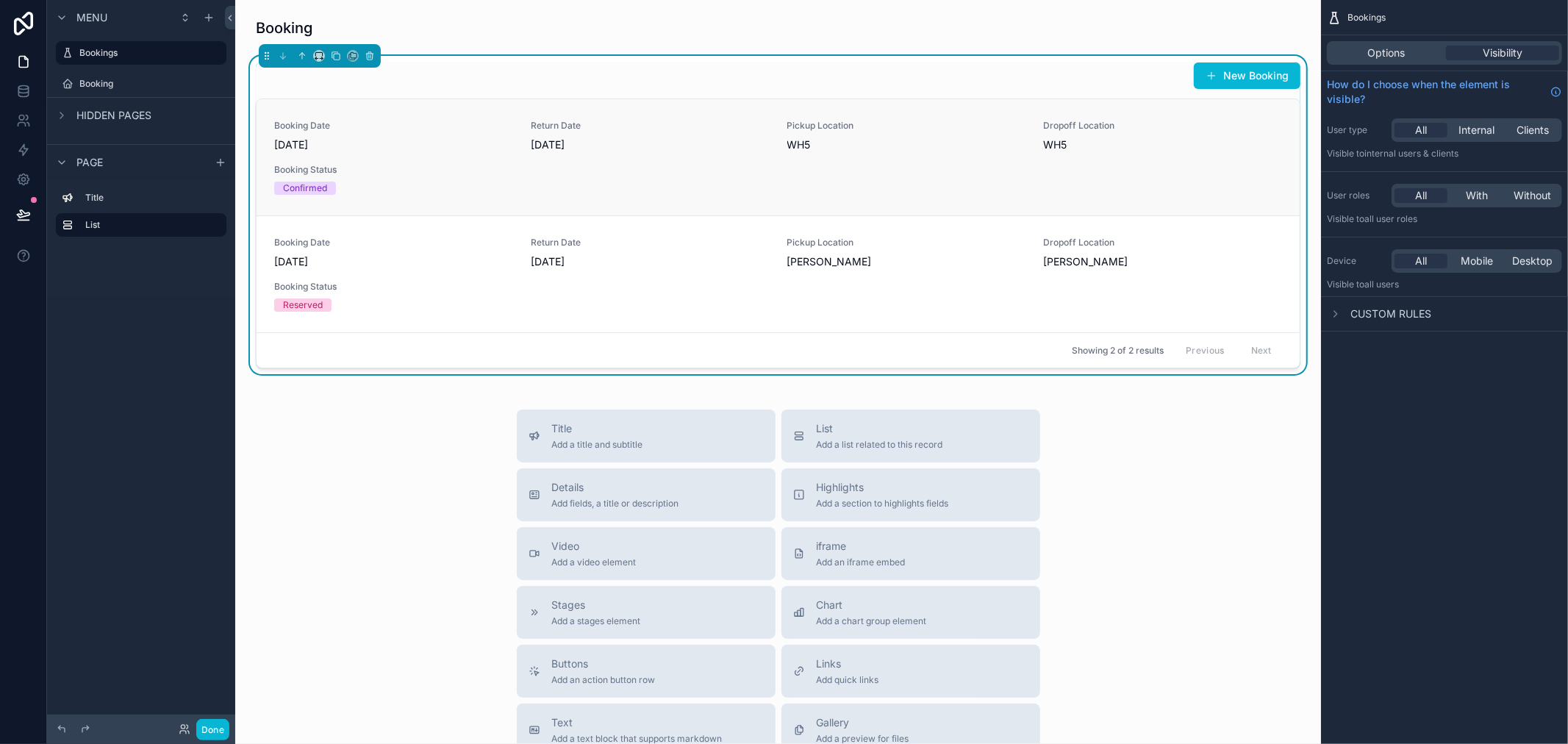
click at [1083, 109] on link "Booking Date [DATE] Return Date [DATE] Pickup Location WH5 Dropoff Location WH5…" at bounding box center [778, 158] width 1043 height 116
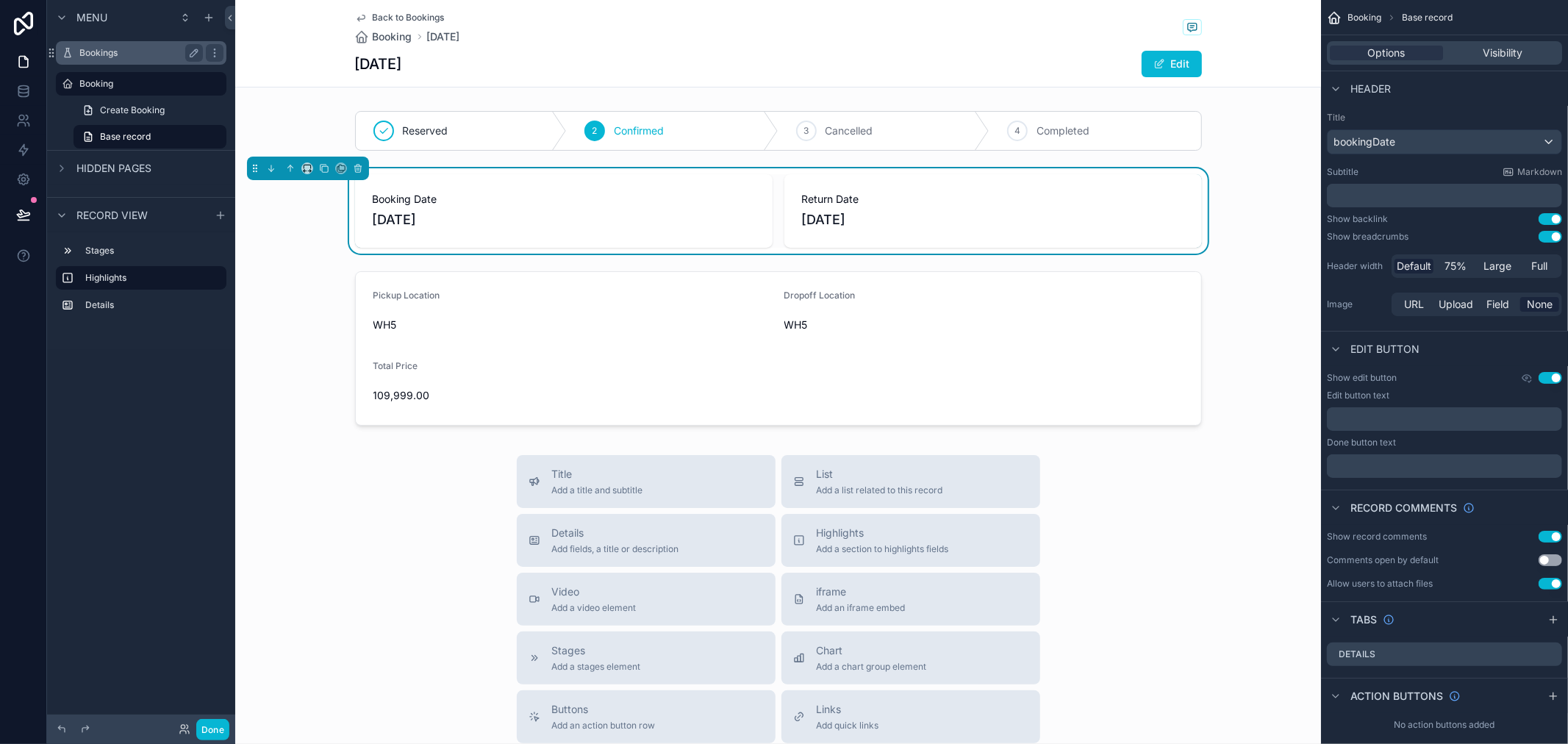
click at [126, 53] on label "Bookings" at bounding box center [138, 53] width 118 height 12
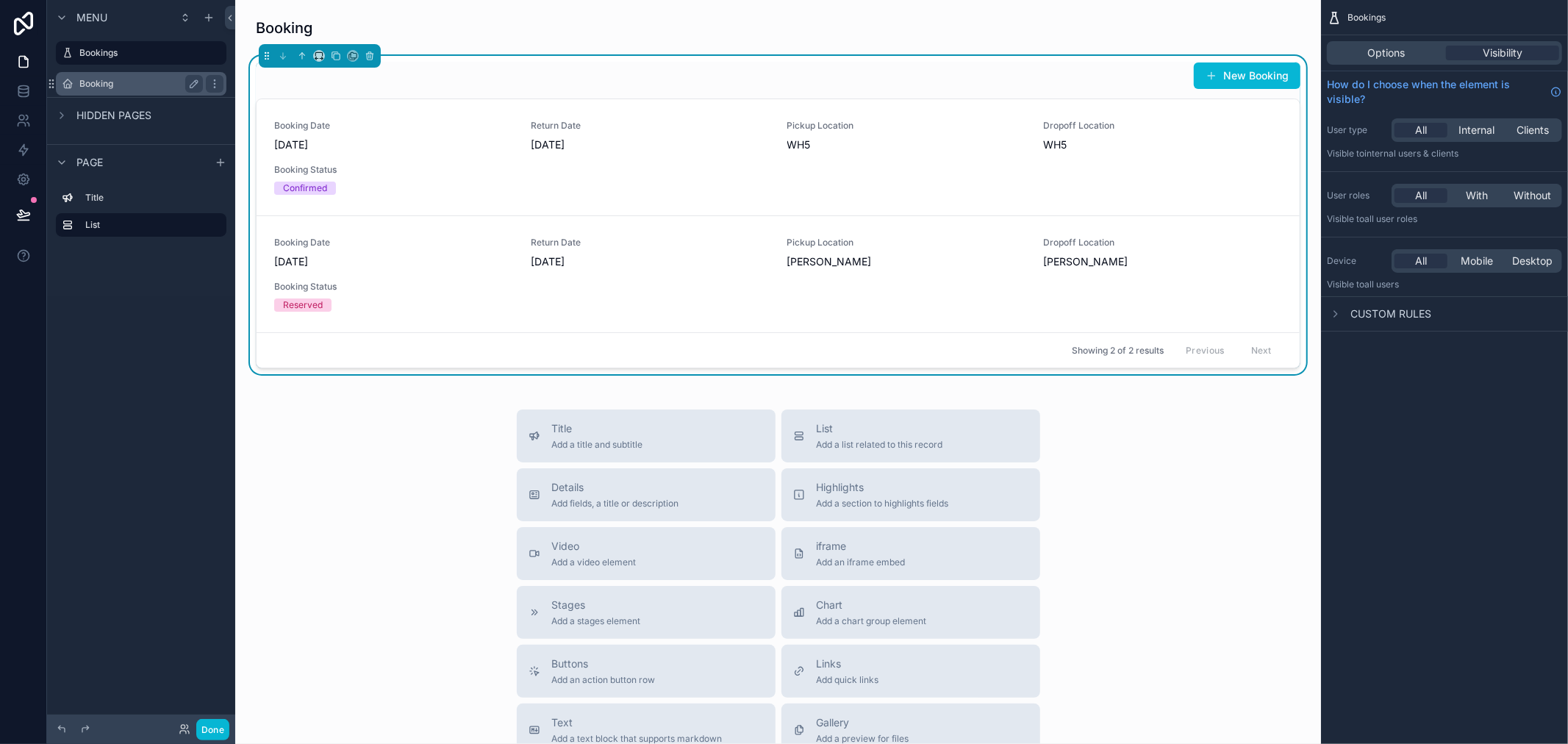
click at [136, 90] on div "Booking" at bounding box center [140, 84] width 124 height 18
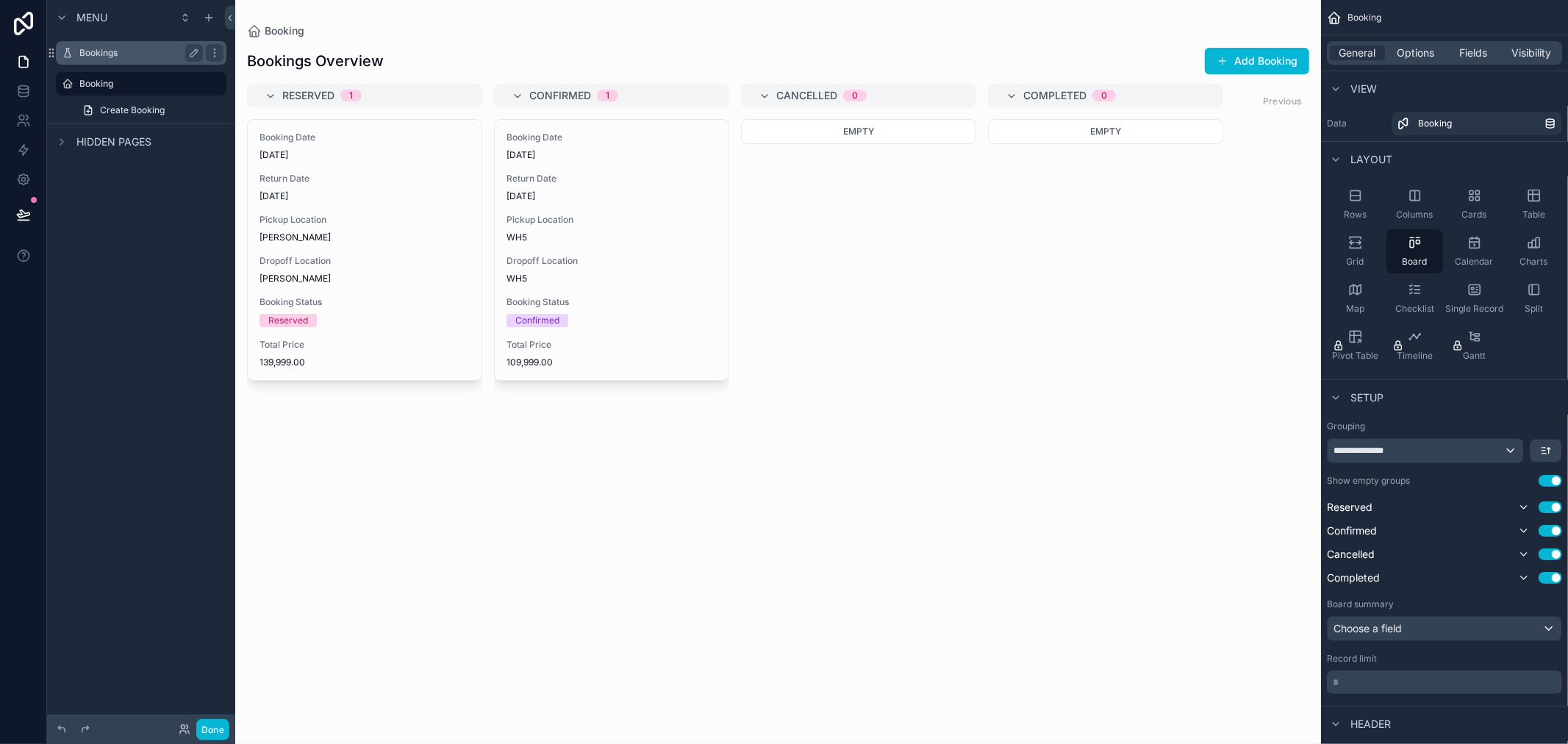
click at [149, 57] on label "Bookings" at bounding box center [138, 53] width 118 height 12
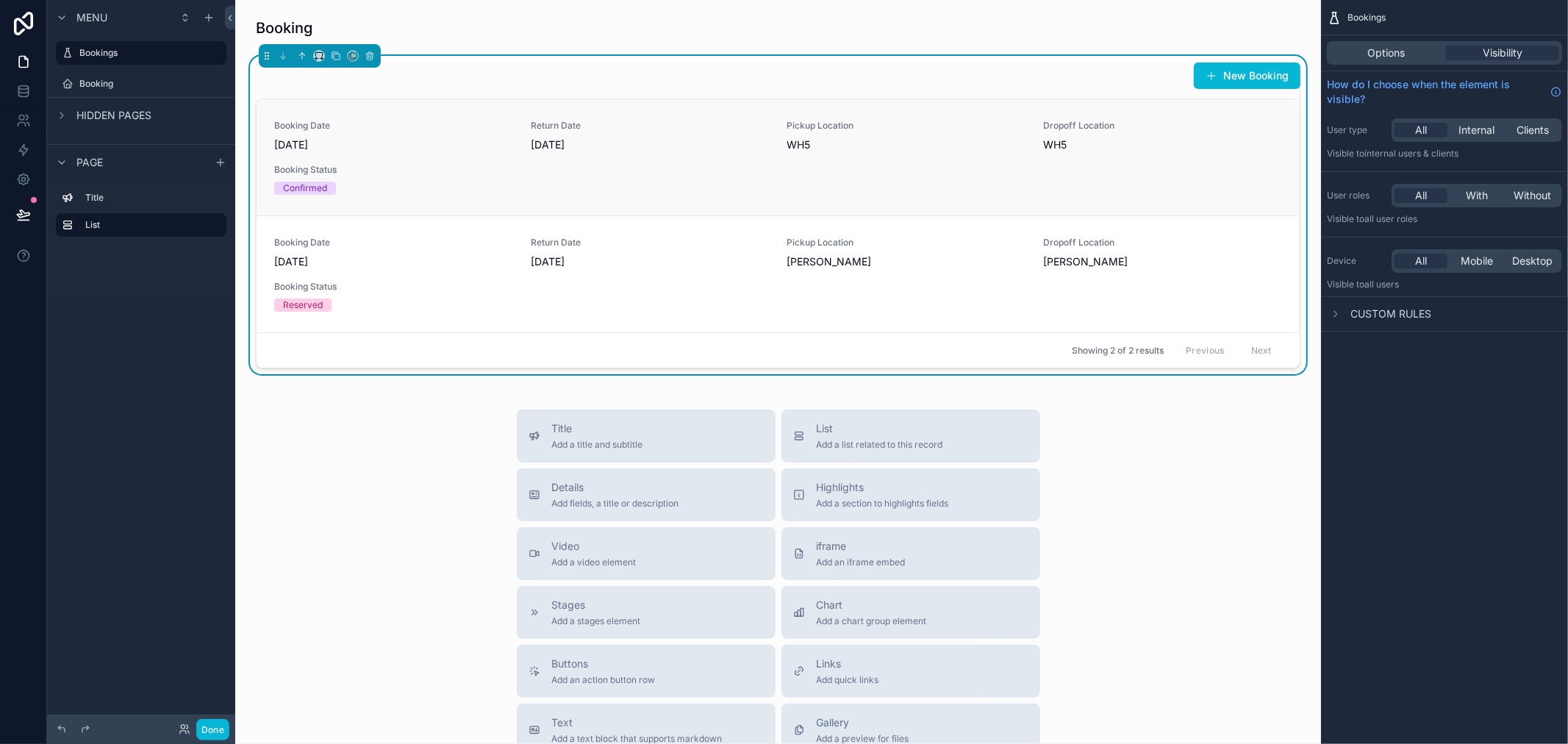
click at [879, 191] on div "Booking Date [DATE] Return Date [DATE] Pickup Location WH5 Dropoff Location WH5…" at bounding box center [778, 157] width 1008 height 75
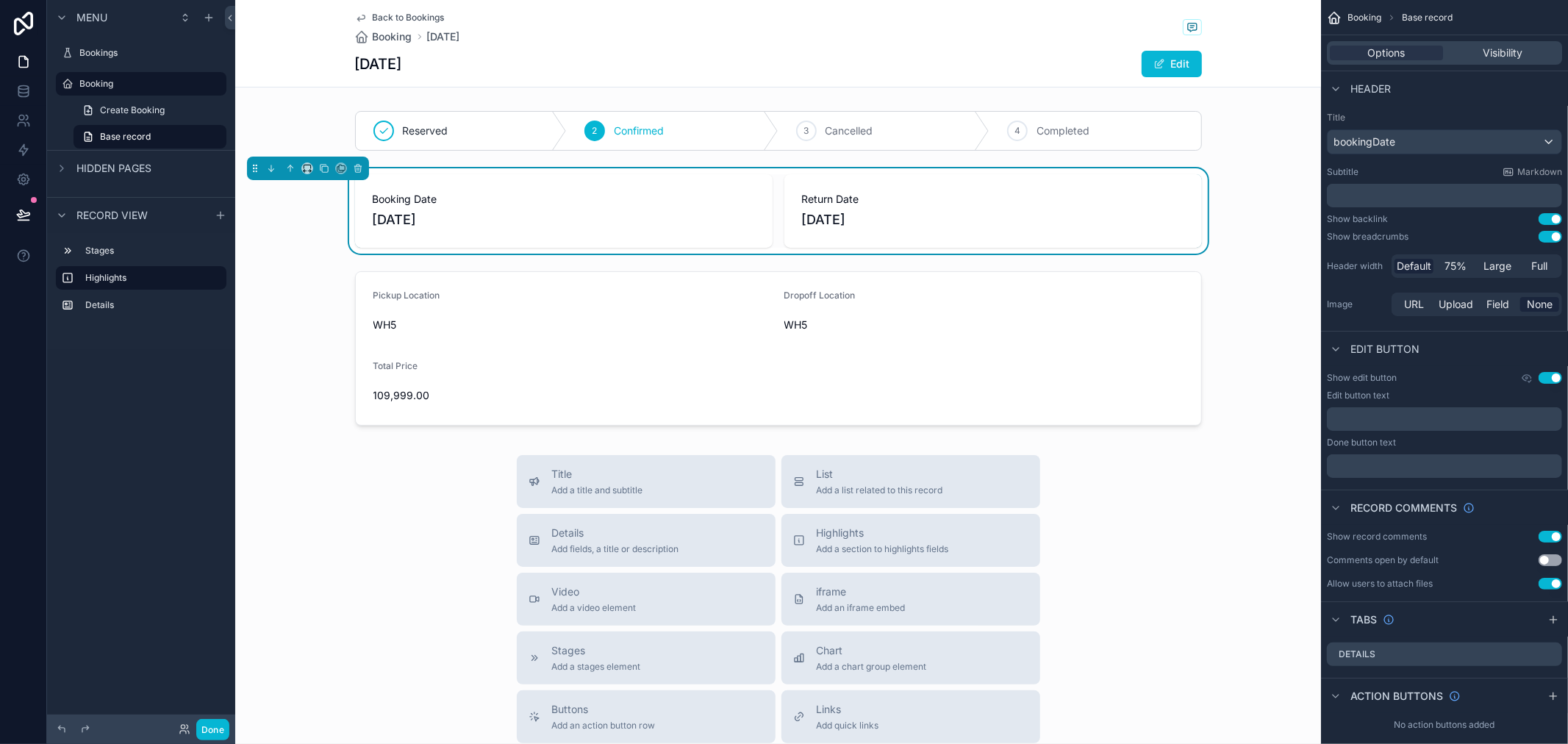
click at [849, 229] on span "[DATE]" at bounding box center [992, 219] width 382 height 20
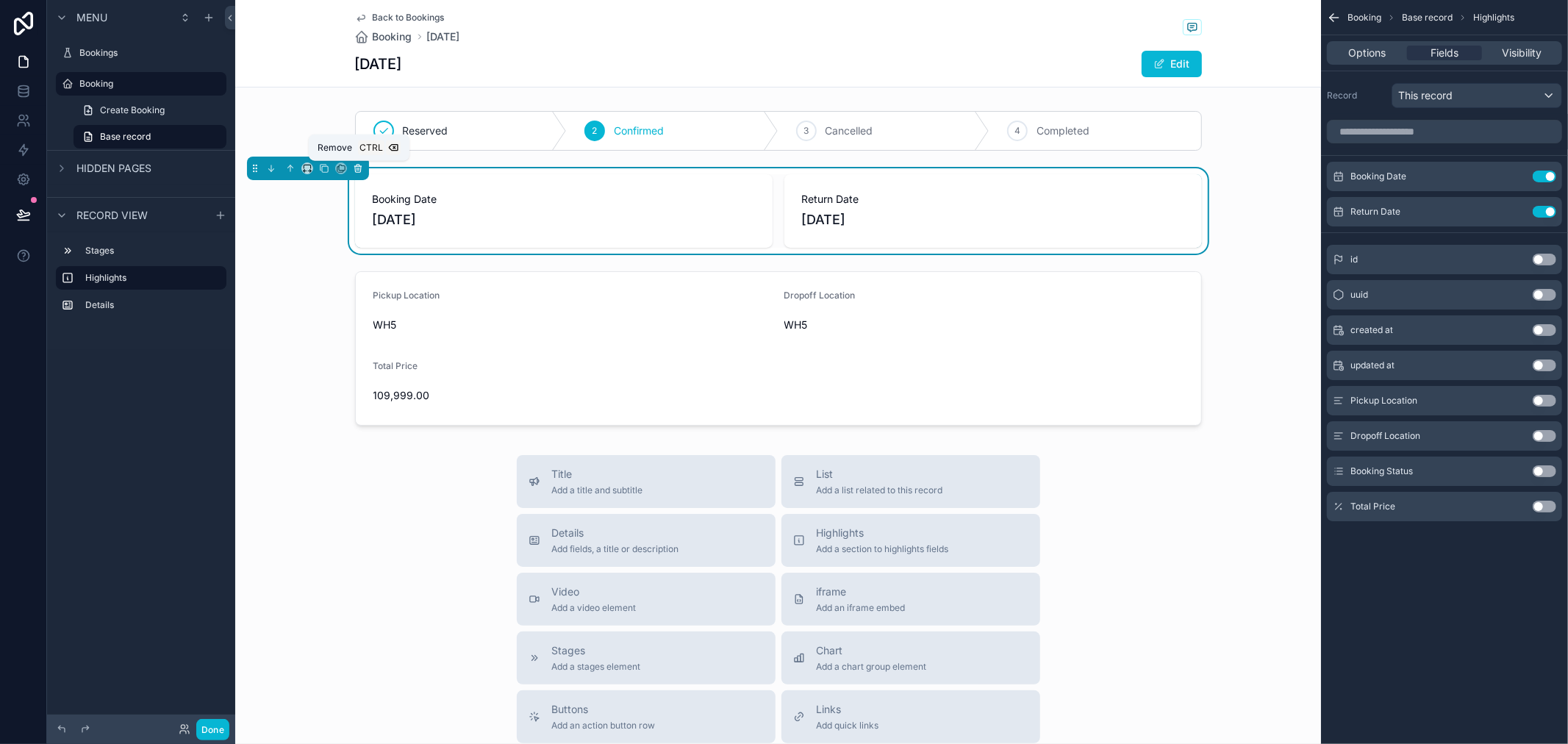
click at [354, 170] on icon "scrollable content" at bounding box center [358, 168] width 10 height 11
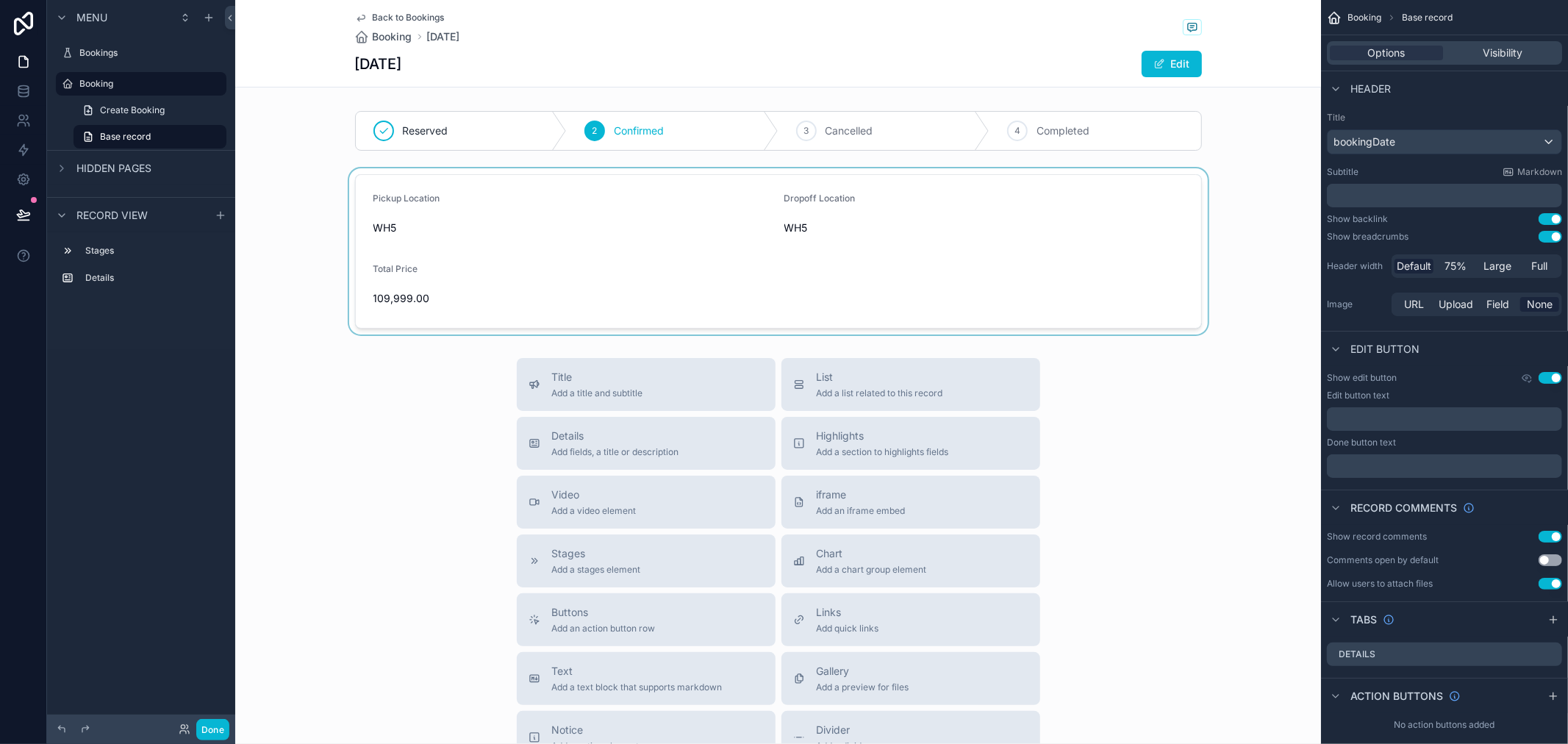
click at [582, 266] on div "scrollable content" at bounding box center [778, 252] width 1086 height 166
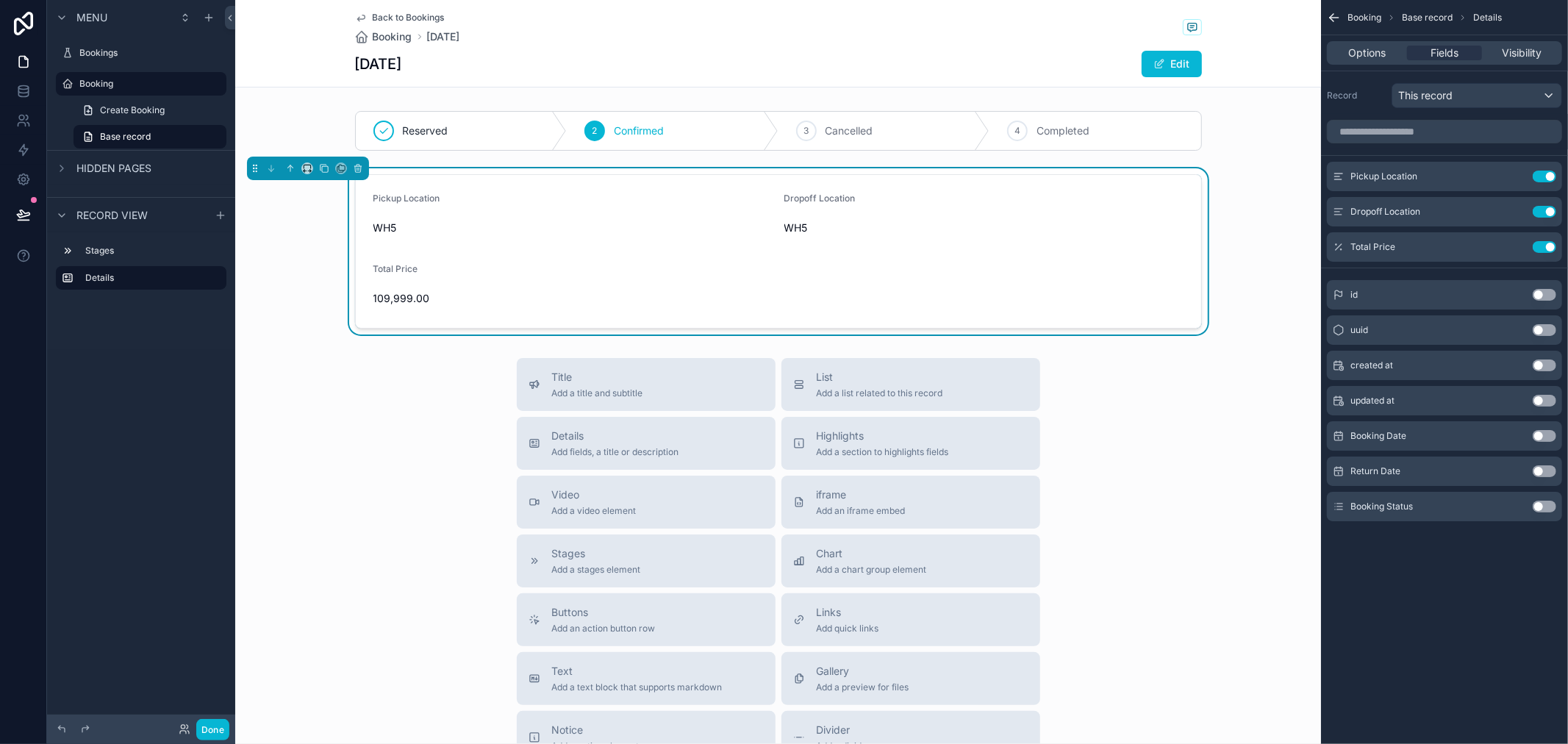
click at [1541, 439] on button "Use setting" at bounding box center [1544, 436] width 23 height 12
click at [410, 221] on span "WH5" at bounding box center [573, 228] width 399 height 15
click at [1519, 240] on div "Total Price Use setting" at bounding box center [1444, 247] width 235 height 29
click at [1517, 242] on icon "scrollable content" at bounding box center [1515, 247] width 12 height 12
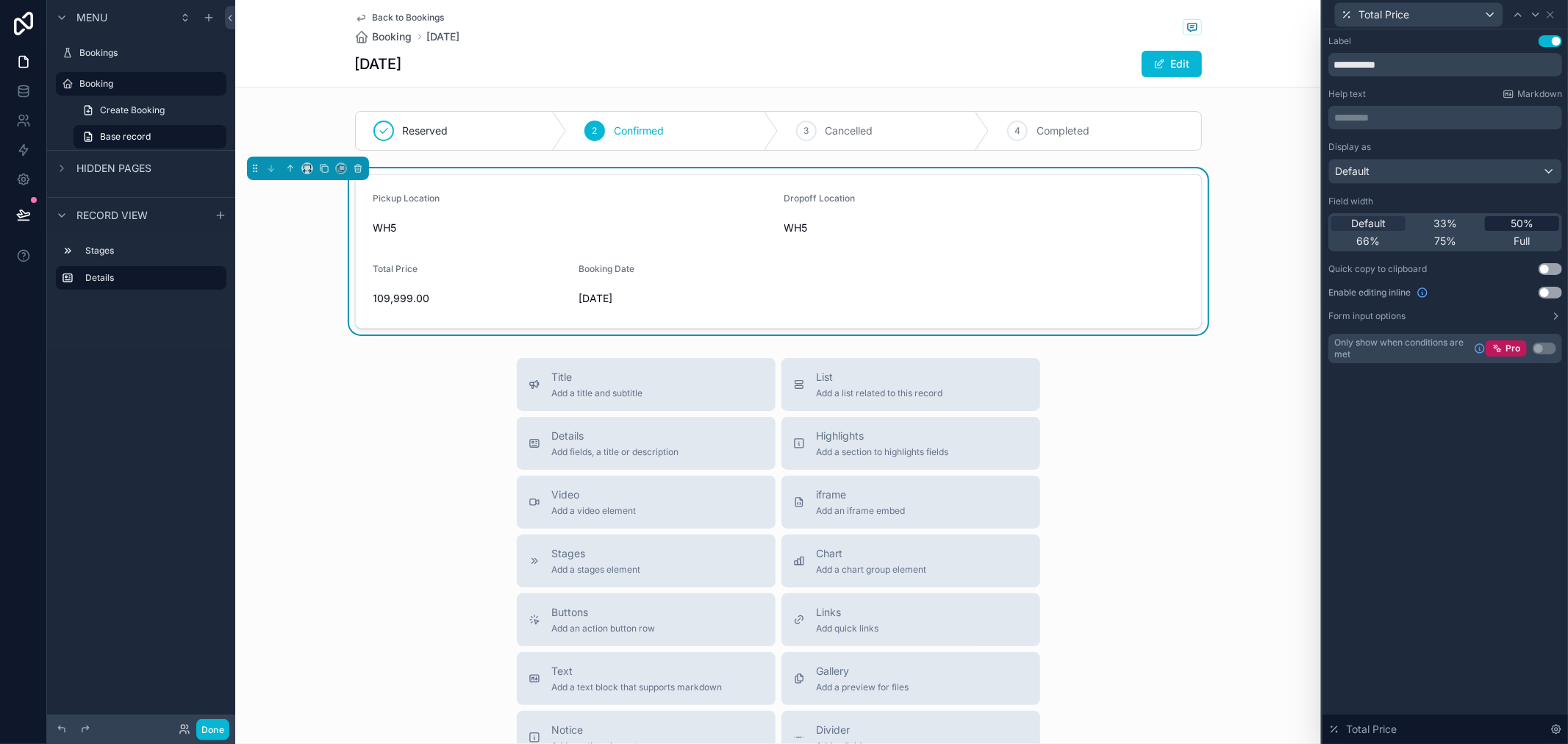
click at [1519, 229] on span "50%" at bounding box center [1522, 224] width 23 height 15
click at [1210, 489] on div "Title Add a title and subtitle List Add a list related to this record Details A…" at bounding box center [778, 620] width 1086 height 523
click at [1267, 307] on div "Pickup Location WH5 Dropoff Location WH5 Total Price 109,999.00 Booking Date [D…" at bounding box center [778, 252] width 1086 height 166
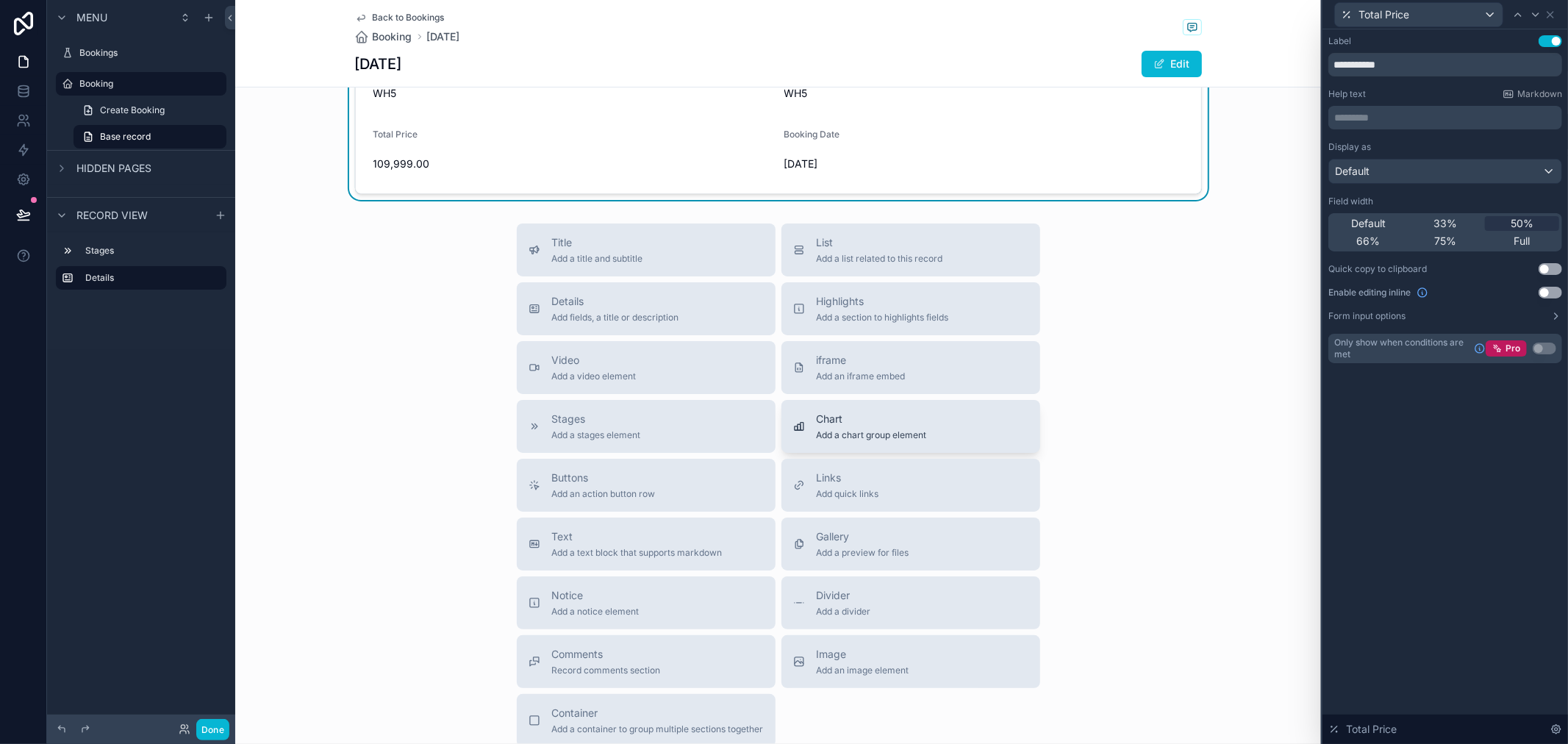
scroll to position [163, 0]
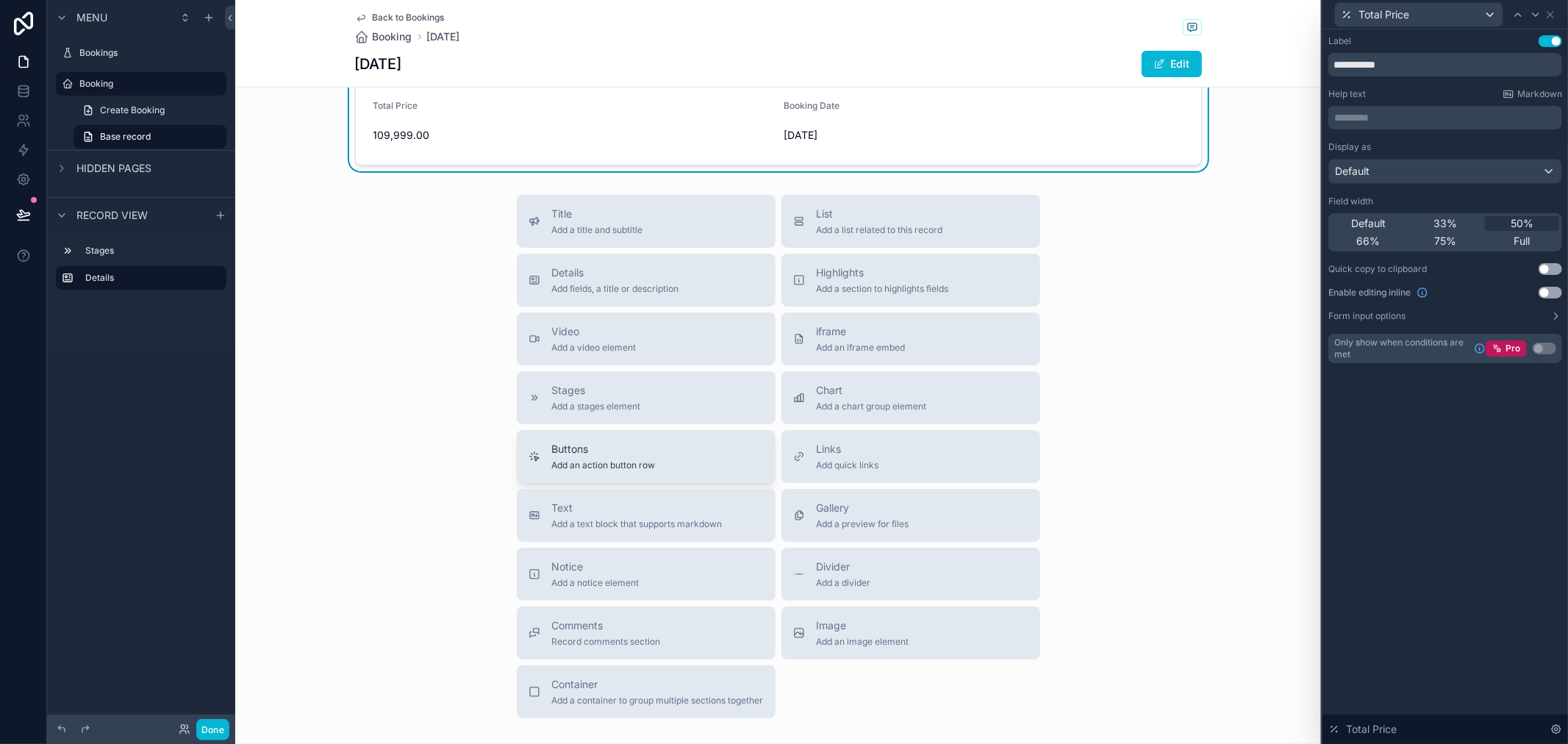
drag, startPoint x: 658, startPoint y: 703, endPoint x: 634, endPoint y: 431, distance: 273.1
click at [597, 300] on div "Title Add a title and subtitle List Add a list related to this record Details A…" at bounding box center [778, 456] width 547 height 523
drag, startPoint x: 634, startPoint y: 431, endPoint x: 681, endPoint y: 651, distance: 225.0
click at [681, 651] on div "Title Add a title and subtitle List Add a list related to this record Details A…" at bounding box center [778, 456] width 547 height 523
drag, startPoint x: 681, startPoint y: 651, endPoint x: 800, endPoint y: 447, distance: 236.2
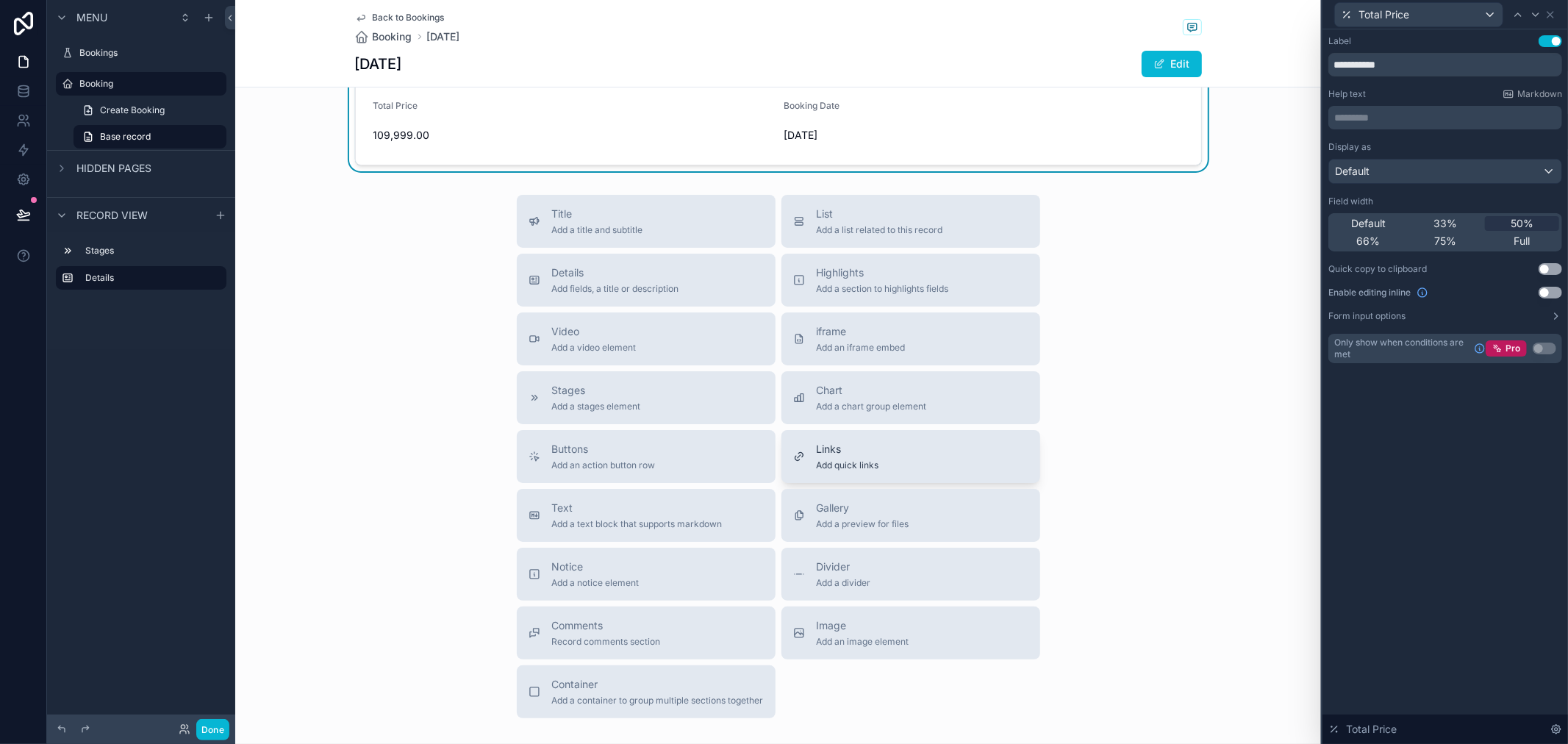
click at [784, 477] on div "Title Add a title and subtitle List Add a list related to this record Details A…" at bounding box center [778, 456] width 547 height 523
drag, startPoint x: 844, startPoint y: 303, endPoint x: 685, endPoint y: 761, distance: 484.8
click at [685, 743] on html "**********" at bounding box center [784, 372] width 1568 height 744
click at [693, 691] on span "Container" at bounding box center [658, 685] width 212 height 15
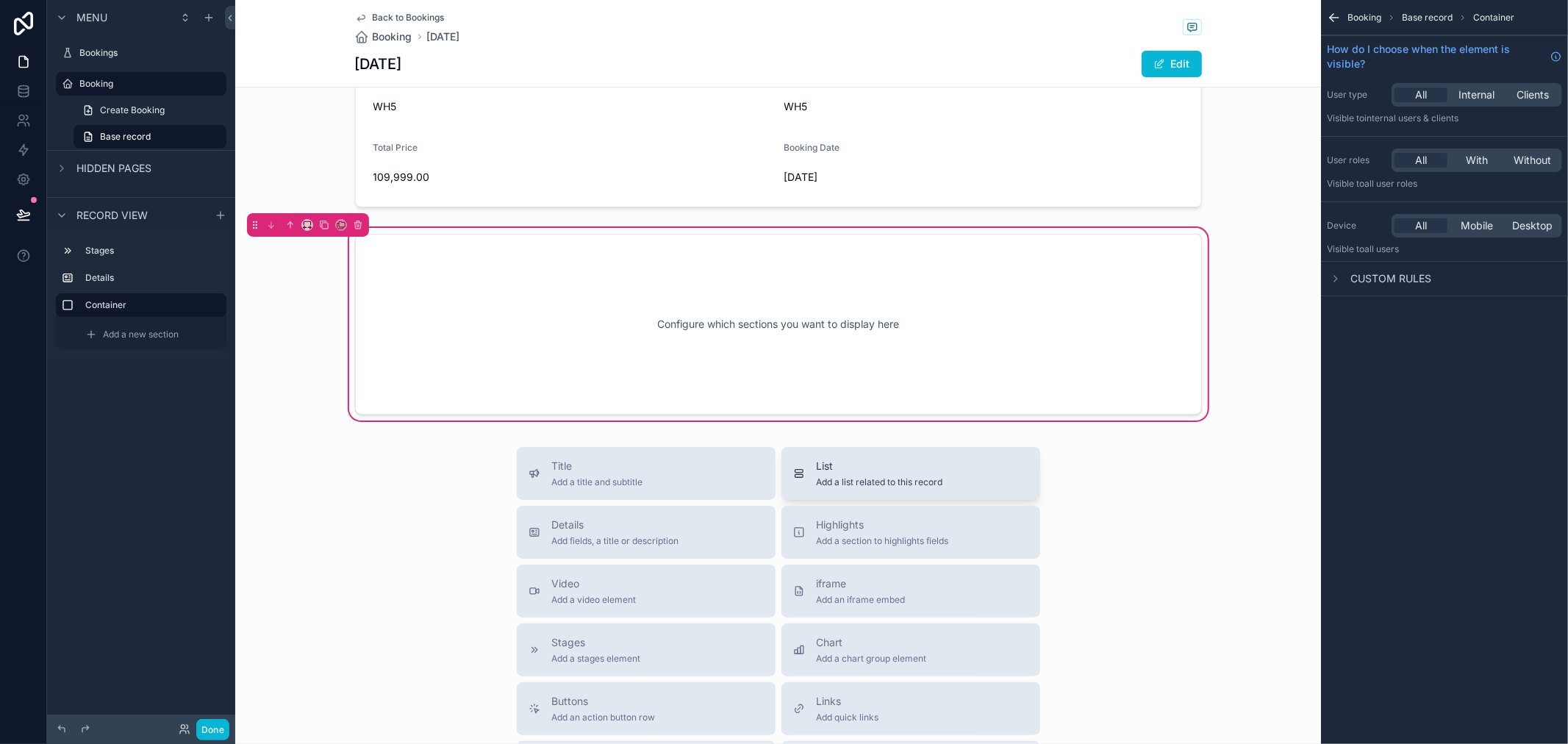
scroll to position [74, 0]
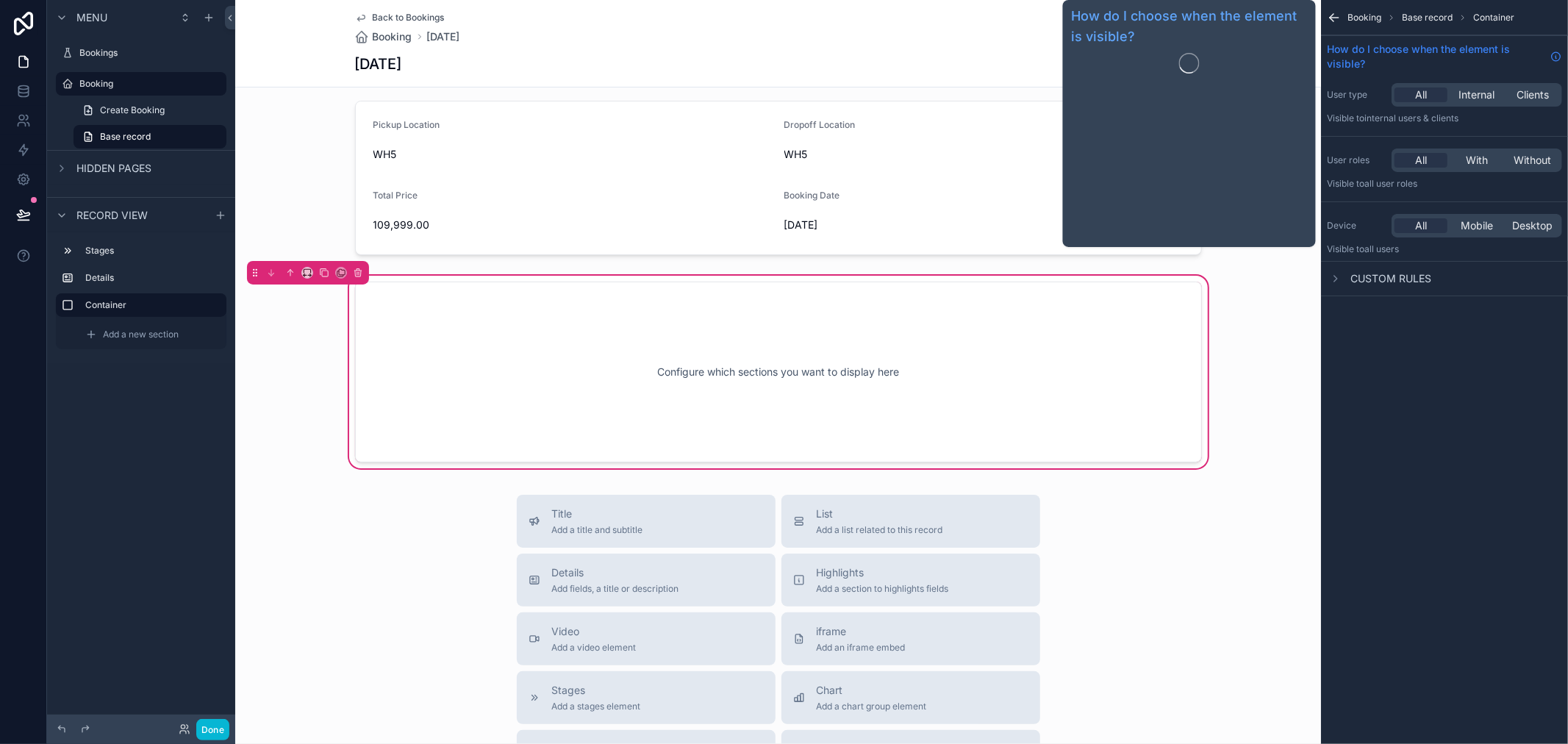
click at [1411, 48] on span "How do I choose when the element is visible?" at bounding box center [1436, 57] width 218 height 29
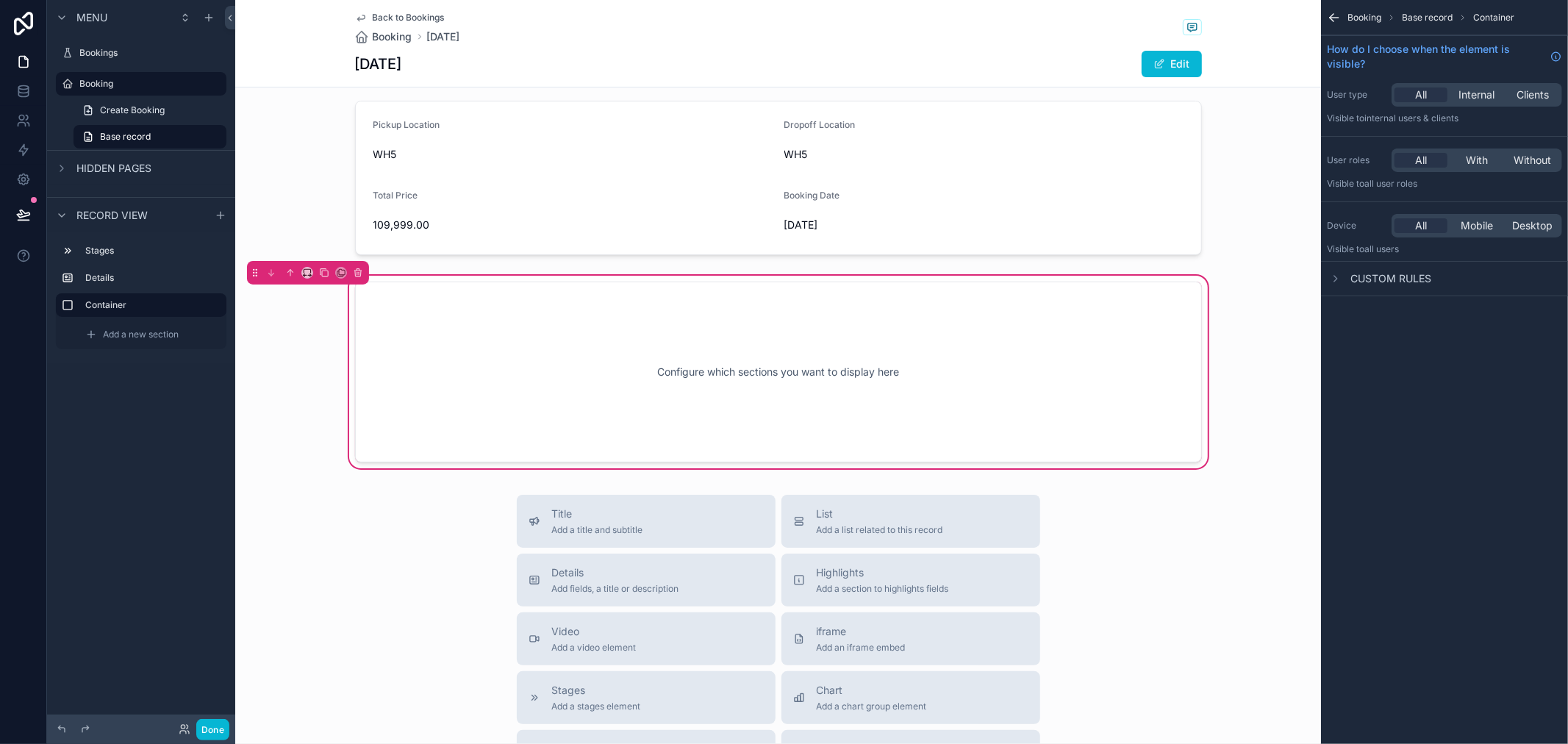
click at [1427, 15] on span "Base record" at bounding box center [1427, 18] width 51 height 12
click at [960, 369] on div "Configure which sections you want to display here" at bounding box center [778, 372] width 799 height 132
click at [876, 370] on div "Configure which sections you want to display here" at bounding box center [778, 372] width 799 height 132
click at [875, 370] on div "Configure which sections you want to display here" at bounding box center [778, 372] width 799 height 132
click at [124, 333] on span "Add a new section" at bounding box center [140, 334] width 76 height 12
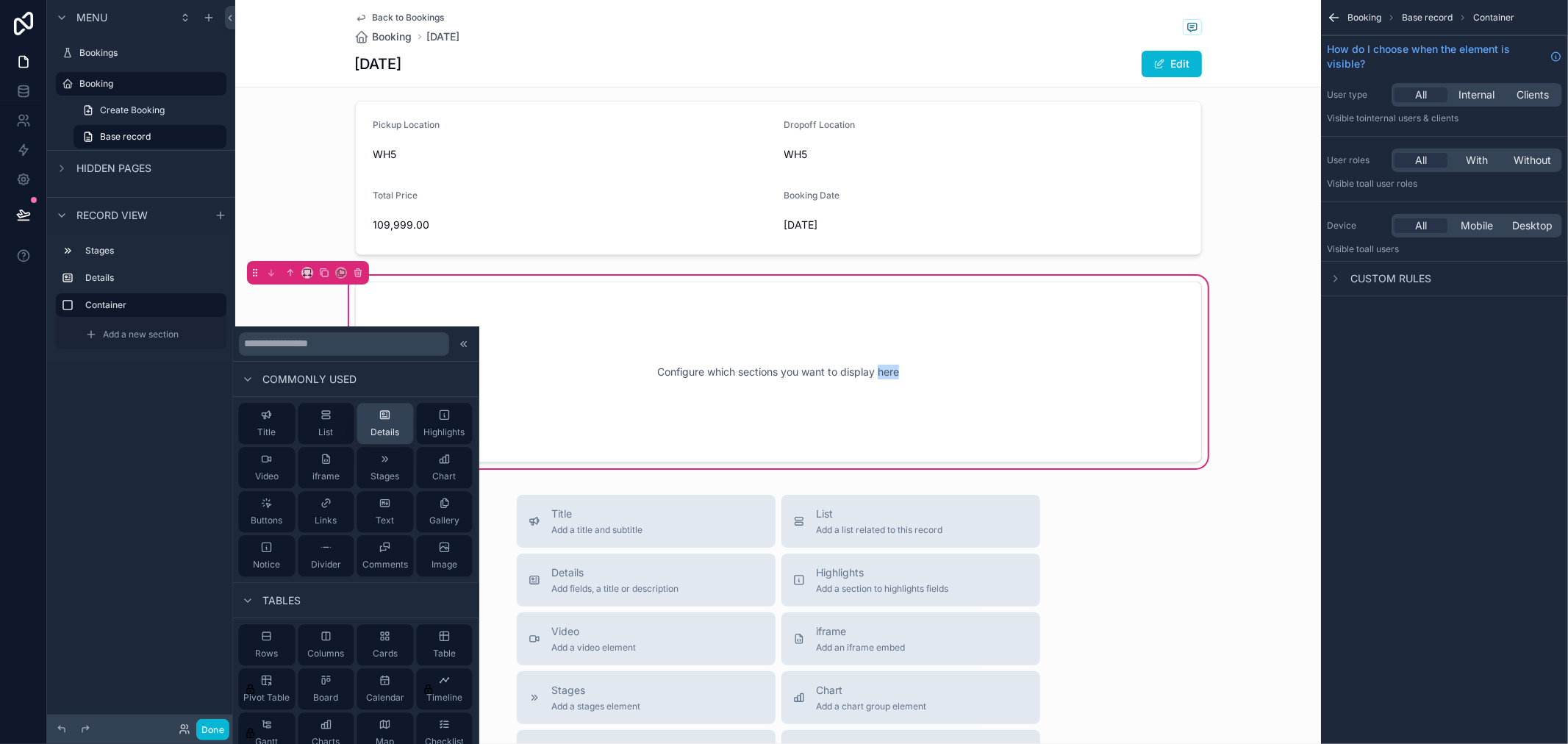
click at [384, 430] on span "Details" at bounding box center [385, 432] width 29 height 12
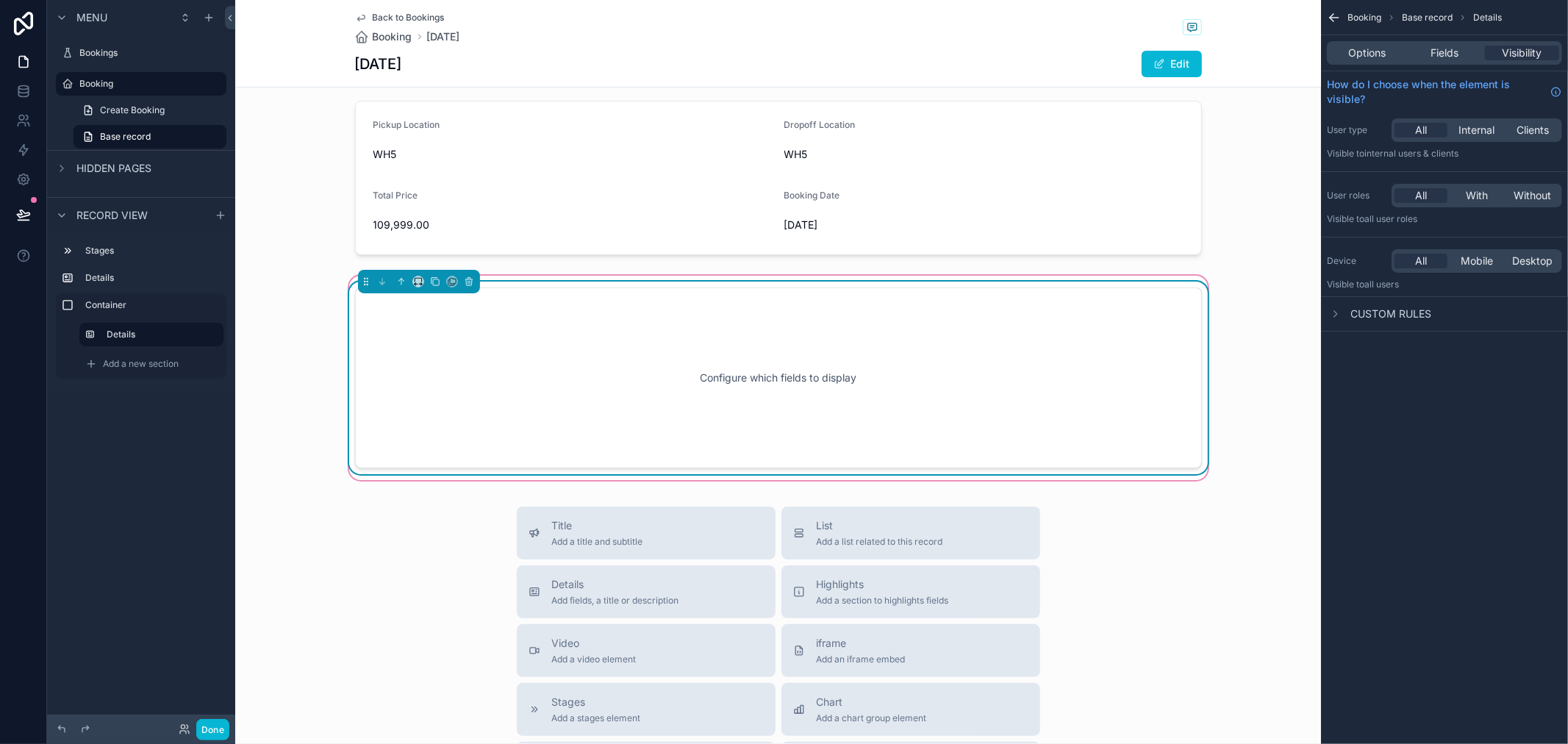
scroll to position [78, 0]
click at [1446, 57] on span "Fields" at bounding box center [1444, 53] width 28 height 15
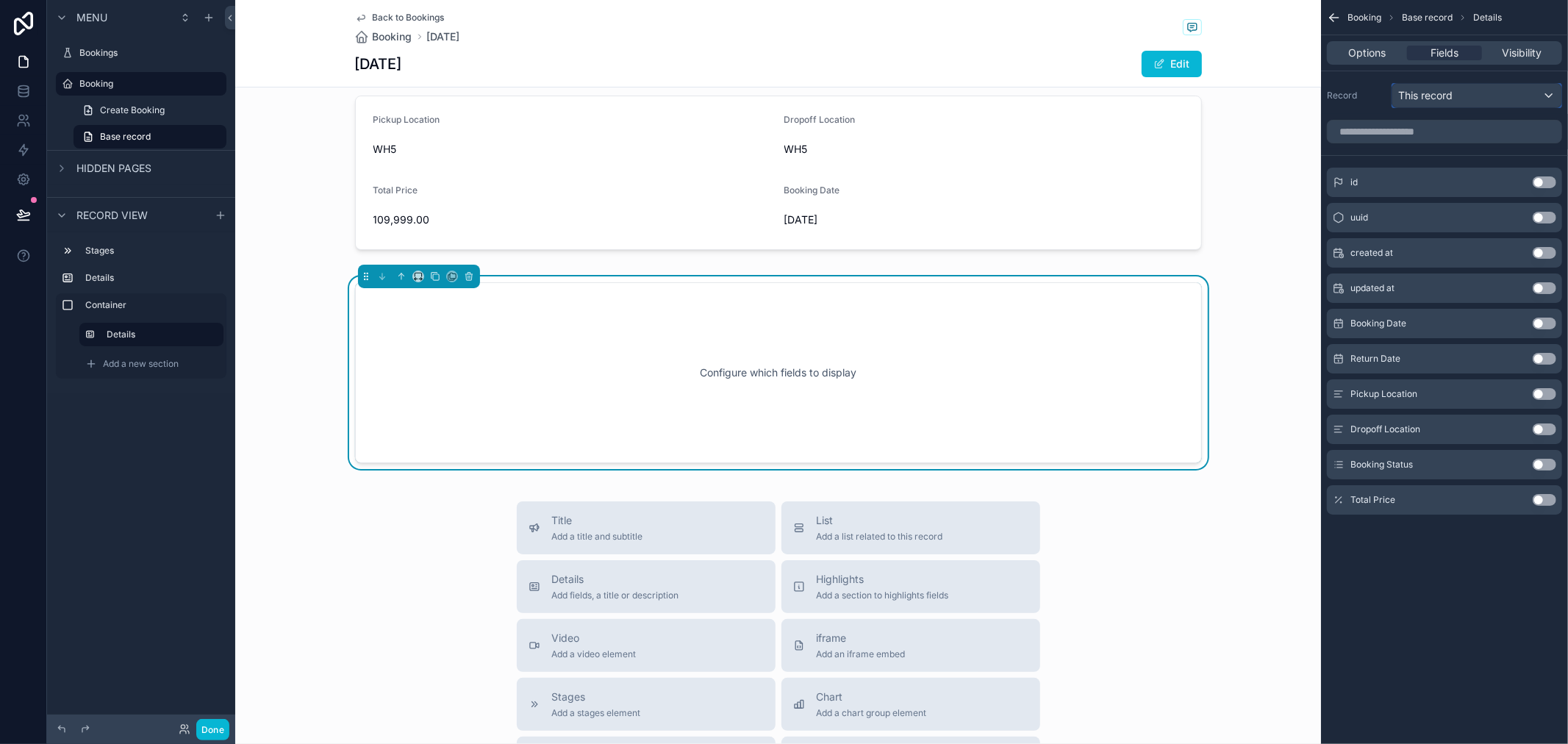
click at [1442, 99] on span "This record" at bounding box center [1425, 95] width 54 height 15
click at [1366, 61] on div "scrollable content" at bounding box center [784, 372] width 1568 height 744
click at [1365, 55] on span "Options" at bounding box center [1367, 53] width 37 height 15
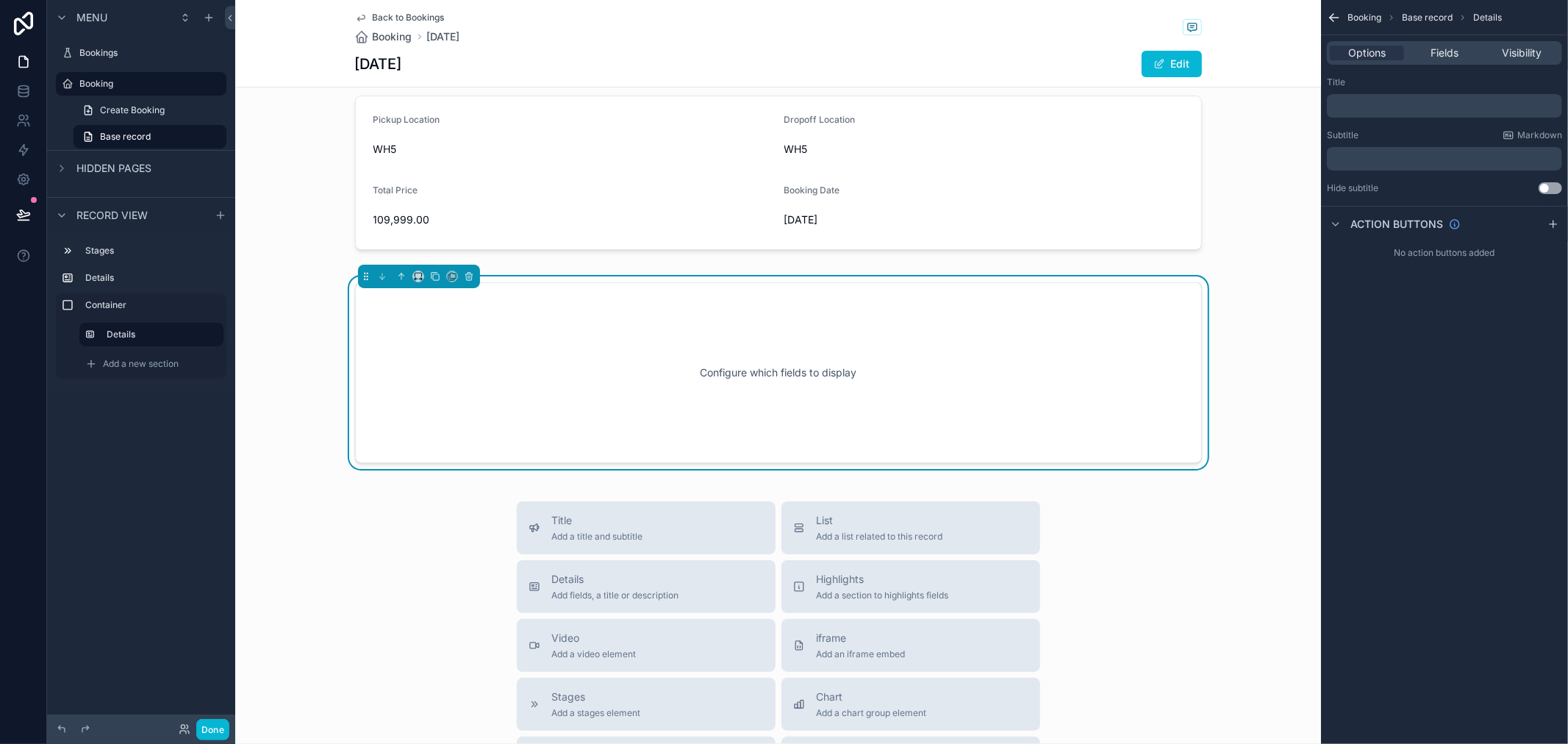
click at [1391, 107] on p "﻿" at bounding box center [1446, 106] width 226 height 12
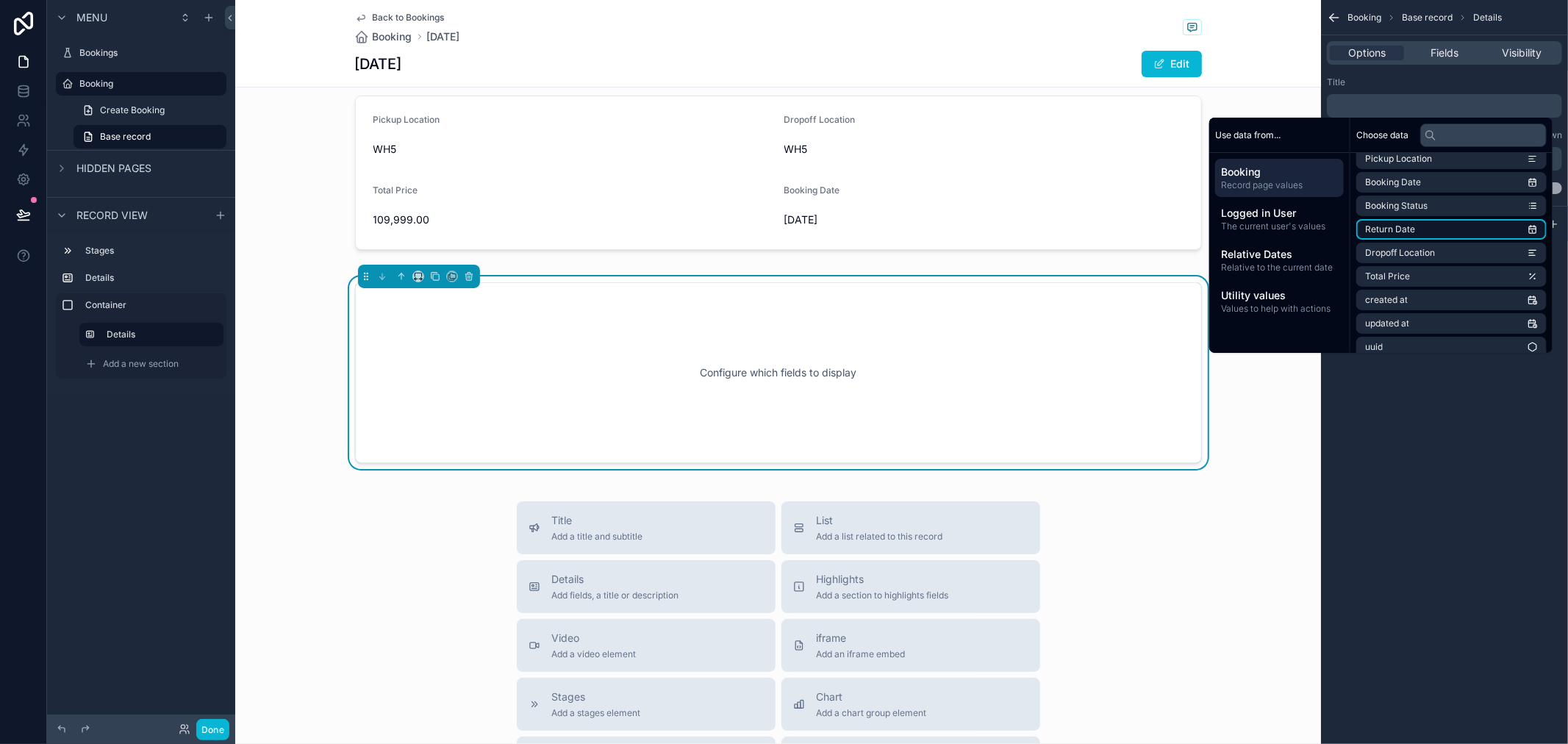
scroll to position [44, 0]
click at [1269, 225] on span "The current user's values" at bounding box center [1279, 226] width 117 height 12
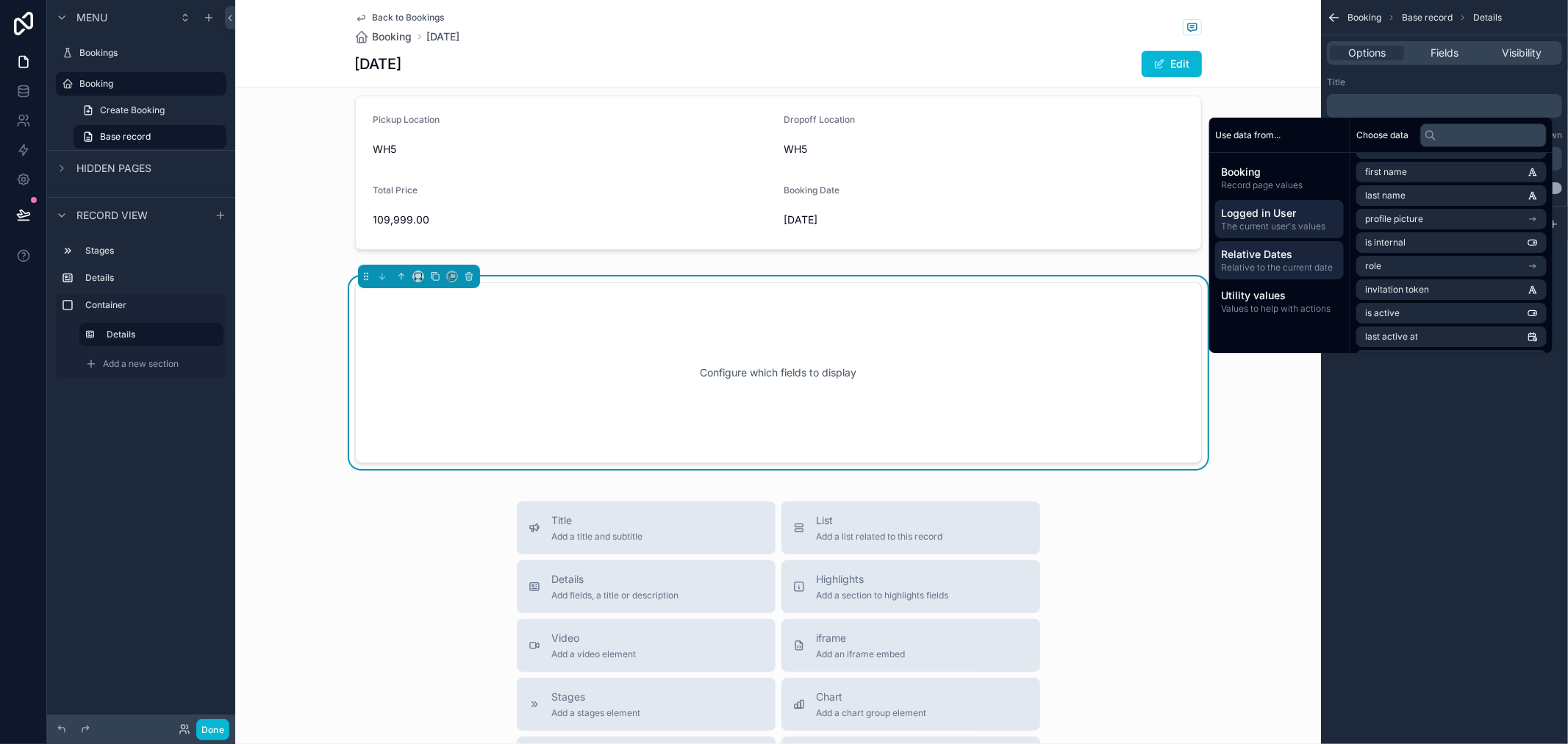
click at [1260, 267] on span "Relative to the current date" at bounding box center [1279, 267] width 117 height 12
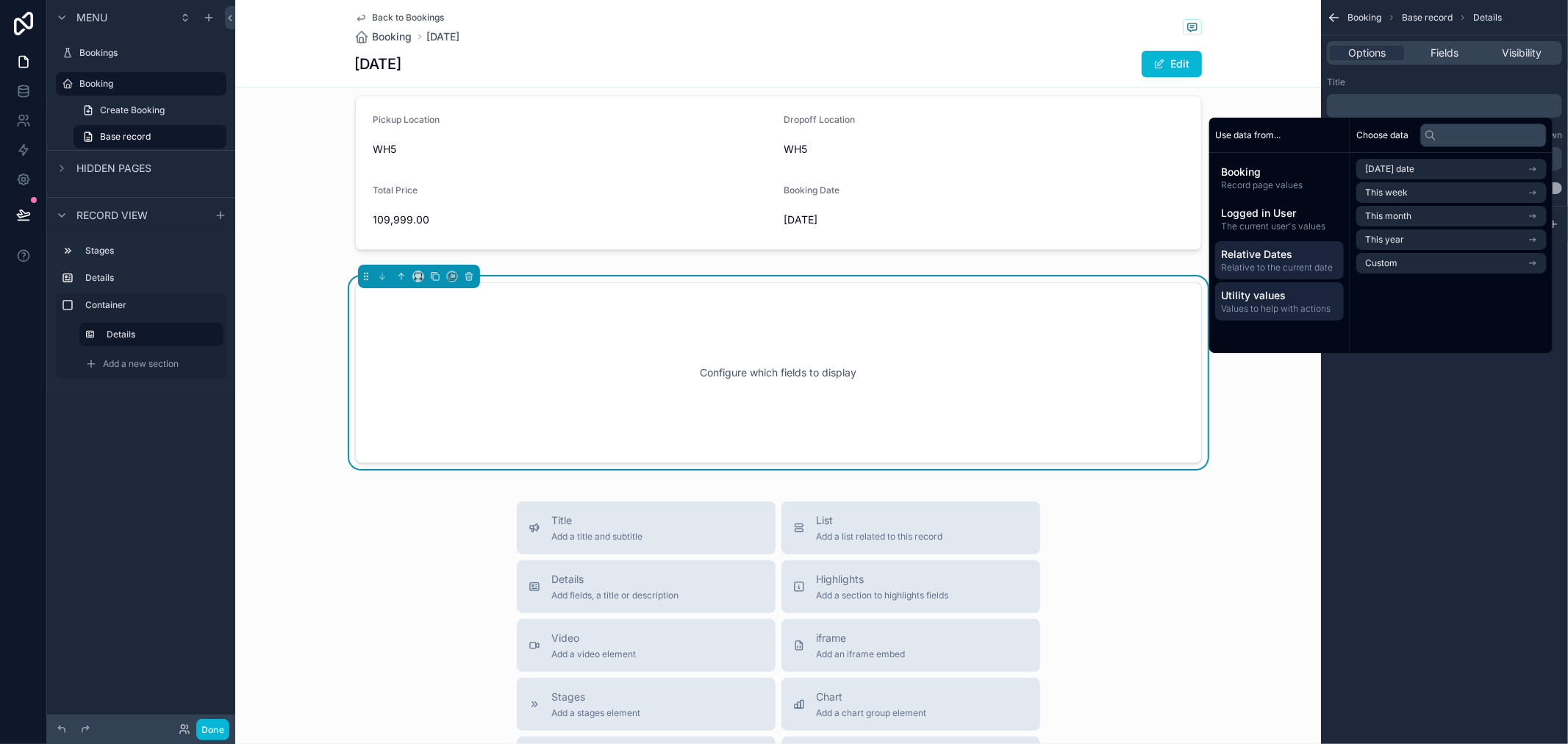
click at [1261, 300] on span "Utility values" at bounding box center [1279, 296] width 117 height 15
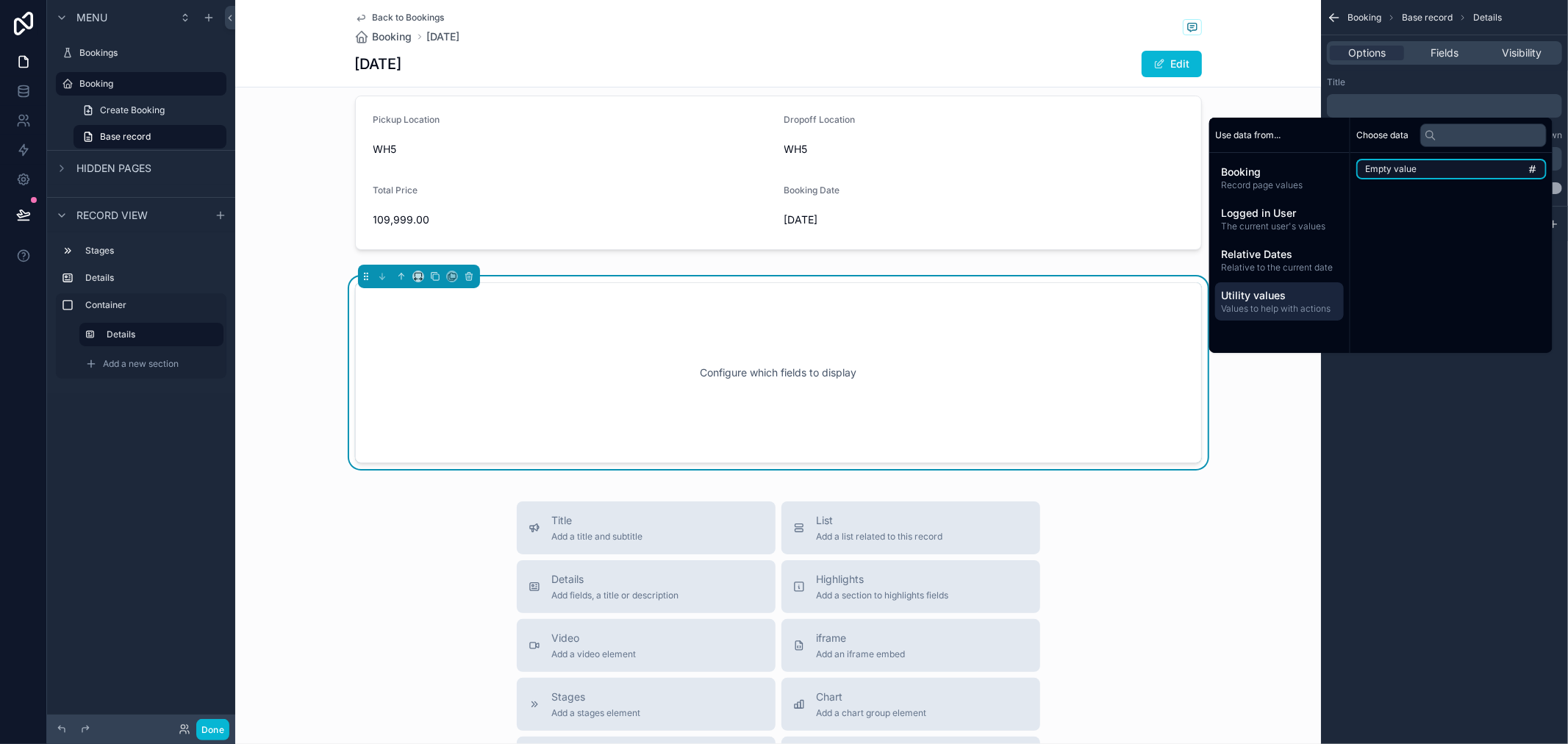
click at [1468, 166] on li "Empty value" at bounding box center [1452, 169] width 191 height 20
click at [1461, 456] on div "**********" at bounding box center [1444, 372] width 247 height 744
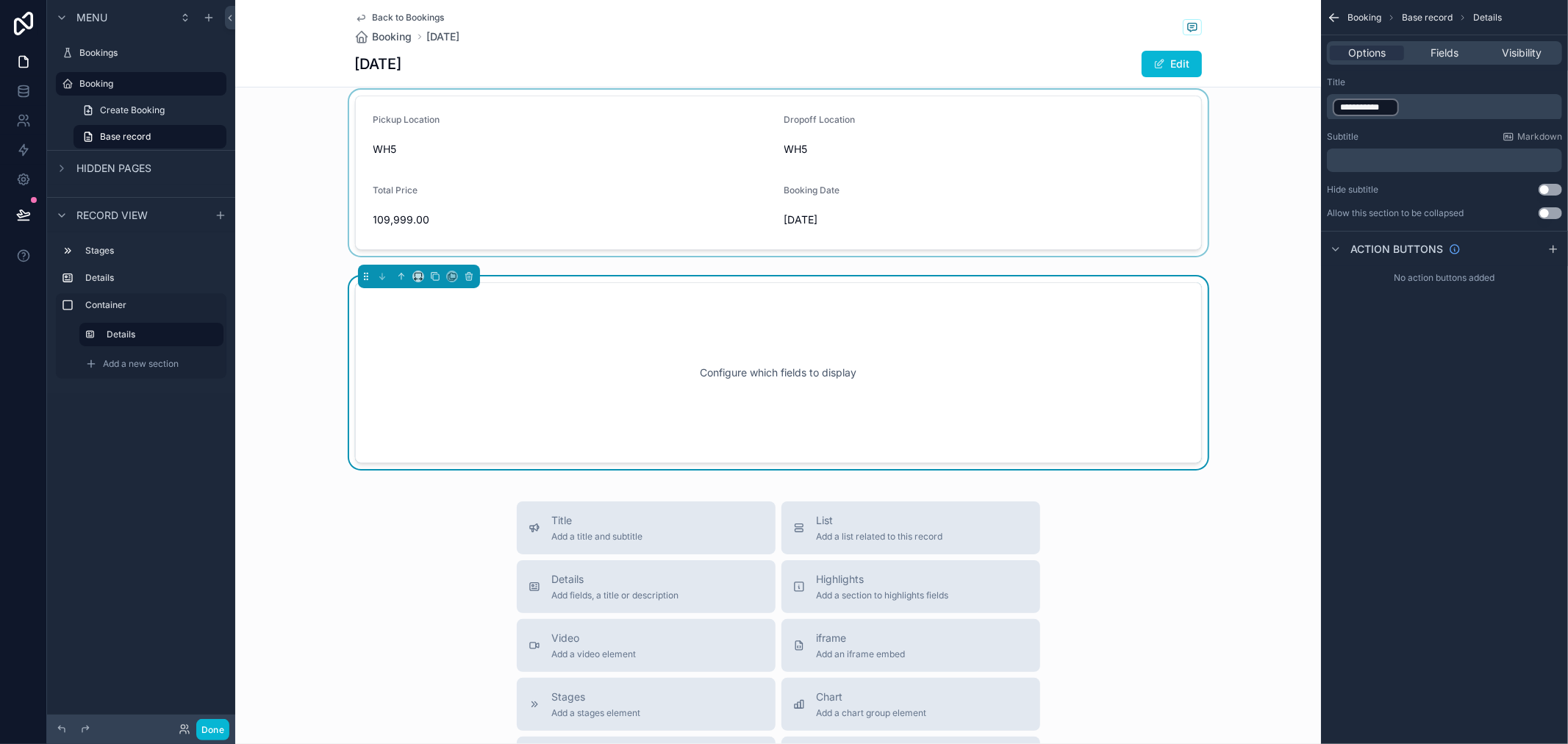
click at [1059, 201] on div "scrollable content" at bounding box center [778, 173] width 1086 height 166
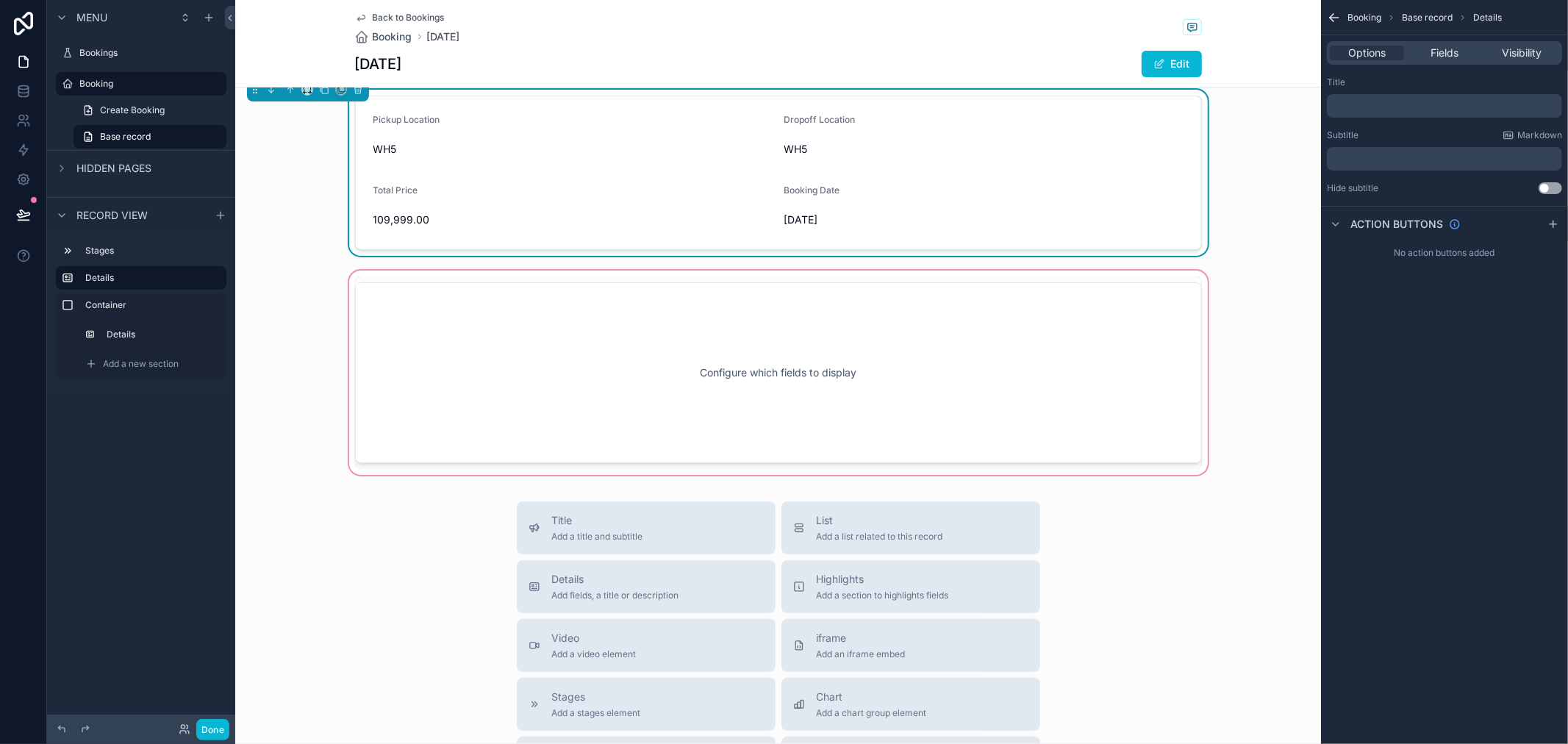
click at [1053, 339] on div "scrollable content" at bounding box center [778, 372] width 1086 height 210
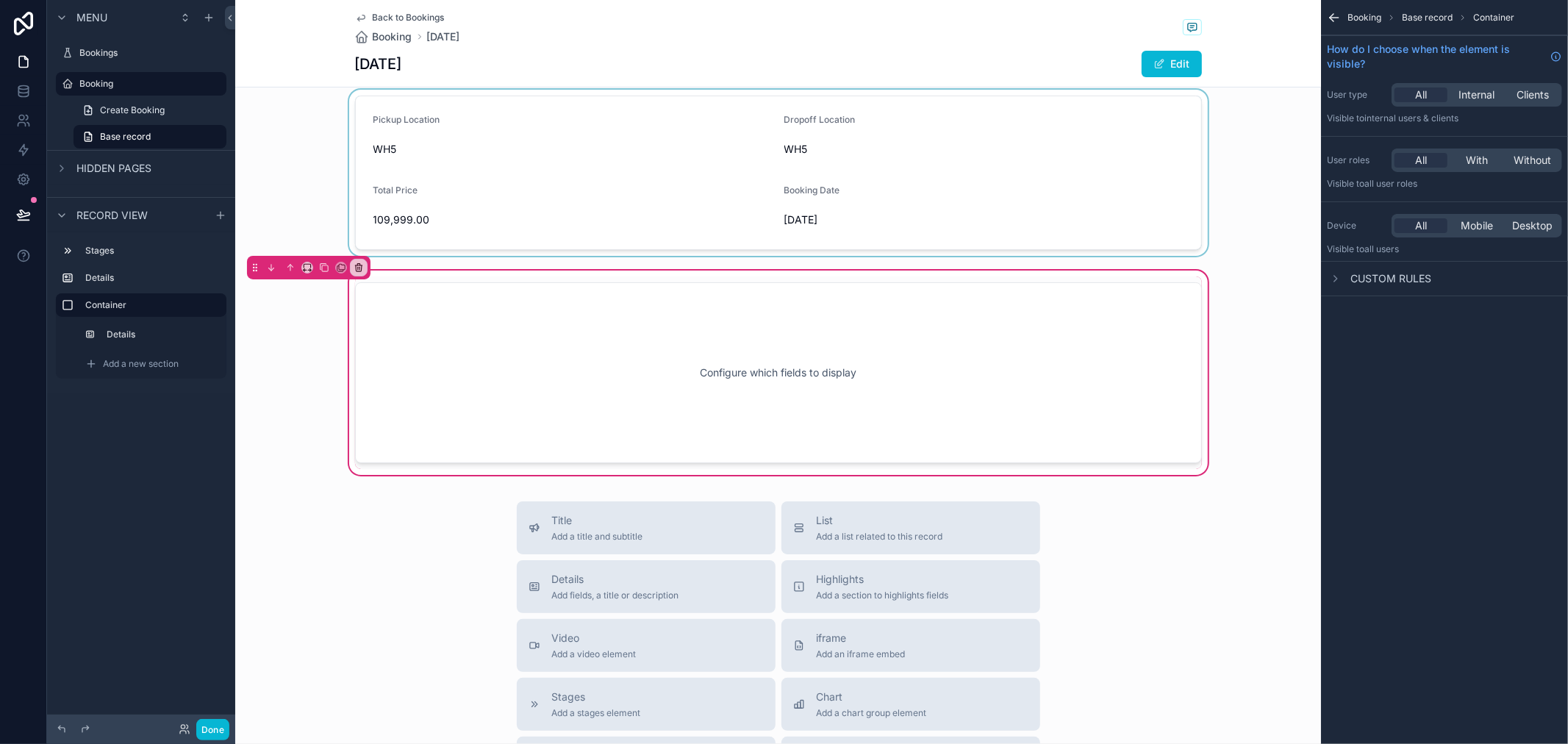
click at [1362, 24] on div "Booking Base record Container" at bounding box center [1444, 18] width 247 height 36
click at [1360, 19] on span "Booking" at bounding box center [1365, 18] width 34 height 12
click at [25, 90] on icon at bounding box center [23, 91] width 15 height 15
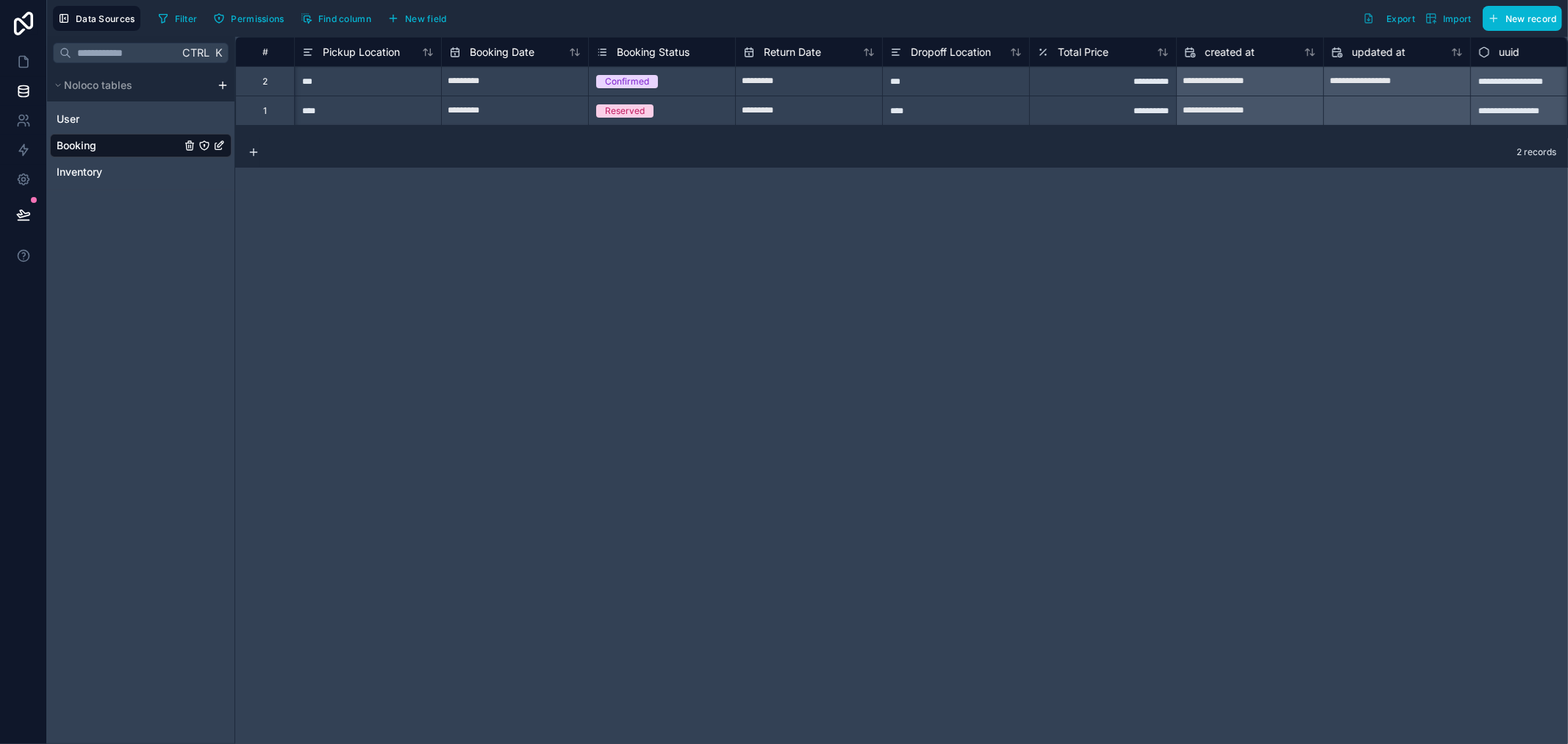
scroll to position [0, 49]
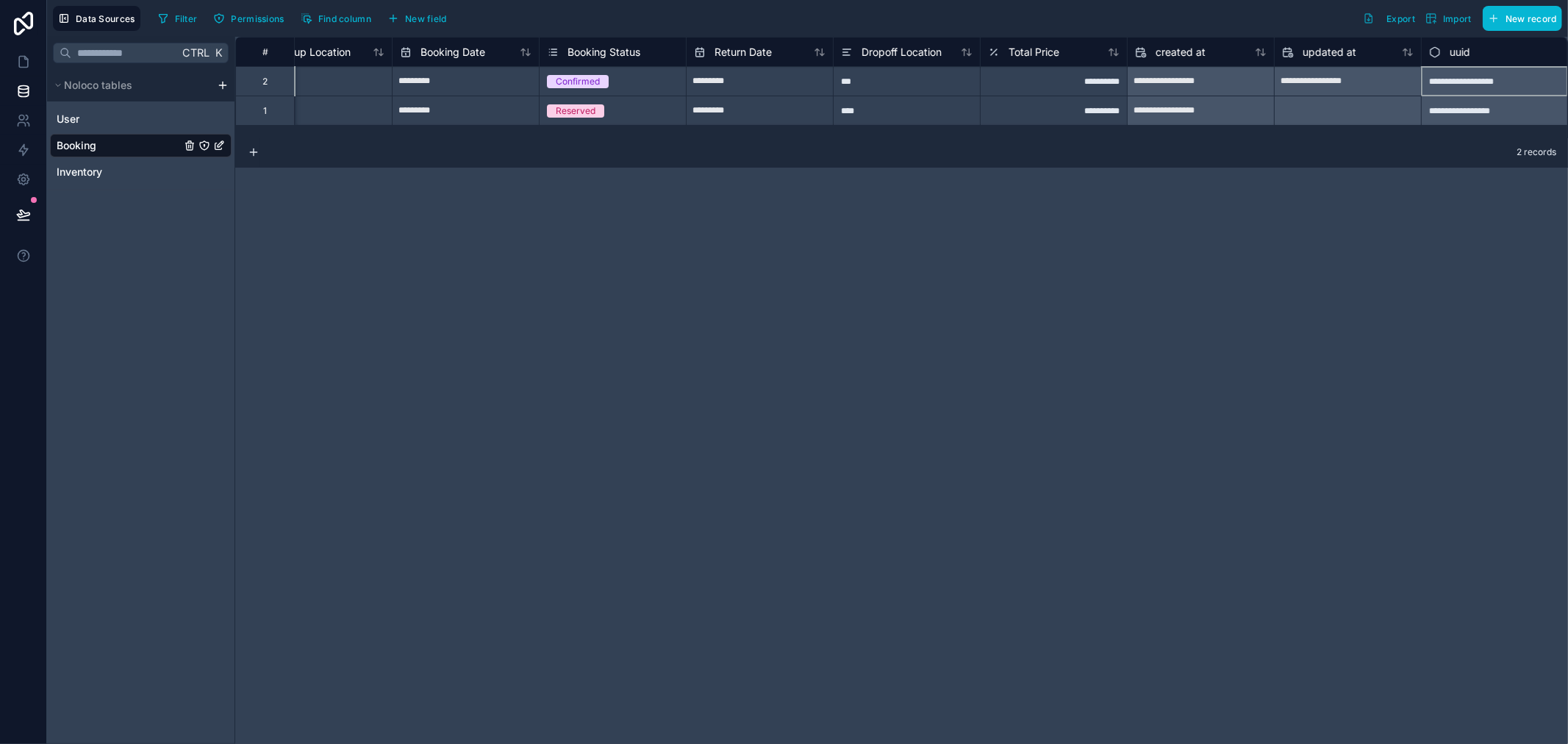
click at [1488, 78] on div "**********" at bounding box center [1495, 81] width 147 height 29
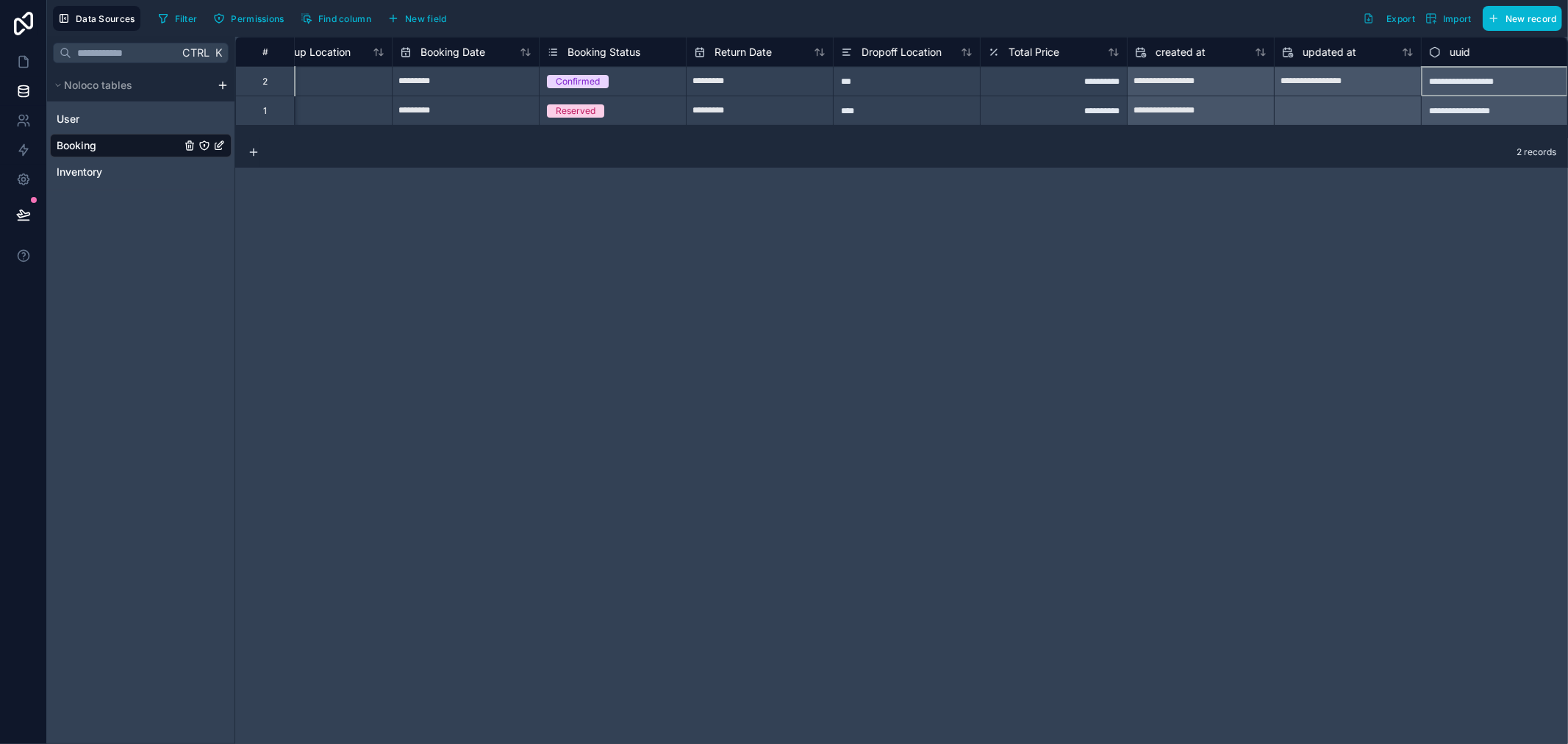
click at [1488, 78] on div "**********" at bounding box center [1495, 81] width 147 height 29
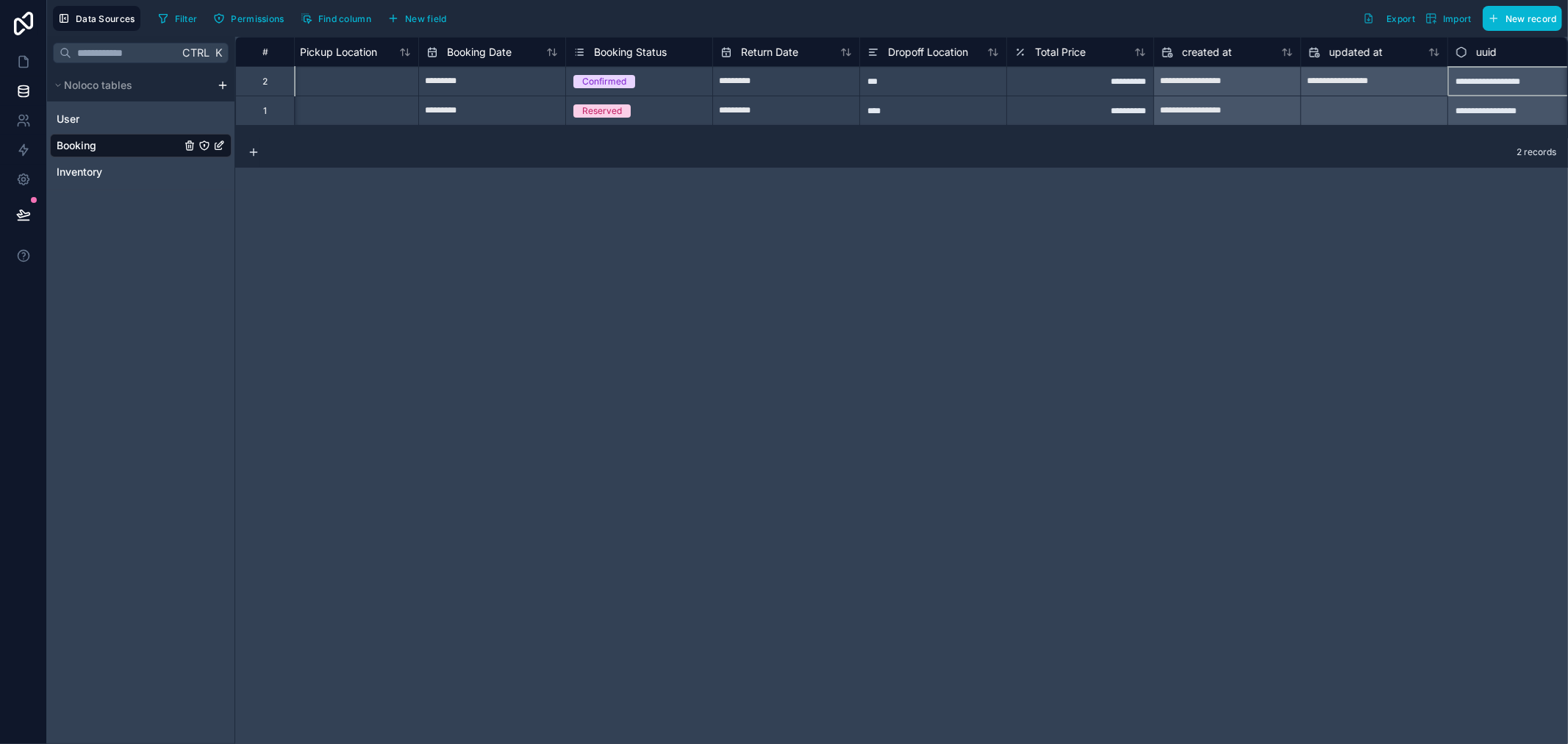
scroll to position [0, 0]
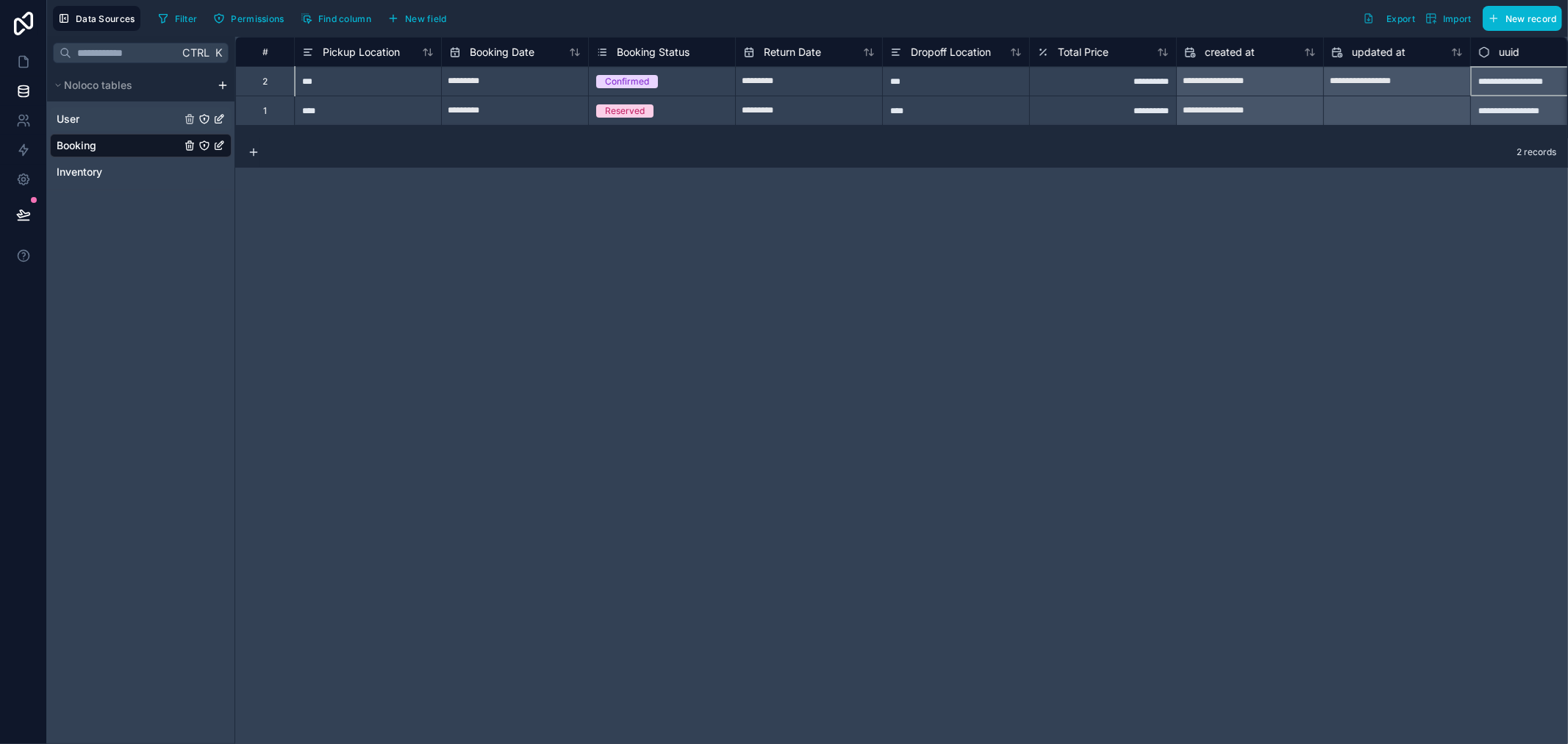
click at [124, 119] on div "User" at bounding box center [140, 119] width 182 height 23
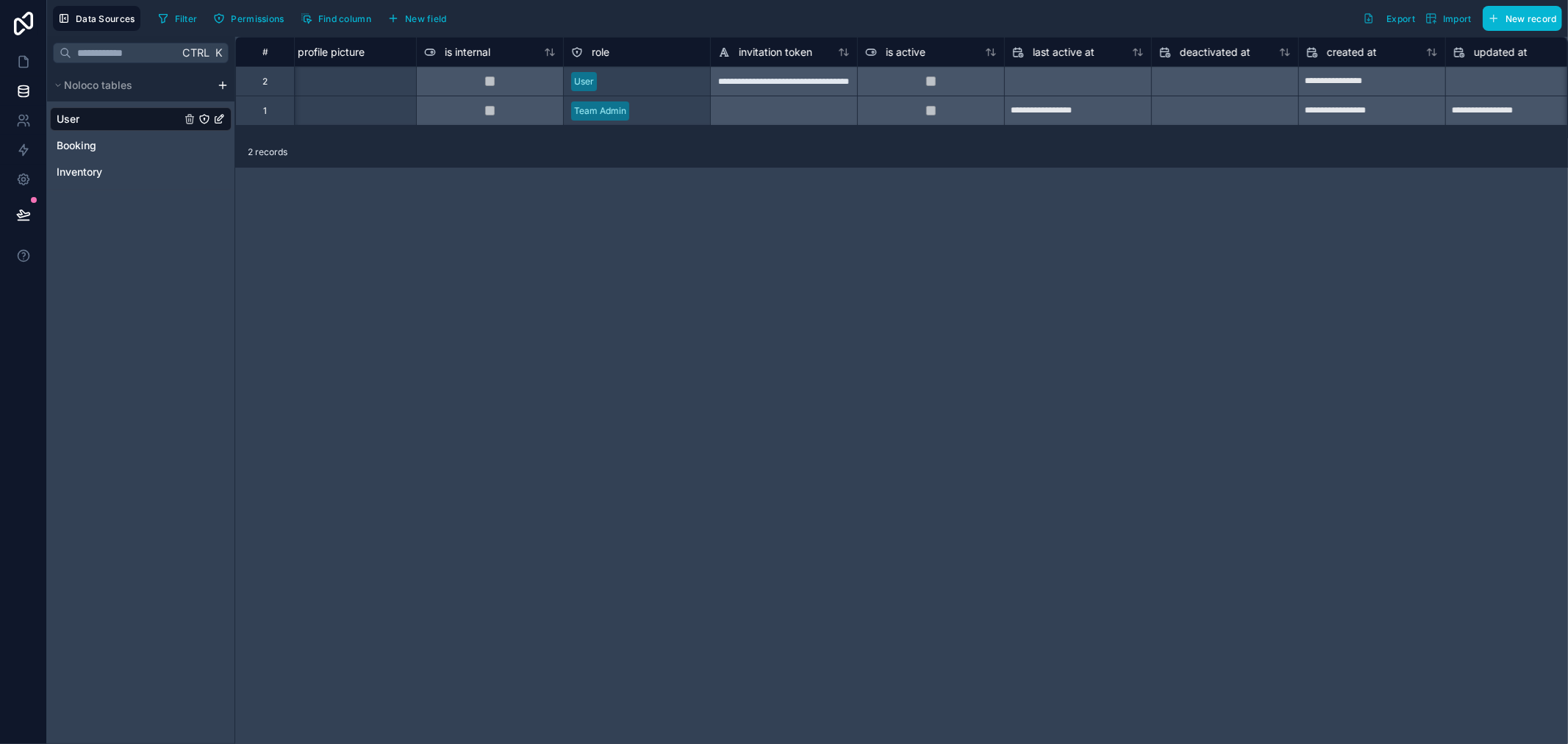
scroll to position [0, 637]
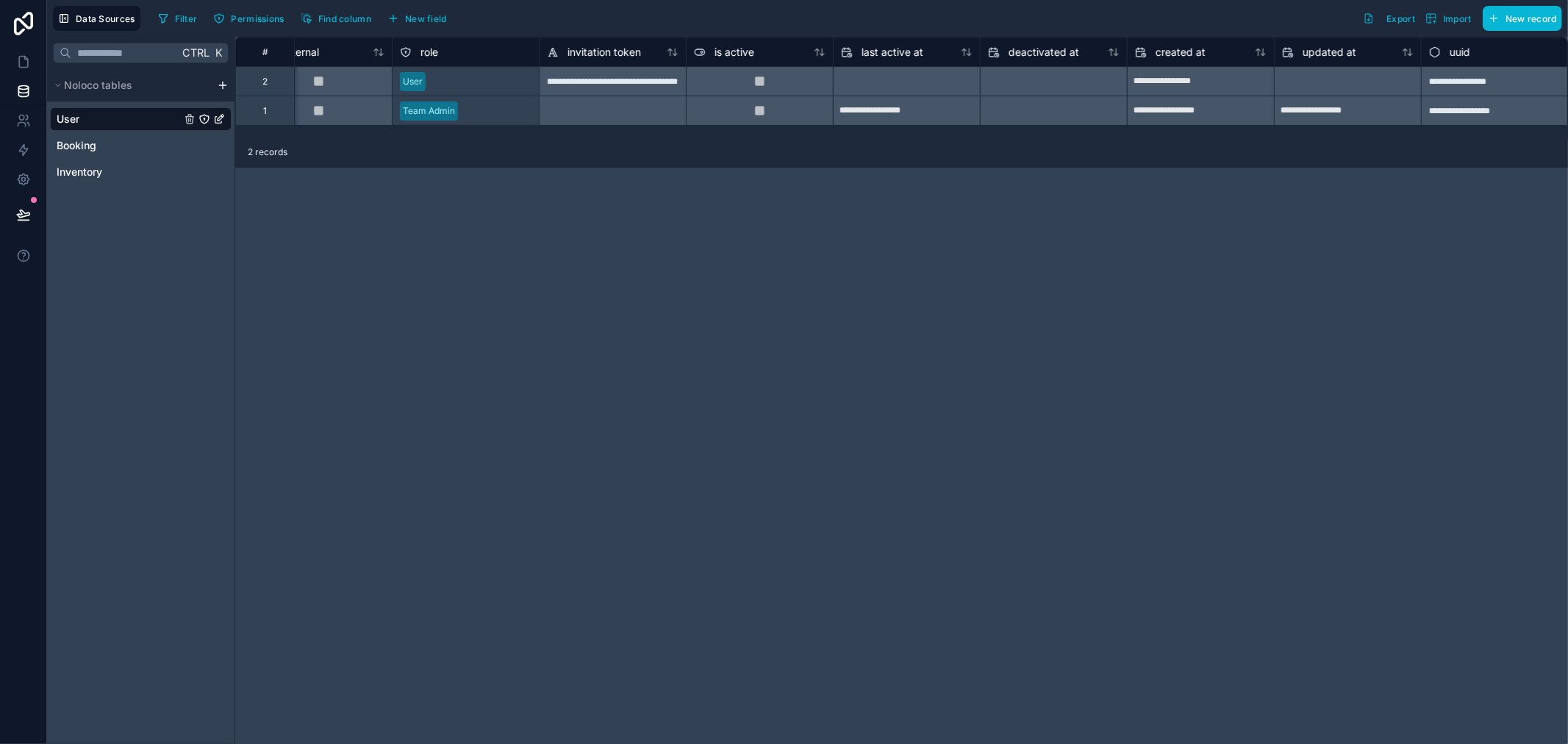
click at [1457, 76] on div "**********" at bounding box center [1495, 81] width 147 height 29
click at [1458, 79] on div "**********" at bounding box center [1495, 81] width 147 height 29
click at [1467, 115] on div "**********" at bounding box center [1495, 110] width 147 height 29
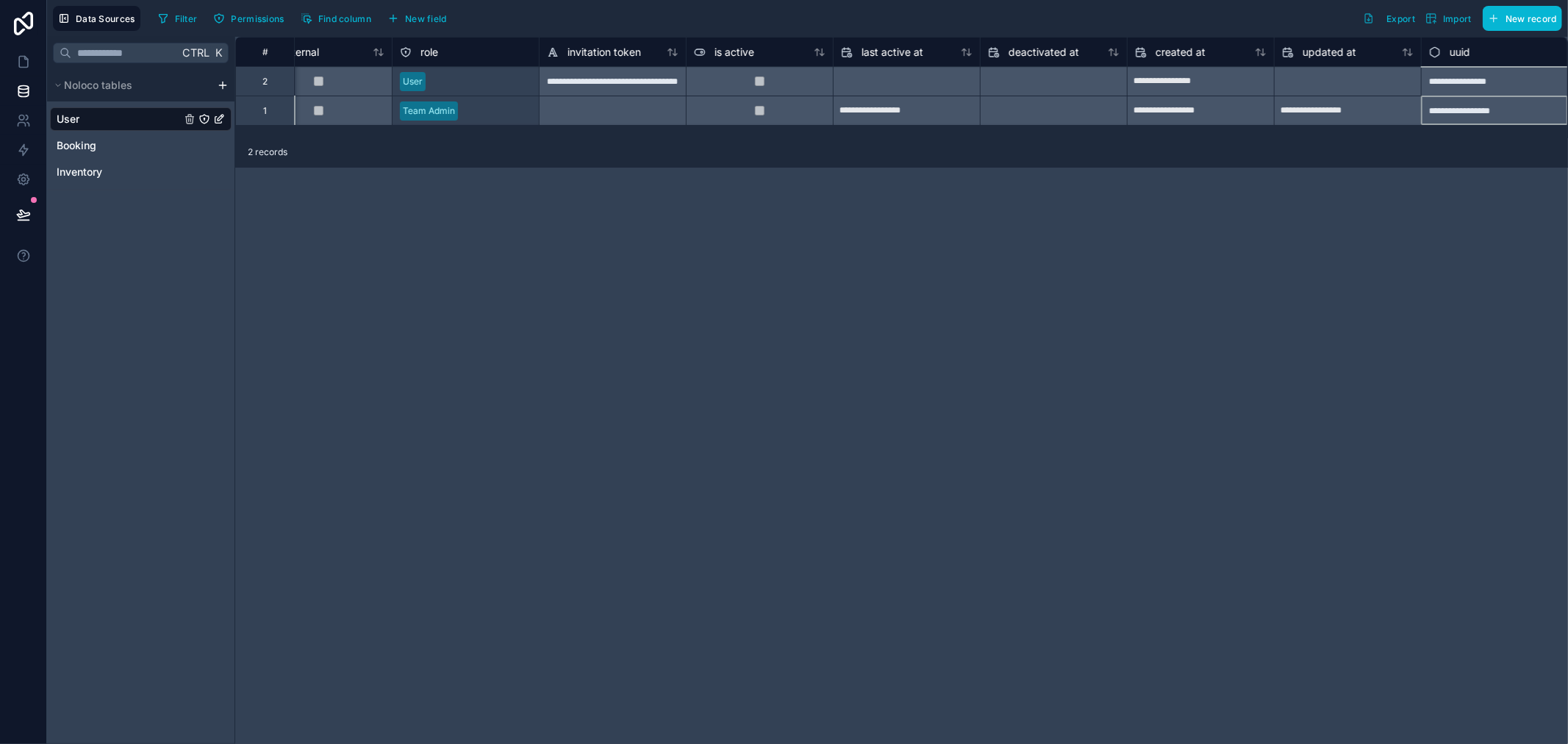
click at [1467, 115] on div "**********" at bounding box center [1495, 110] width 147 height 29
click at [107, 142] on div "Booking" at bounding box center [140, 145] width 182 height 23
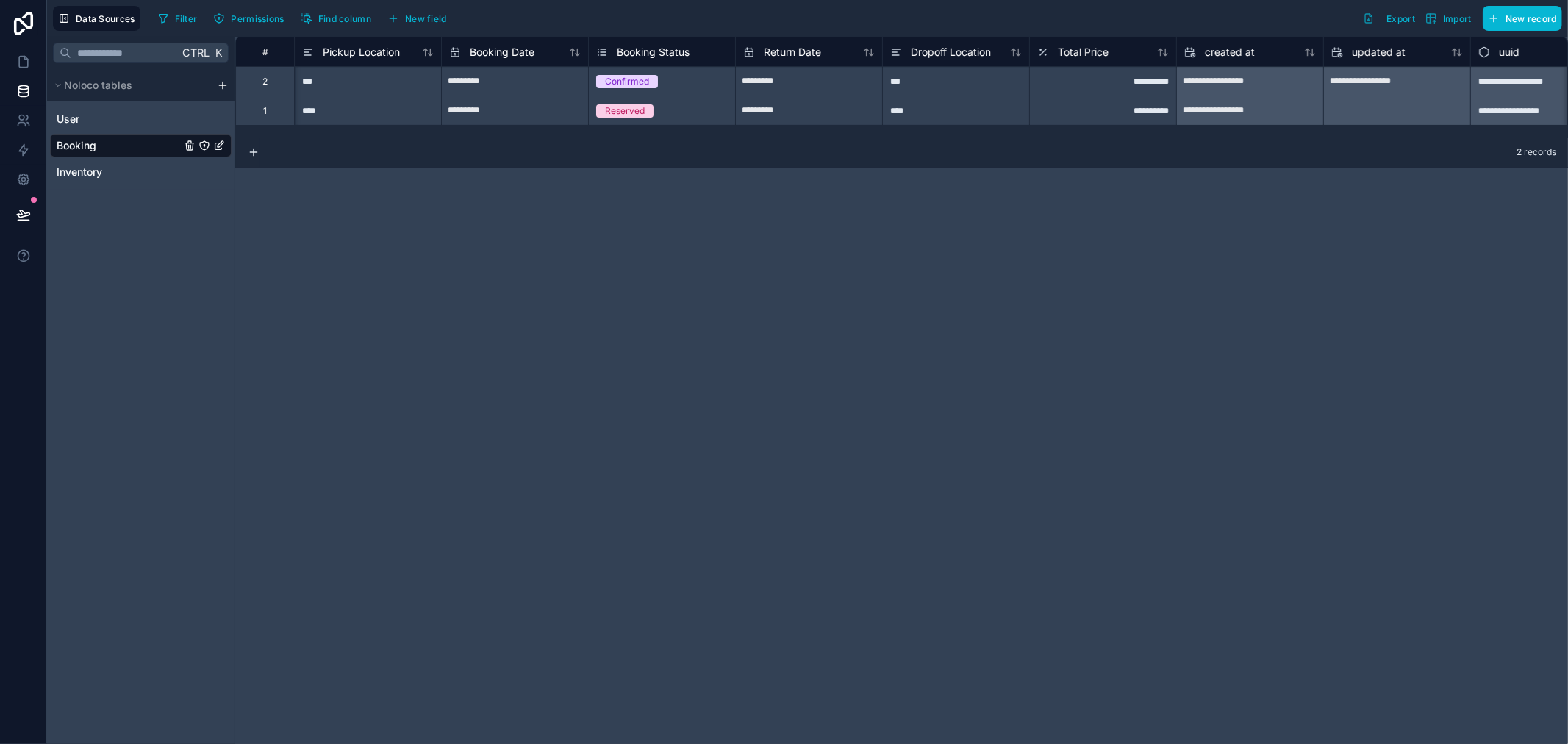
scroll to position [0, 49]
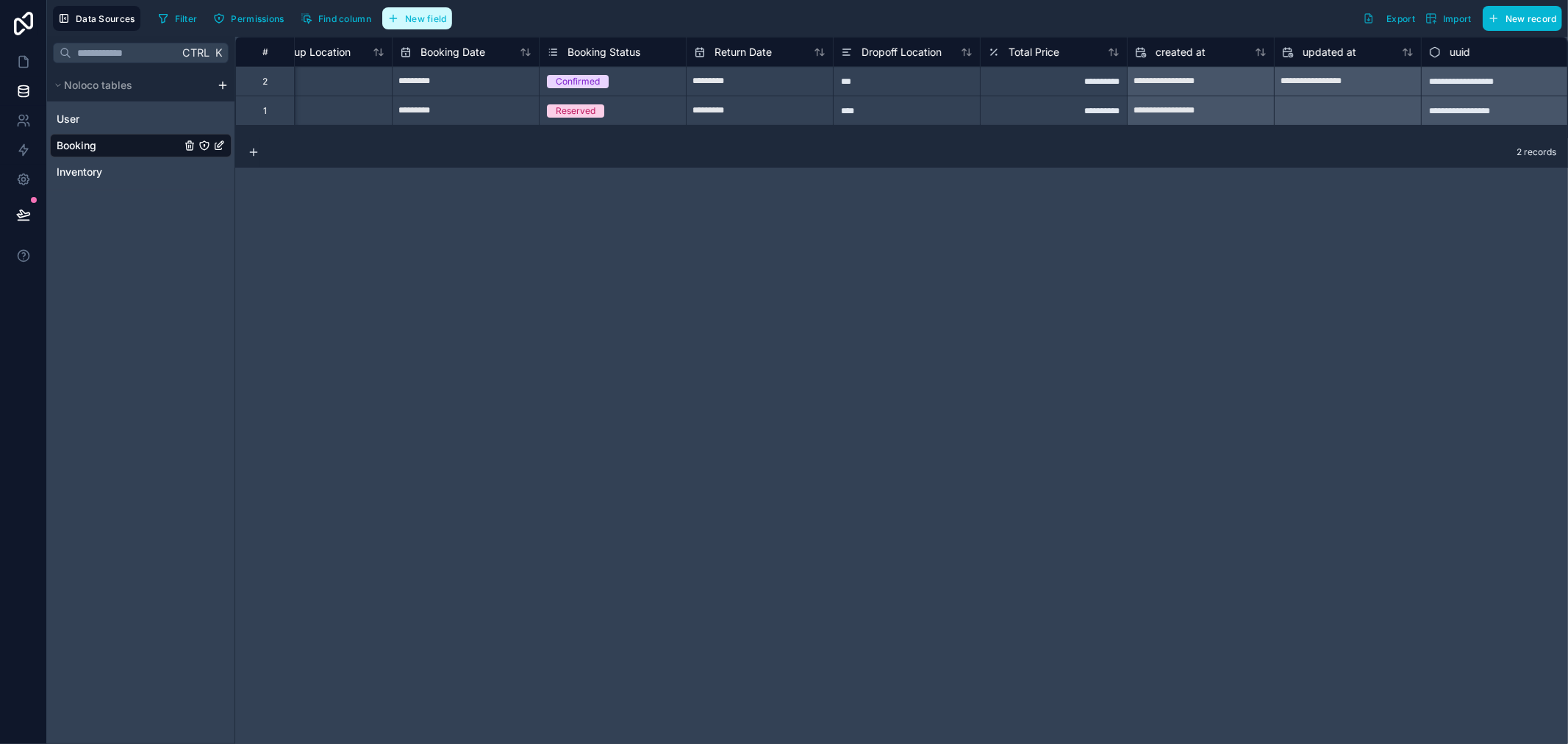
click at [439, 20] on span "New field" at bounding box center [426, 19] width 42 height 11
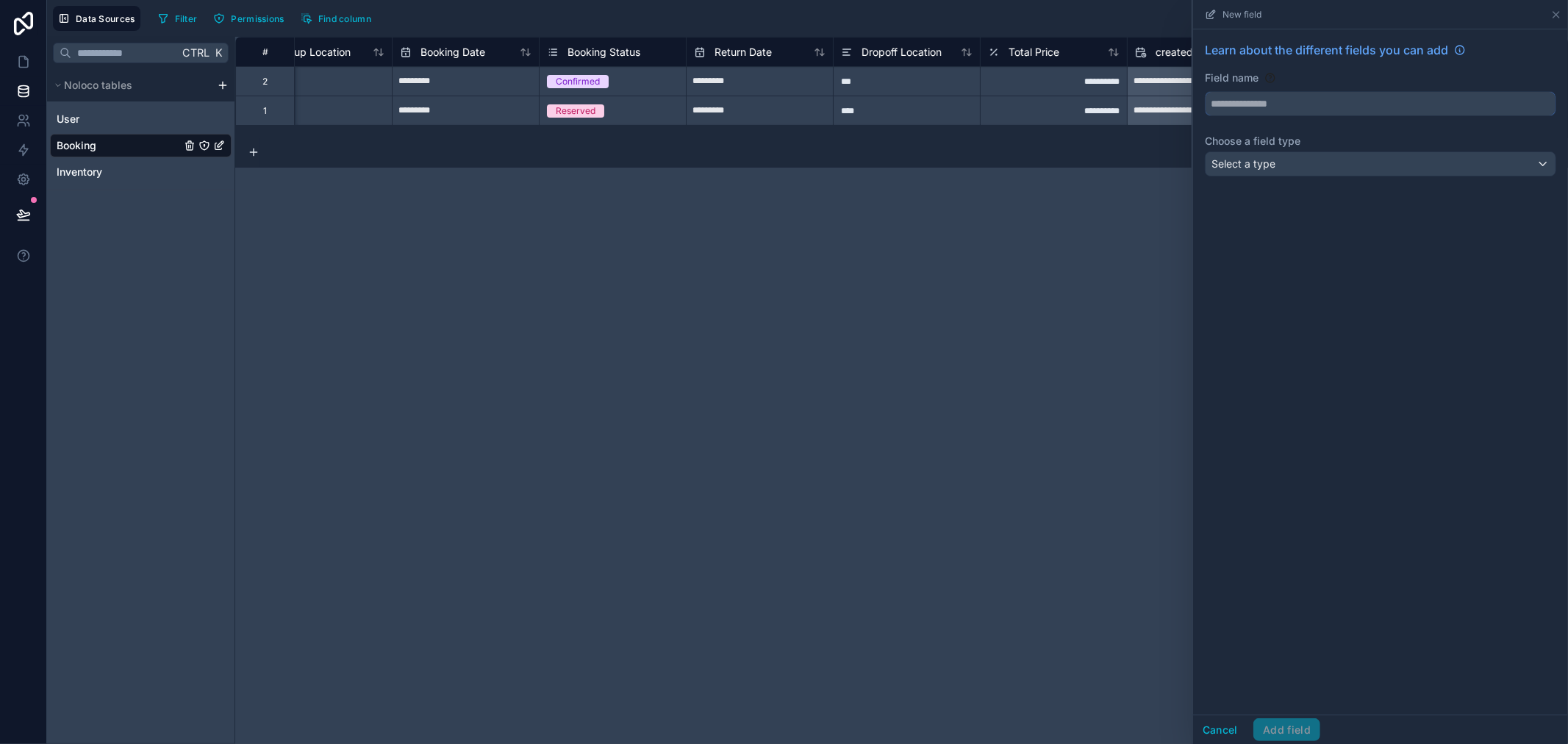
click at [1281, 102] on input "text" at bounding box center [1380, 103] width 350 height 23
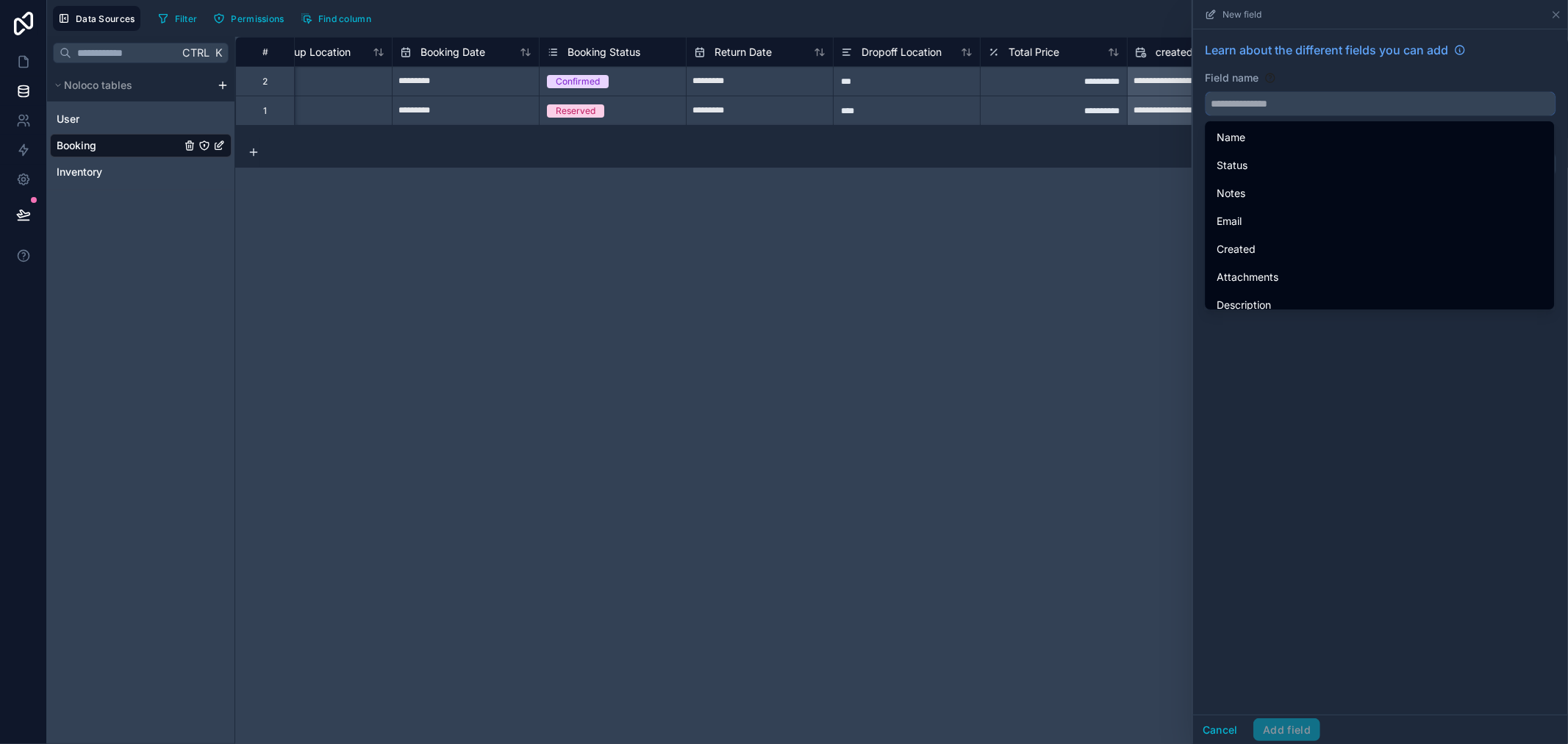
type input "*"
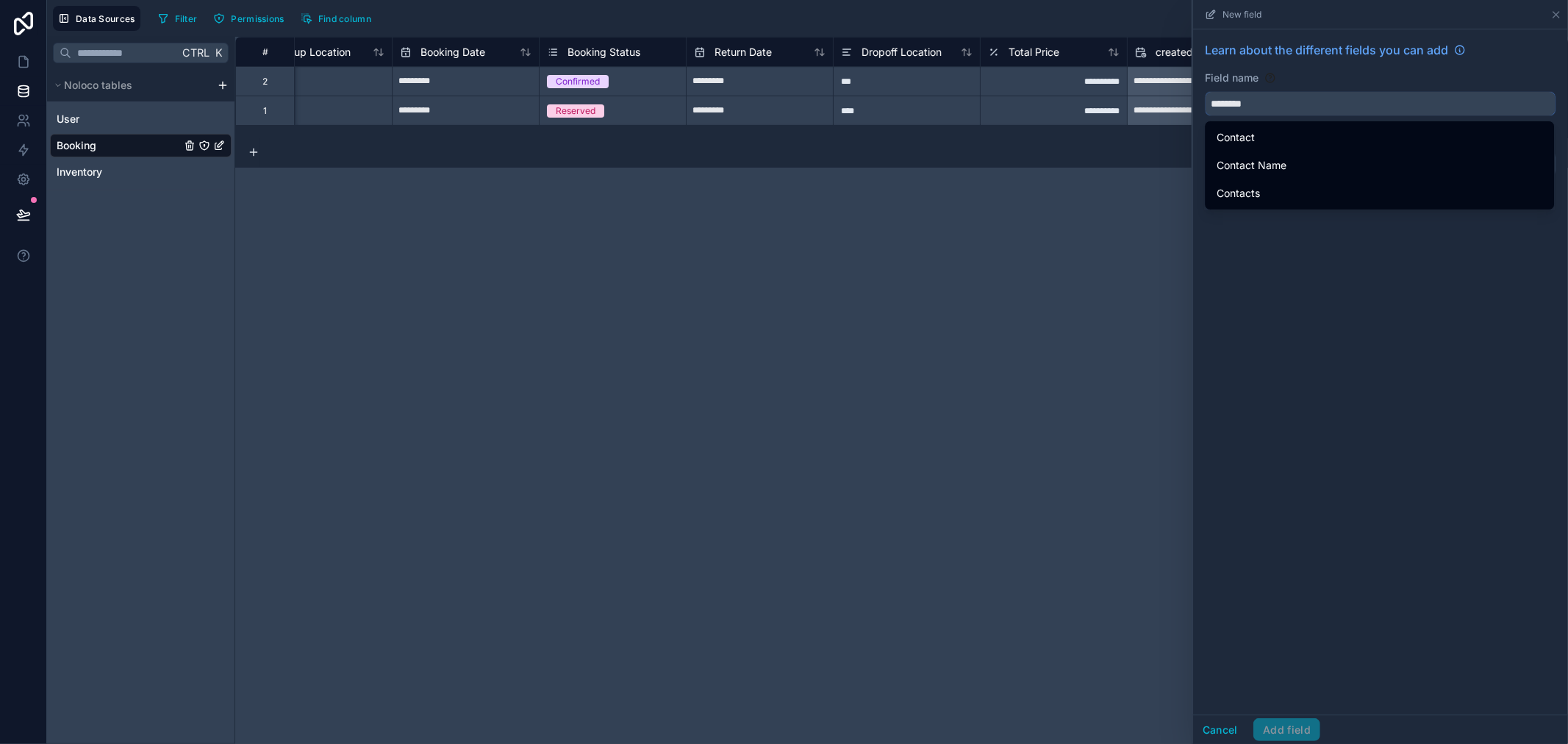
click at [1205, 91] on button "*******" at bounding box center [1380, 103] width 351 height 25
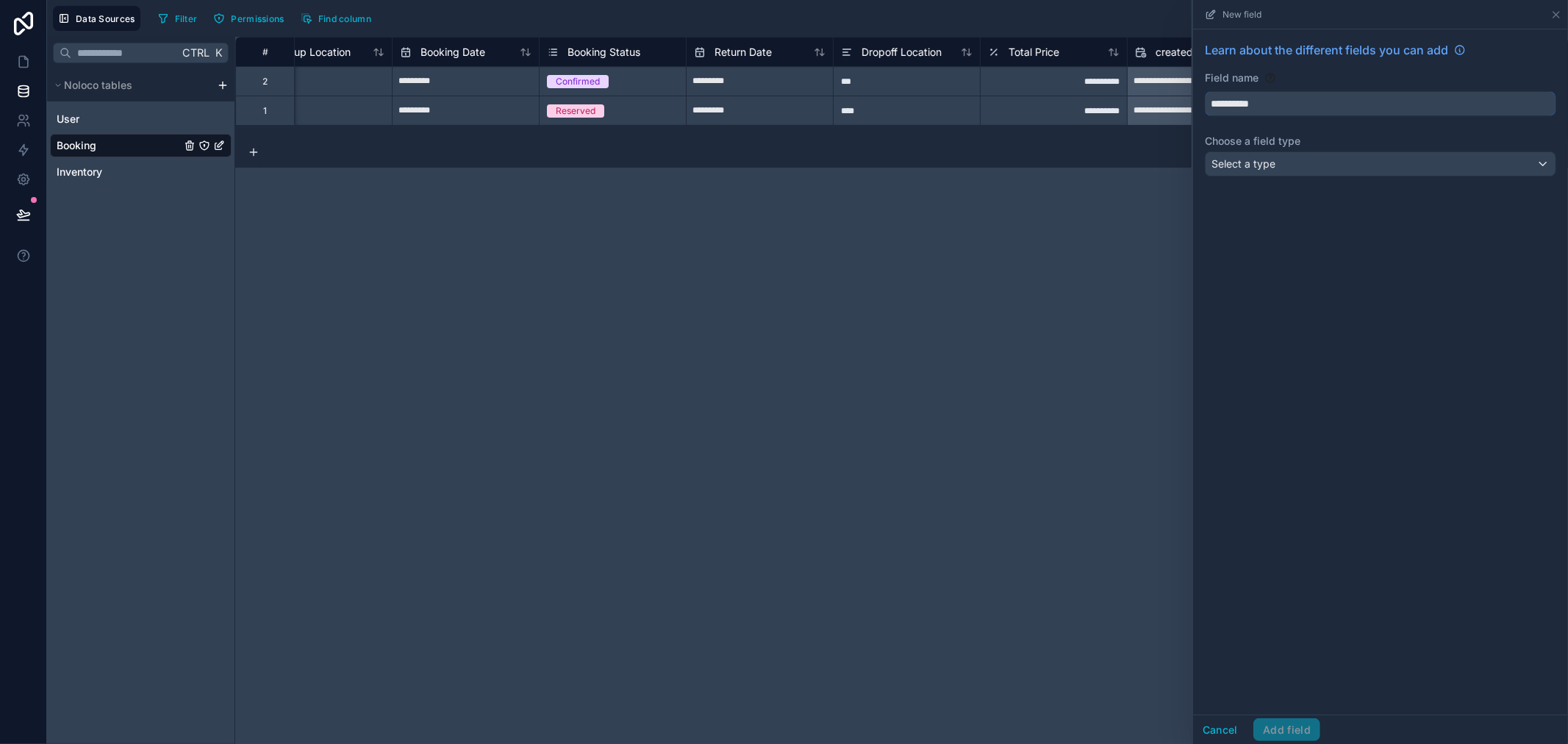
type input "**********"
click at [1338, 292] on div "**********" at bounding box center [1381, 372] width 375 height 686
click at [1388, 163] on div "Select a type" at bounding box center [1380, 163] width 350 height 23
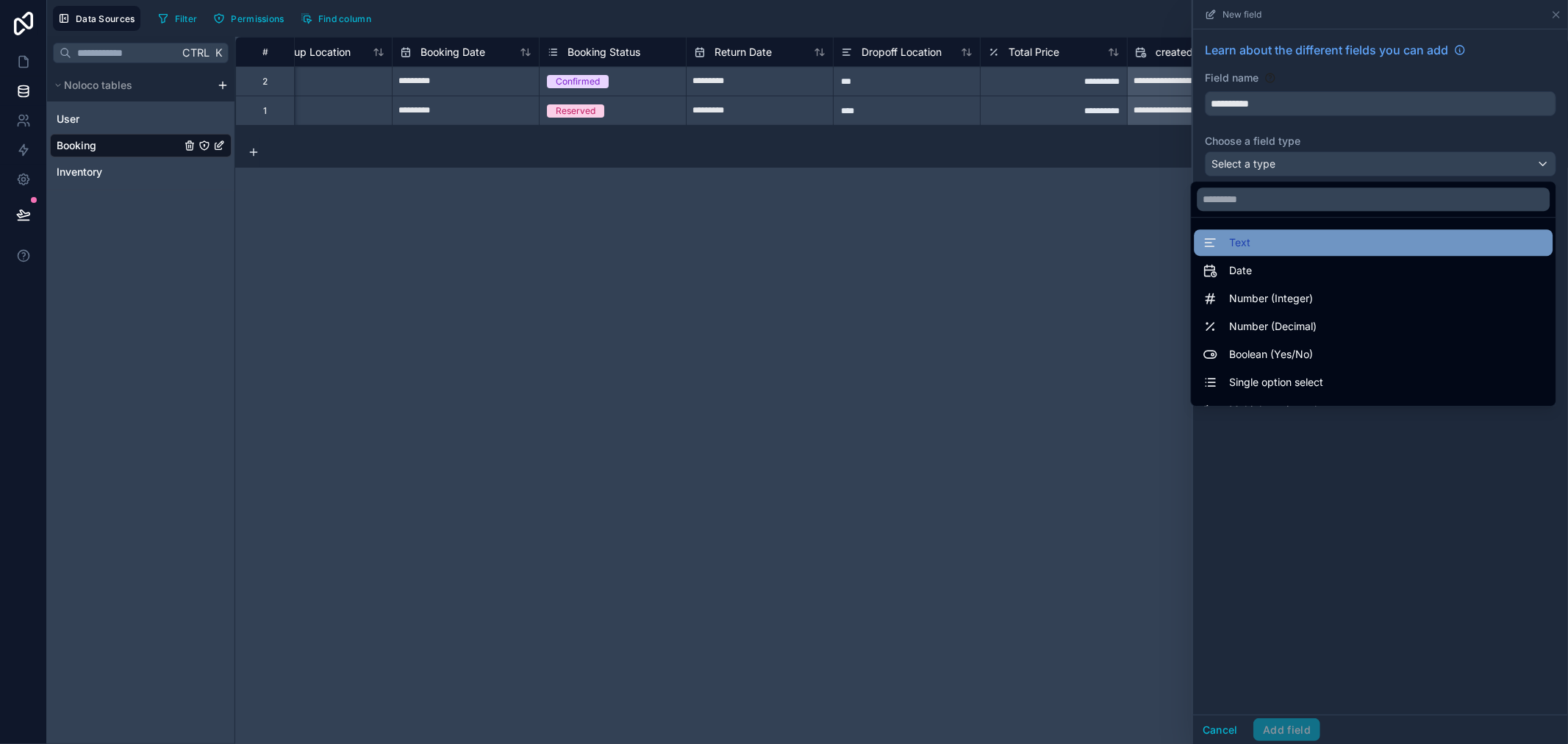
click at [1349, 252] on div "Text" at bounding box center [1373, 242] width 358 height 27
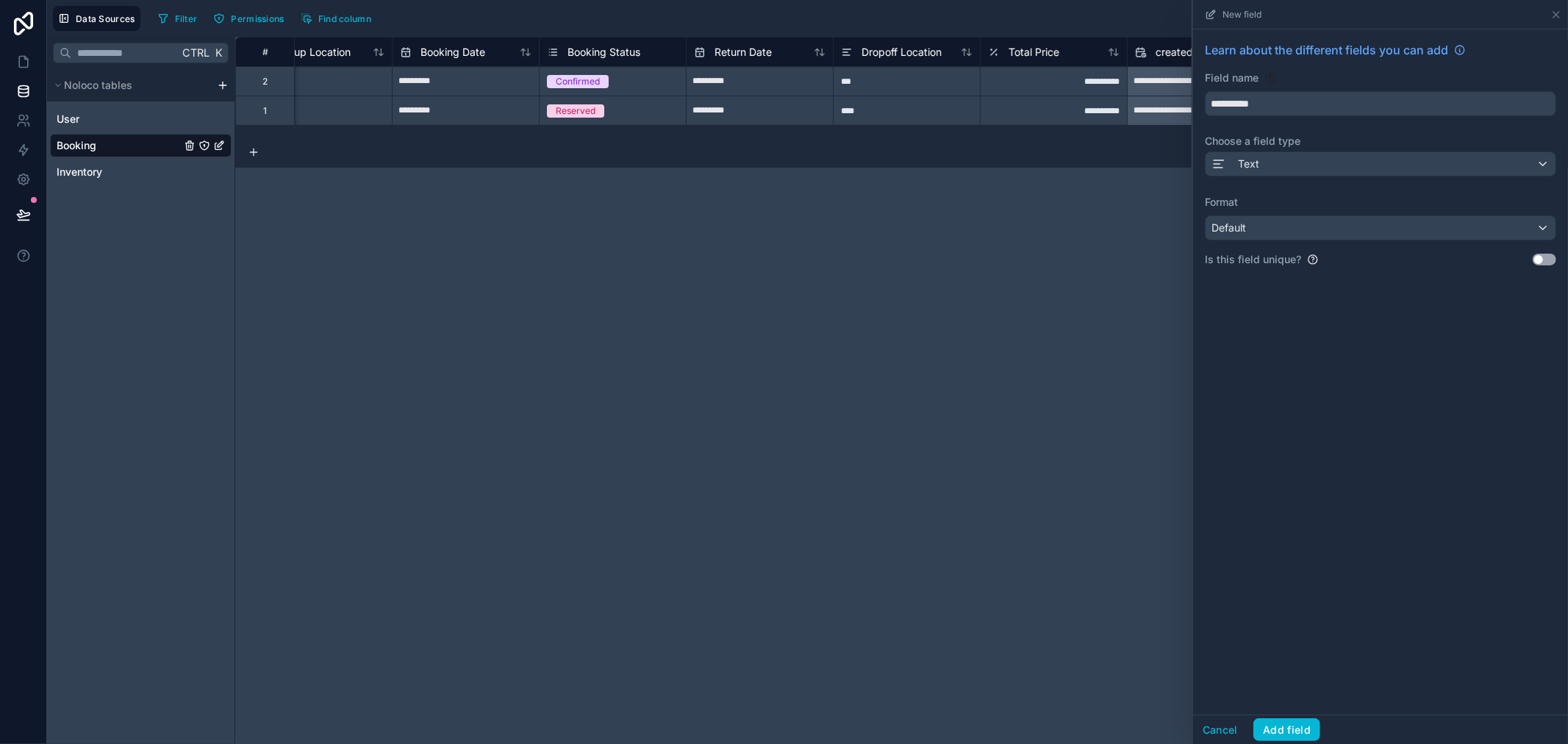
click at [1405, 330] on div "**********" at bounding box center [1381, 372] width 375 height 686
click at [1283, 731] on button "Add field" at bounding box center [1286, 730] width 67 height 23
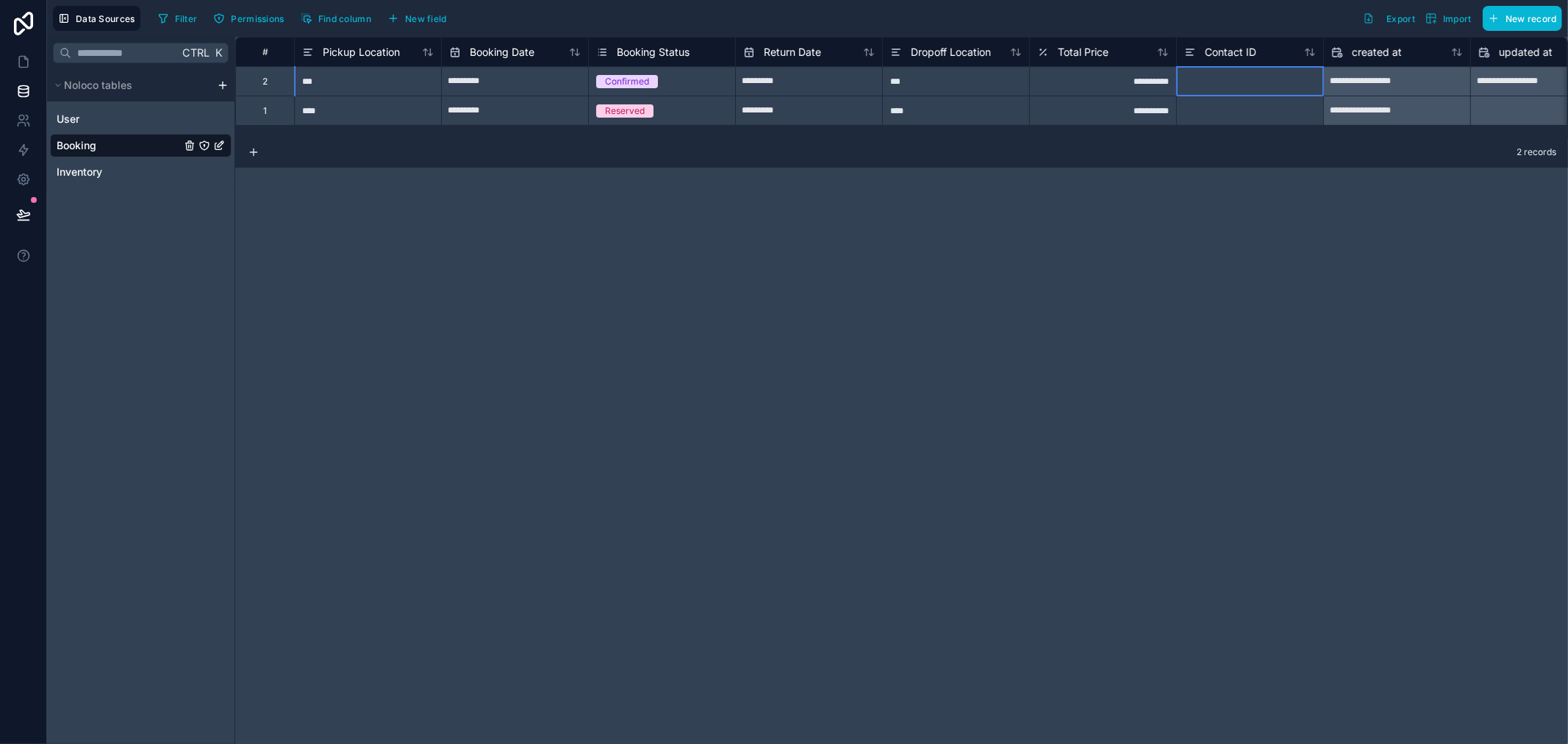
click at [1288, 86] on div at bounding box center [1250, 81] width 147 height 29
click at [1340, 263] on div "**********" at bounding box center [901, 391] width 1333 height 708
click at [1256, 115] on div at bounding box center [1250, 110] width 147 height 29
click at [1092, 349] on div "**********" at bounding box center [901, 391] width 1333 height 708
click at [1327, 317] on div "**********" at bounding box center [901, 391] width 1333 height 708
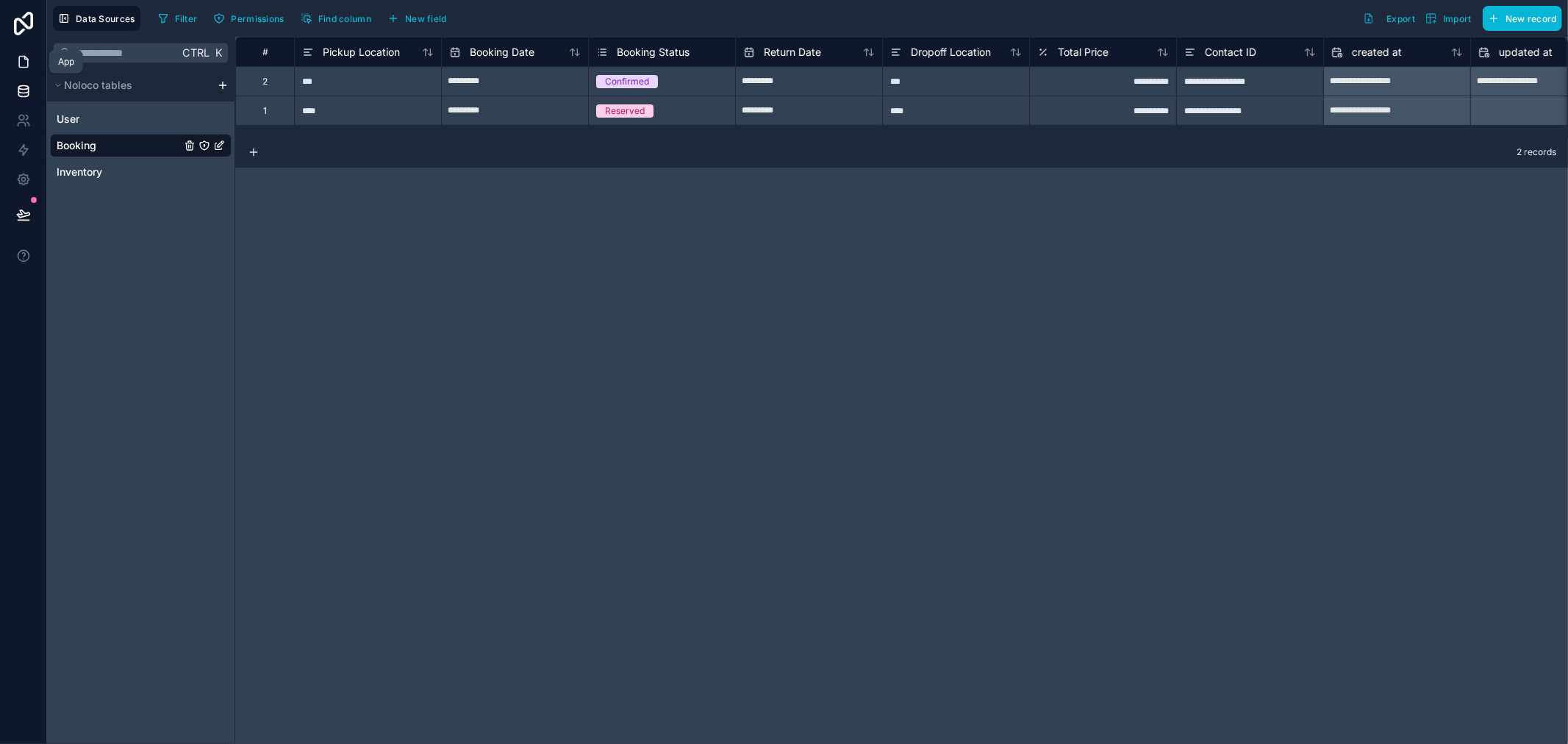
click at [25, 53] on link at bounding box center [23, 61] width 46 height 29
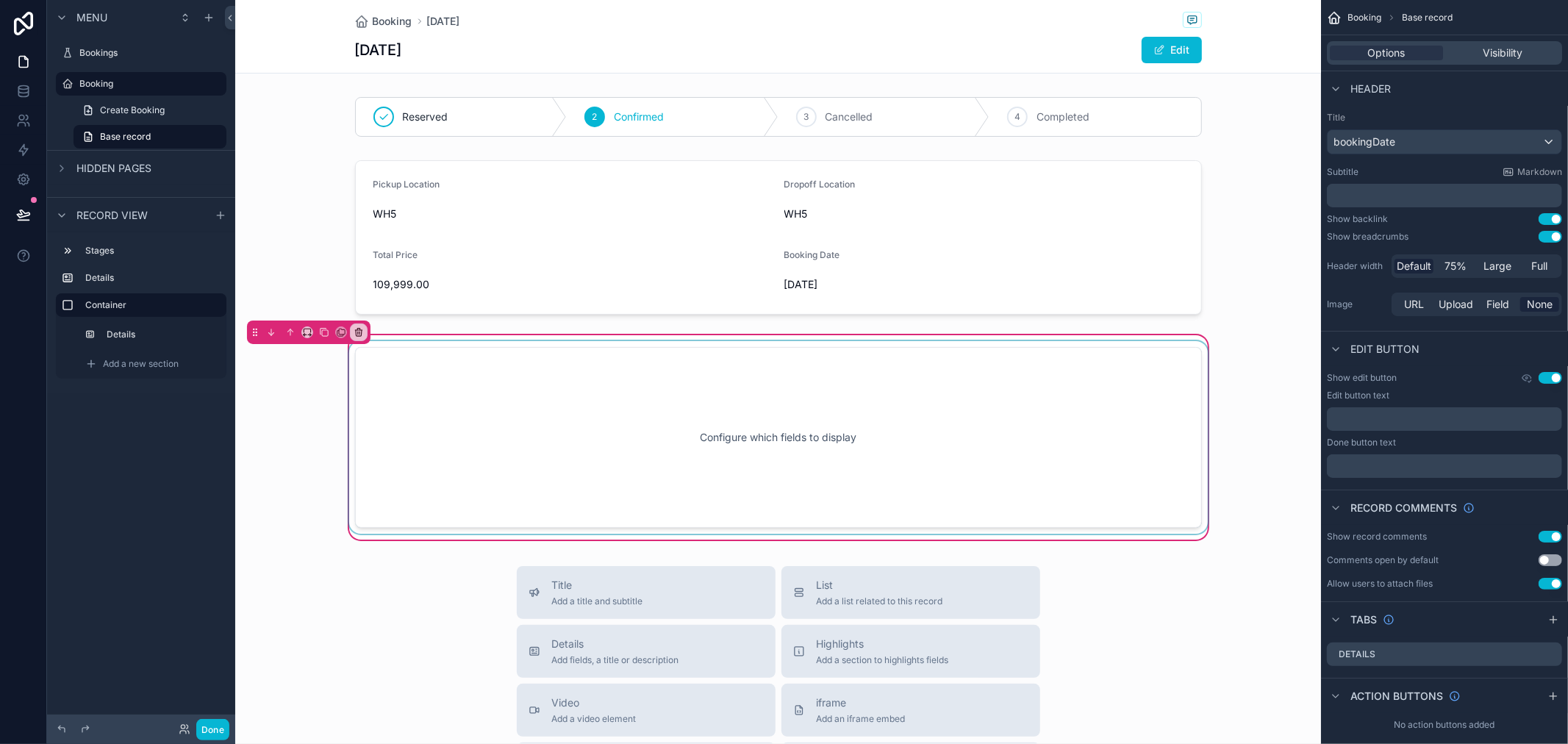
click at [661, 393] on div "scrollable content" at bounding box center [778, 437] width 865 height 193
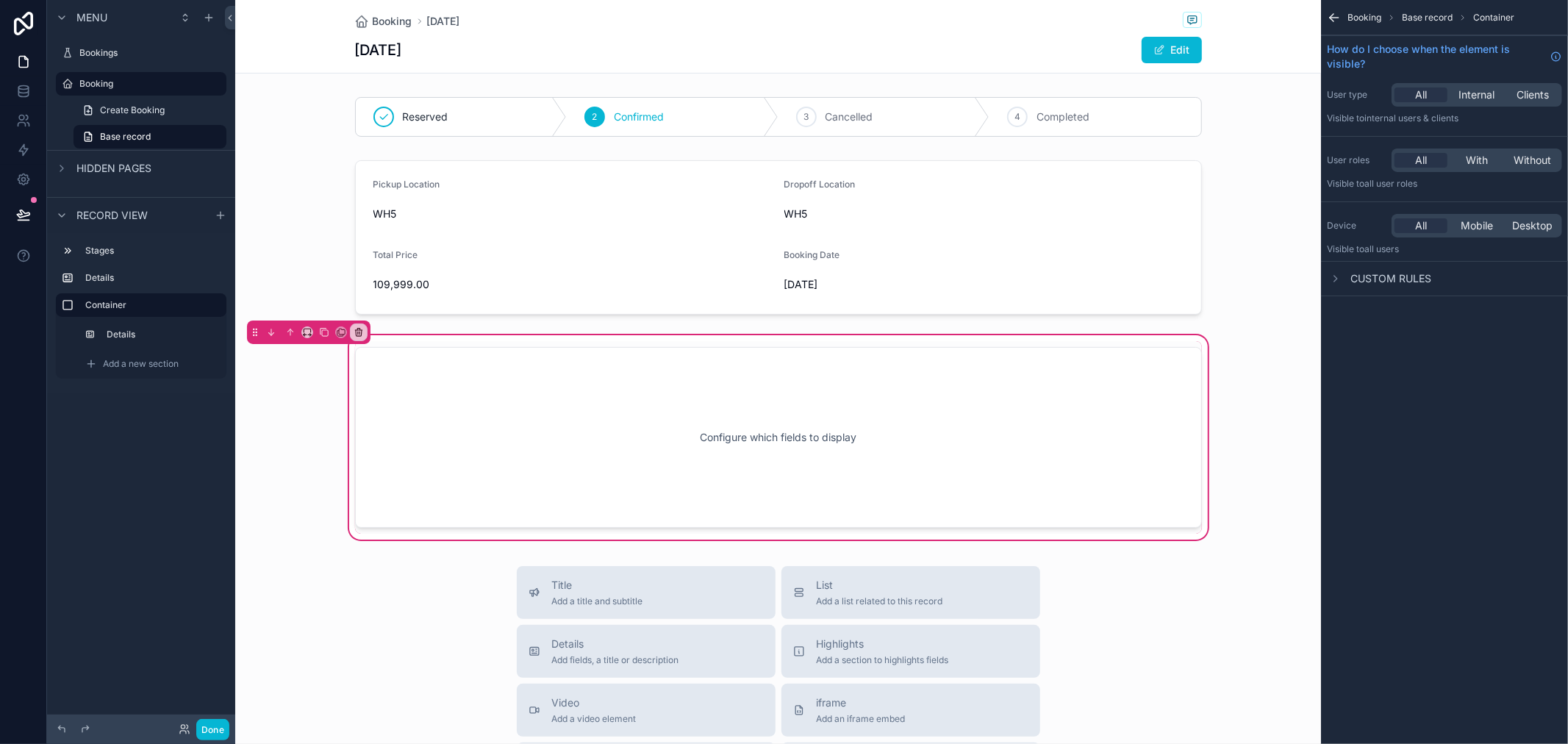
click at [1355, 20] on span "Booking" at bounding box center [1365, 18] width 34 height 12
click at [1356, 18] on span "Booking" at bounding box center [1365, 18] width 34 height 12
click at [1365, 4] on div "Booking Base record Container" at bounding box center [1444, 18] width 247 height 36
click at [1420, 17] on span "Base record" at bounding box center [1427, 18] width 51 height 12
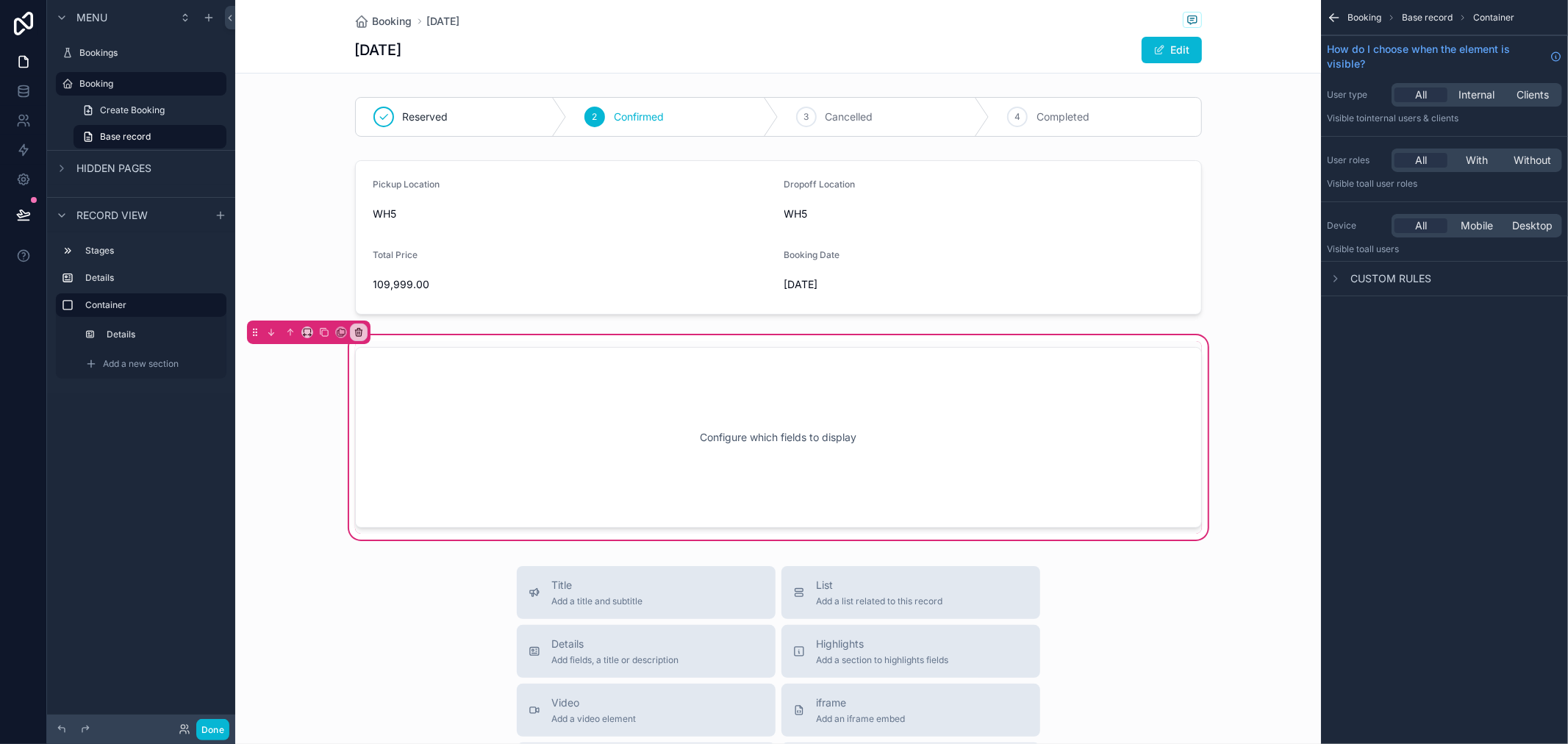
click at [1432, 15] on span "Base record" at bounding box center [1427, 18] width 51 height 12
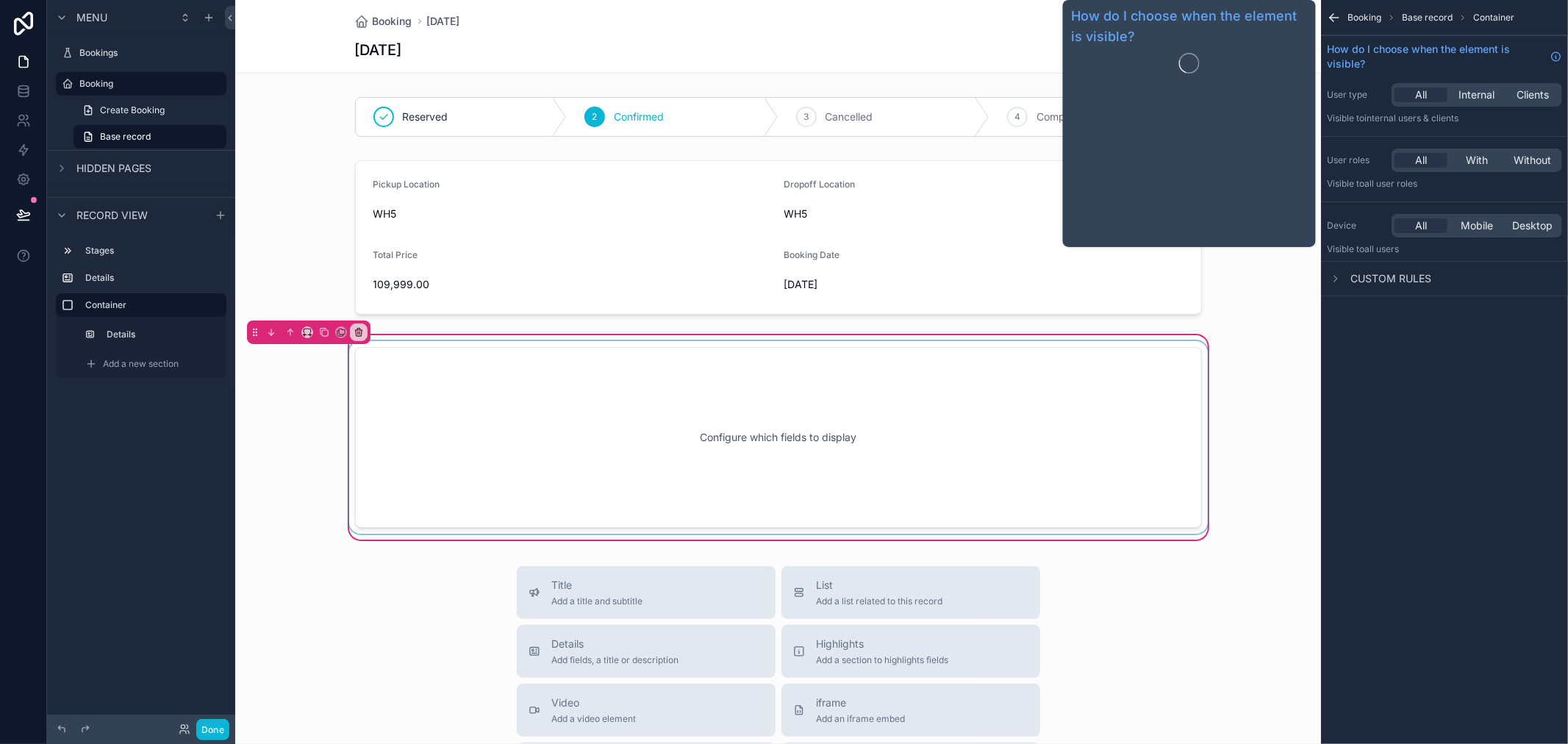
click at [730, 395] on div "scrollable content" at bounding box center [778, 437] width 865 height 193
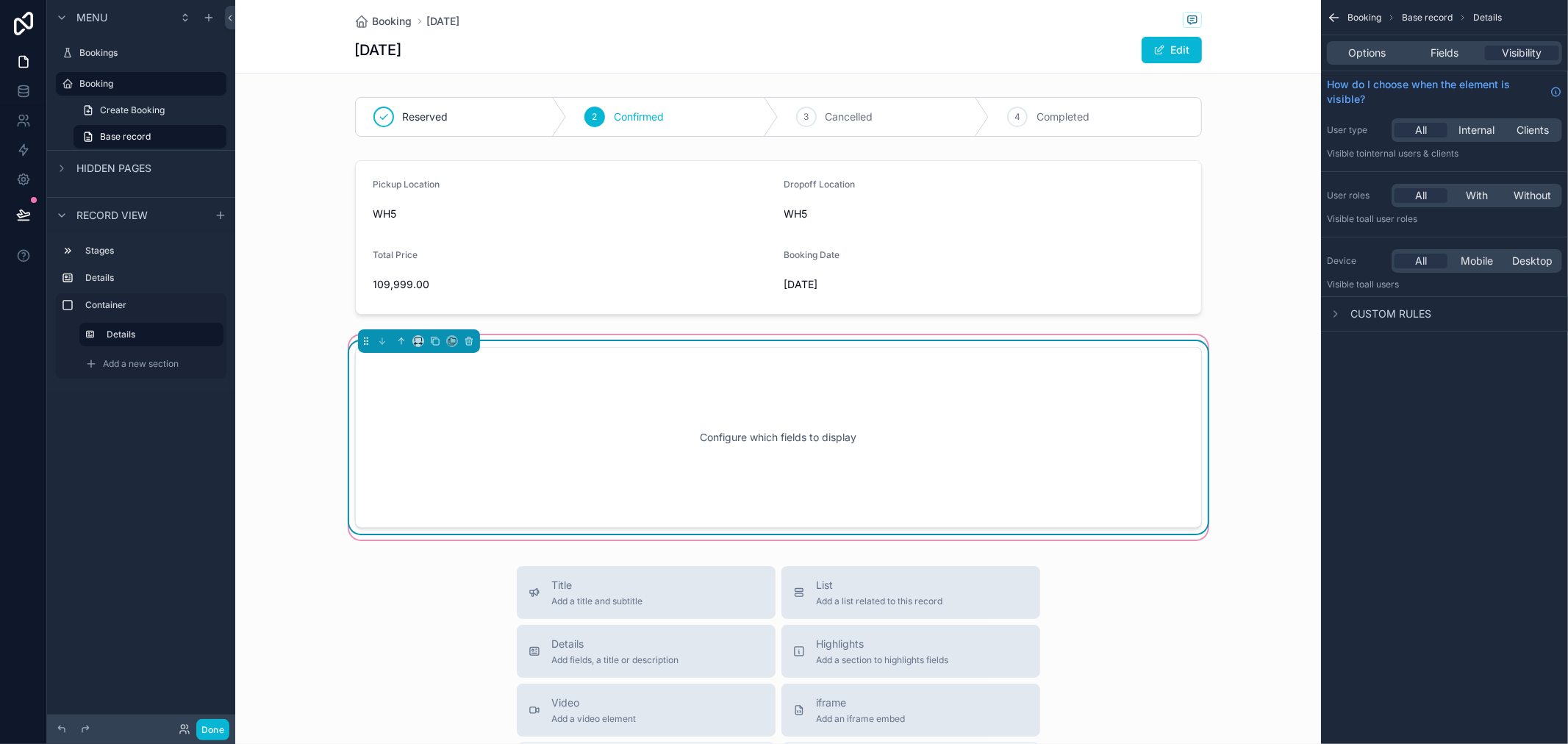
click at [556, 473] on div "Configure which fields to display" at bounding box center [778, 438] width 799 height 132
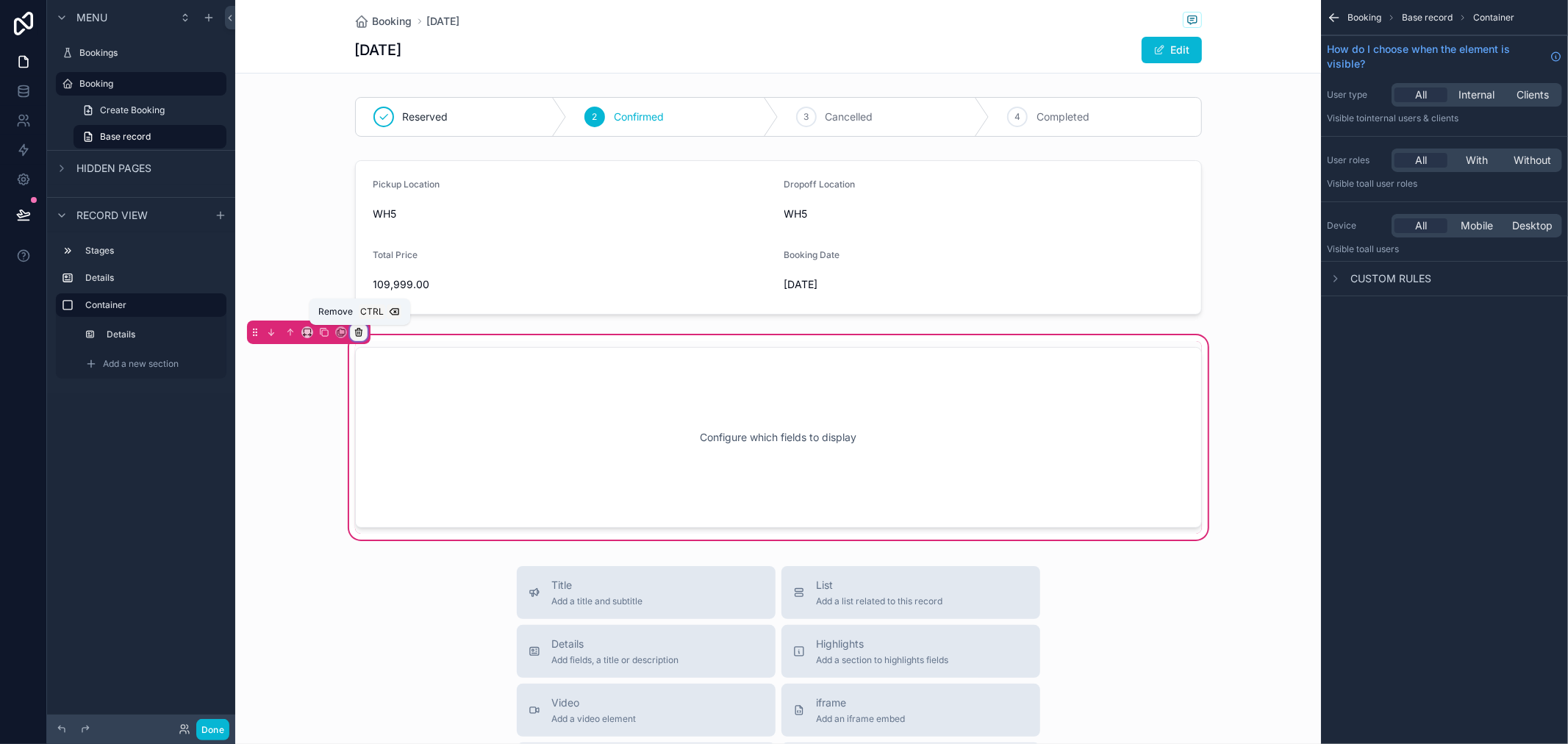
click at [362, 328] on icon "scrollable content" at bounding box center [358, 332] width 10 height 11
click at [431, 359] on span "Remove only container" at bounding box center [418, 364] width 110 height 18
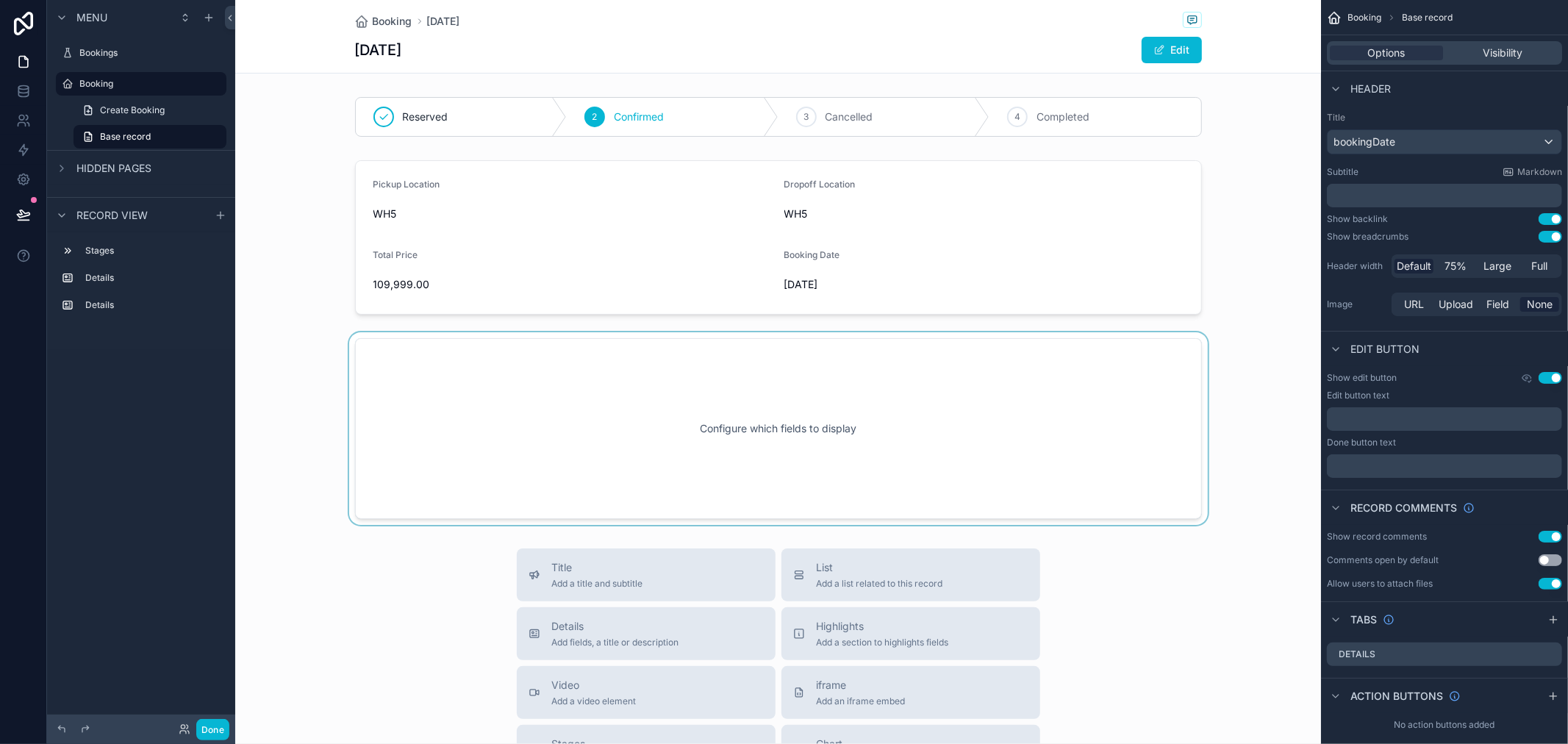
click at [780, 460] on div "scrollable content" at bounding box center [778, 429] width 1086 height 193
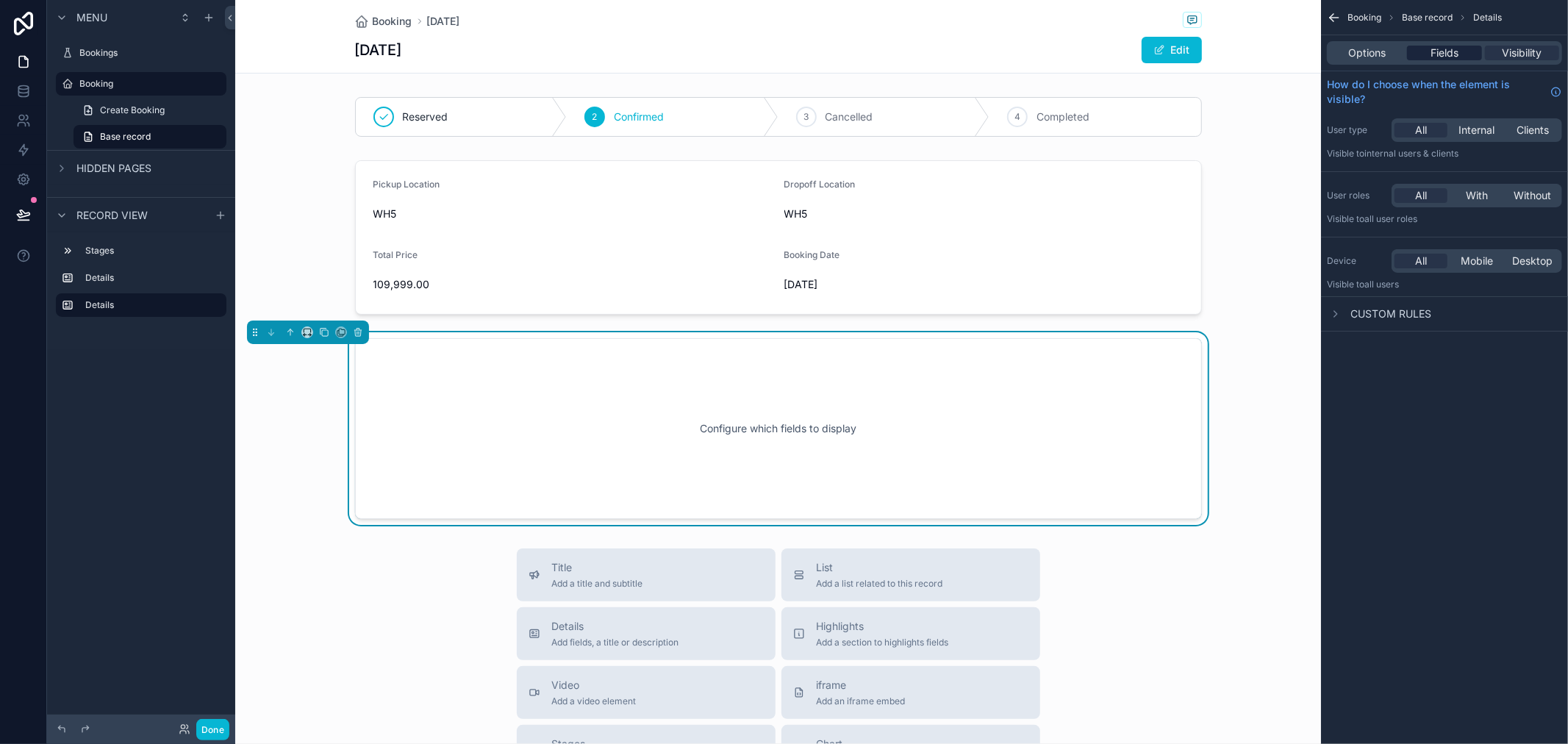
click at [1461, 59] on div "Fields" at bounding box center [1444, 53] width 74 height 15
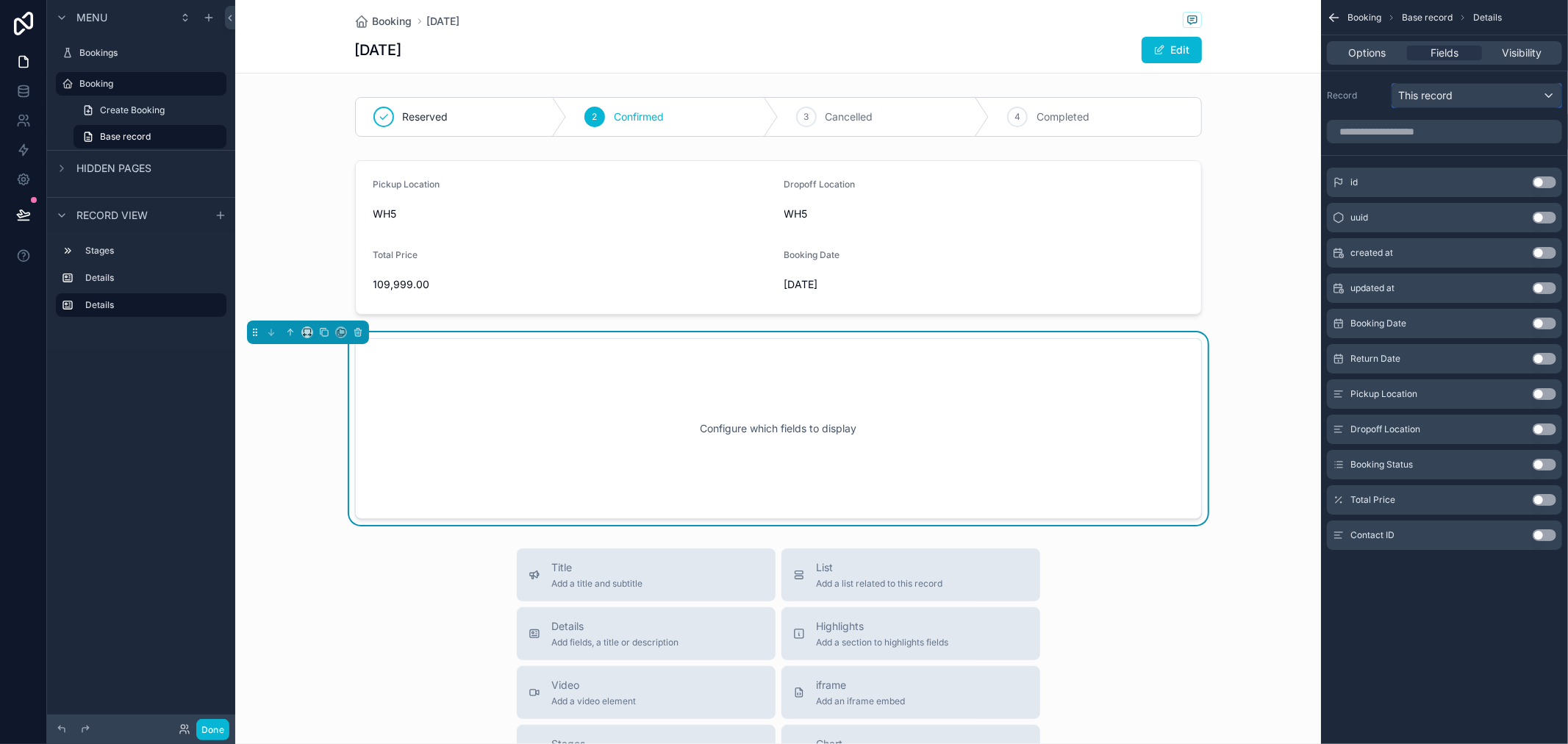
click at [1494, 99] on div "This record" at bounding box center [1476, 95] width 169 height 23
click at [1482, 174] on div "This record" at bounding box center [1494, 174] width 179 height 18
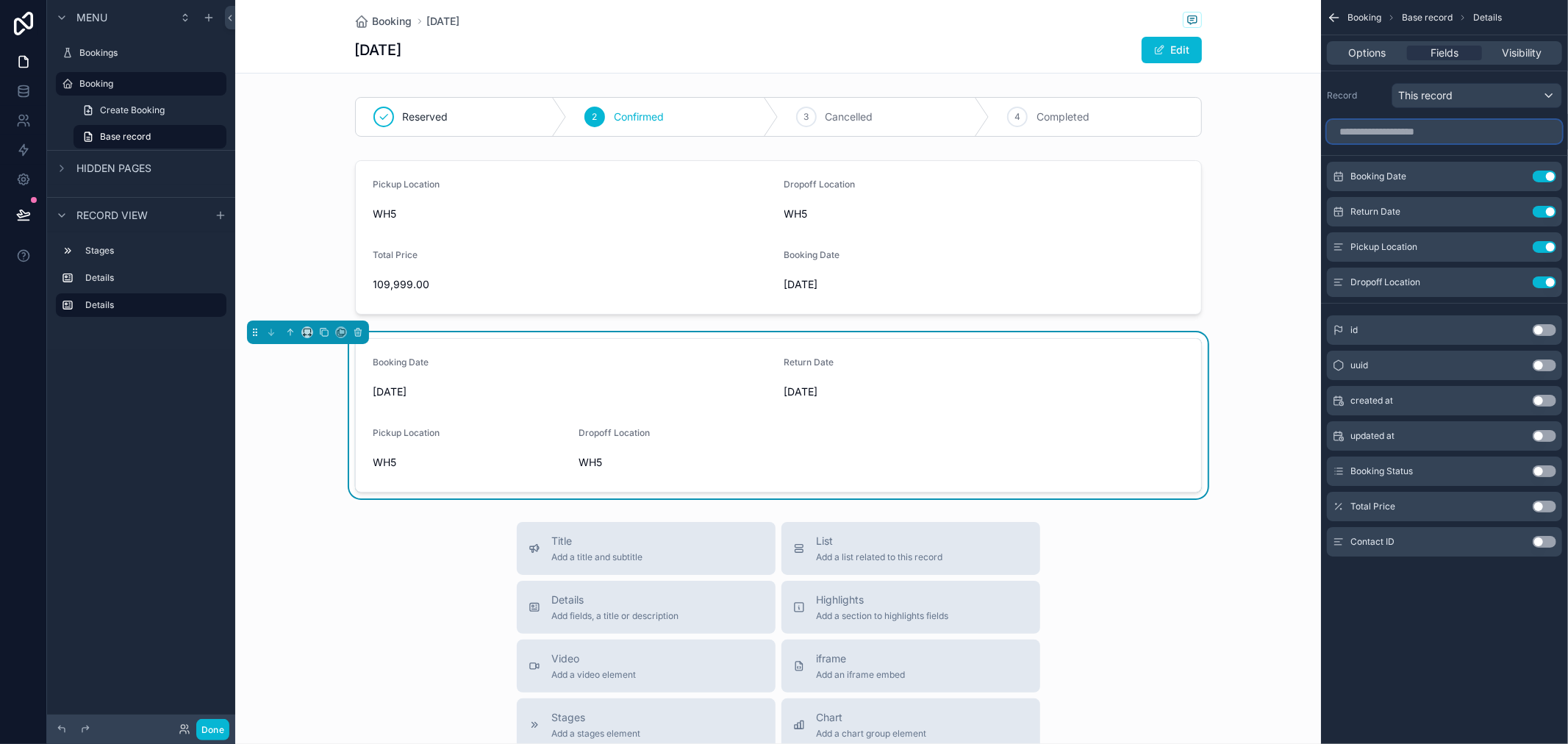
click at [1480, 128] on input "scrollable content" at bounding box center [1444, 131] width 235 height 23
click at [1547, 544] on button "Use setting" at bounding box center [1544, 542] width 23 height 12
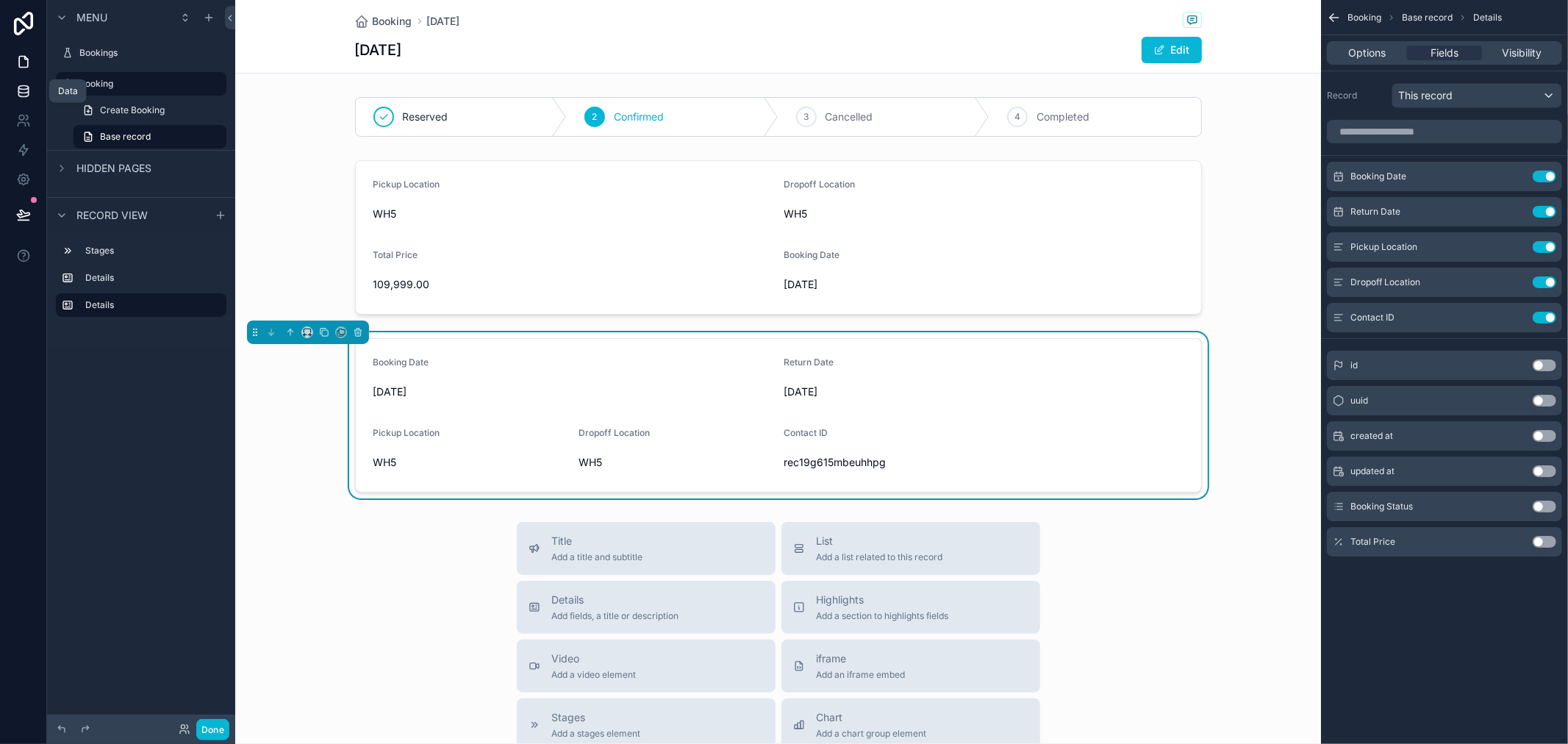
click at [20, 86] on icon at bounding box center [23, 91] width 15 height 15
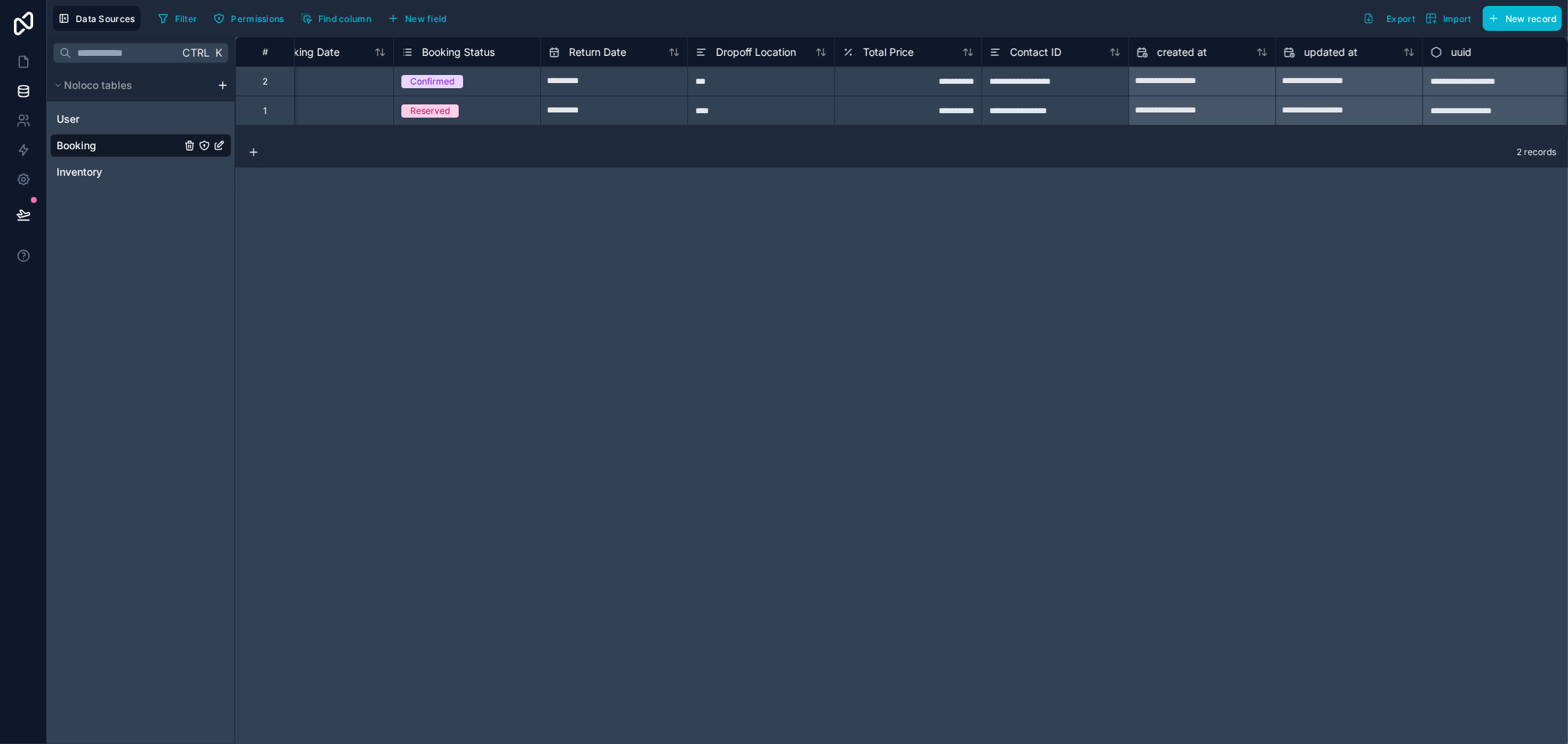
scroll to position [0, 196]
click at [27, 26] on icon at bounding box center [23, 23] width 19 height 23
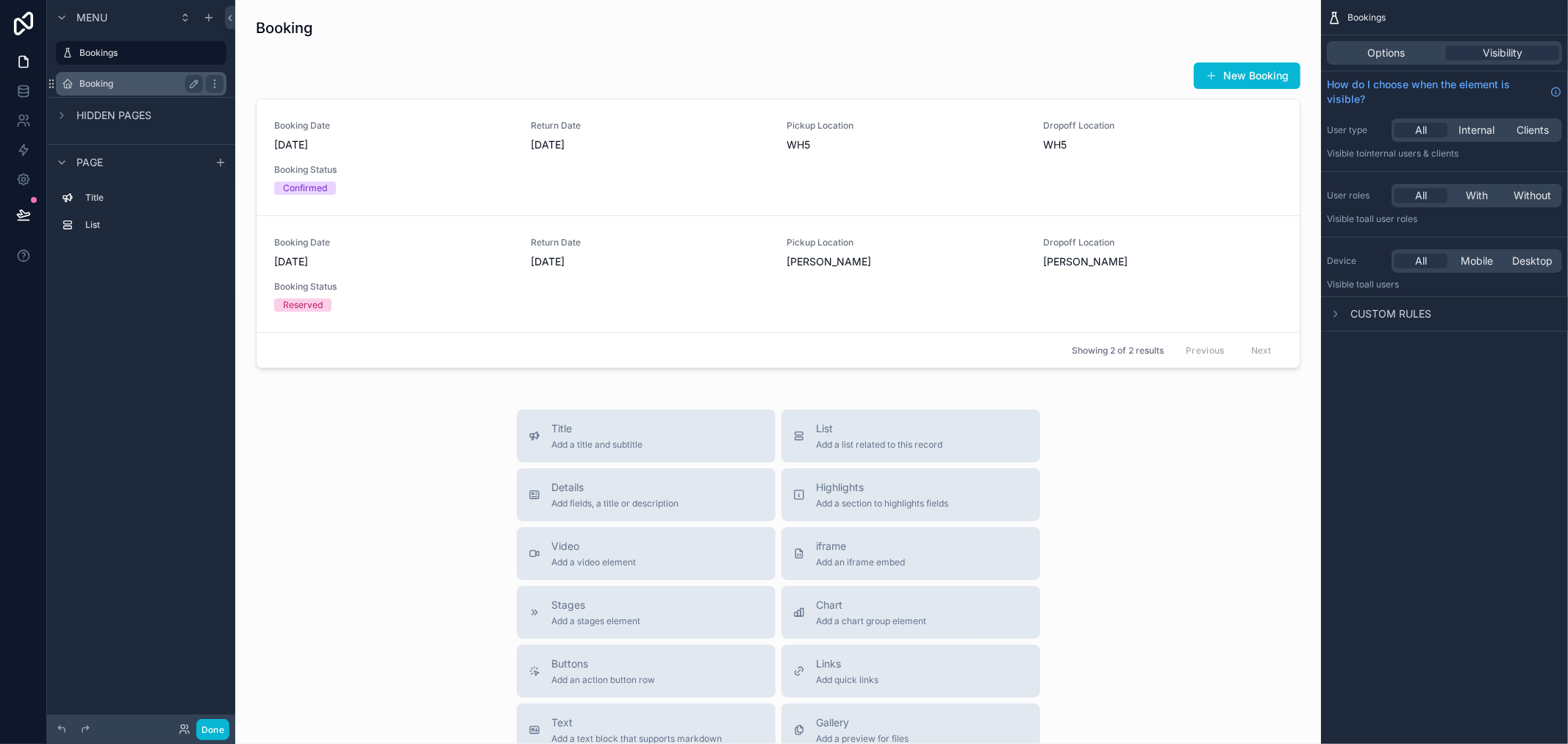
click at [131, 89] on label "Booking" at bounding box center [138, 84] width 118 height 12
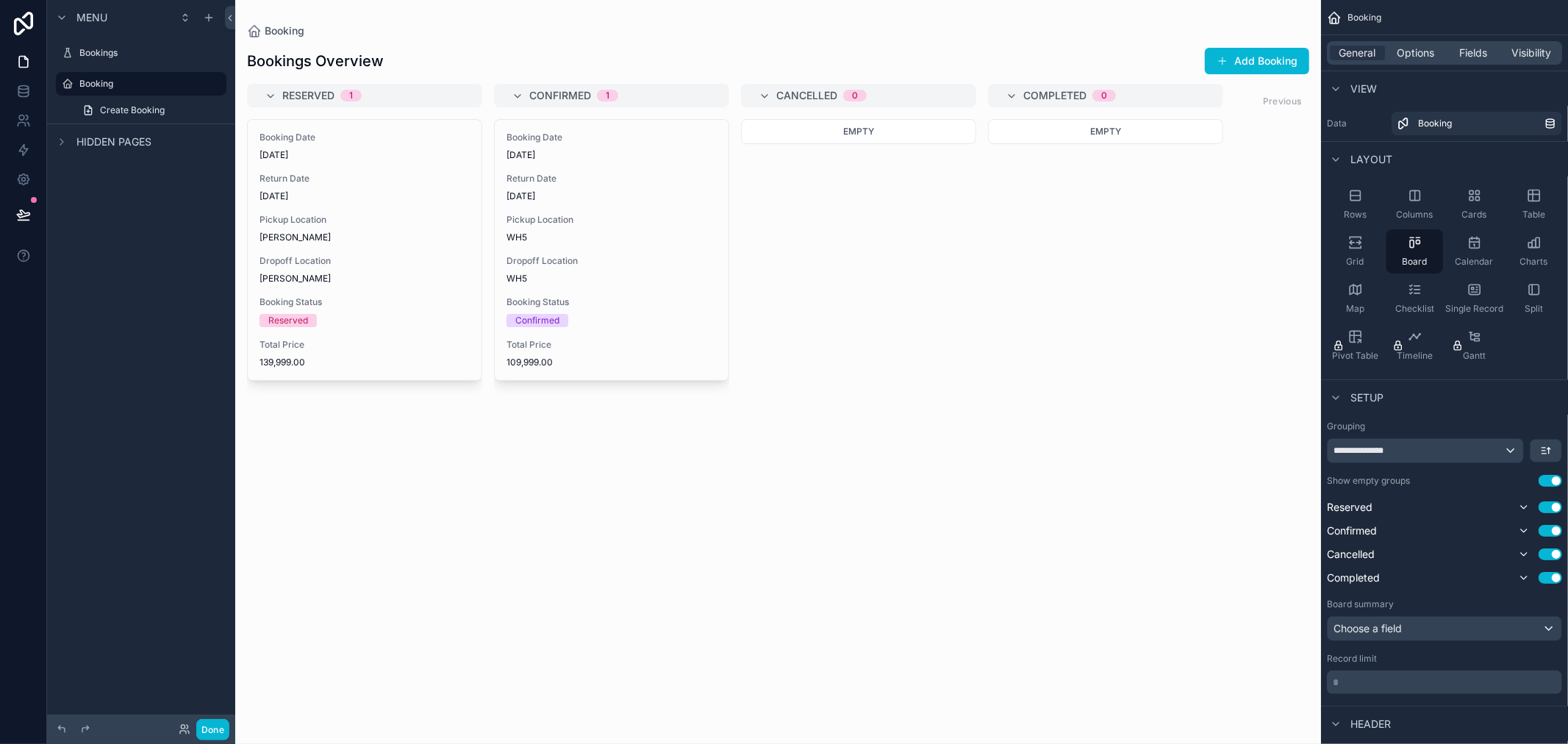
click at [614, 254] on div "scrollable content" at bounding box center [778, 372] width 1086 height 744
click at [614, 254] on div "Booking Date 8/13/2025 Return Date 8/13/2025 Pickup Location WH5 Dropoff Locati…" at bounding box center [612, 250] width 234 height 260
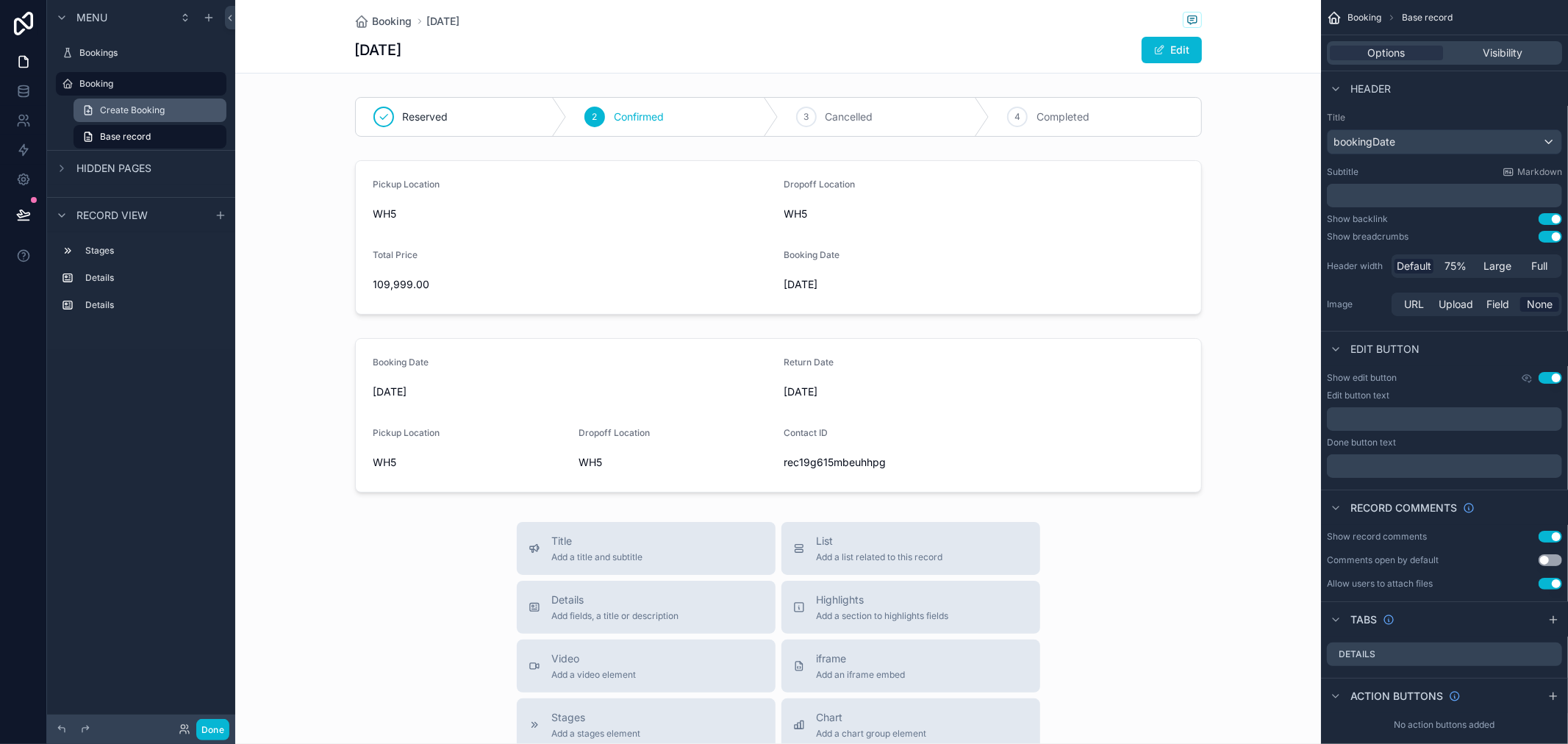
click at [169, 108] on link "Create Booking" at bounding box center [149, 110] width 153 height 23
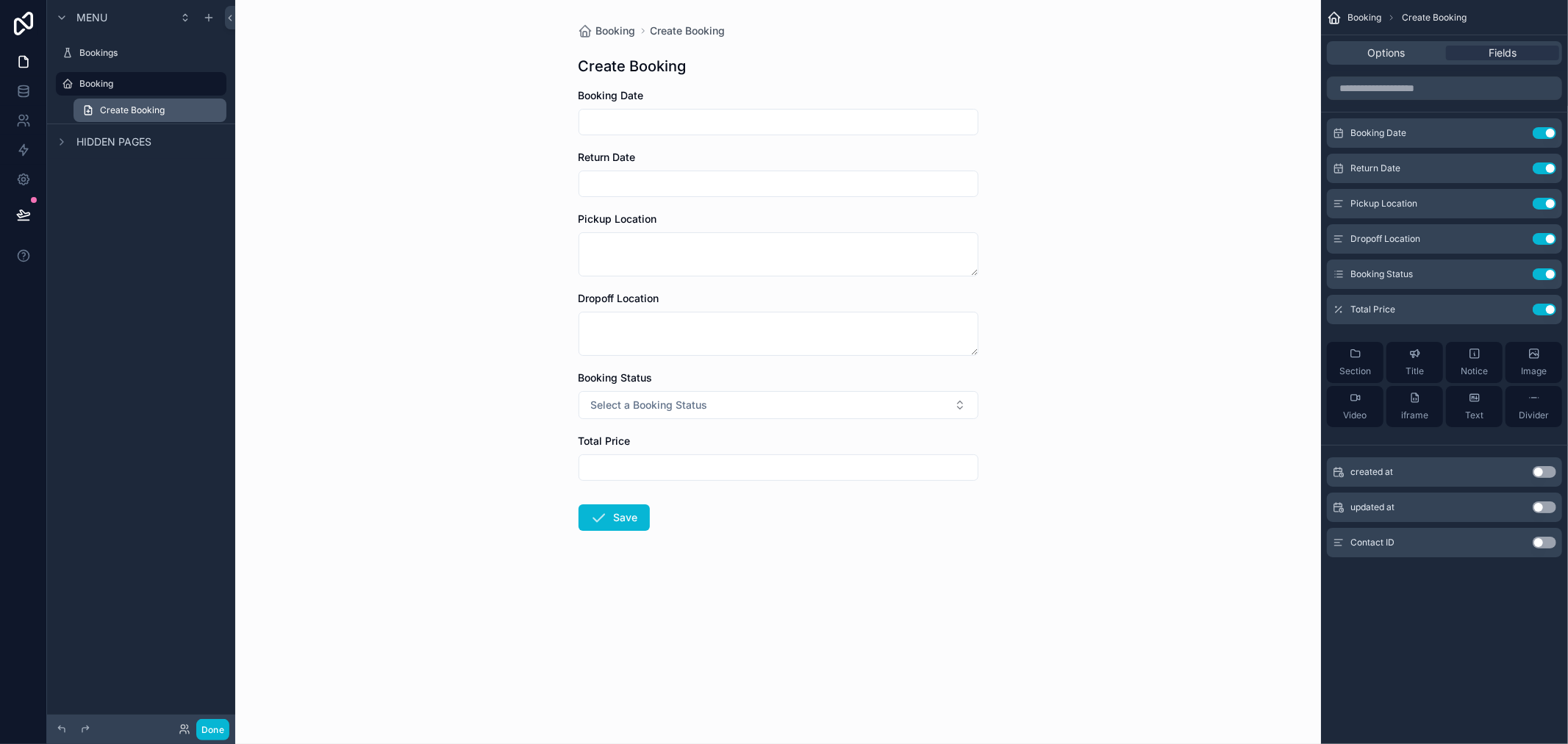
click at [168, 111] on link "Create Booking" at bounding box center [149, 110] width 153 height 23
click at [155, 75] on div "Booking" at bounding box center [140, 84] width 124 height 18
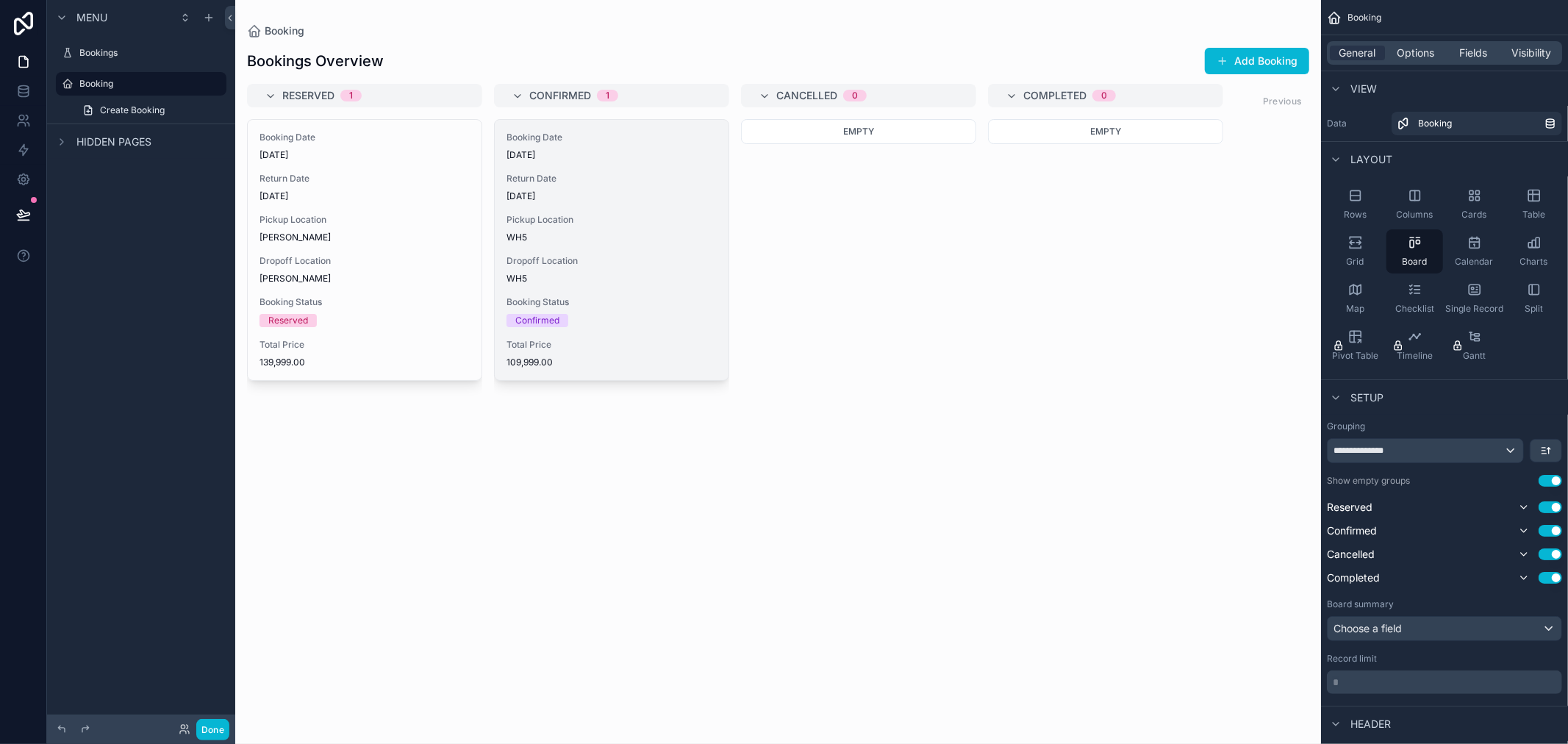
click at [590, 238] on span "WH5" at bounding box center [611, 237] width 210 height 12
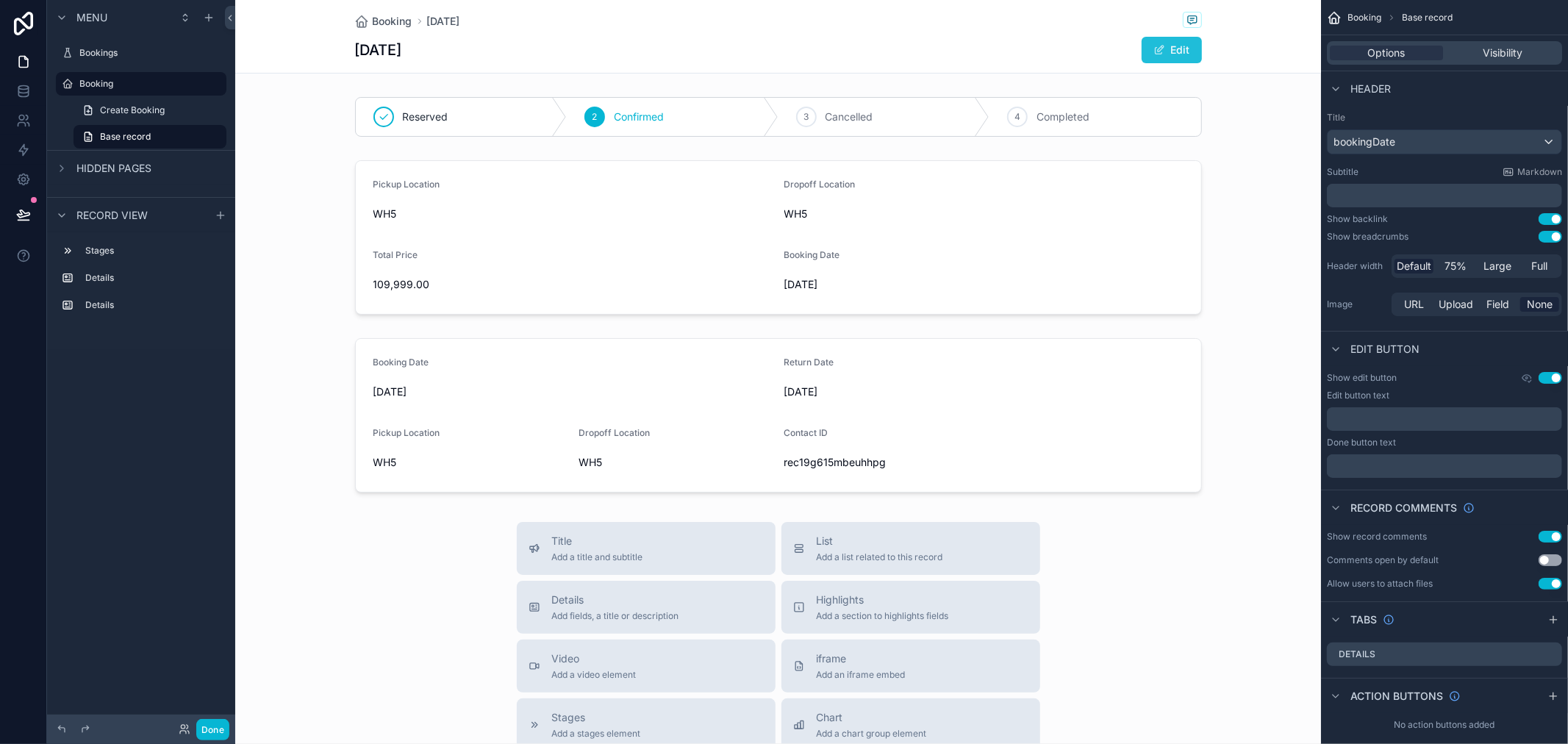
click at [1182, 52] on button "Edit" at bounding box center [1172, 50] width 61 height 27
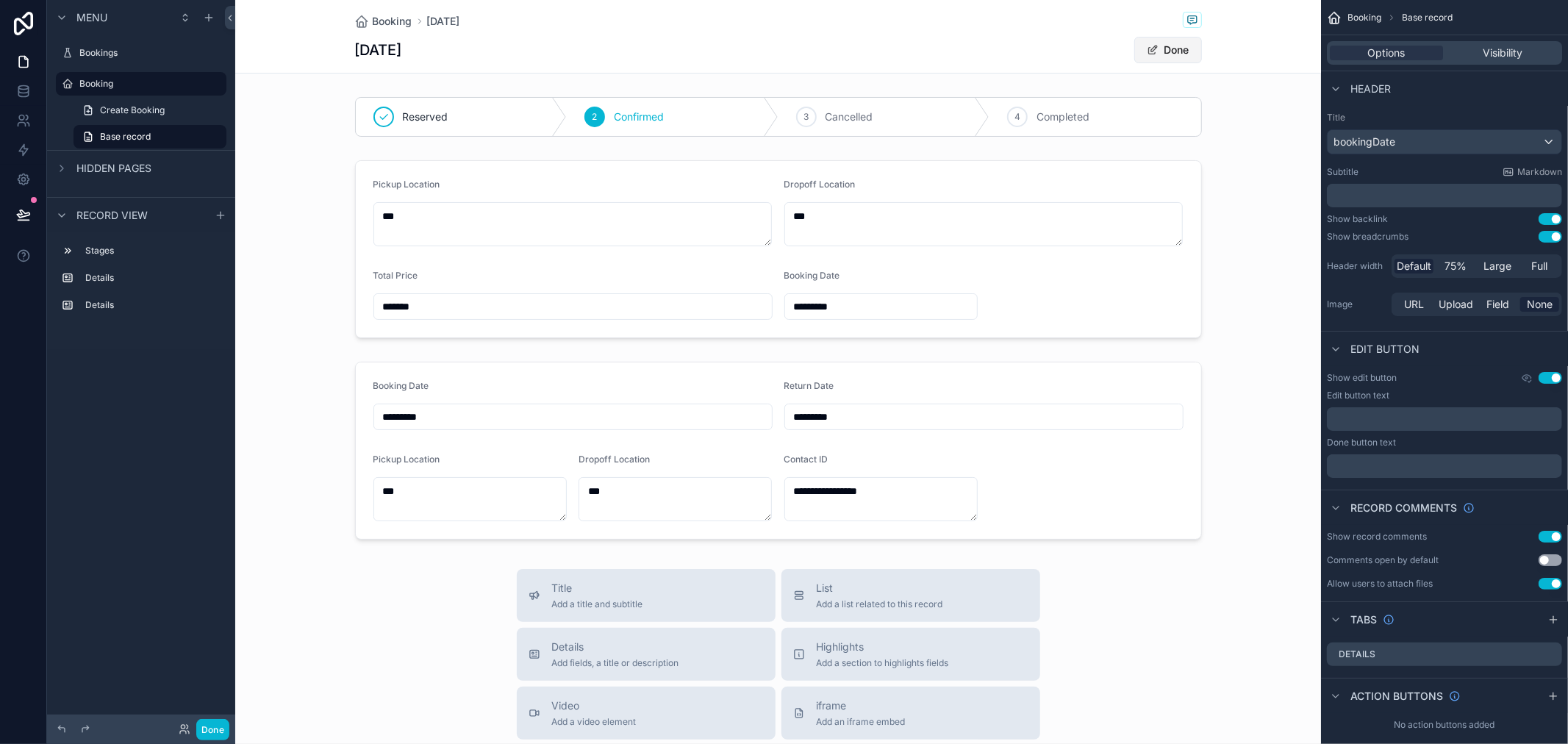
click at [1182, 52] on button "Done" at bounding box center [1168, 50] width 68 height 27
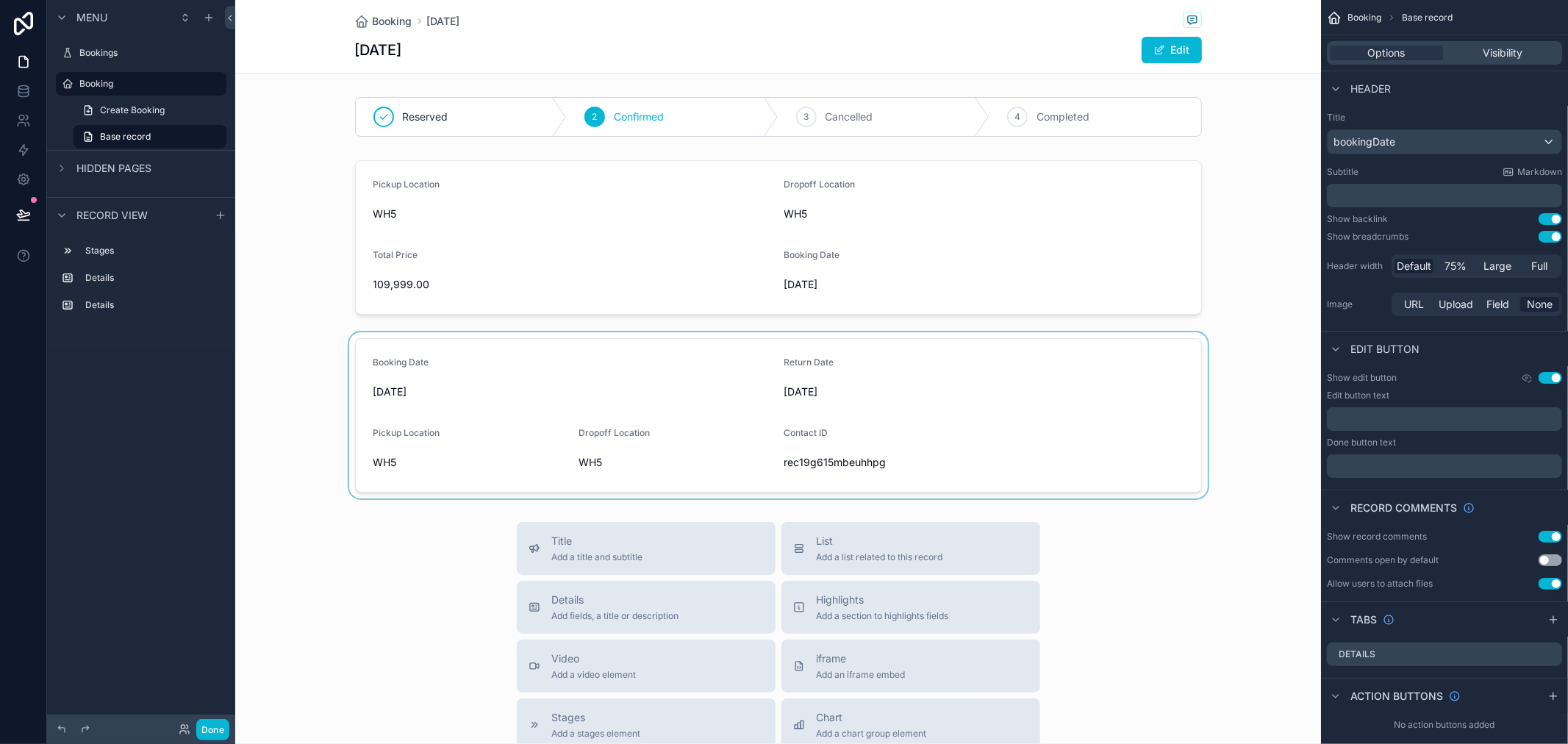
click at [547, 431] on div "scrollable content" at bounding box center [778, 416] width 1086 height 166
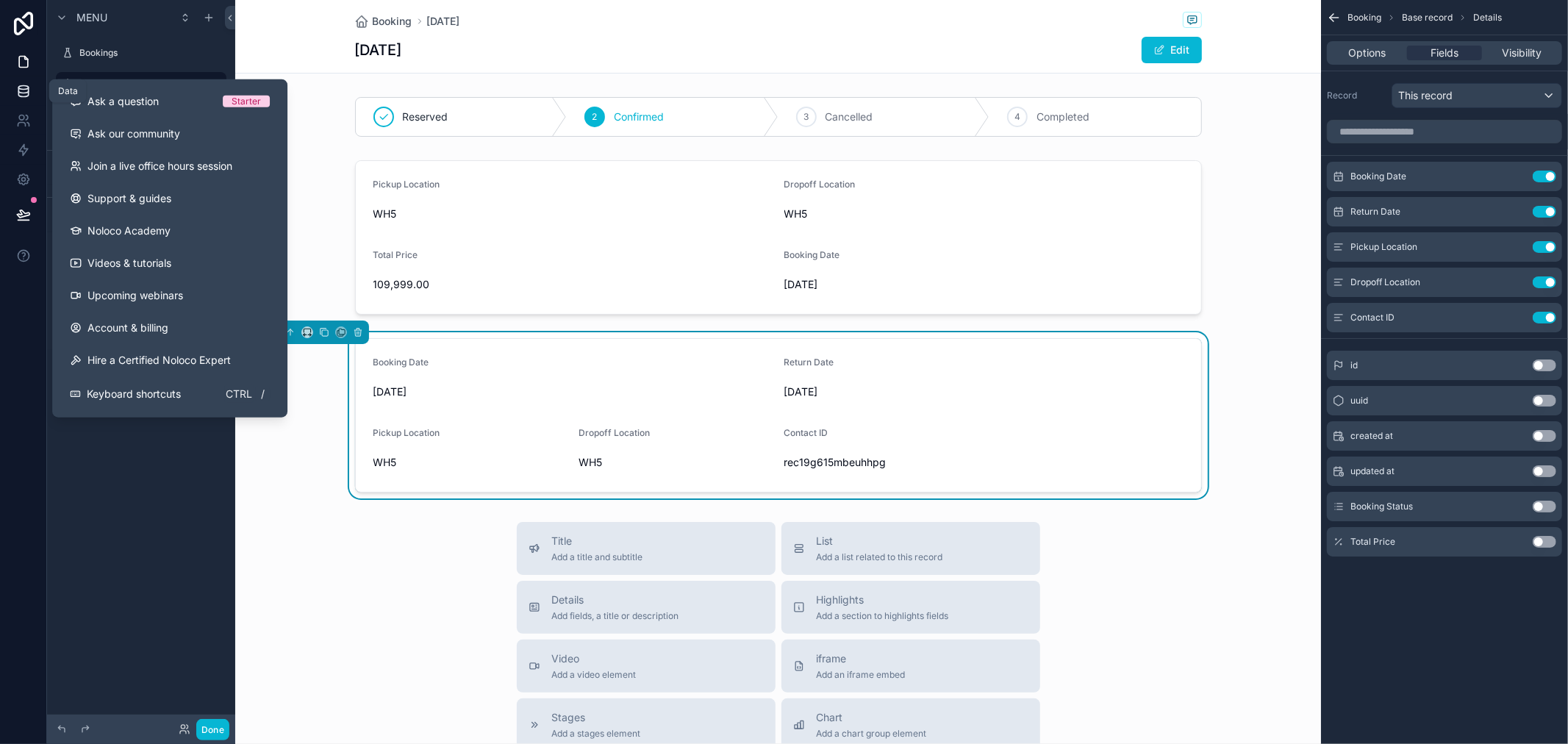
click at [34, 89] on link at bounding box center [23, 91] width 46 height 29
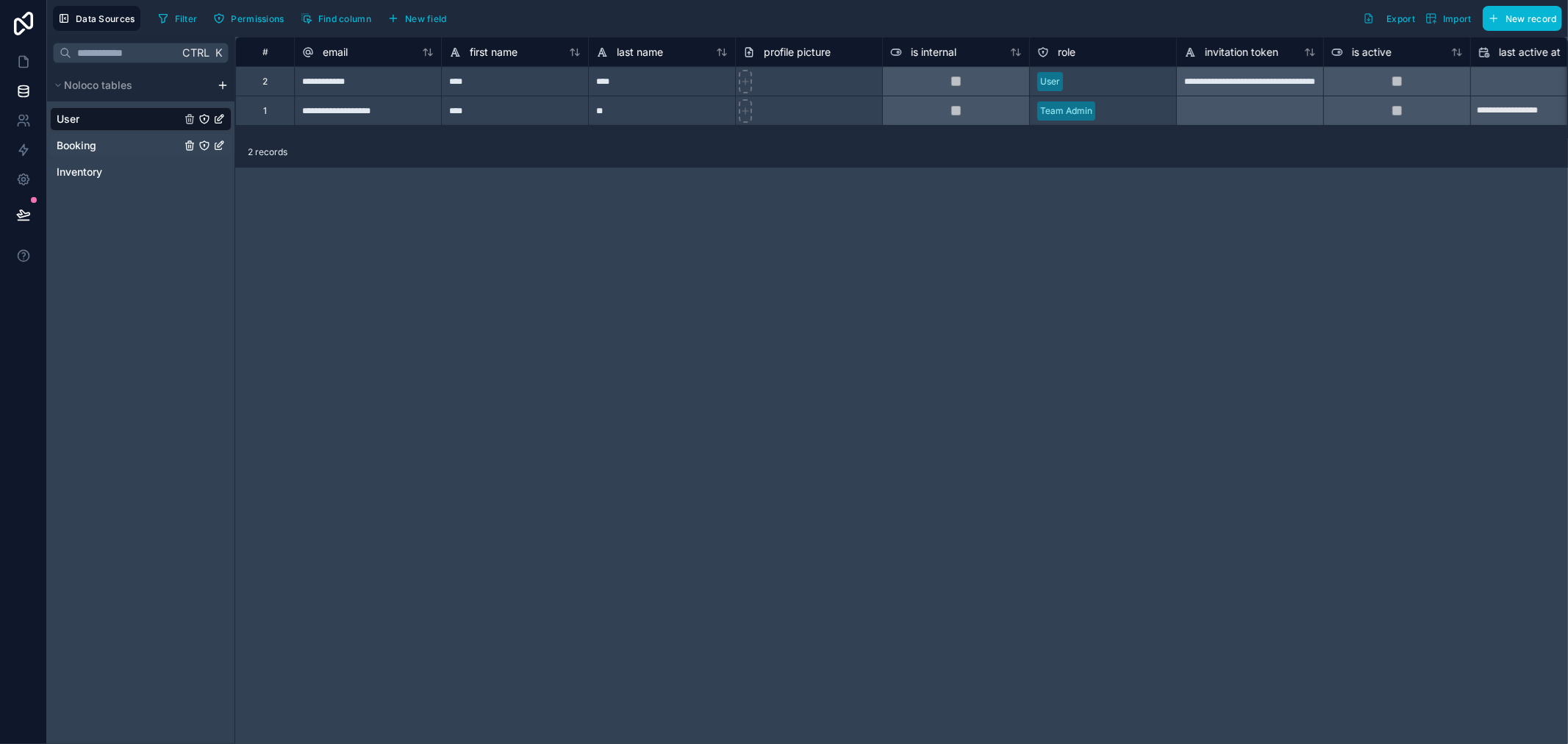
click at [201, 145] on icon "Booking" at bounding box center [204, 145] width 12 height 12
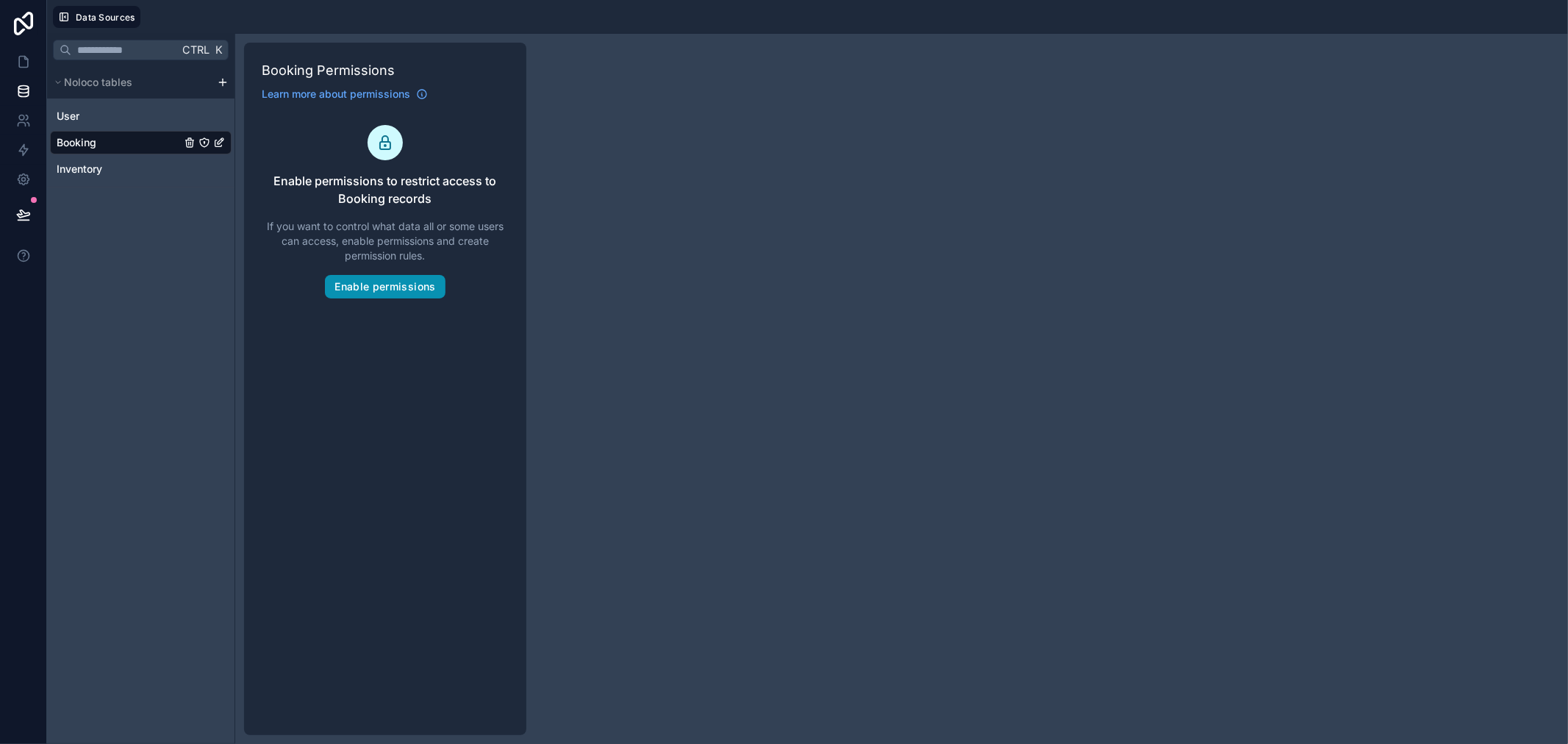
click at [398, 284] on button "Enable permissions" at bounding box center [384, 287] width 119 height 23
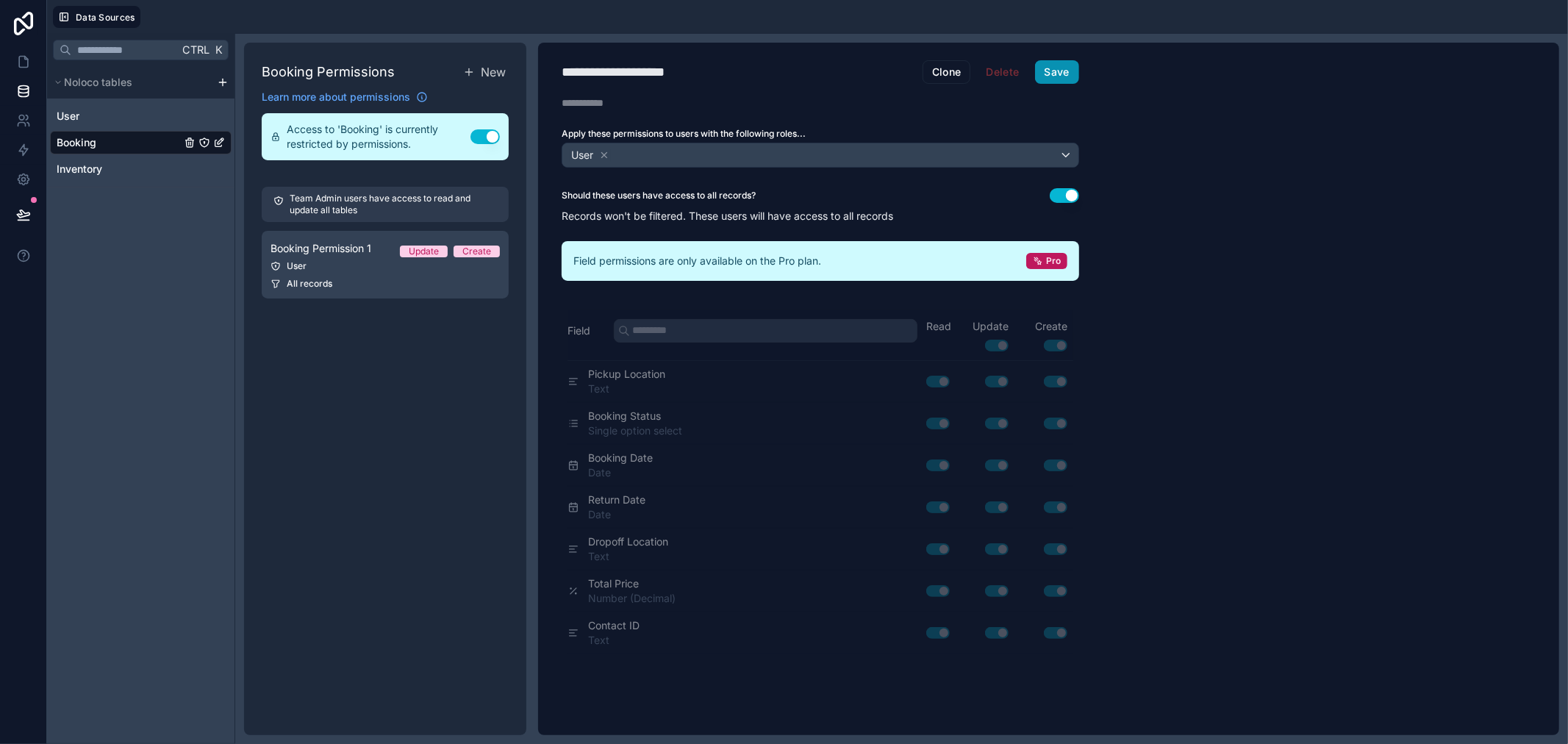
click at [1053, 74] on button "Save" at bounding box center [1057, 72] width 44 height 23
click at [97, 112] on div "User" at bounding box center [140, 116] width 182 height 23
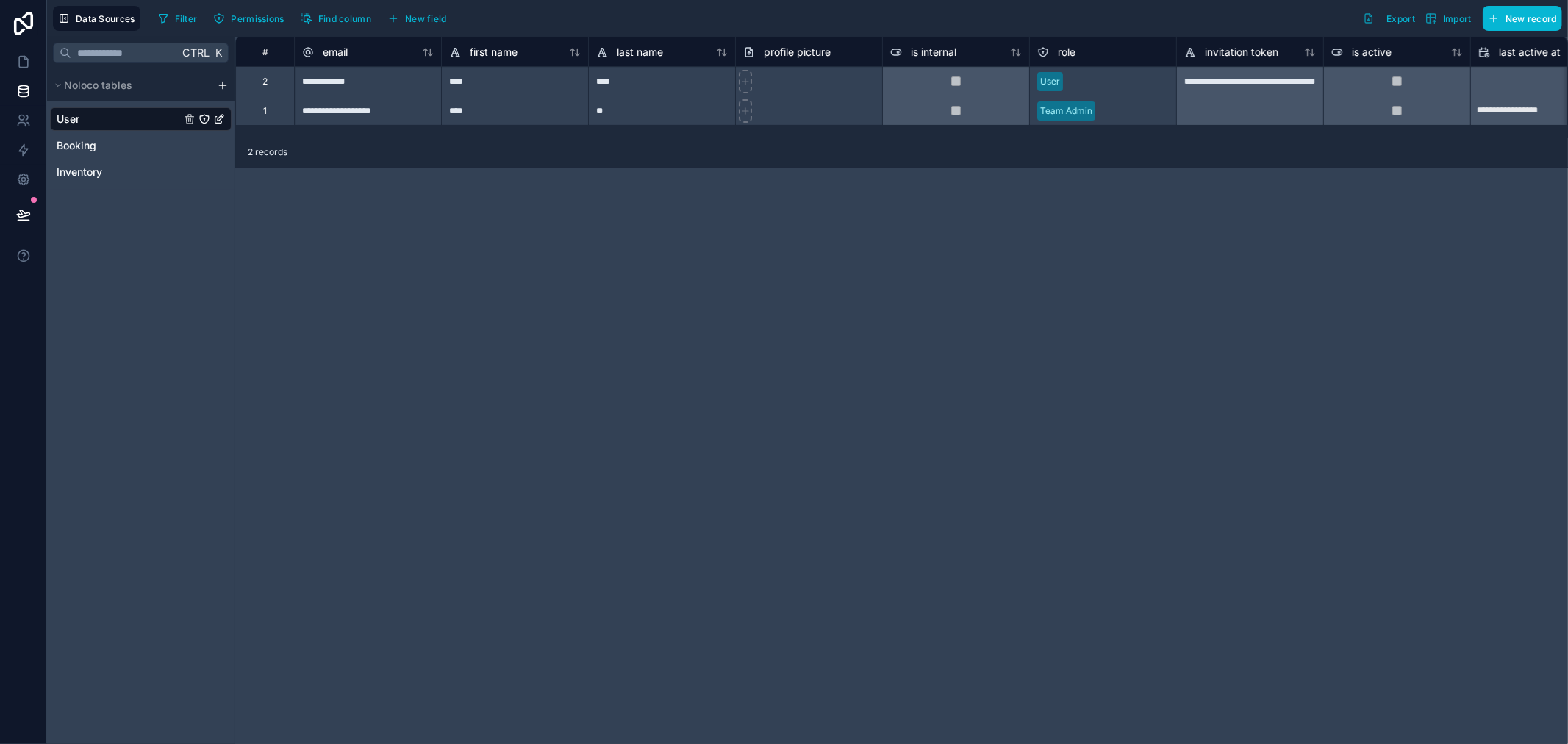
click at [199, 120] on icon "User" at bounding box center [204, 119] width 12 height 12
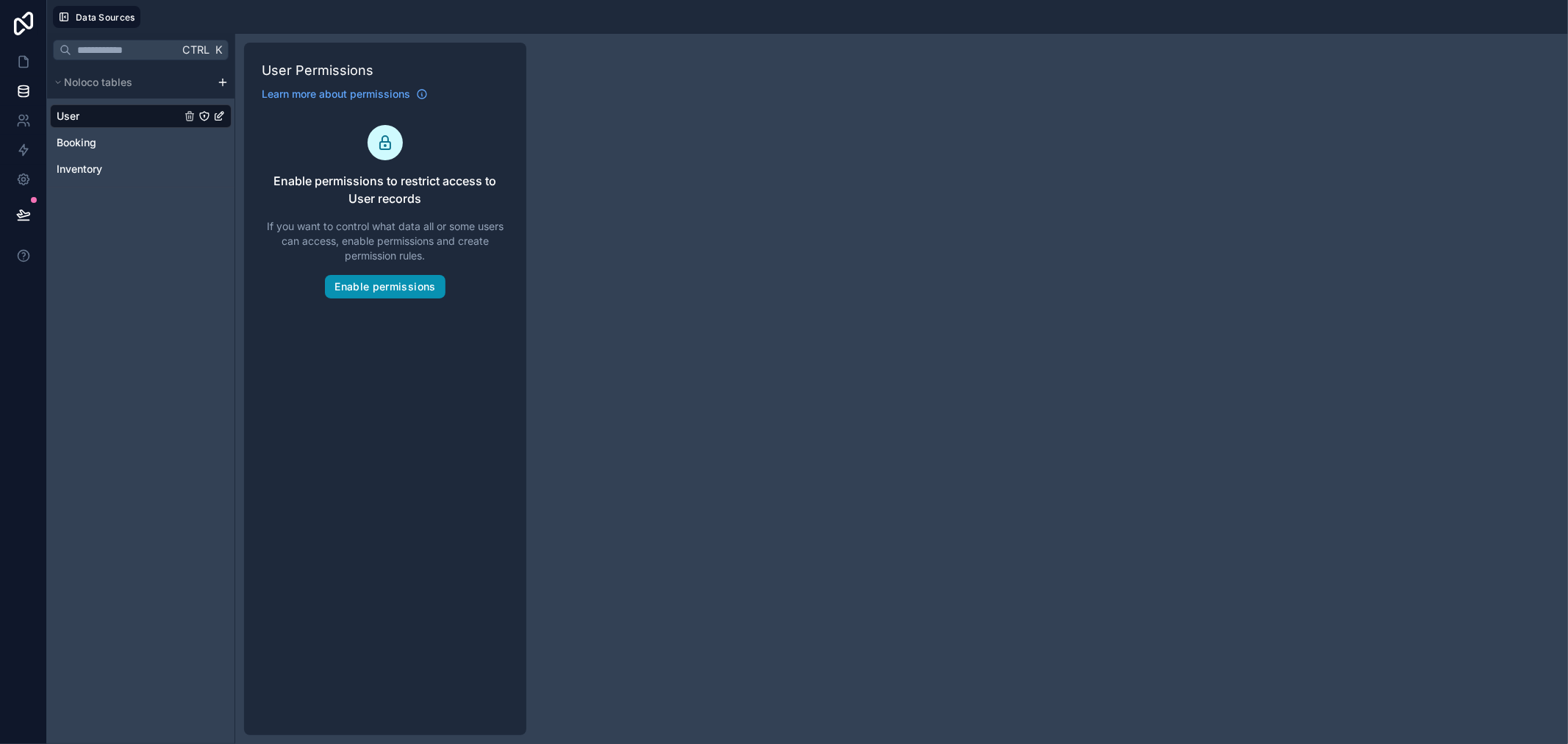
click at [401, 288] on button "Enable permissions" at bounding box center [384, 287] width 119 height 23
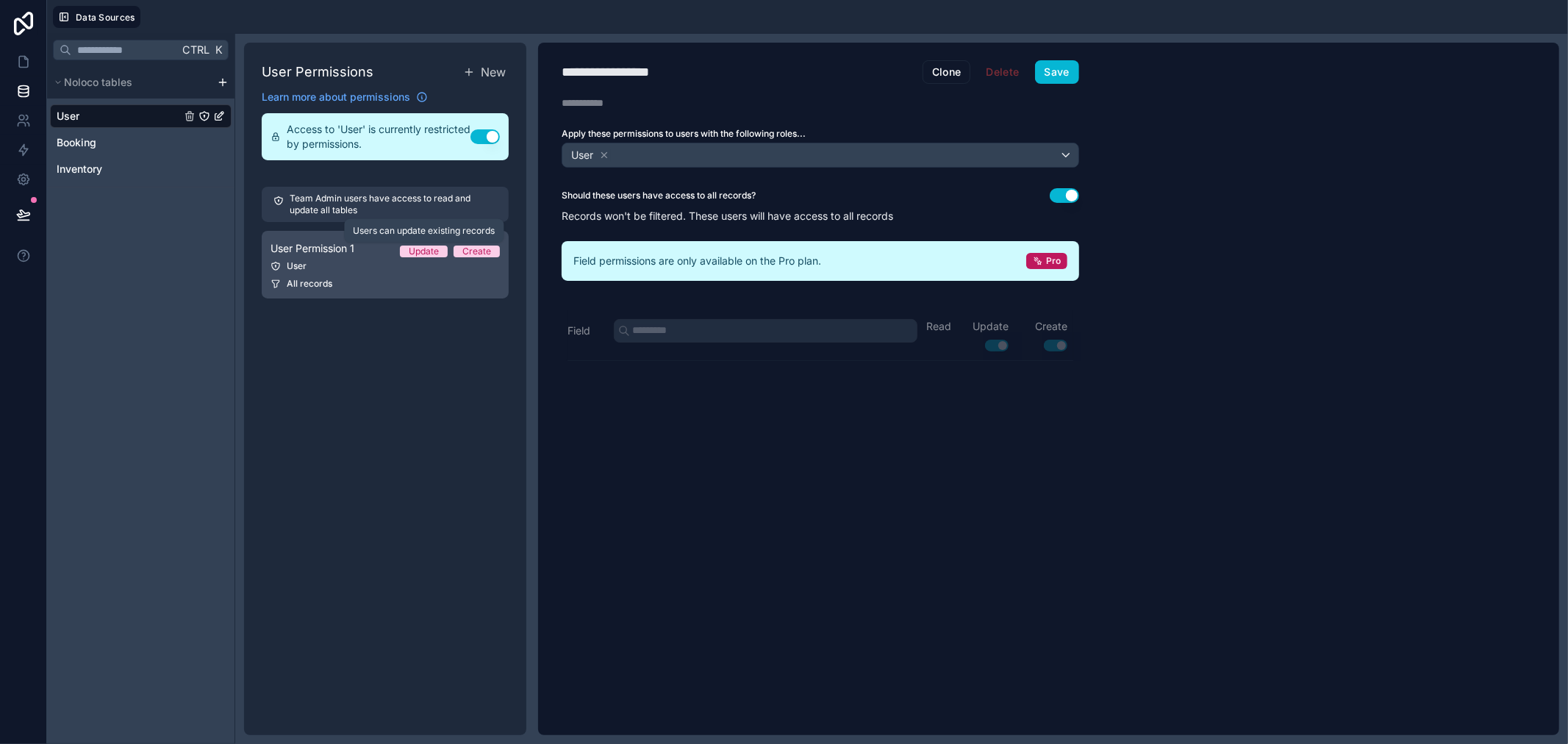
click at [427, 247] on div "Update" at bounding box center [423, 251] width 30 height 12
click at [417, 247] on div "Update" at bounding box center [423, 251] width 30 height 12
click at [803, 496] on div "**********" at bounding box center [820, 389] width 564 height 693
click at [1054, 78] on button "Save" at bounding box center [1057, 72] width 44 height 23
click at [107, 152] on div "Booking" at bounding box center [140, 142] width 182 height 23
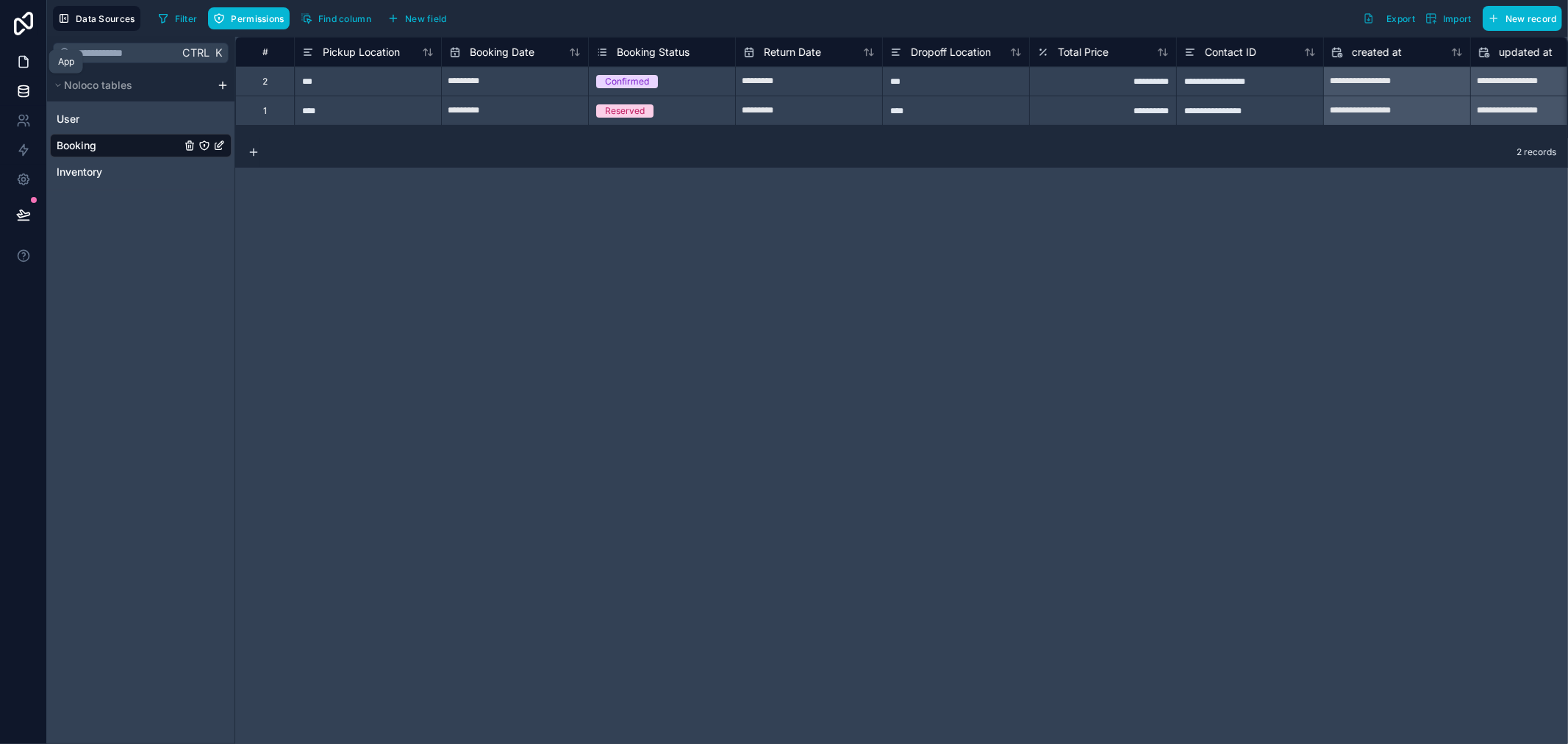
click at [20, 65] on icon at bounding box center [23, 61] width 15 height 15
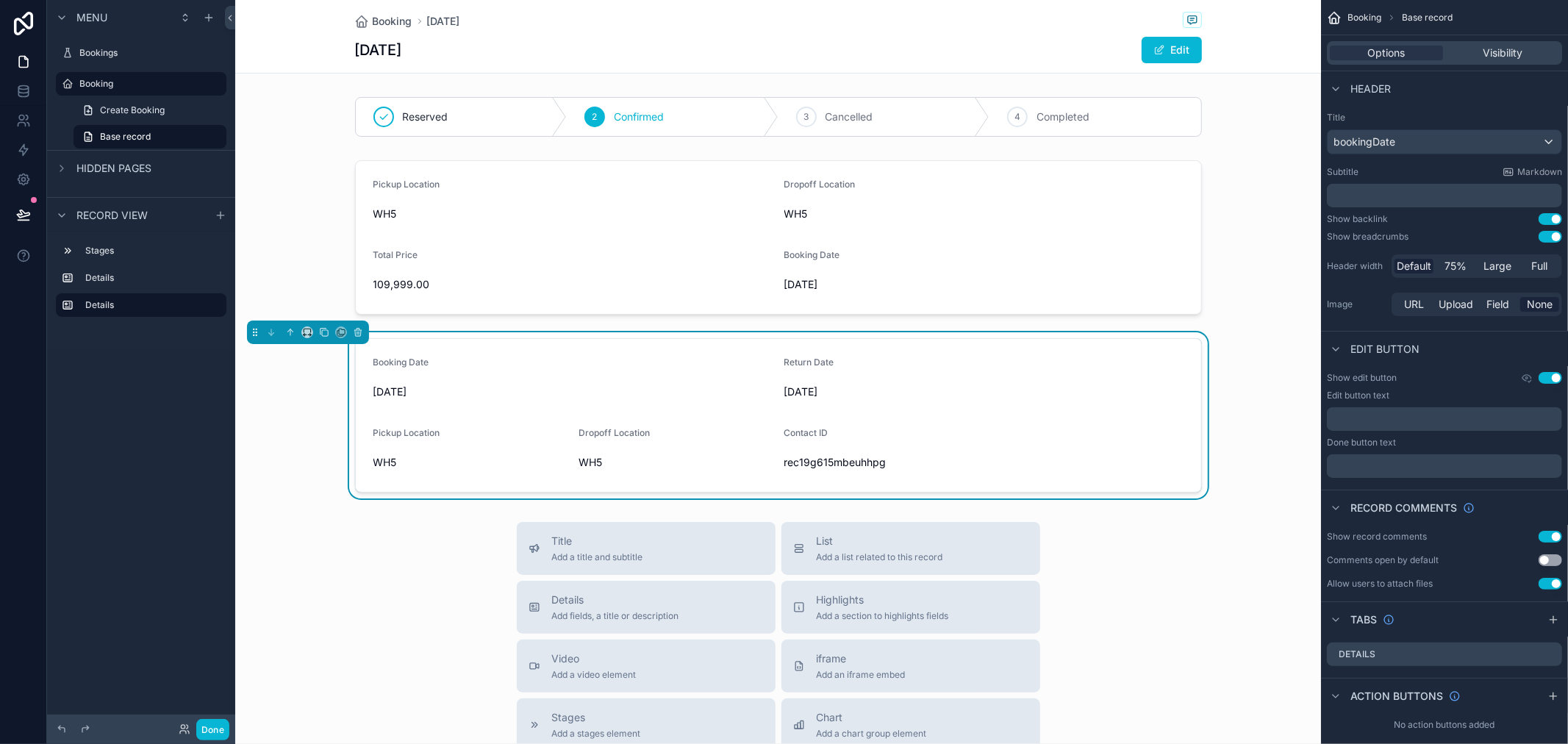
click at [924, 392] on span "[DATE]" at bounding box center [983, 392] width 399 height 15
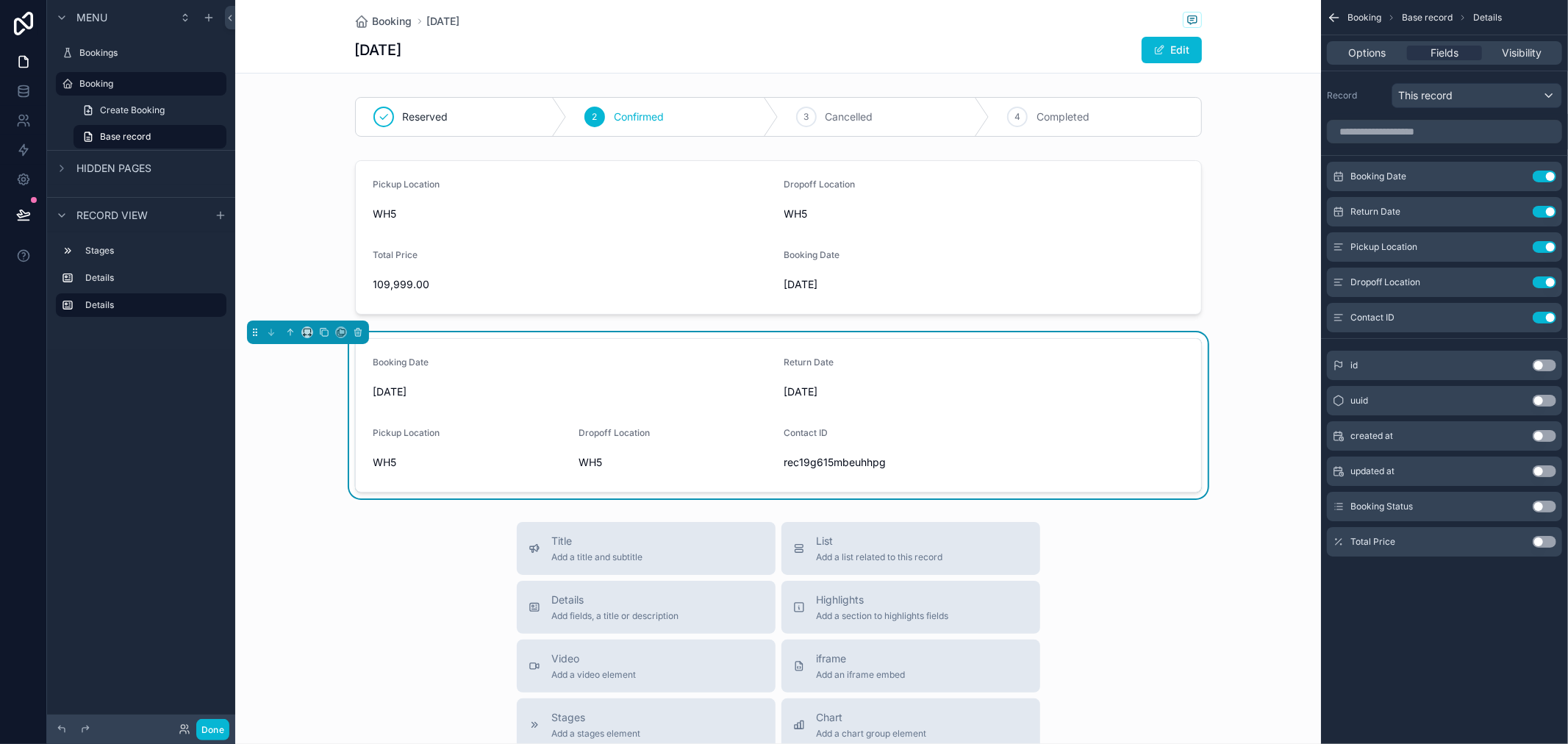
click at [1541, 544] on button "Use setting" at bounding box center [1544, 542] width 23 height 12
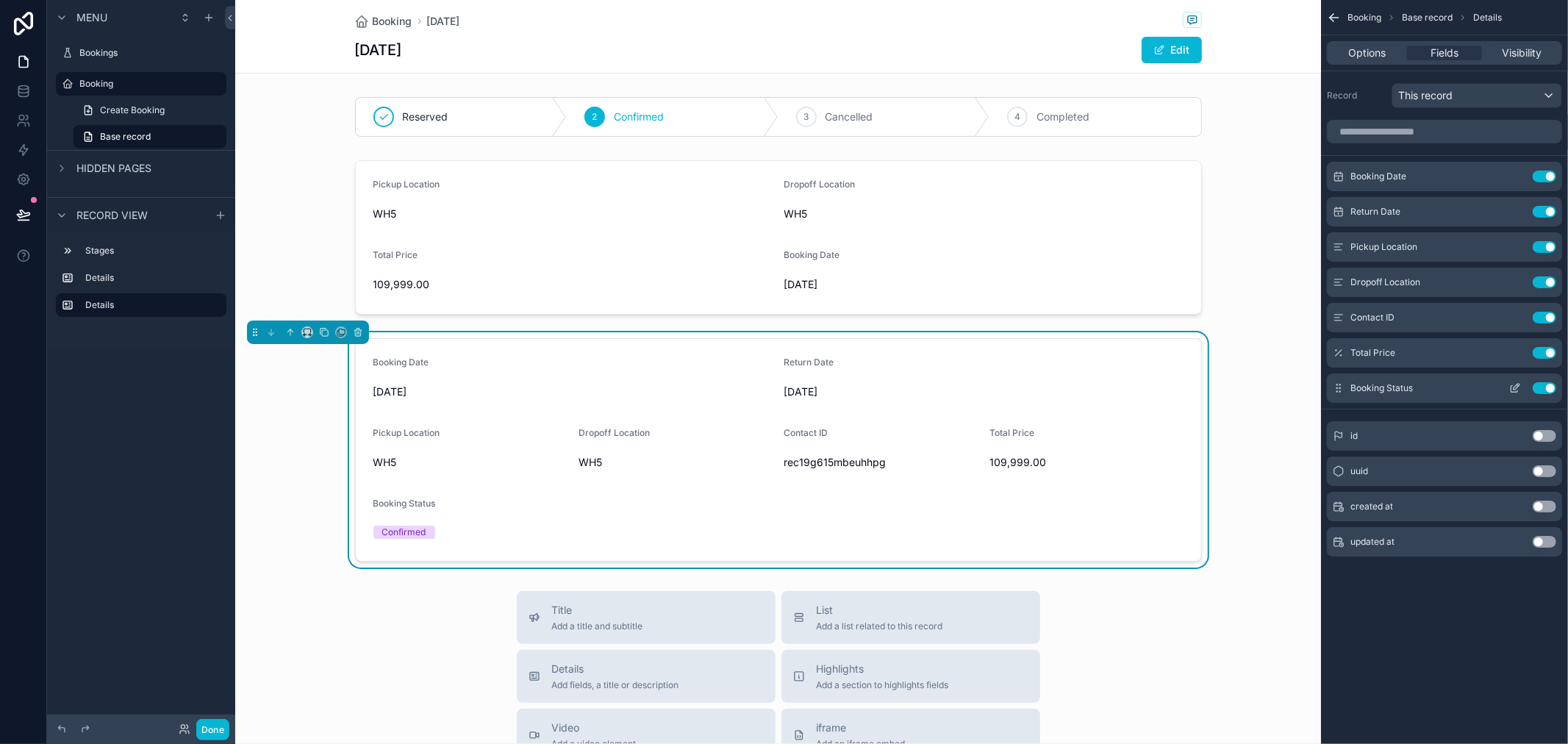
click at [1544, 384] on button "Use setting" at bounding box center [1544, 388] width 23 height 12
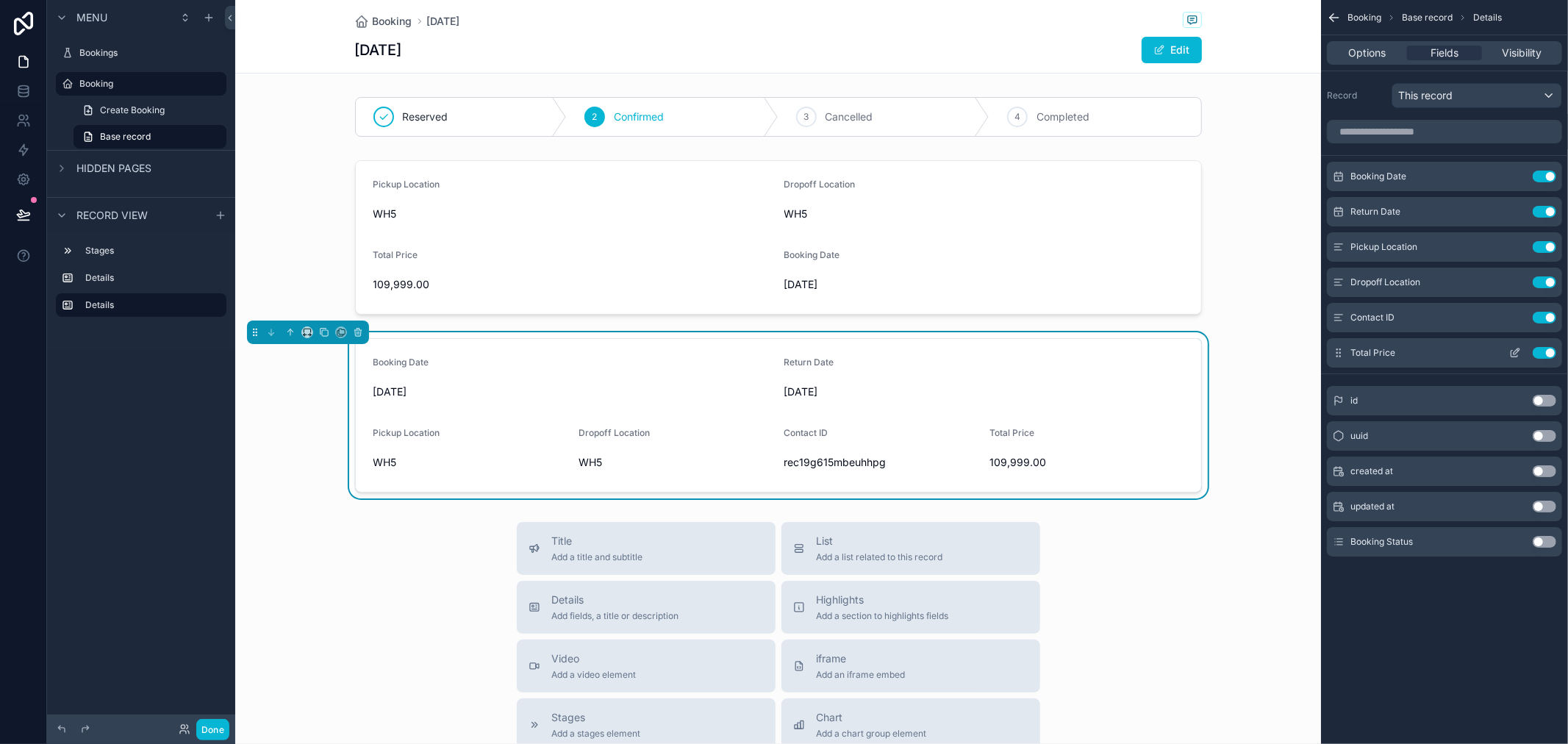
click at [1540, 354] on button "Use setting" at bounding box center [1544, 353] width 23 height 12
click at [1444, 84] on div "This record" at bounding box center [1476, 95] width 169 height 23
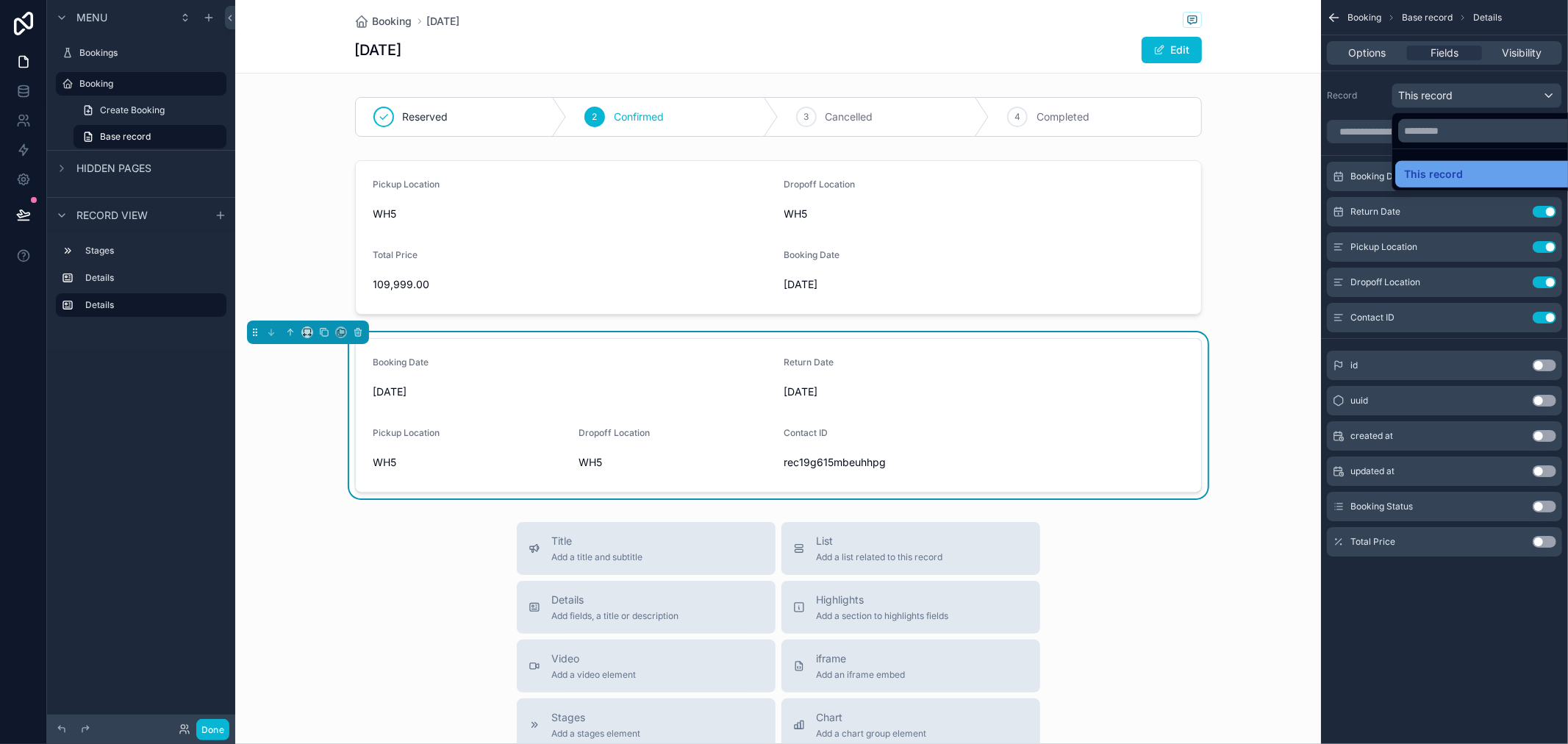
click at [1444, 179] on span "This record" at bounding box center [1433, 174] width 59 height 18
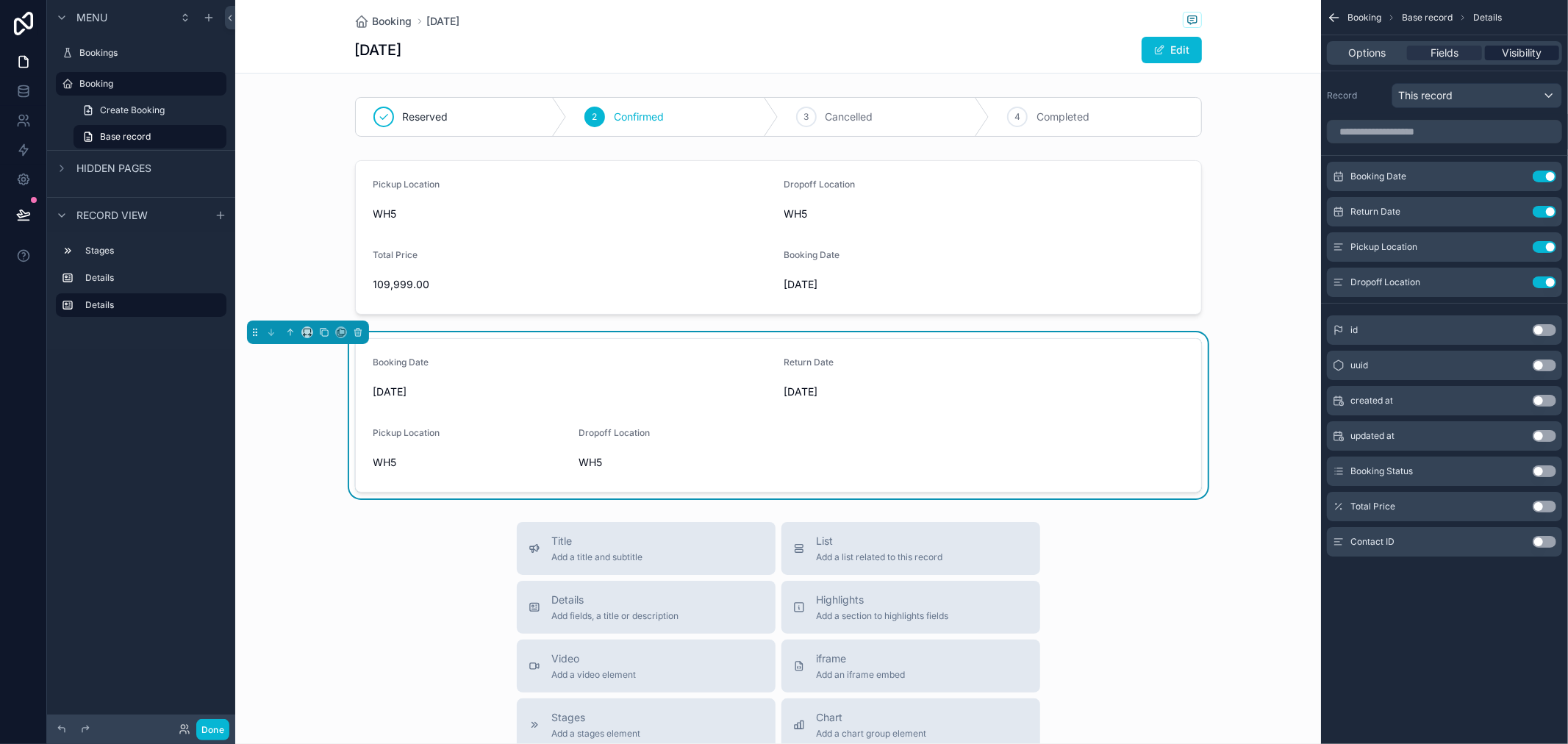
click at [1546, 53] on div "Visibility" at bounding box center [1522, 53] width 74 height 15
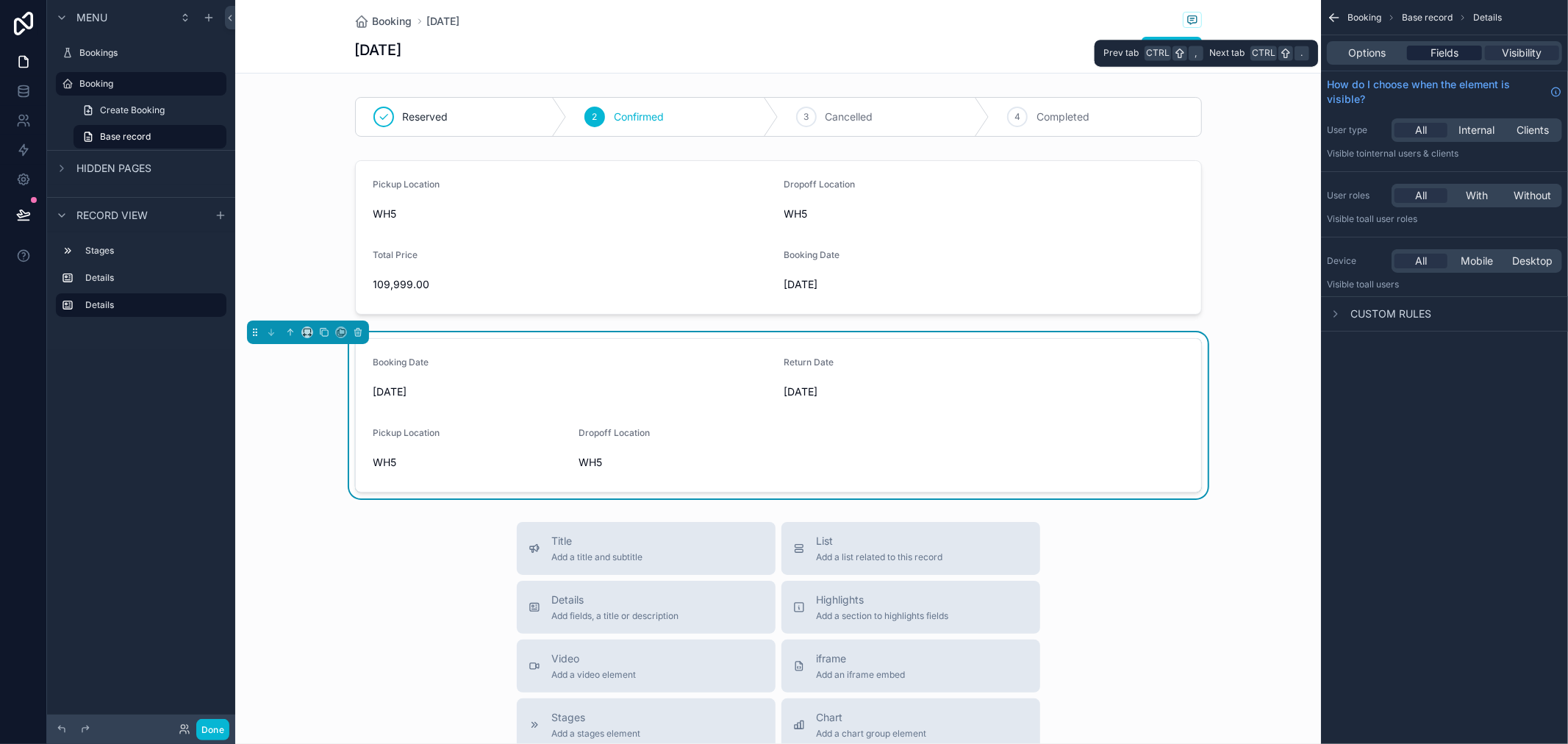
click at [1459, 49] on div "Fields" at bounding box center [1444, 53] width 74 height 15
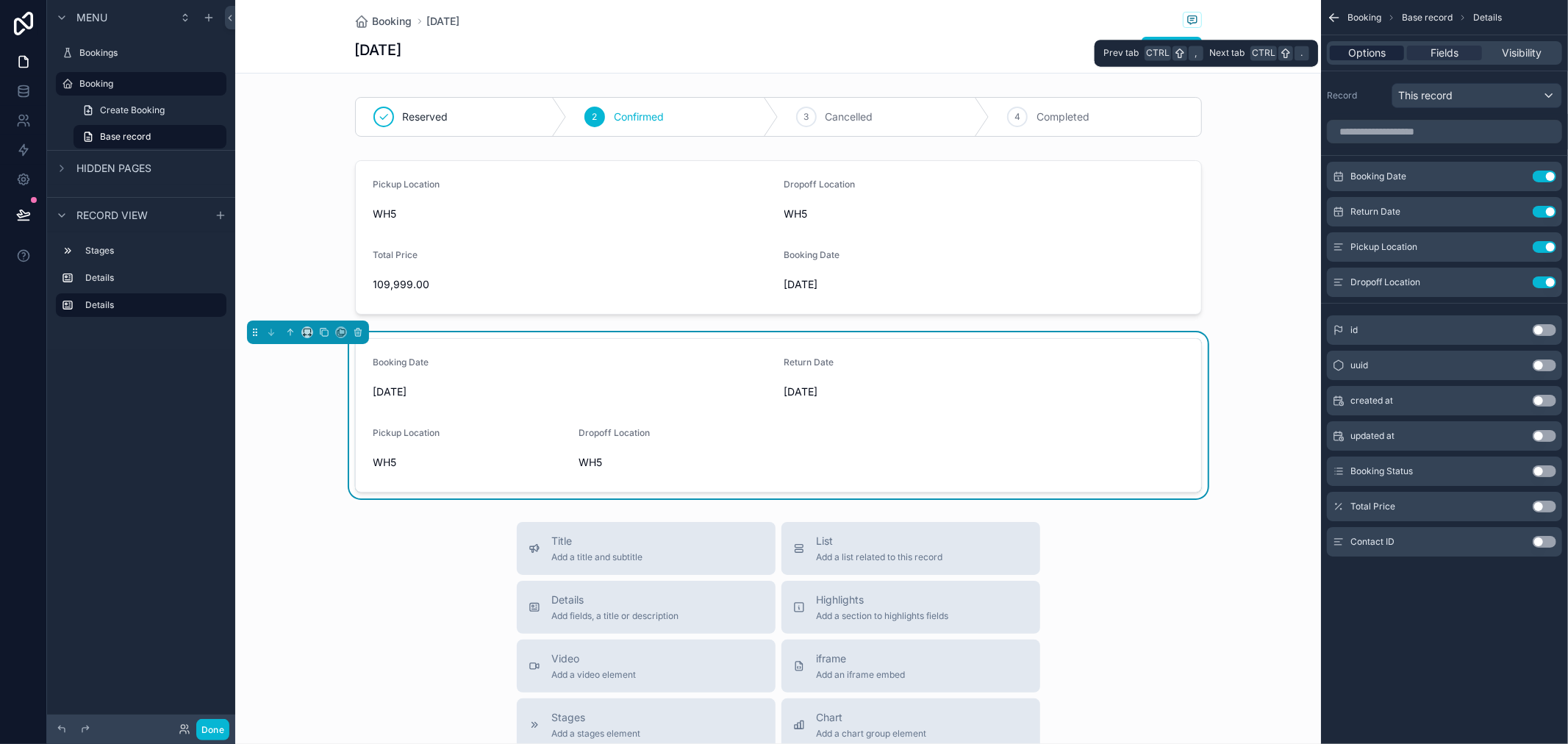
click at [1378, 47] on span "Options" at bounding box center [1367, 53] width 37 height 15
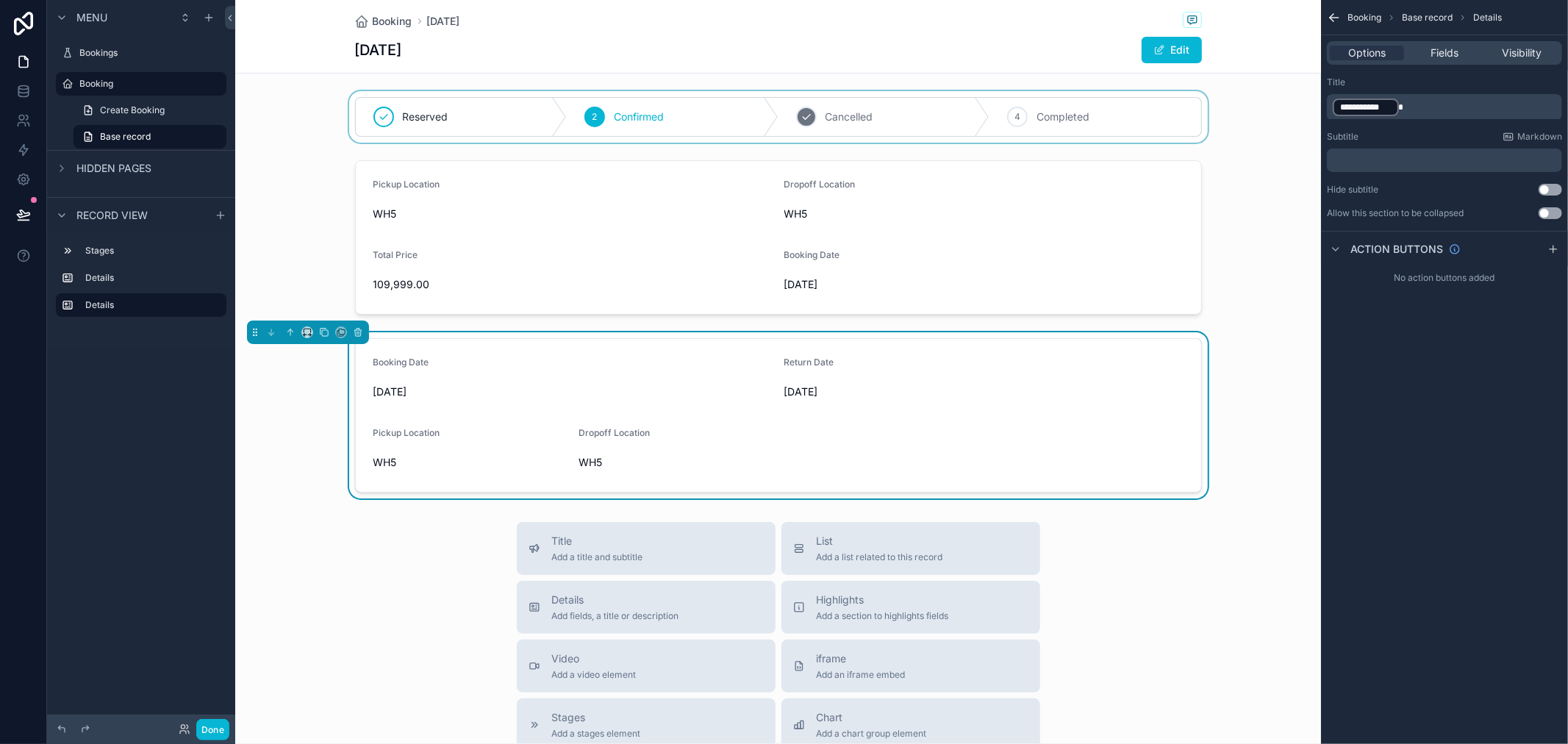
click at [836, 114] on div "scrollable content" at bounding box center [778, 117] width 1086 height 52
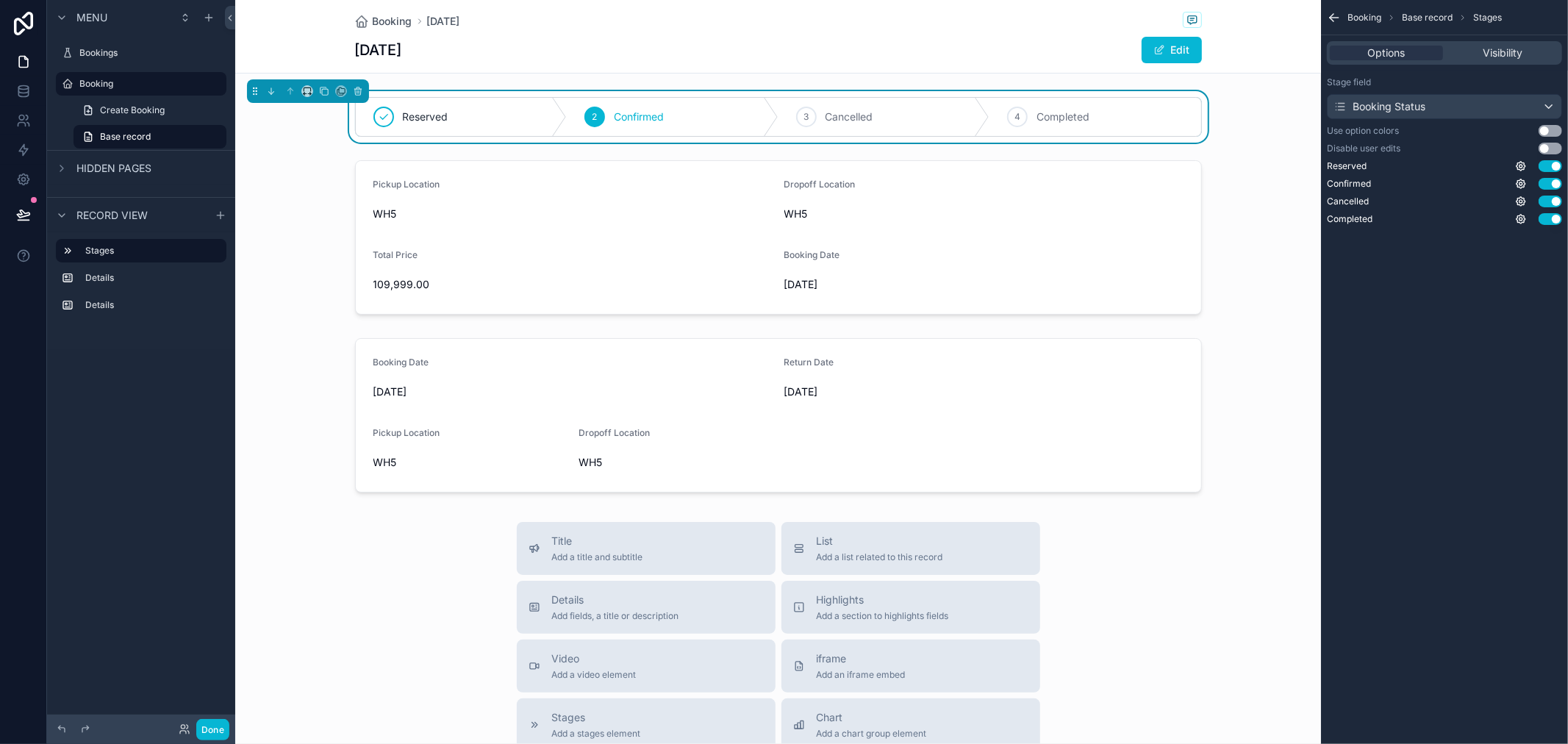
click at [626, 123] on span "Confirmed" at bounding box center [639, 117] width 50 height 15
click at [785, 121] on div "3 Cancelled" at bounding box center [884, 116] width 212 height 38
click at [601, 115] on div "Confirmed" at bounding box center [673, 116] width 212 height 38
click at [862, 423] on div "scrollable content" at bounding box center [778, 416] width 1086 height 166
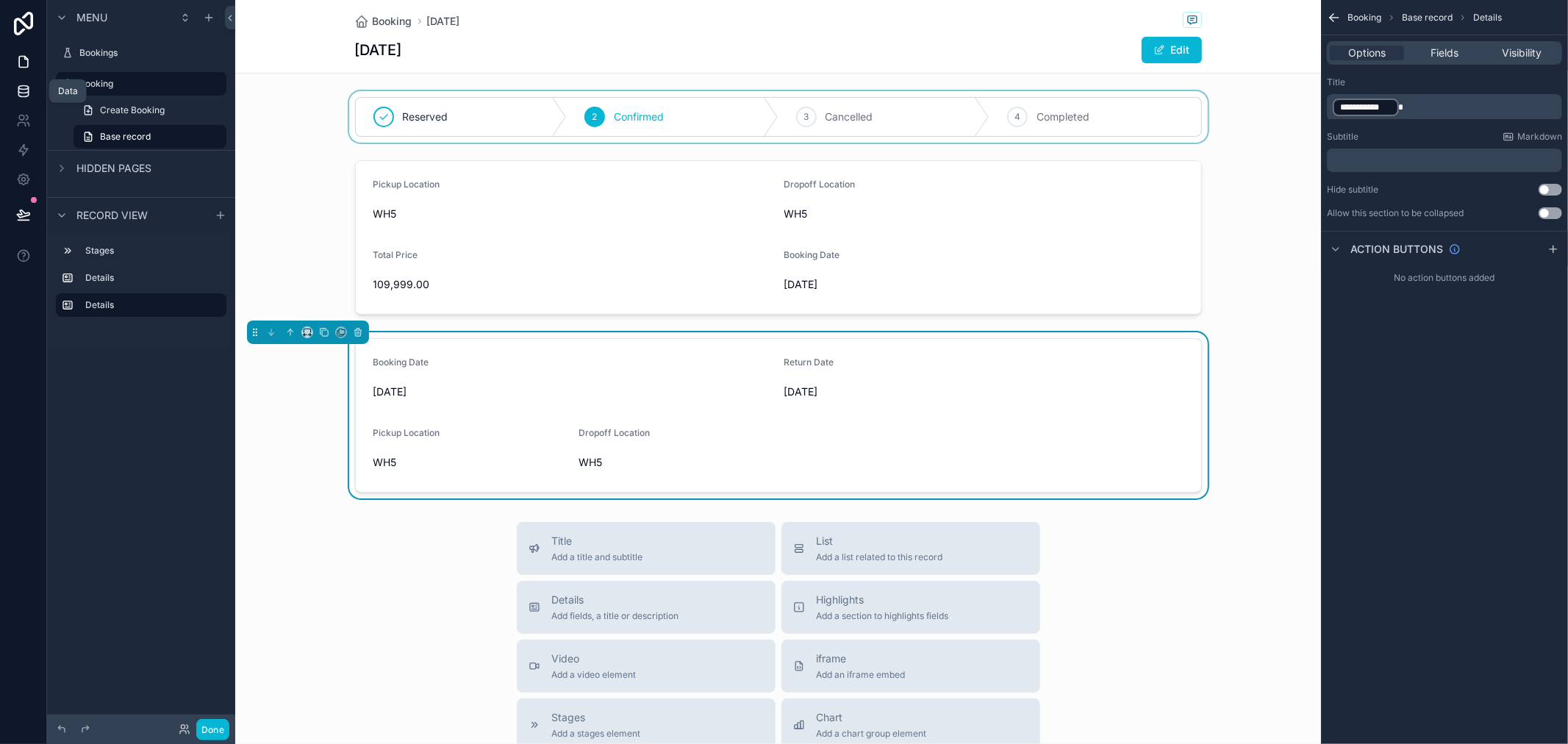
click at [27, 86] on icon at bounding box center [23, 91] width 15 height 15
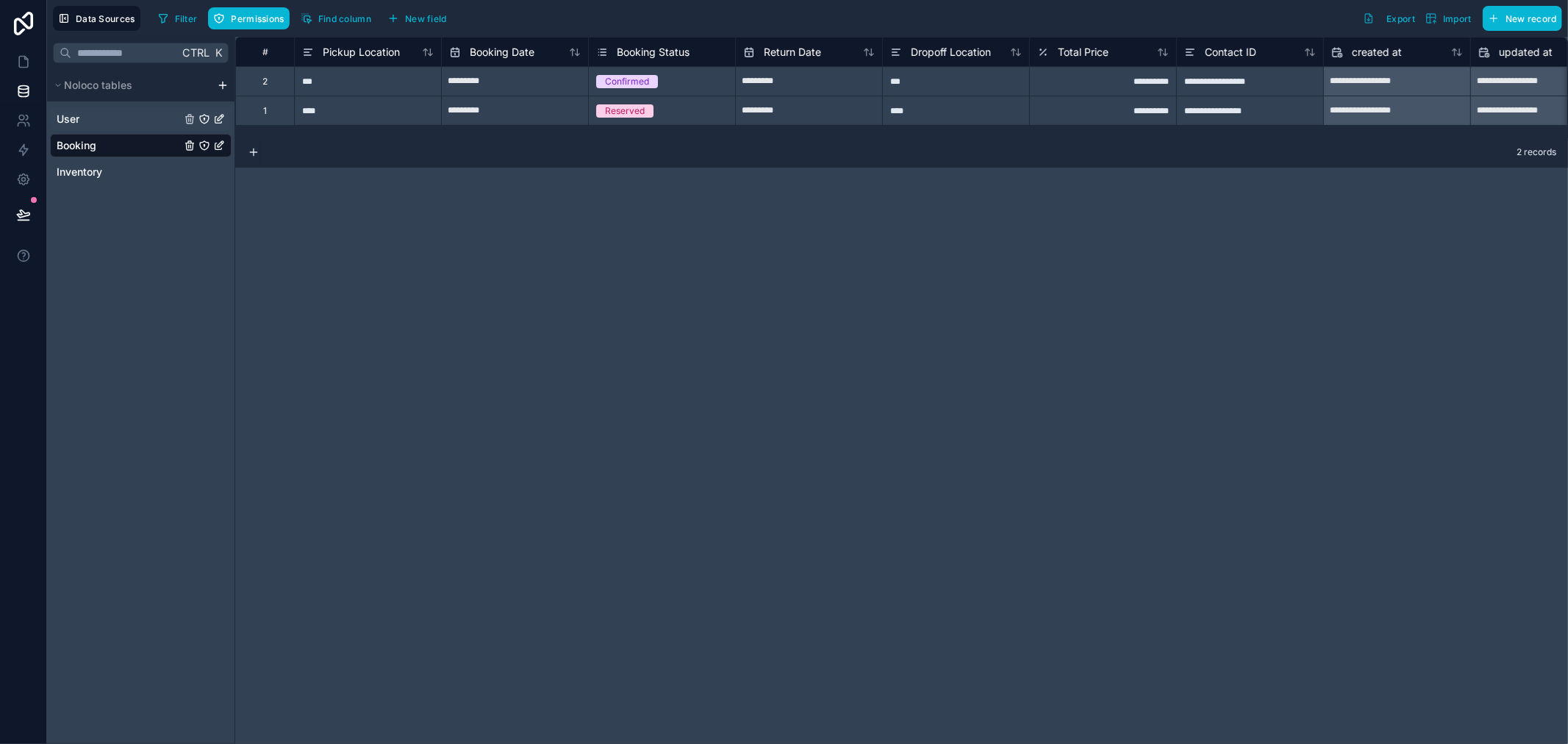
click at [83, 124] on div "User" at bounding box center [140, 119] width 182 height 23
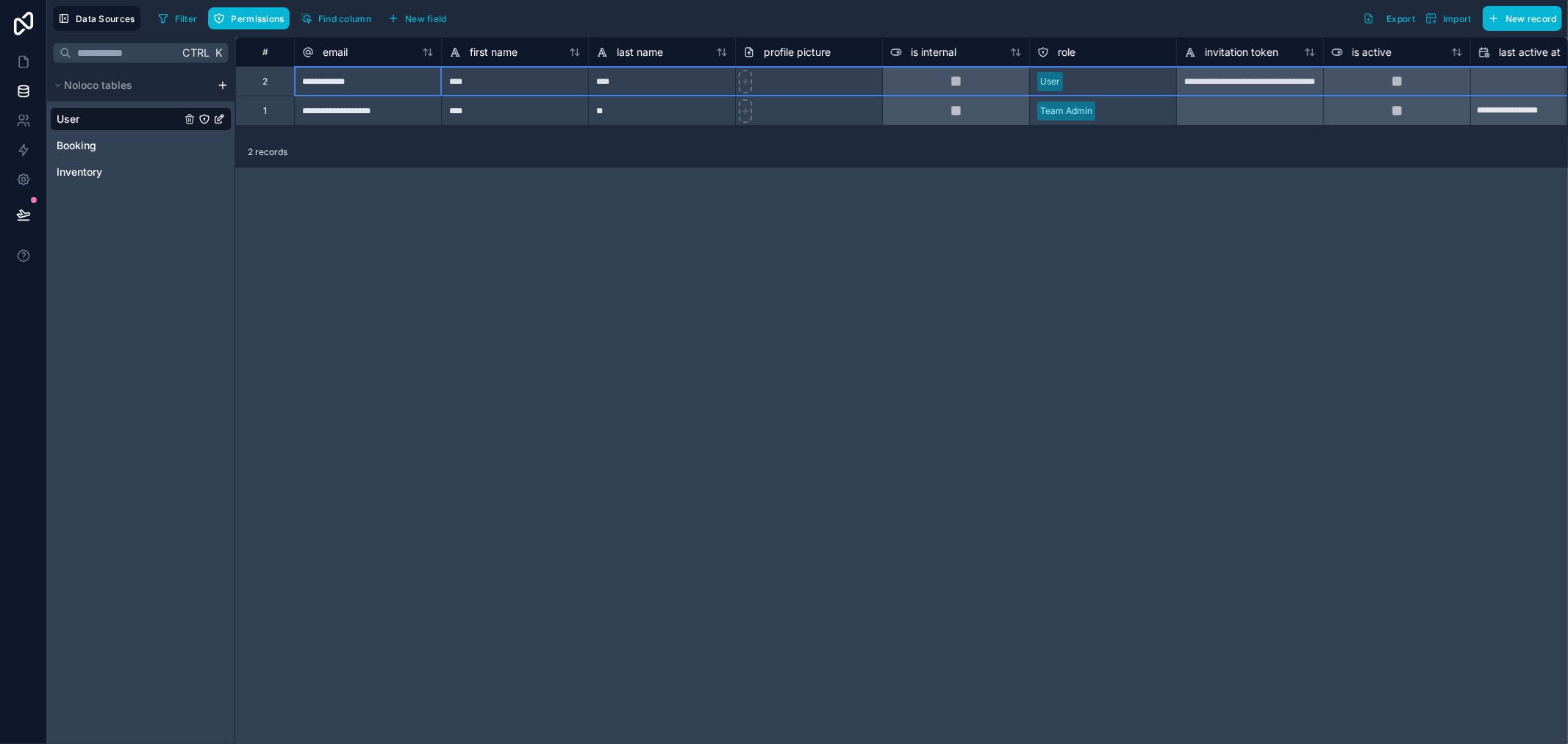
click at [273, 88] on div "2" at bounding box center [264, 81] width 59 height 29
click at [262, 78] on div "2" at bounding box center [265, 82] width 5 height 12
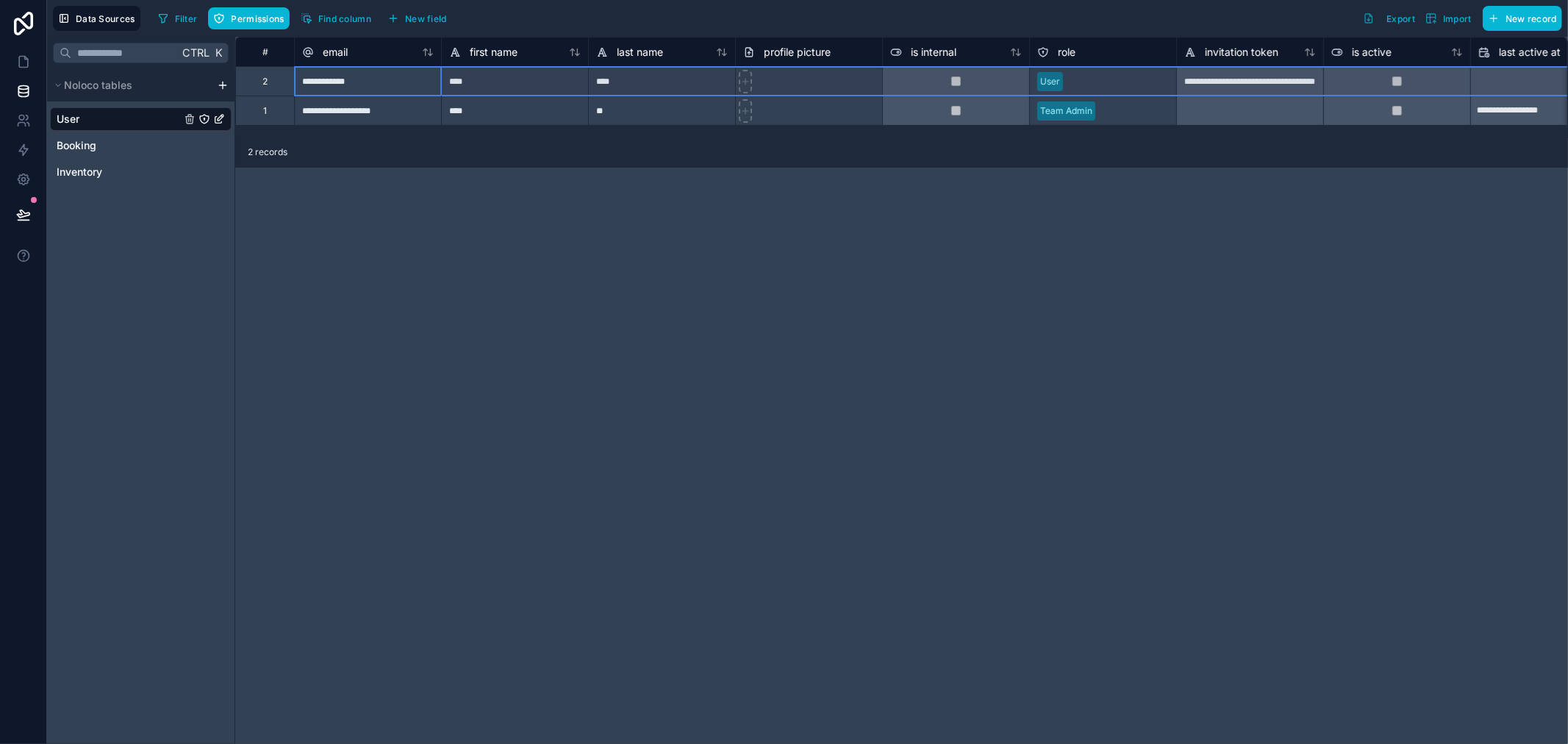
click at [262, 78] on div "2" at bounding box center [265, 82] width 5 height 12
